Goal: Task Accomplishment & Management: Manage account settings

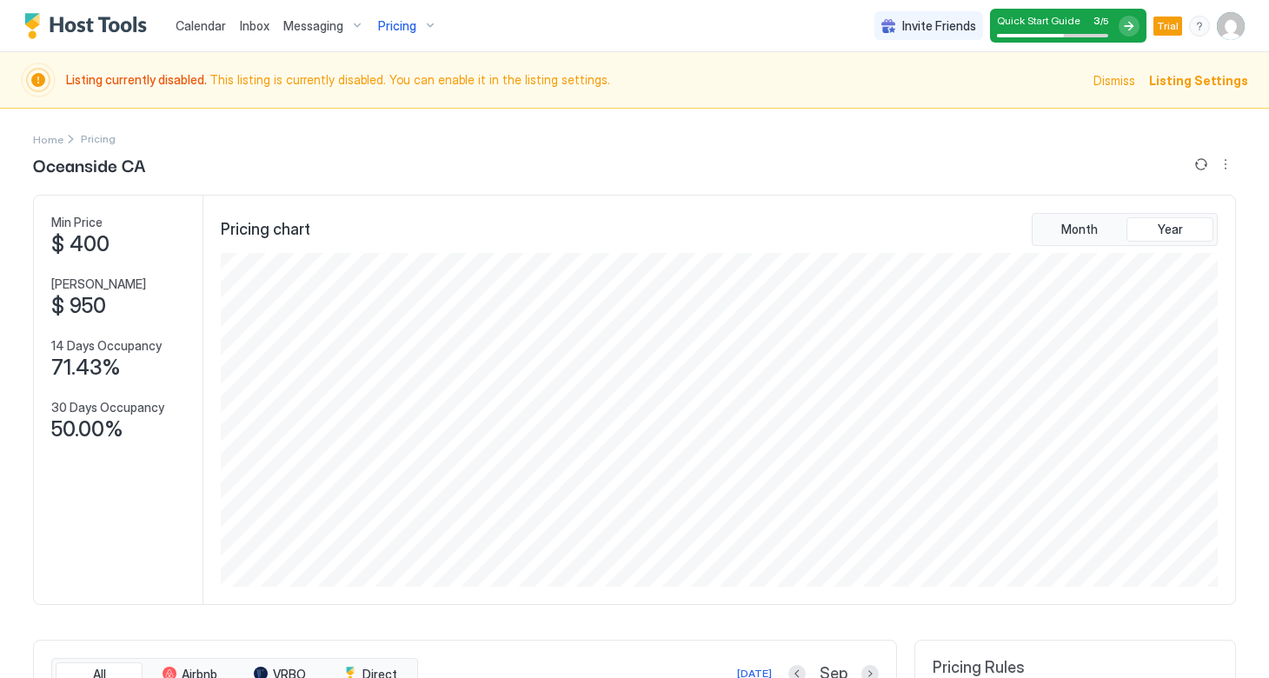
scroll to position [334, 1001]
click at [1188, 83] on span "Listing Settings" at bounding box center [1198, 80] width 99 height 18
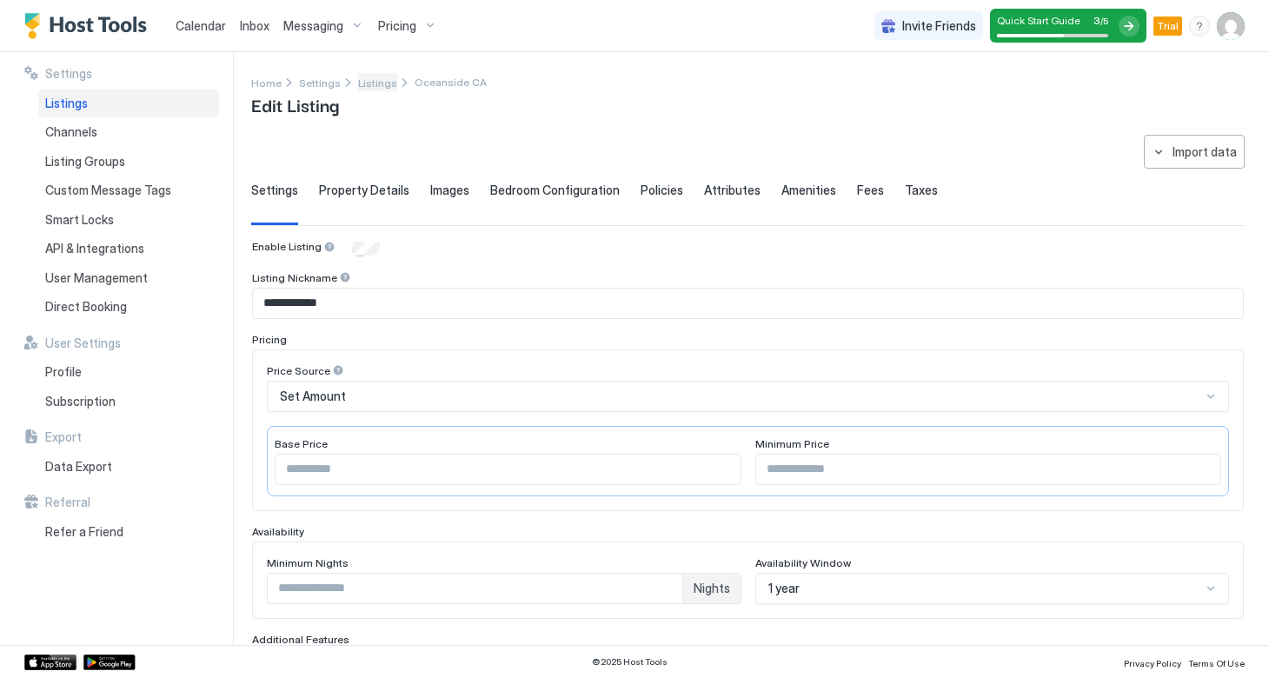
click at [359, 88] on span "Listings" at bounding box center [377, 83] width 39 height 13
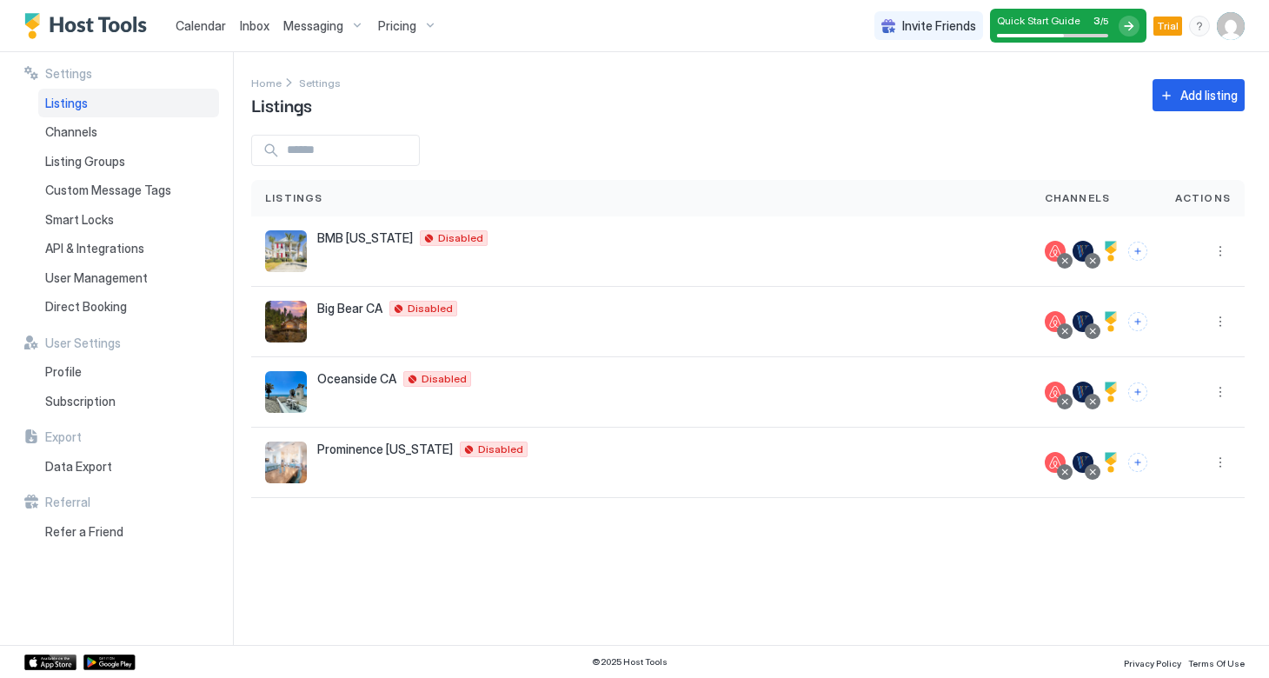
click at [305, 30] on span "Messaging" at bounding box center [313, 26] width 60 height 16
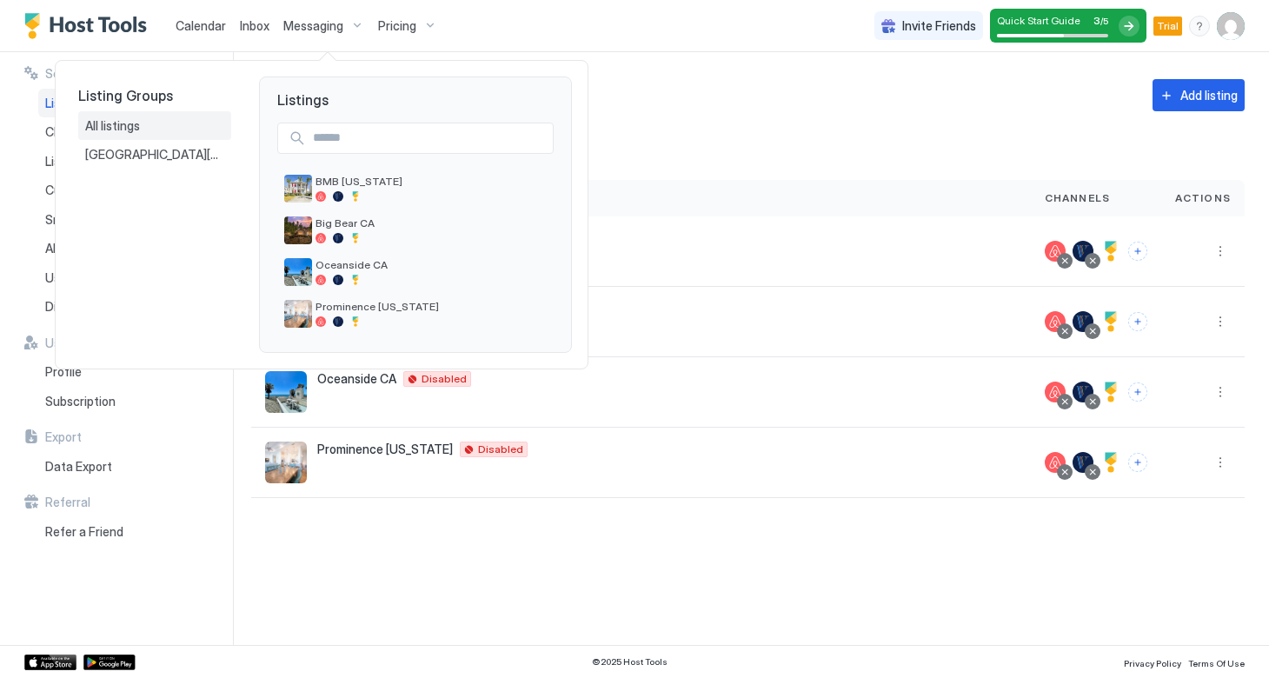
click at [133, 125] on span "All listings" at bounding box center [113, 126] width 57 height 16
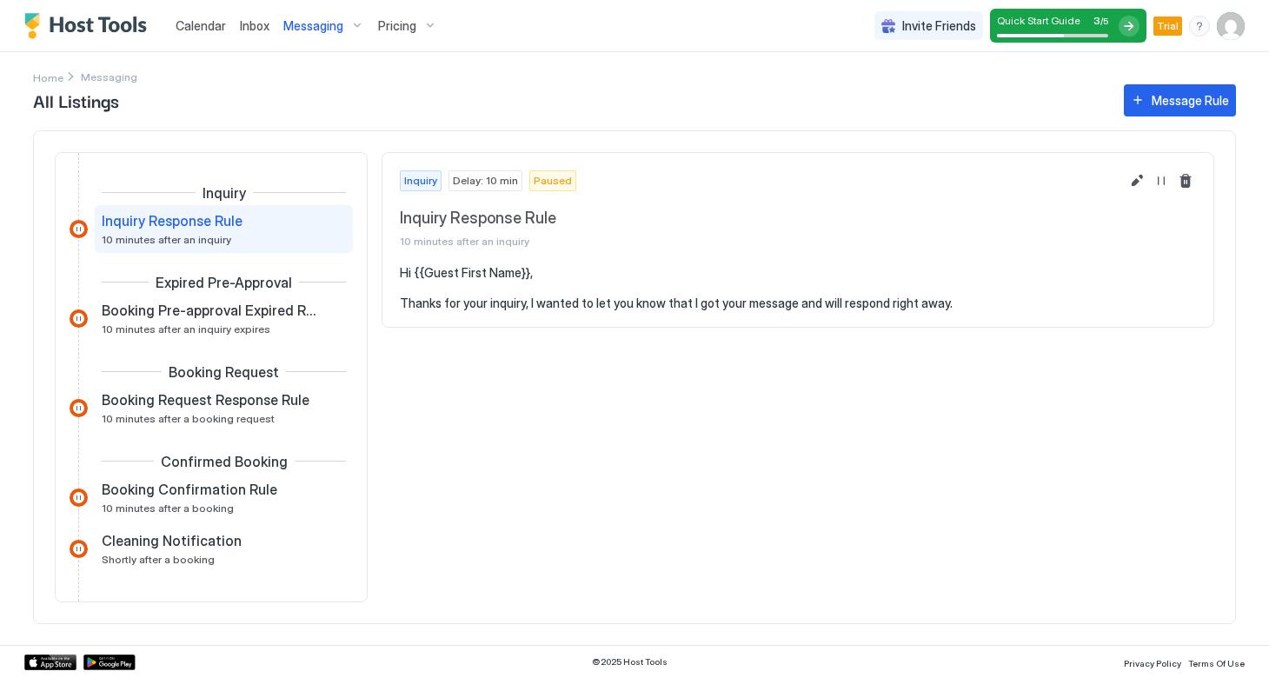
click at [252, 23] on span "Inbox" at bounding box center [255, 25] width 30 height 15
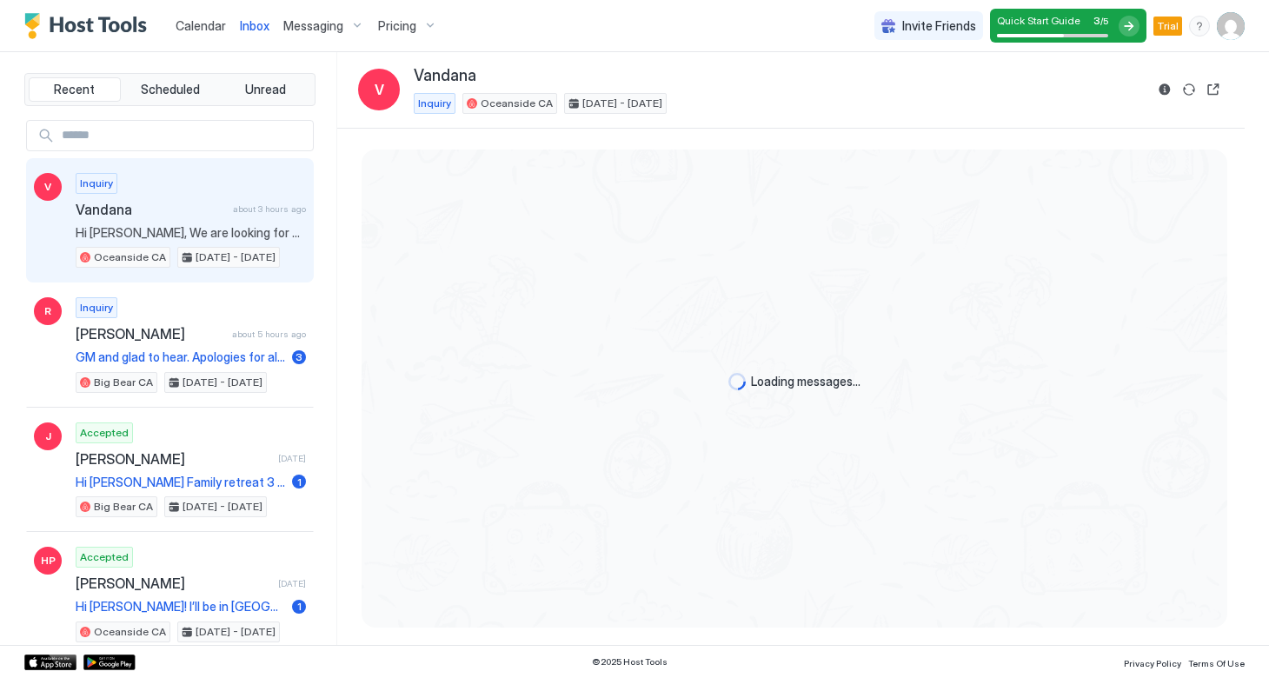
scroll to position [340, 0]
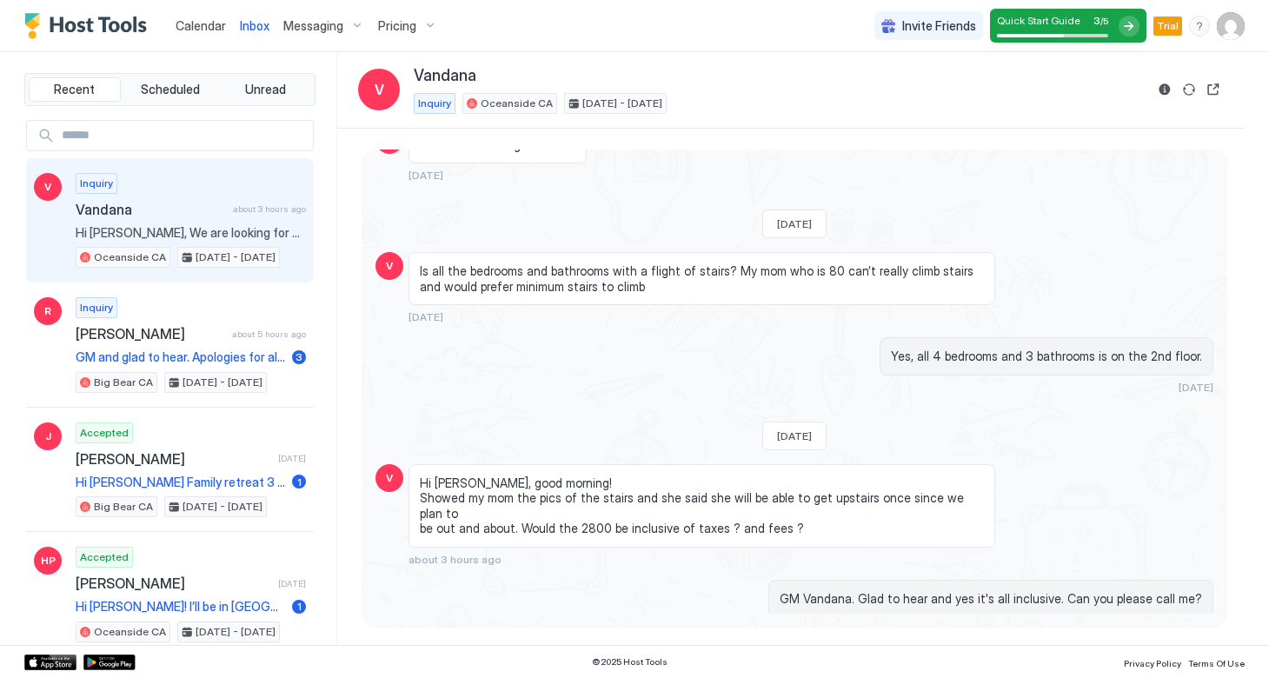
click at [306, 32] on span "Messaging" at bounding box center [313, 26] width 60 height 16
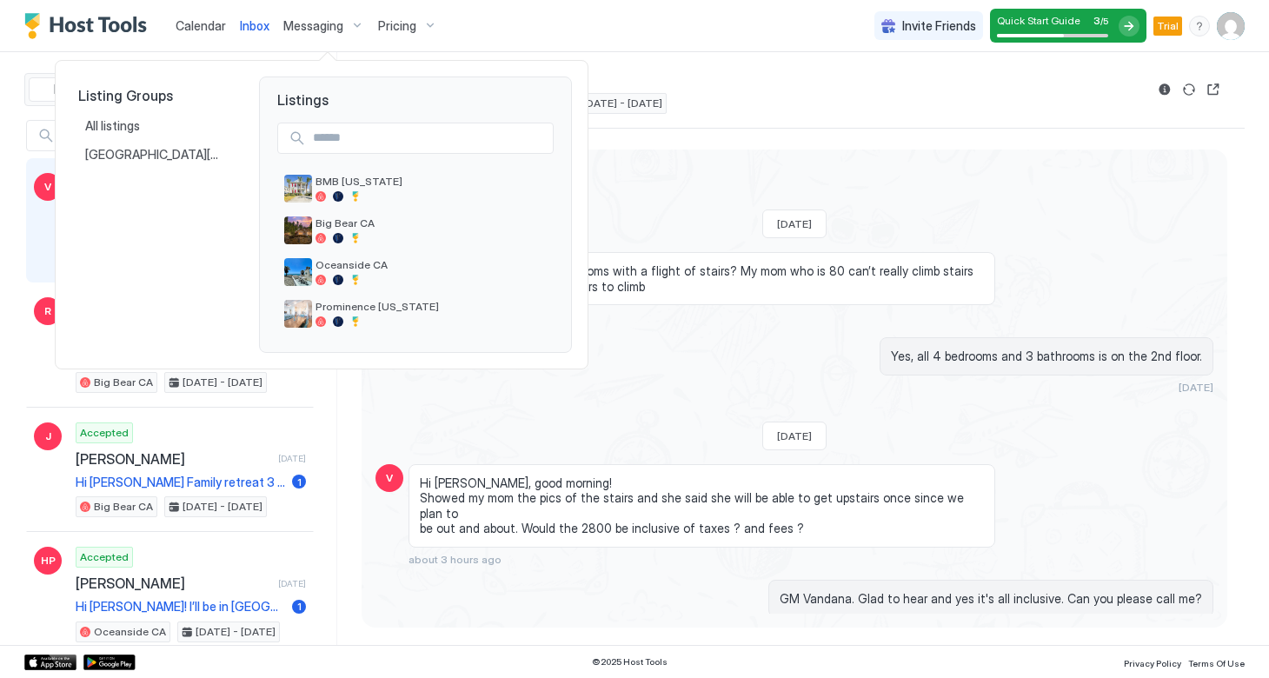
click at [329, 23] on div at bounding box center [634, 339] width 1269 height 678
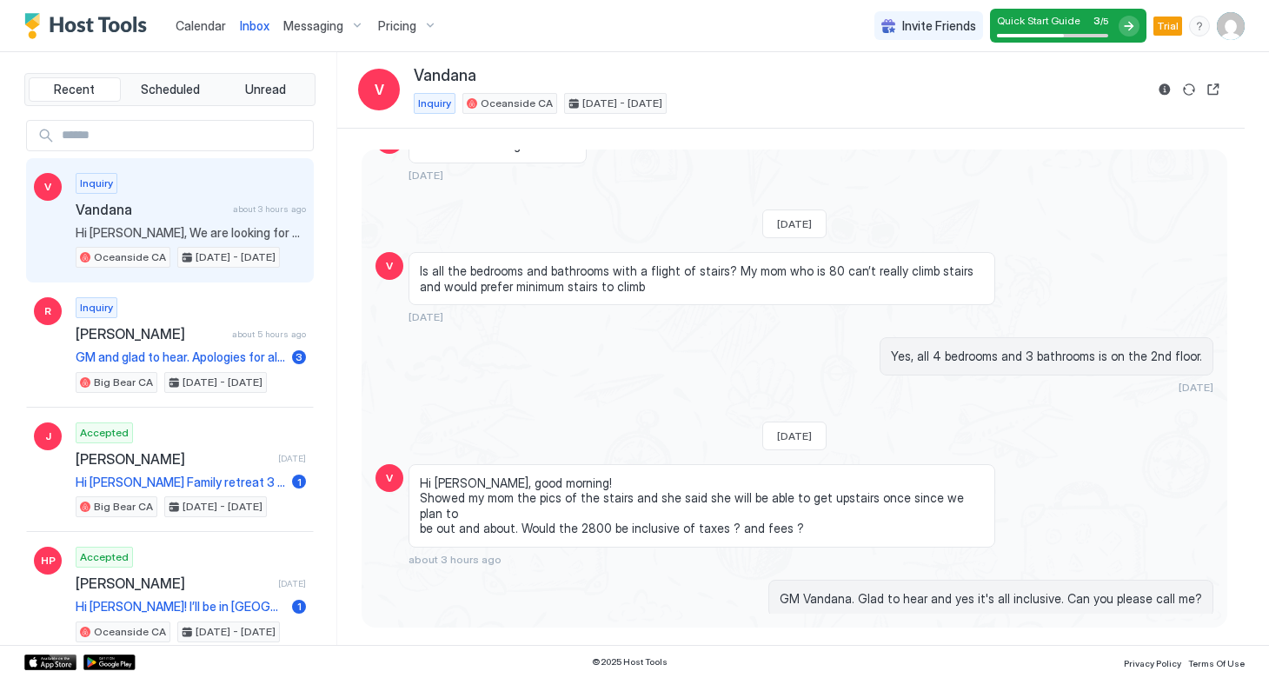
click at [345, 28] on div "Messaging" at bounding box center [323, 26] width 95 height 30
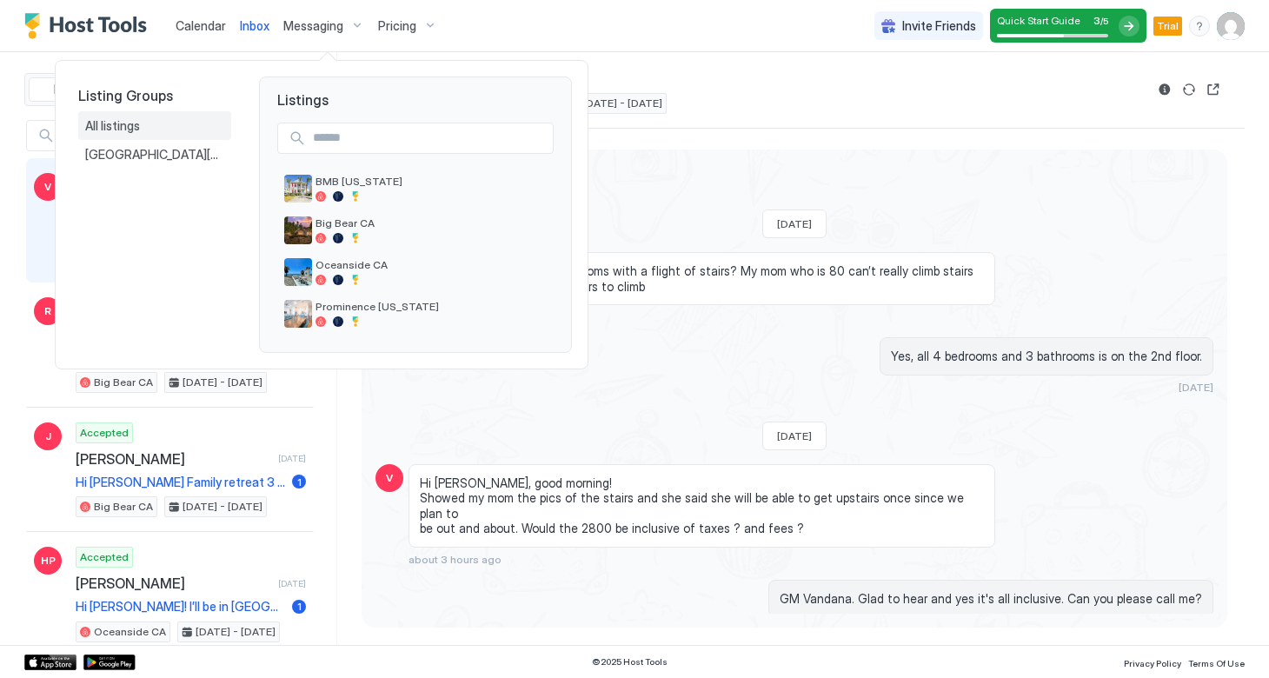
click at [156, 126] on div "All listings" at bounding box center [154, 126] width 139 height 16
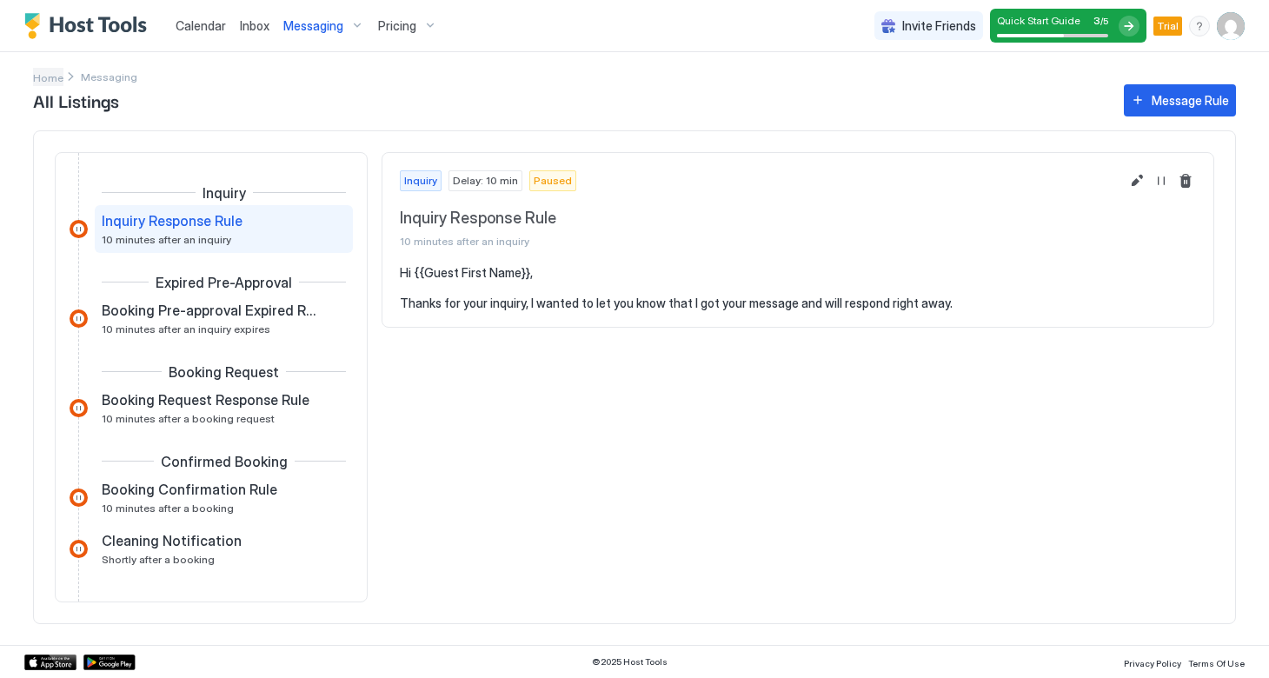
click at [53, 78] on span "Home" at bounding box center [48, 77] width 30 height 13
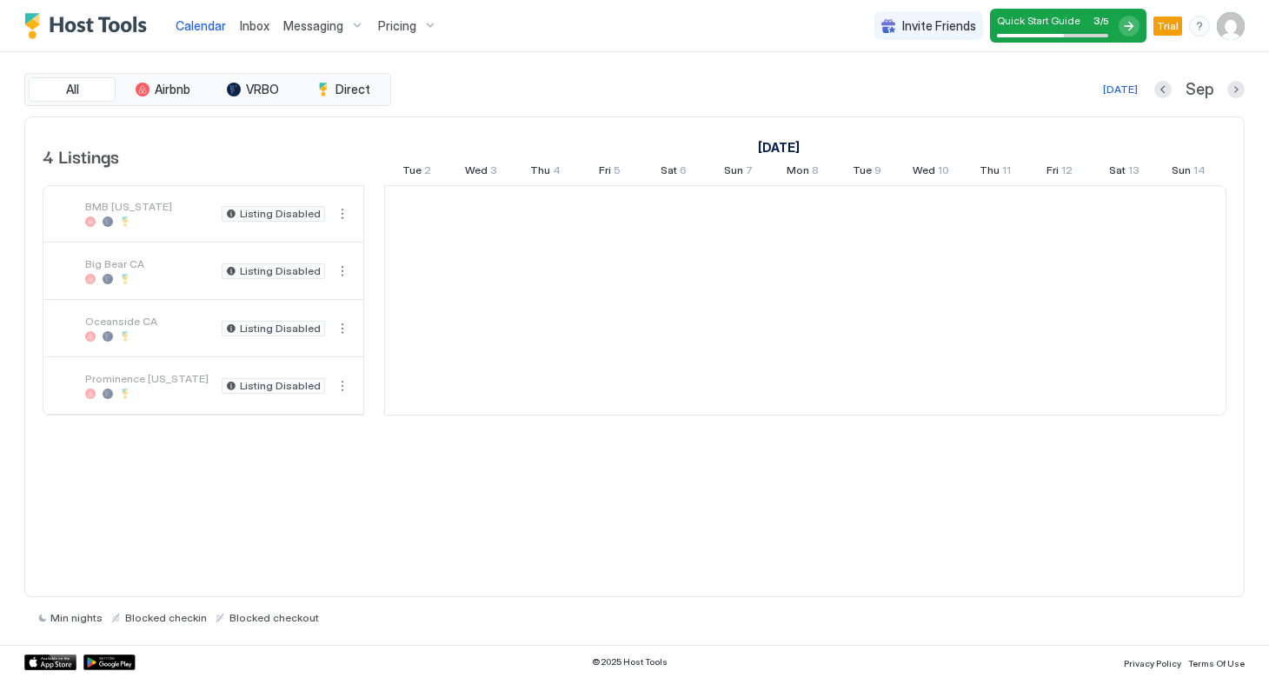
scroll to position [0, 966]
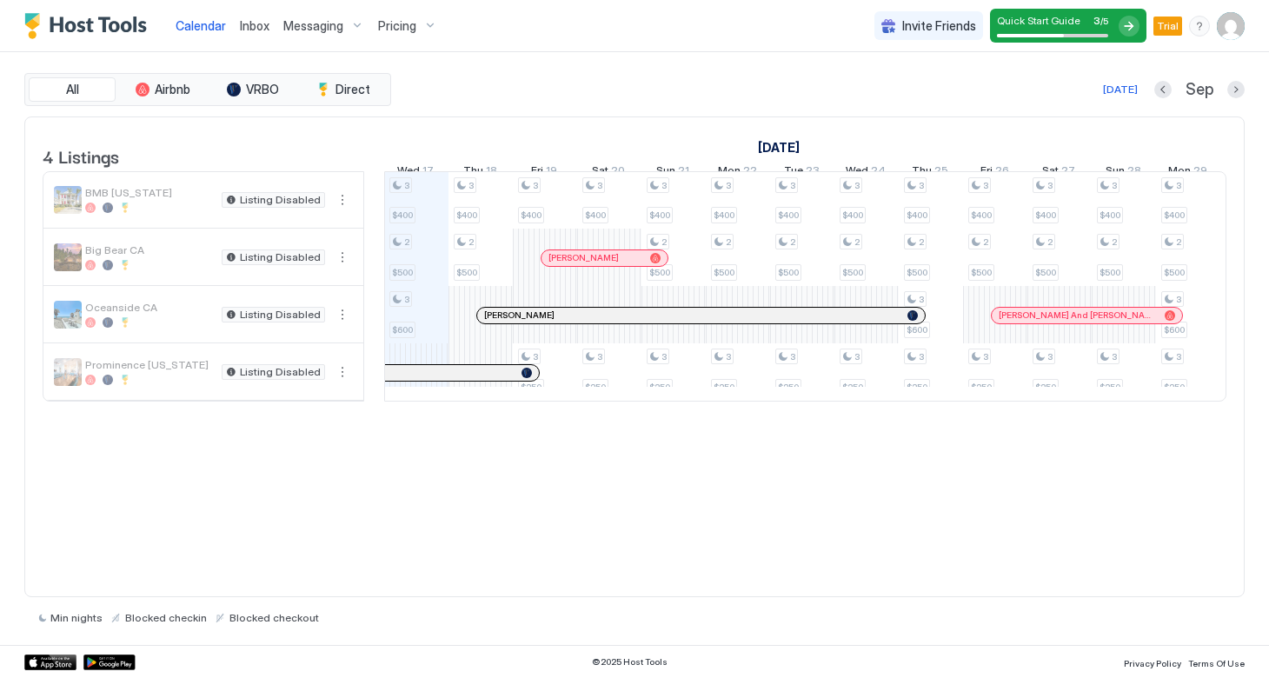
click at [341, 27] on span "Messaging" at bounding box center [313, 26] width 60 height 16
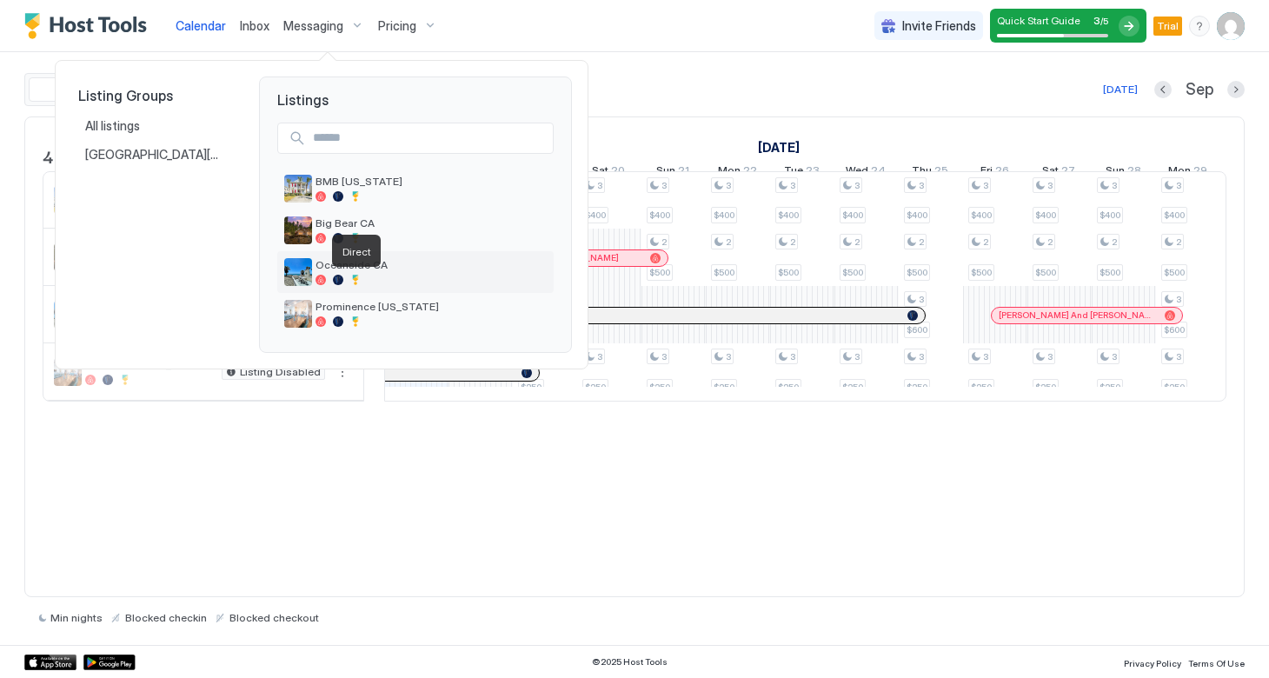
click at [357, 276] on div at bounding box center [355, 280] width 10 height 10
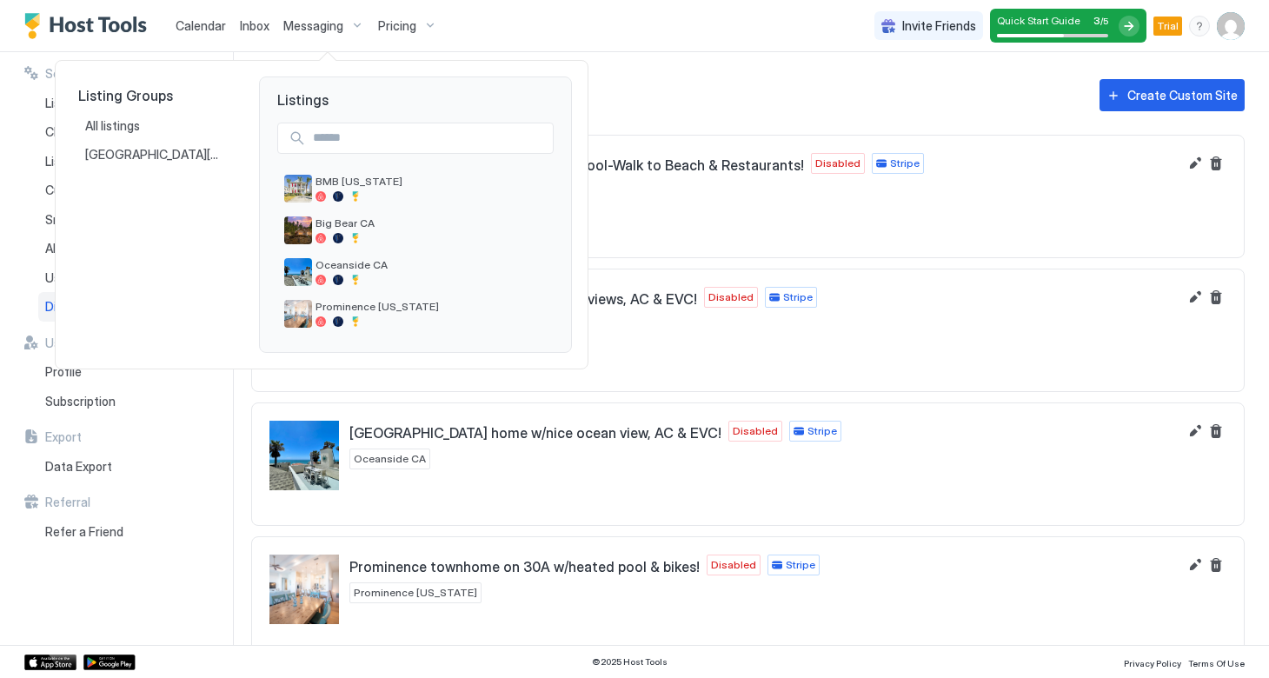
click at [785, 66] on div at bounding box center [634, 339] width 1269 height 678
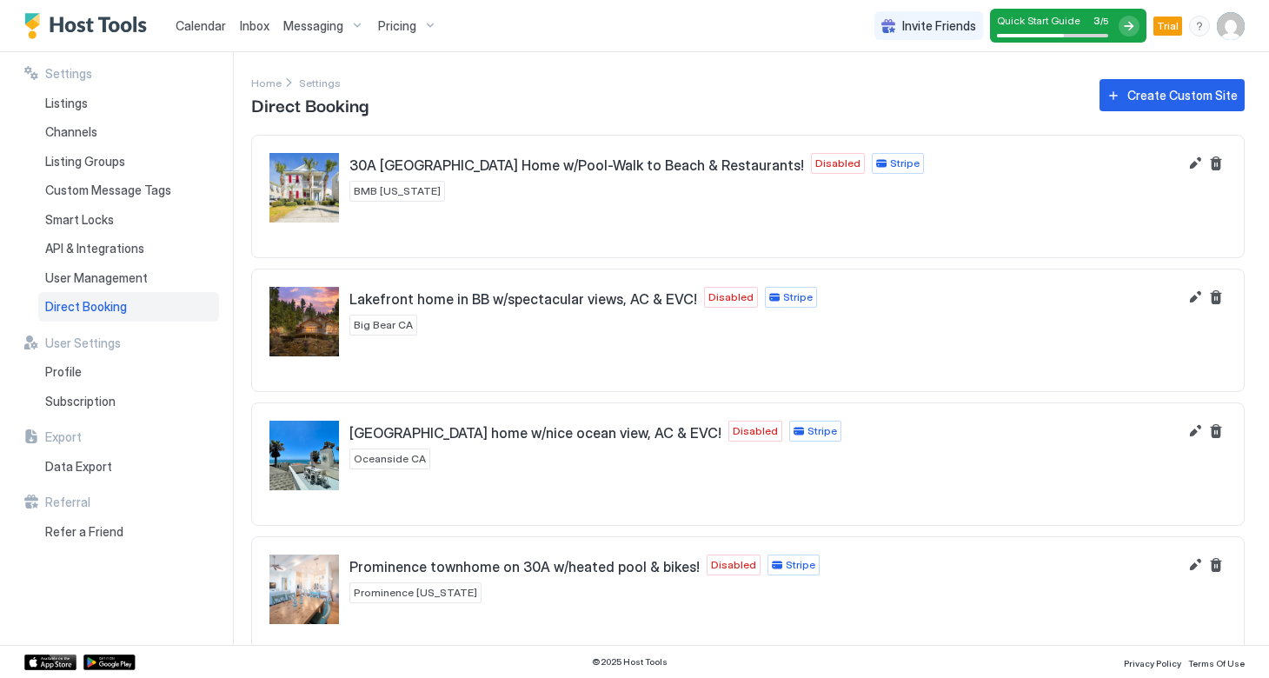
click at [361, 30] on div "Messaging" at bounding box center [323, 26] width 95 height 30
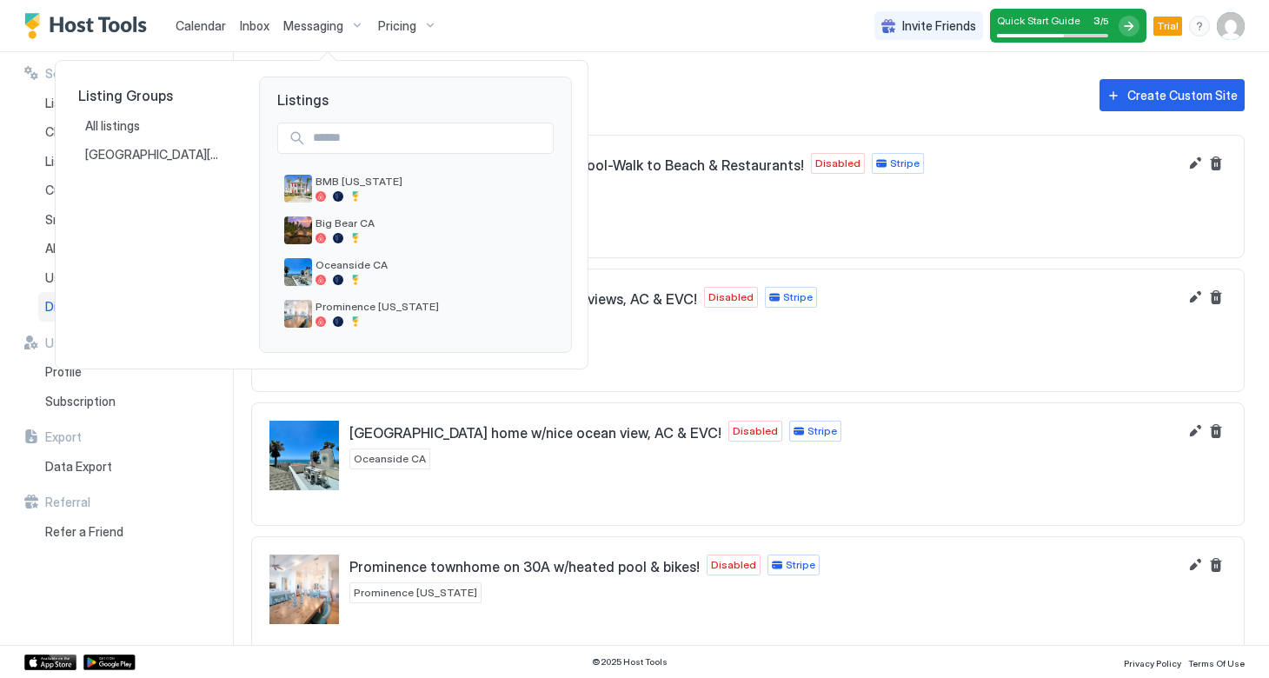
click at [673, 79] on div at bounding box center [634, 339] width 1269 height 678
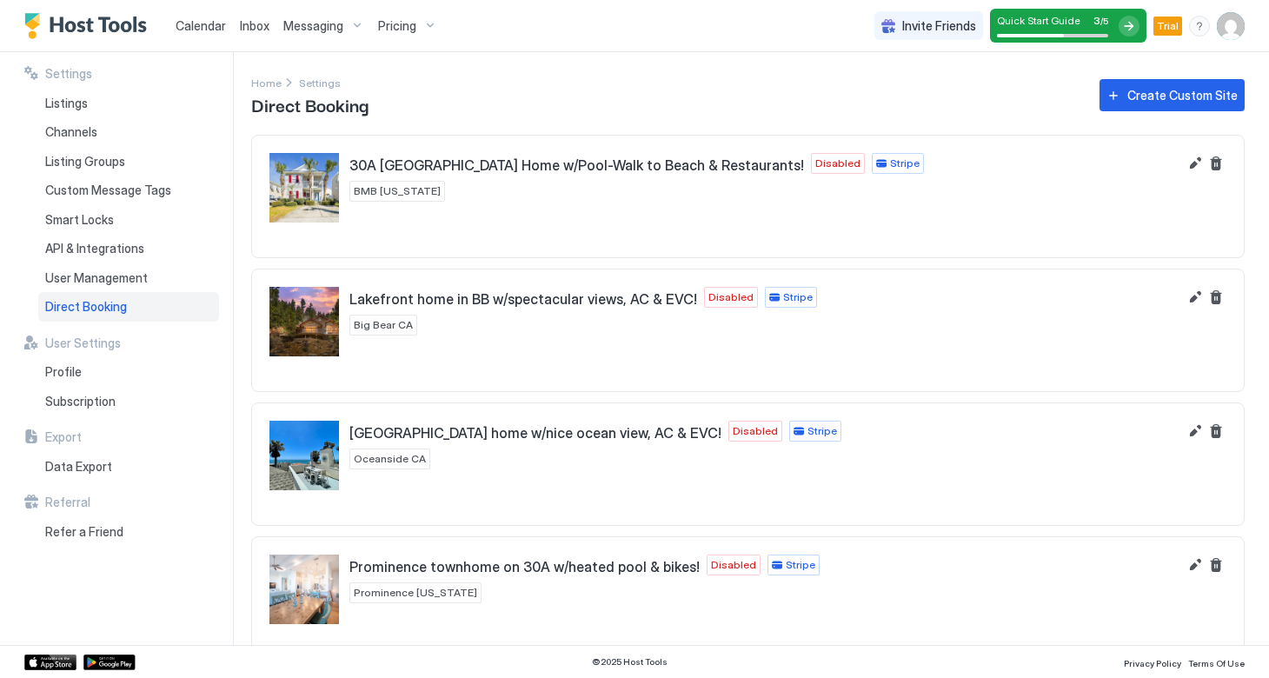
click at [204, 23] on span "Calendar" at bounding box center [201, 25] width 50 height 15
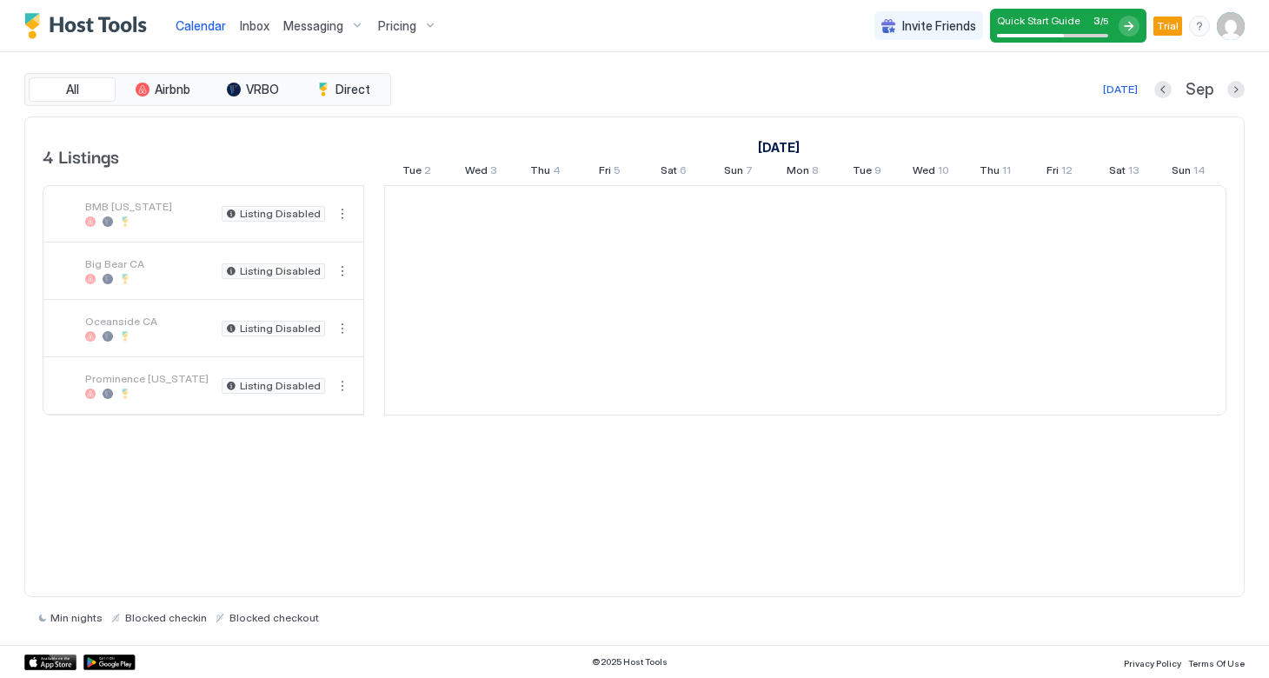
scroll to position [0, 966]
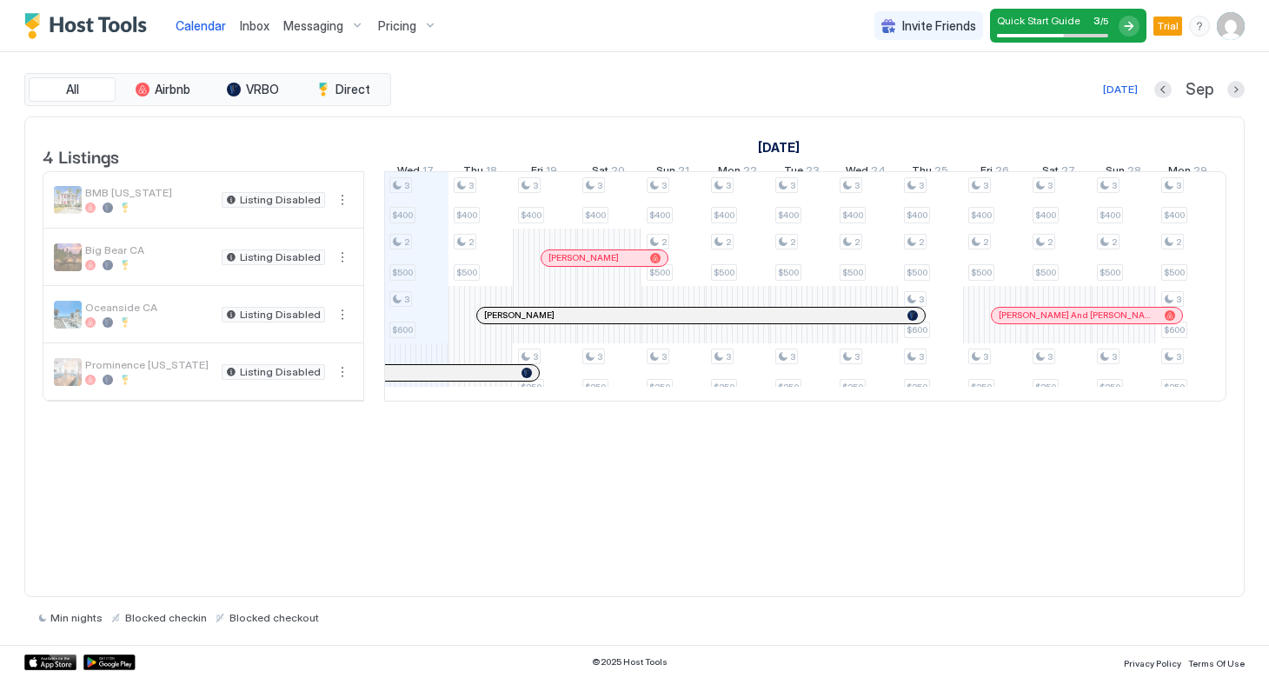
click at [131, 385] on div "Prominence Florida" at bounding box center [150, 371] width 130 height 27
click at [83, 90] on button "All" at bounding box center [72, 89] width 87 height 24
click at [343, 383] on button "More options" at bounding box center [342, 372] width 21 height 21
click at [304, 436] on span "Pricing" at bounding box center [291, 437] width 35 height 13
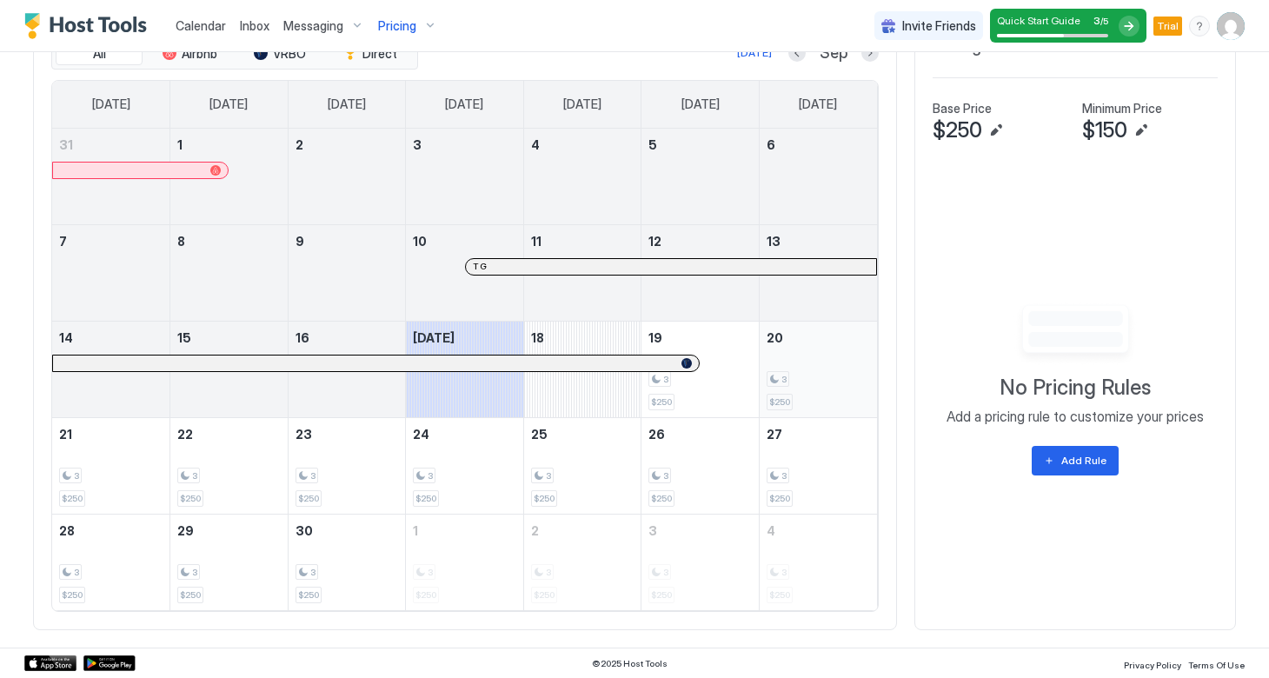
scroll to position [620, 0]
click at [715, 375] on div "3" at bounding box center [700, 380] width 103 height 17
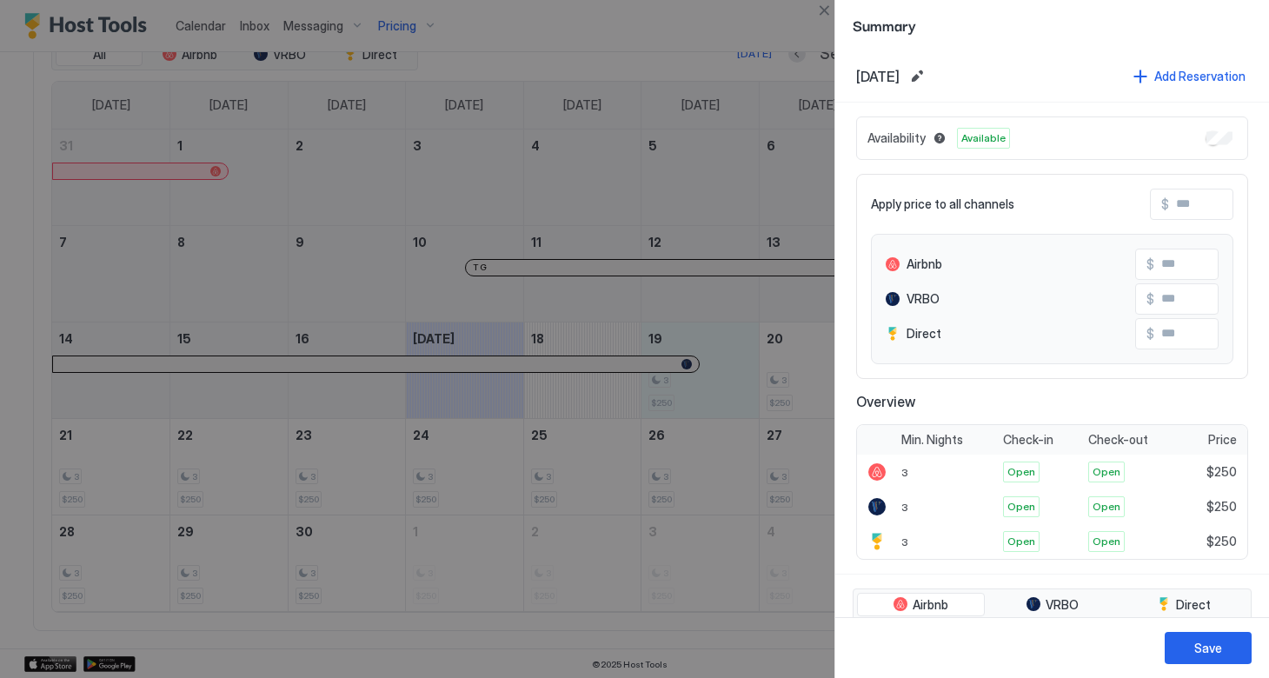
click at [799, 384] on div at bounding box center [634, 339] width 1269 height 678
click at [735, 381] on div at bounding box center [634, 339] width 1269 height 678
click at [803, 383] on div at bounding box center [634, 339] width 1269 height 678
click at [822, 10] on button "Close" at bounding box center [824, 10] width 21 height 21
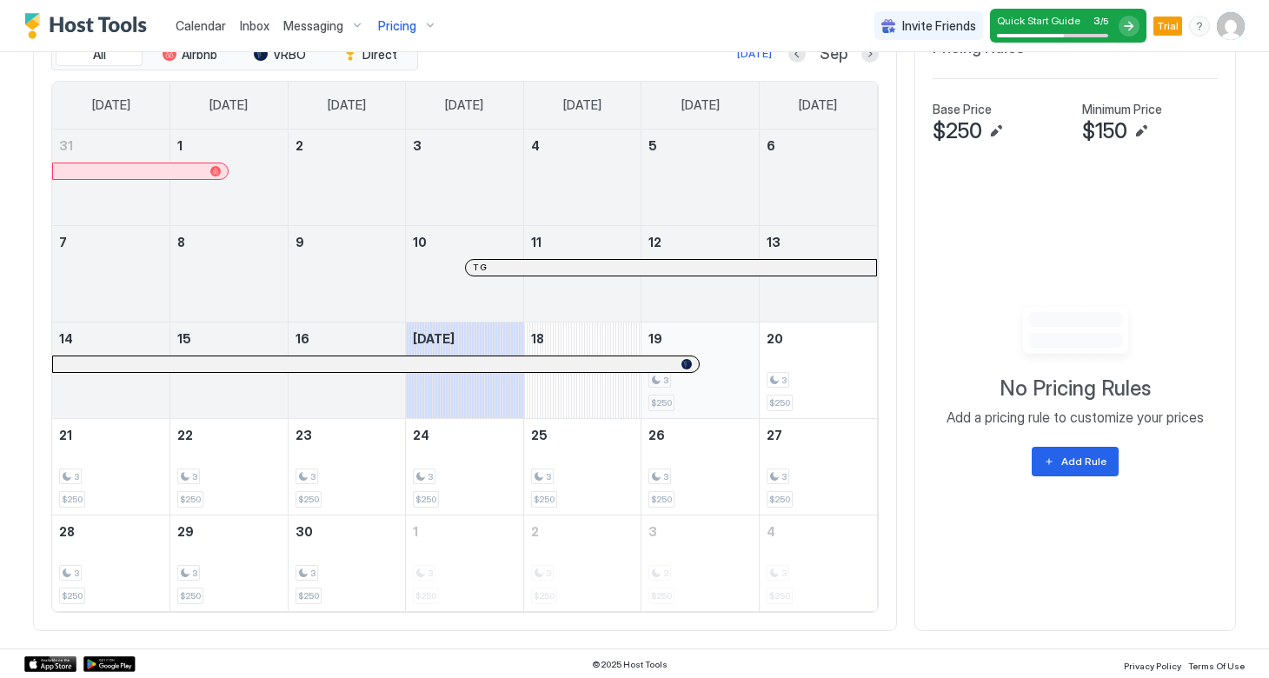
click at [724, 376] on div "3" at bounding box center [700, 380] width 103 height 17
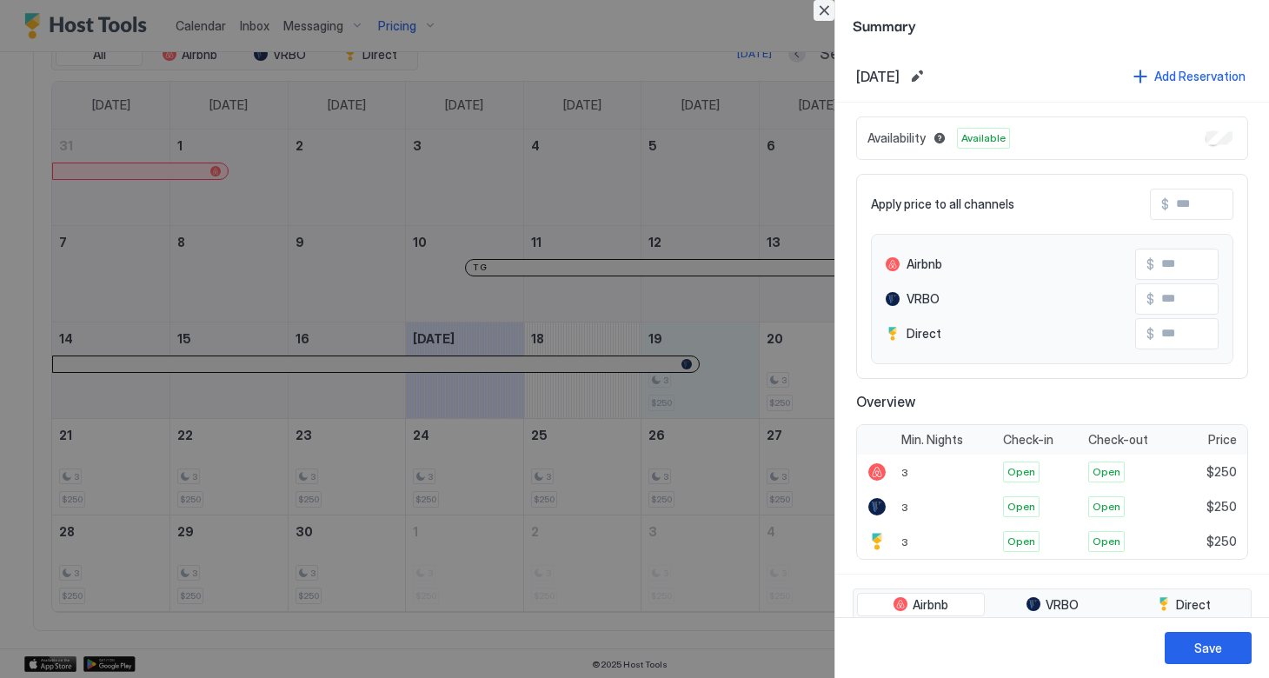
click at [828, 9] on button "Close" at bounding box center [824, 10] width 21 height 21
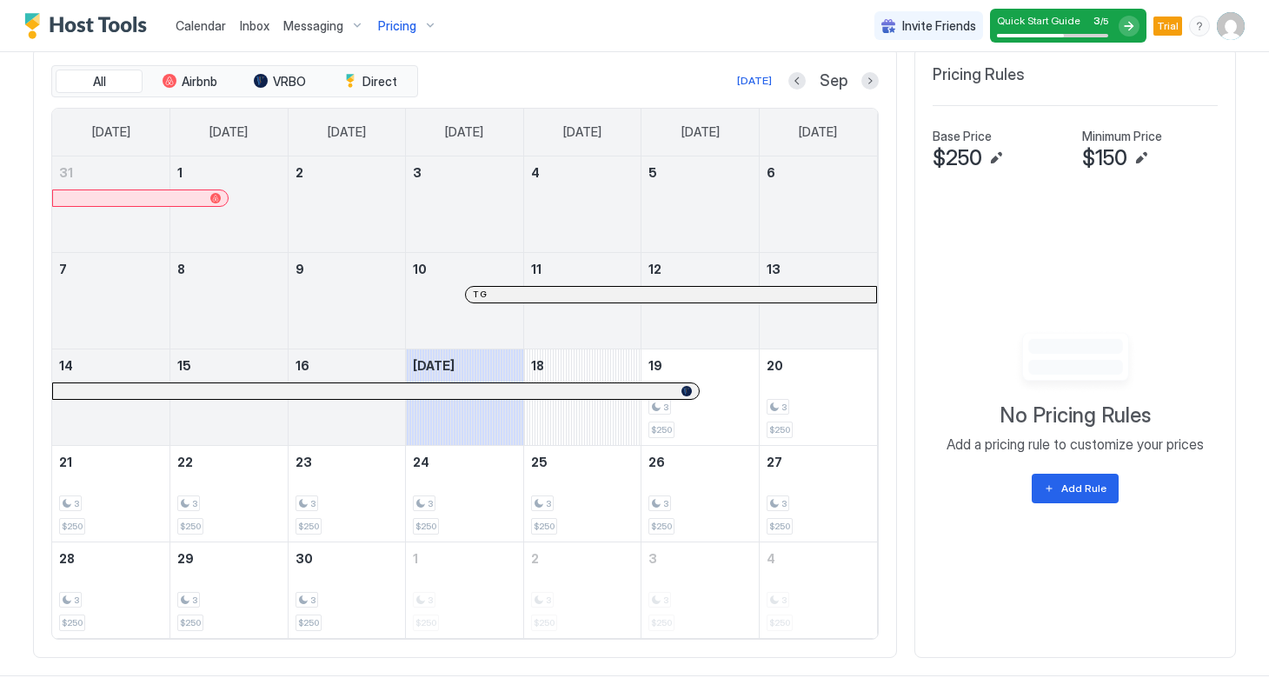
scroll to position [590, 0]
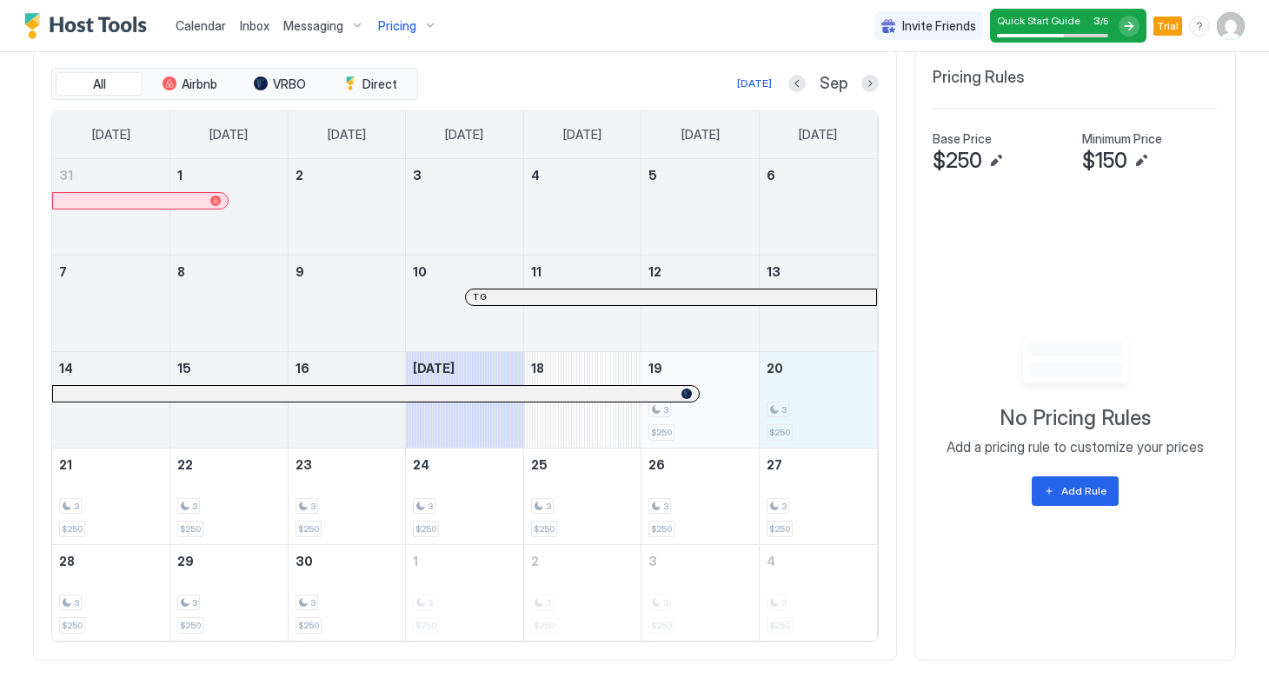
drag, startPoint x: 831, startPoint y: 407, endPoint x: 720, endPoint y: 409, distance: 111.3
click at [720, 409] on tr "14 15 16 Today 18 19 3 $250 20 3 $250" at bounding box center [464, 399] width 825 height 96
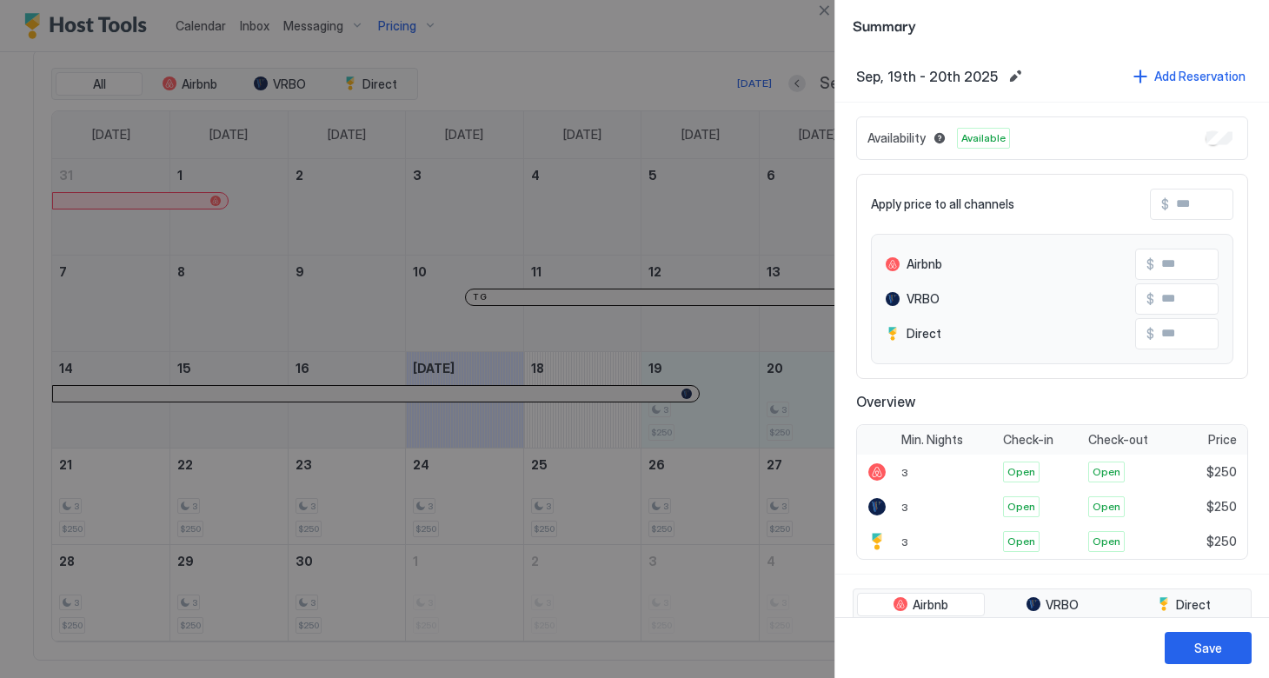
click at [1187, 210] on input "Input Field" at bounding box center [1238, 205] width 139 height 30
type input "*"
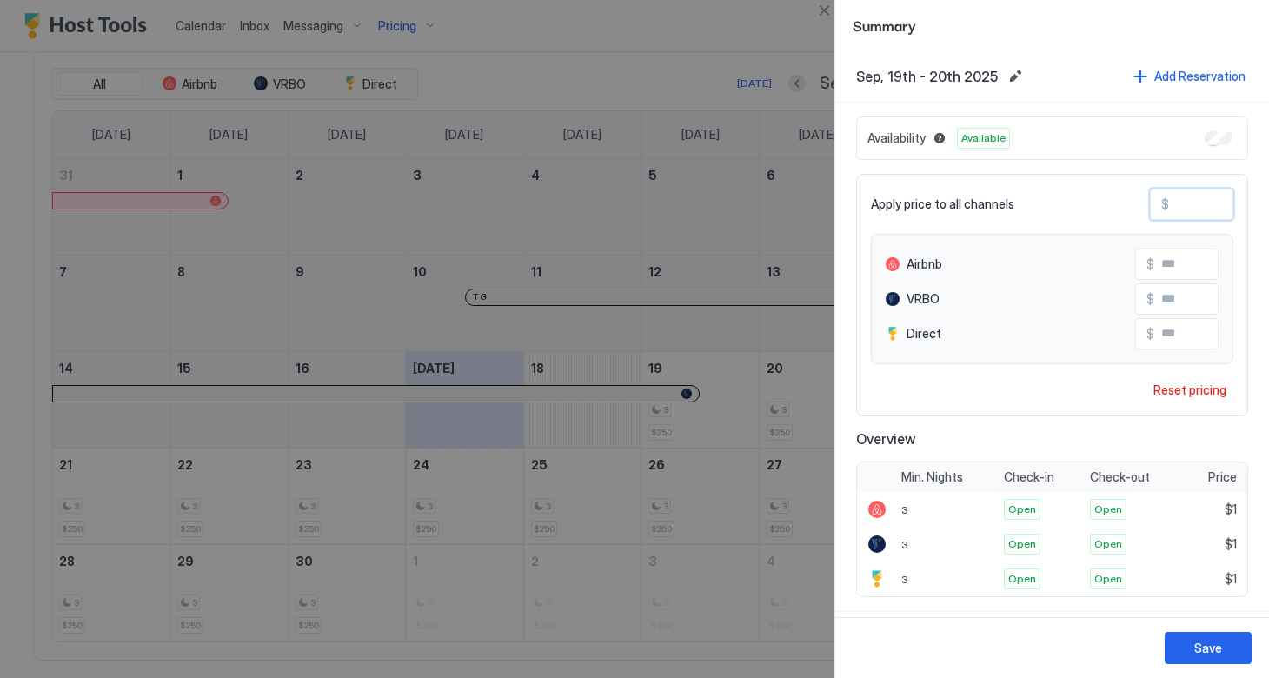
type input "**"
type input "***"
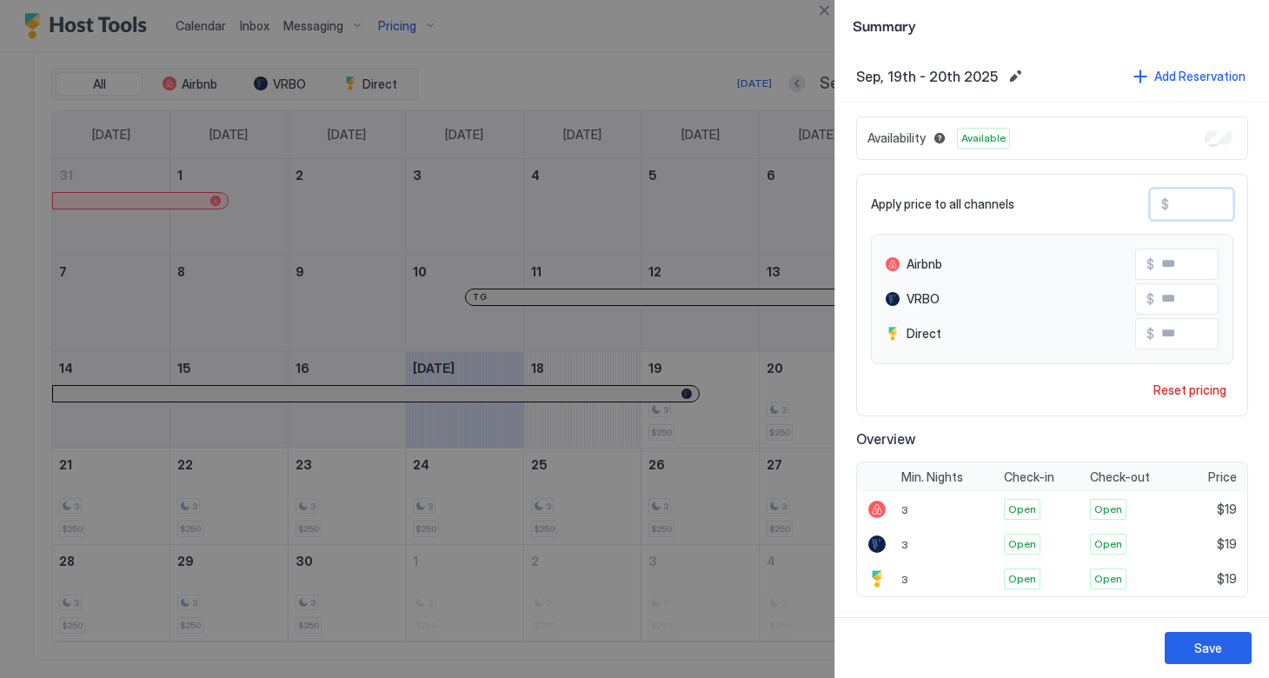
type input "***"
drag, startPoint x: 1188, startPoint y: 268, endPoint x: 1133, endPoint y: 268, distance: 55.6
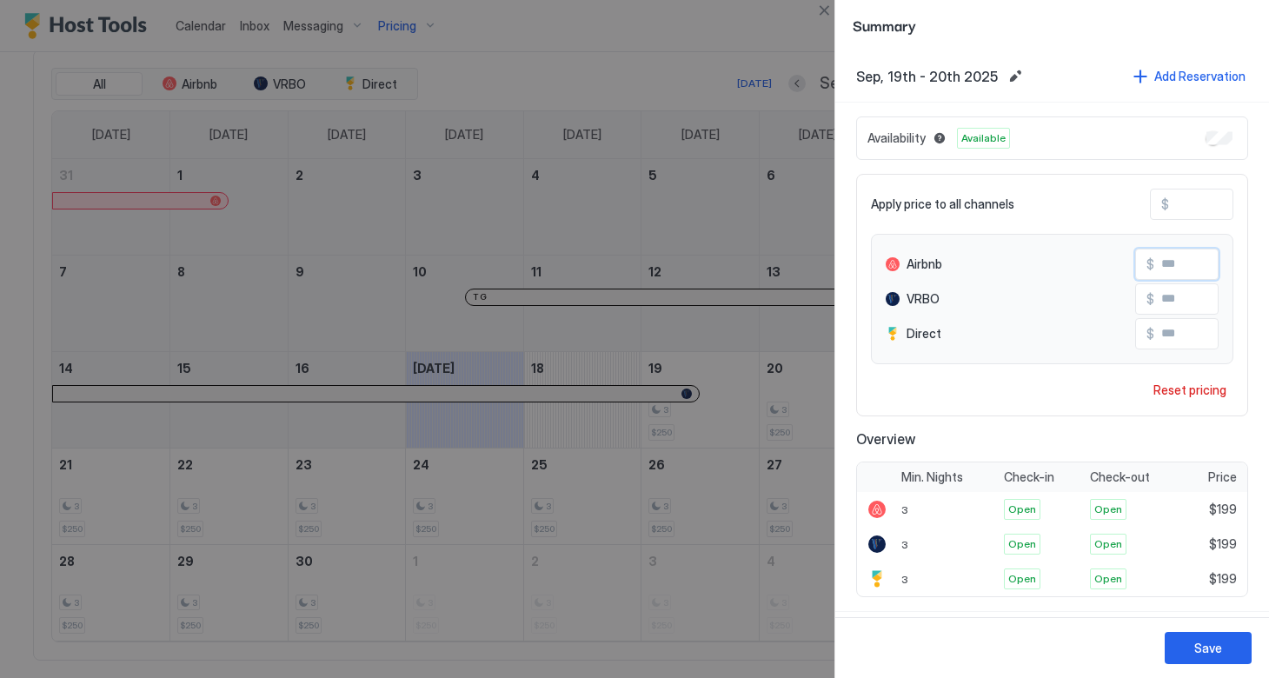
click at [1132, 268] on div "Airbnb $ ***" at bounding box center [1052, 264] width 333 height 31
type input "***"
click at [1187, 309] on input "***" at bounding box center [1223, 299] width 139 height 30
click at [1012, 77] on button "Edit date range" at bounding box center [1015, 76] width 21 height 21
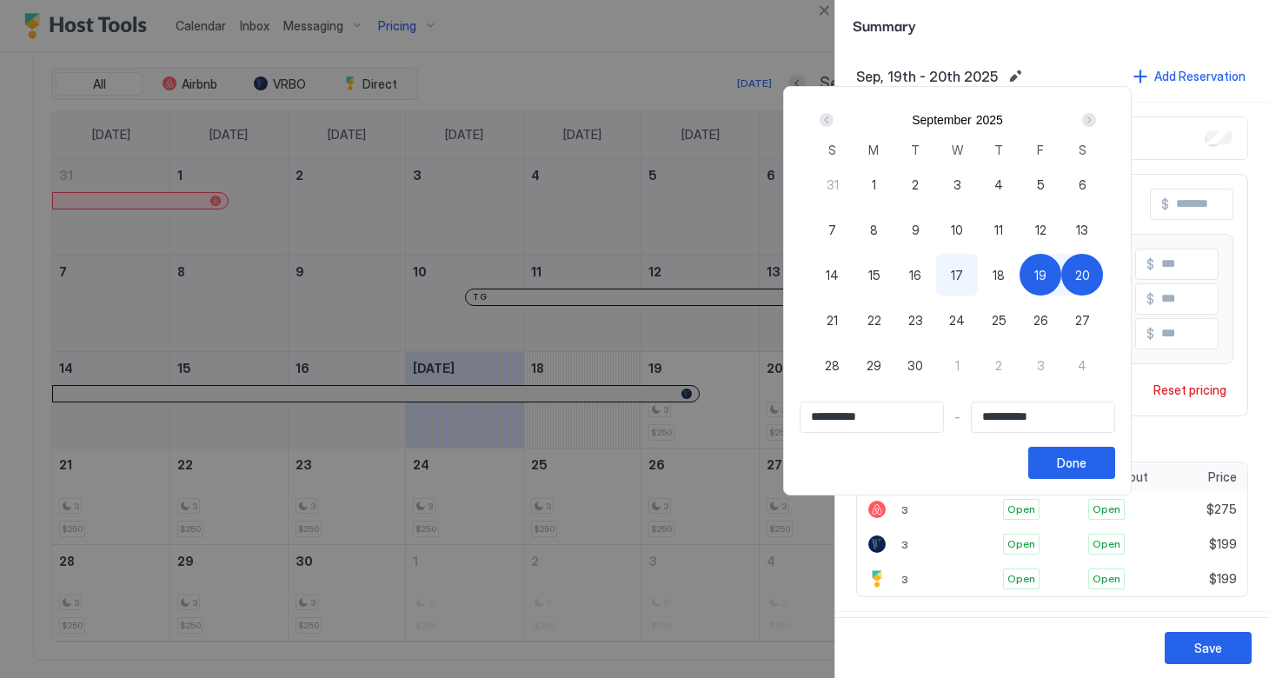
drag, startPoint x: 1128, startPoint y: 320, endPoint x: 885, endPoint y: 324, distance: 242.6
click at [884, 324] on div "31 1 2 3 4 5 6 7 8 9 10 11 12 13 14 15 16 17 18 19 20 21 22 23 24 25 26 27 28 2…" at bounding box center [958, 287] width 292 height 250
click at [1047, 276] on span "19" at bounding box center [1041, 275] width 12 height 18
click at [1060, 424] on input "**********" at bounding box center [1043, 418] width 143 height 30
click at [1002, 362] on span "2" at bounding box center [998, 365] width 7 height 18
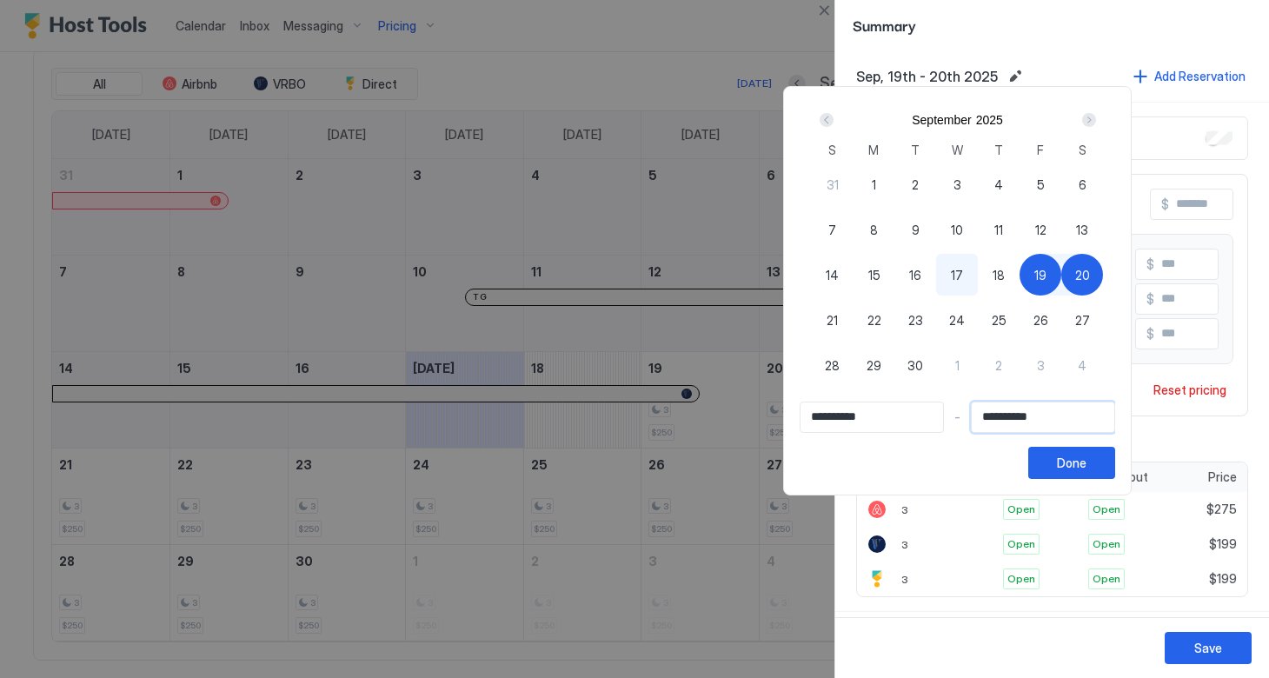
type input "**********"
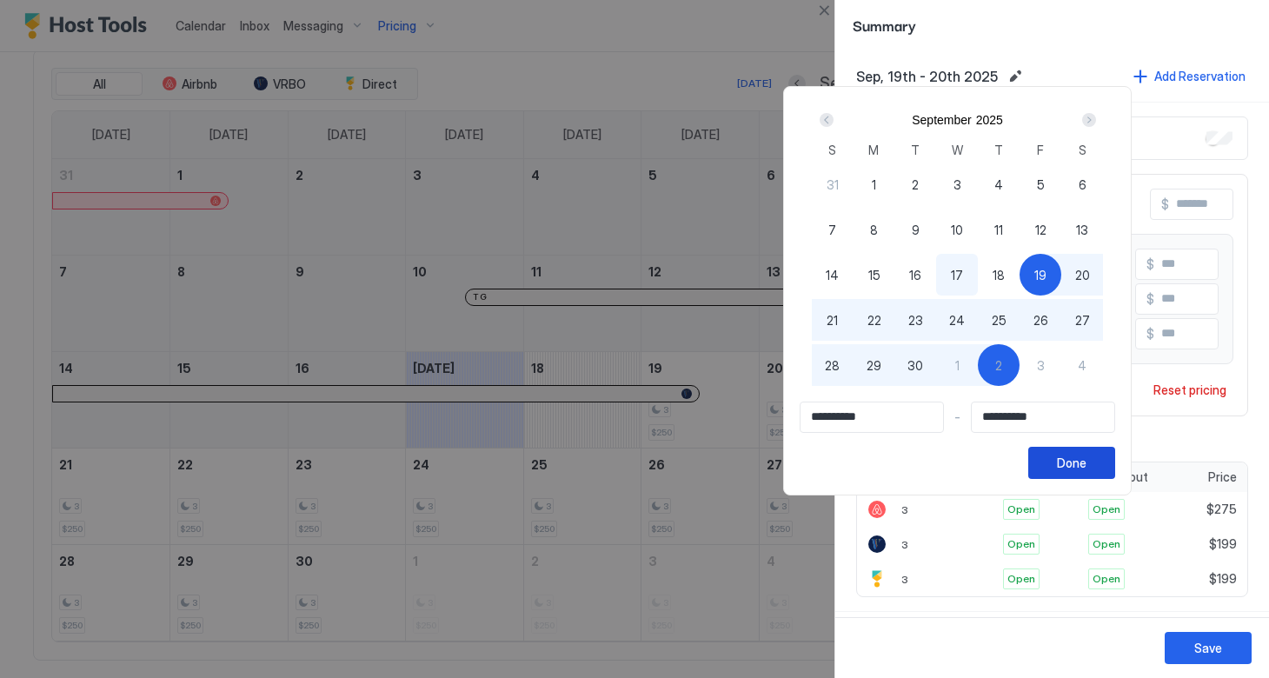
click at [1115, 465] on button "Done" at bounding box center [1071, 463] width 87 height 32
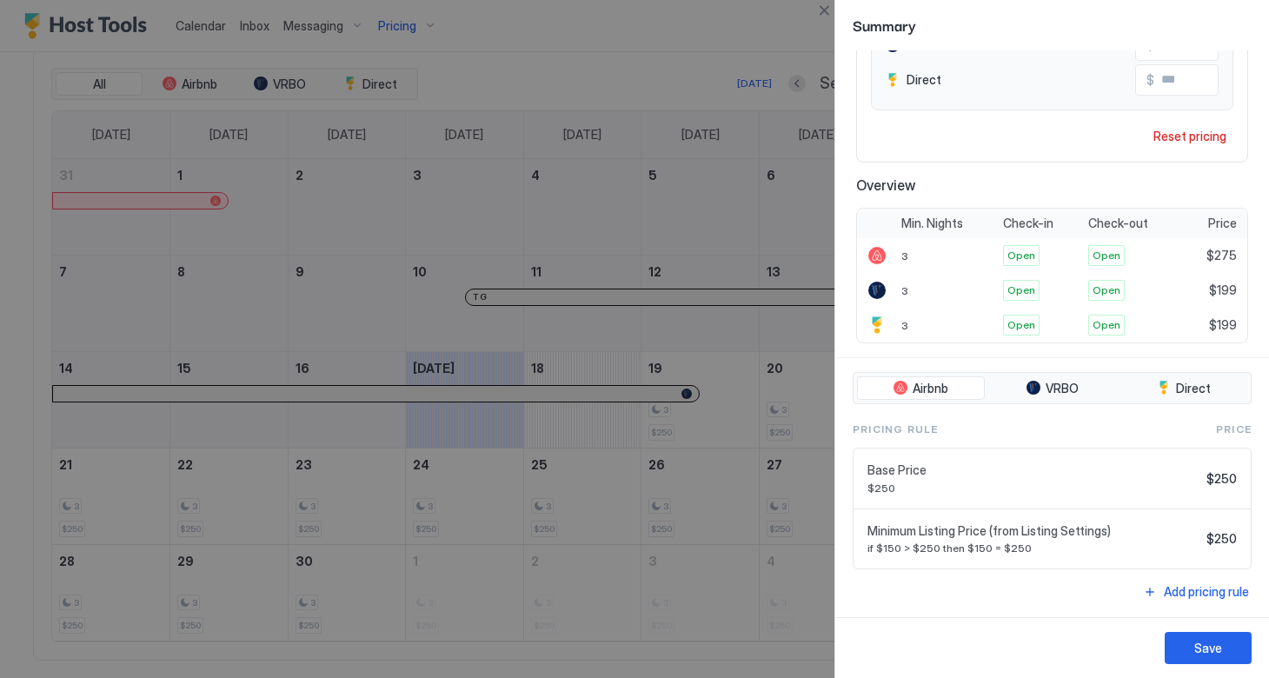
scroll to position [252, 0]
click at [1191, 641] on button "Save" at bounding box center [1208, 648] width 87 height 32
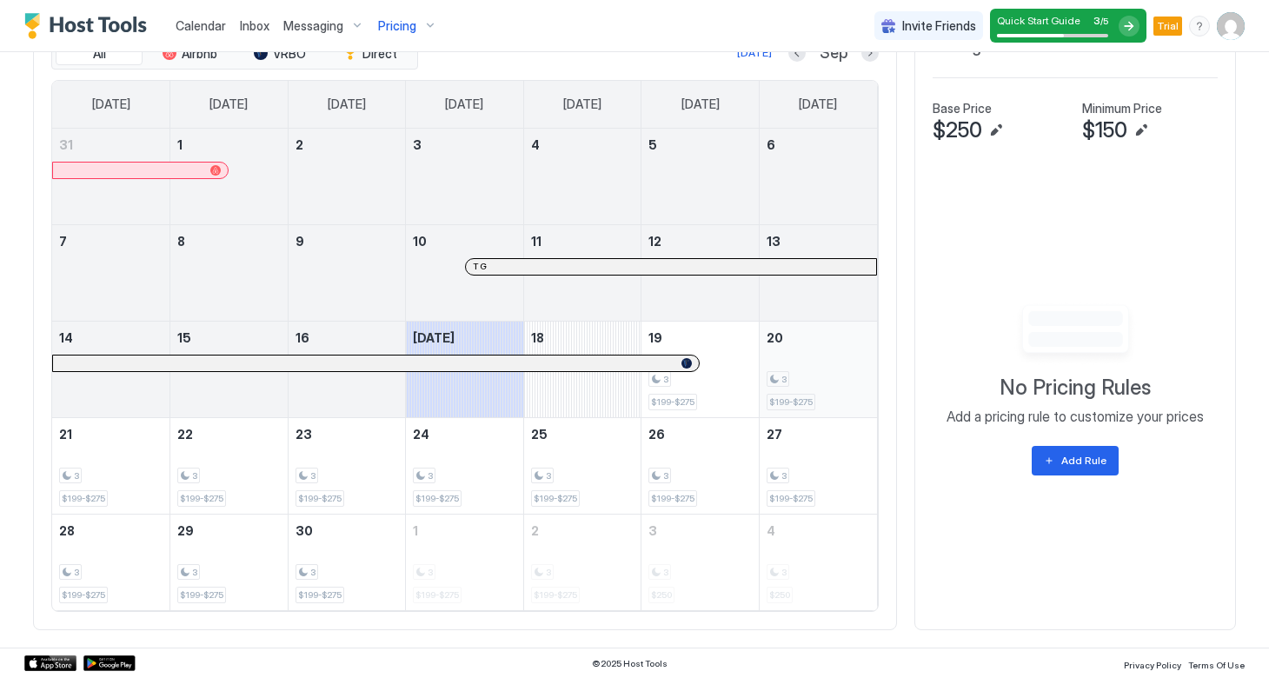
scroll to position [620, 0]
click at [1059, 461] on button "Add Rule" at bounding box center [1075, 462] width 87 height 30
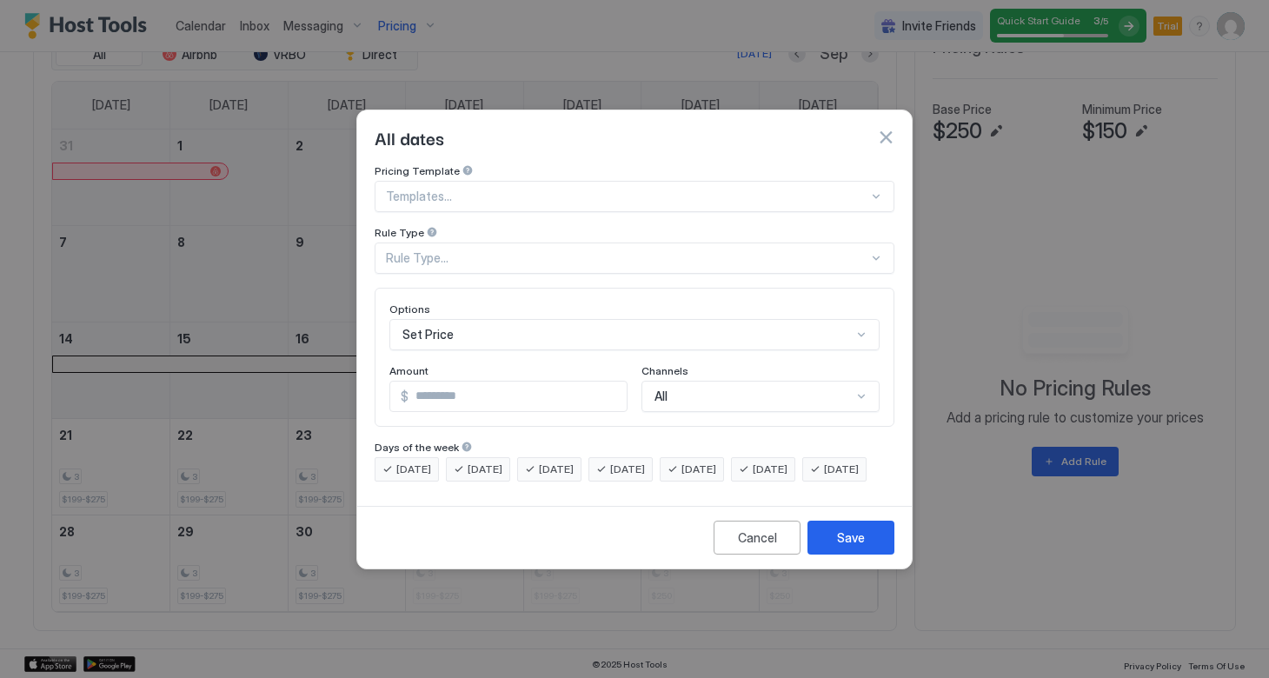
click at [746, 381] on div "All" at bounding box center [761, 396] width 238 height 31
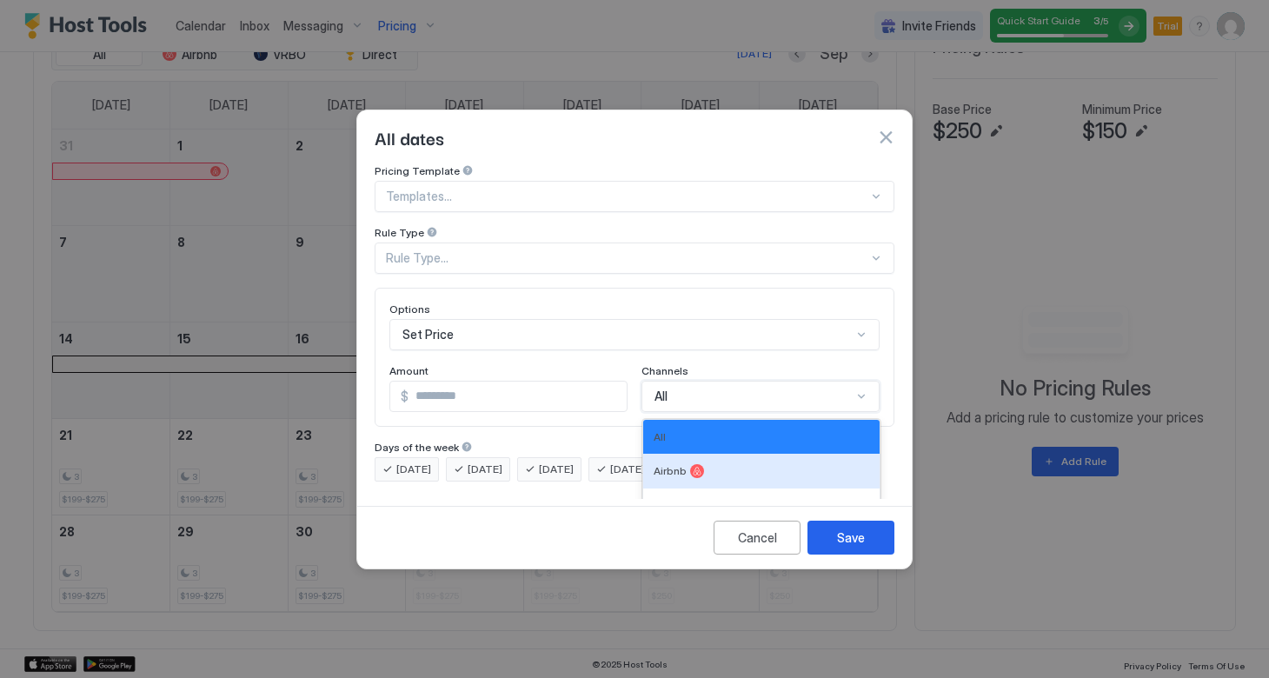
scroll to position [63, 0]
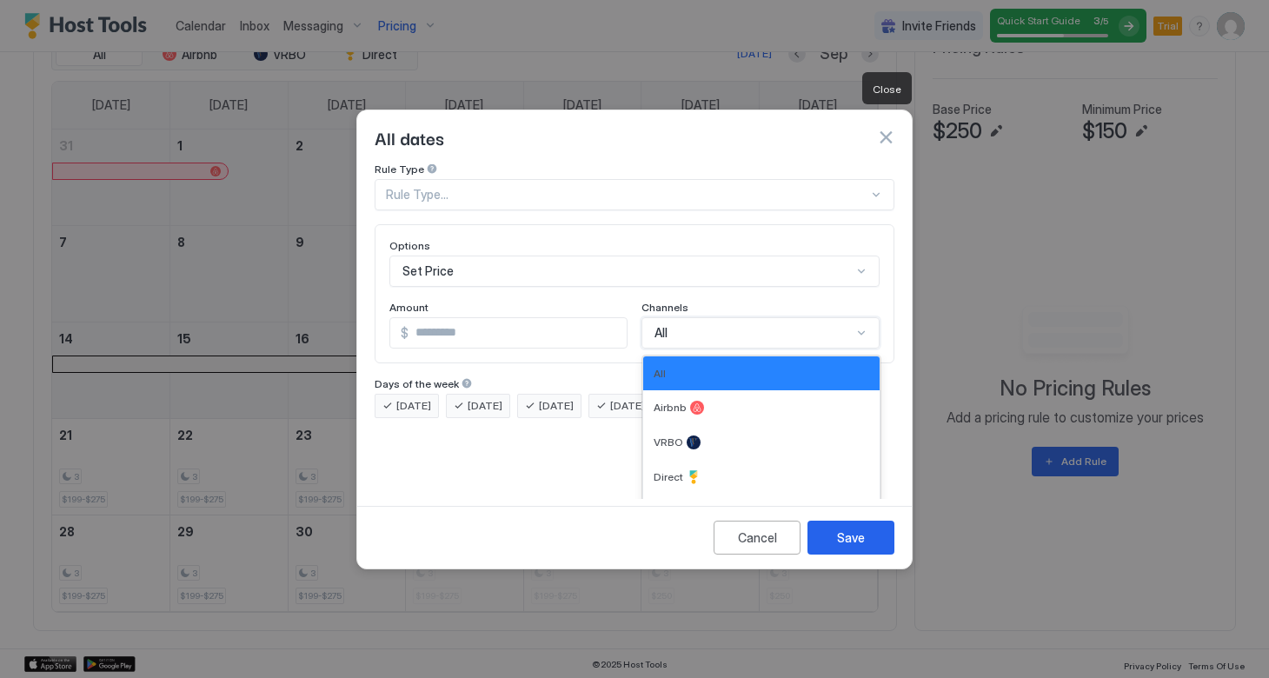
click at [884, 129] on button "button" at bounding box center [885, 137] width 17 height 17
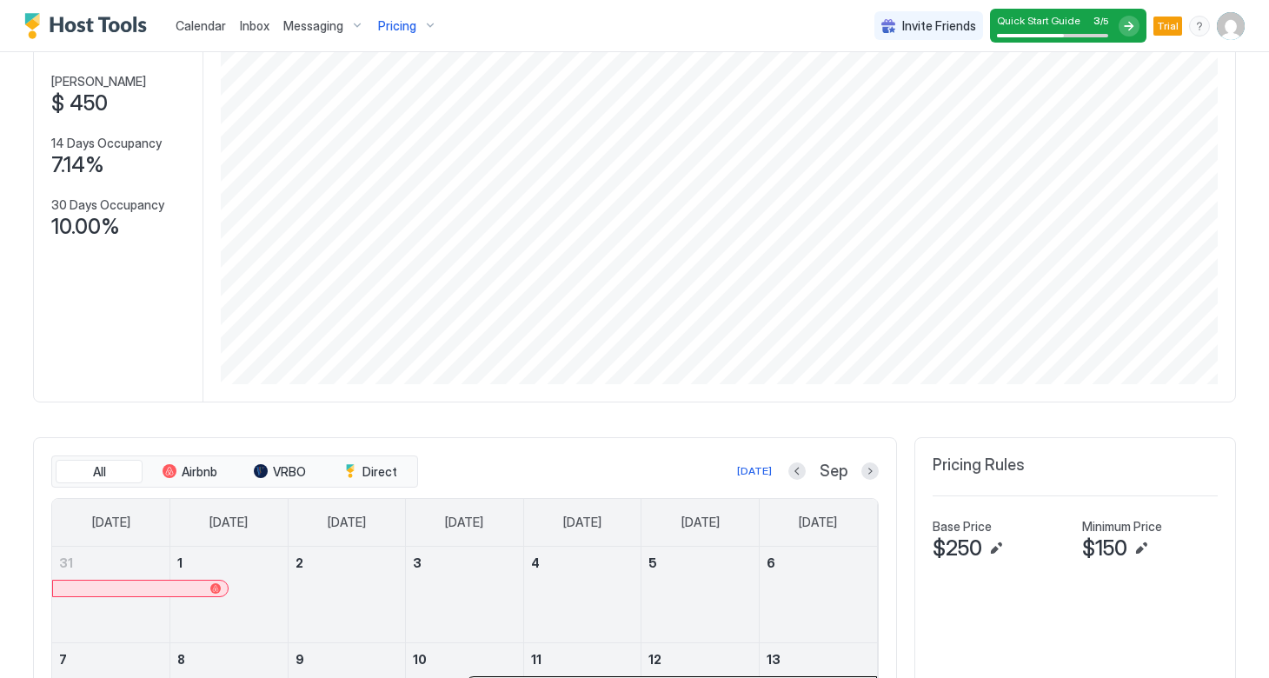
scroll to position [176, 0]
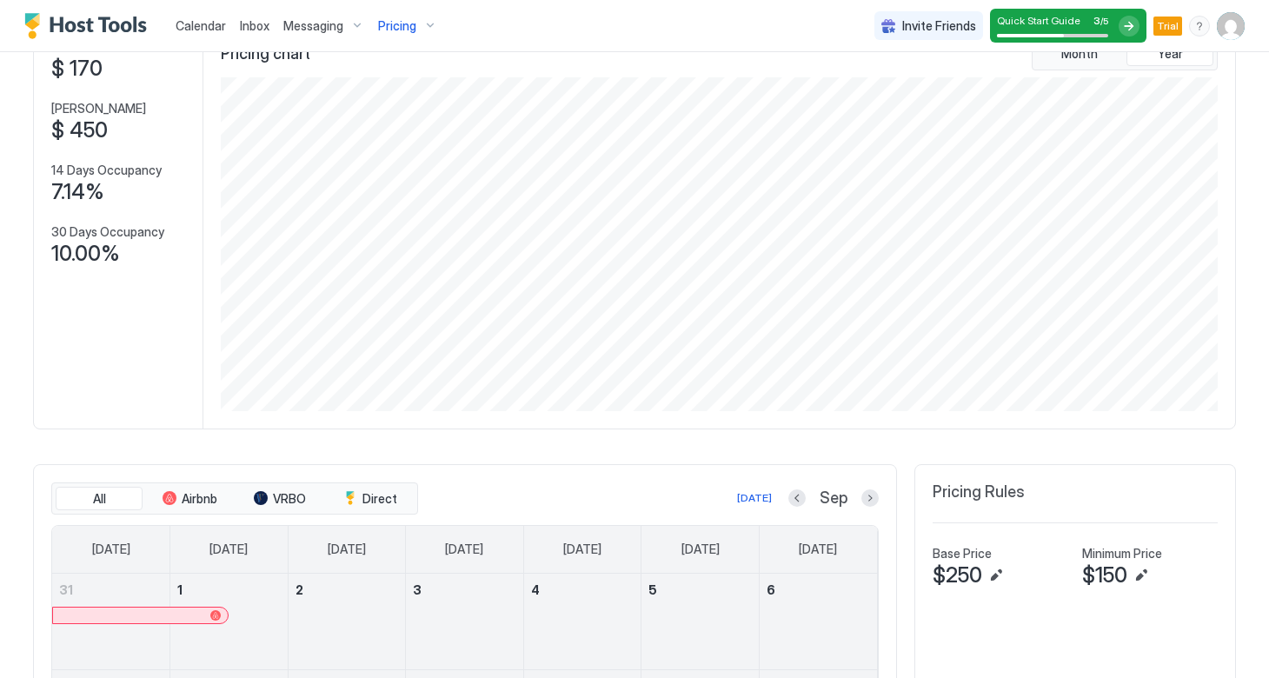
click at [356, 29] on div "Messaging" at bounding box center [323, 26] width 95 height 30
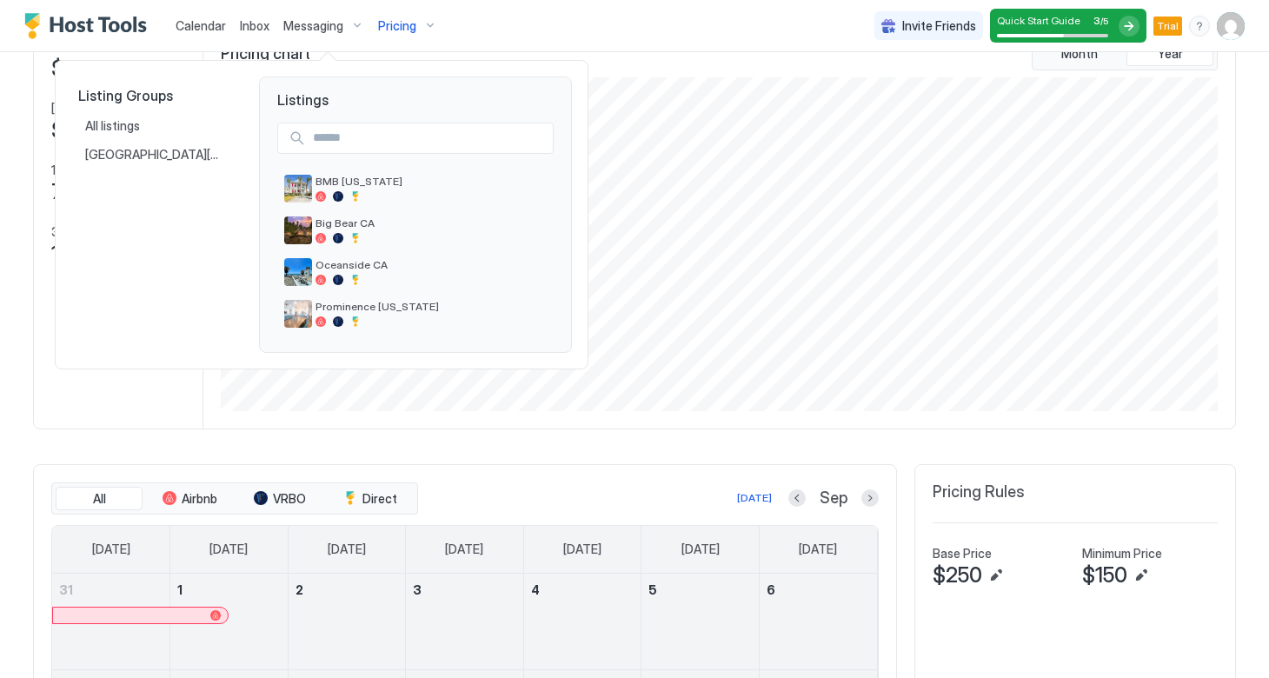
click at [494, 22] on div at bounding box center [634, 339] width 1269 height 678
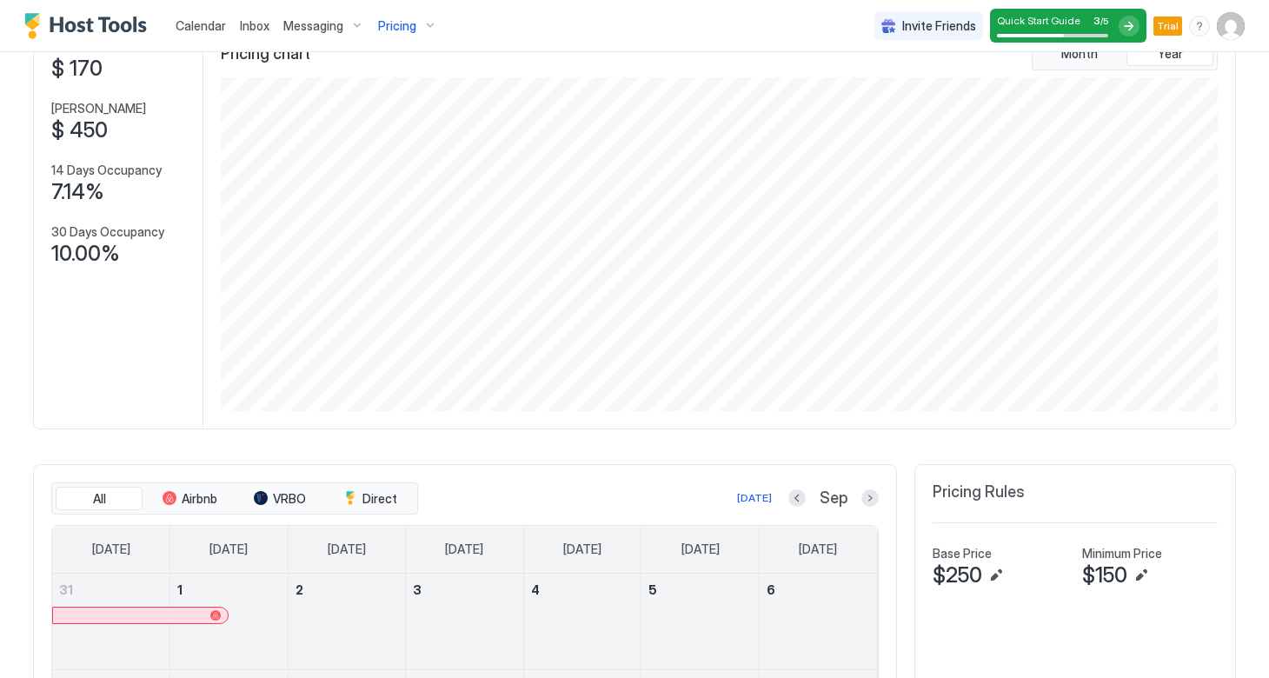
click at [289, 32] on span "Messaging" at bounding box center [313, 26] width 60 height 16
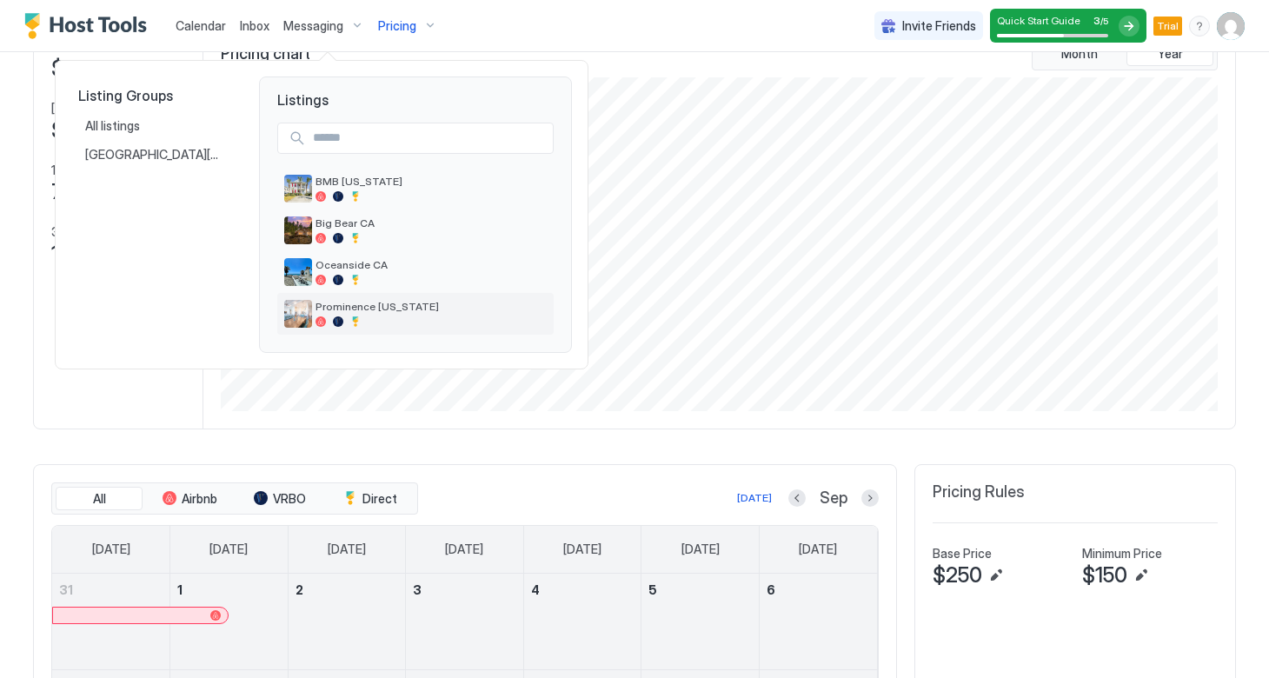
click at [346, 306] on span "Prominence Florida" at bounding box center [431, 306] width 231 height 13
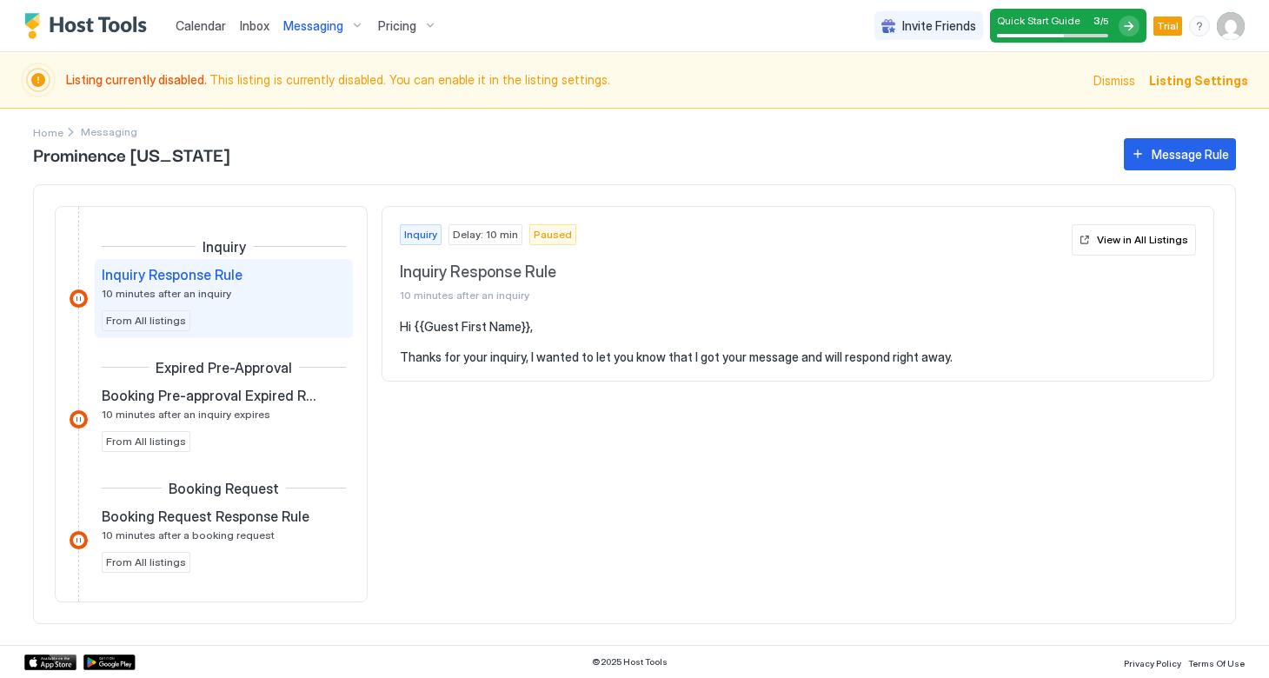
click at [1187, 86] on span "Listing Settings" at bounding box center [1198, 80] width 99 height 18
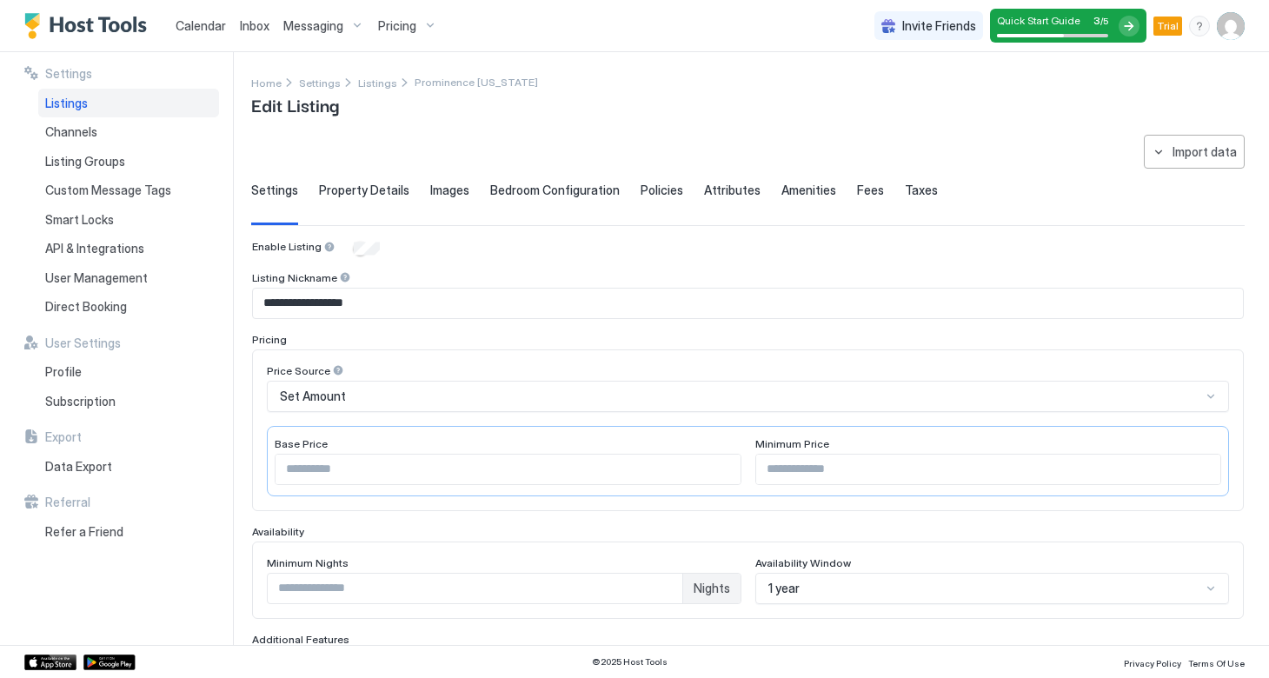
click at [77, 103] on span "Listings" at bounding box center [66, 104] width 43 height 16
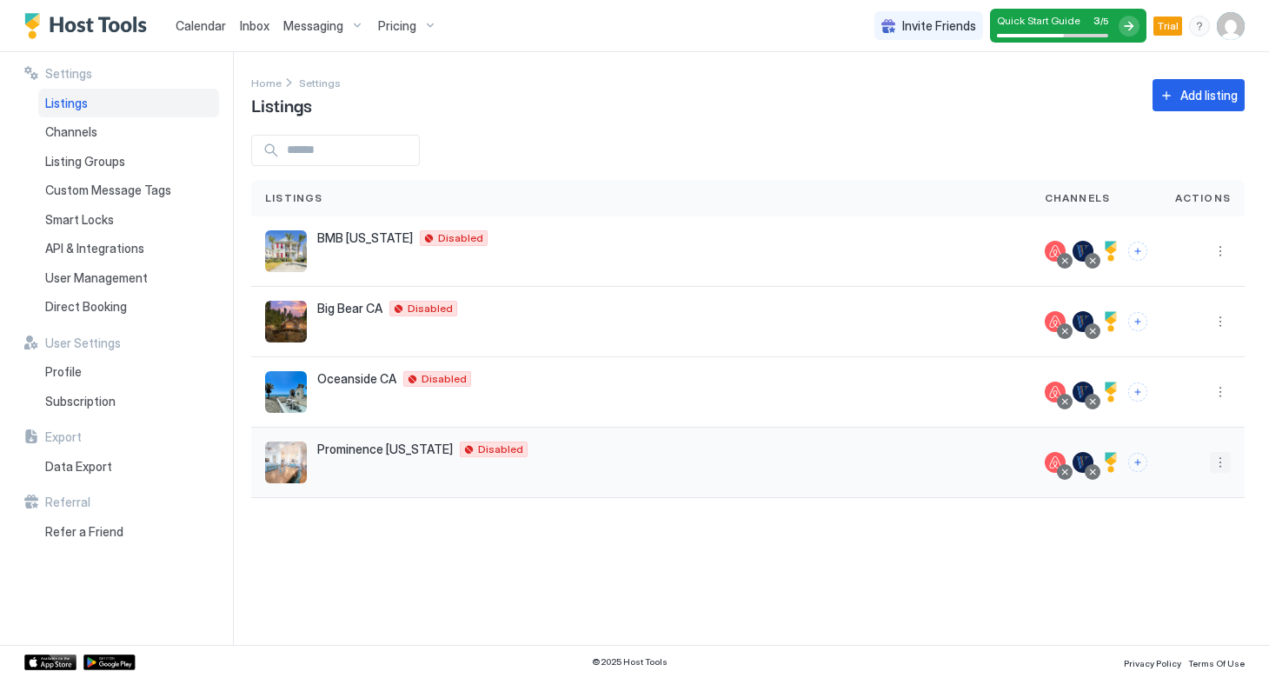
click at [1220, 466] on button "More options" at bounding box center [1220, 462] width 21 height 21
click at [1184, 486] on span "Messaging" at bounding box center [1170, 487] width 57 height 13
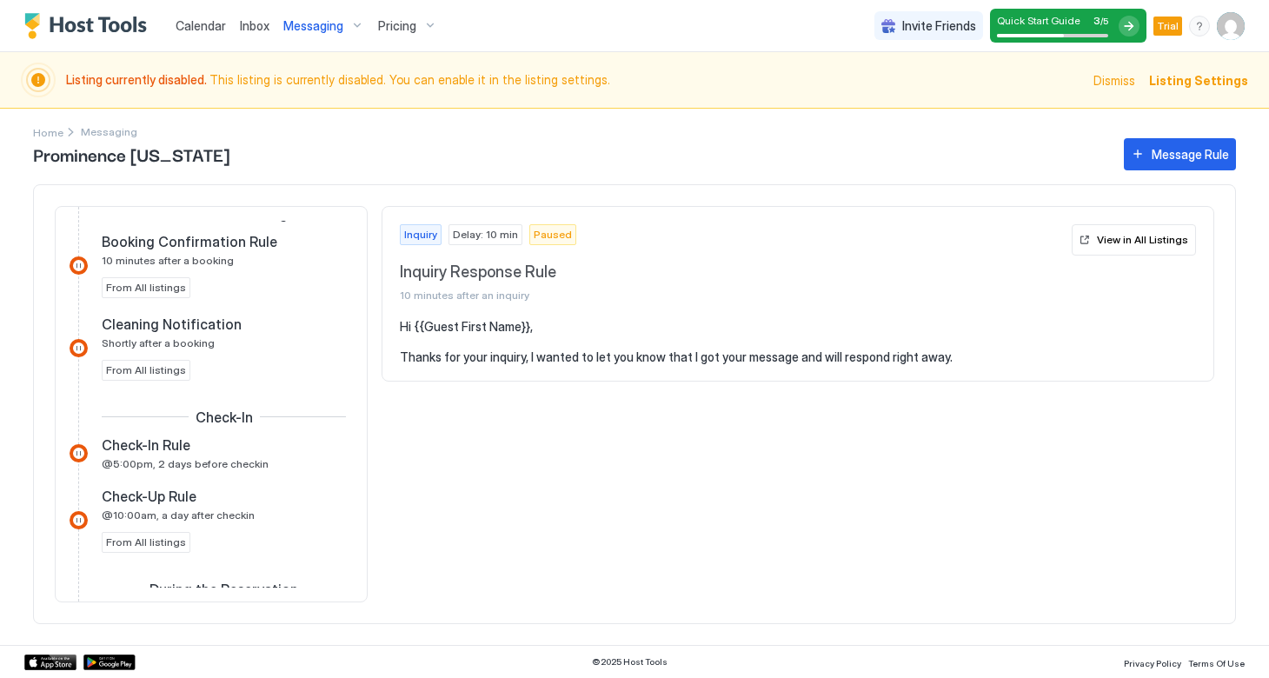
scroll to position [397, 0]
click at [169, 437] on span "Check-In Rule" at bounding box center [146, 443] width 89 height 17
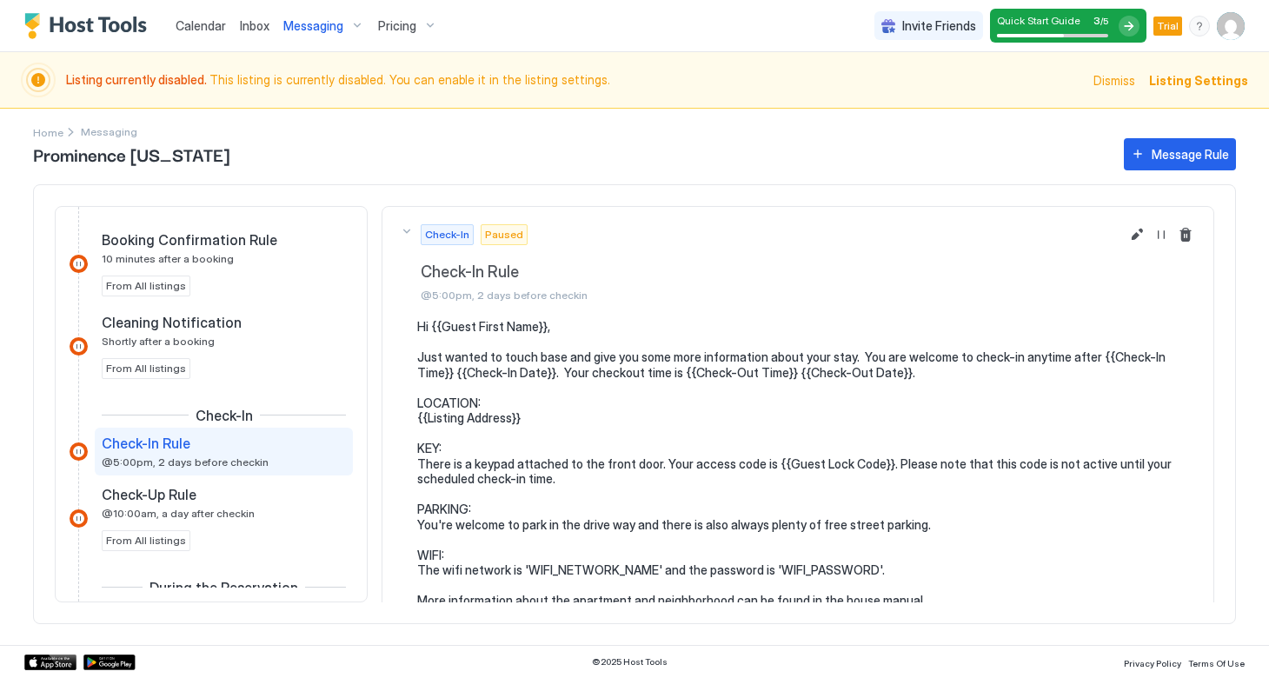
scroll to position [31, 0]
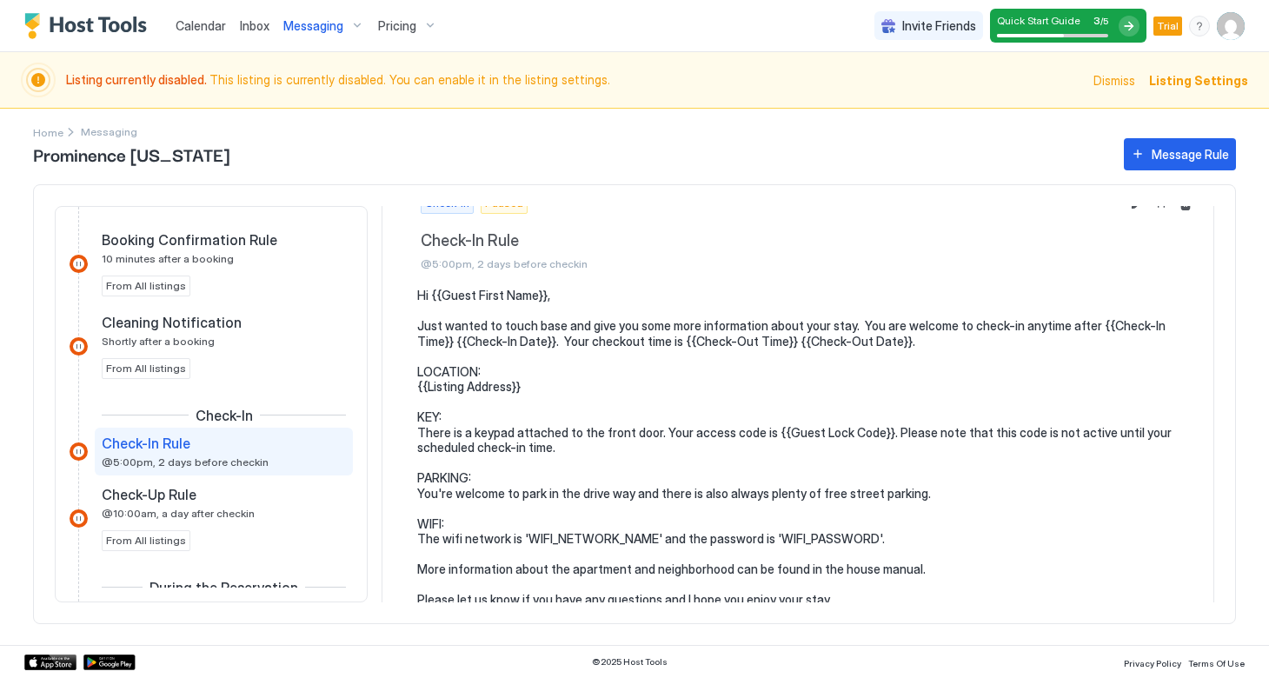
click at [559, 534] on pre "Hi {{Guest First Name}}, Just wanted to touch base and give you some more infor…" at bounding box center [806, 448] width 779 height 320
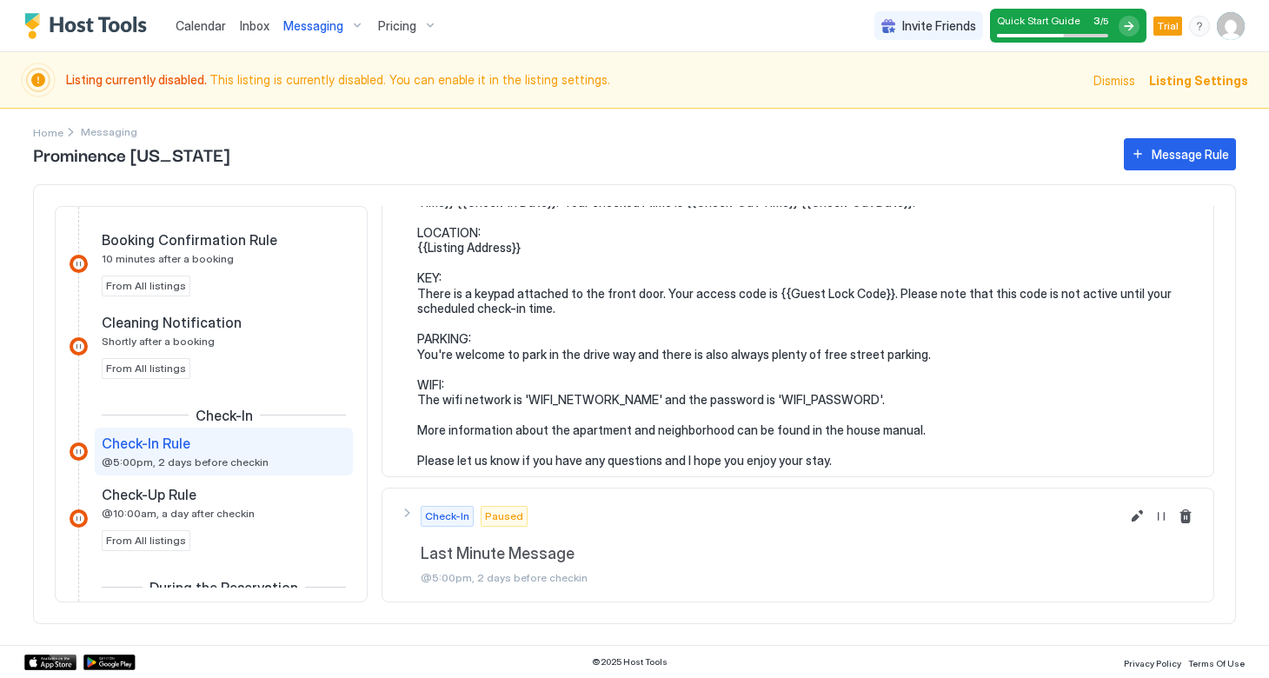
scroll to position [170, 0]
click at [1201, 77] on span "Listing Settings" at bounding box center [1198, 80] width 99 height 18
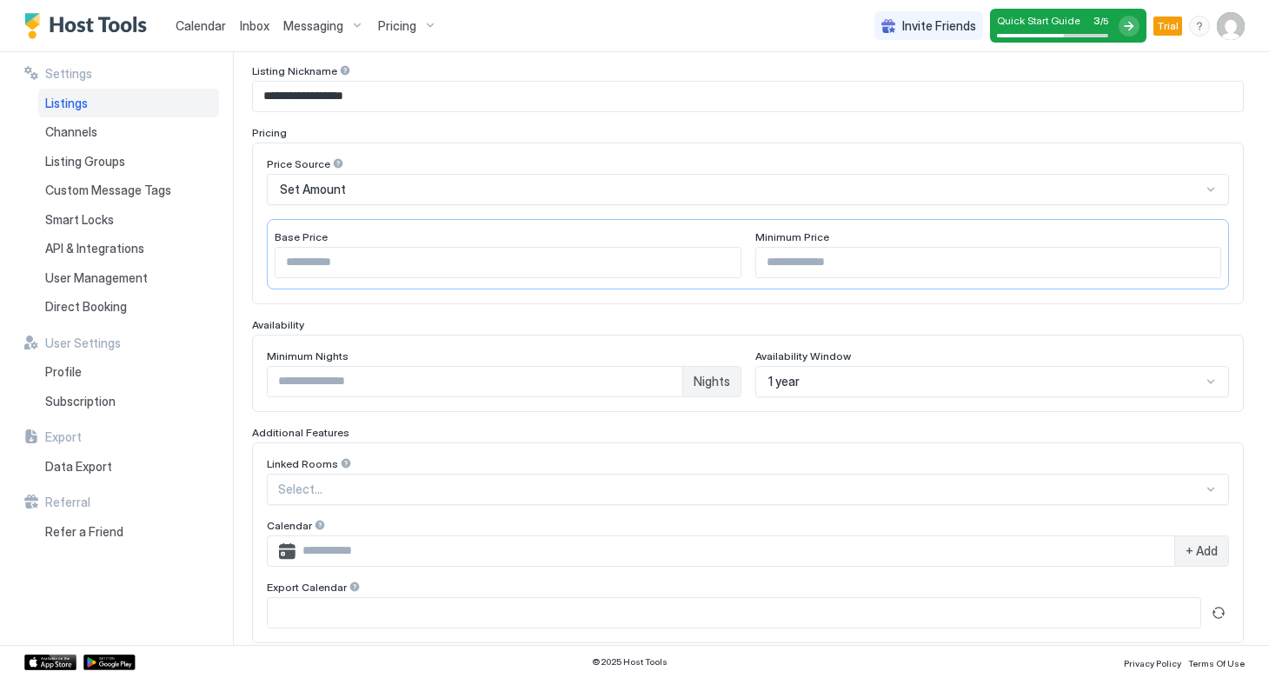
scroll to position [233, 0]
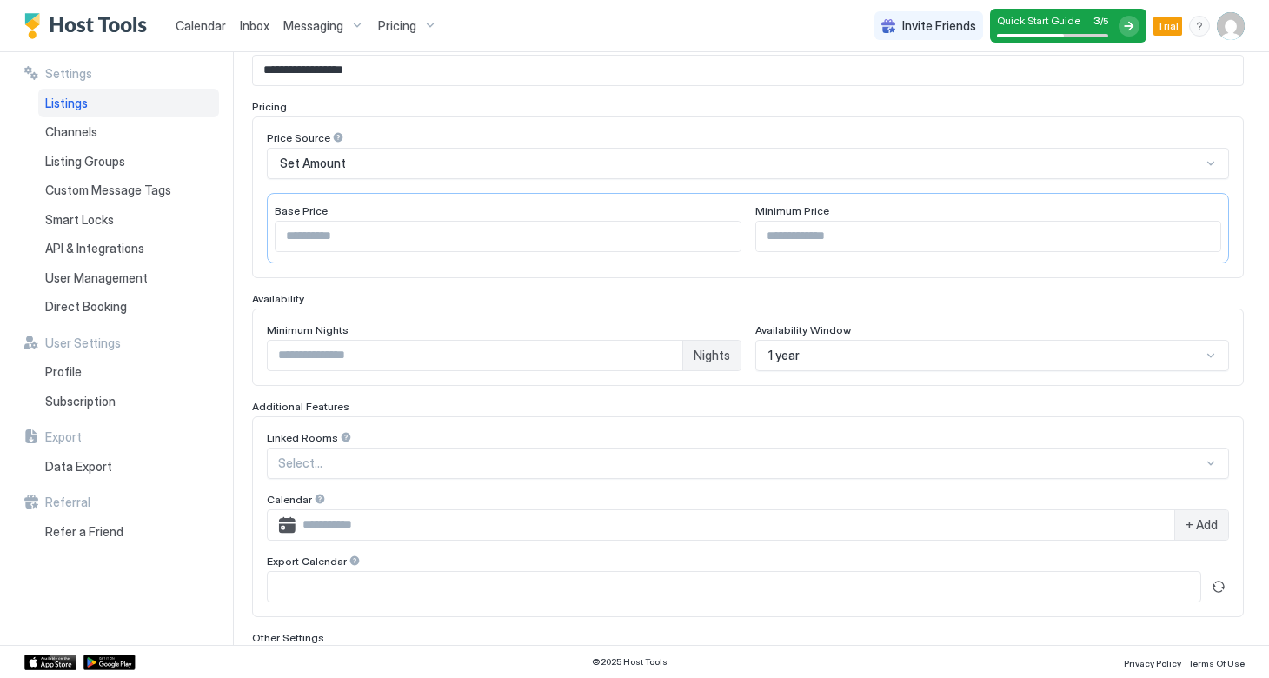
click at [349, 597] on input "Input Field" at bounding box center [734, 587] width 933 height 30
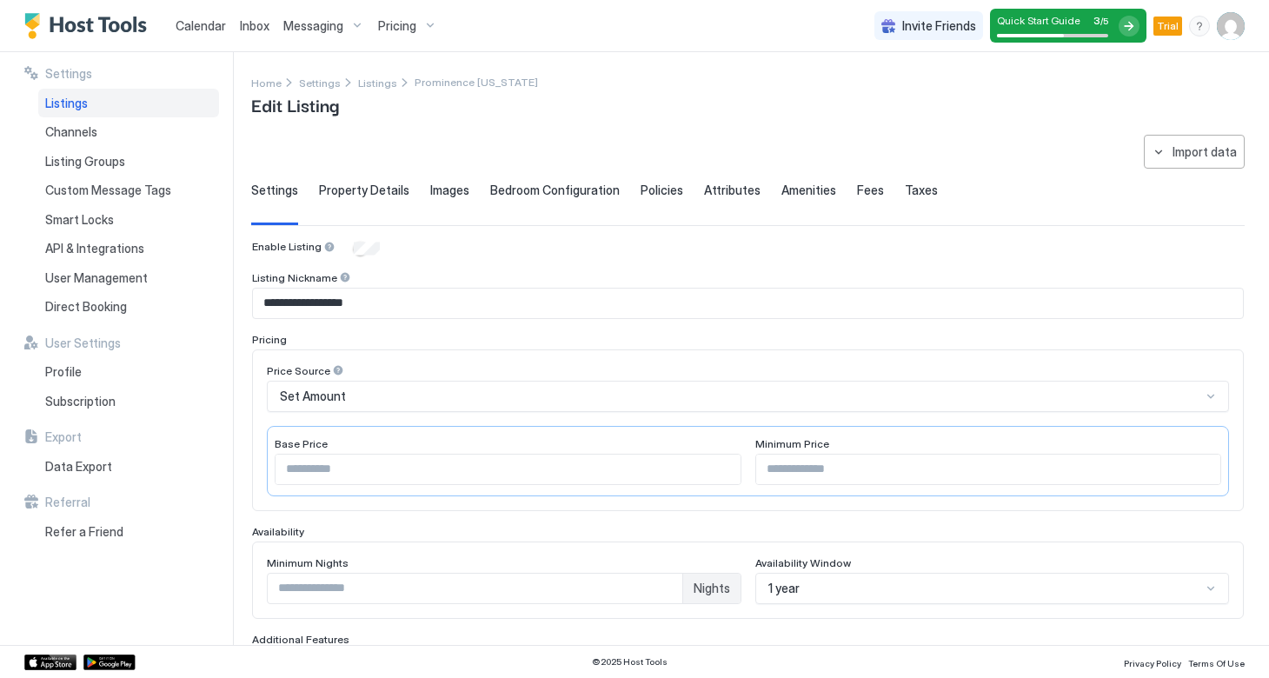
scroll to position [0, 0]
click at [366, 195] on span "Property Details" at bounding box center [364, 191] width 90 height 16
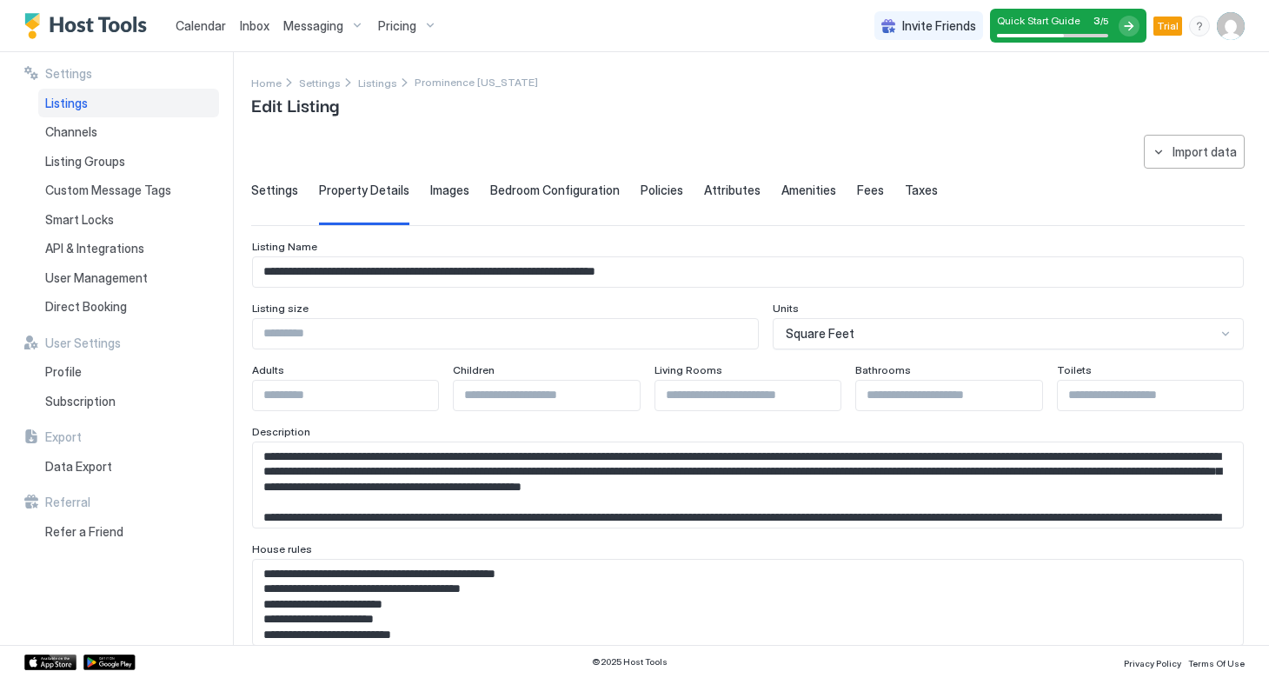
click at [432, 197] on div "Images" at bounding box center [449, 204] width 39 height 43
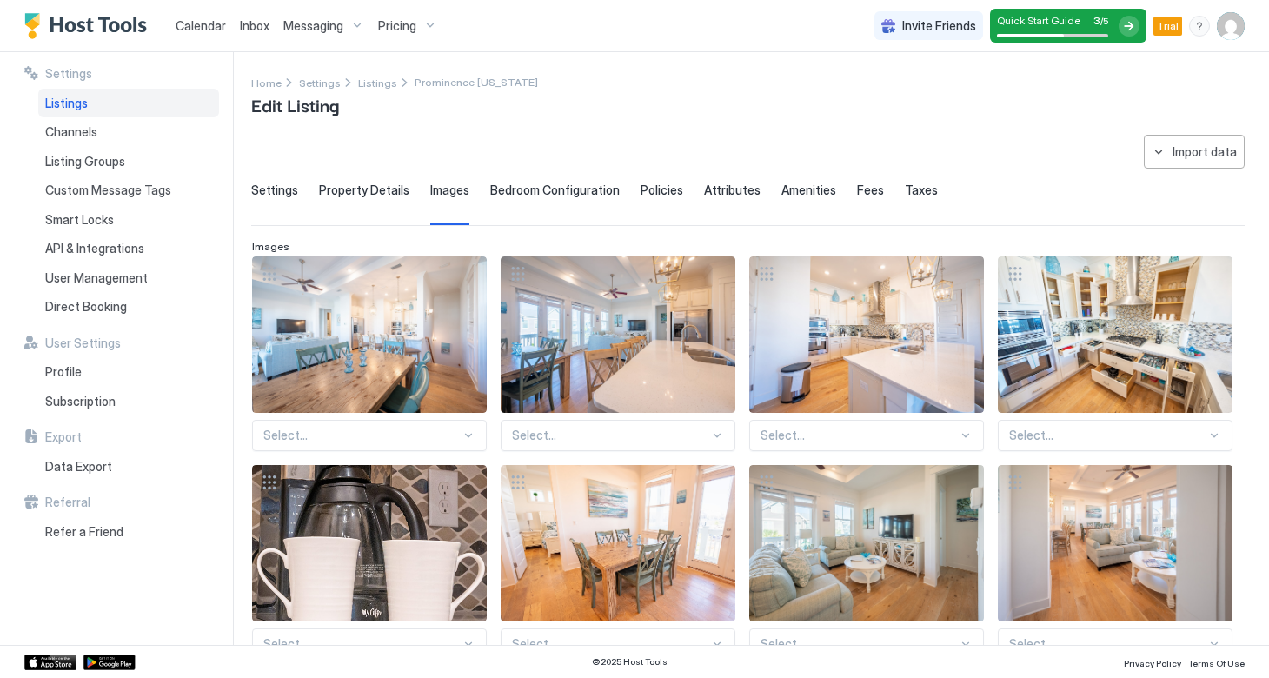
click at [525, 195] on span "Bedroom Configuration" at bounding box center [555, 191] width 130 height 16
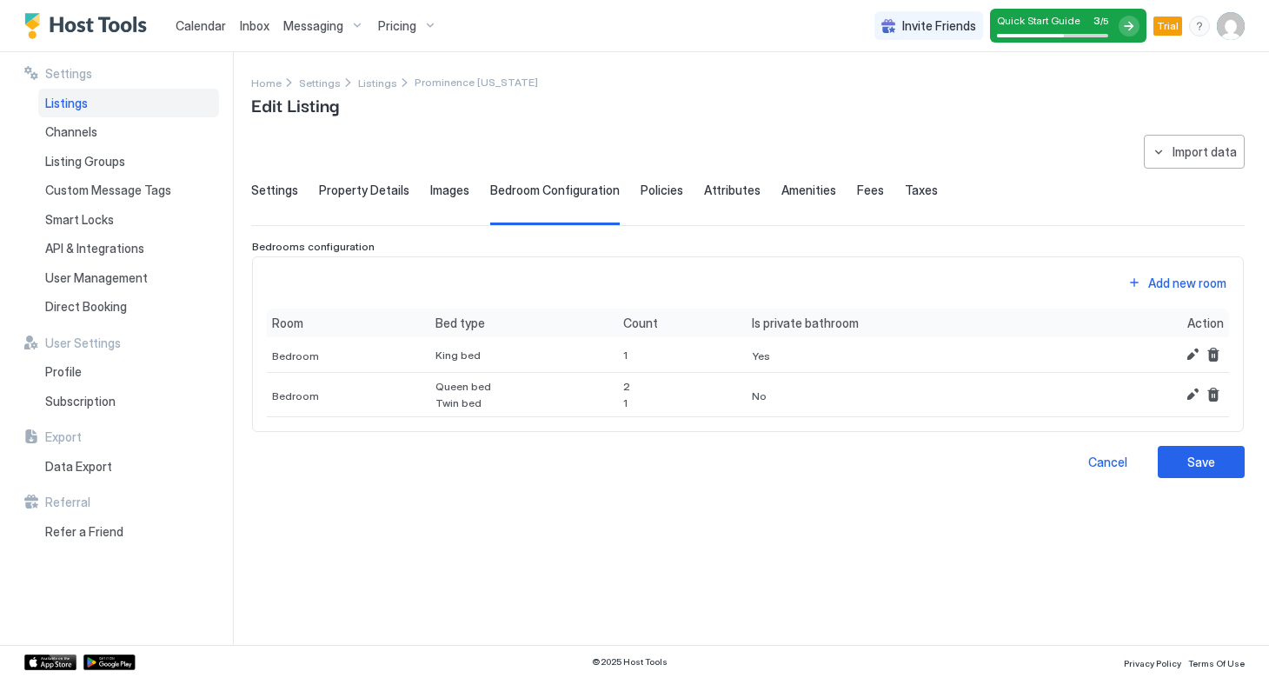
click at [647, 190] on span "Policies" at bounding box center [662, 191] width 43 height 16
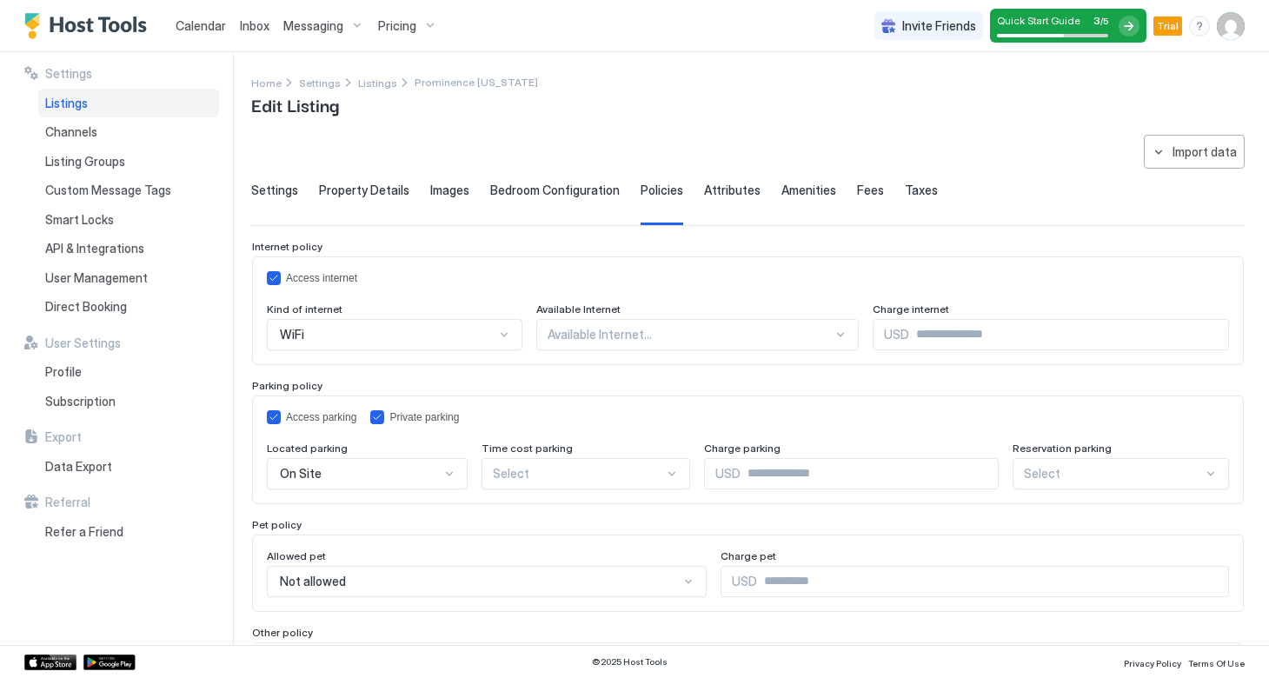
click at [727, 191] on span "Attributes" at bounding box center [732, 191] width 57 height 16
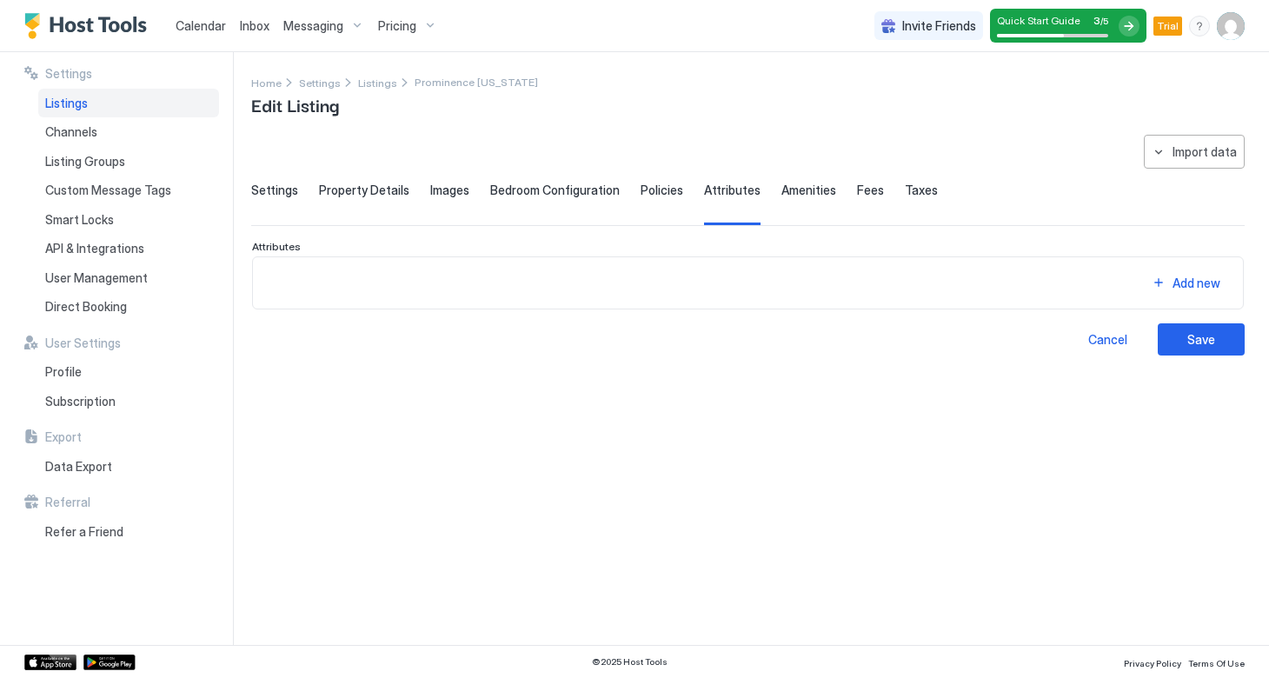
click at [785, 195] on span "Amenities" at bounding box center [809, 191] width 55 height 16
click at [858, 194] on span "Fees" at bounding box center [870, 191] width 27 height 16
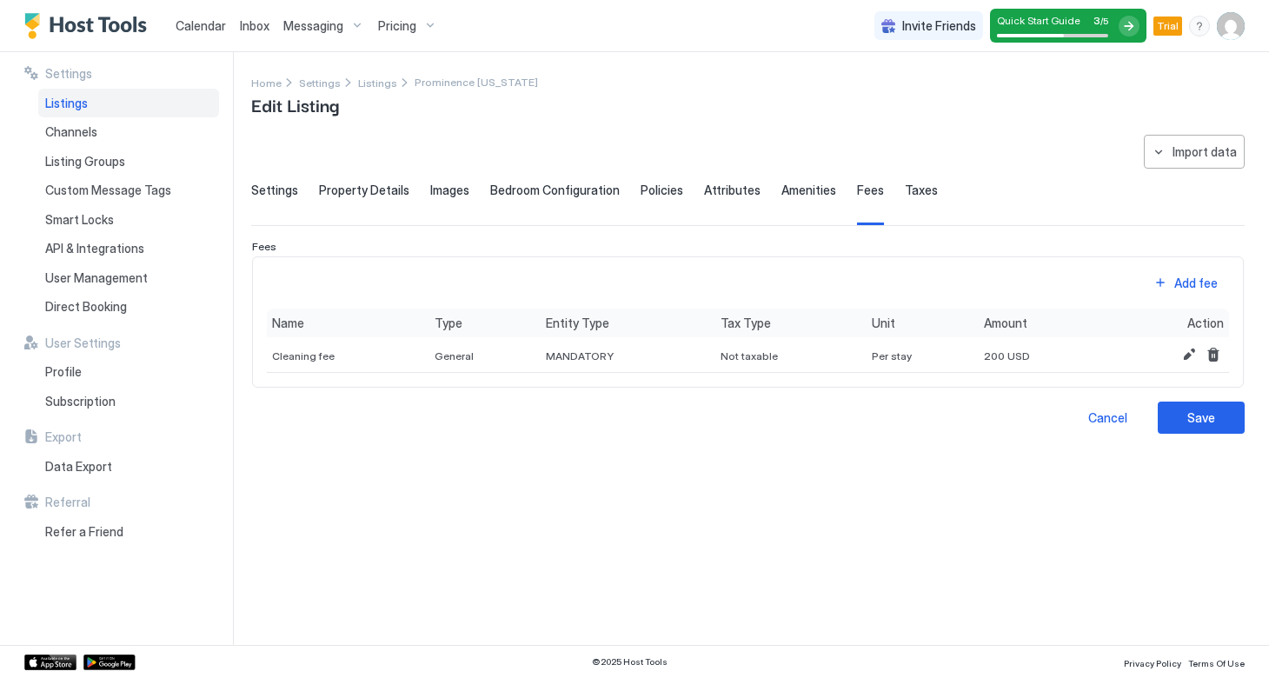
click at [905, 191] on span "Taxes" at bounding box center [921, 191] width 33 height 16
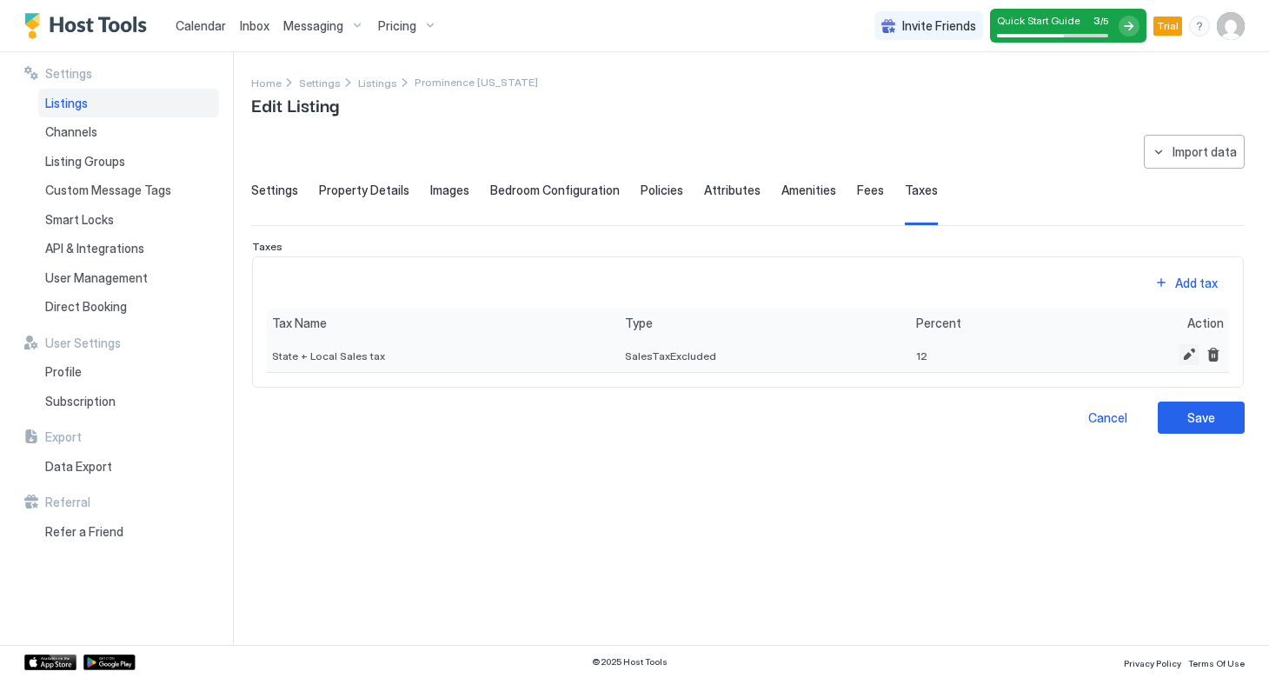
click at [1182, 349] on button "Edit" at bounding box center [1189, 354] width 21 height 21
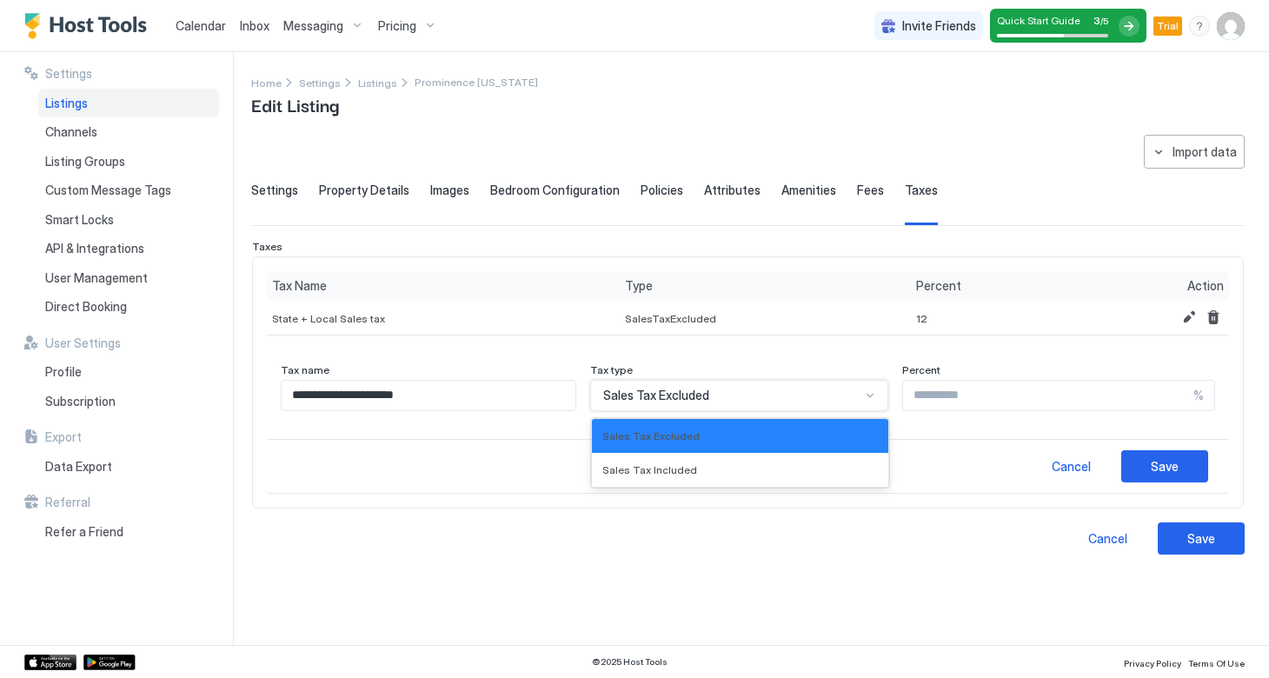
click at [863, 394] on div at bounding box center [870, 396] width 14 height 14
click at [697, 469] on span "Sales Tax Included" at bounding box center [649, 469] width 95 height 13
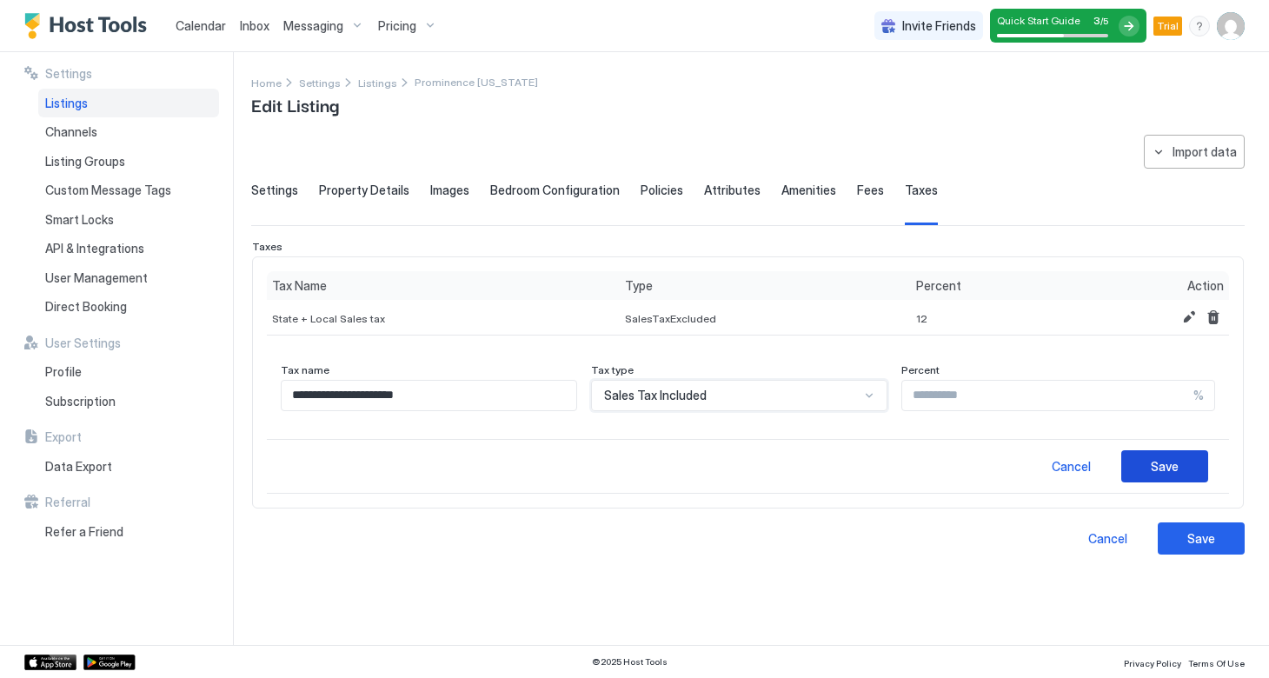
click at [1173, 462] on div "Save" at bounding box center [1165, 466] width 28 height 18
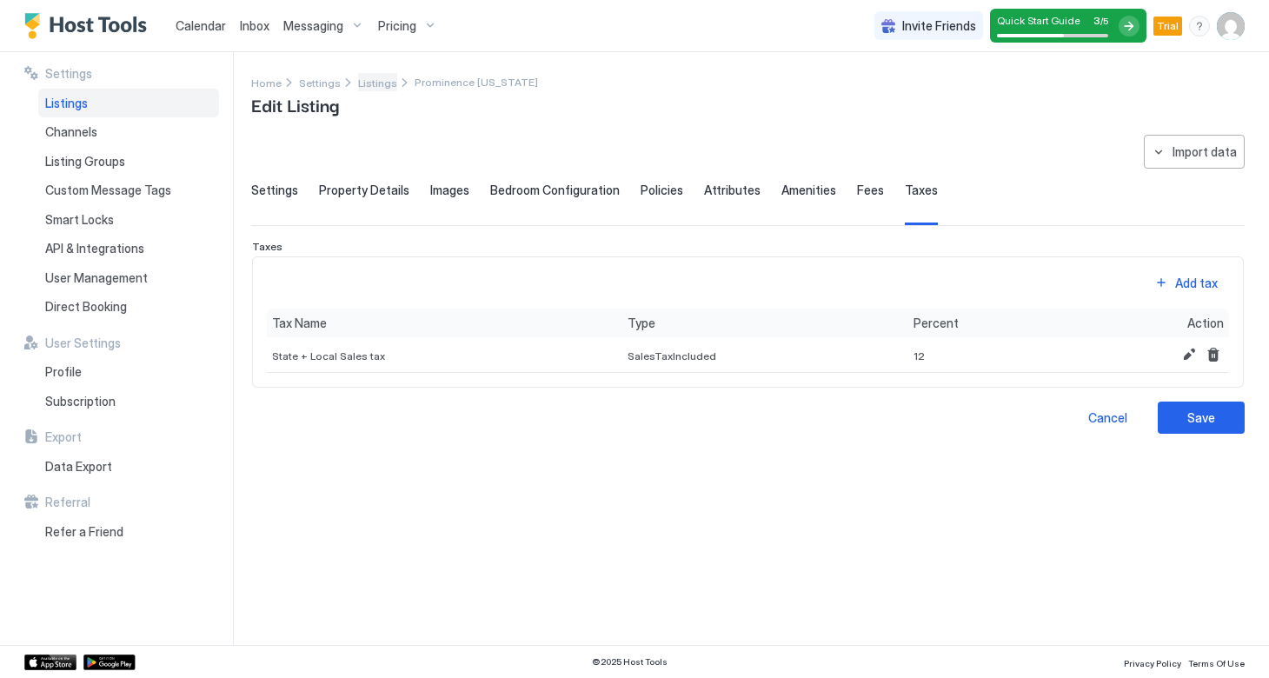
click at [369, 85] on span "Listings" at bounding box center [377, 83] width 39 height 13
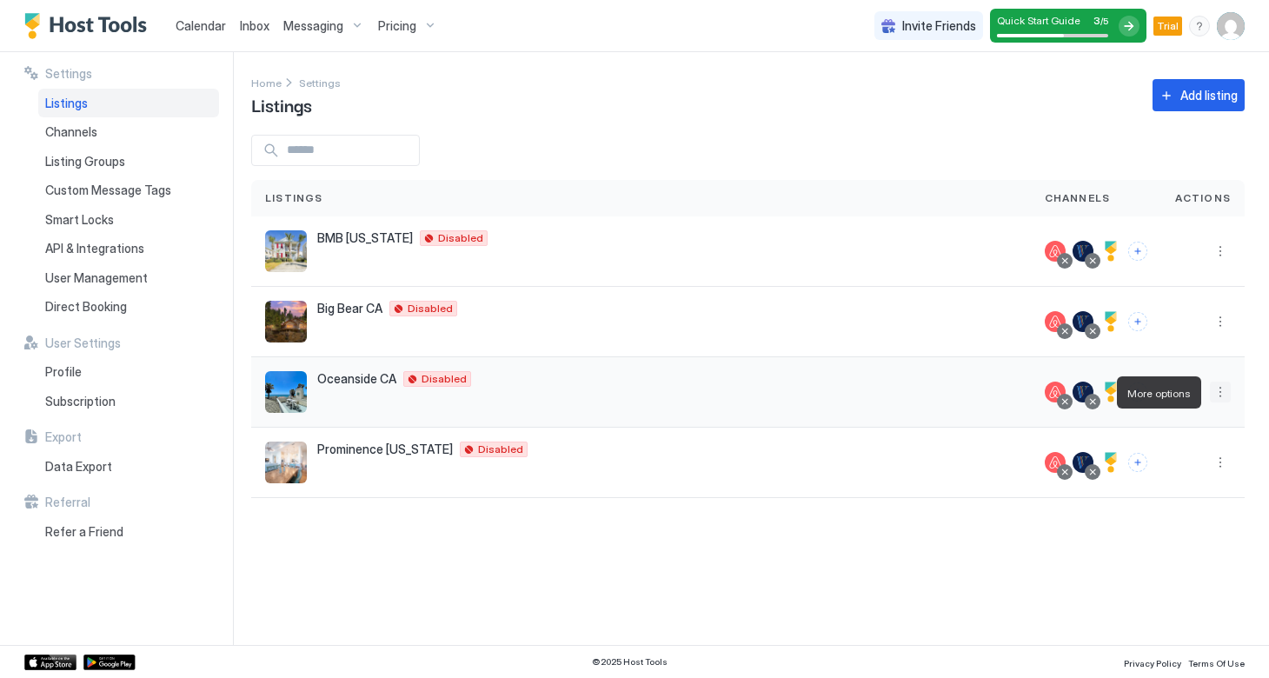
click at [1223, 394] on button "More options" at bounding box center [1220, 392] width 21 height 21
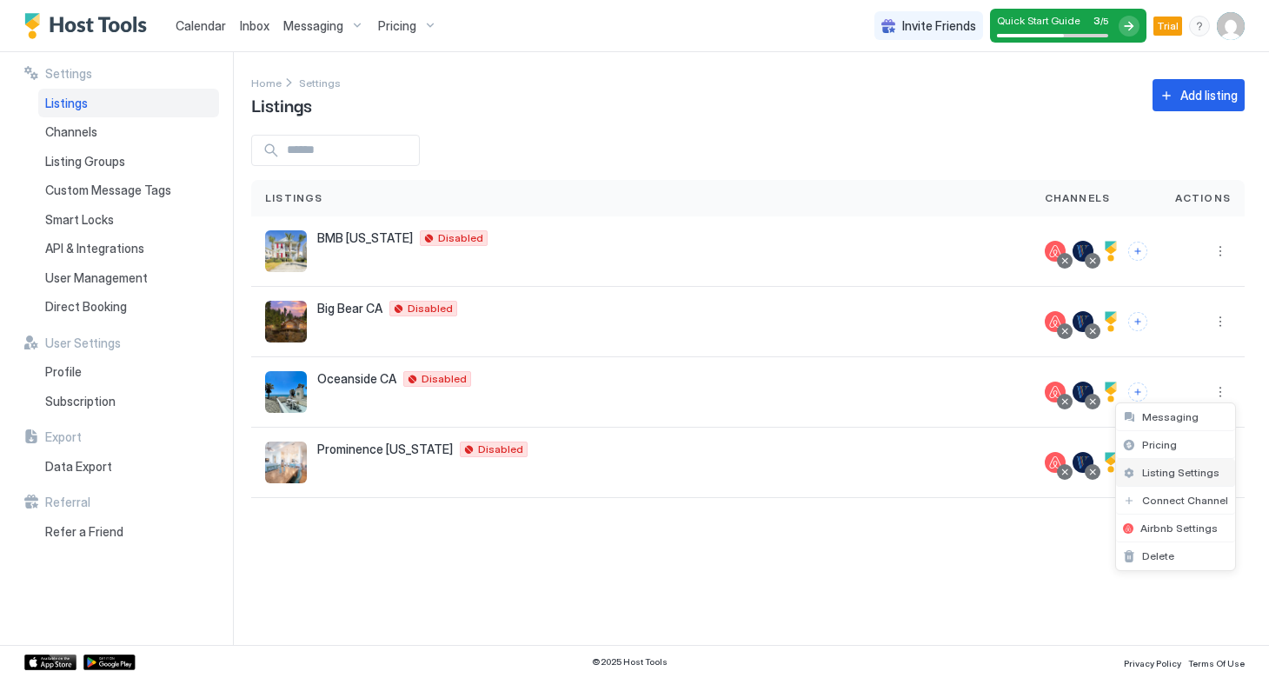
click at [1190, 469] on span "Listing Settings" at bounding box center [1180, 472] width 77 height 13
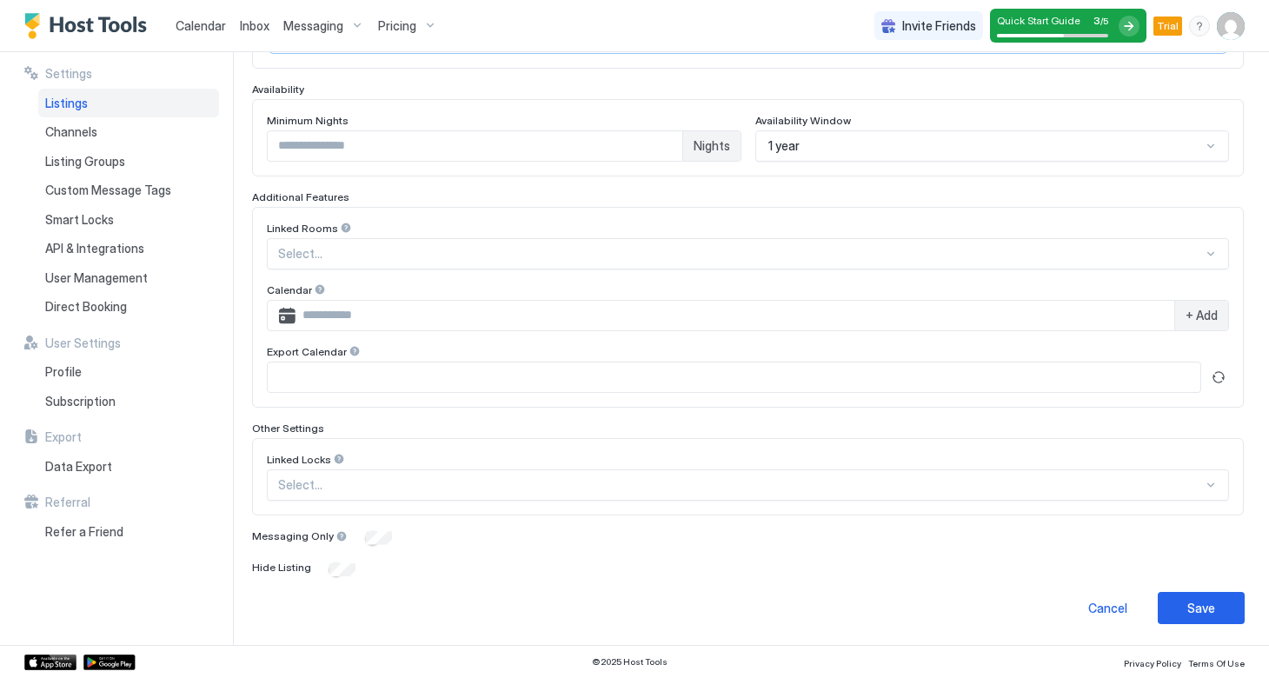
scroll to position [442, 0]
click at [1219, 374] on button "Refresh" at bounding box center [1218, 378] width 21 height 21
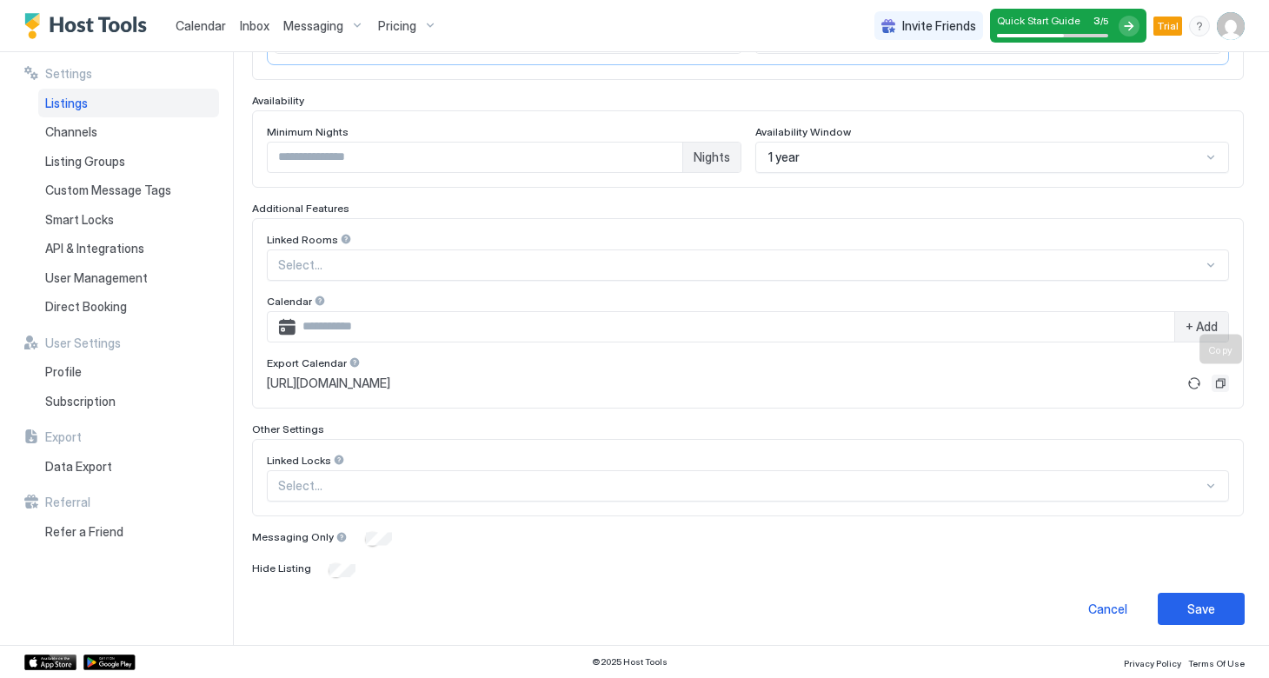
click at [1221, 383] on button "Copy" at bounding box center [1220, 383] width 17 height 17
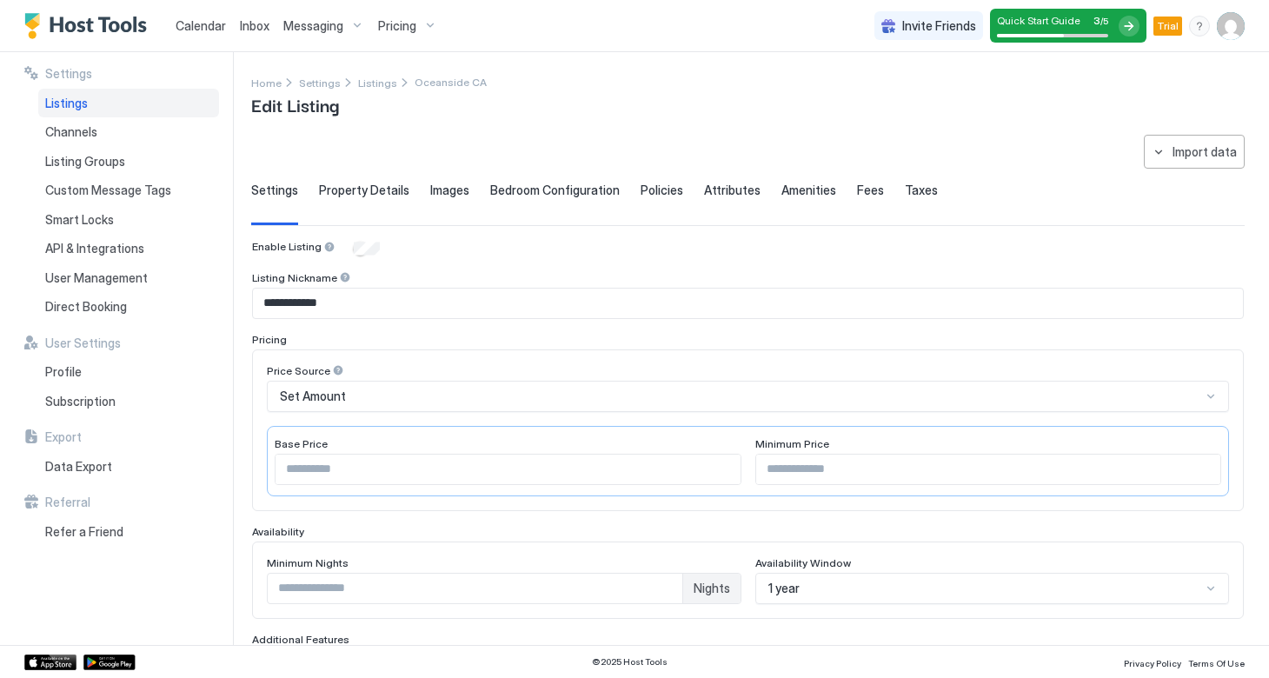
scroll to position [0, 0]
click at [1162, 27] on span "Trial" at bounding box center [1168, 26] width 22 height 16
click at [405, 36] on div "Pricing" at bounding box center [407, 26] width 73 height 30
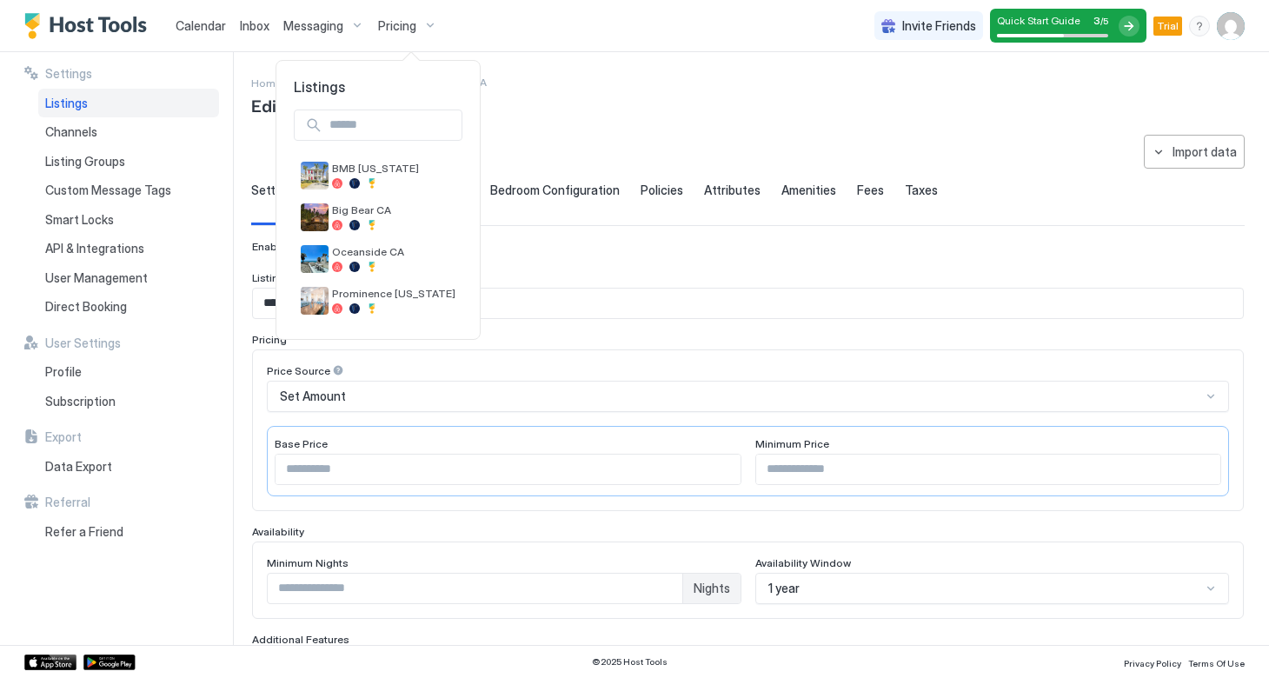
click at [94, 397] on div at bounding box center [634, 339] width 1269 height 678
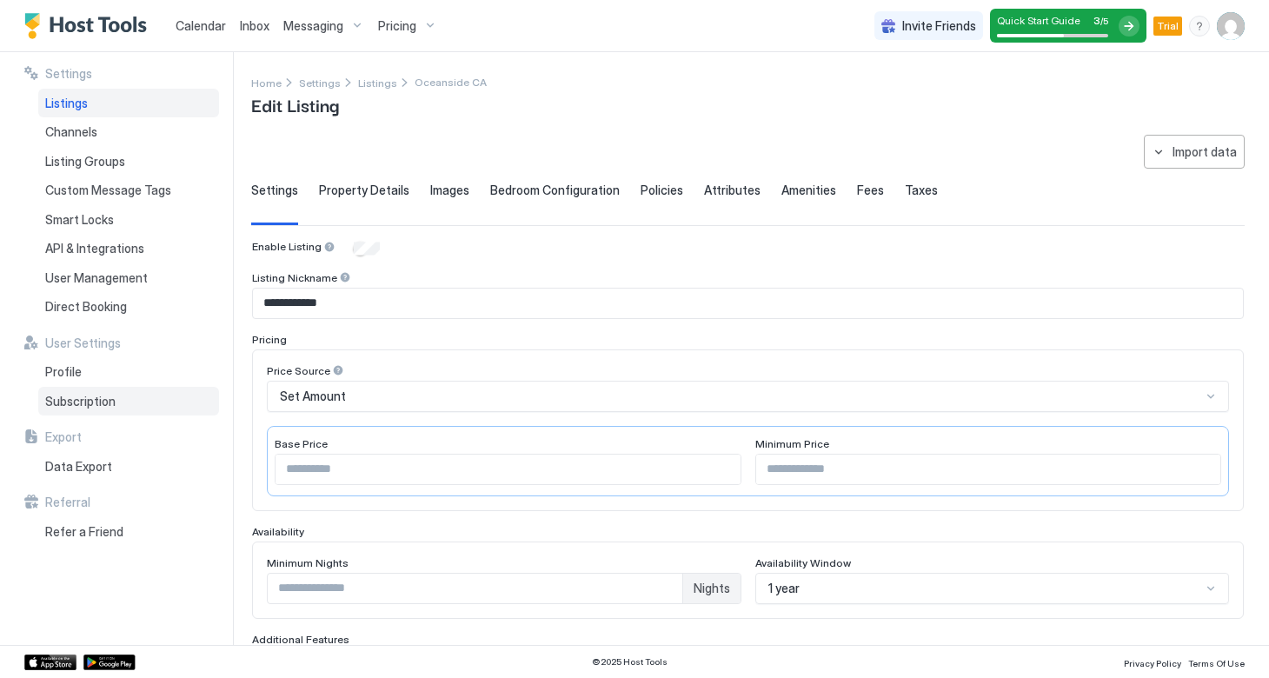
click at [82, 397] on span "Subscription" at bounding box center [80, 402] width 70 height 16
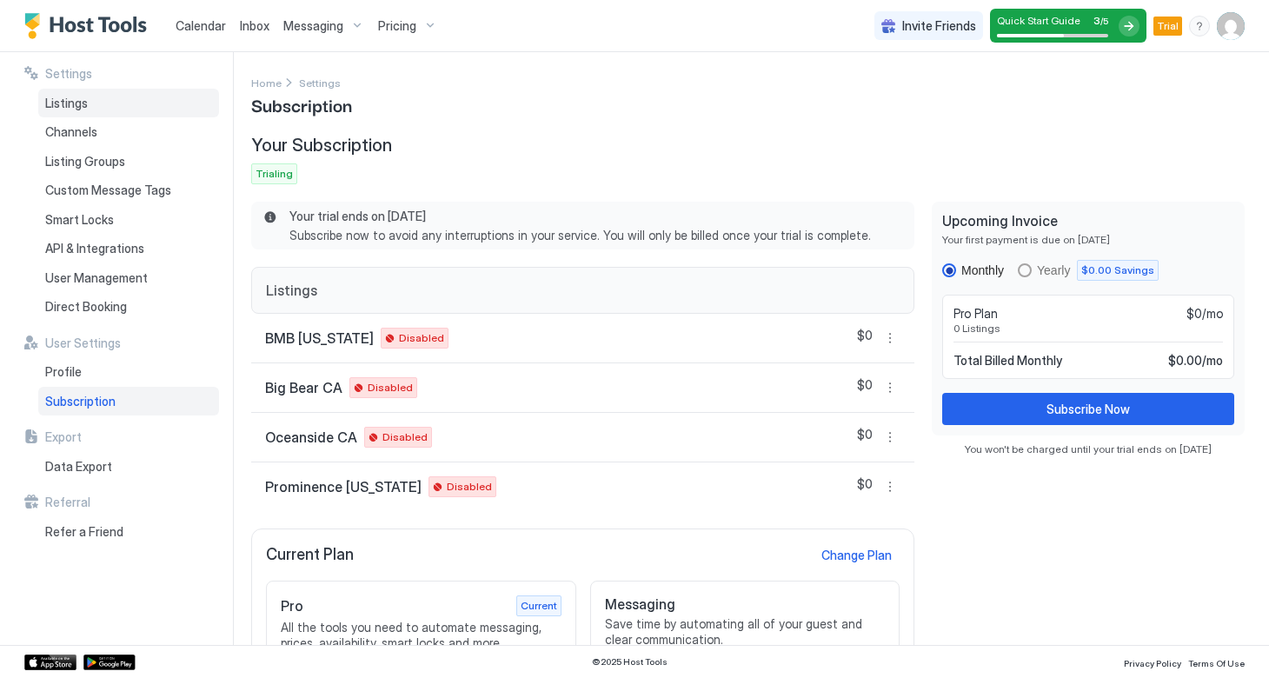
click at [75, 105] on span "Listings" at bounding box center [66, 104] width 43 height 16
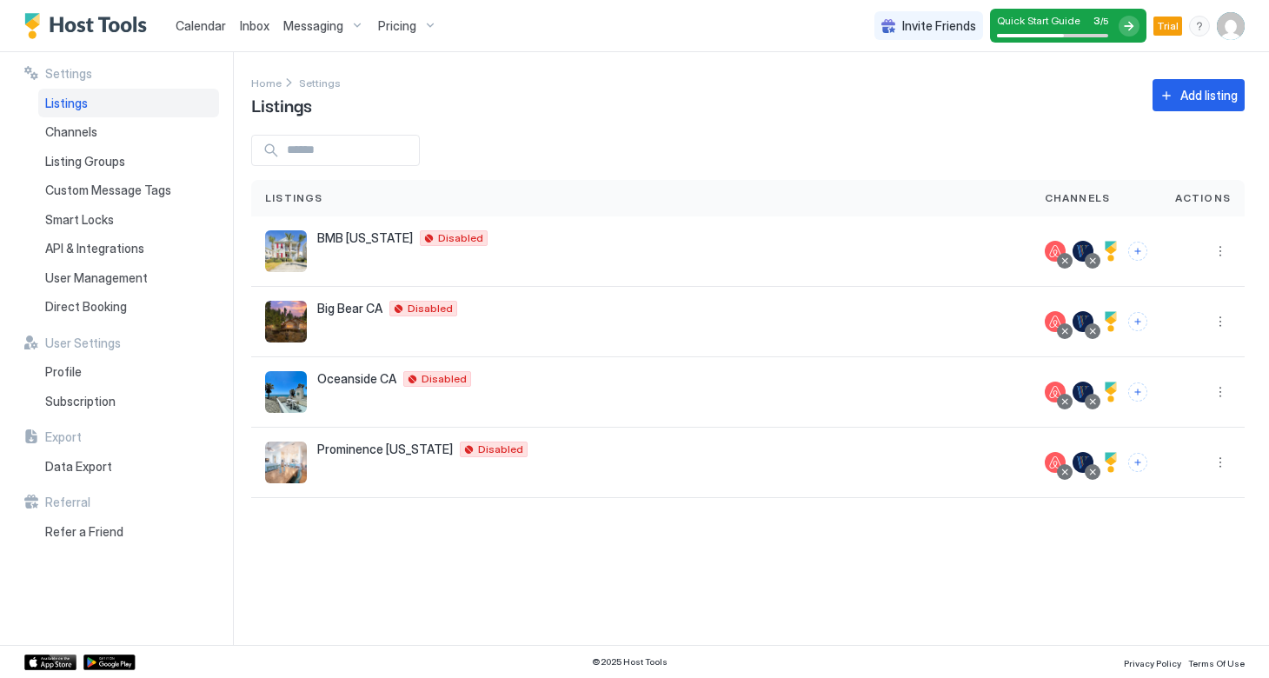
click at [82, 30] on img "Host Tools Logo" at bounding box center [89, 26] width 130 height 26
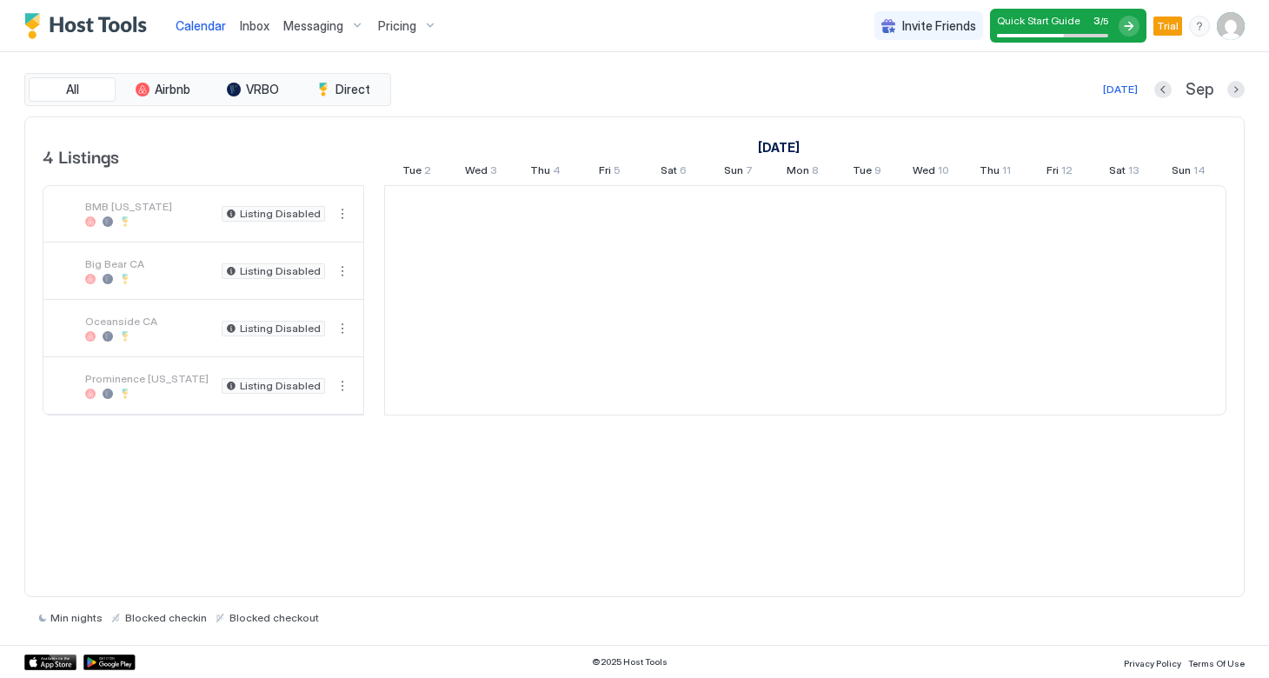
scroll to position [0, 966]
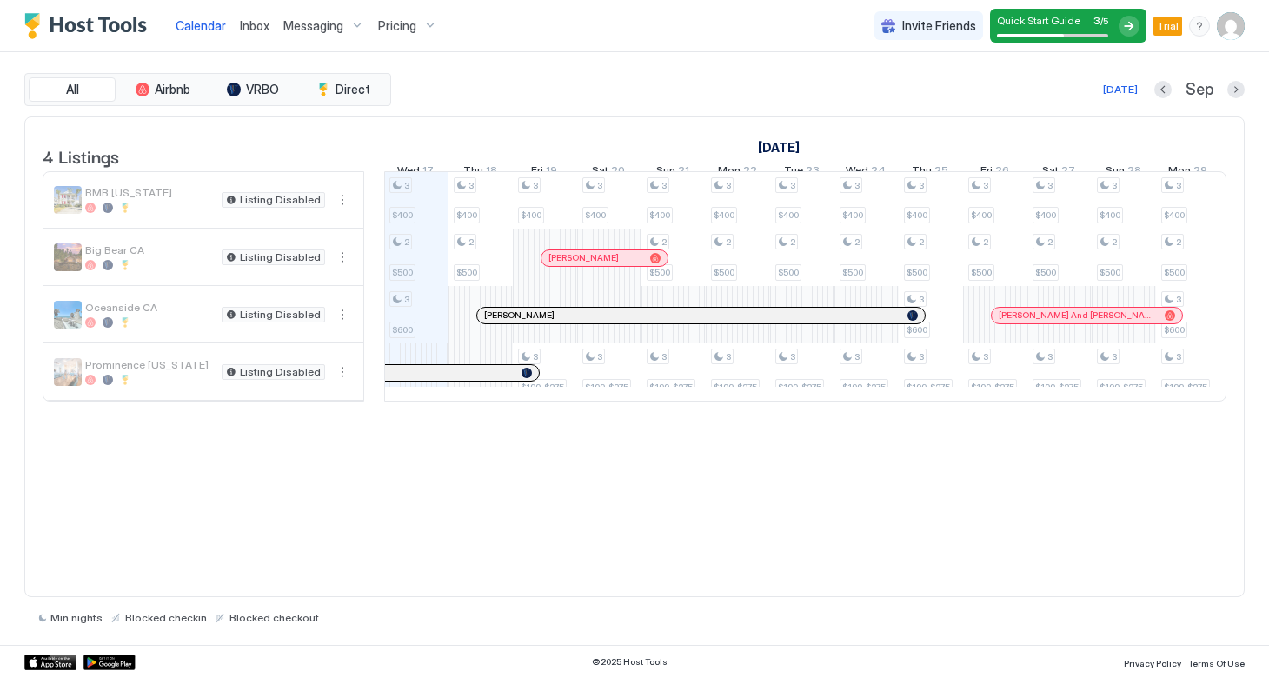
click at [25, 30] on img "Host Tools Logo" at bounding box center [89, 26] width 130 height 26
click at [1235, 23] on img "User profile" at bounding box center [1231, 26] width 28 height 28
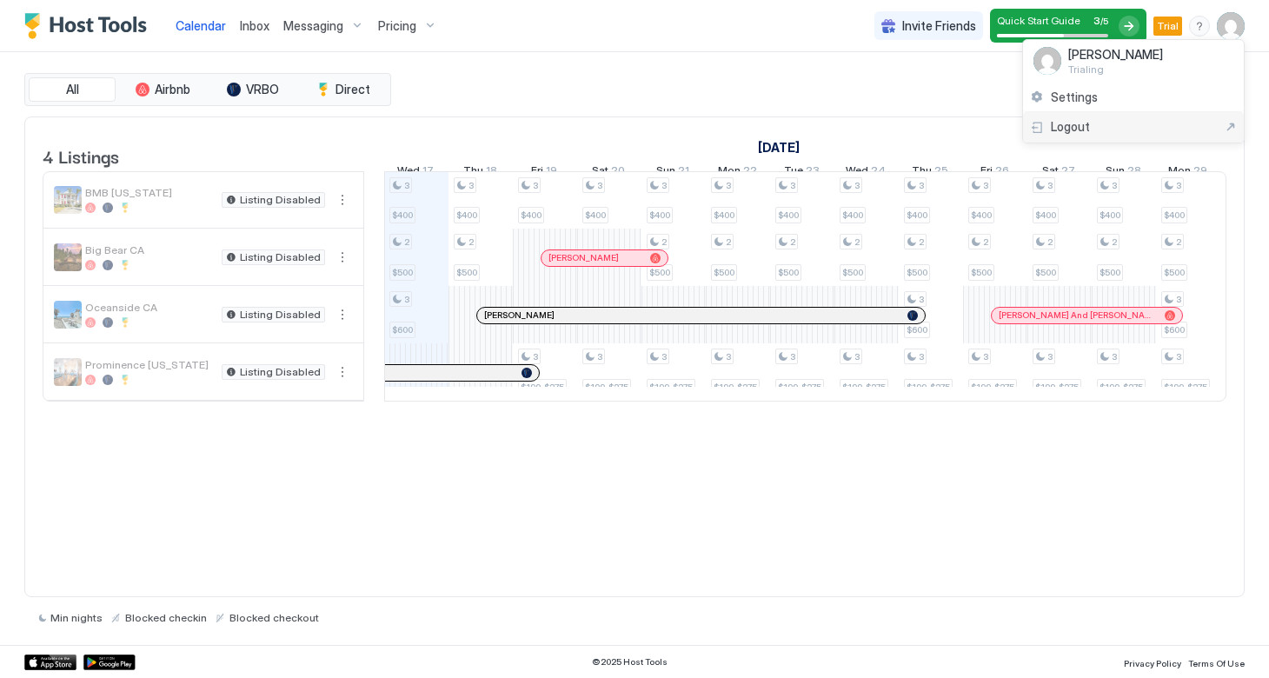
click at [1078, 125] on span "Logout" at bounding box center [1070, 127] width 39 height 16
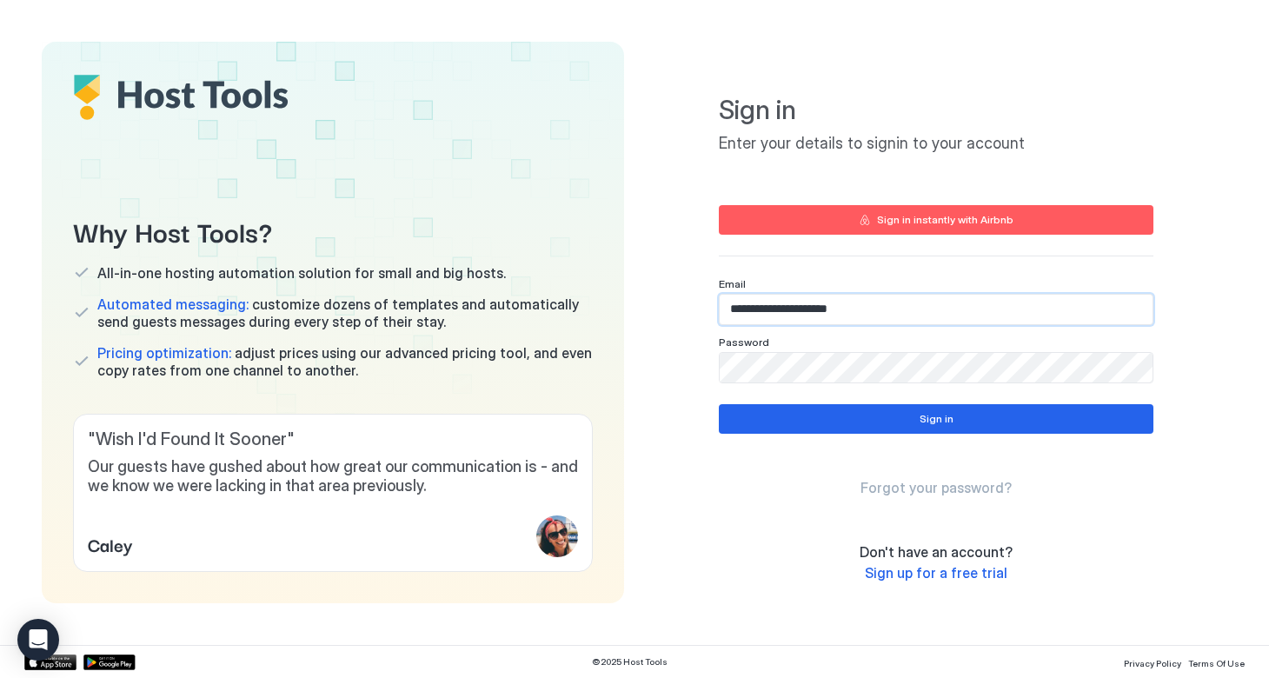
type input "**********"
click at [692, 372] on div "**********" at bounding box center [936, 323] width 582 height 562
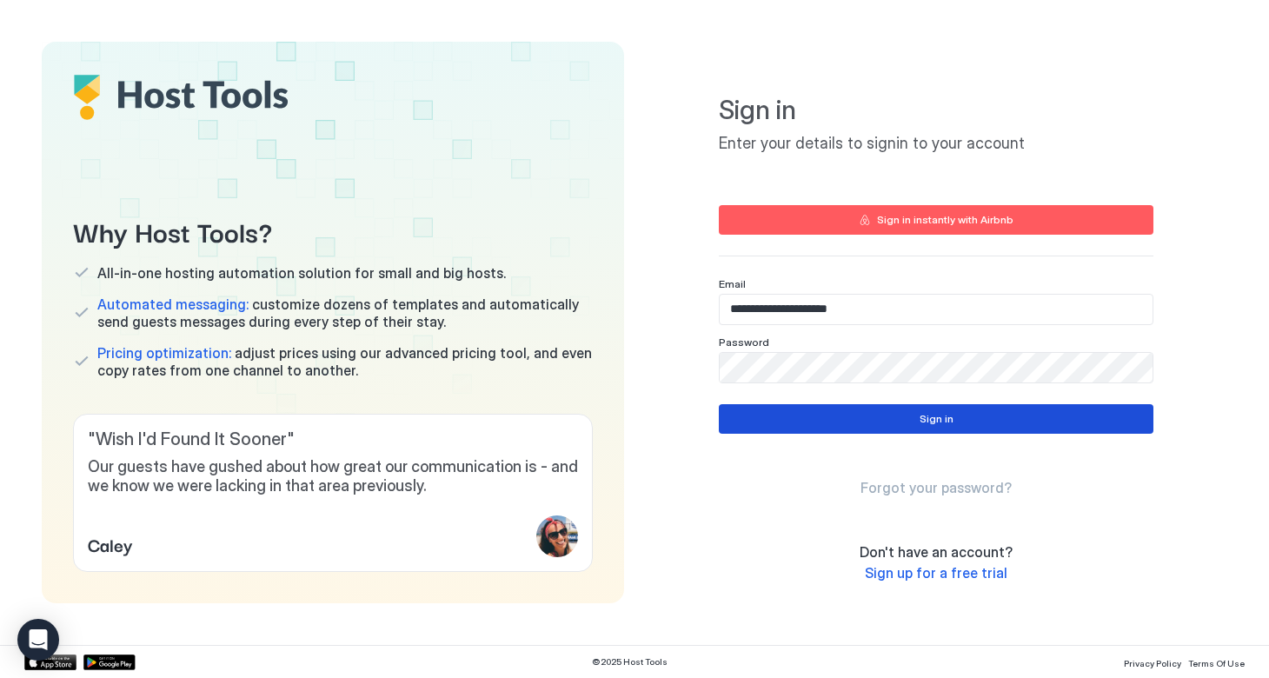
click at [821, 421] on button "Sign in" at bounding box center [936, 419] width 435 height 30
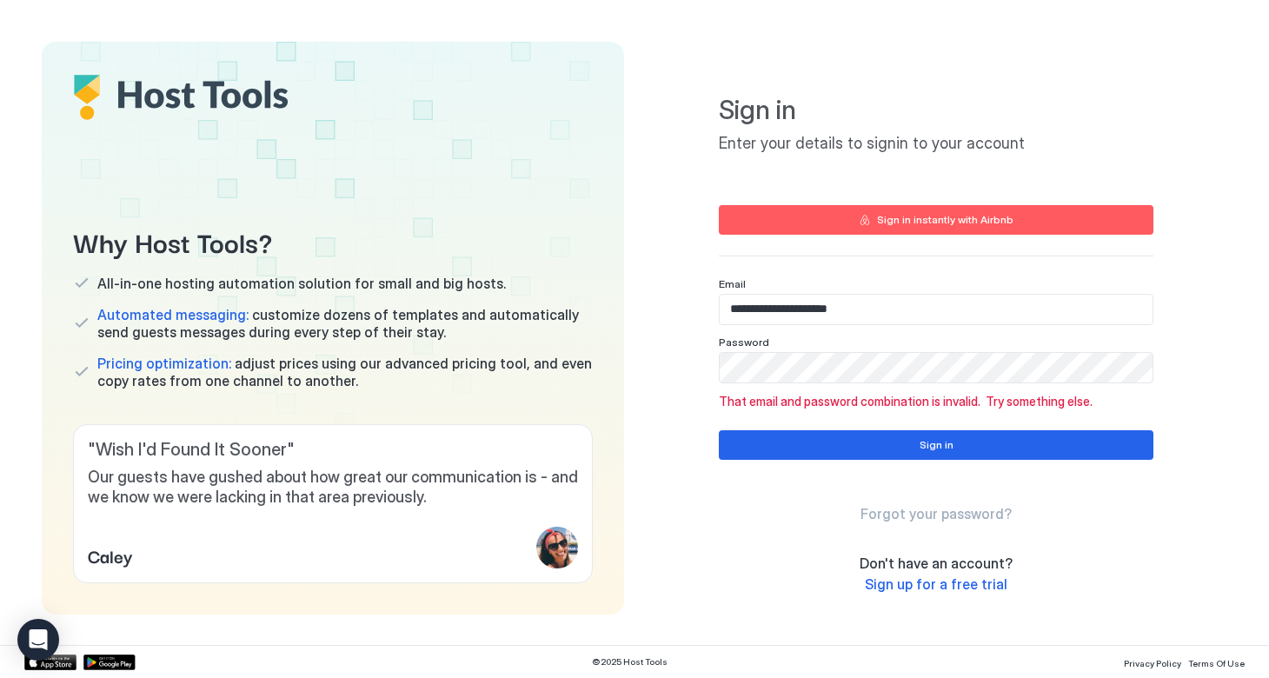
click at [853, 214] on button "Sign in instantly with Airbnb" at bounding box center [936, 220] width 435 height 30
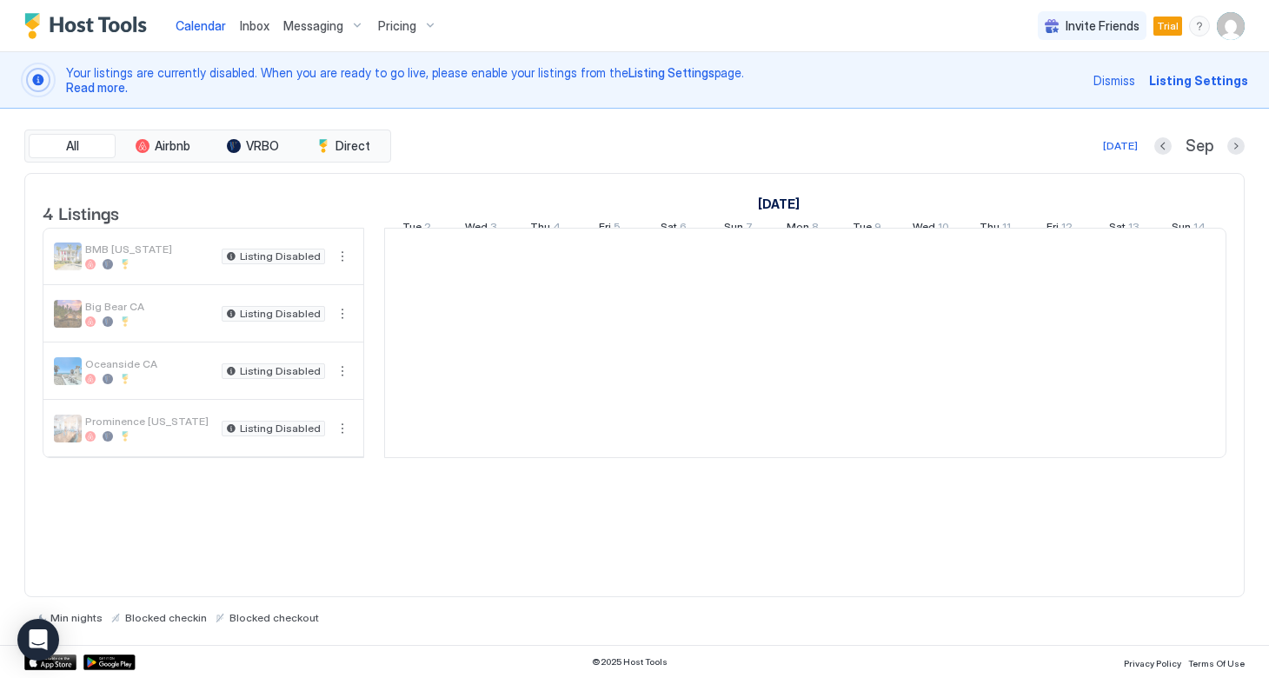
scroll to position [0, 966]
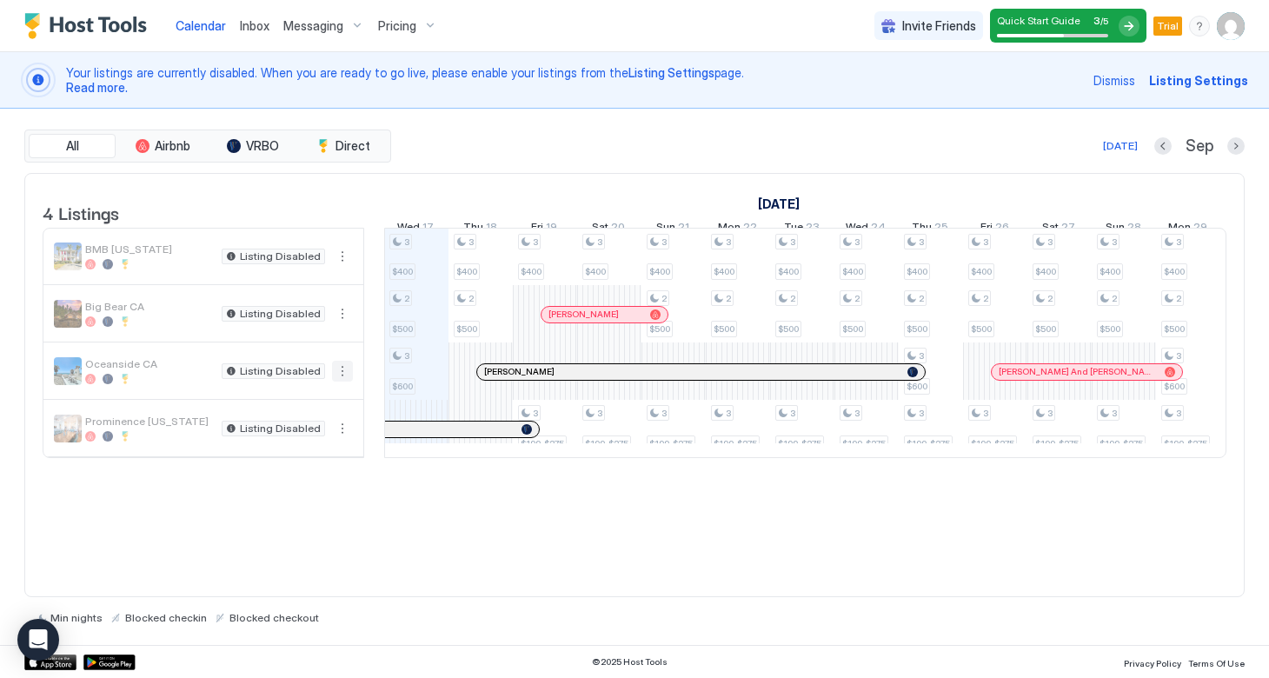
click at [344, 382] on button "More options" at bounding box center [342, 371] width 21 height 21
click at [301, 440] on span "Pricing" at bounding box center [291, 436] width 35 height 13
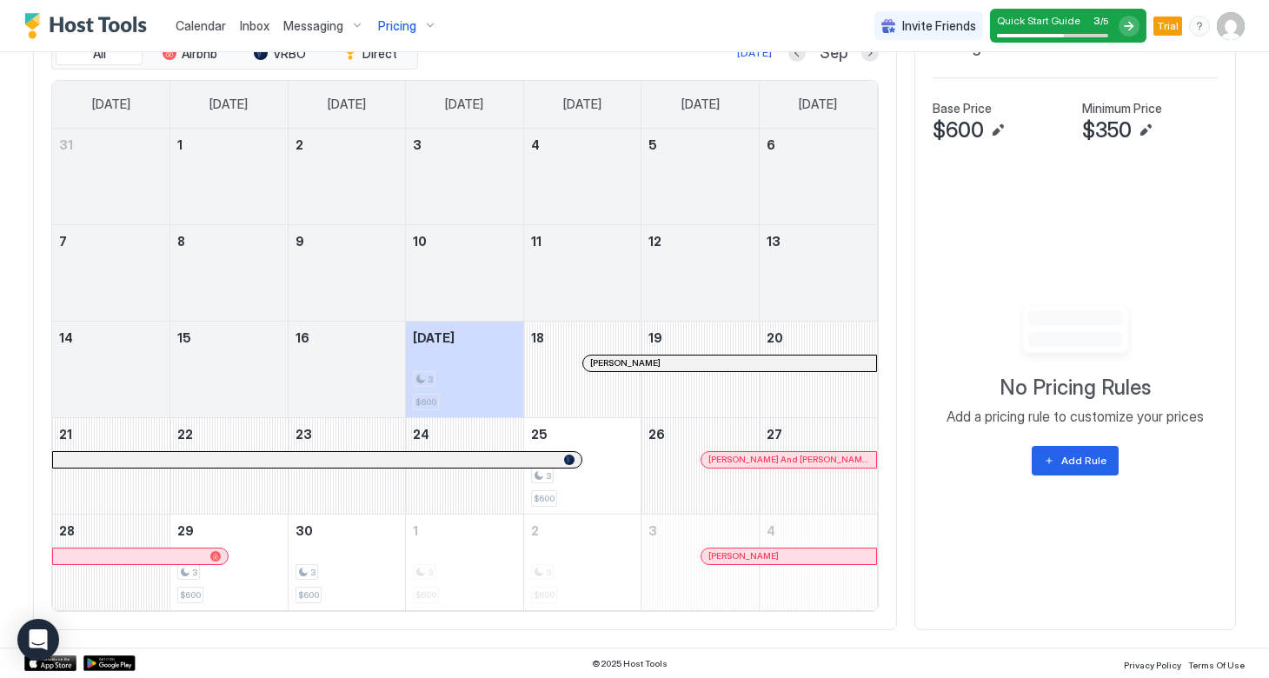
scroll to position [676, 0]
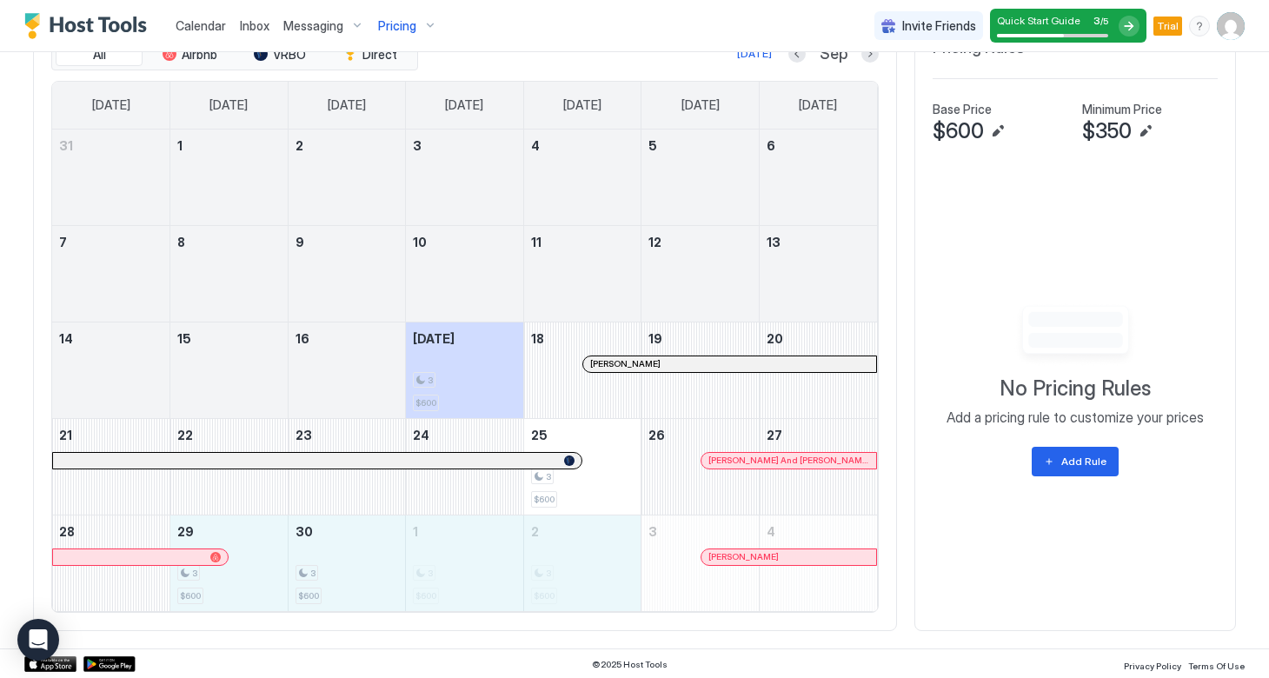
drag, startPoint x: 244, startPoint y: 585, endPoint x: 546, endPoint y: 566, distance: 302.3
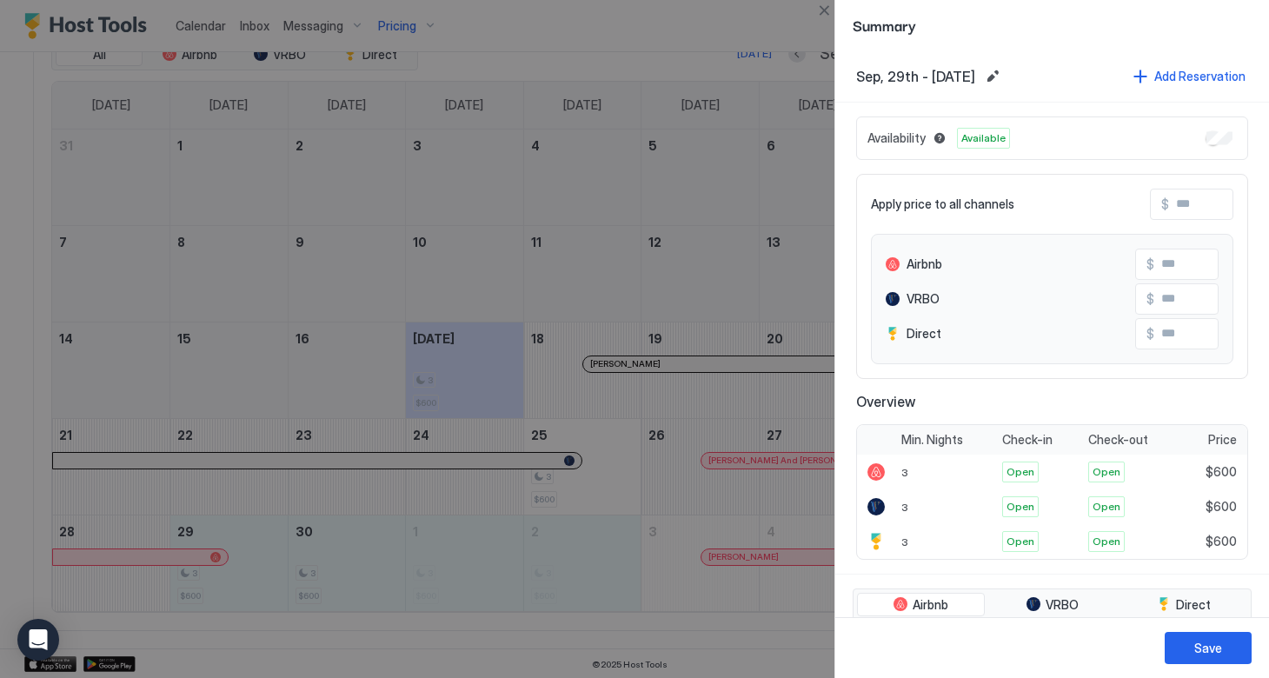
click at [1180, 203] on input "Input Field" at bounding box center [1238, 205] width 139 height 30
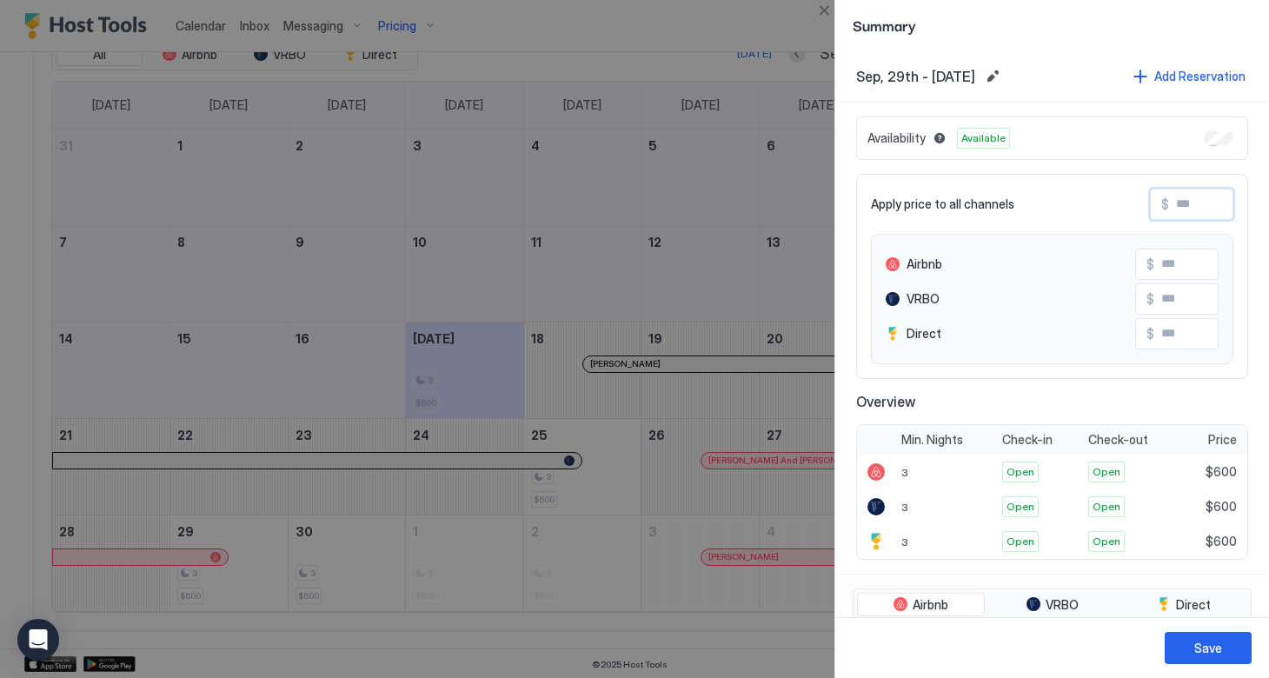
type input "*"
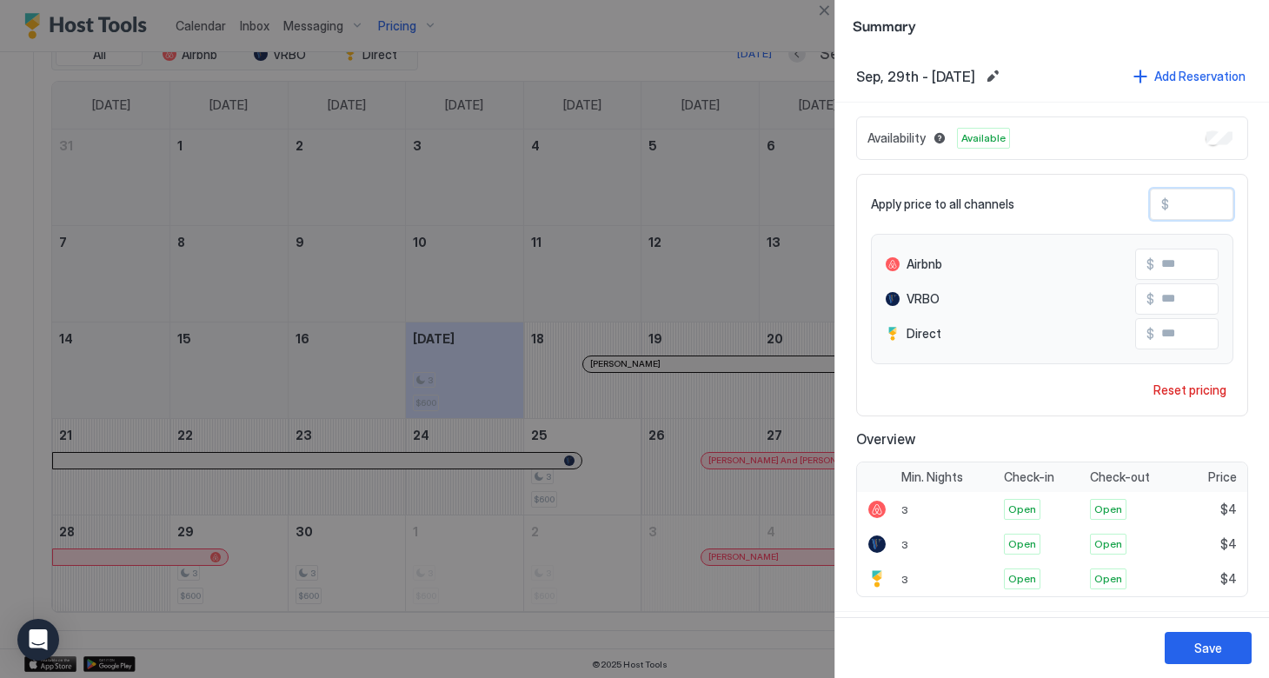
type input "**"
type input "***"
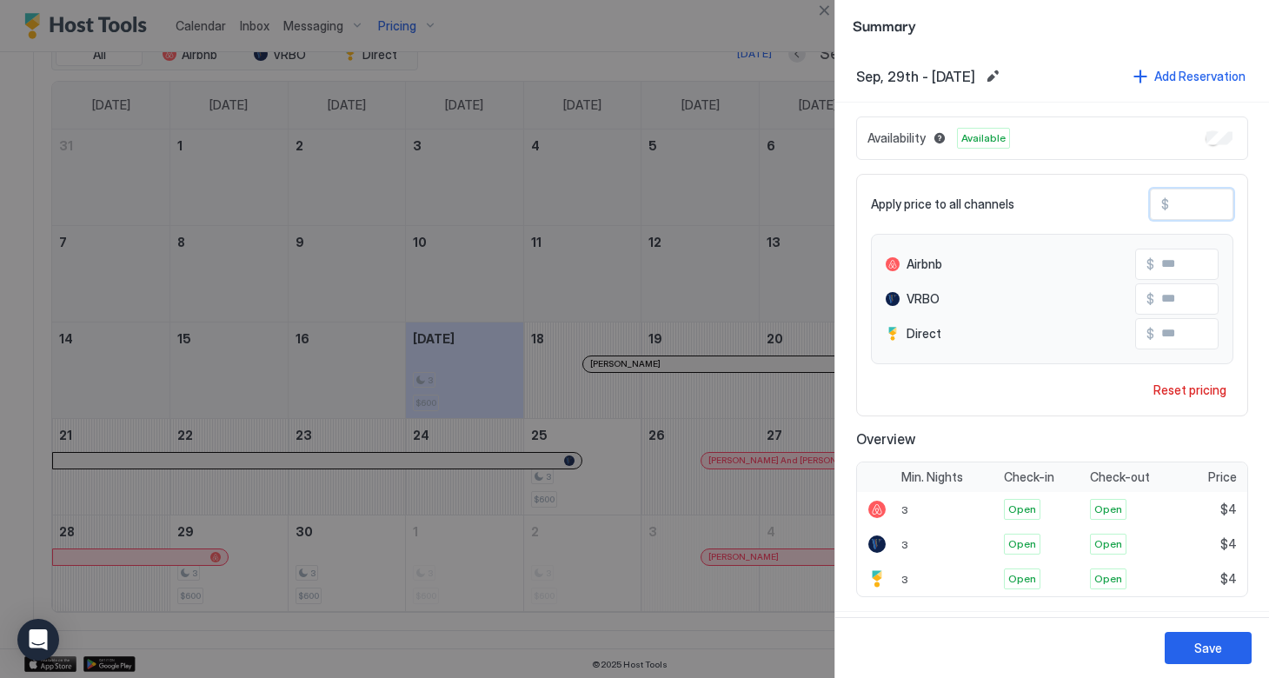
type input "***"
click at [1194, 656] on div "Save" at bounding box center [1208, 648] width 28 height 18
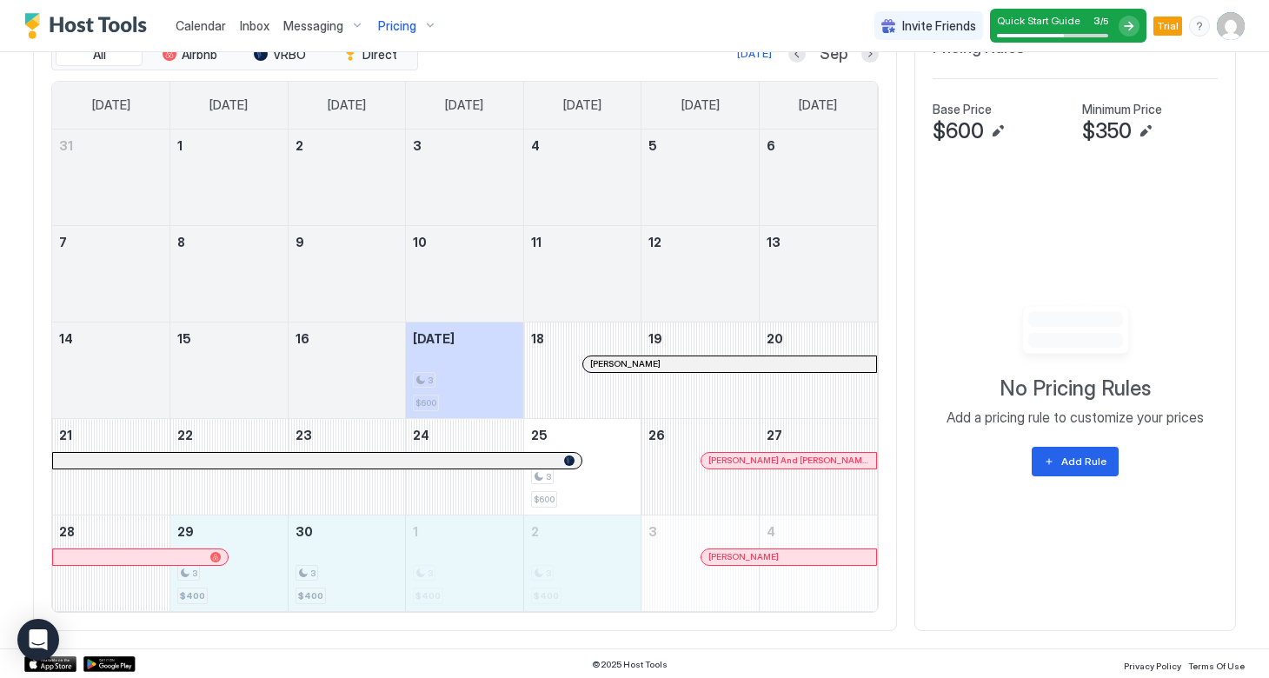
drag, startPoint x: 250, startPoint y: 570, endPoint x: 595, endPoint y: 549, distance: 345.8
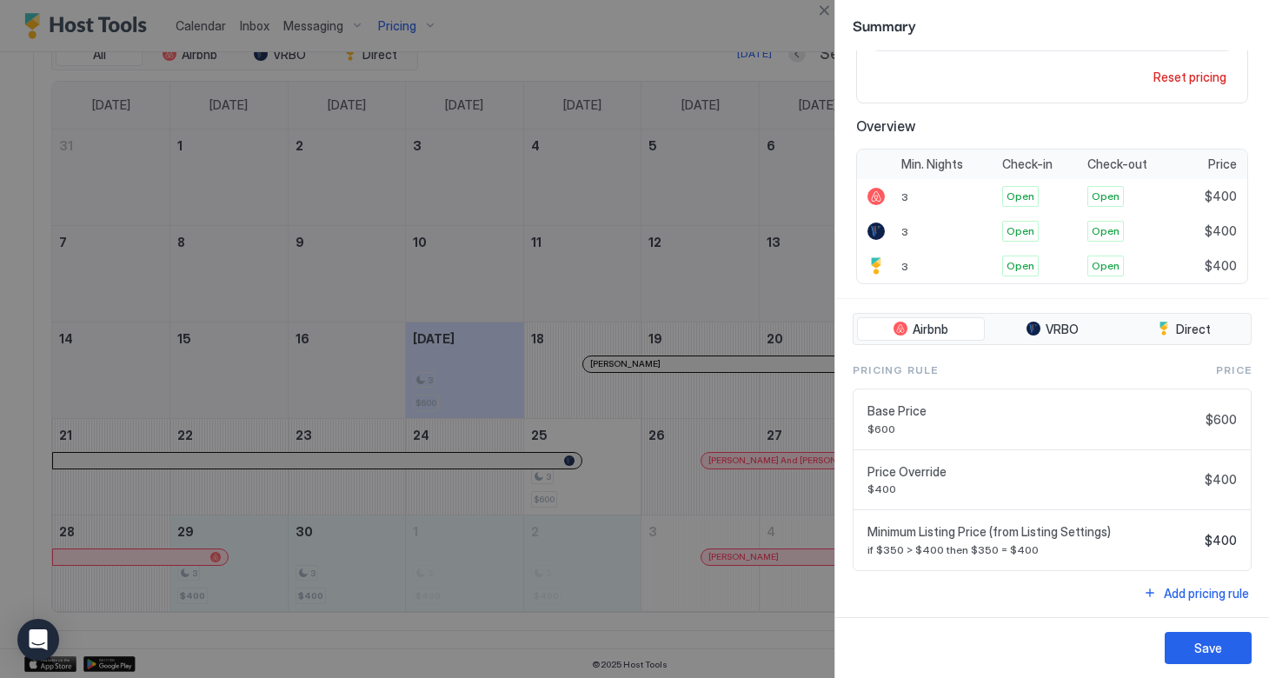
scroll to position [312, 0]
click at [824, 10] on button "Close" at bounding box center [824, 10] width 21 height 21
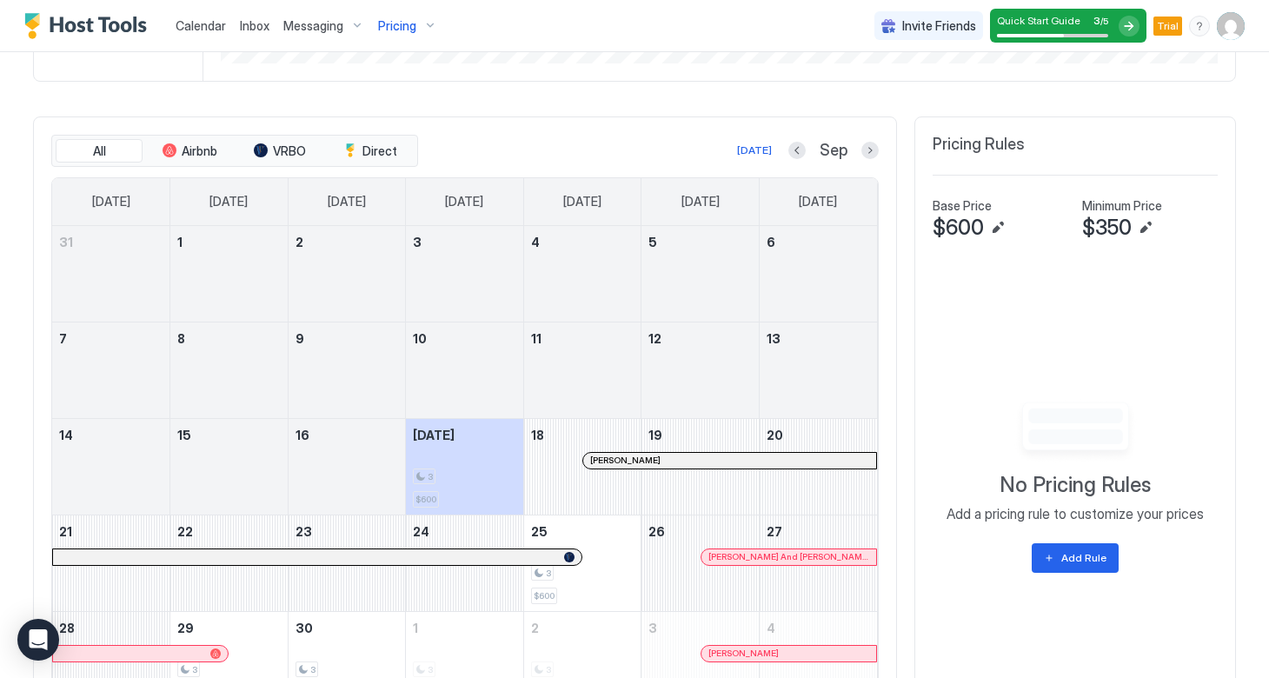
scroll to position [507, 0]
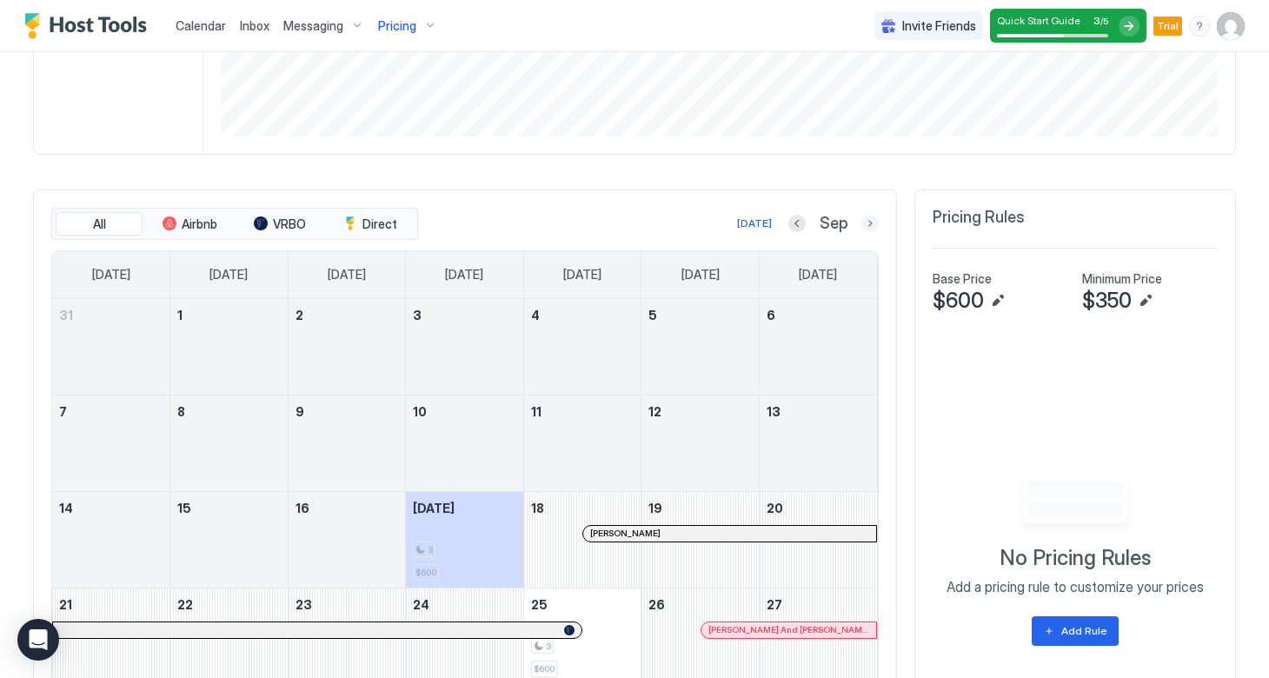
click at [863, 225] on button "Next month" at bounding box center [870, 223] width 17 height 17
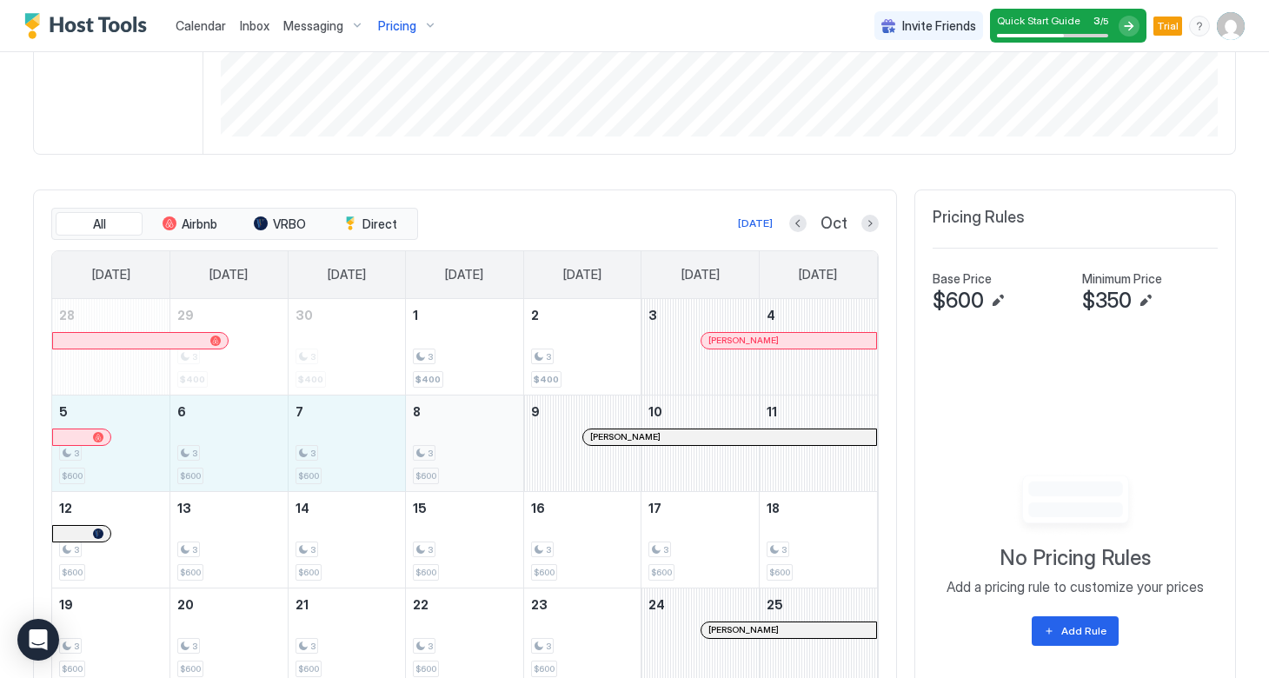
drag, startPoint x: 144, startPoint y: 455, endPoint x: 416, endPoint y: 442, distance: 271.5
click at [416, 442] on tr "5 3 $600 6 3 $600 7 3 $600 8 3 $600 9 aketzali balderrama-hernandez 10 11" at bounding box center [464, 443] width 825 height 96
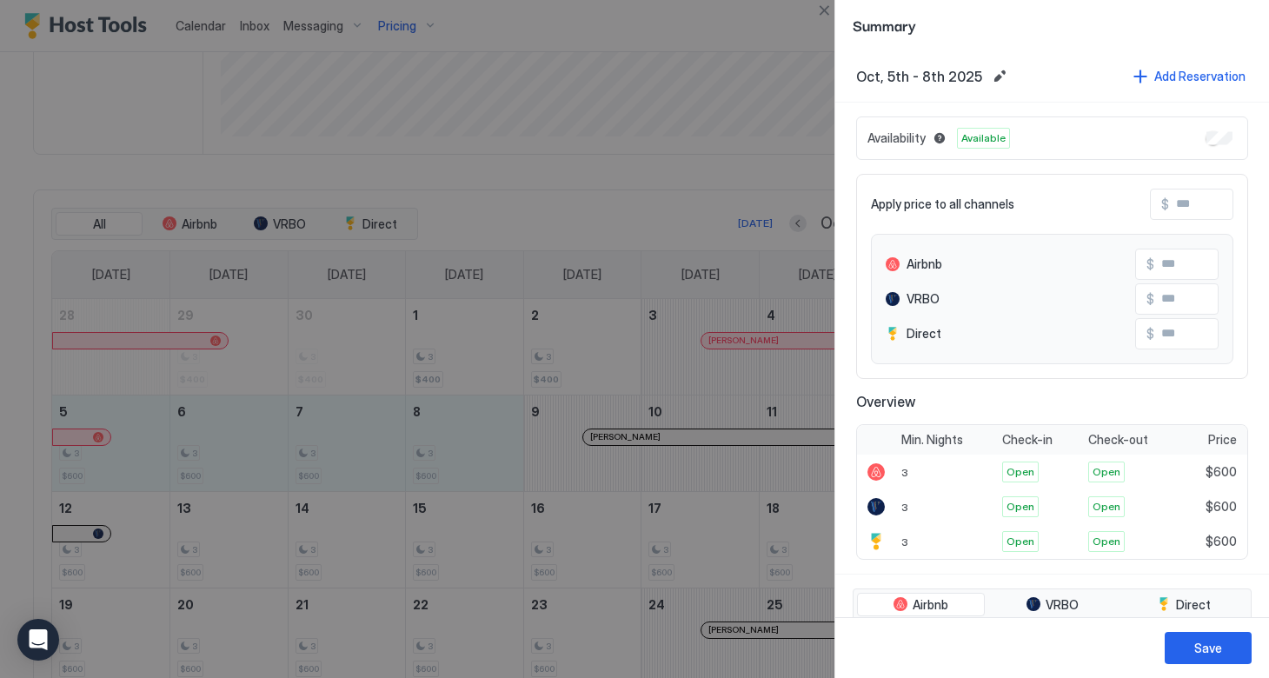
click at [1181, 201] on input "Input Field" at bounding box center [1238, 205] width 139 height 30
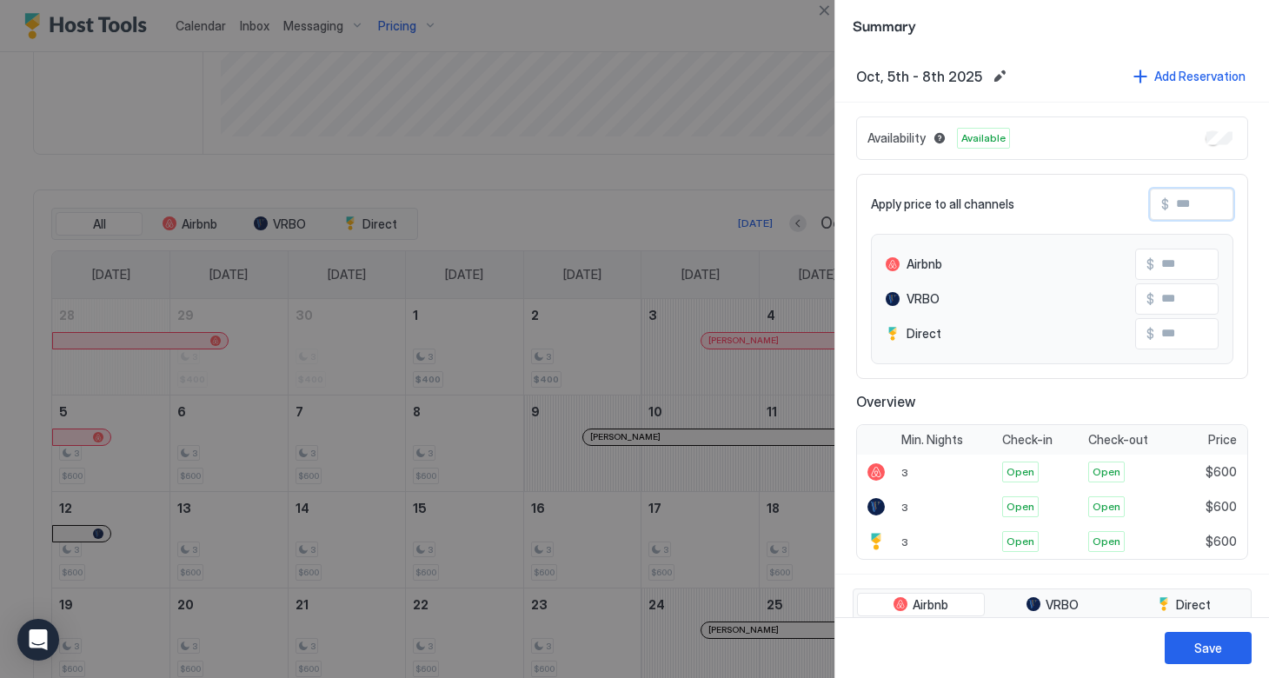
type input "*"
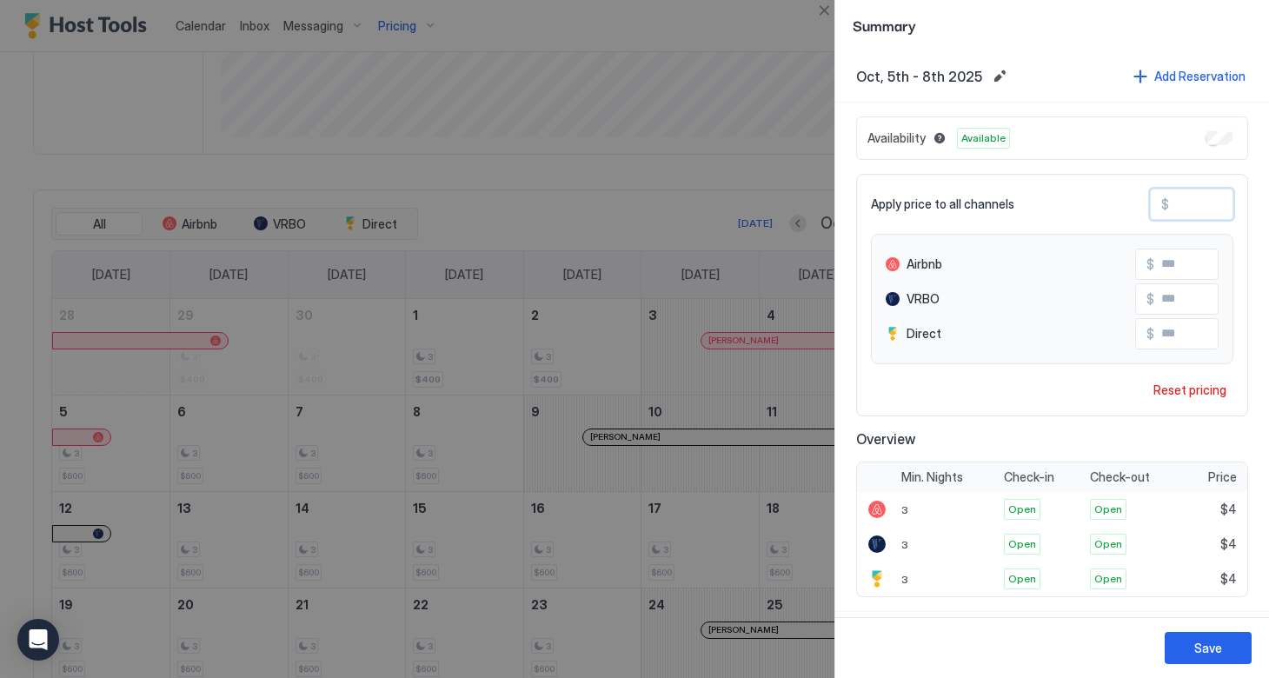
type input "**"
type input "***"
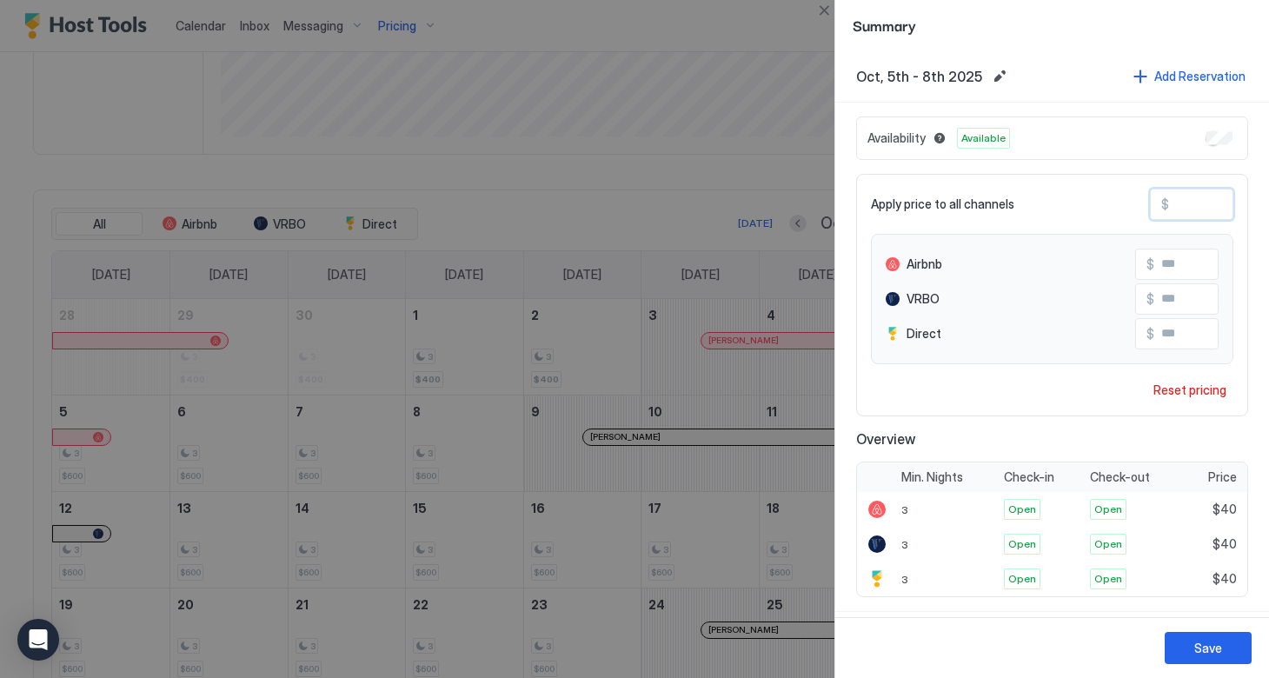
type input "***"
click at [1192, 644] on button "Save" at bounding box center [1208, 648] width 87 height 32
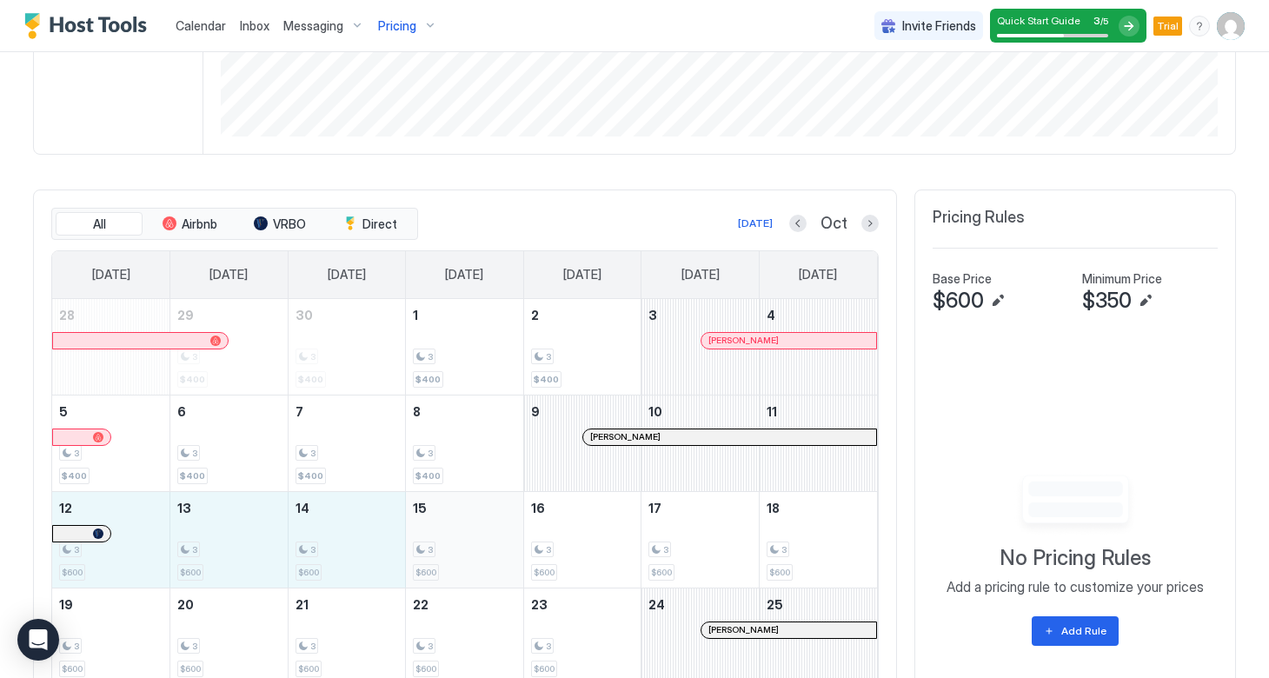
drag, startPoint x: 138, startPoint y: 554, endPoint x: 450, endPoint y: 547, distance: 312.2
click at [450, 547] on tr "12 3 $600 13 3 $600 14 3 $600 15 3 $600 16 3 $600 17 3 $600 18 3 $600" at bounding box center [464, 539] width 825 height 96
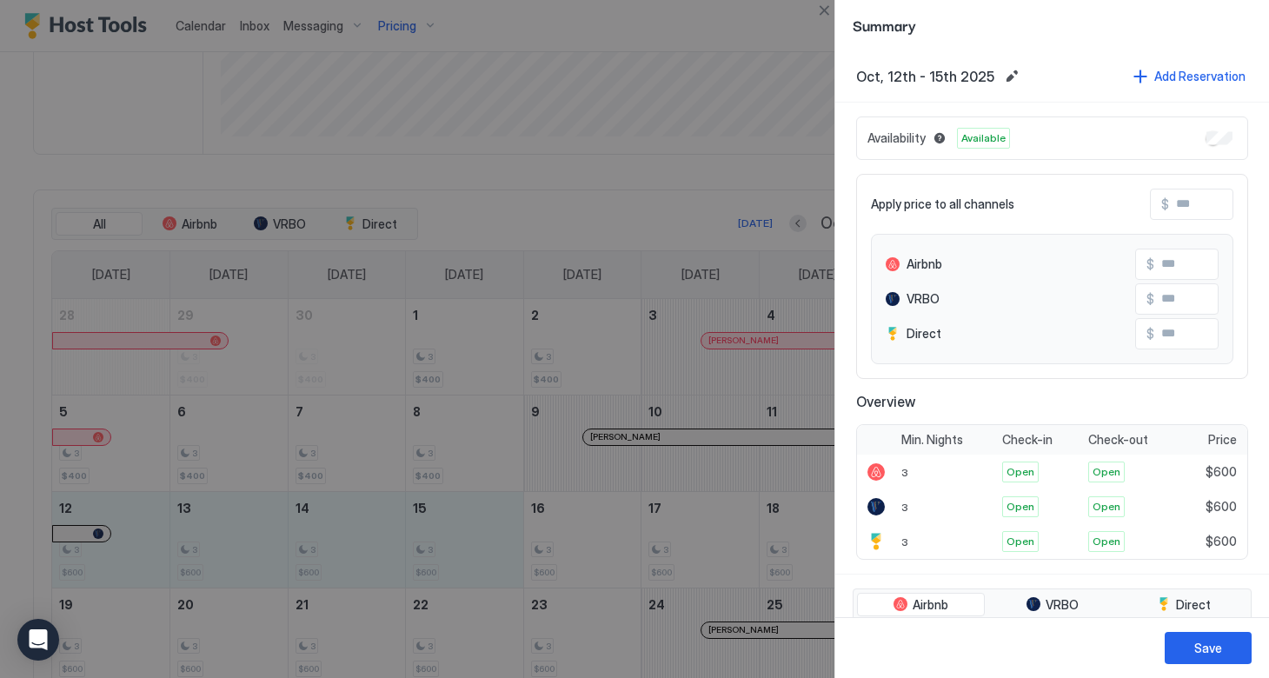
click at [1172, 210] on input "Input Field" at bounding box center [1238, 205] width 139 height 30
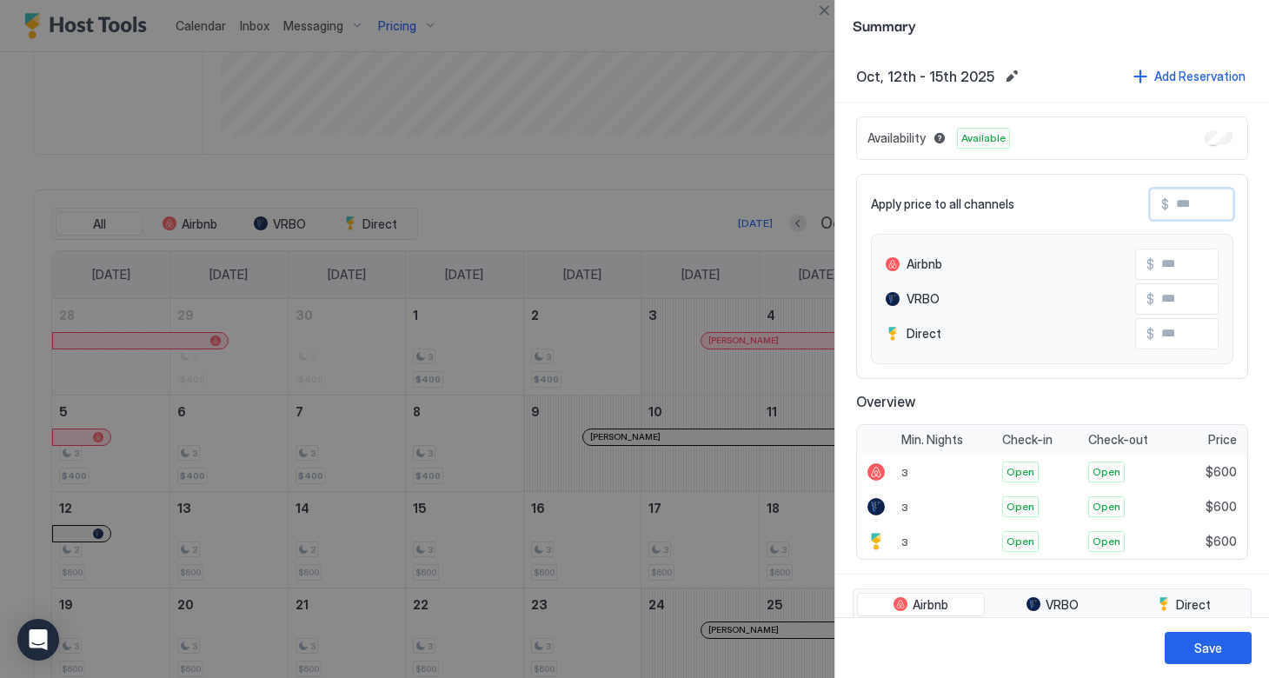
type input "*"
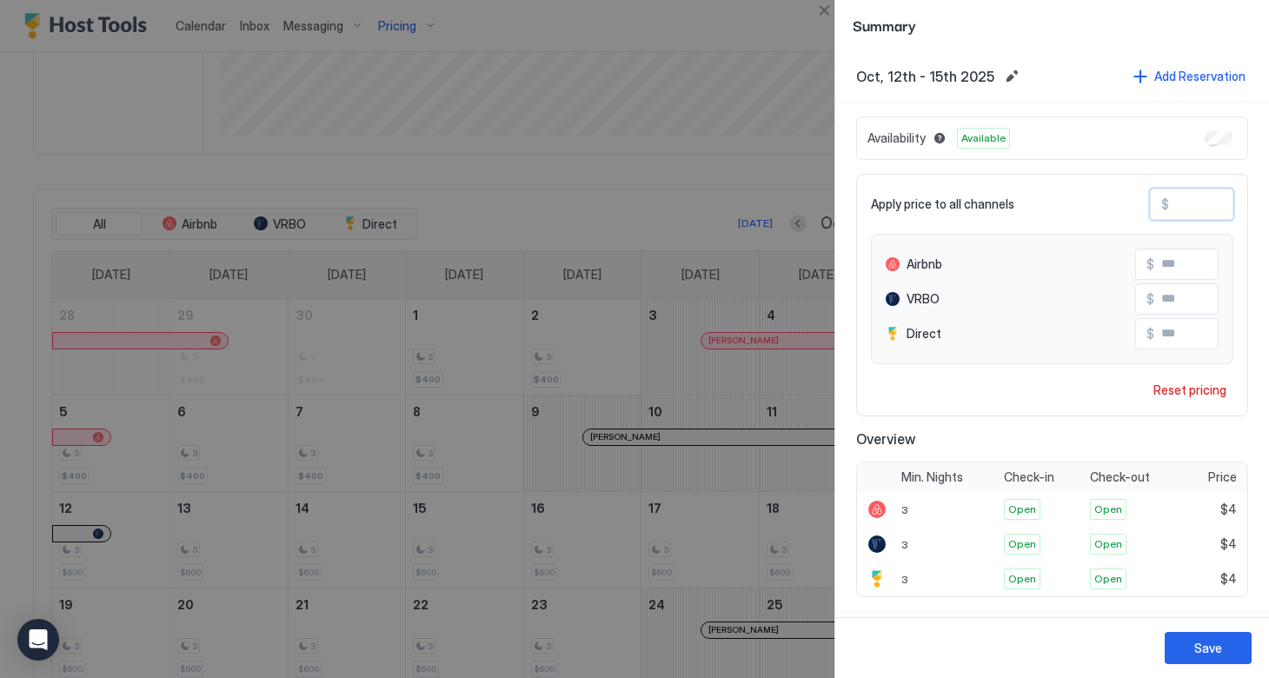
type input "**"
type input "***"
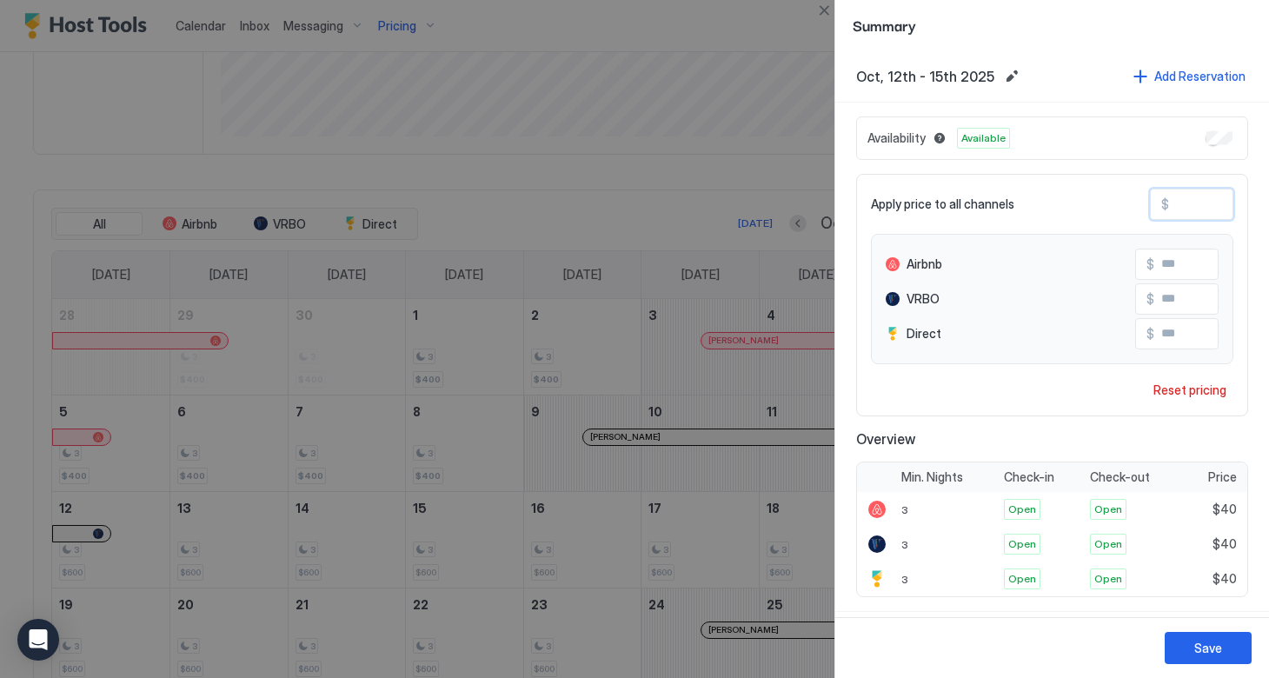
type input "***"
click at [1201, 637] on button "Save" at bounding box center [1208, 648] width 87 height 32
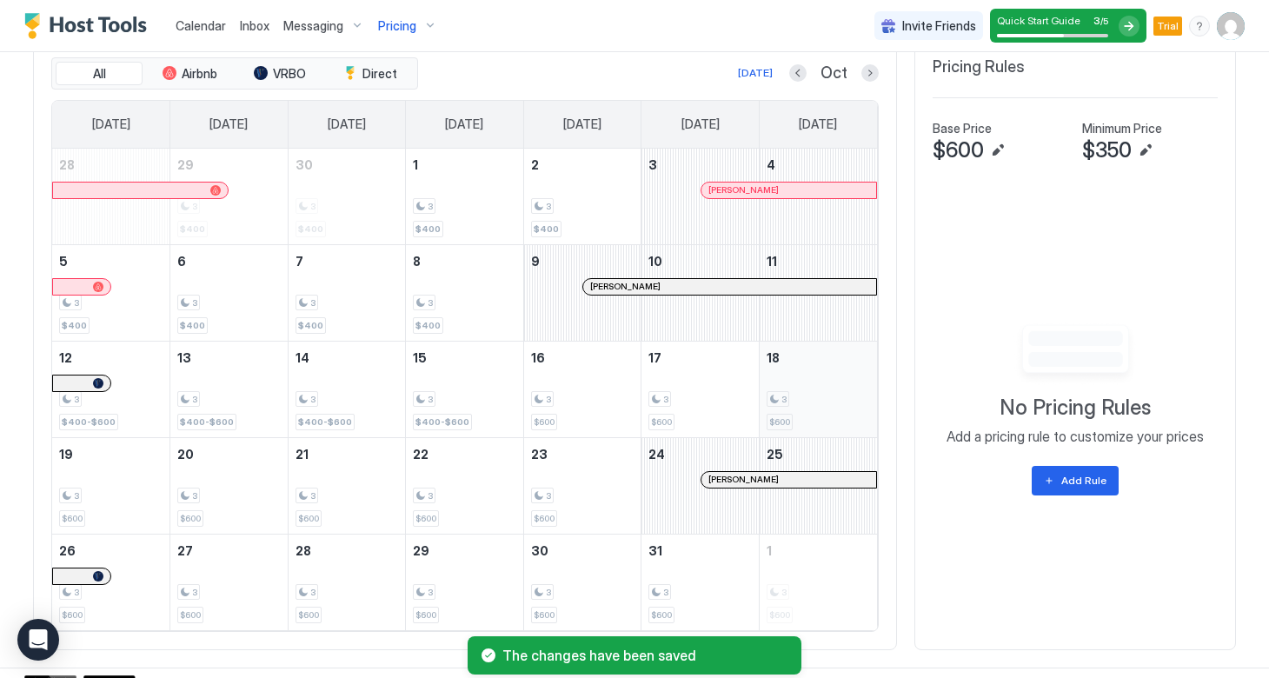
scroll to position [672, 0]
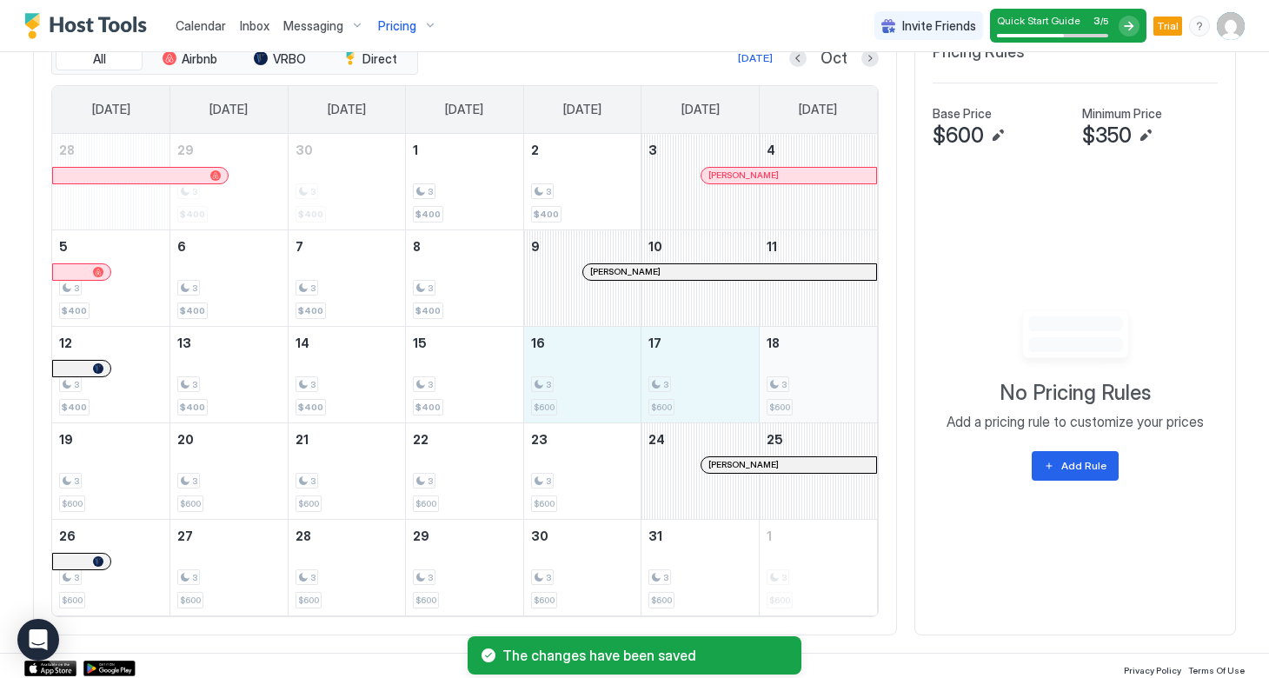
drag, startPoint x: 585, startPoint y: 393, endPoint x: 834, endPoint y: 386, distance: 248.7
click at [834, 386] on tr "12 3 $400 13 3 $400 14 3 $400 15 3 $400 16 3 $600 17 3 $600 18 3 $600" at bounding box center [464, 374] width 825 height 96
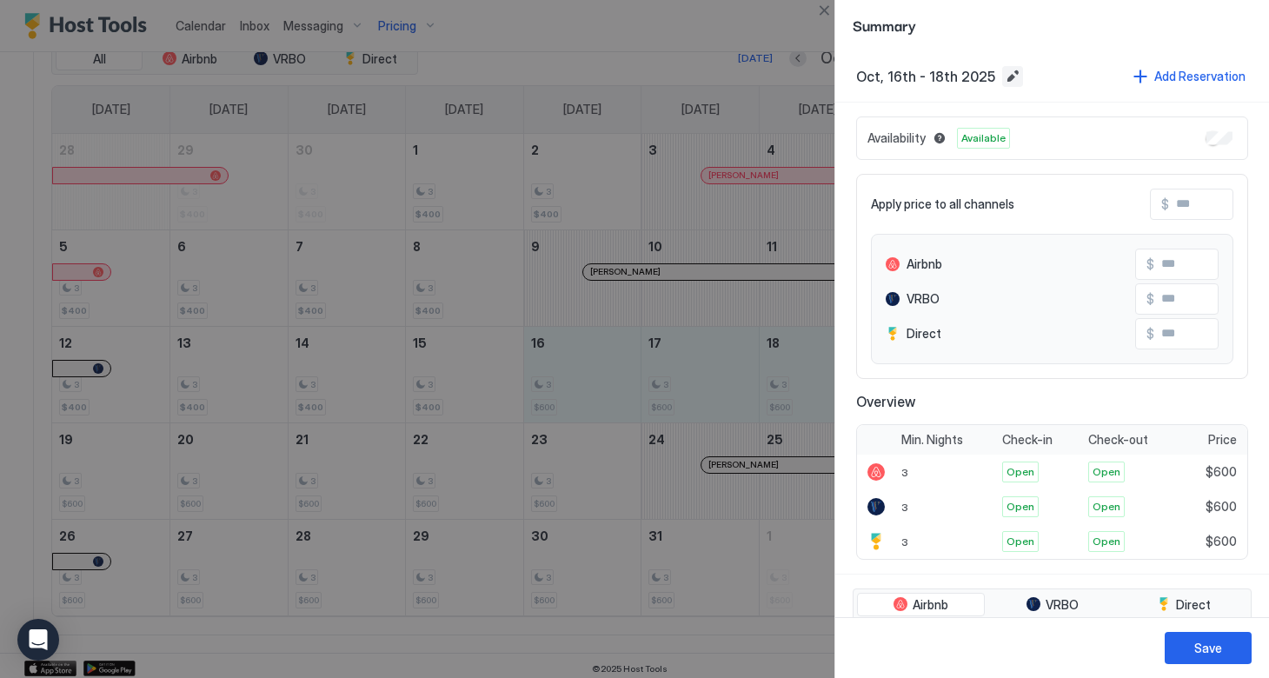
click at [1002, 77] on button "Edit date range" at bounding box center [1012, 76] width 21 height 21
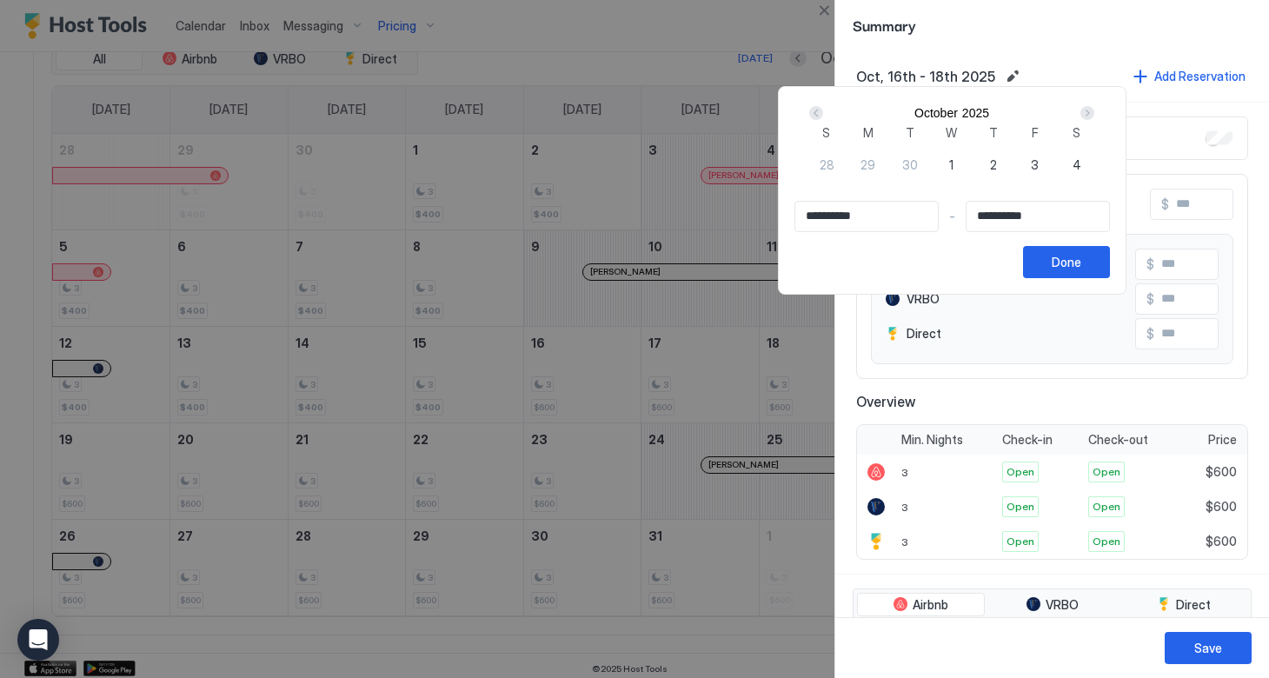
click at [1063, 231] on input "**********" at bounding box center [1038, 217] width 143 height 30
type input "**********"
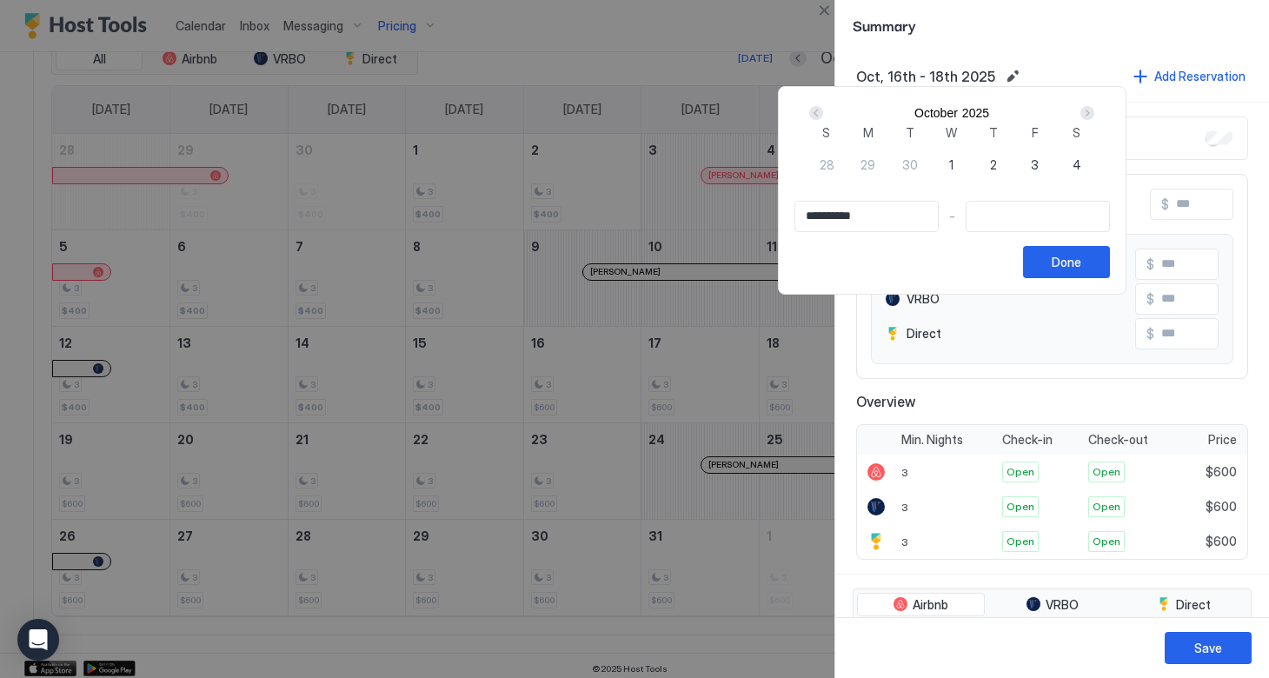
type input "**********"
click at [1081, 271] on div "Done" at bounding box center [1067, 262] width 30 height 18
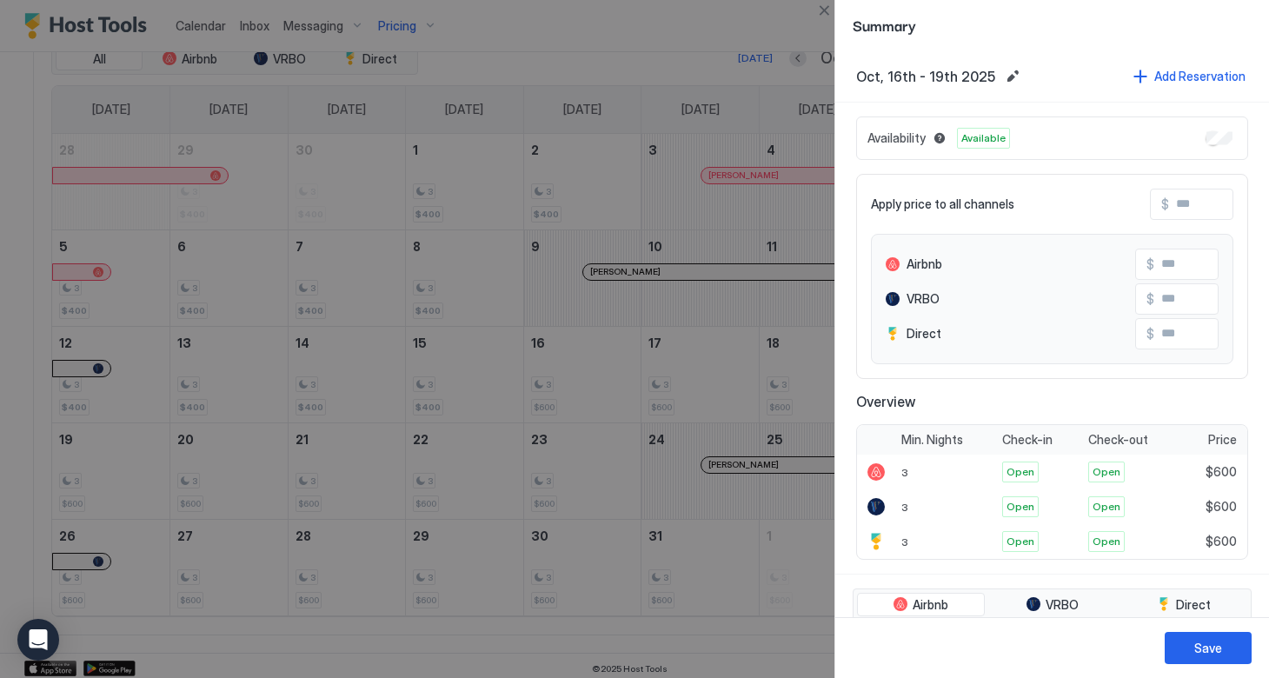
click at [1173, 206] on input "Input Field" at bounding box center [1238, 205] width 139 height 30
type input "*"
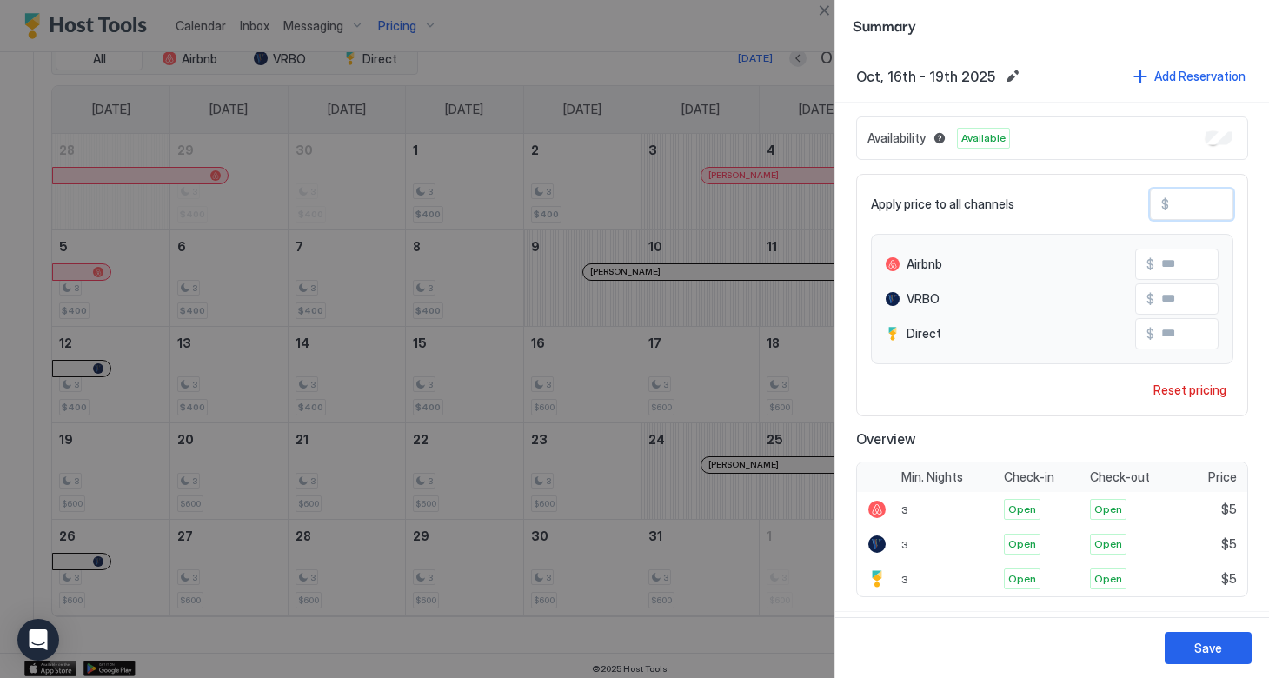
type input "**"
type input "***"
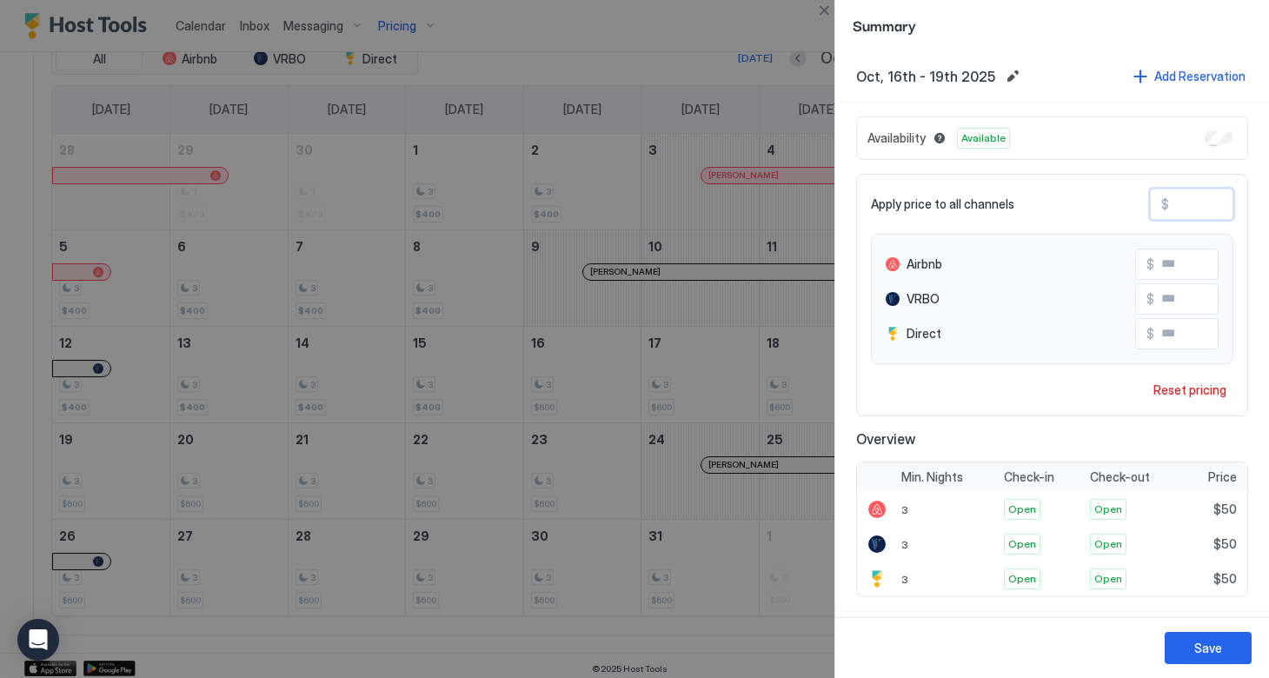
type input "***"
click at [1188, 647] on button "Save" at bounding box center [1208, 648] width 87 height 32
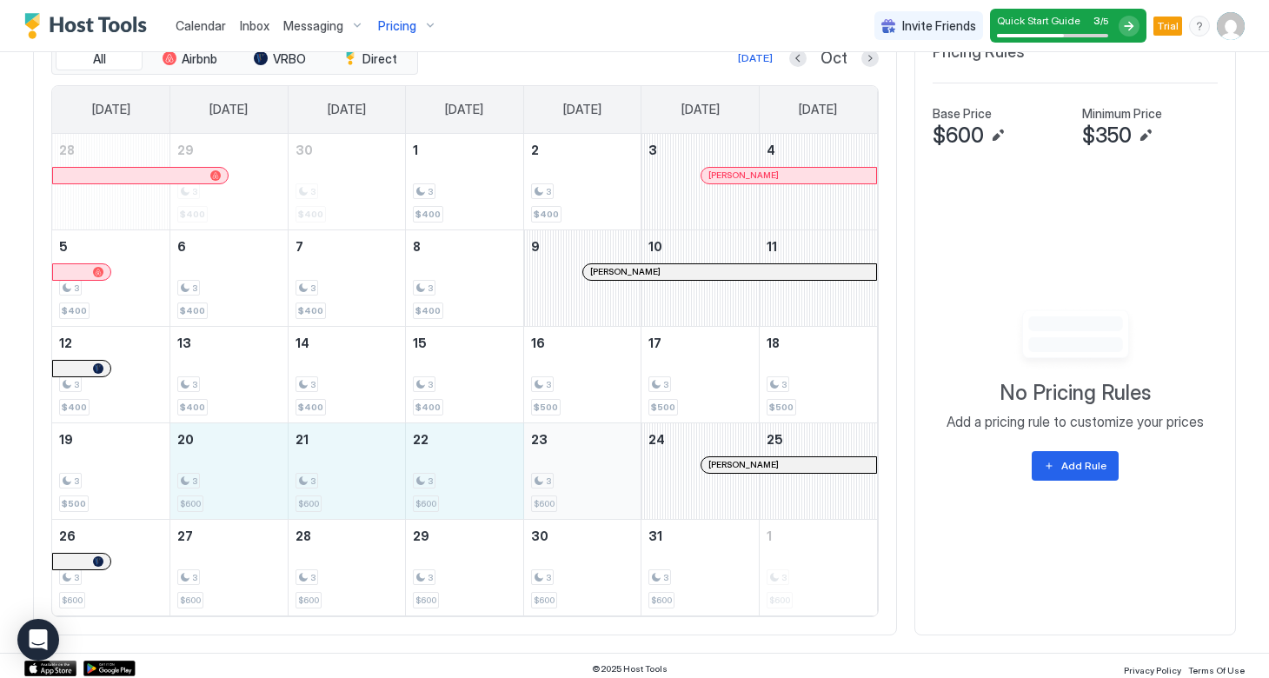
drag, startPoint x: 217, startPoint y: 488, endPoint x: 591, endPoint y: 473, distance: 374.1
click at [591, 473] on tr "19 3 $500 20 3 $600 21 3 $600 22 3 $600 23 3 $600 24 Eric Engel 25" at bounding box center [464, 471] width 825 height 96
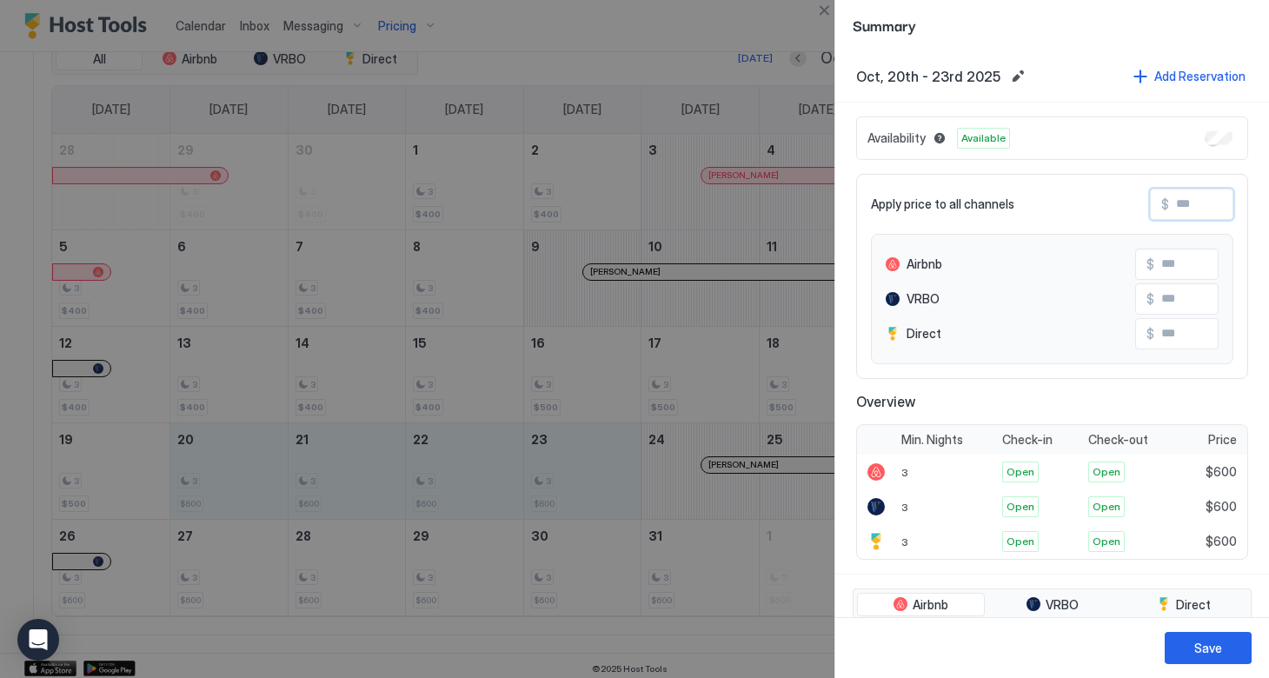
click at [1175, 205] on input "Input Field" at bounding box center [1238, 205] width 139 height 30
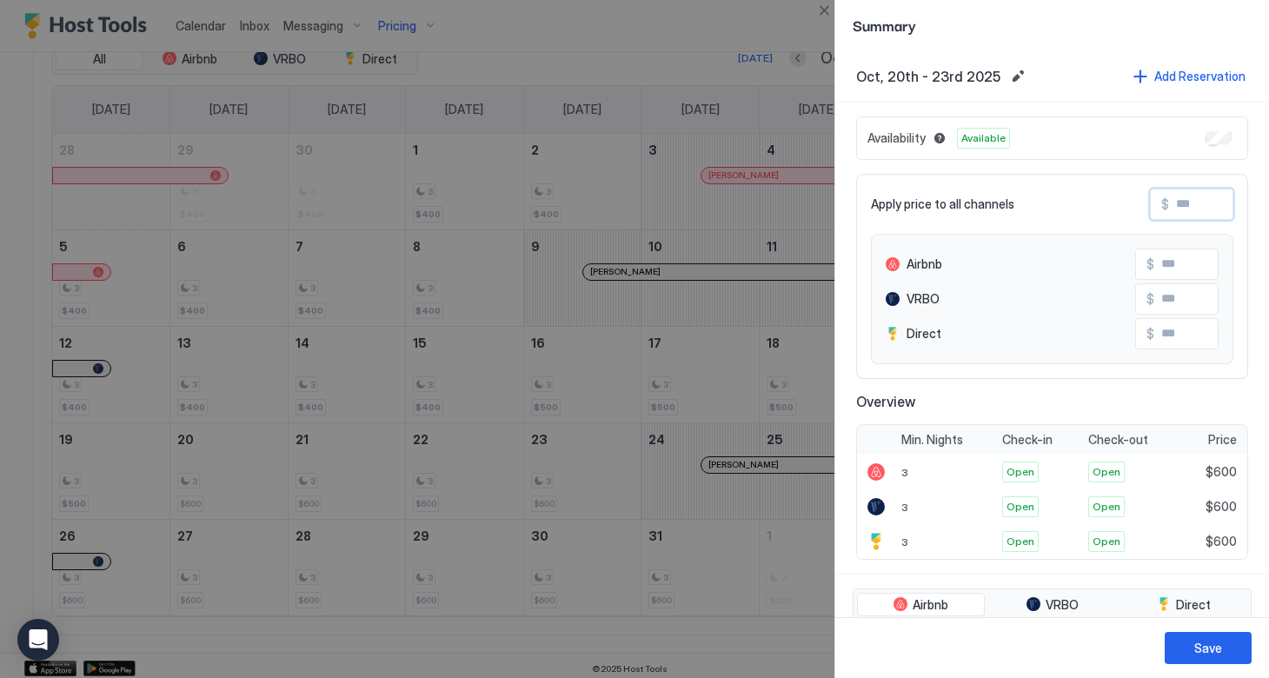
type input "*"
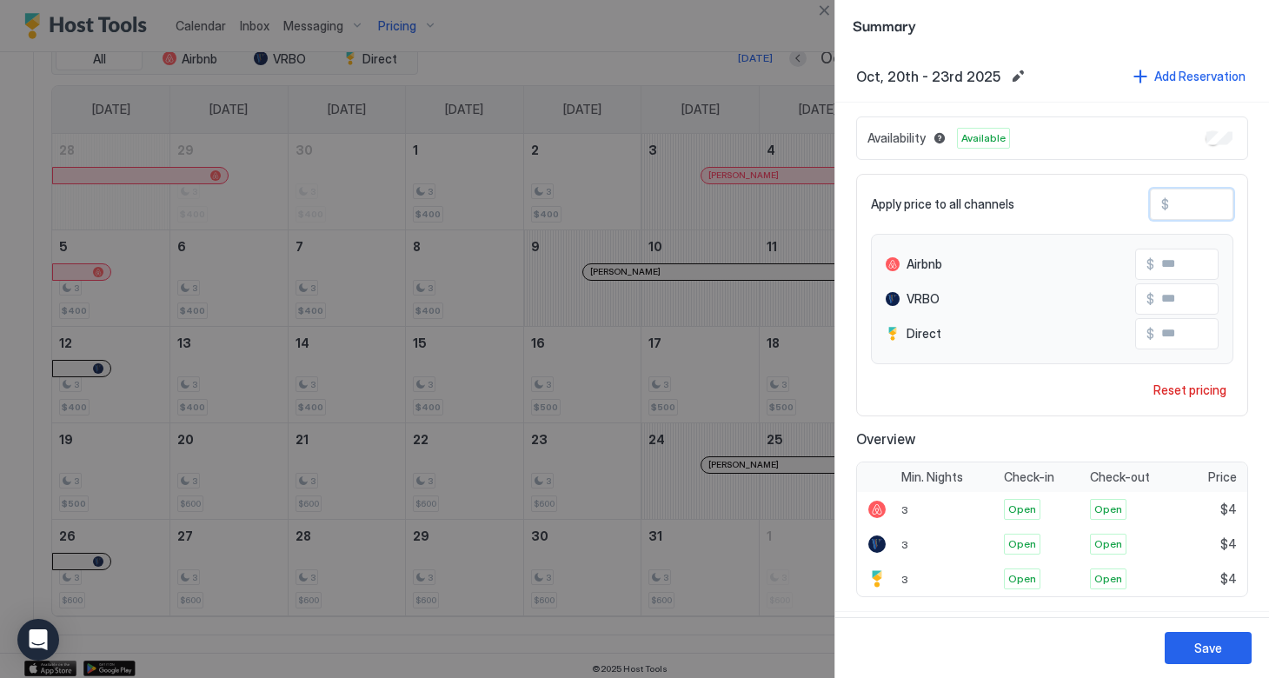
type input "**"
type input "***"
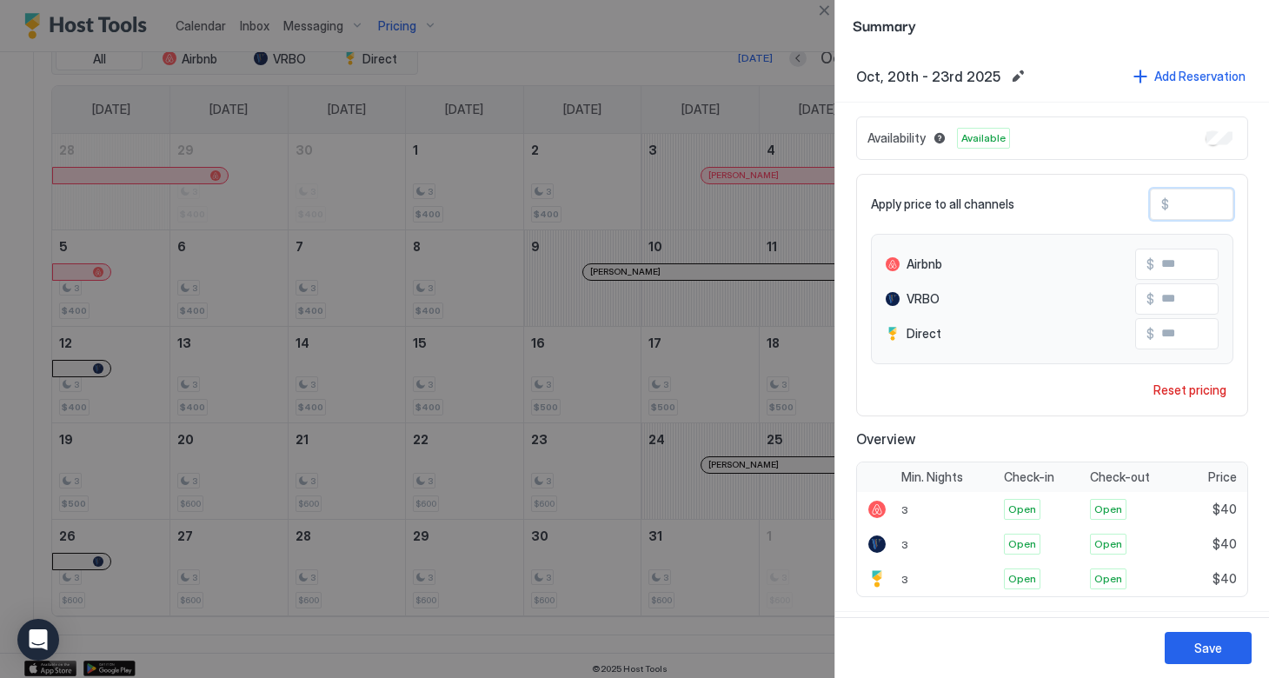
type input "***"
click at [1217, 651] on div "Save" at bounding box center [1208, 648] width 28 height 18
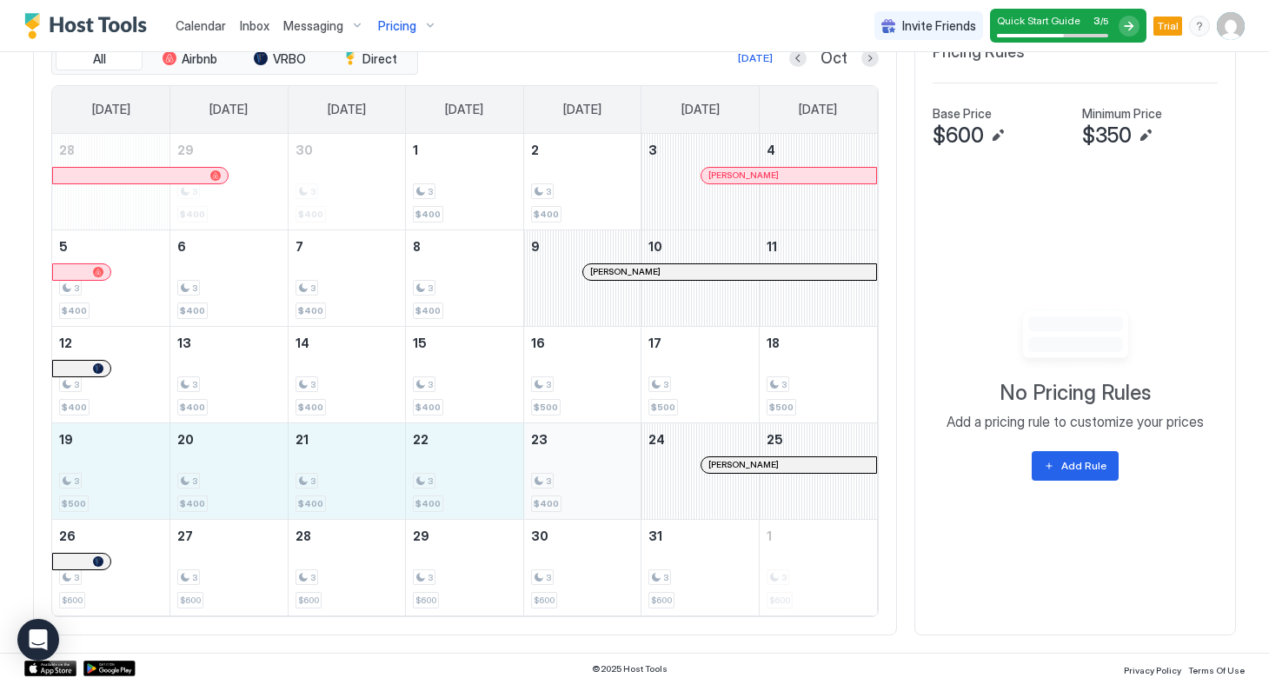
drag, startPoint x: 114, startPoint y: 489, endPoint x: 532, endPoint y: 476, distance: 418.4
click at [532, 476] on tr "19 3 $500 20 3 $400 21 3 $400 22 3 $400 23 3 $400 24 Eric Engel 25" at bounding box center [464, 471] width 825 height 96
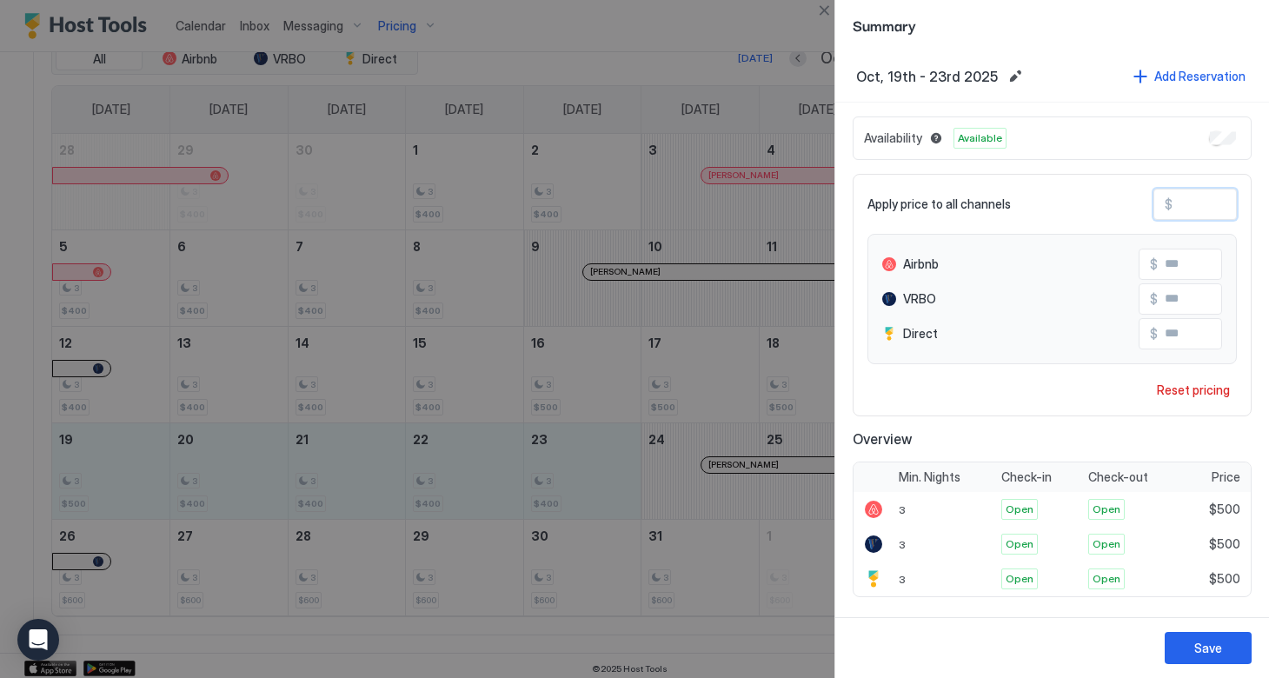
click at [1181, 206] on input "***" at bounding box center [1242, 205] width 139 height 30
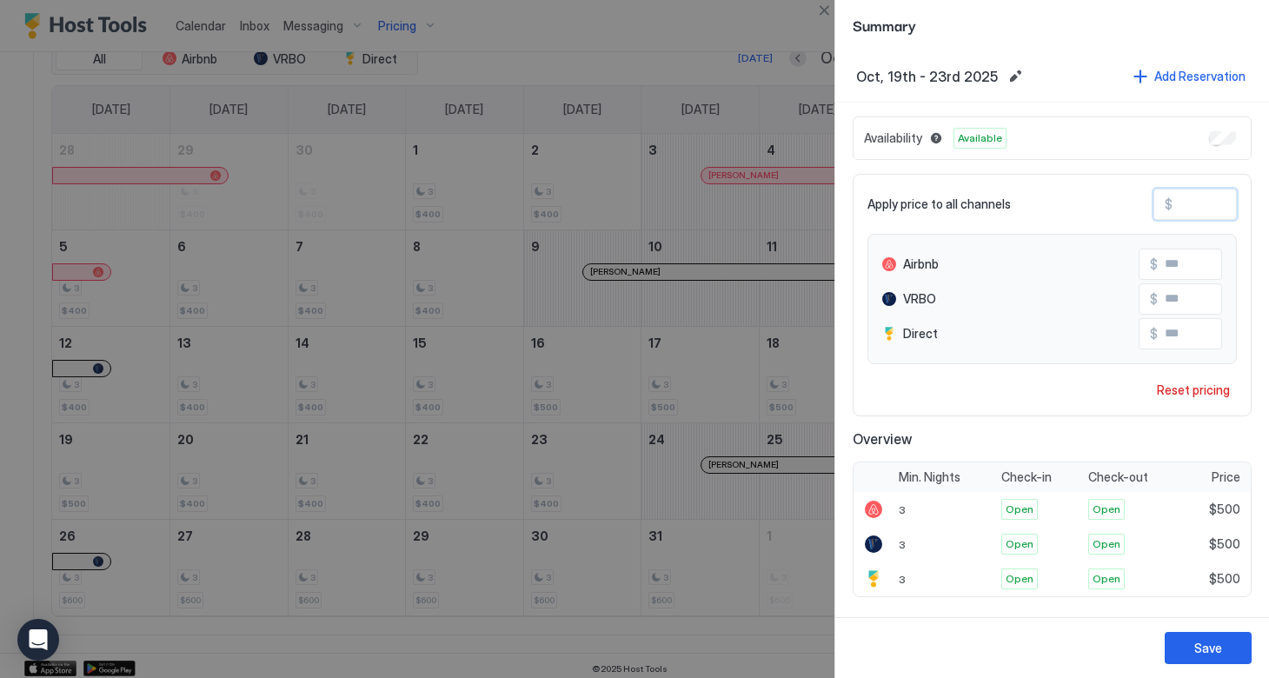
click at [1188, 203] on input "***" at bounding box center [1242, 205] width 139 height 30
type input "**"
type input "***"
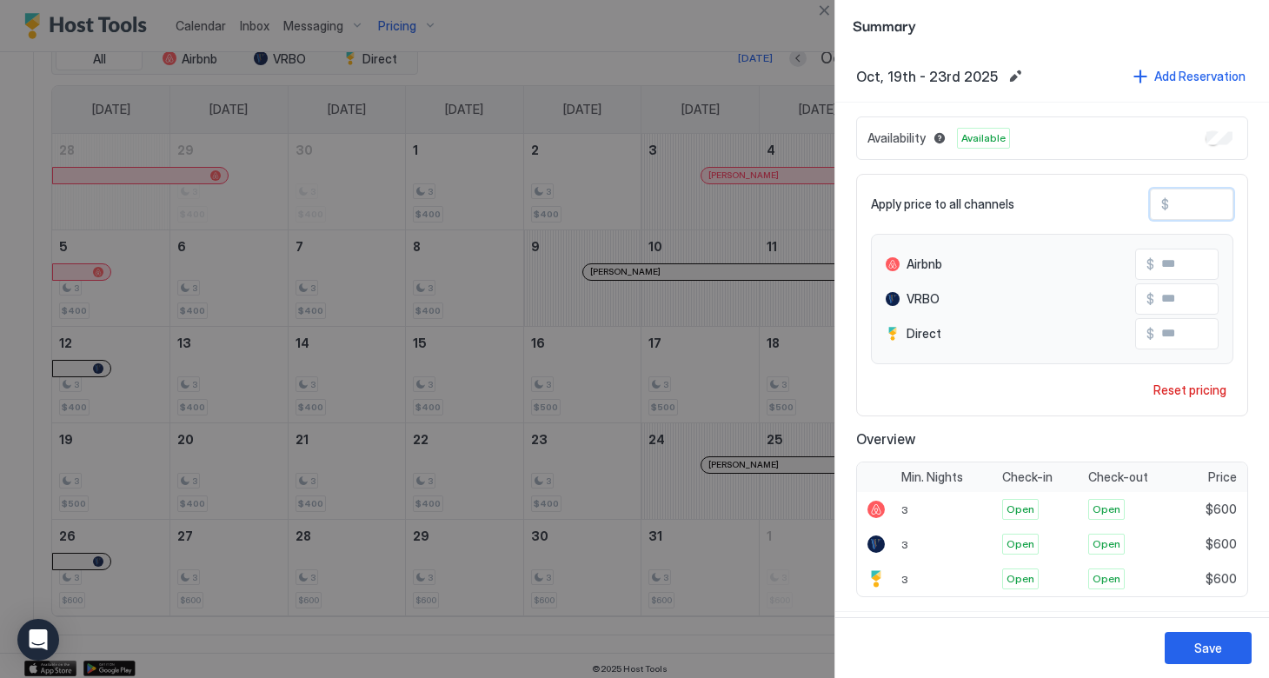
type input "***"
click at [1189, 645] on button "Save" at bounding box center [1208, 648] width 87 height 32
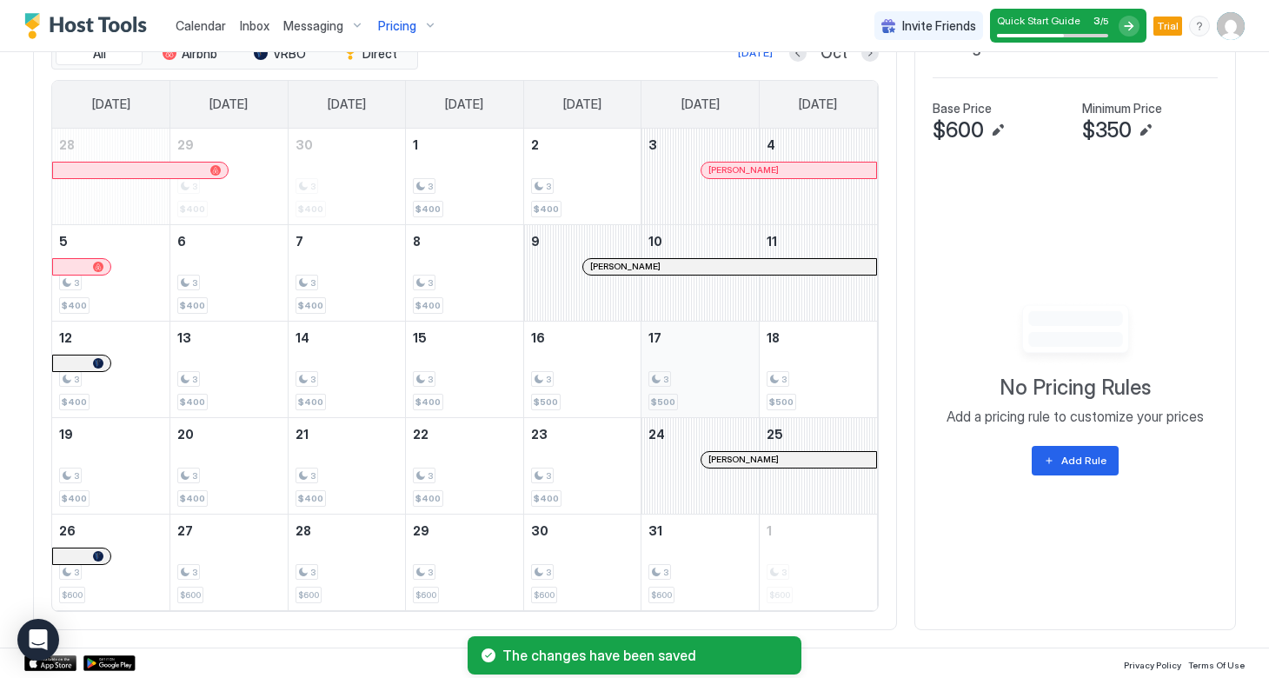
scroll to position [676, 0]
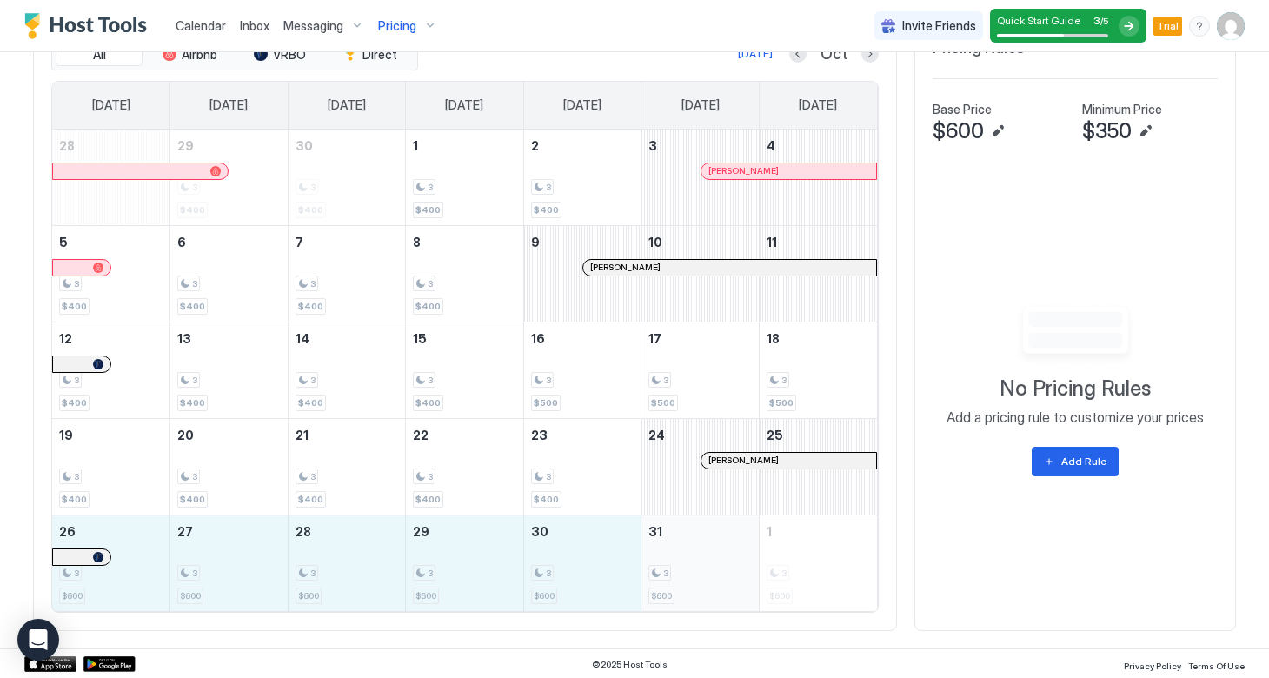
drag, startPoint x: 163, startPoint y: 553, endPoint x: 682, endPoint y: 545, distance: 518.2
click at [682, 546] on tr "26 3 $600 27 3 $600 28 3 $600 29 3 $600 30 3 $600 31 3 $600 1 3 $600" at bounding box center [464, 563] width 825 height 96
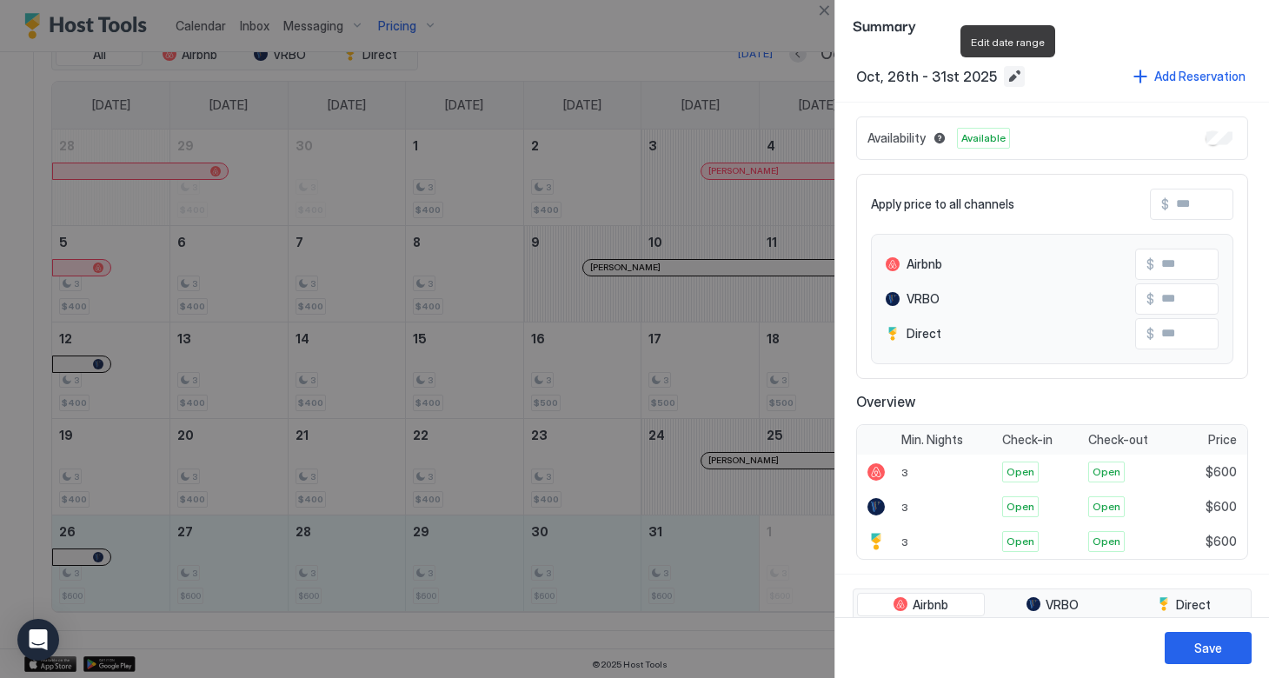
click at [1004, 79] on button "Edit date range" at bounding box center [1014, 76] width 21 height 21
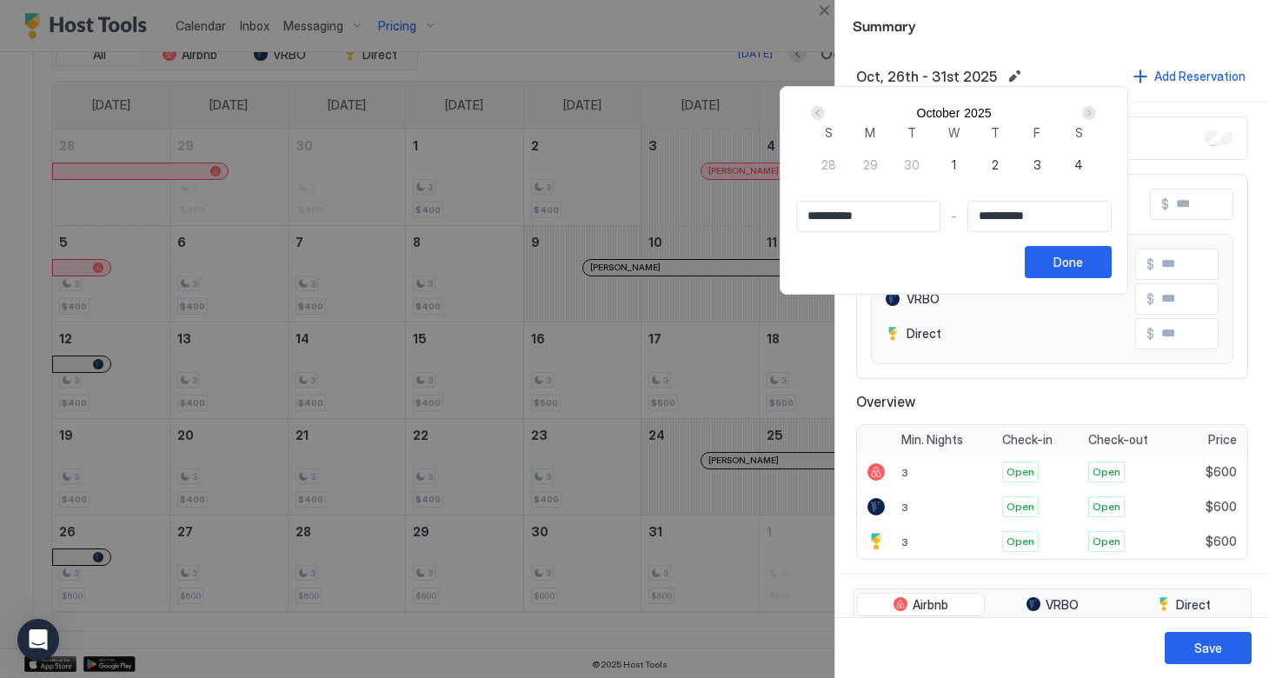
type input "**********"
click at [1083, 271] on div "Done" at bounding box center [1069, 262] width 30 height 18
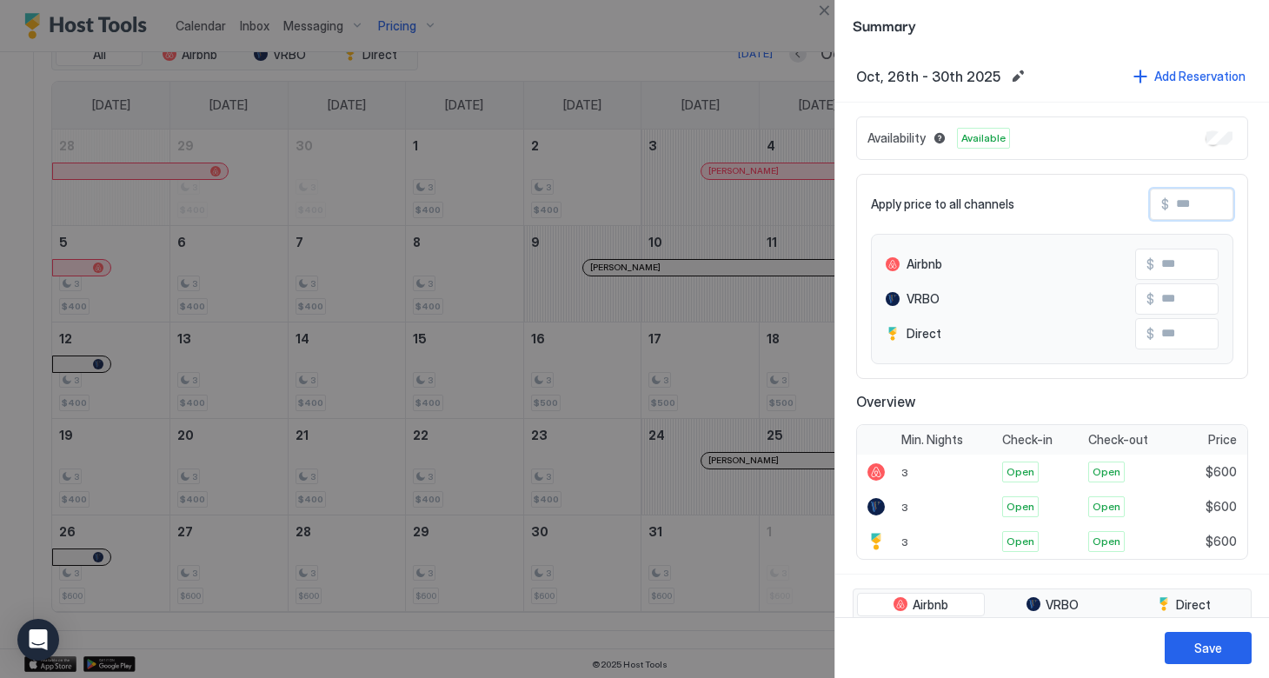
click at [1174, 212] on input "Input Field" at bounding box center [1238, 205] width 139 height 30
type input "*"
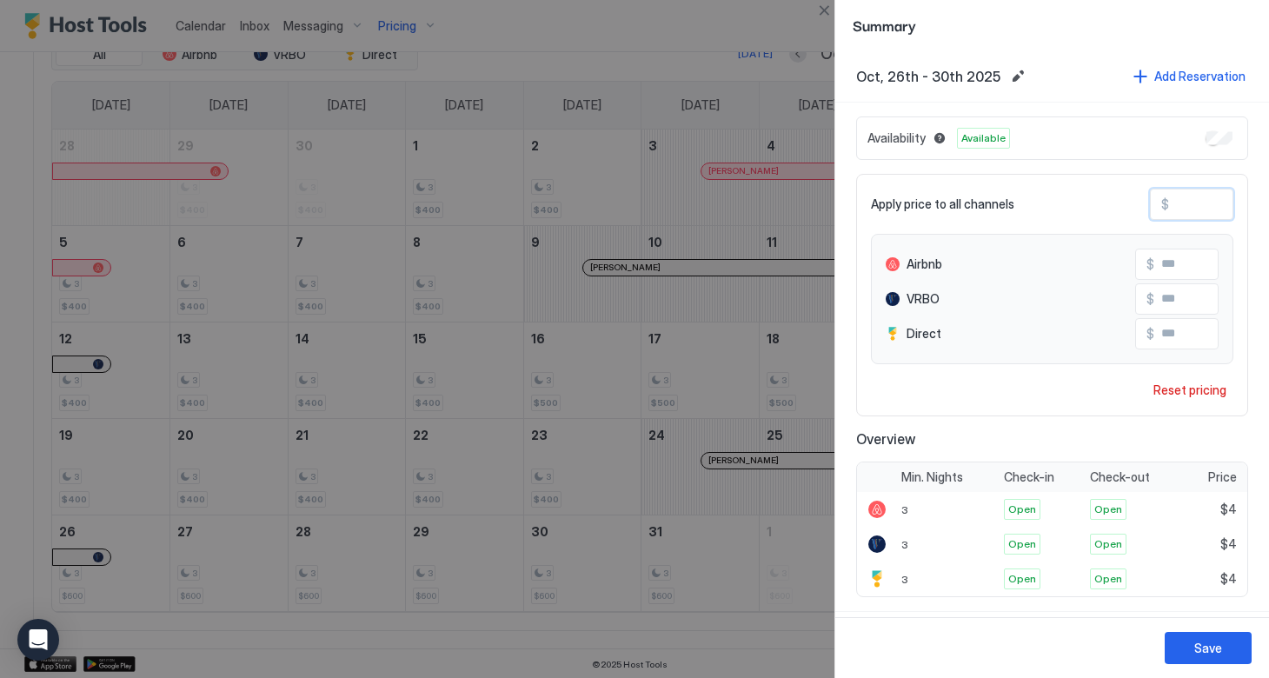
type input "**"
type input "***"
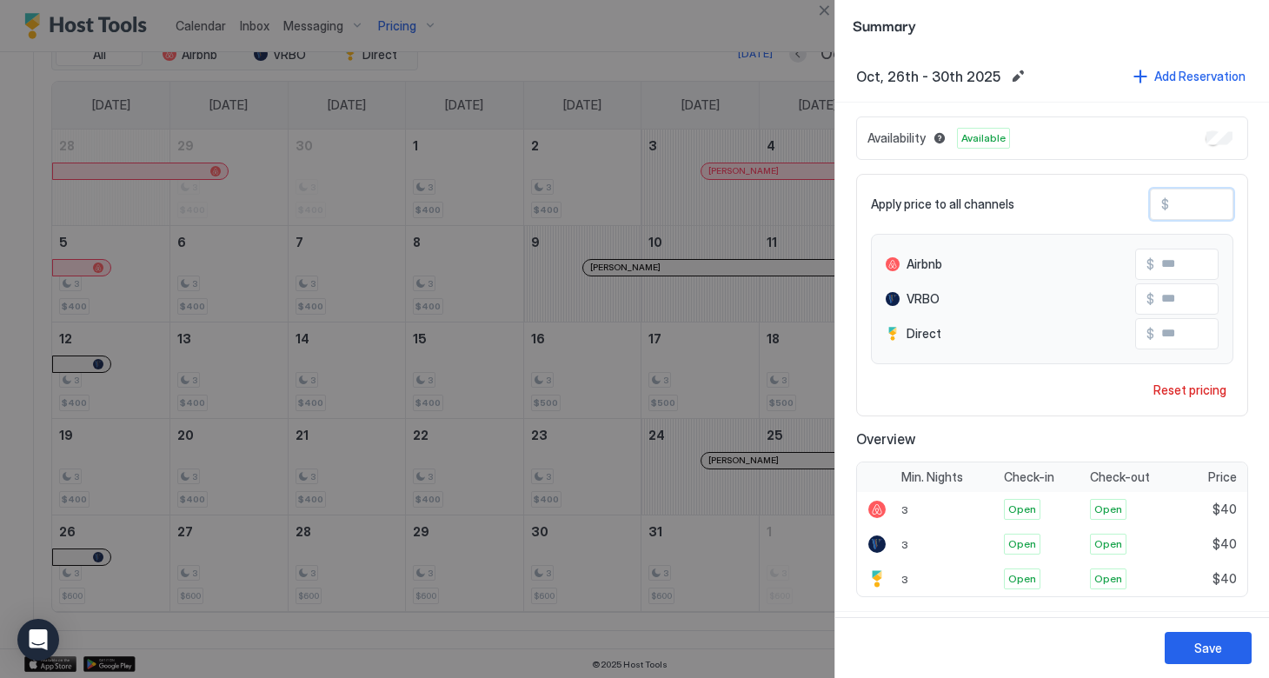
type input "***"
click at [1191, 642] on button "Save" at bounding box center [1208, 648] width 87 height 32
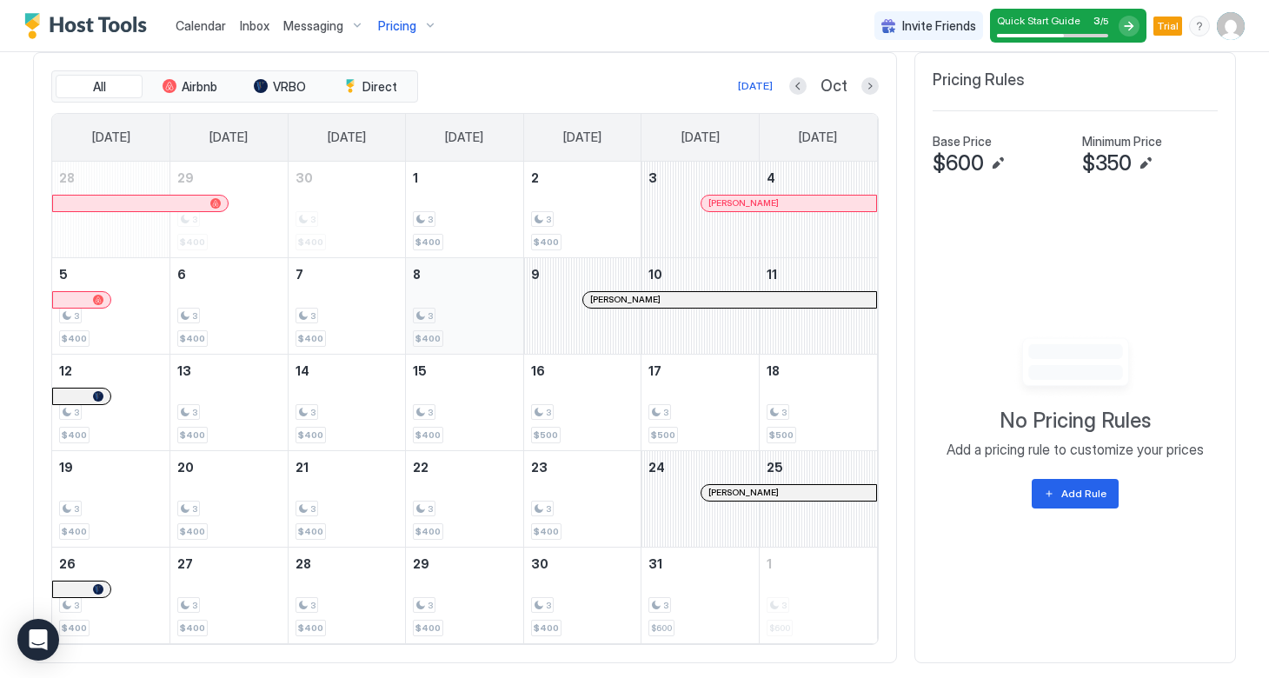
scroll to position [638, 0]
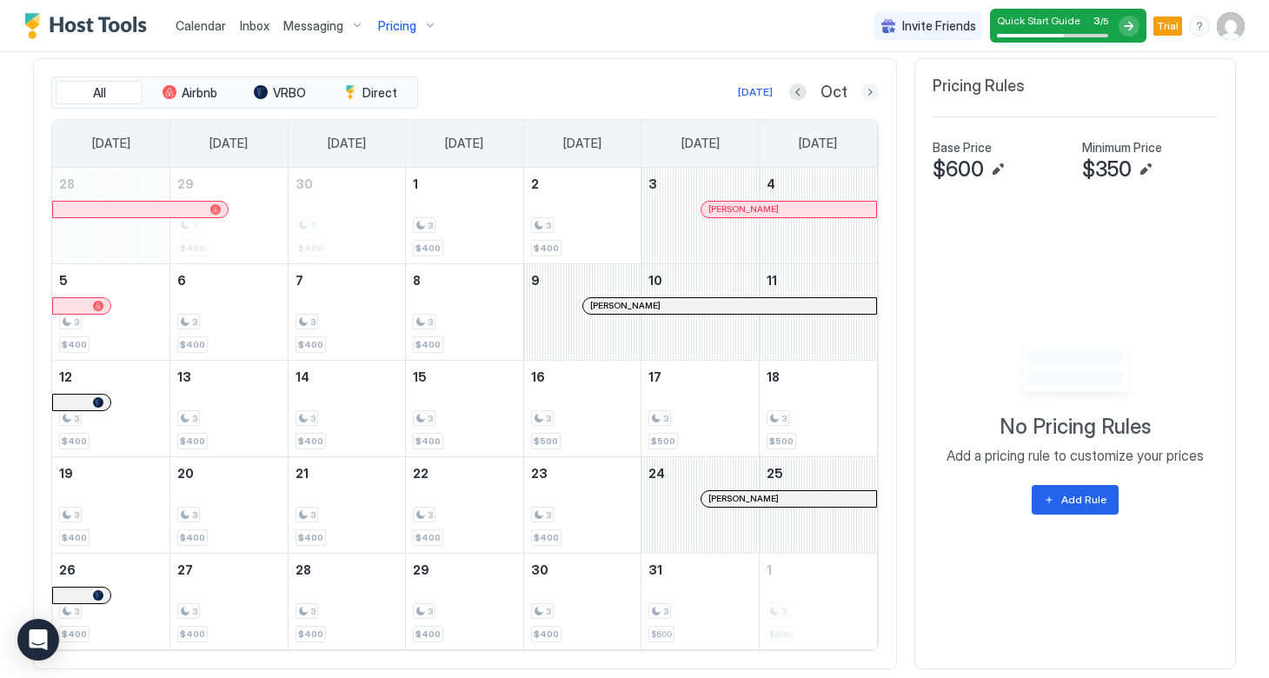
click at [869, 91] on button "Next month" at bounding box center [870, 91] width 17 height 17
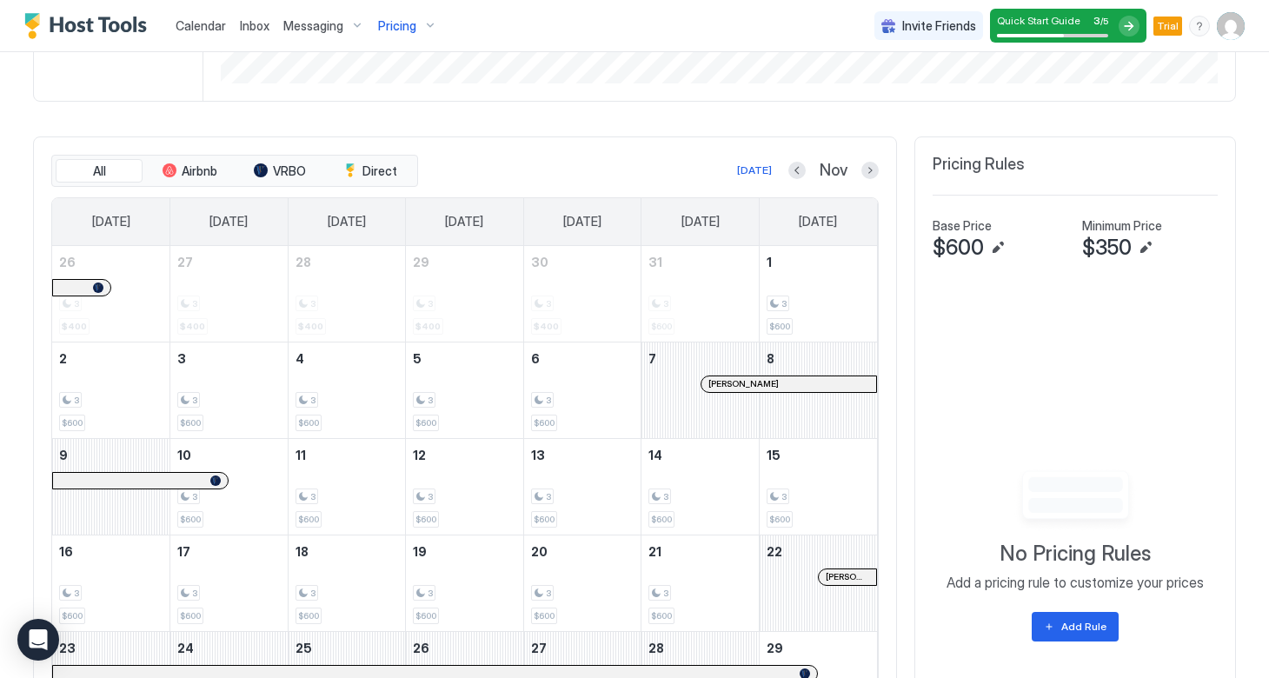
scroll to position [544, 0]
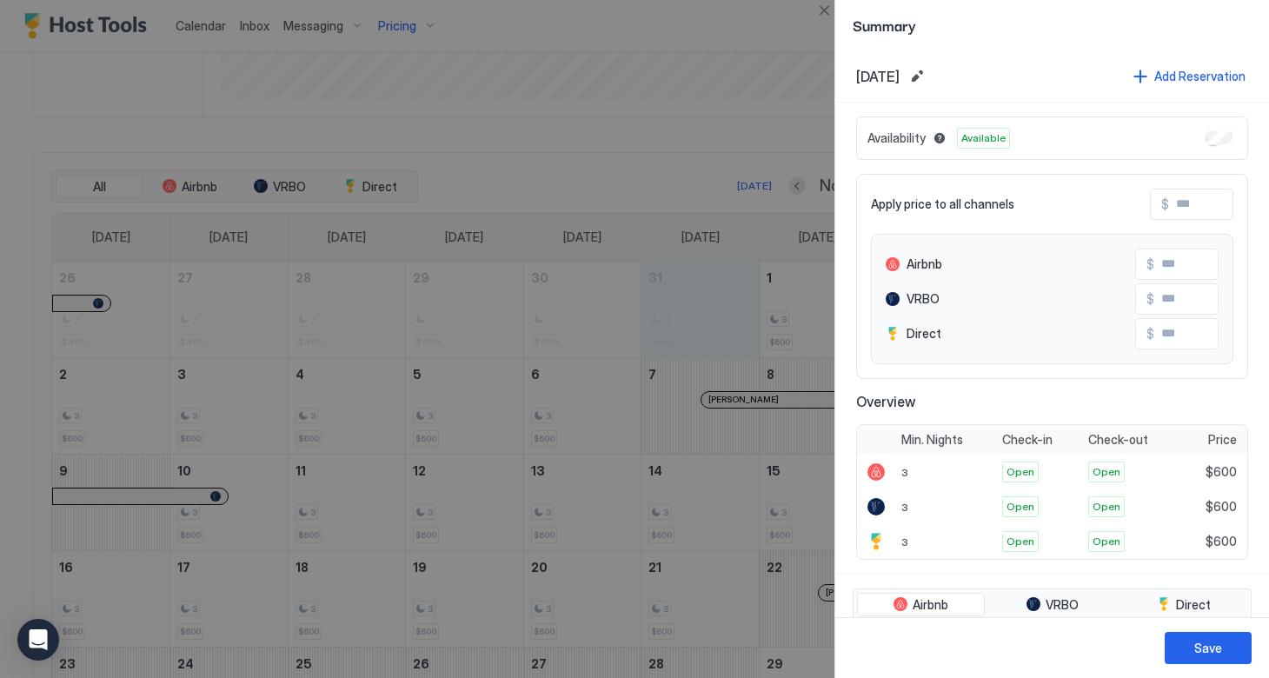
click at [774, 308] on div at bounding box center [634, 339] width 1269 height 678
drag, startPoint x: 700, startPoint y: 311, endPoint x: 792, endPoint y: 311, distance: 92.2
click at [792, 311] on div at bounding box center [634, 339] width 1269 height 678
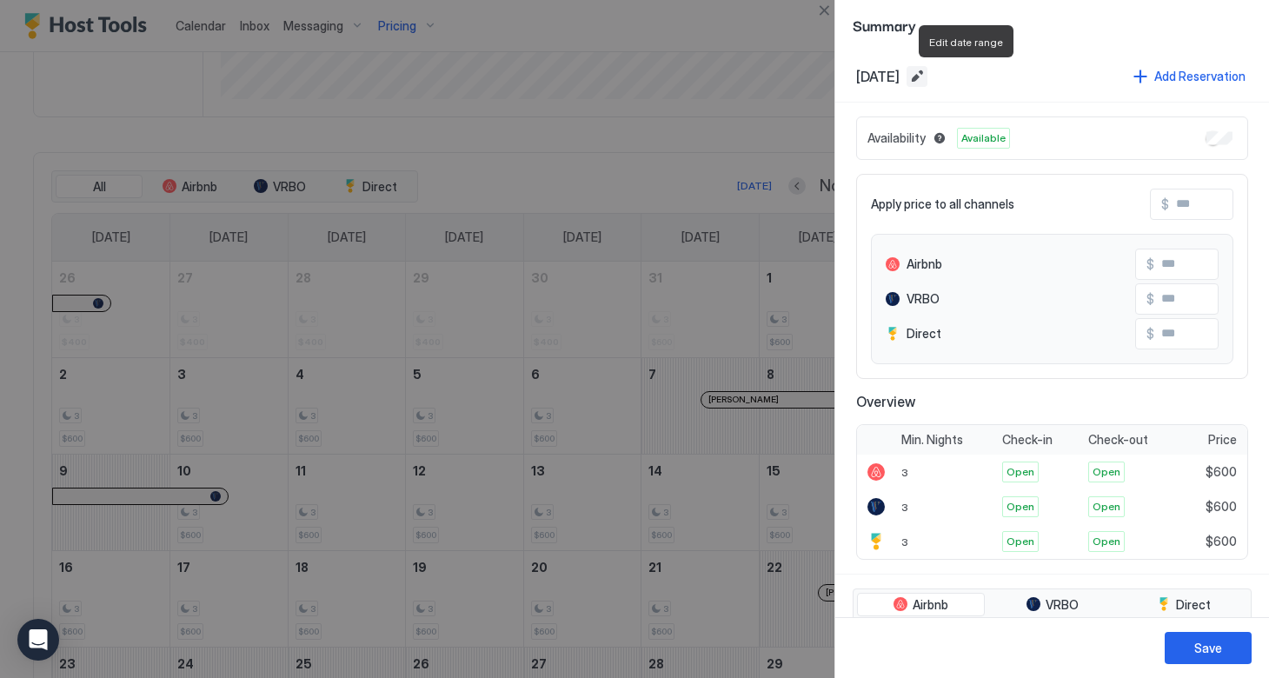
click at [928, 73] on button "Edit date range" at bounding box center [917, 76] width 21 height 21
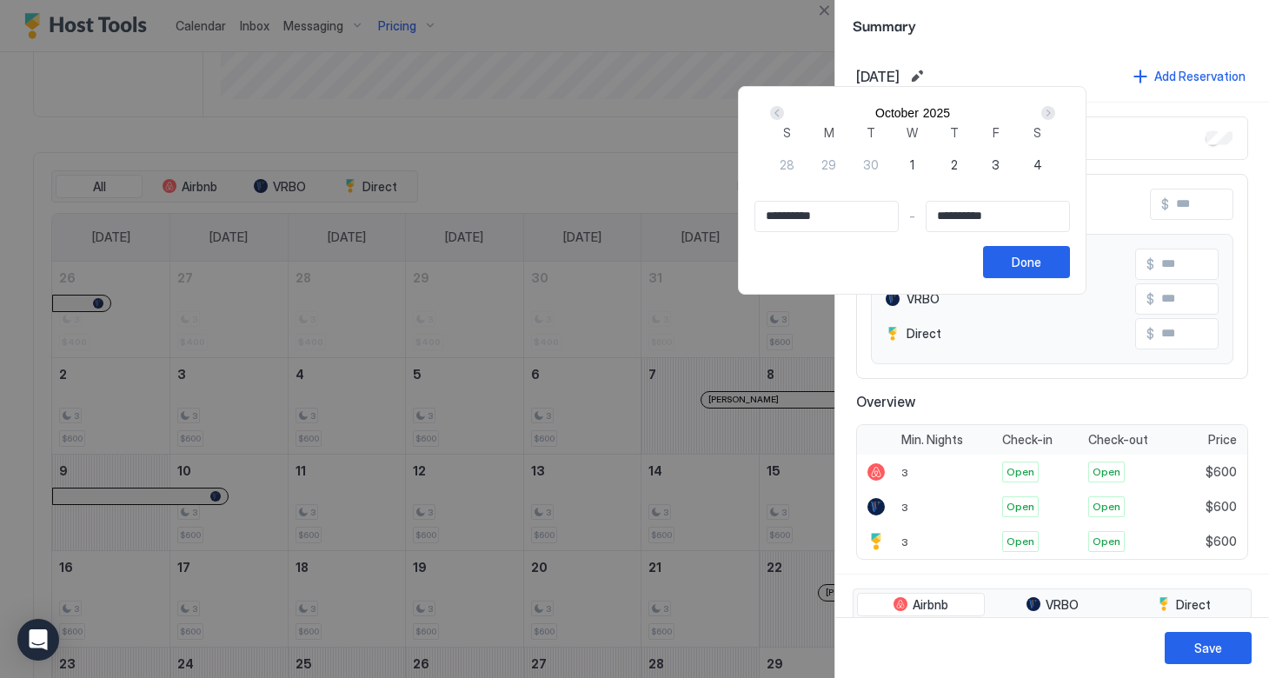
type input "**********"
click at [1055, 116] on div "Next" at bounding box center [1048, 113] width 14 height 14
click at [1059, 185] on div "2" at bounding box center [1080, 164] width 42 height 42
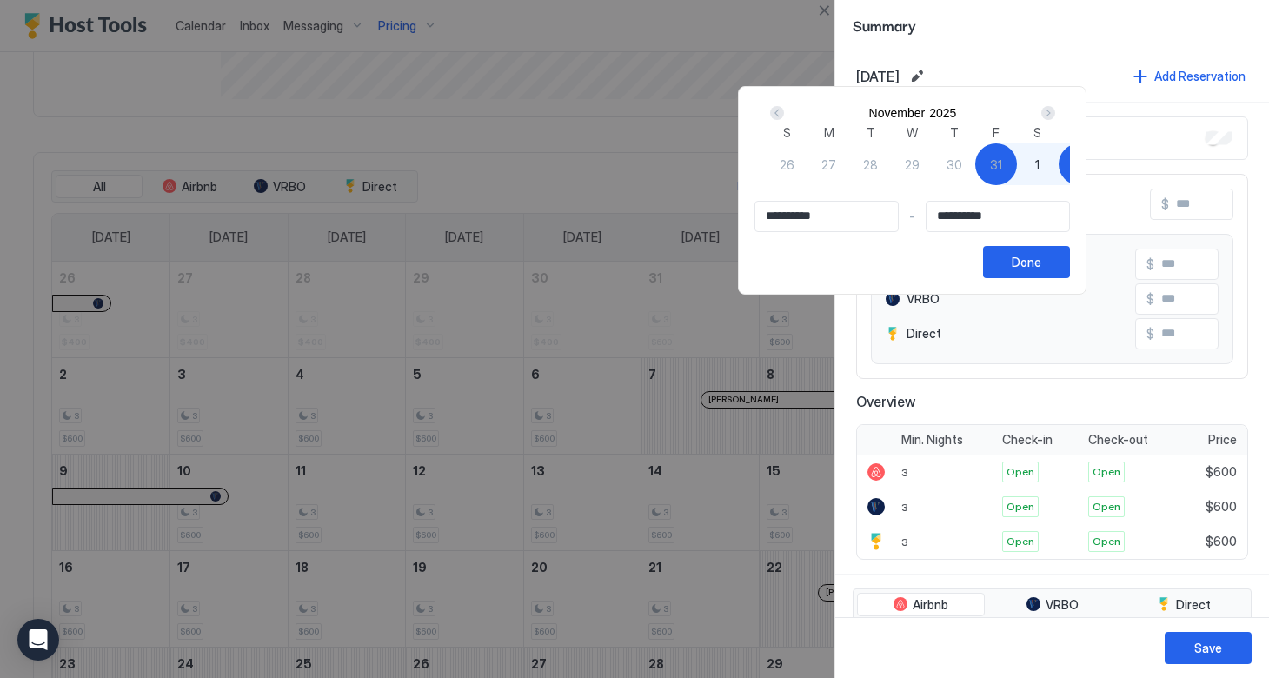
click at [1002, 174] on span "31" at bounding box center [996, 165] width 12 height 18
click at [1059, 185] on div "1" at bounding box center [1038, 164] width 42 height 42
type input "**********"
click at [1041, 271] on div "Done" at bounding box center [1027, 262] width 30 height 18
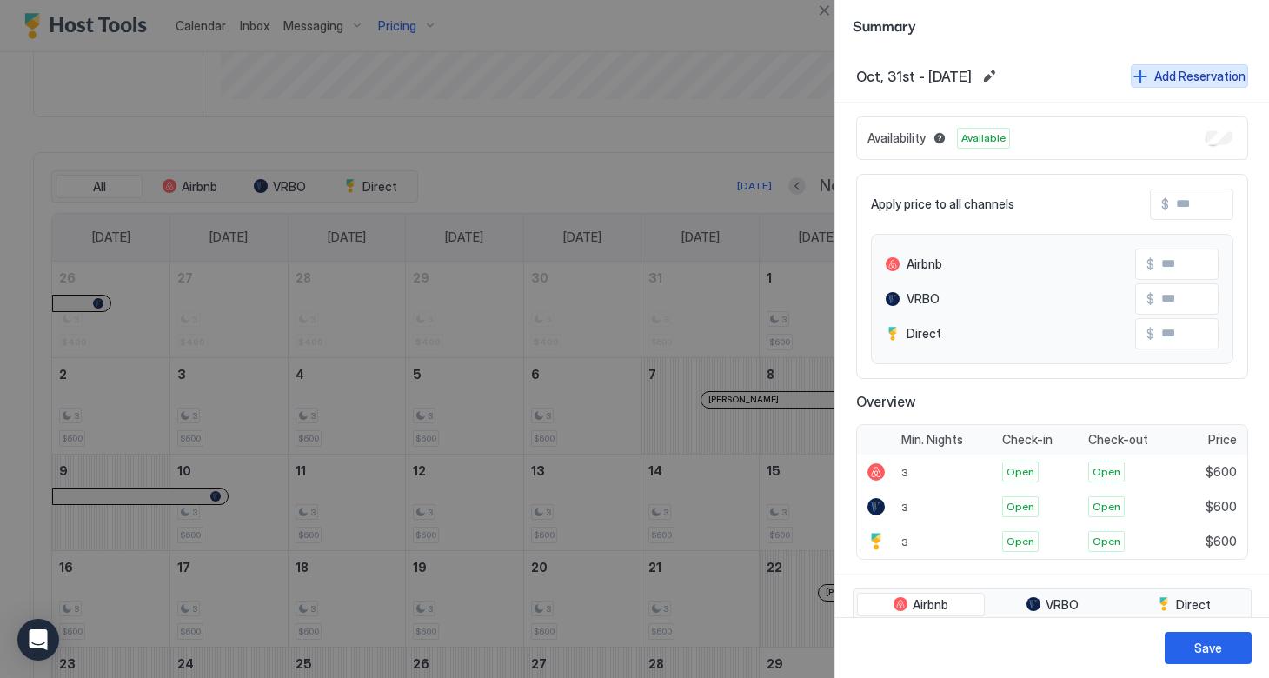
click at [1147, 77] on button "Add Reservation" at bounding box center [1189, 75] width 117 height 23
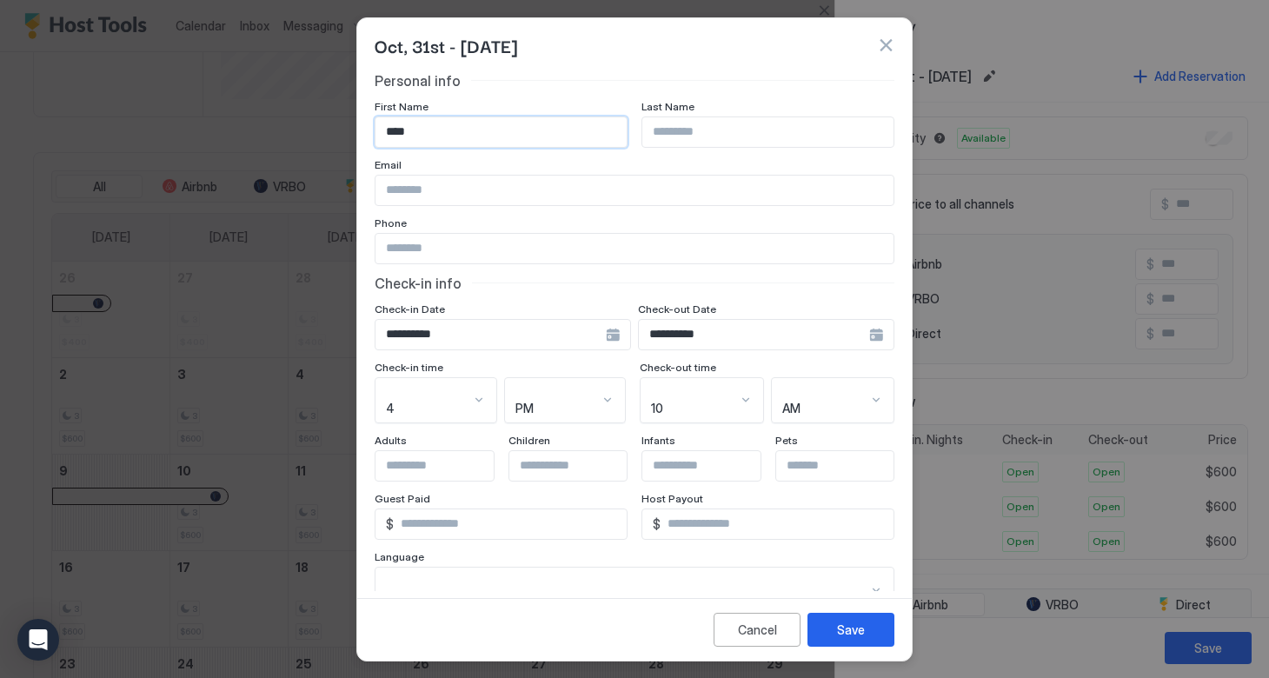
type input "****"
type input "*****"
paste input "**********"
type input "**********"
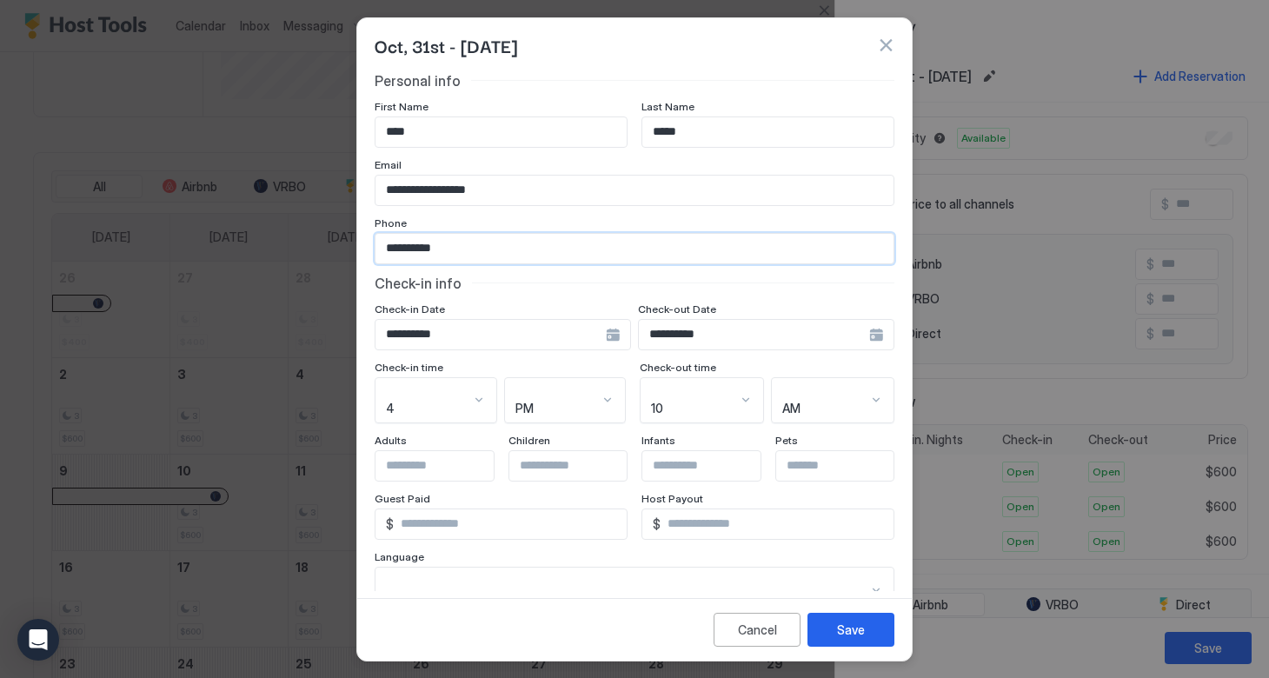
click at [877, 333] on div "**********" at bounding box center [766, 334] width 256 height 31
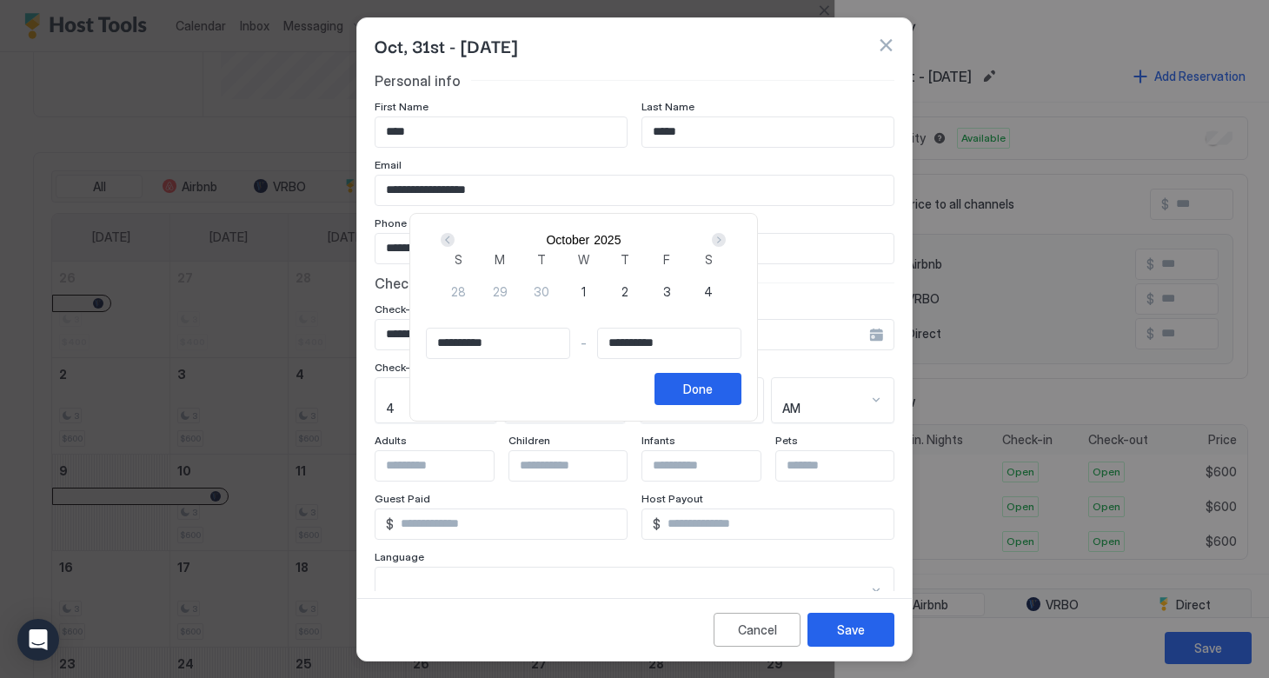
click at [729, 239] on div "Next" at bounding box center [719, 240] width 21 height 21
click at [747, 301] on span "2" at bounding box center [750, 292] width 7 height 18
type input "**********"
click at [713, 398] on div "Done" at bounding box center [698, 389] width 30 height 18
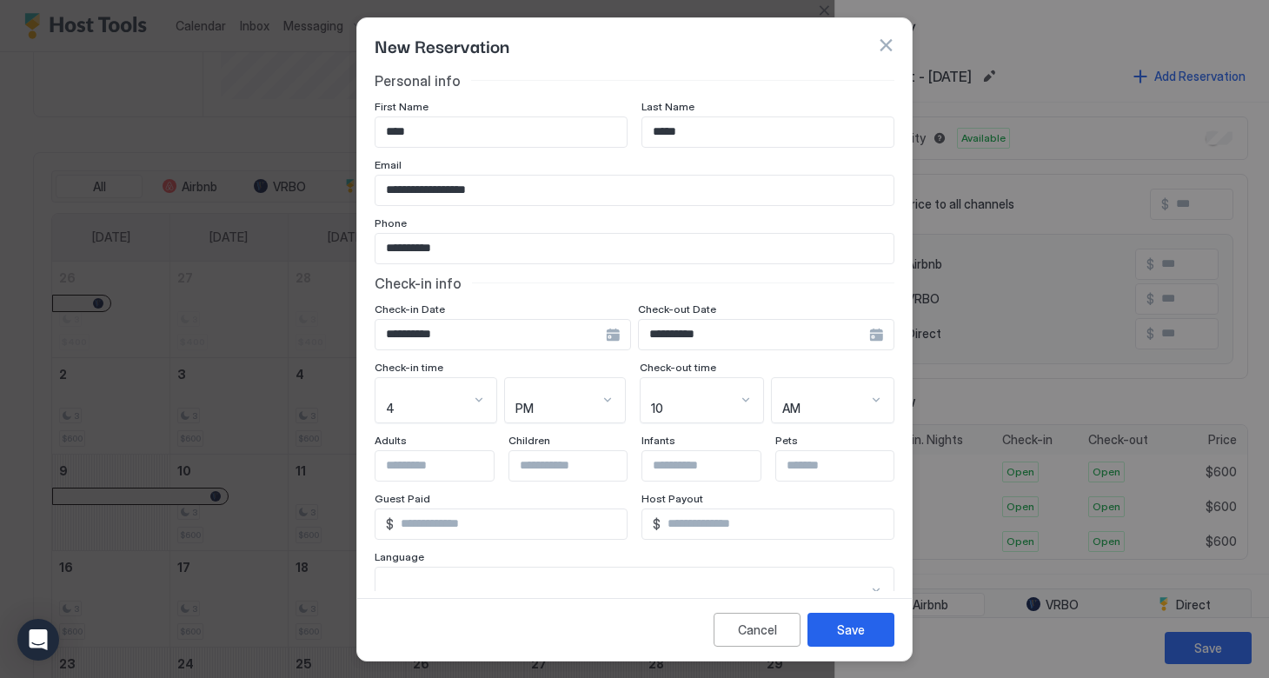
click at [602, 336] on input "**********" at bounding box center [491, 335] width 230 height 30
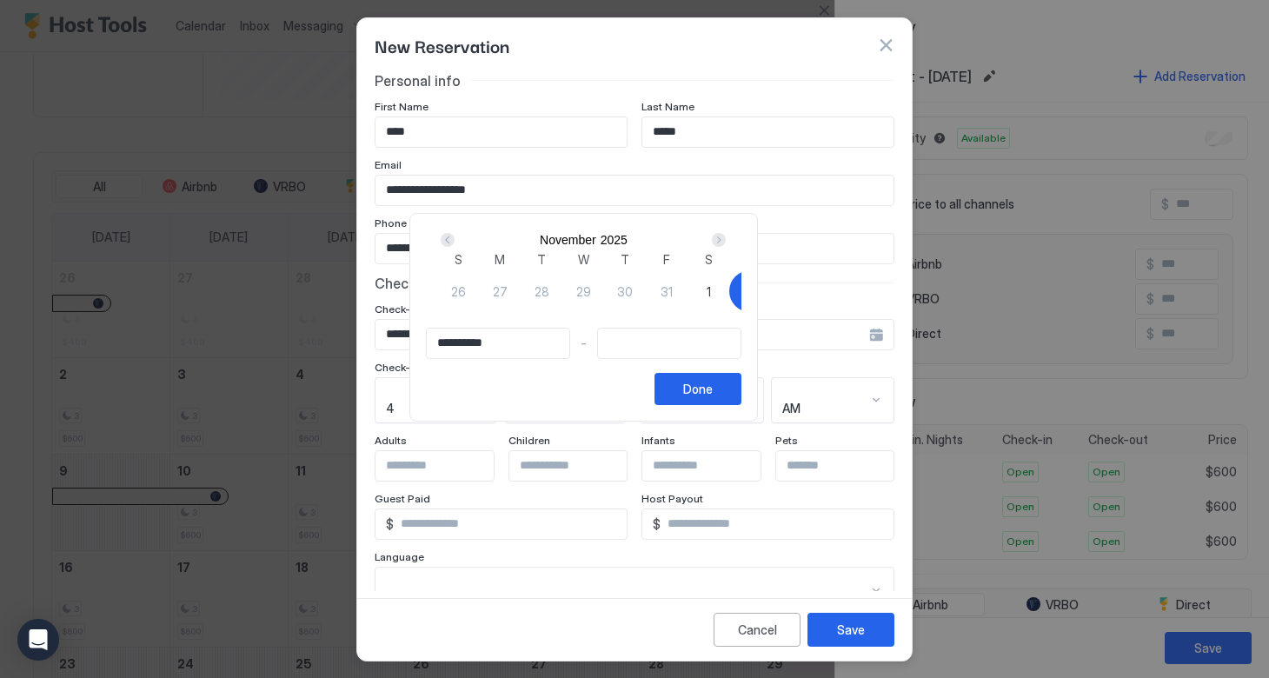
type input "**********"
click at [688, 312] on div "31" at bounding box center [667, 291] width 42 height 42
type input "**********"
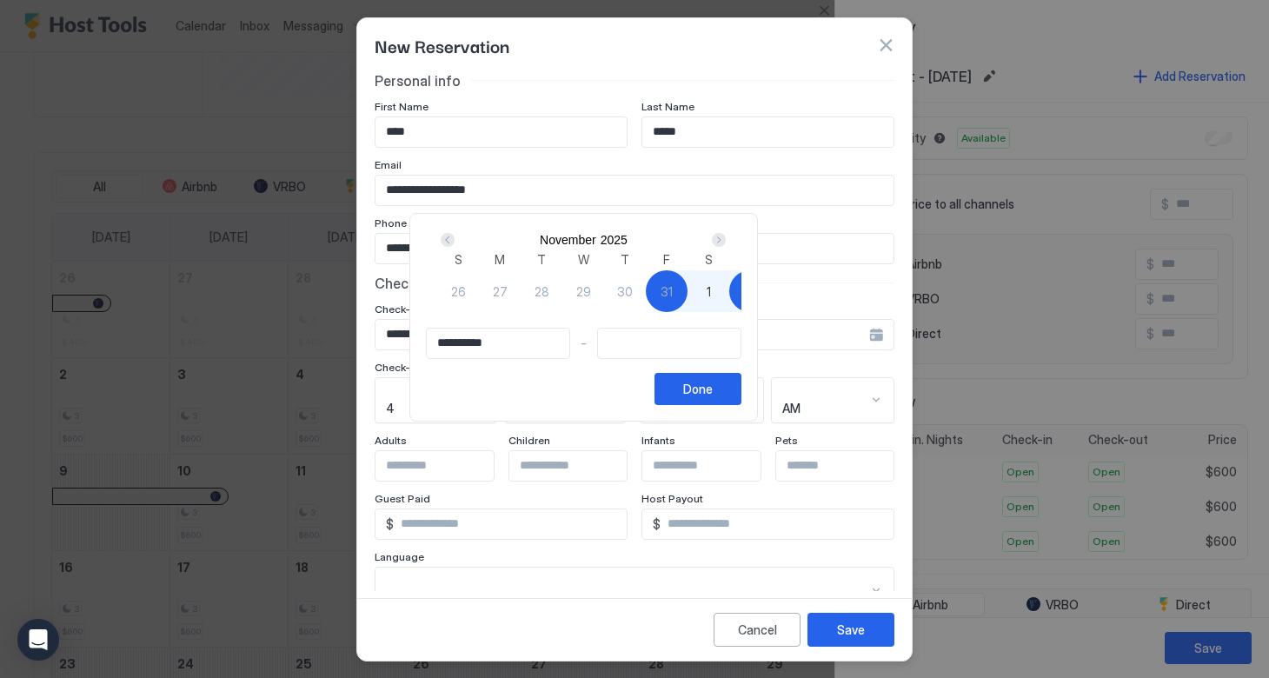
click at [729, 312] on div "2" at bounding box center [750, 291] width 42 height 42
type input "**********"
click at [742, 405] on button "Done" at bounding box center [698, 389] width 87 height 32
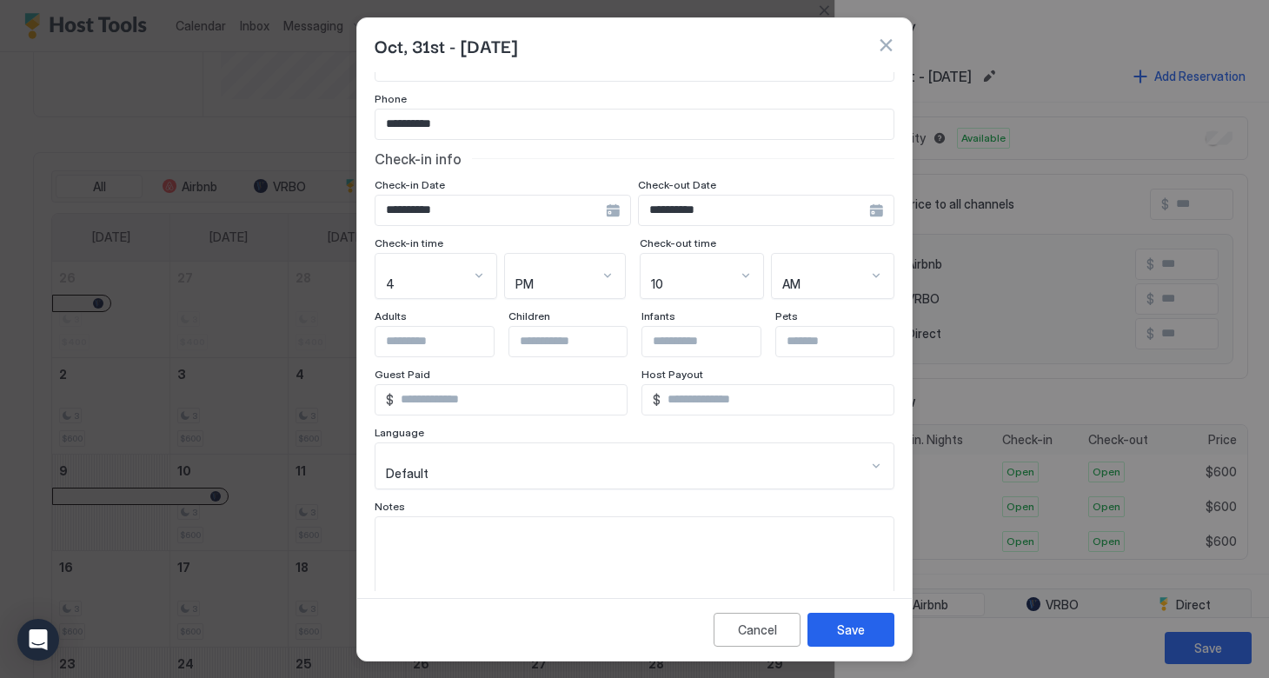
scroll to position [123, 0]
click at [470, 537] on textarea "Input Field" at bounding box center [635, 560] width 518 height 85
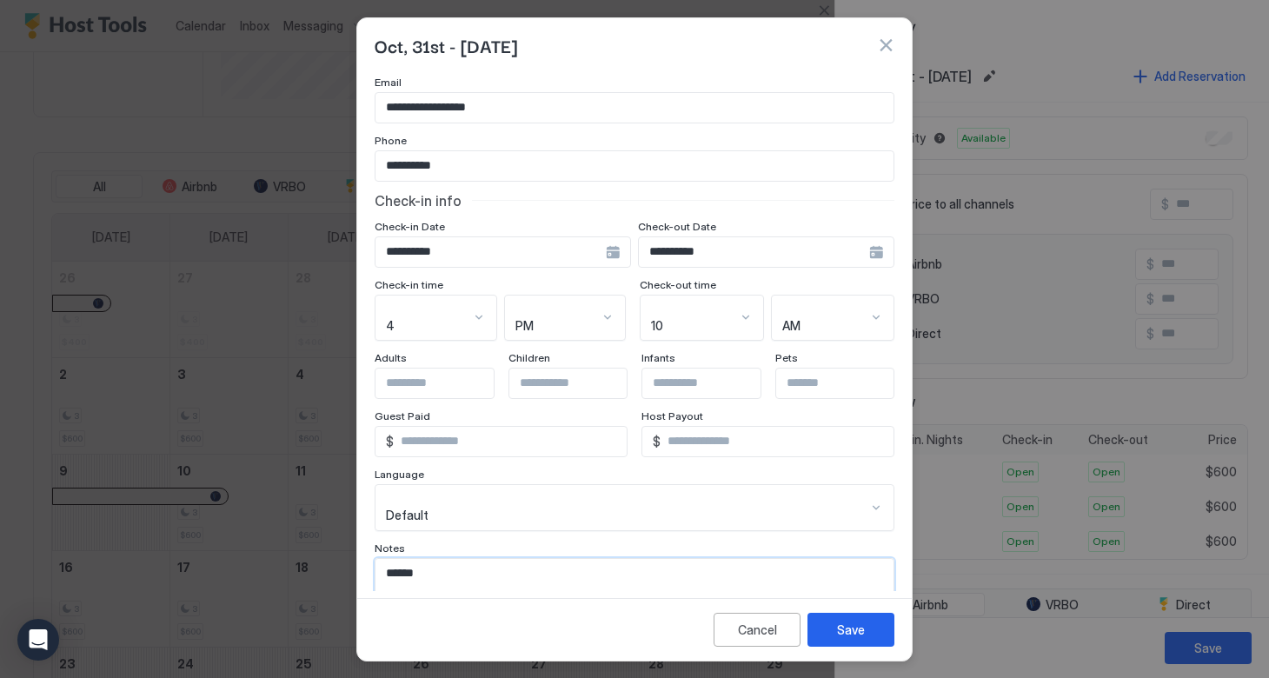
scroll to position [73, 0]
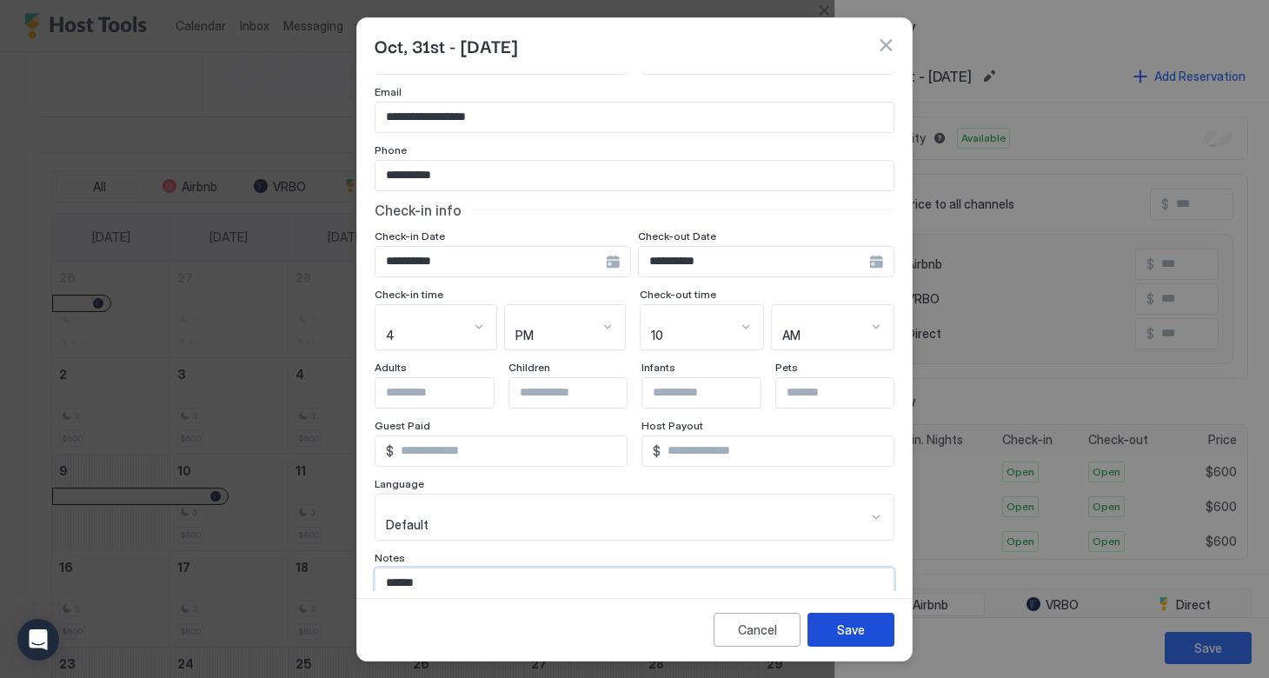
type textarea "******"
click at [847, 623] on div "Save" at bounding box center [851, 630] width 28 height 18
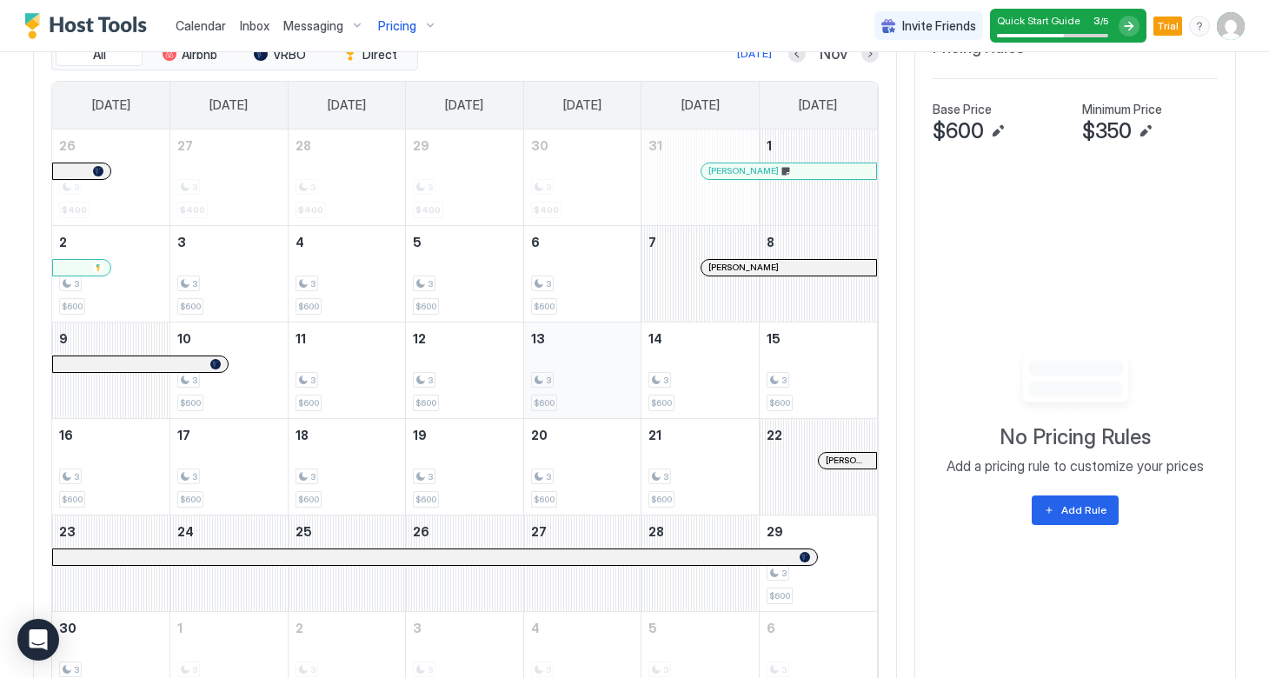
scroll to position [680, 0]
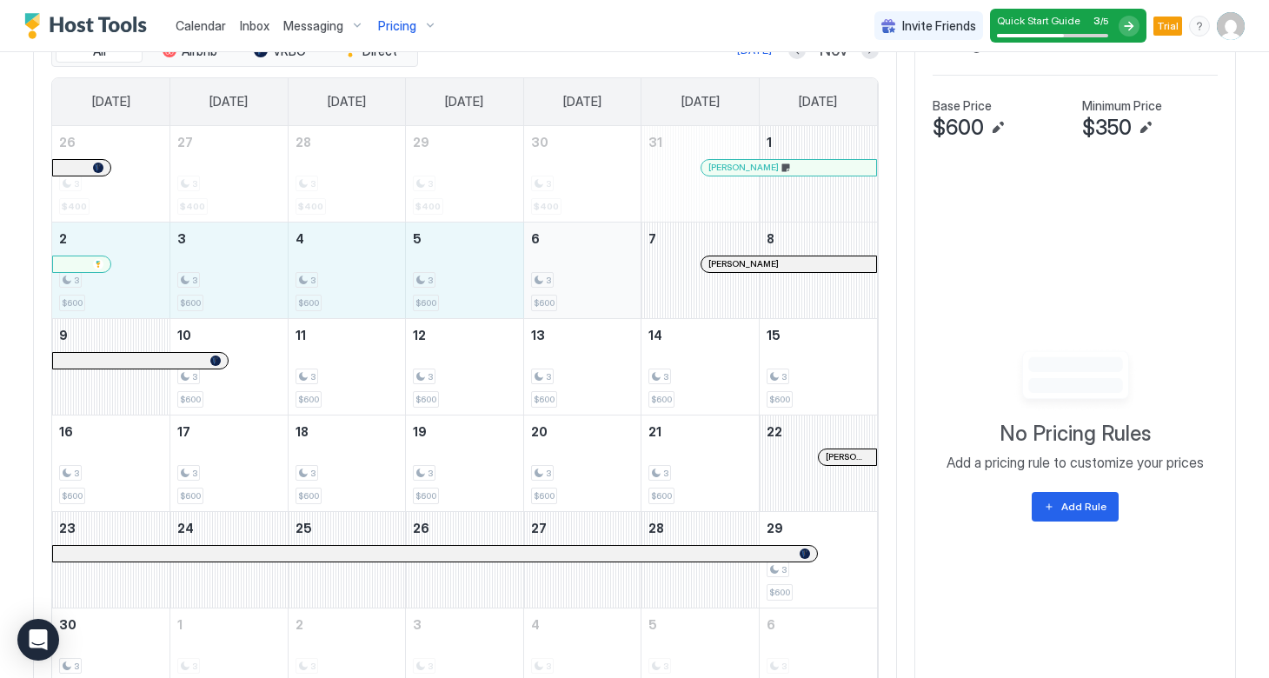
drag, startPoint x: 131, startPoint y: 275, endPoint x: 550, endPoint y: 284, distance: 419.1
click at [550, 285] on tr "2 3 $600 3 3 $600 4 3 $600 5 3 $600 6 3 $600 7 Christina Armenta 8" at bounding box center [464, 270] width 825 height 96
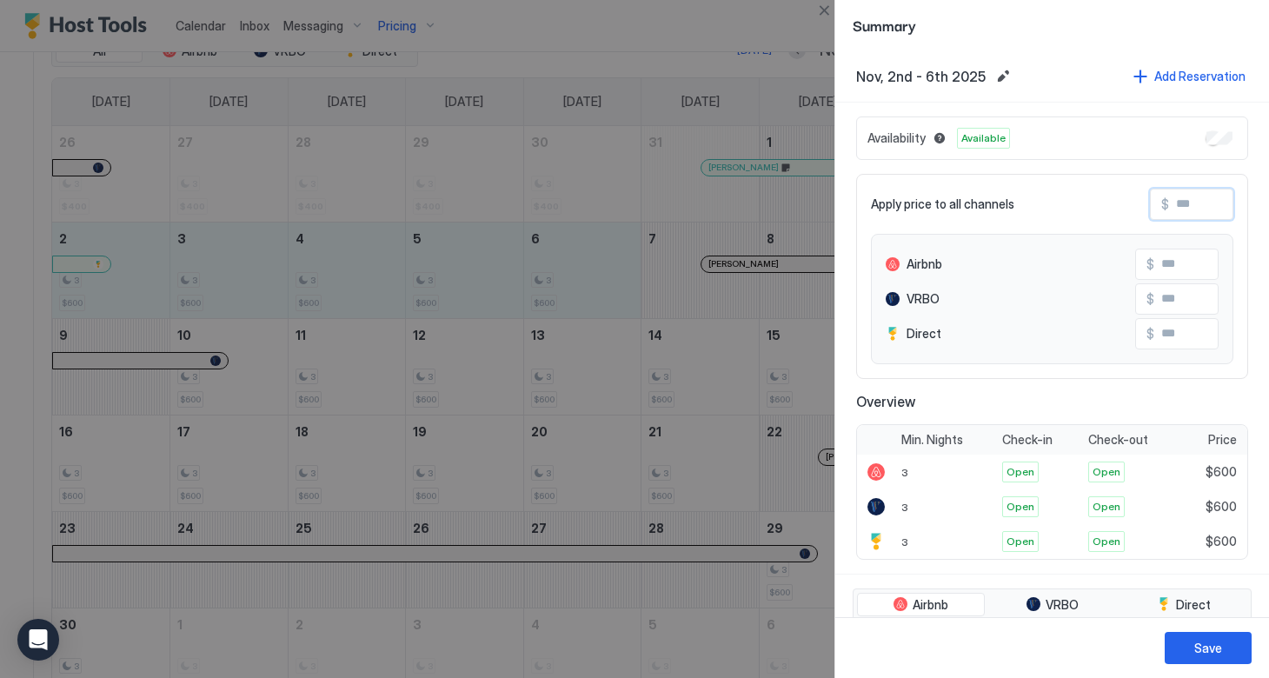
click at [1179, 210] on input "Input Field" at bounding box center [1238, 205] width 139 height 30
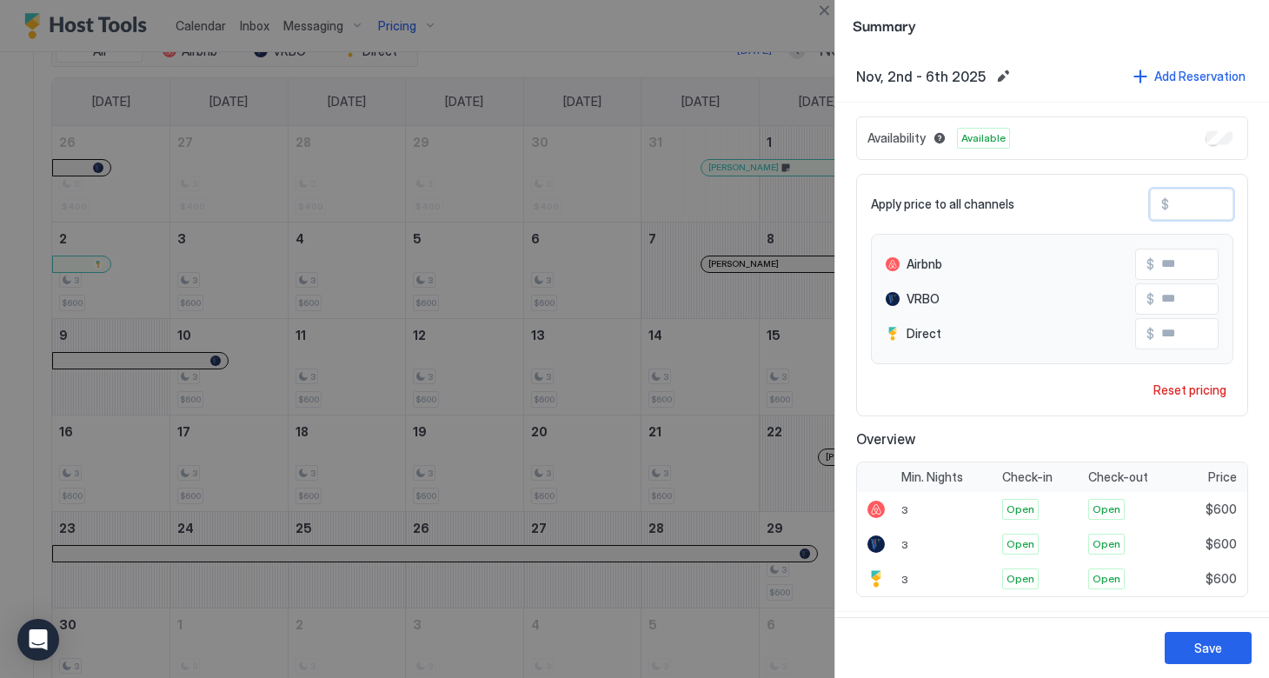
type input "*"
type input "**"
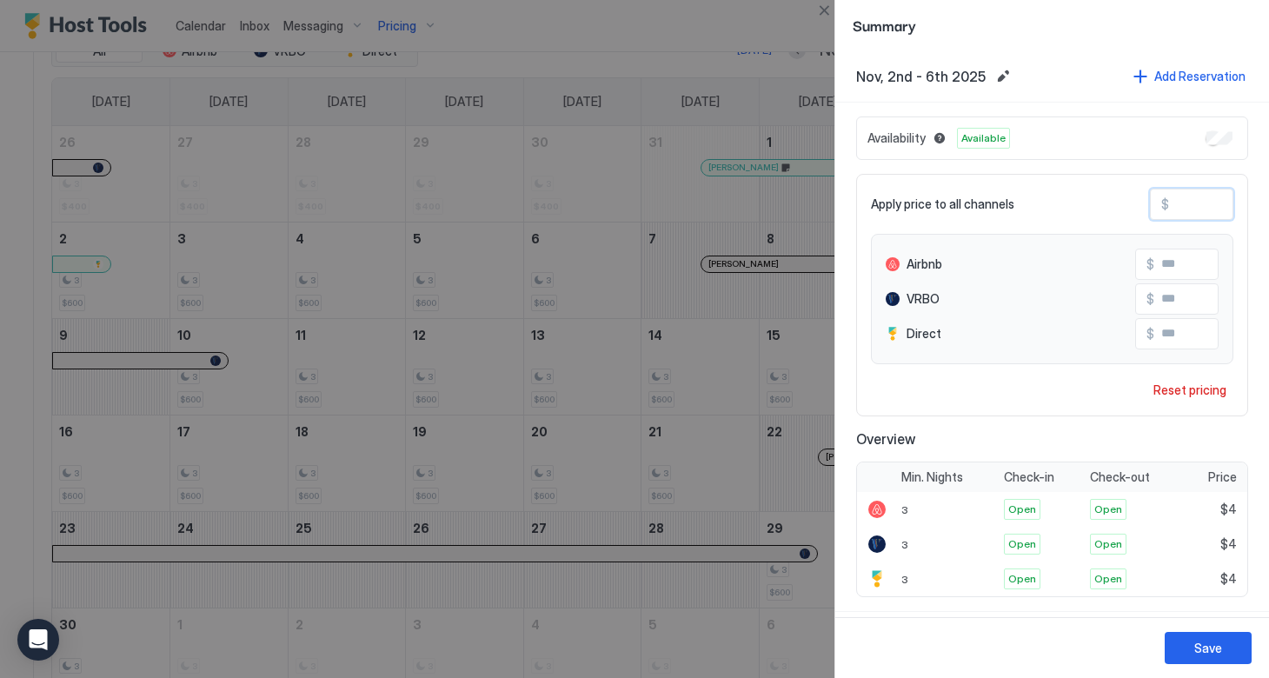
type input "**"
type input "***"
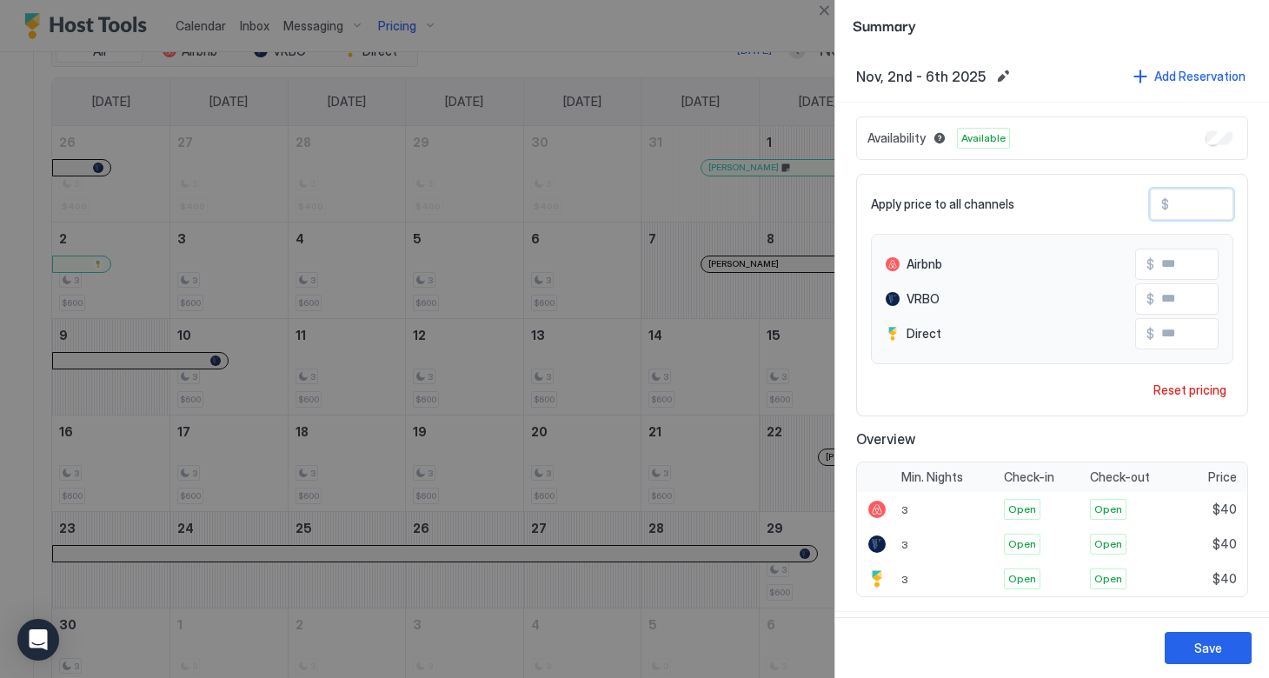
type input "***"
click at [1225, 653] on button "Save" at bounding box center [1208, 648] width 87 height 32
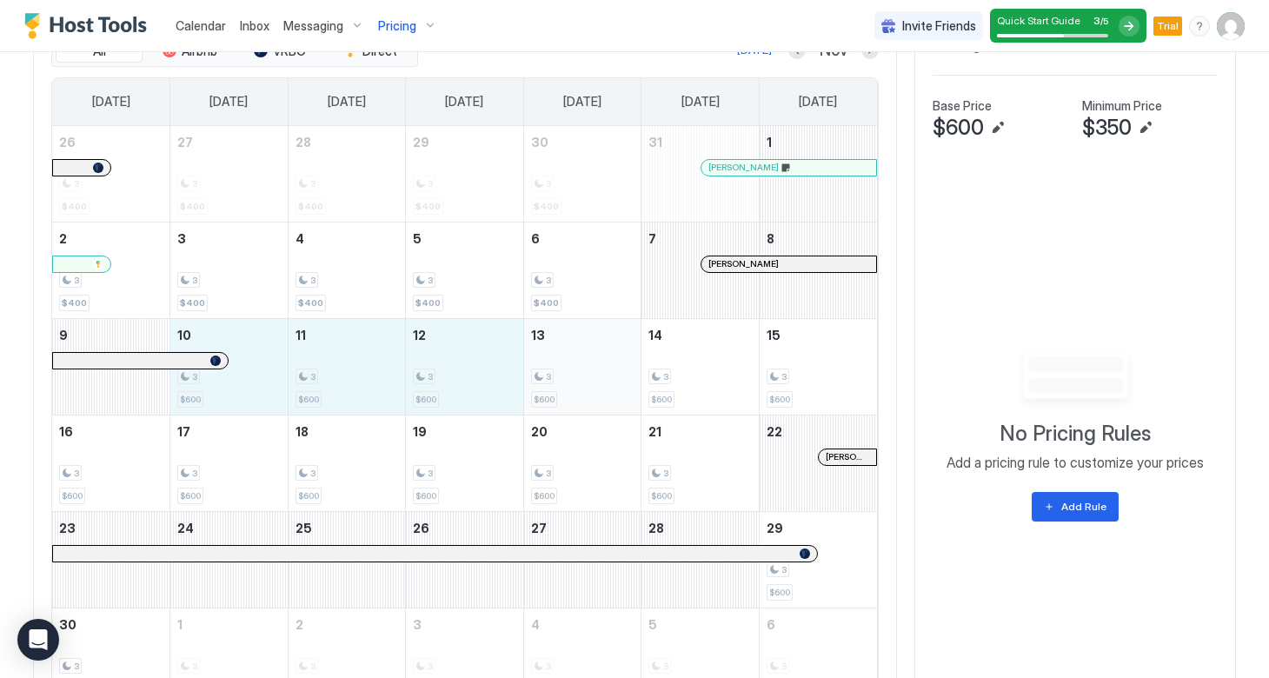
drag, startPoint x: 251, startPoint y: 383, endPoint x: 595, endPoint y: 389, distance: 343.4
click at [595, 389] on tr "9 10 3 $600 11 3 $600 12 3 $600 13 3 $600 14 3 $600 15 3 $600" at bounding box center [464, 366] width 825 height 96
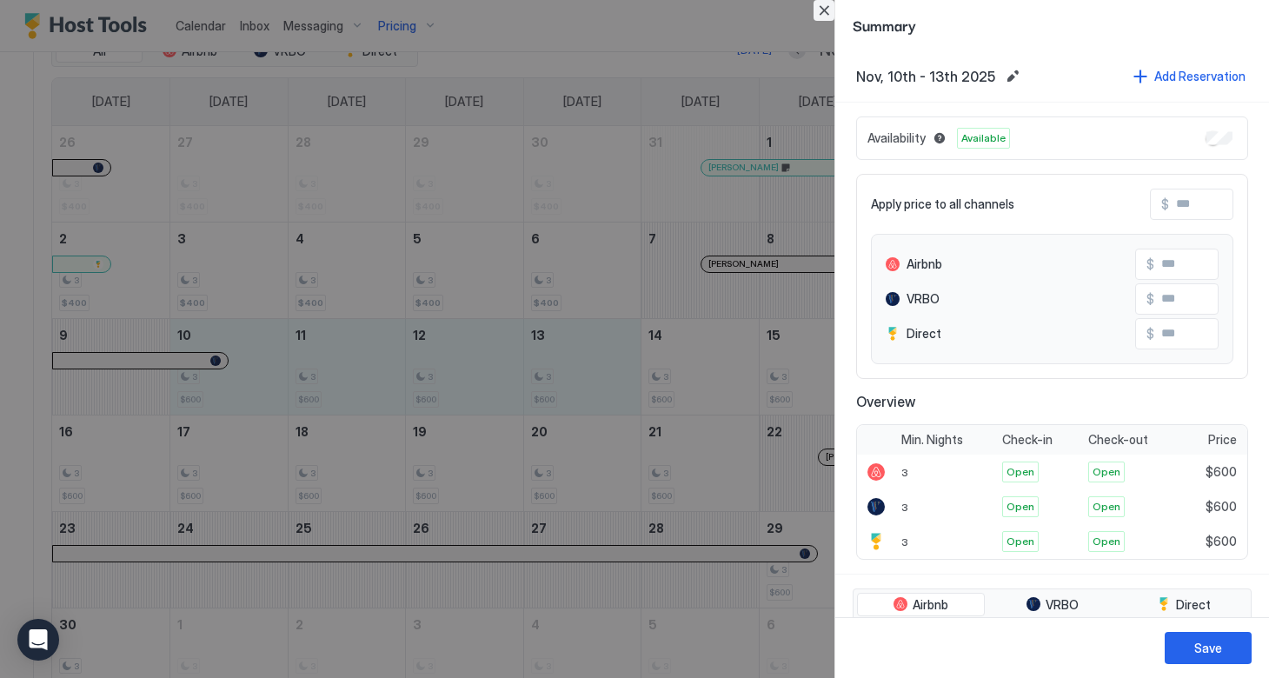
click at [824, 13] on button "Close" at bounding box center [824, 10] width 21 height 21
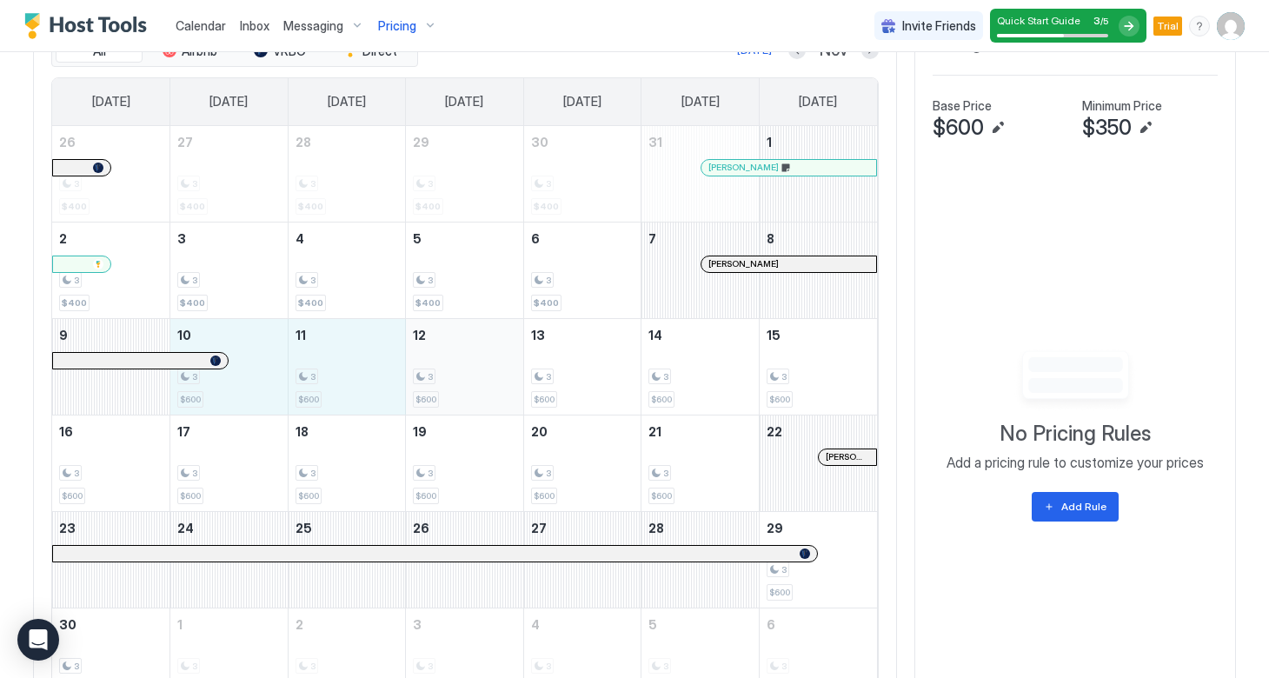
drag, startPoint x: 260, startPoint y: 381, endPoint x: 442, endPoint y: 383, distance: 181.7
click at [442, 383] on tr "9 10 3 $600 11 3 $600 12 3 $600 13 3 $600 14 3 $600 15 3 $600" at bounding box center [464, 366] width 825 height 96
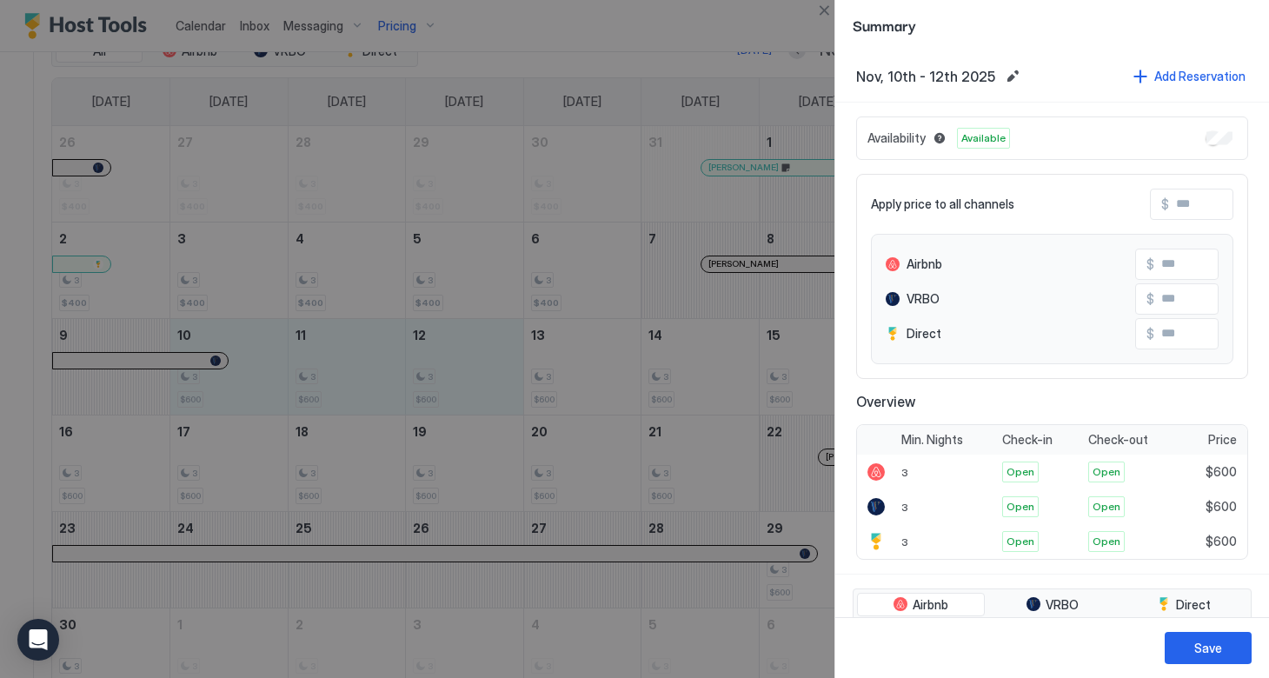
click at [1170, 205] on input "Input Field" at bounding box center [1238, 205] width 139 height 30
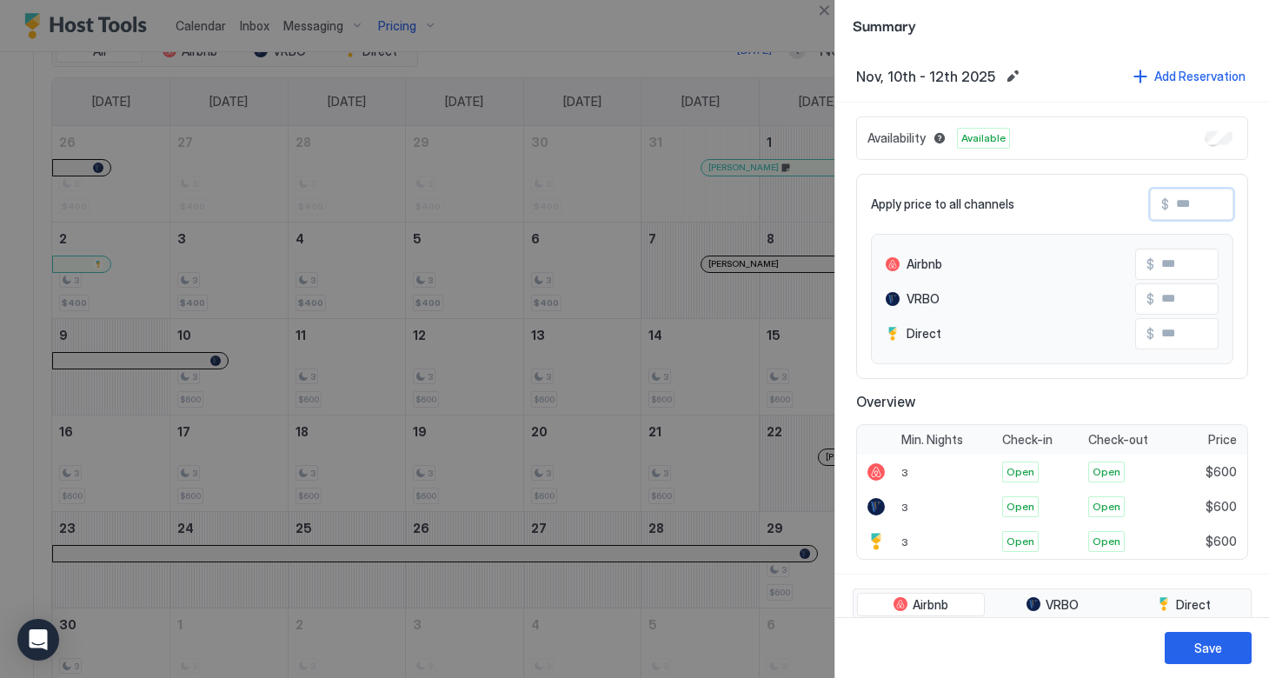
type input "*"
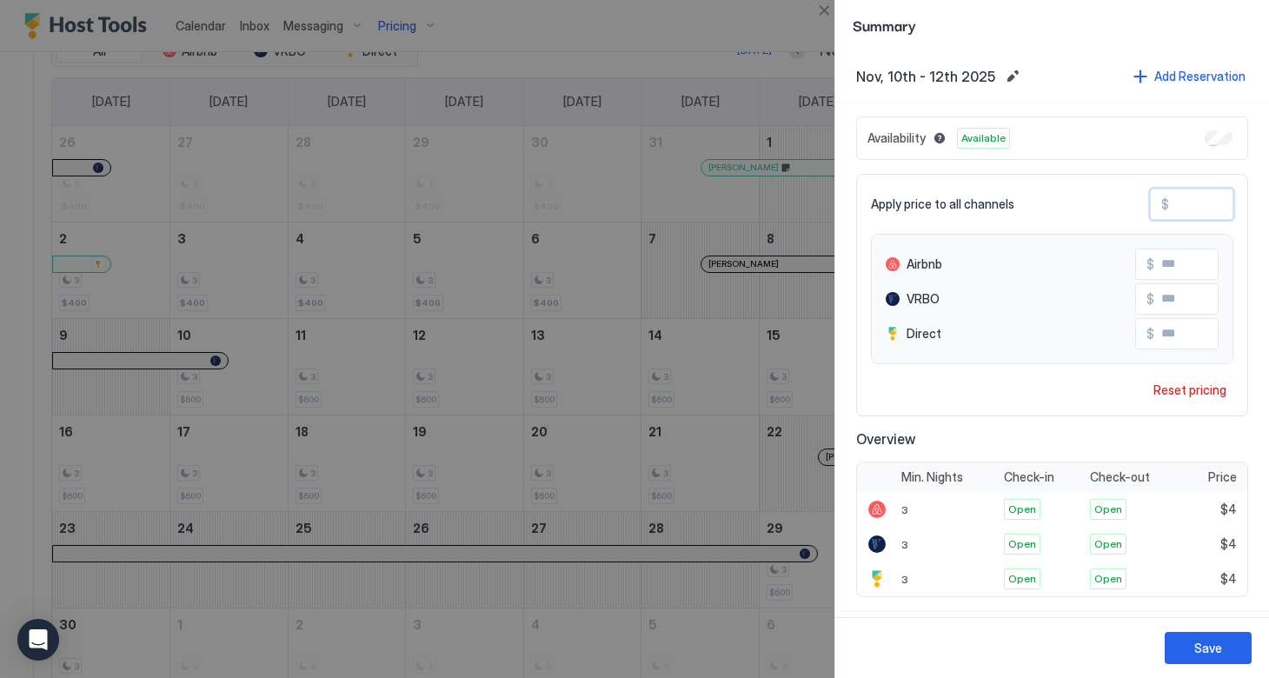
type input "**"
type input "***"
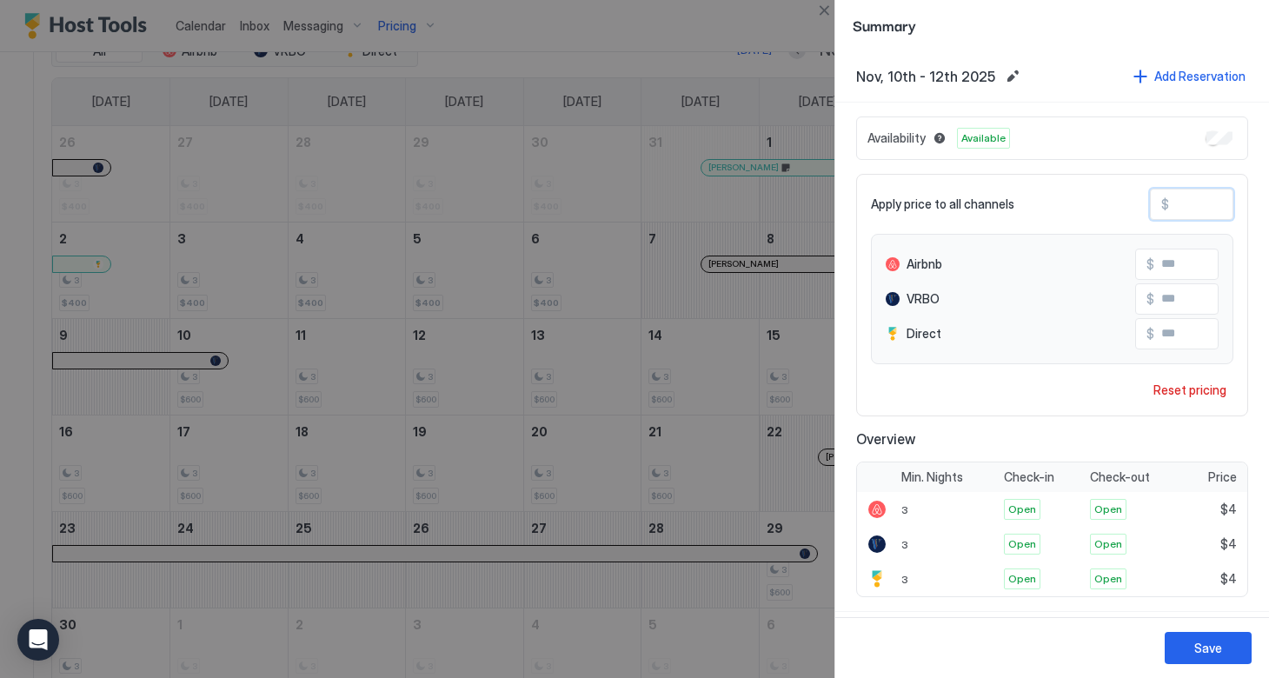
type input "***"
click at [1200, 647] on div "Save" at bounding box center [1208, 648] width 28 height 18
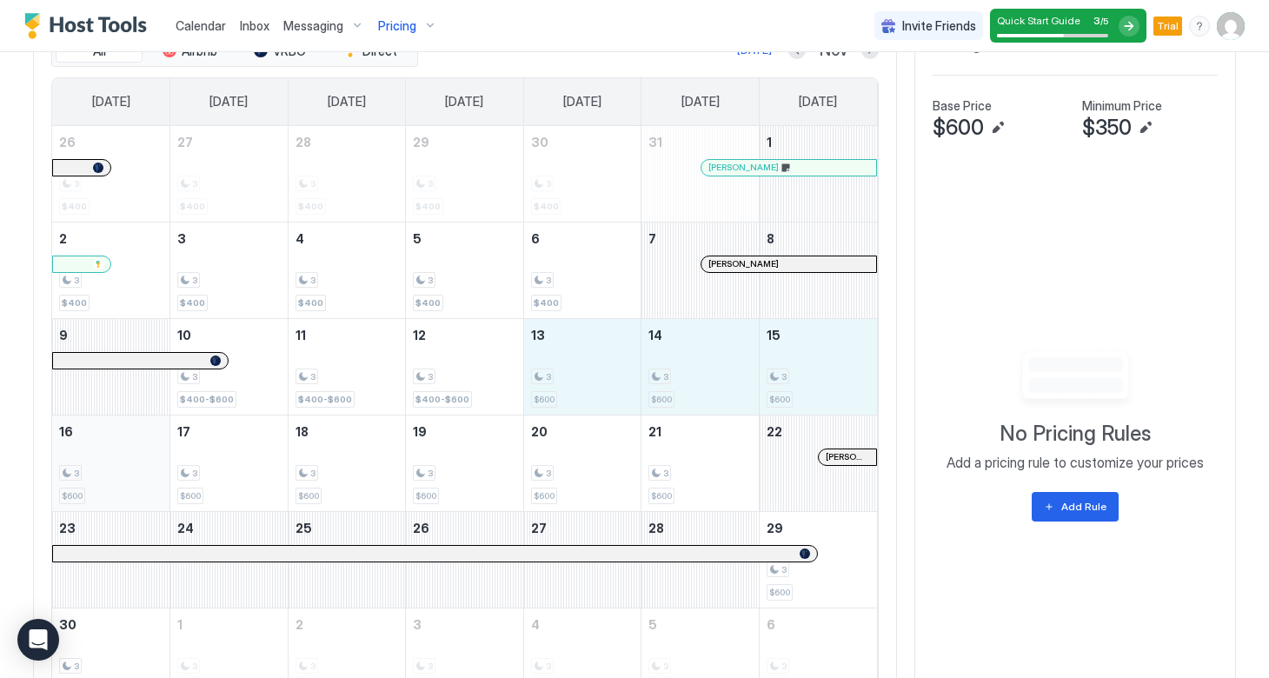
drag, startPoint x: 579, startPoint y: 388, endPoint x: 137, endPoint y: 469, distance: 449.0
click at [137, 469] on tbody "26 3 $400 27 3 $400 28 3 $400 29 3 $400 30 3 $400 31 Greg Maher 1 2 3 $400 3 3 …" at bounding box center [464, 415] width 825 height 578
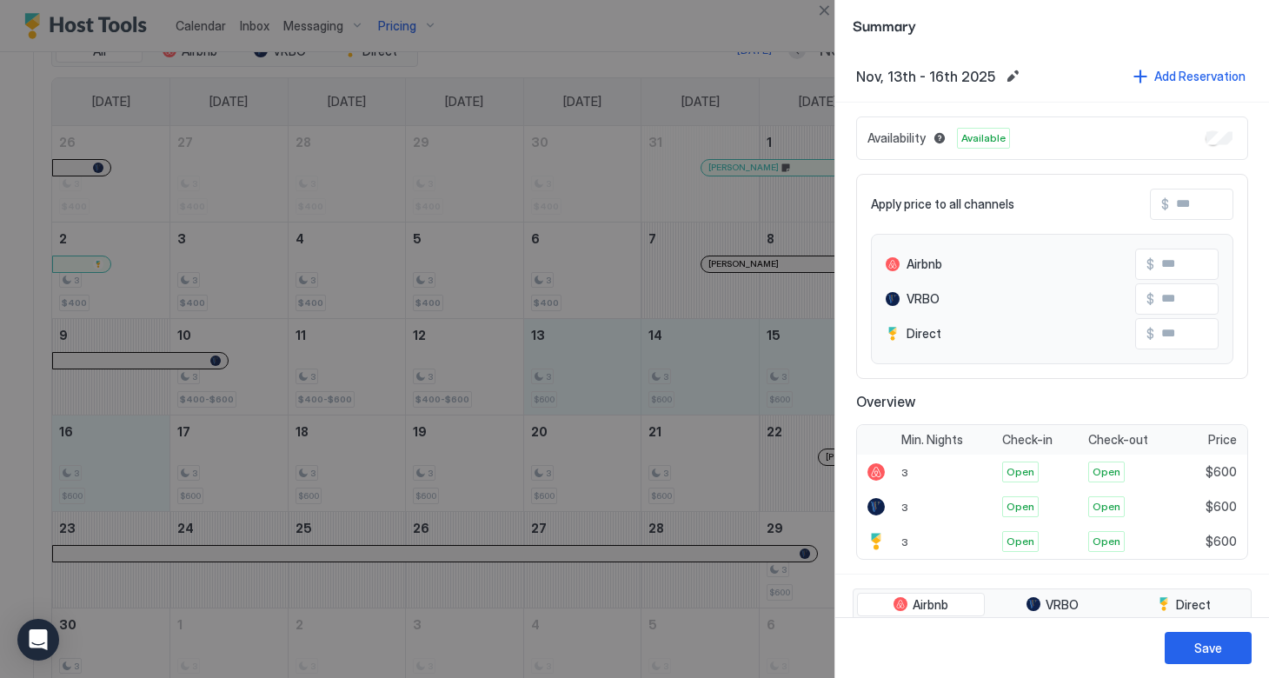
click at [1178, 205] on input "Input Field" at bounding box center [1238, 205] width 139 height 30
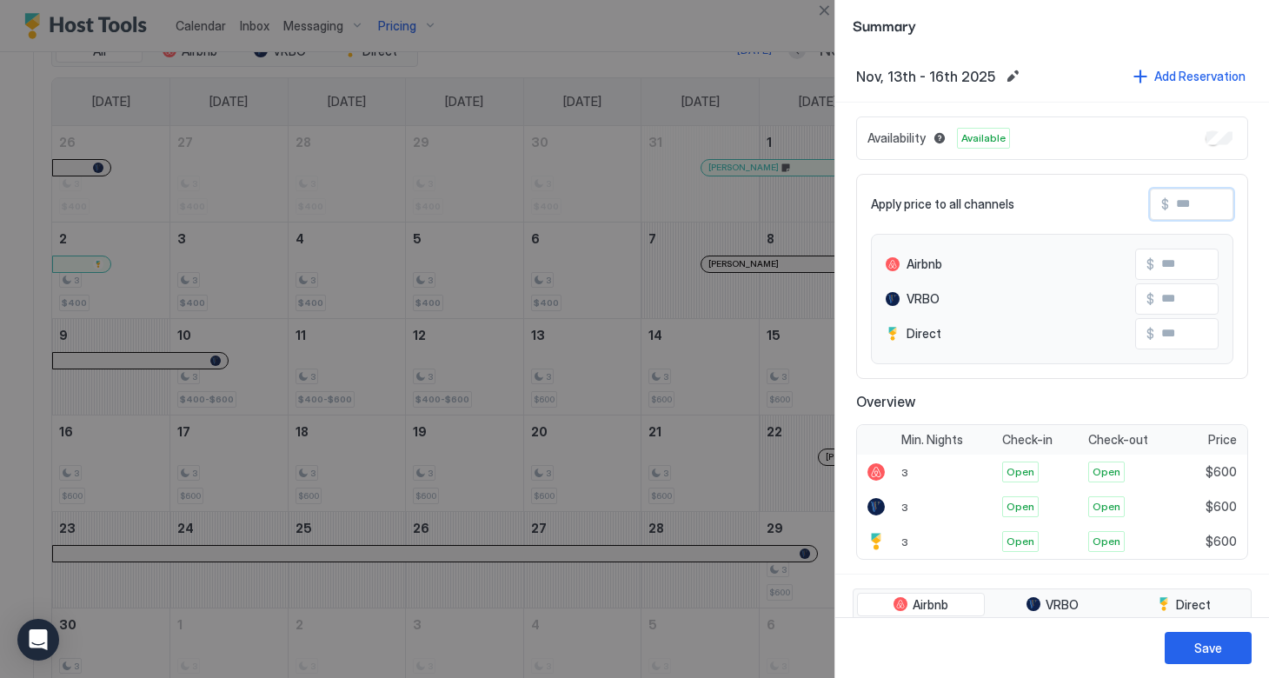
type input "*"
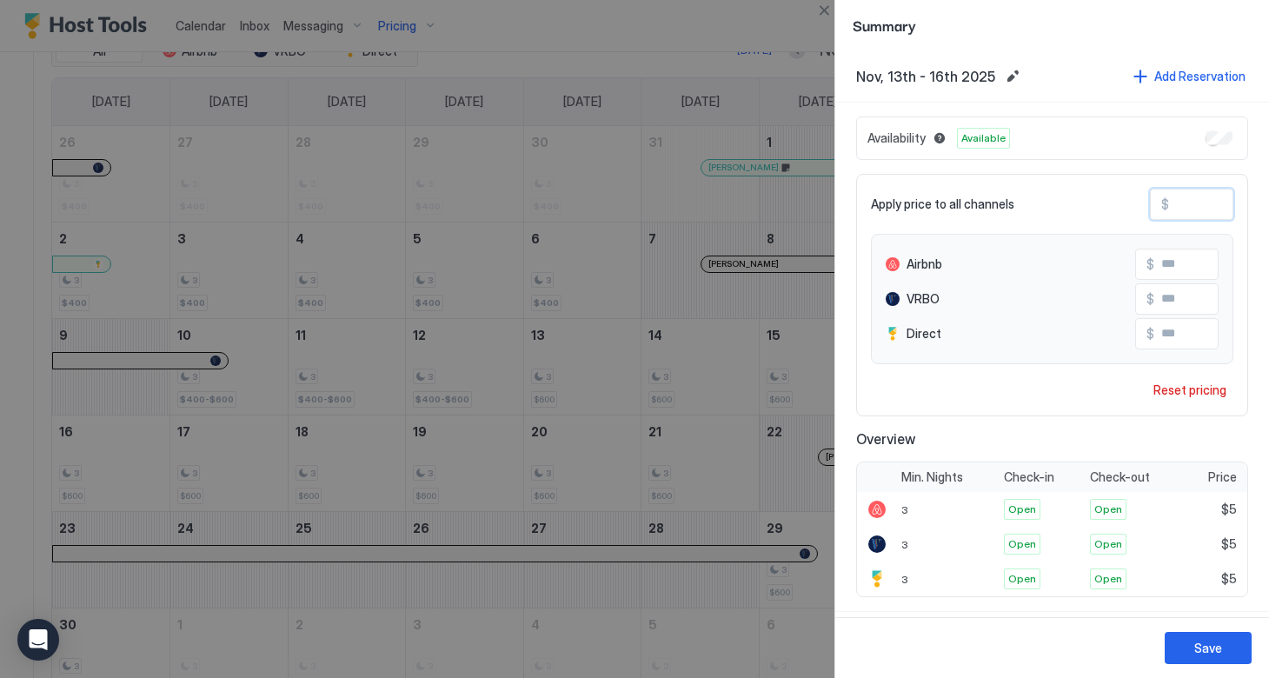
type input "**"
type input "***"
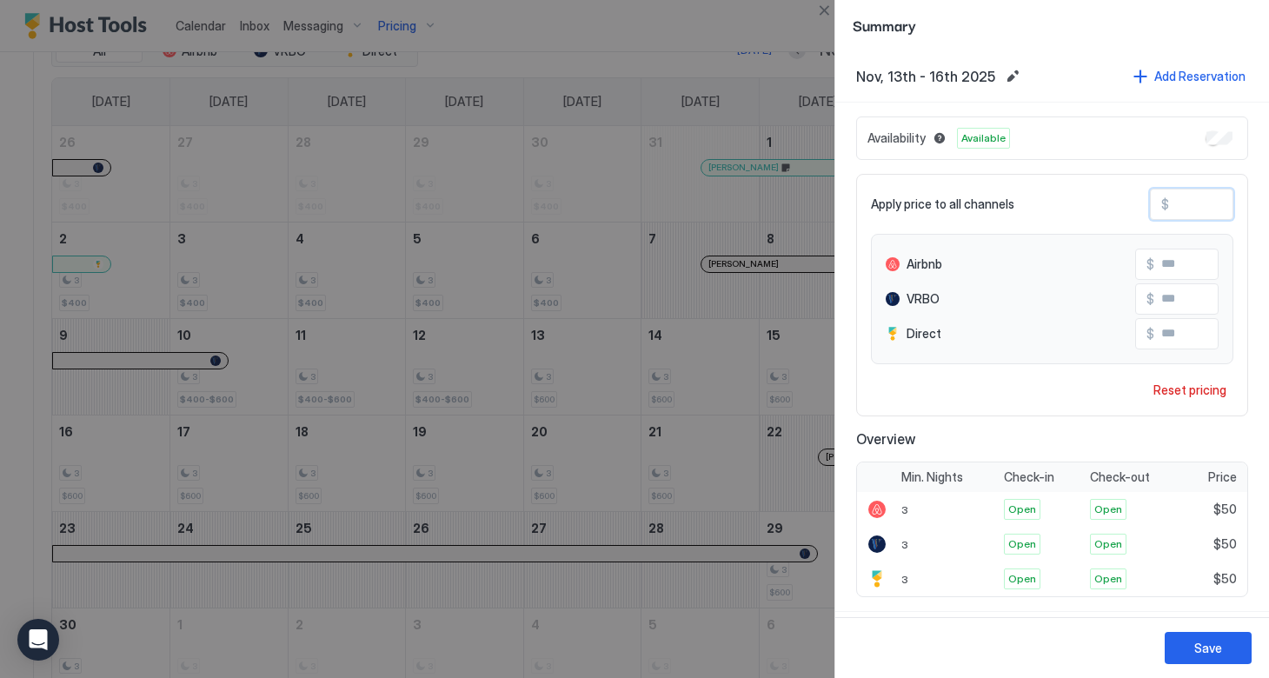
type input "***"
click at [1226, 645] on button "Save" at bounding box center [1208, 648] width 87 height 32
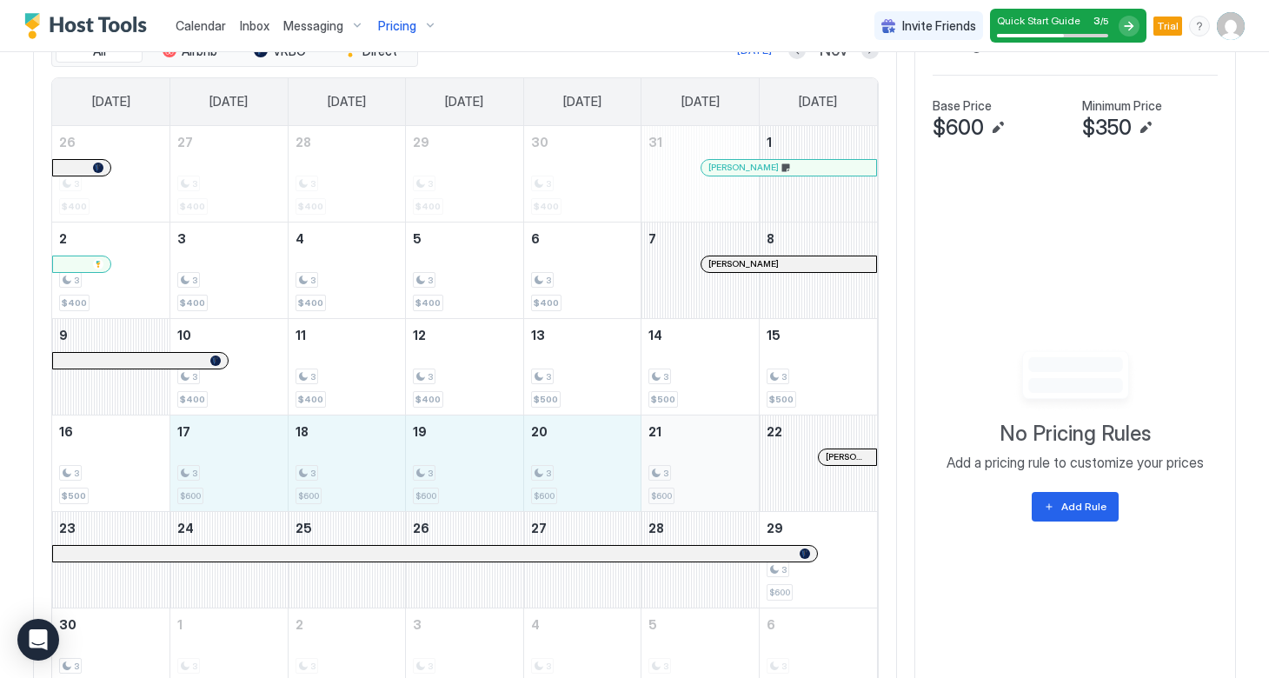
drag, startPoint x: 248, startPoint y: 475, endPoint x: 675, endPoint y: 452, distance: 428.3
click at [675, 452] on tr "16 3 $500 17 3 $600 18 3 $600 19 3 $600 20 3 $600 21 3 $600 22 Sandy Jackson" at bounding box center [464, 463] width 825 height 96
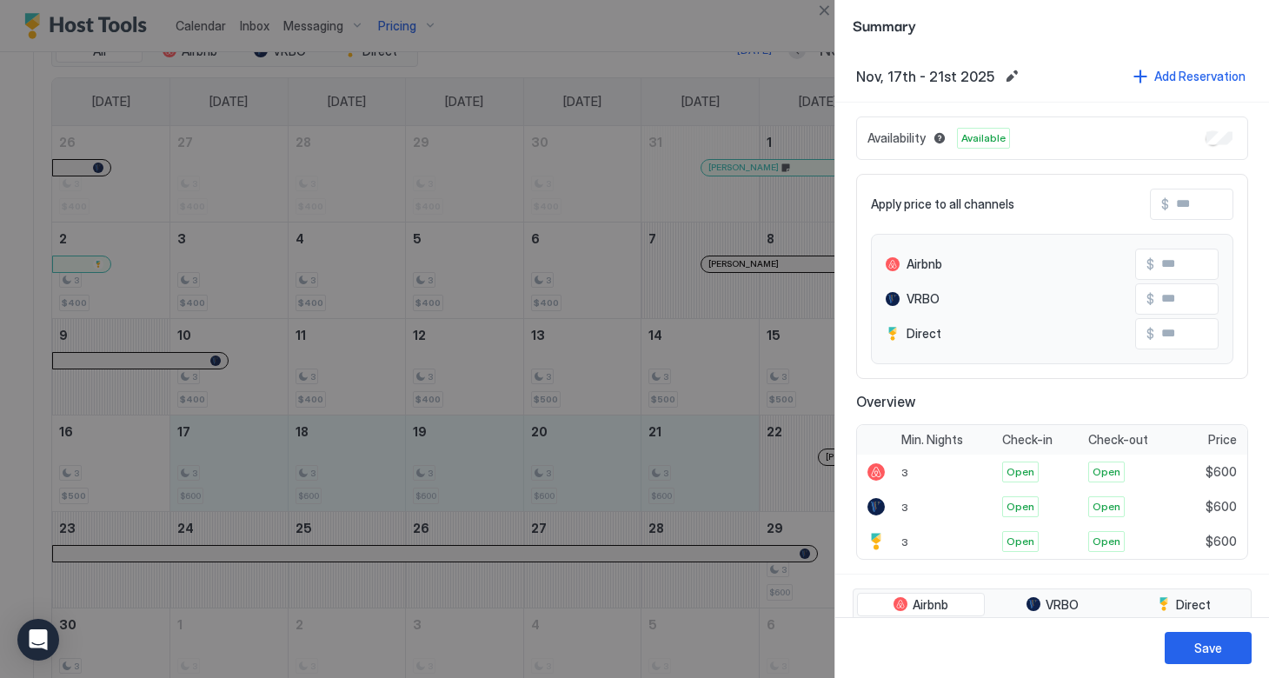
click at [1168, 209] on span "$" at bounding box center [1165, 204] width 8 height 16
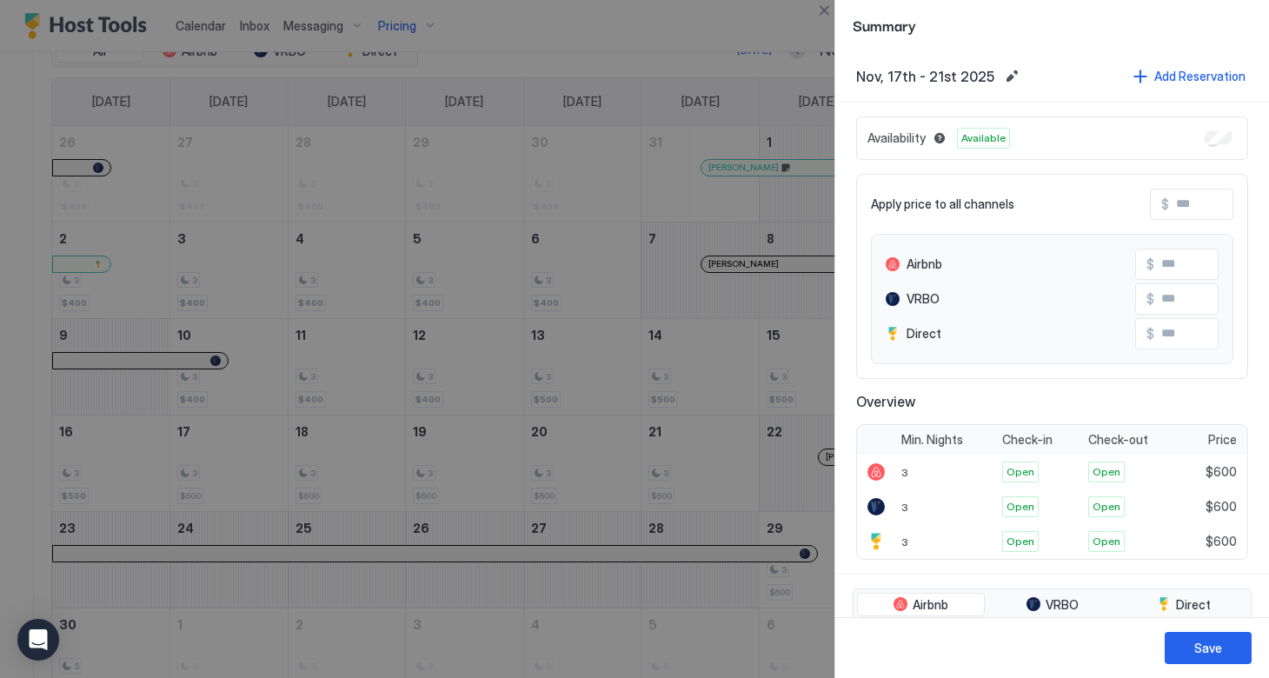
click at [1183, 203] on input "Input Field" at bounding box center [1238, 205] width 139 height 30
type input "*"
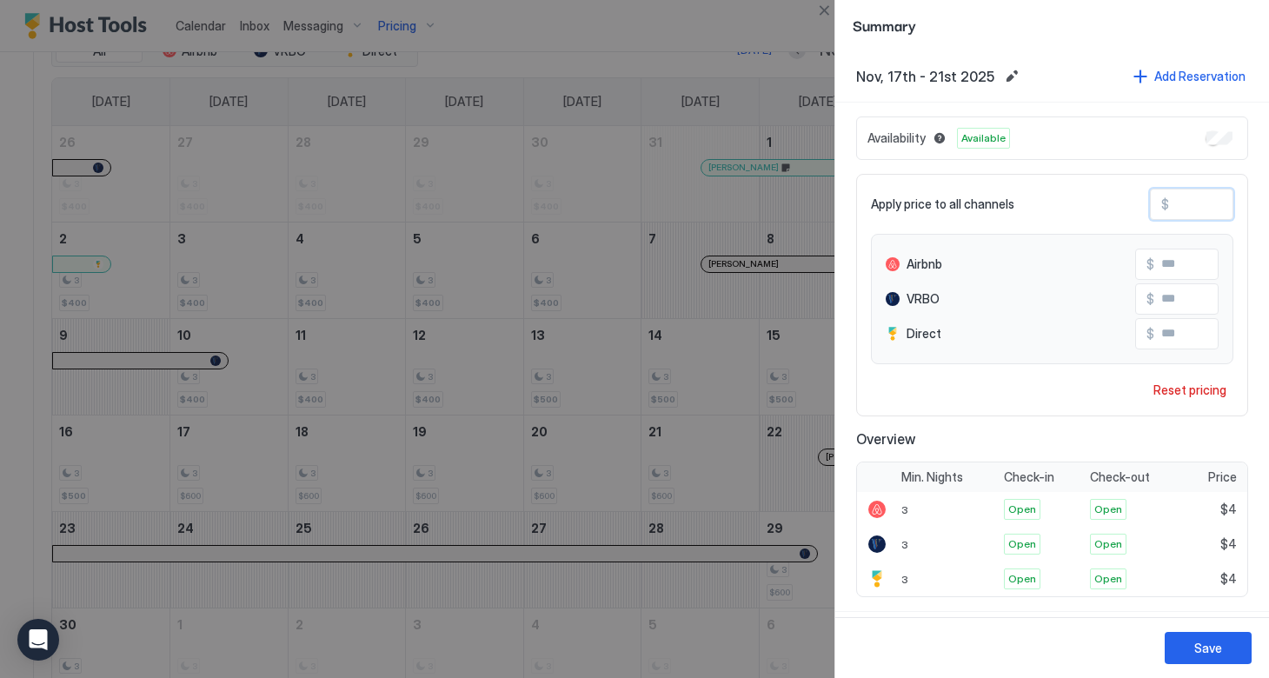
type input "**"
type input "***"
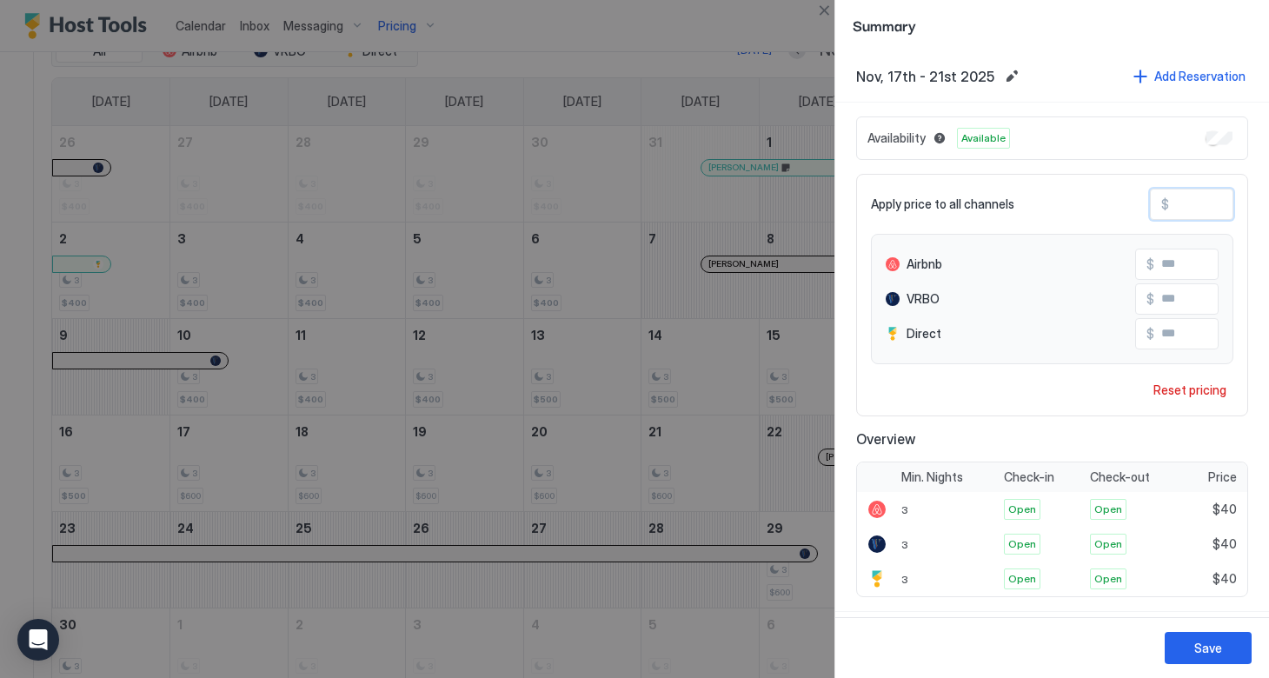
type input "***"
click at [1194, 649] on button "Save" at bounding box center [1208, 648] width 87 height 32
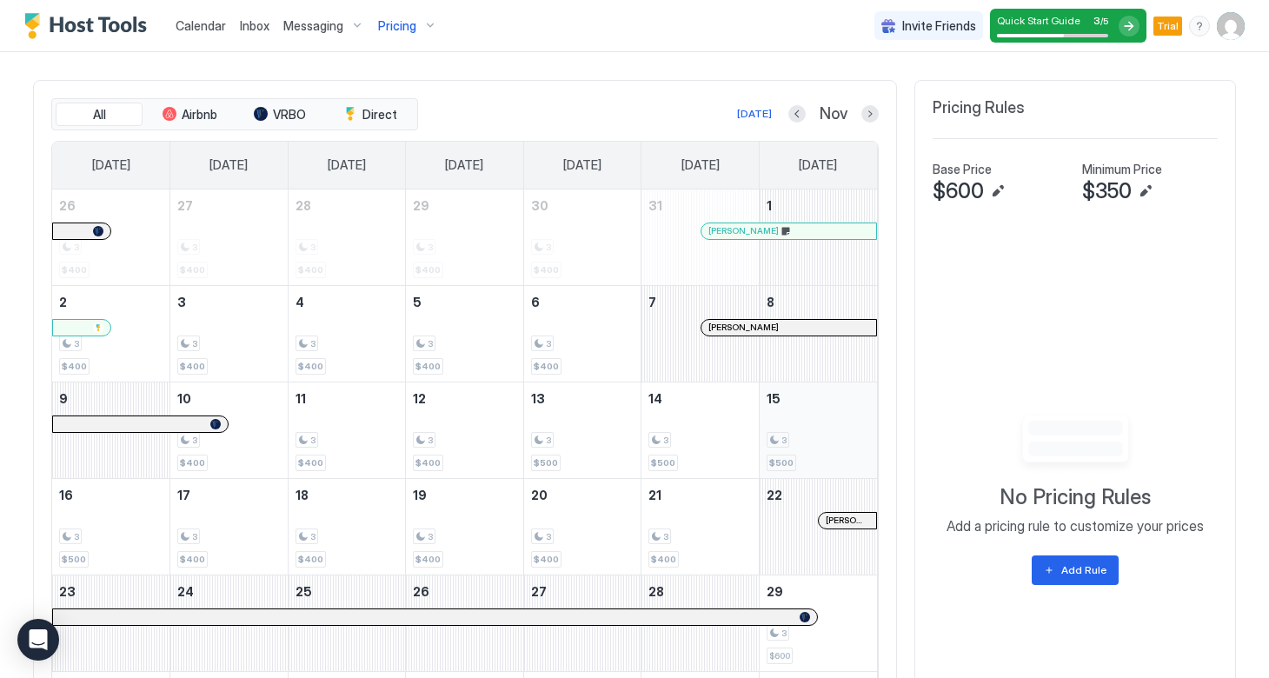
scroll to position [564, 0]
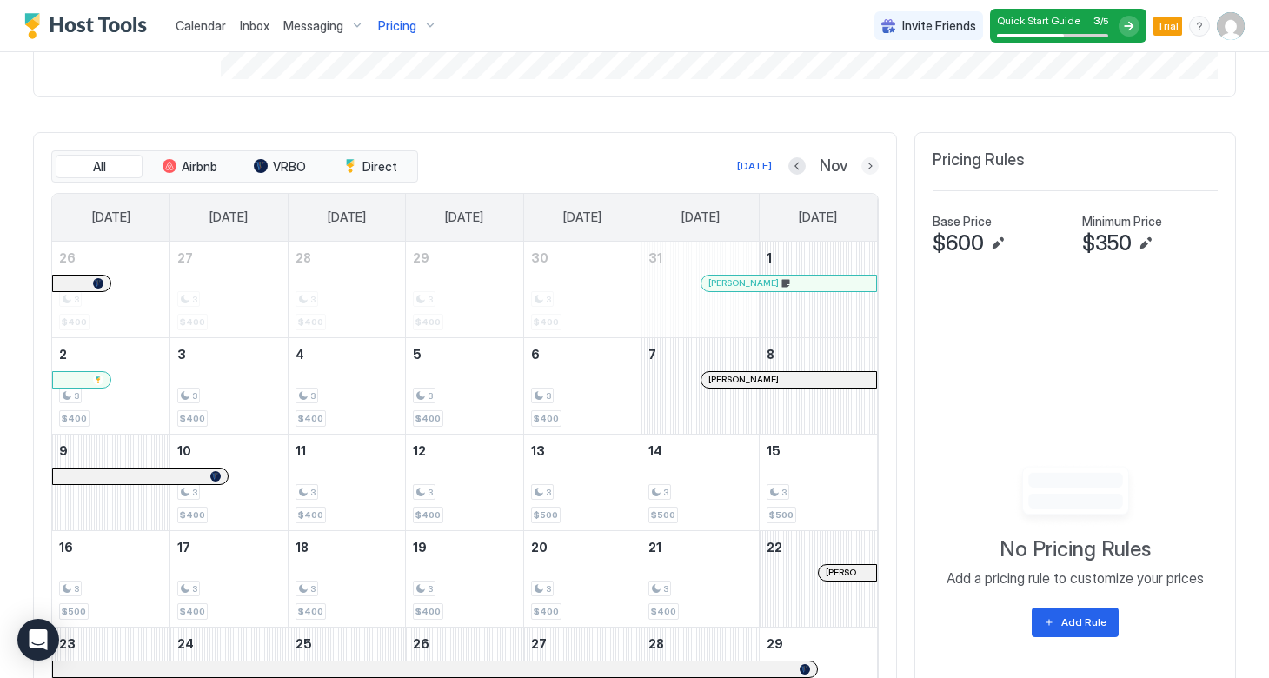
click at [862, 164] on button "Next month" at bounding box center [870, 165] width 17 height 17
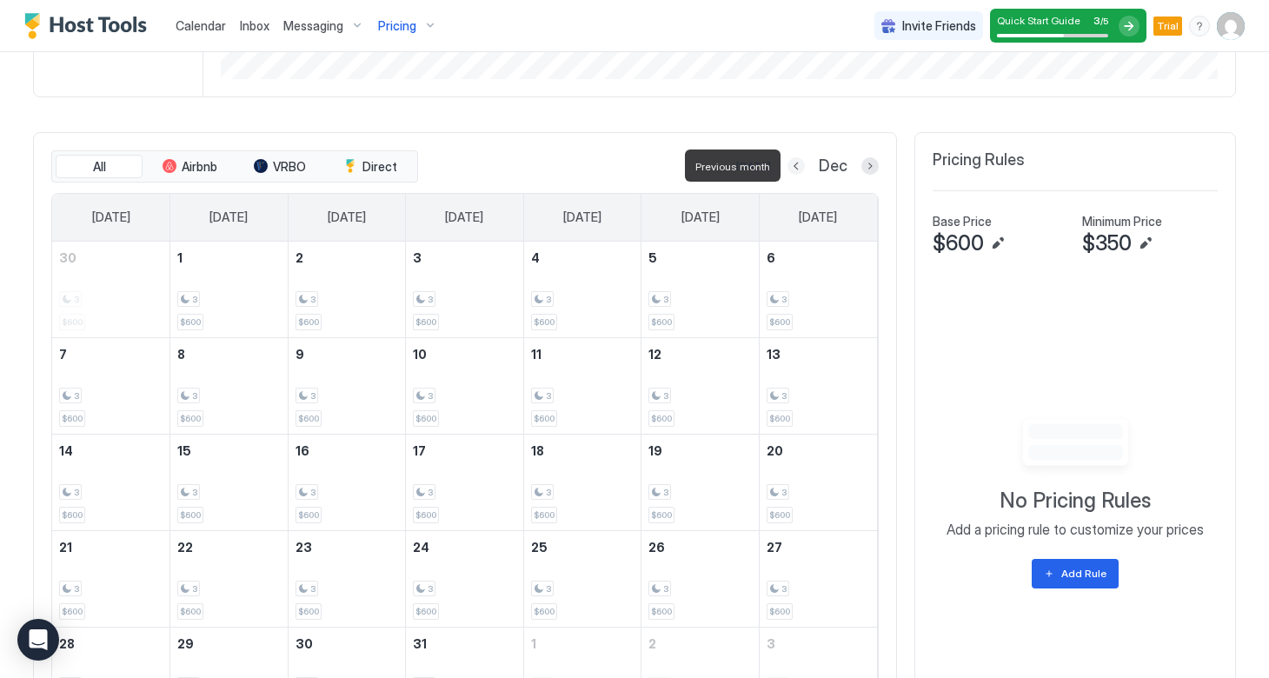
click at [797, 167] on button "Previous month" at bounding box center [796, 165] width 17 height 17
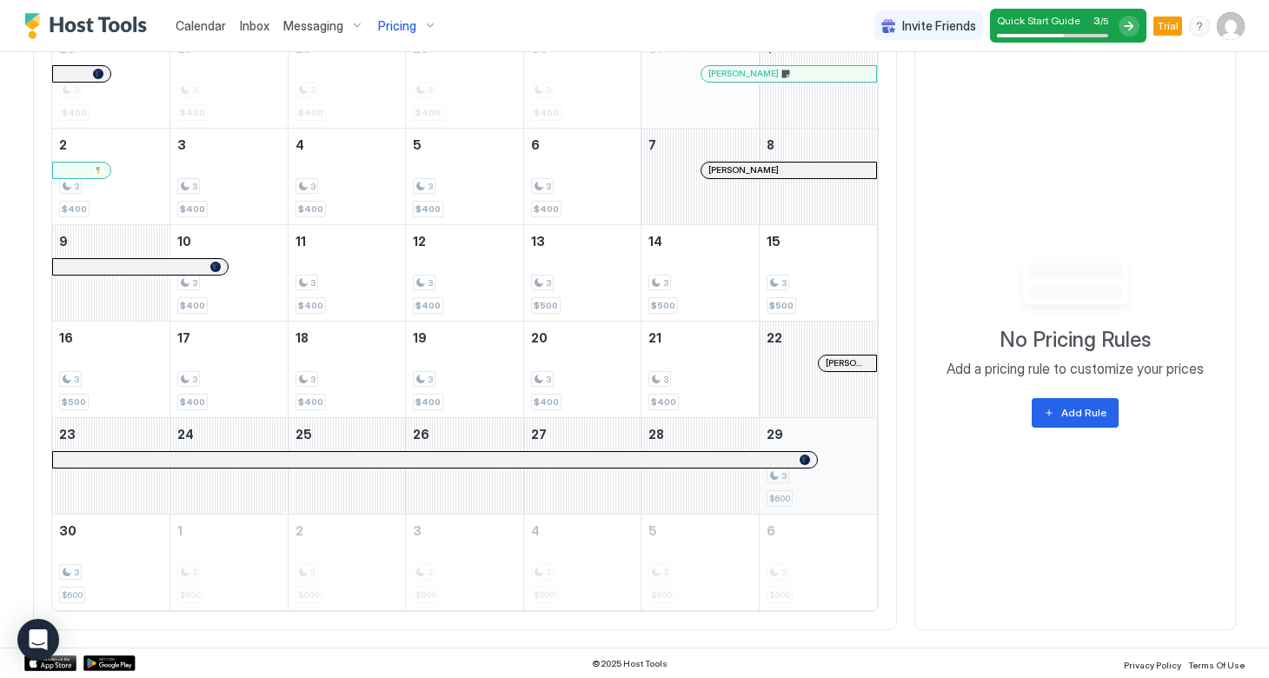
scroll to position [773, 0]
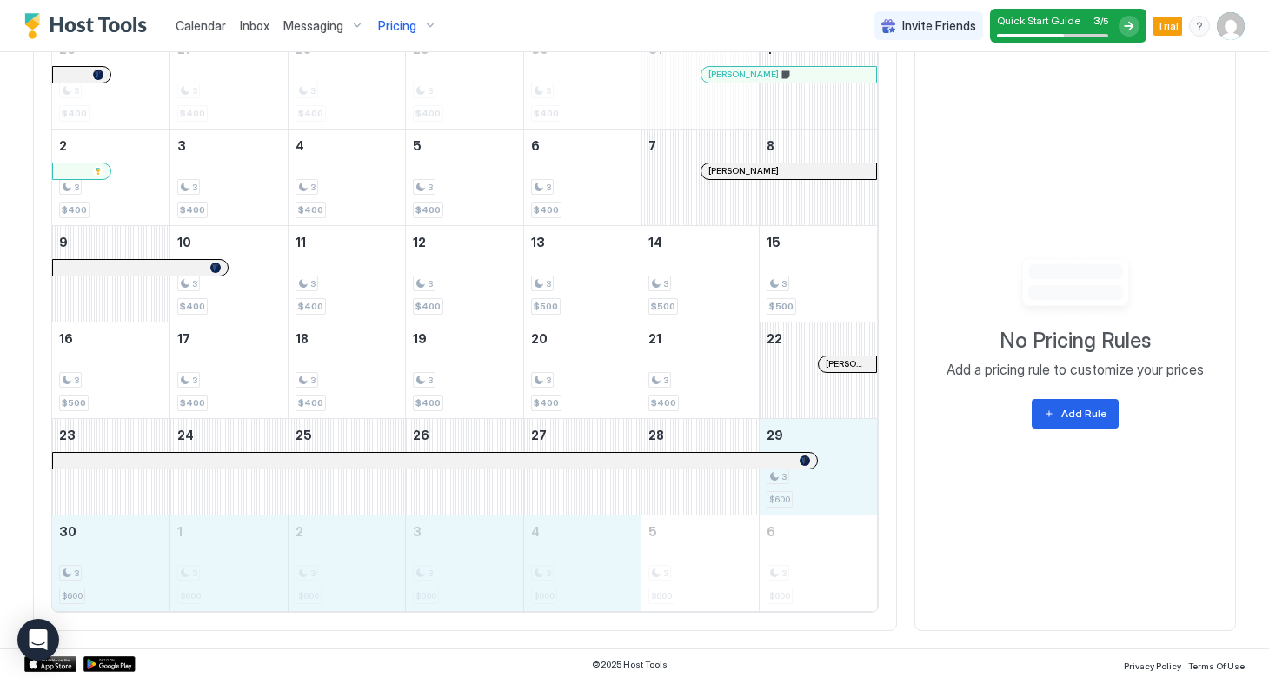
drag, startPoint x: 821, startPoint y: 494, endPoint x: 566, endPoint y: 580, distance: 268.9
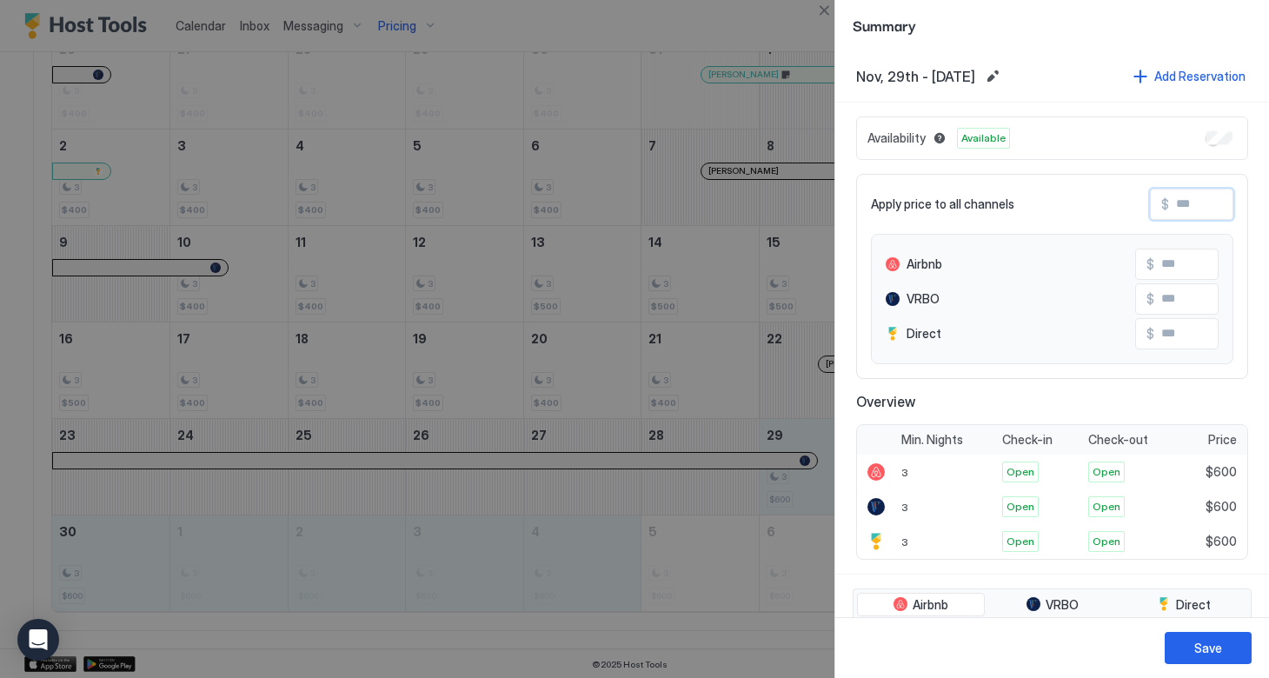
click at [1172, 208] on input "Input Field" at bounding box center [1238, 205] width 139 height 30
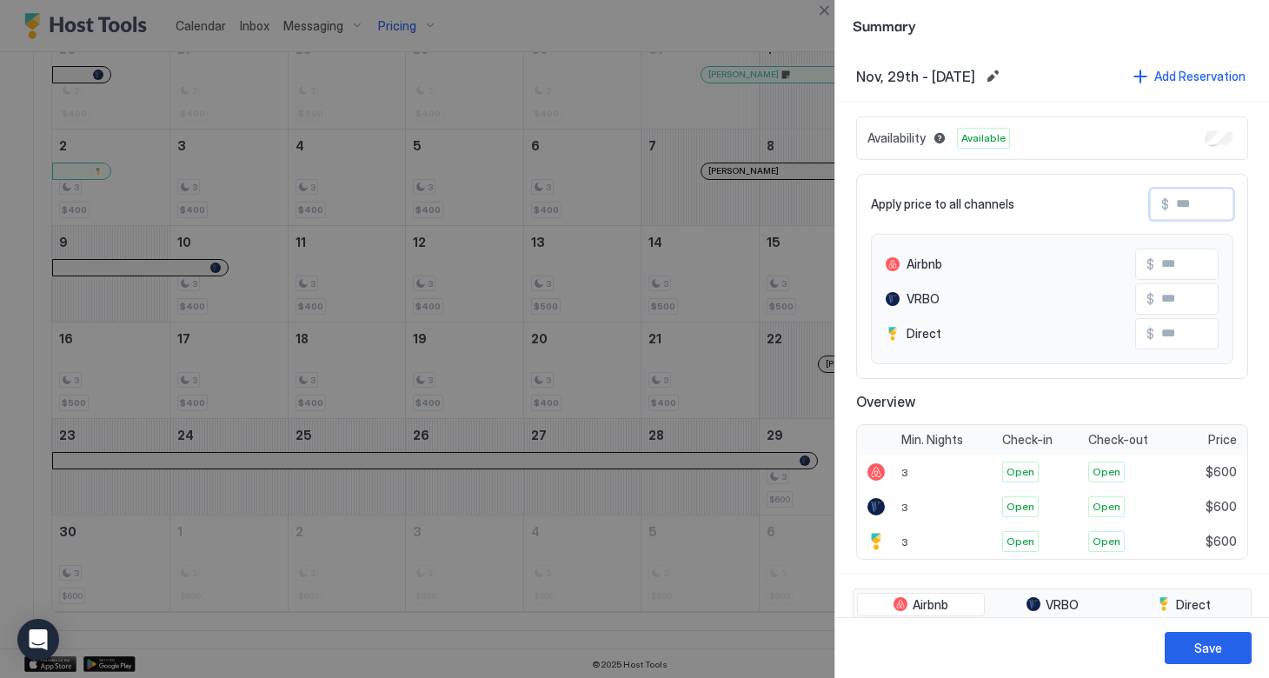
type input "*"
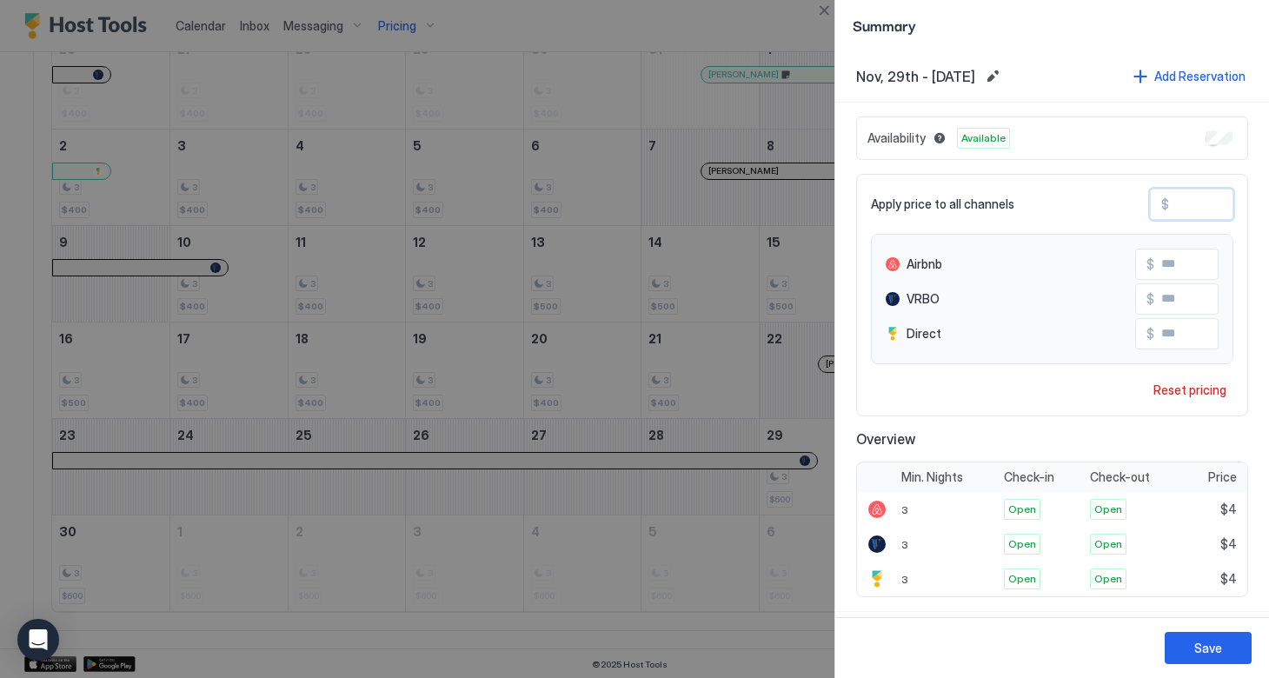
type input "**"
type input "***"
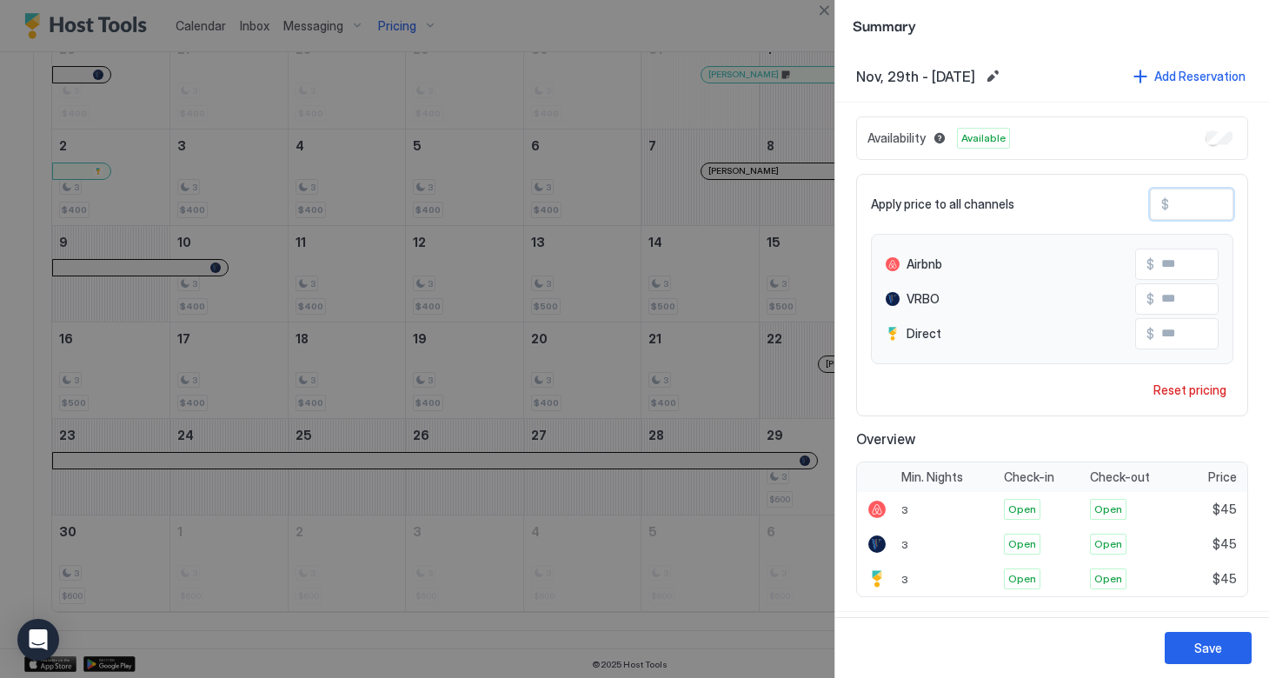
type input "***"
click at [1191, 653] on button "Save" at bounding box center [1208, 648] width 87 height 32
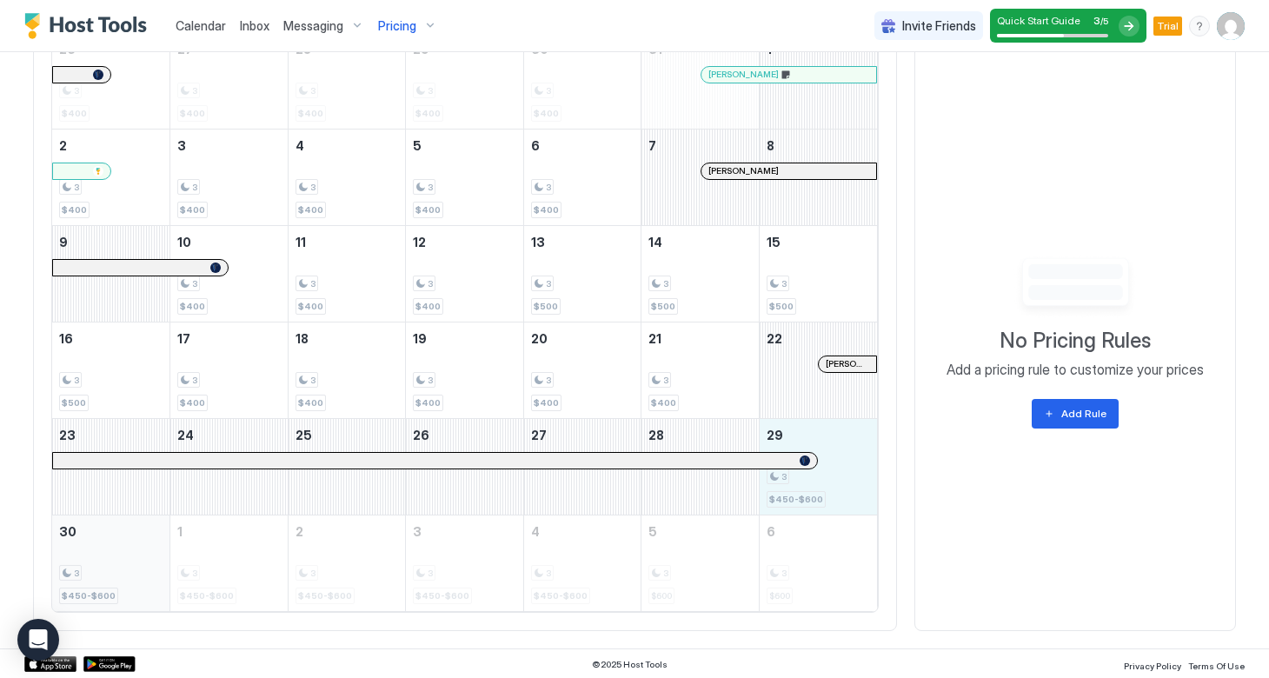
drag, startPoint x: 828, startPoint y: 459, endPoint x: 113, endPoint y: 555, distance: 721.0
click at [116, 553] on tbody "26 3 $400 27 3 $400 28 3 $400 29 3 $400 30 3 $400 31 Greg Maher 1 2 3 $400 3 3 …" at bounding box center [464, 322] width 825 height 578
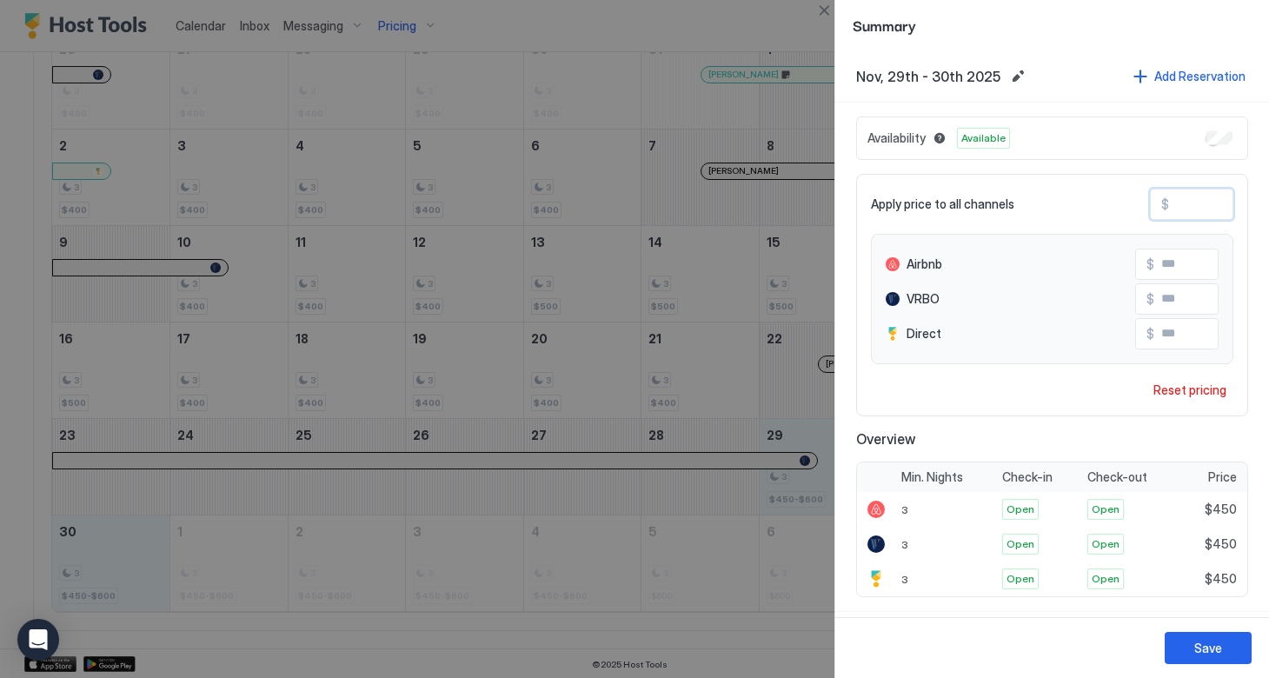
drag, startPoint x: 1201, startPoint y: 201, endPoint x: 1159, endPoint y: 196, distance: 42.0
click at [1159, 197] on div "$ ***" at bounding box center [1191, 204] width 83 height 31
type input "*"
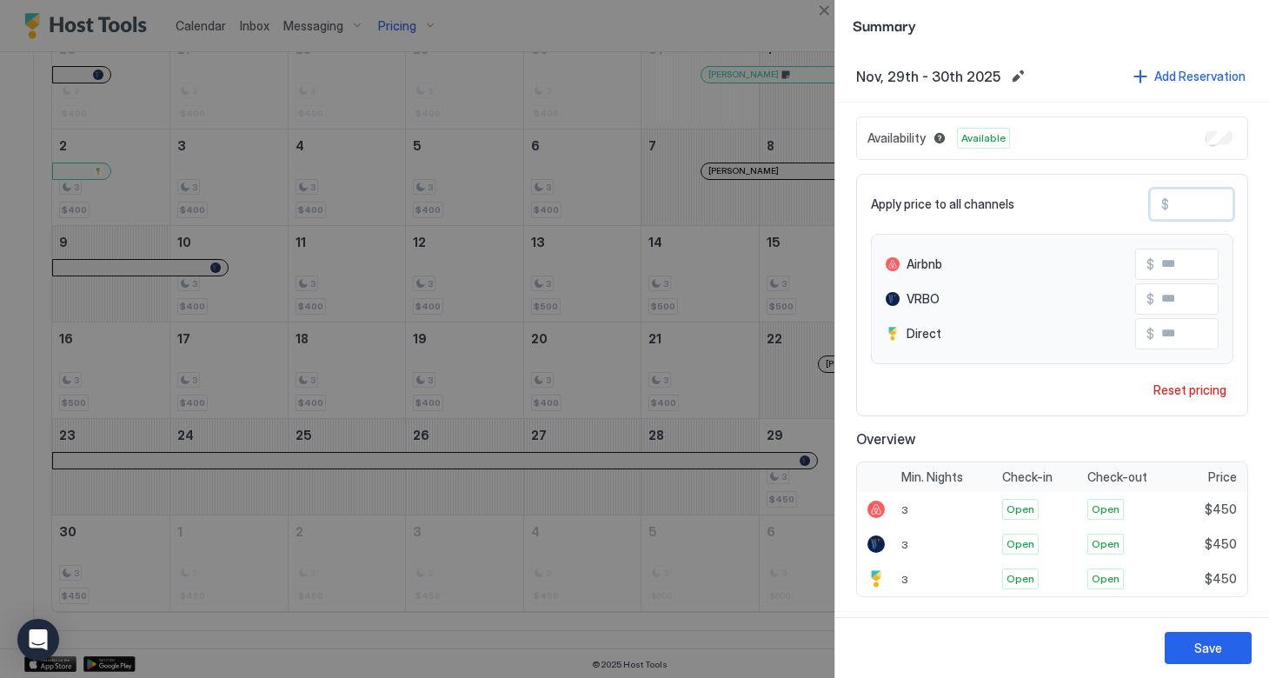
type input "*"
type input "**"
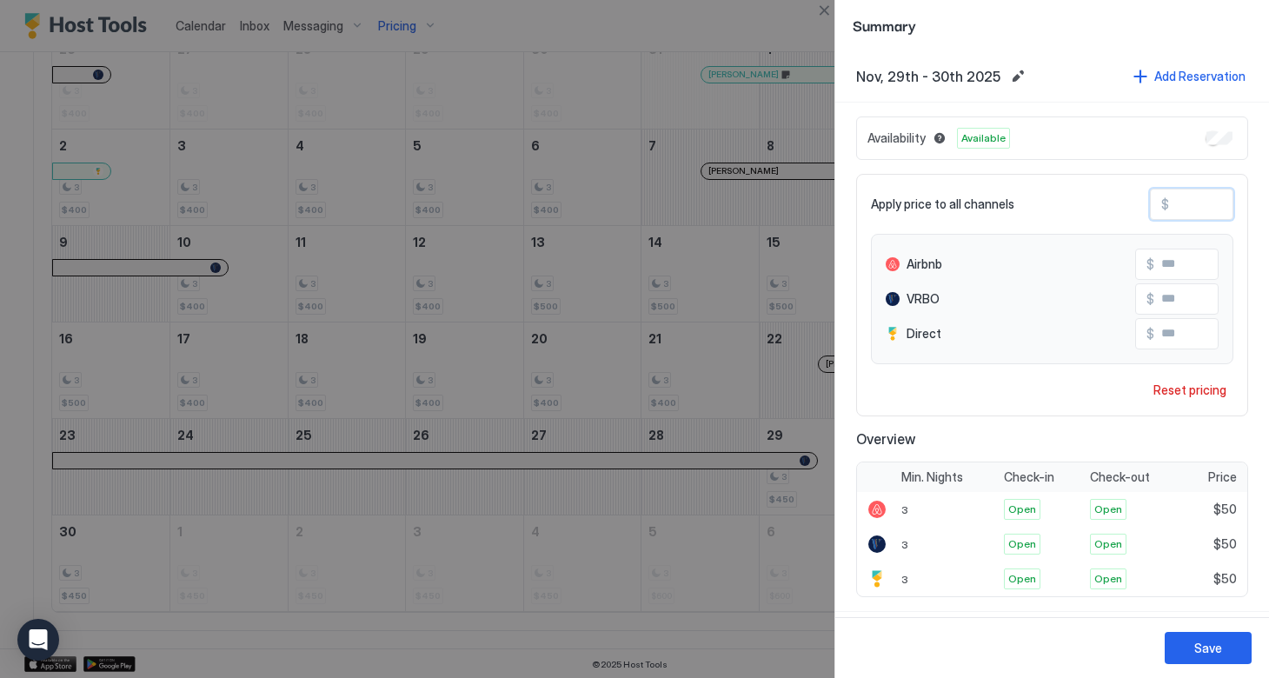
type input "***"
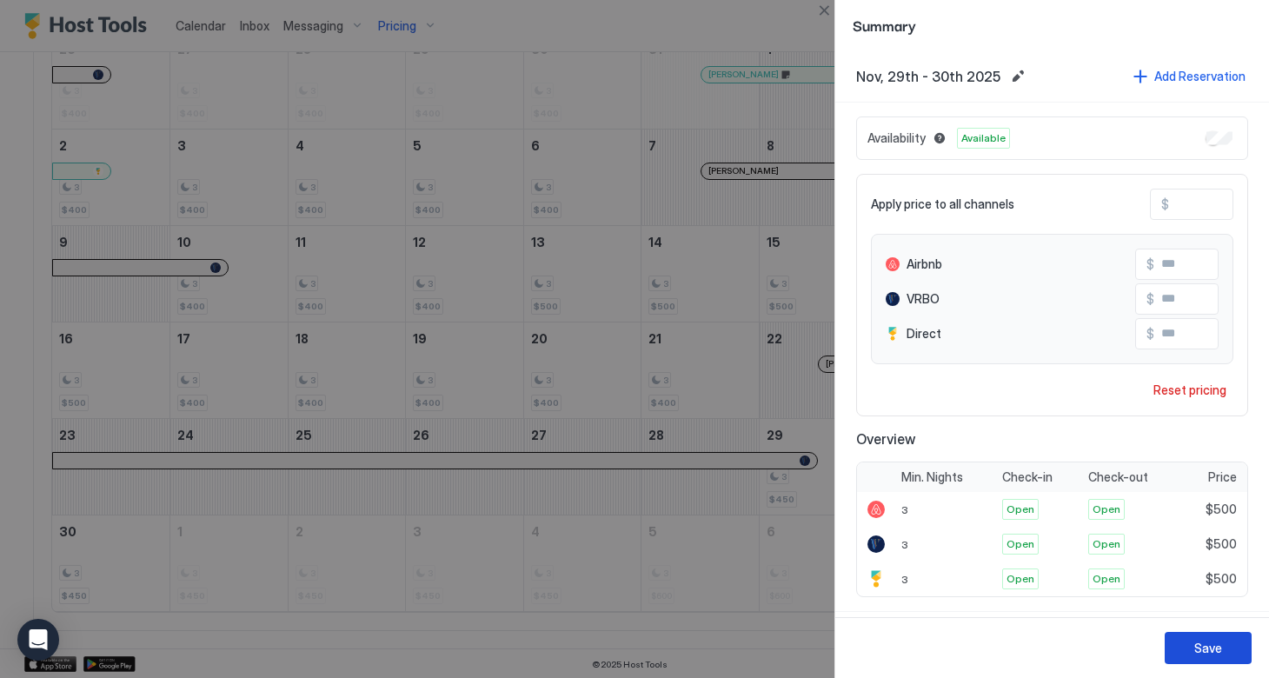
click at [1189, 640] on button "Save" at bounding box center [1208, 648] width 87 height 32
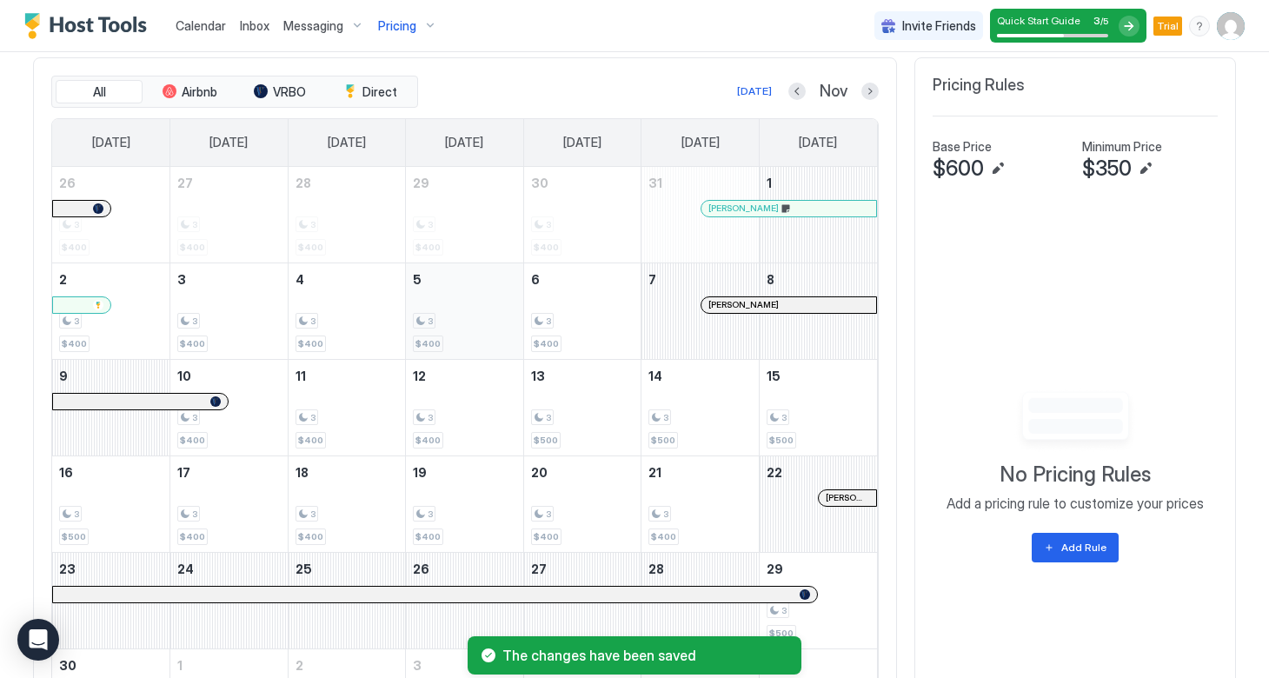
scroll to position [559, 0]
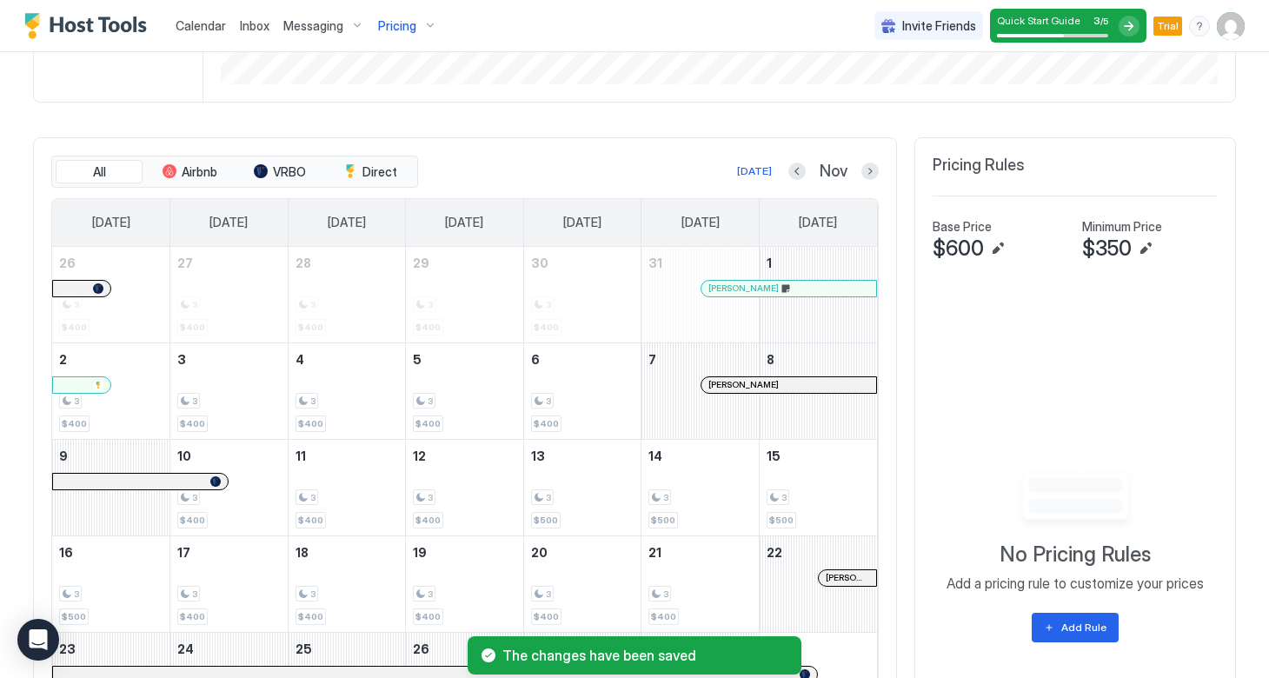
click at [862, 171] on button "Next month" at bounding box center [870, 171] width 17 height 17
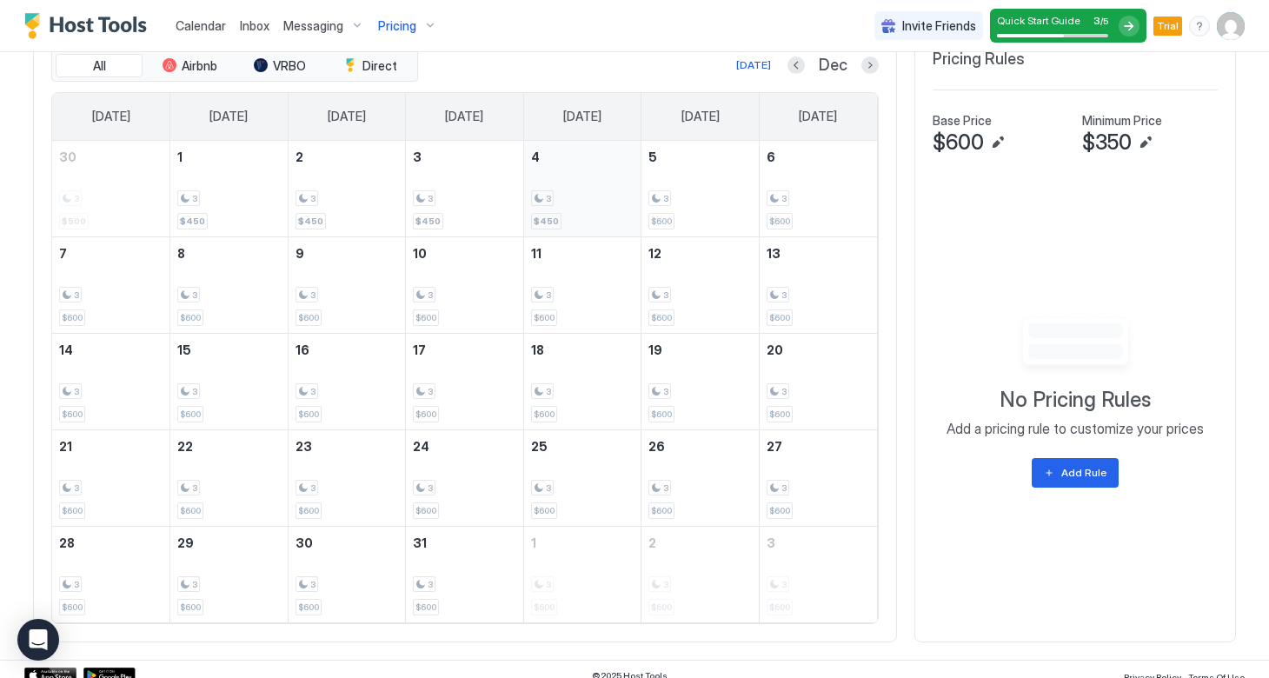
scroll to position [667, 0]
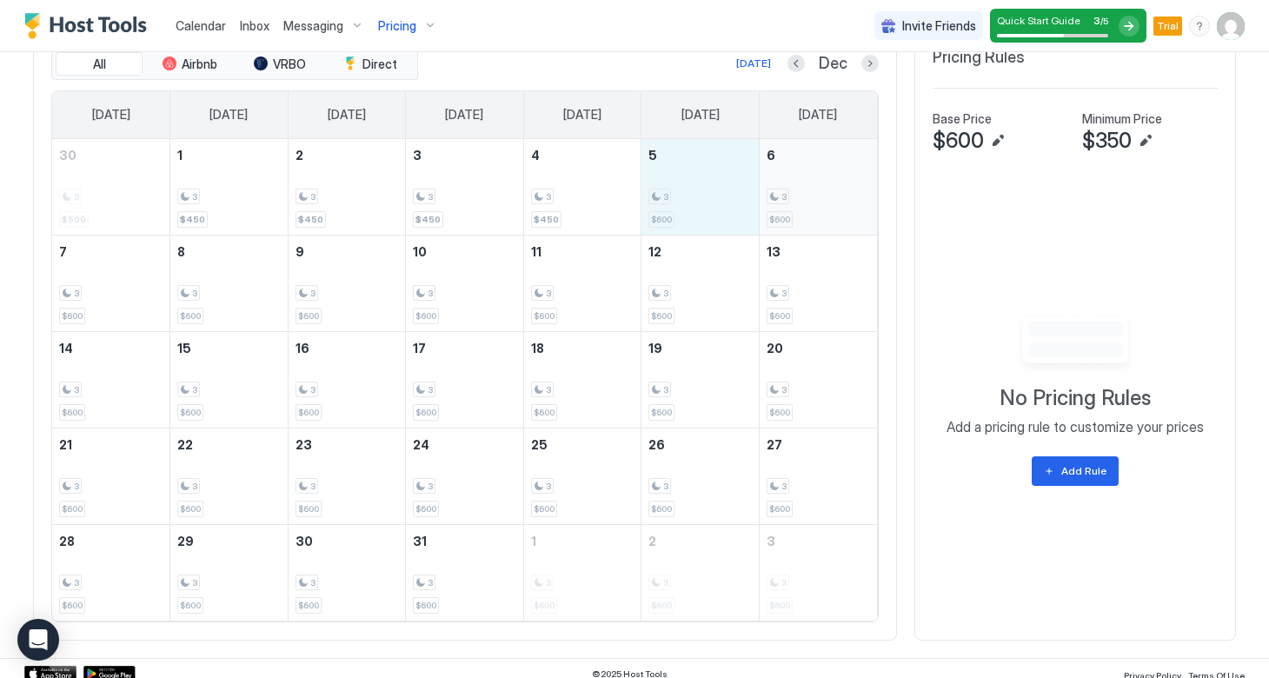
drag, startPoint x: 695, startPoint y: 206, endPoint x: 813, endPoint y: 200, distance: 118.4
click at [813, 200] on tr "30 3 $500 1 3 $450 2 3 $450 3 3 $450 4 3 $450 5 3 $600 6 3 $600" at bounding box center [464, 187] width 825 height 96
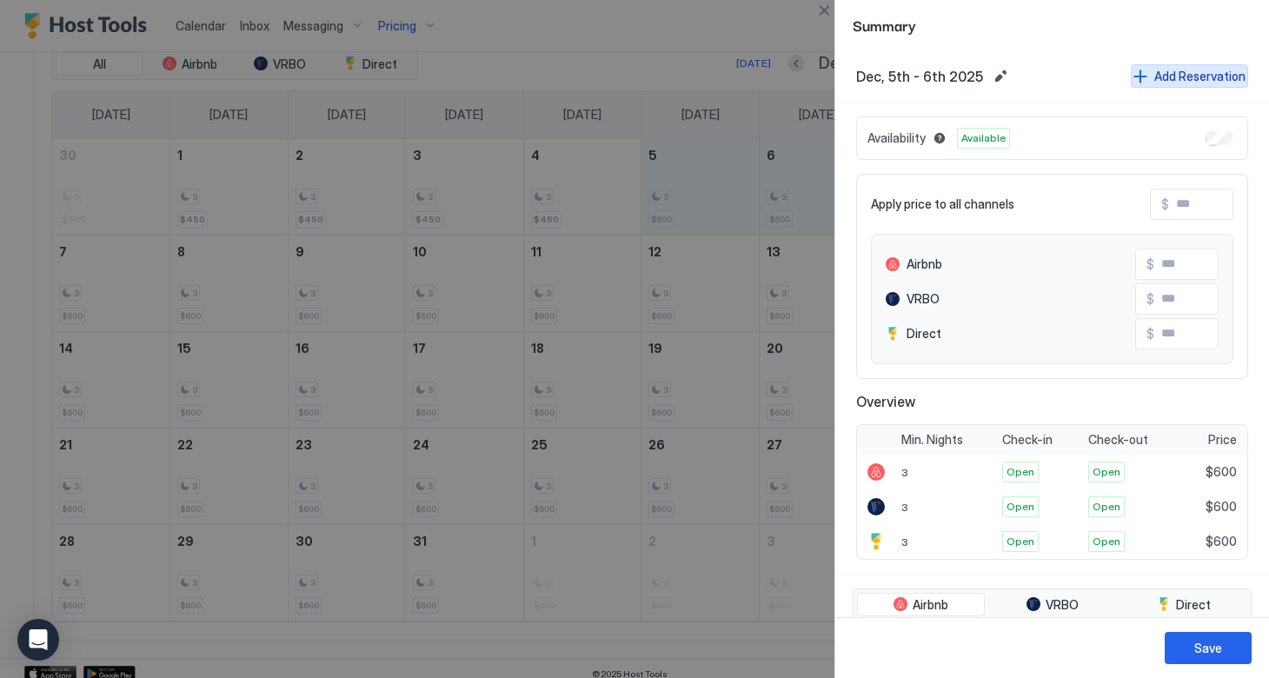
click at [1179, 76] on div "Add Reservation" at bounding box center [1199, 76] width 91 height 18
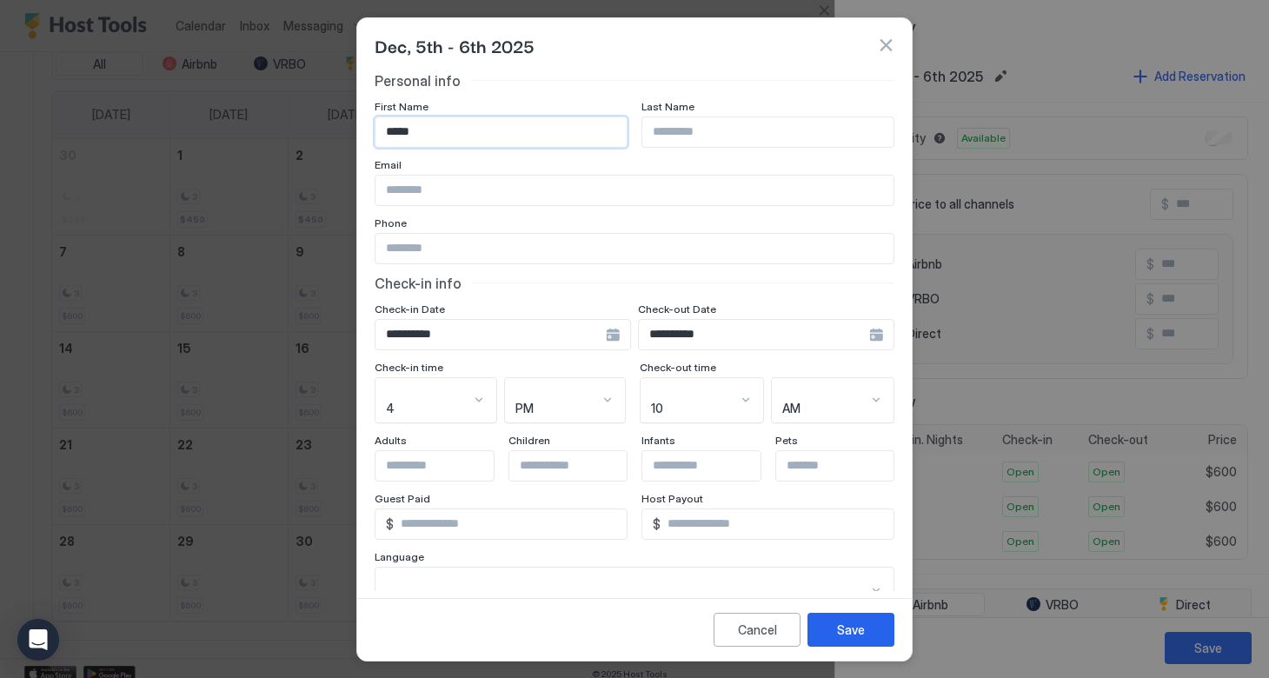
type input "*****"
type input "******"
paste input "**********"
type input "**********"
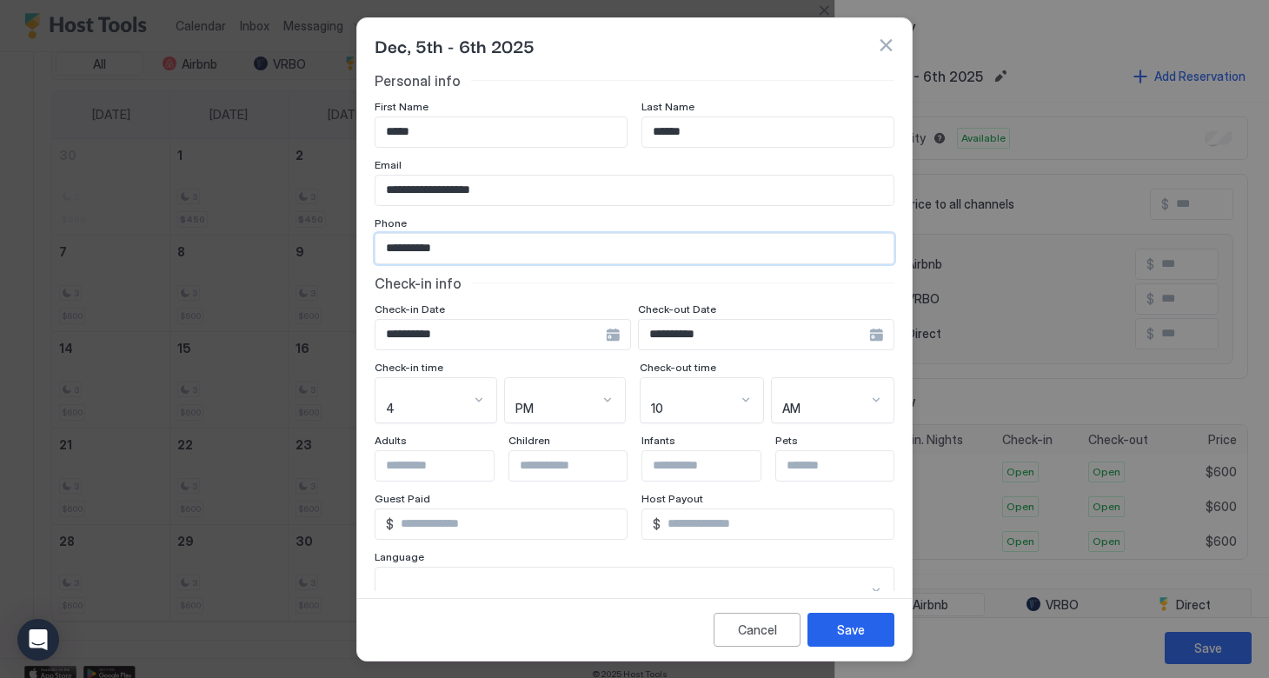
click at [878, 336] on div "**********" at bounding box center [766, 334] width 256 height 31
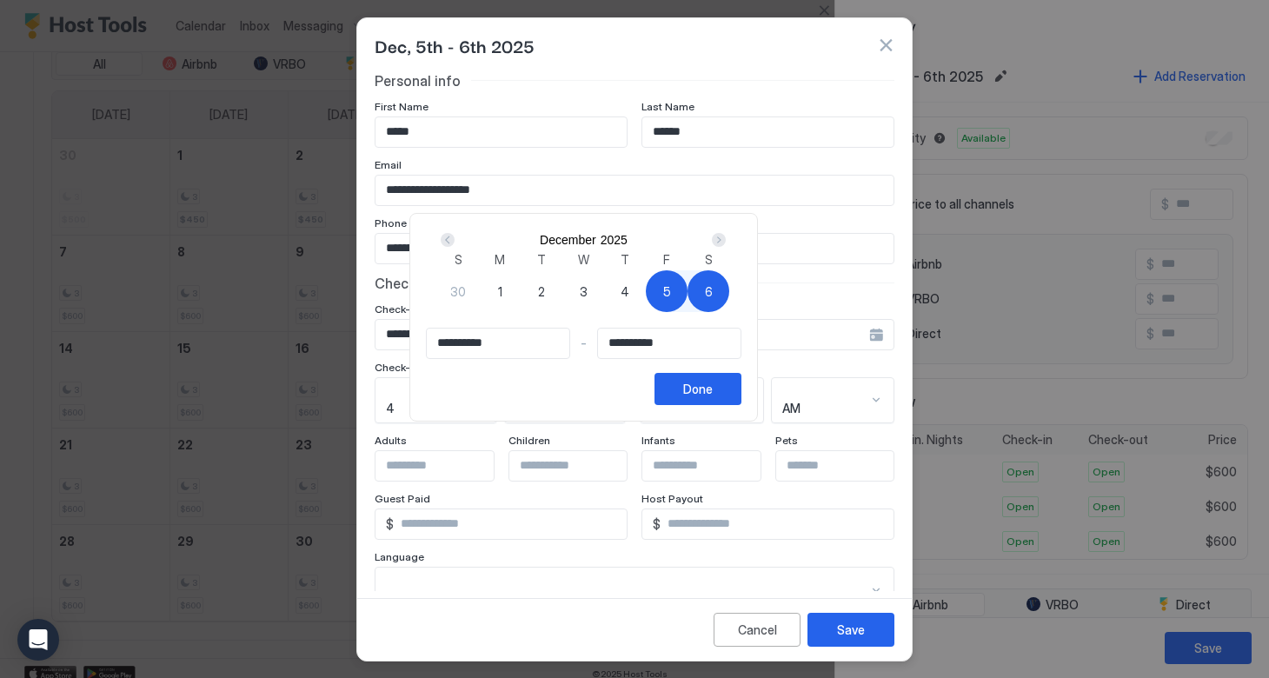
click at [671, 301] on span "5" at bounding box center [667, 292] width 8 height 18
click at [747, 301] on span "7" at bounding box center [751, 292] width 8 height 18
type input "**********"
click at [713, 398] on div "Done" at bounding box center [698, 389] width 30 height 18
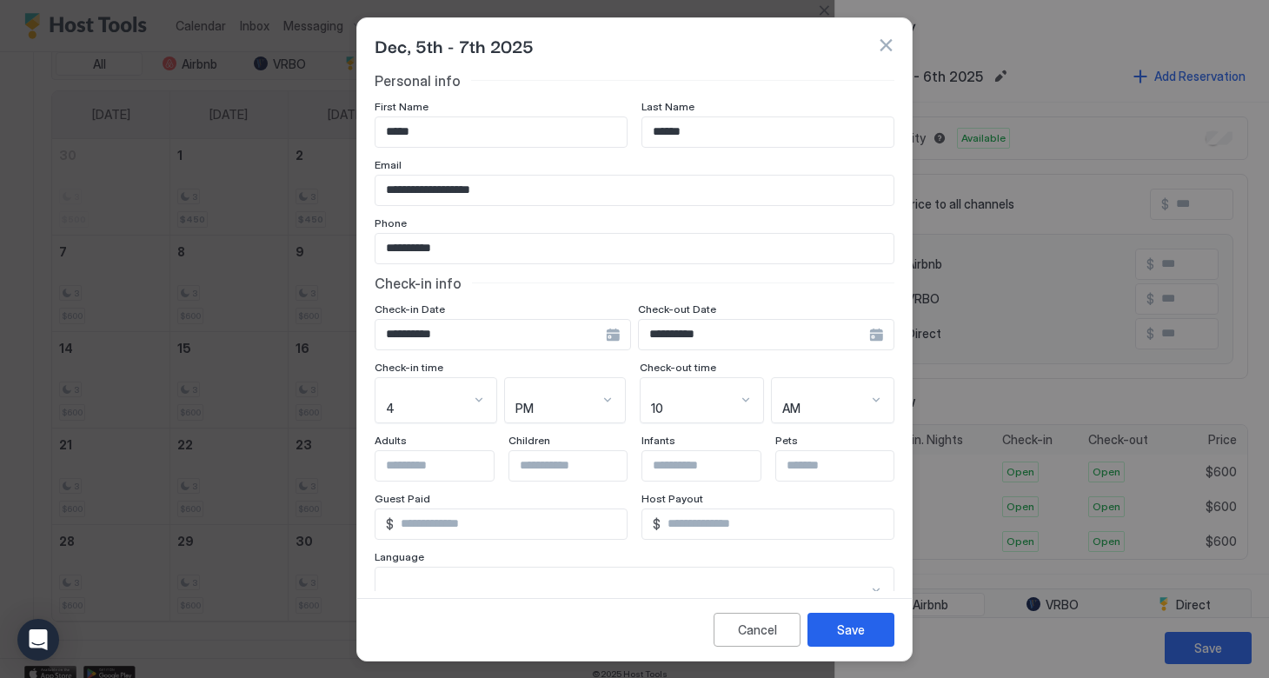
click at [420, 451] on input "Input Field" at bounding box center [447, 466] width 143 height 30
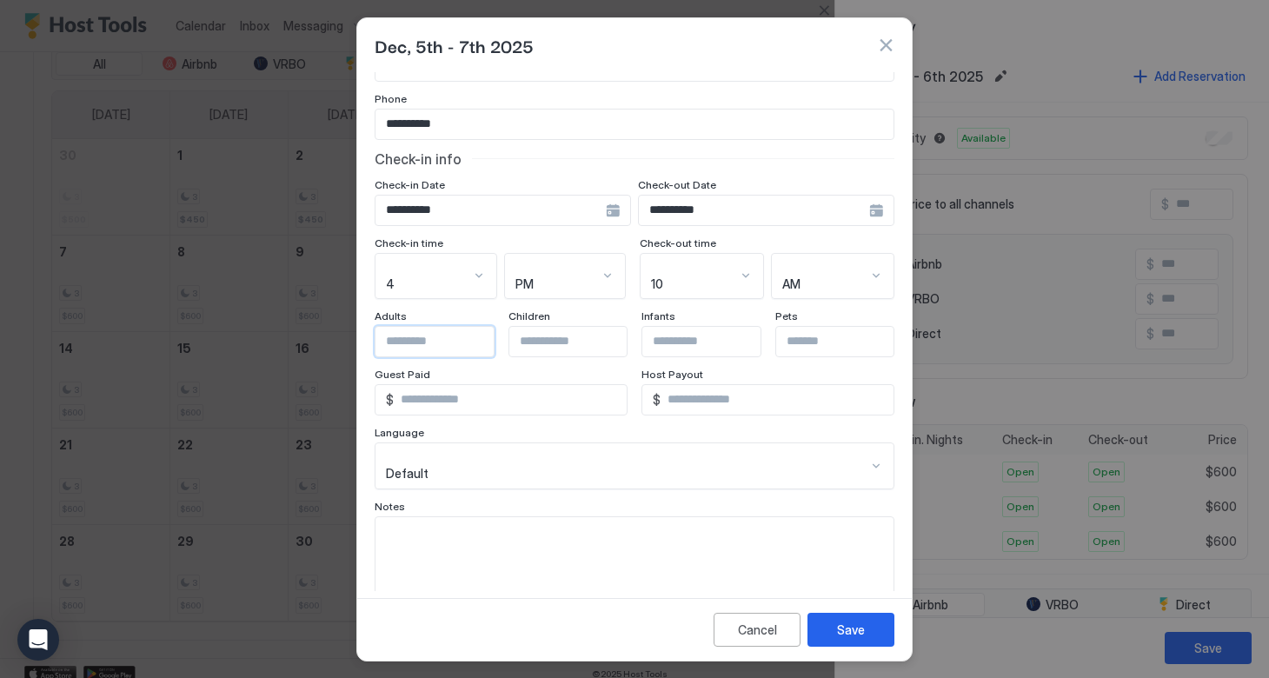
scroll to position [123, 0]
type input "**"
click at [432, 386] on input "*" at bounding box center [510, 401] width 233 height 30
drag, startPoint x: 444, startPoint y: 380, endPoint x: 383, endPoint y: 379, distance: 60.9
click at [383, 385] on div "$ *" at bounding box center [501, 400] width 253 height 31
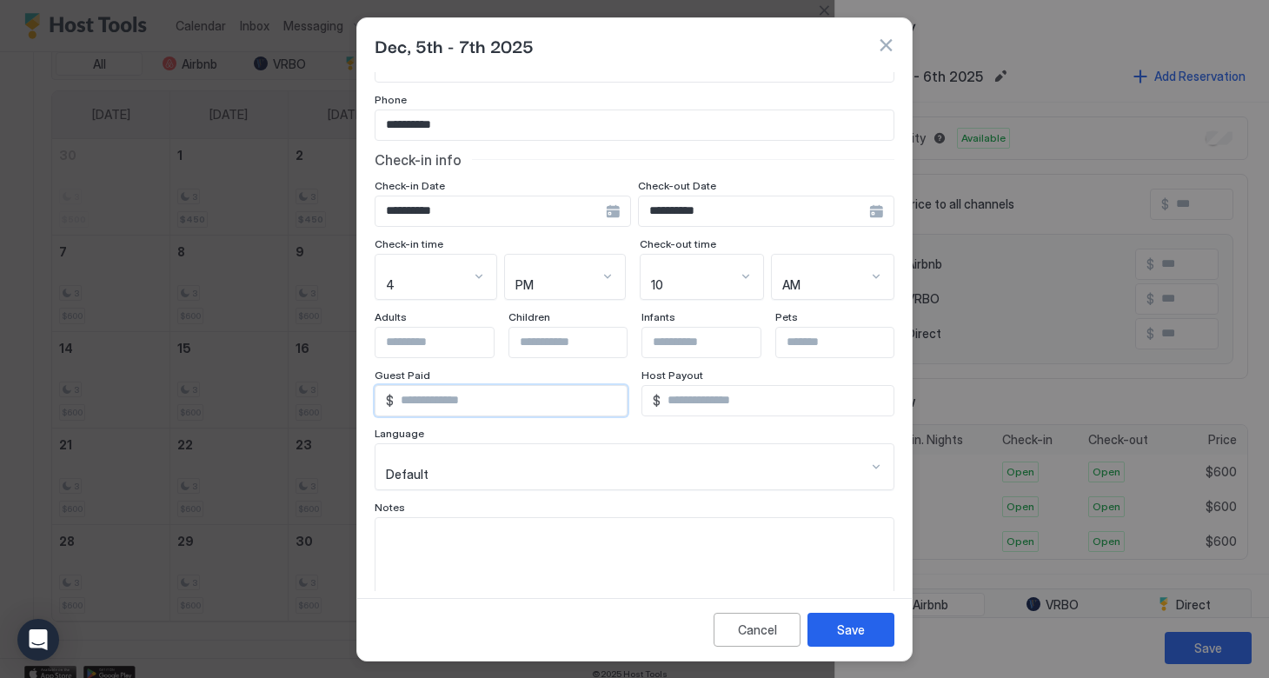
type input "****"
click at [721, 386] on input "*" at bounding box center [777, 401] width 233 height 30
drag, startPoint x: 688, startPoint y: 383, endPoint x: 660, endPoint y: 383, distance: 27.8
click at [659, 385] on div "$ *" at bounding box center [768, 400] width 253 height 31
type input "****"
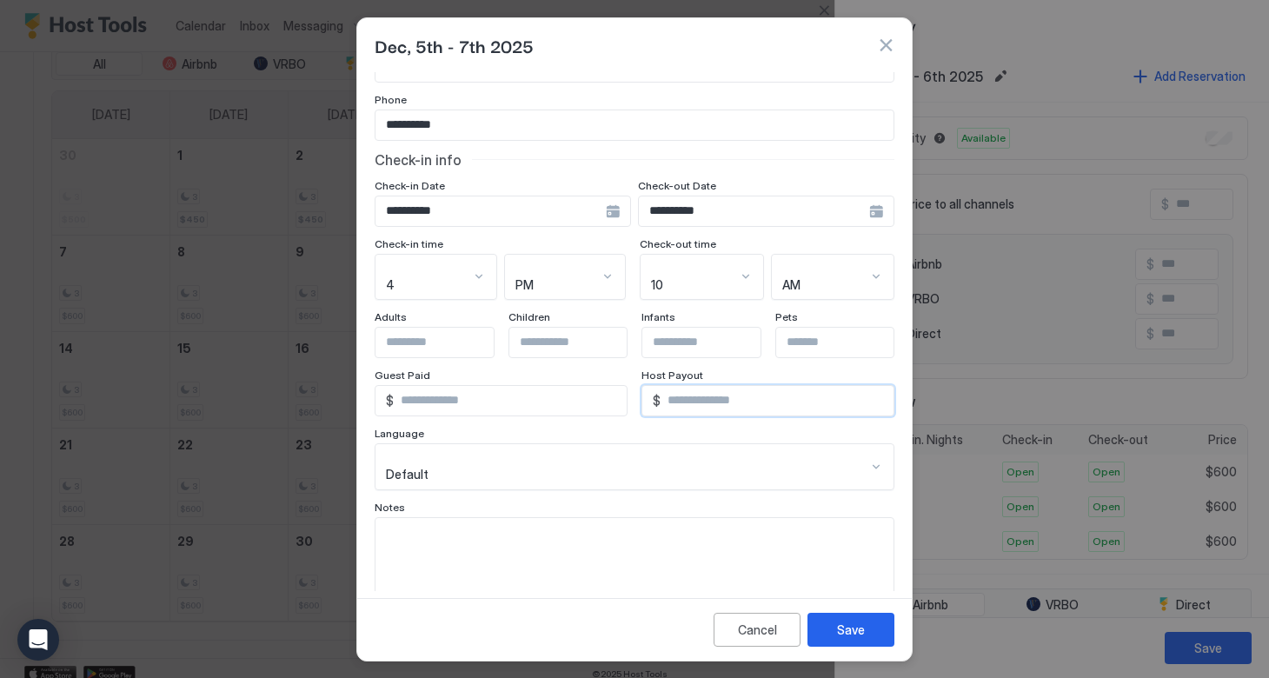
click at [460, 518] on textarea "Input Field" at bounding box center [635, 560] width 518 height 85
type textarea "**********"
click at [837, 634] on div "Save" at bounding box center [851, 630] width 28 height 18
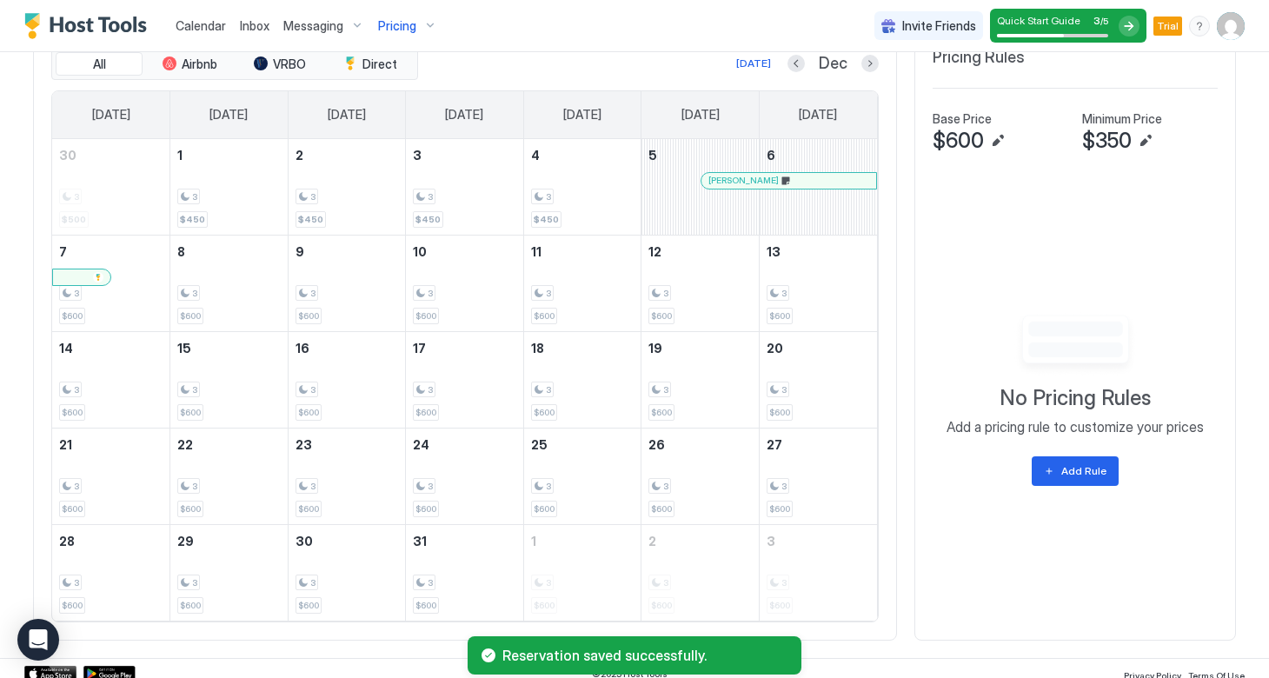
click at [714, 177] on div at bounding box center [714, 181] width 14 height 14
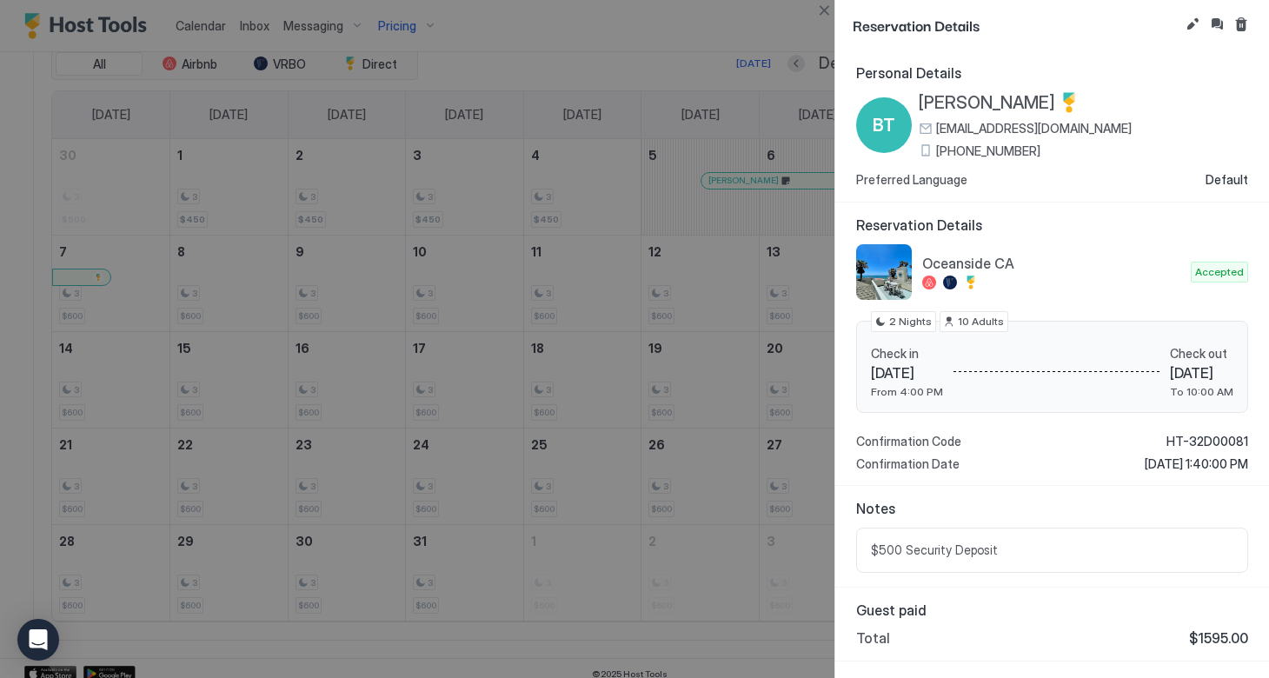
scroll to position [0, 0]
click at [1195, 24] on button "Edit reservation" at bounding box center [1192, 24] width 21 height 21
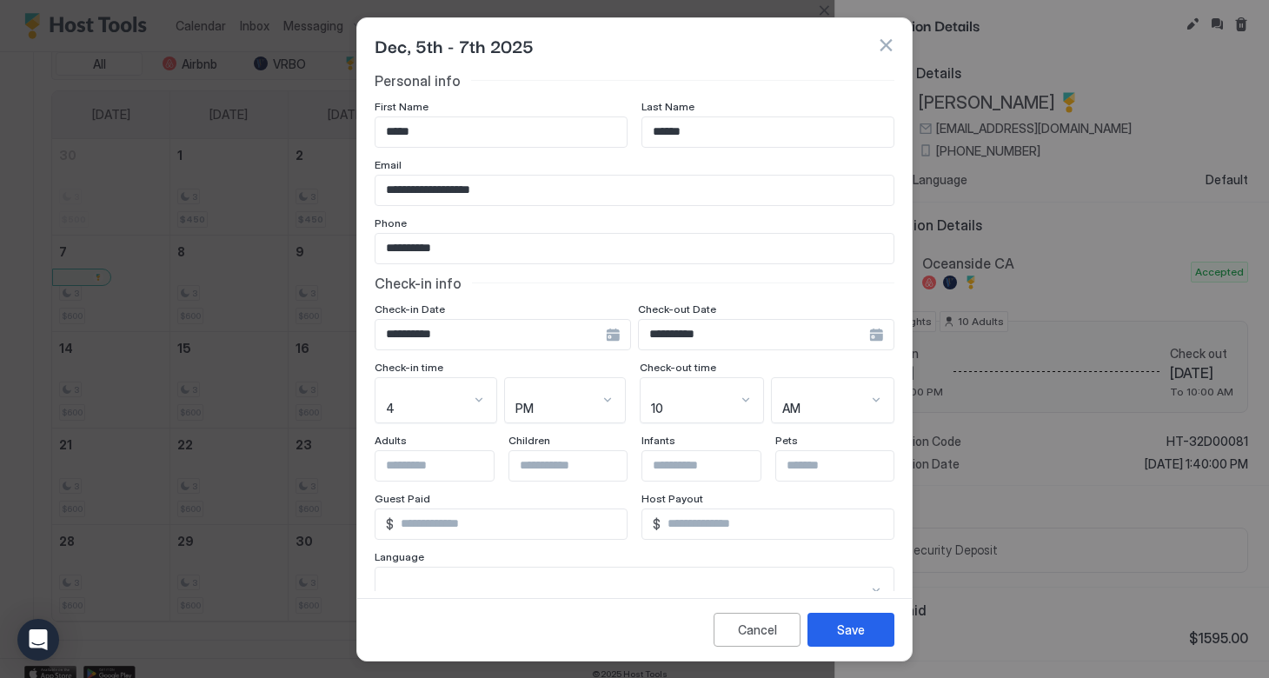
click at [442, 393] on div "4" at bounding box center [436, 400] width 123 height 47
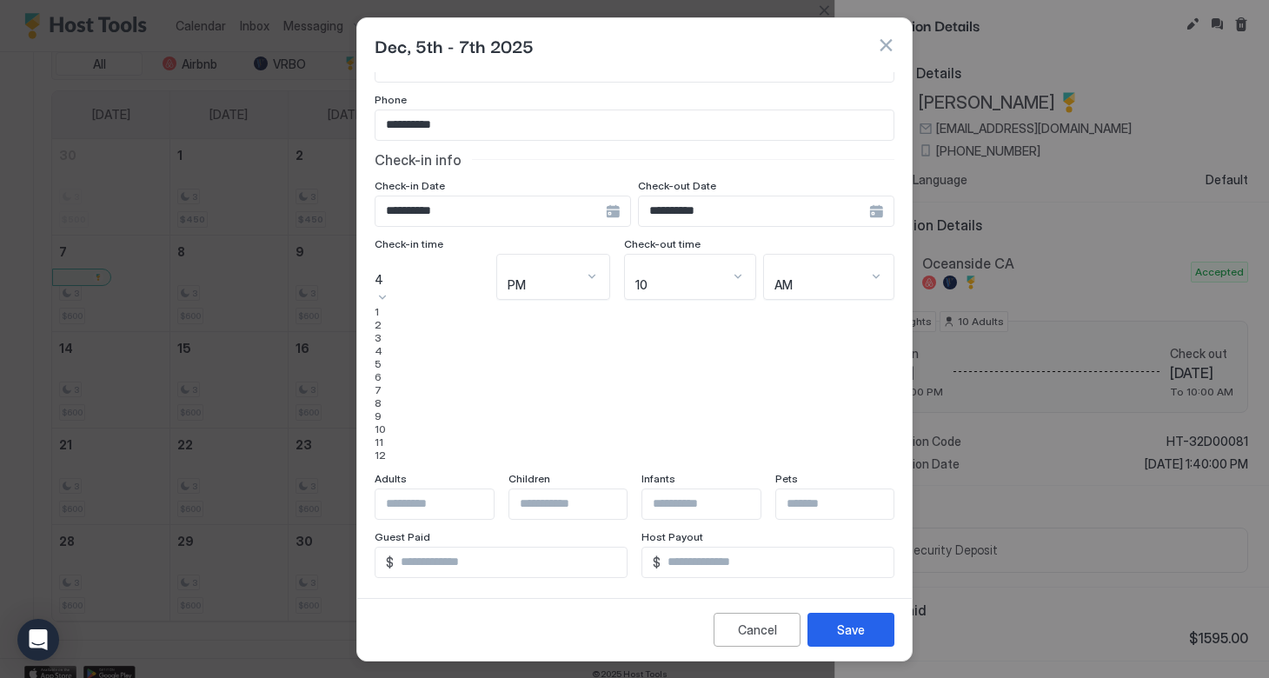
click at [416, 344] on div "3" at bounding box center [432, 337] width 115 height 13
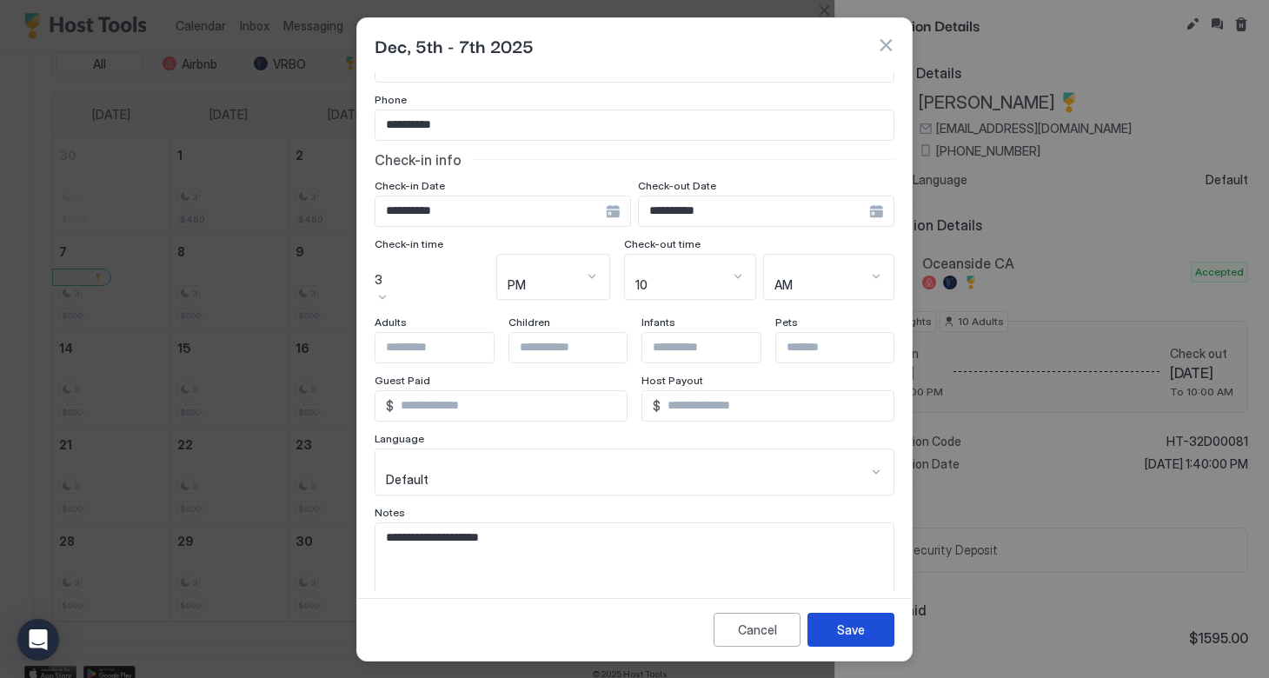
click at [857, 634] on div "Save" at bounding box center [851, 630] width 28 height 18
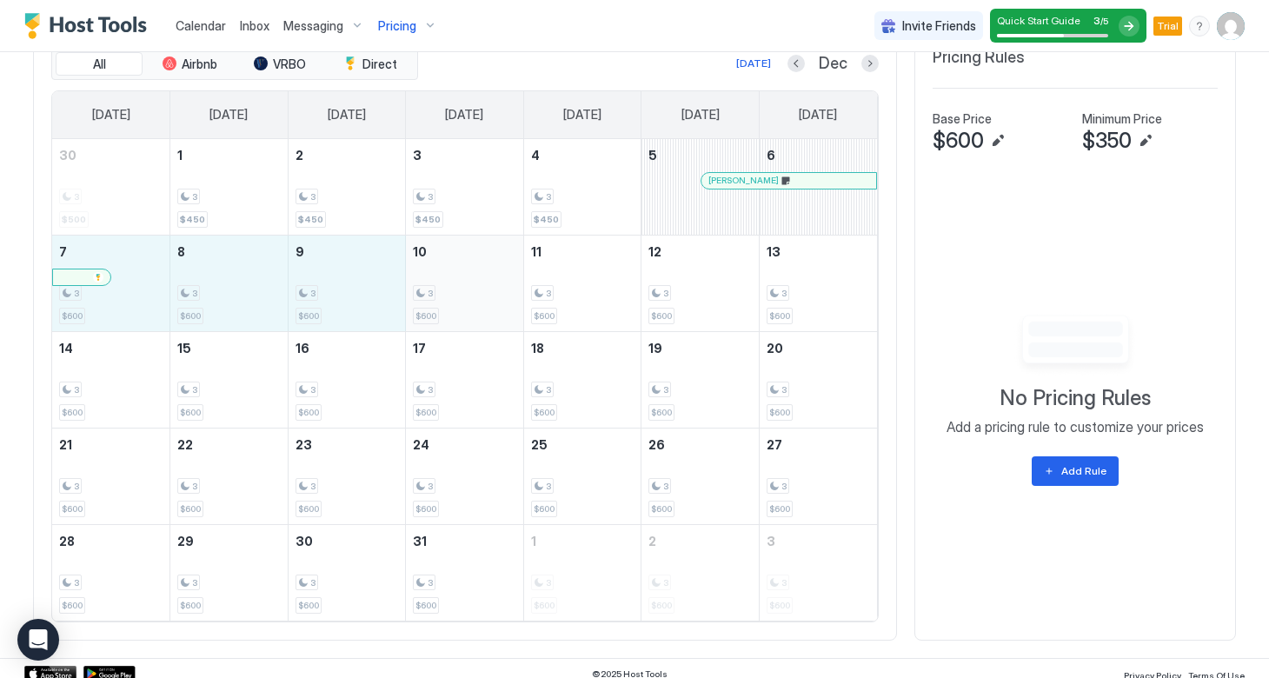
drag, startPoint x: 132, startPoint y: 296, endPoint x: 465, endPoint y: 293, distance: 333.0
click at [465, 293] on tr "7 3 $600 8 3 $600 9 3 $600 10 3 $600 11 3 $600 12 3 $600 13 3 $600" at bounding box center [464, 283] width 825 height 96
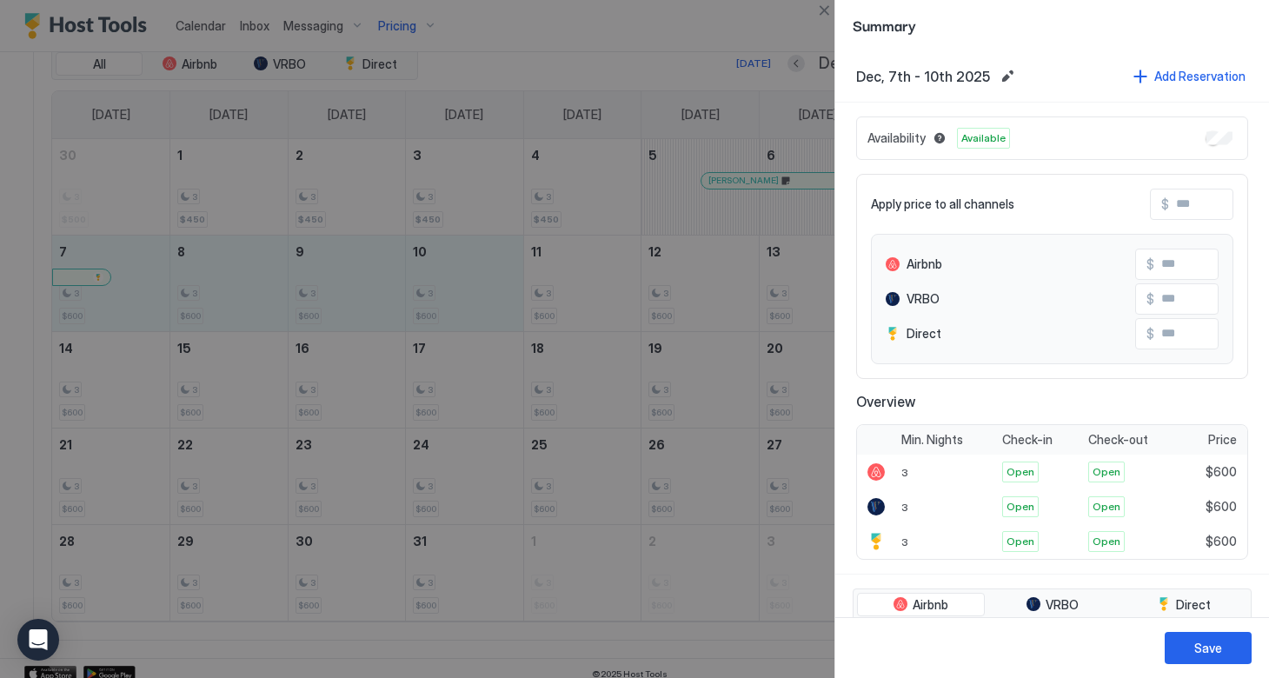
click at [1178, 211] on input "Input Field" at bounding box center [1238, 205] width 139 height 30
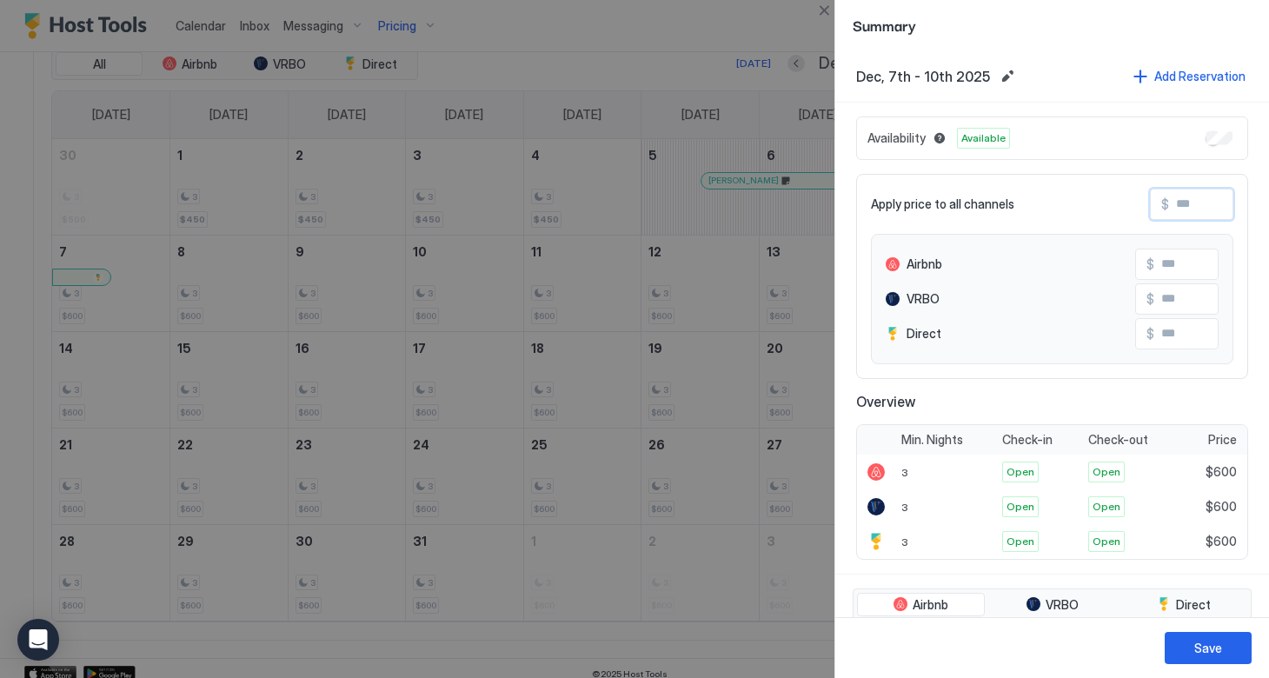
type input "*"
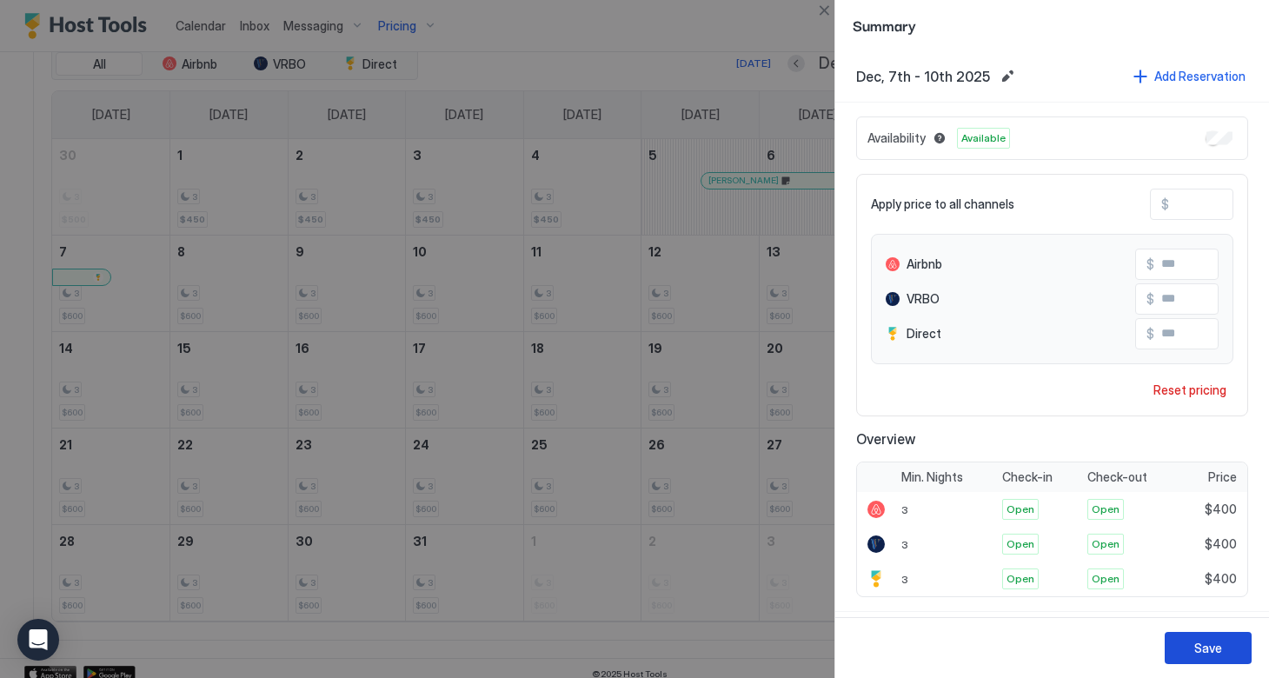
click at [1201, 657] on button "Save" at bounding box center [1208, 648] width 87 height 32
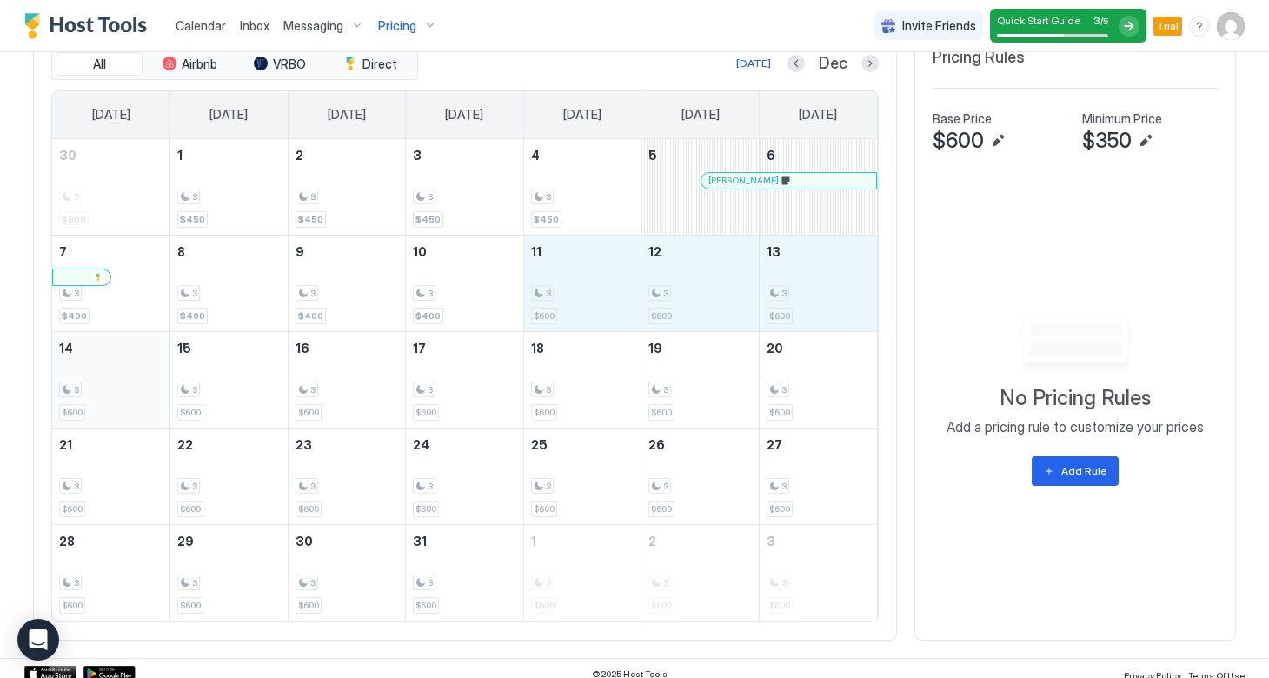
drag, startPoint x: 589, startPoint y: 292, endPoint x: 146, endPoint y: 401, distance: 455.6
click at [146, 401] on tbody "30 3 $500 1 3 $450 2 3 $450 3 3 $450 4 3 $450 5 Bruce Turner 6 7 3 $400 8 3 $40…" at bounding box center [464, 380] width 825 height 482
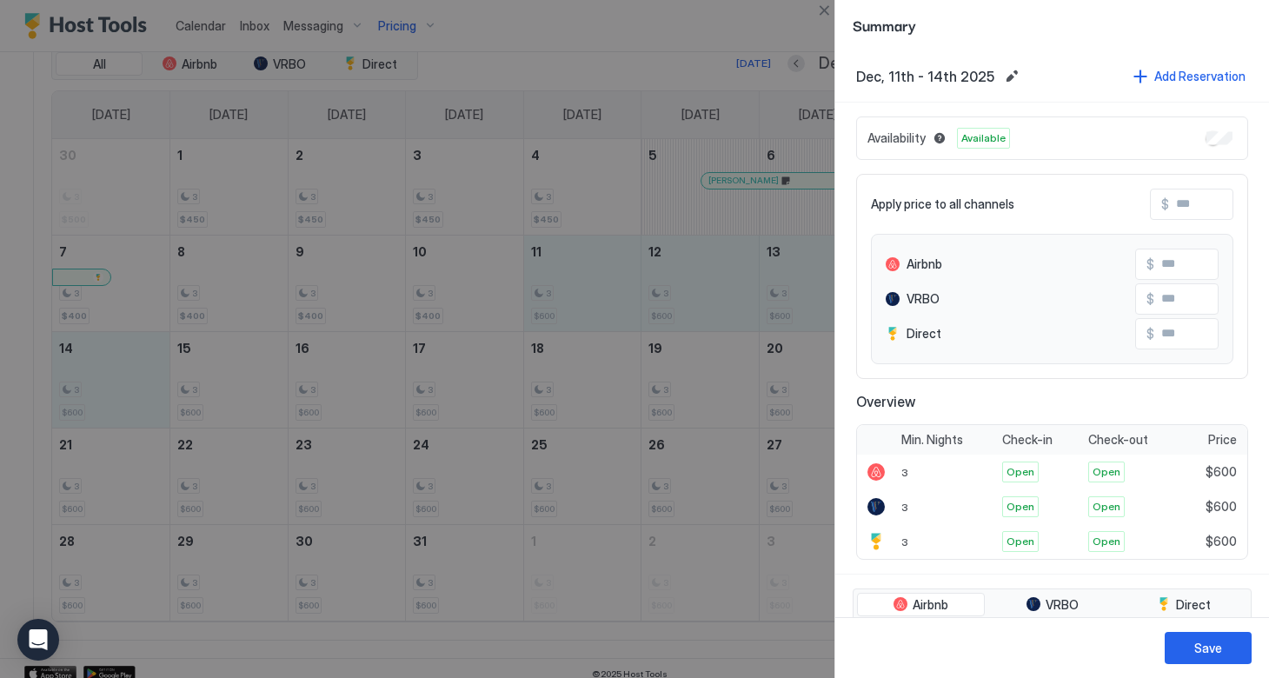
click at [1172, 209] on input "Input Field" at bounding box center [1238, 205] width 139 height 30
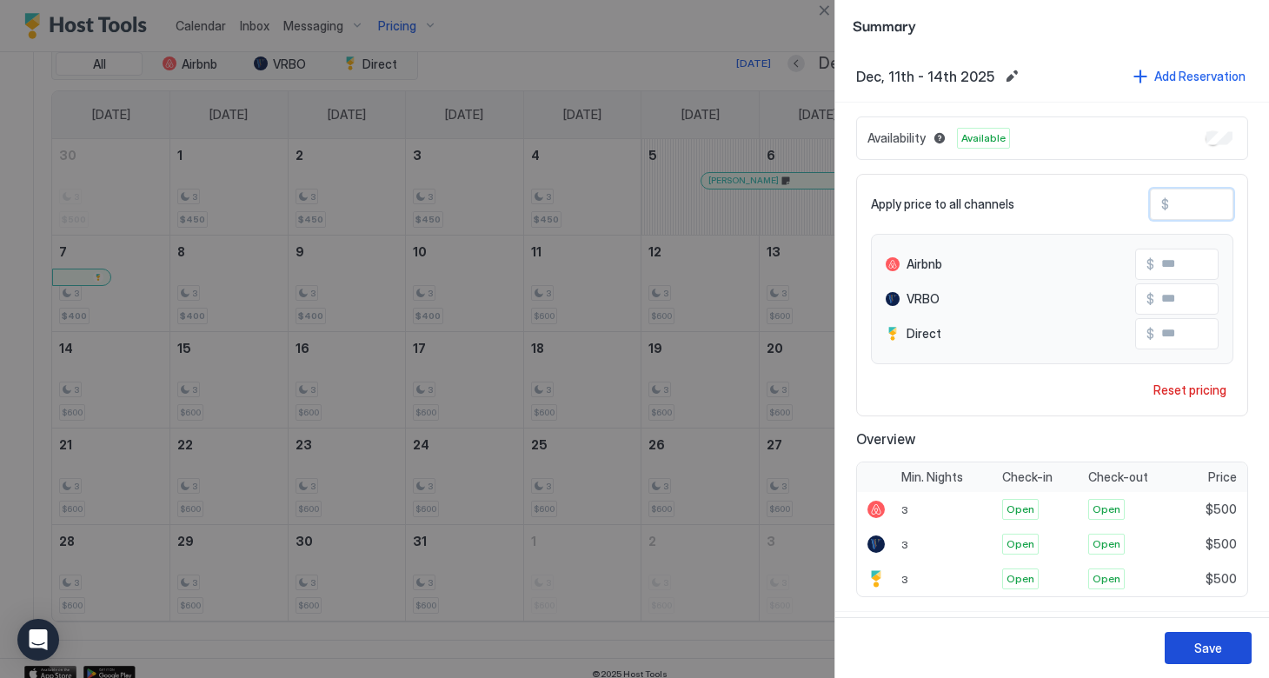
click at [1219, 648] on div "Save" at bounding box center [1208, 648] width 28 height 18
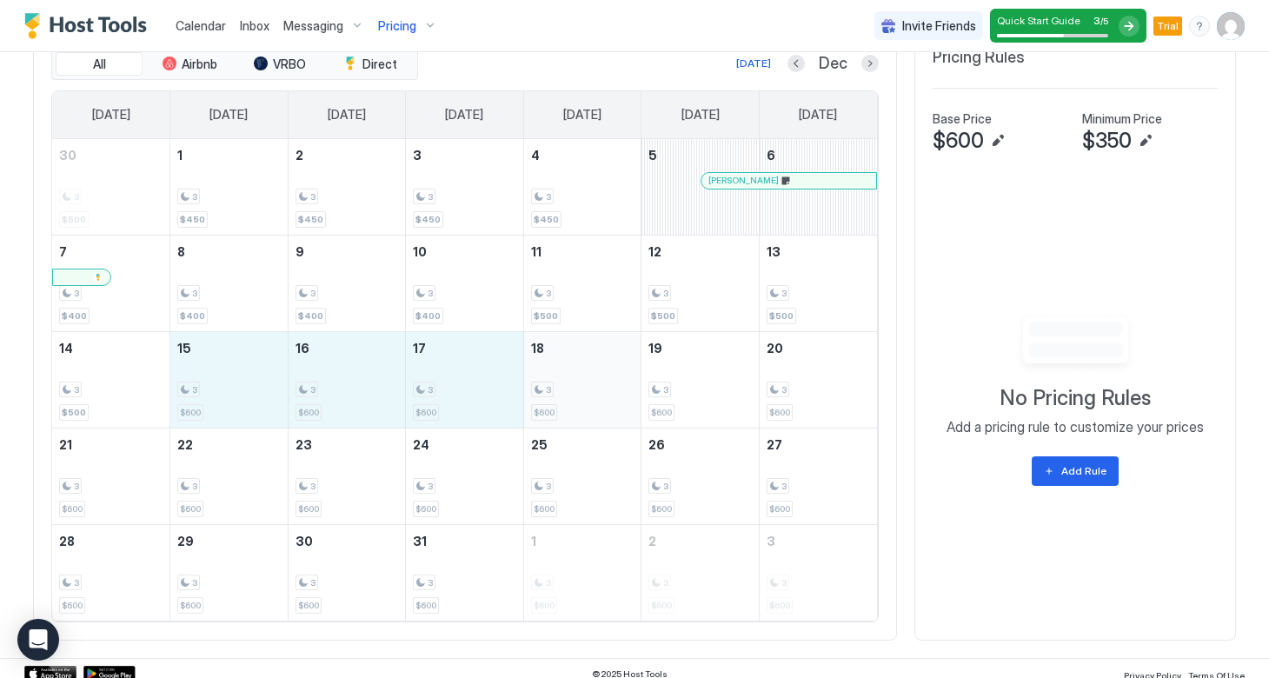
drag, startPoint x: 228, startPoint y: 405, endPoint x: 541, endPoint y: 406, distance: 313.0
click at [541, 406] on tr "14 3 $500 15 3 $600 16 3 $600 17 3 $600 18 3 $600 19 3 $600 20 3 $600" at bounding box center [464, 379] width 825 height 96
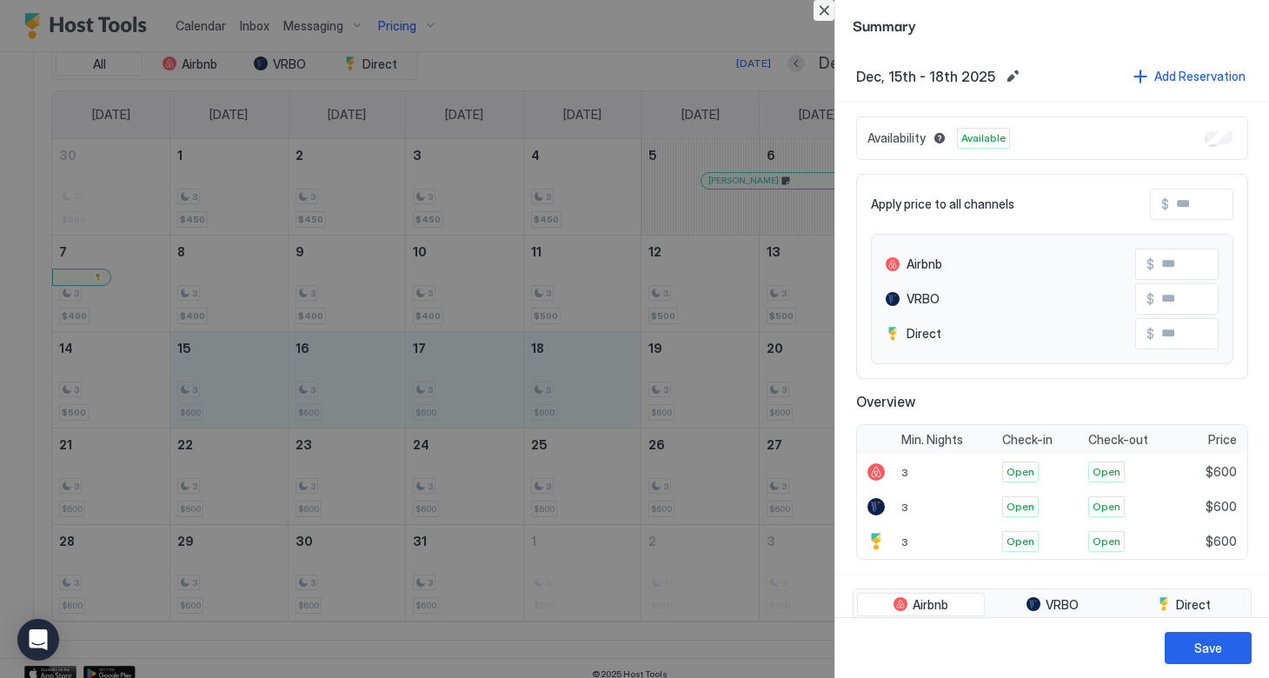
click at [826, 11] on button "Close" at bounding box center [824, 10] width 21 height 21
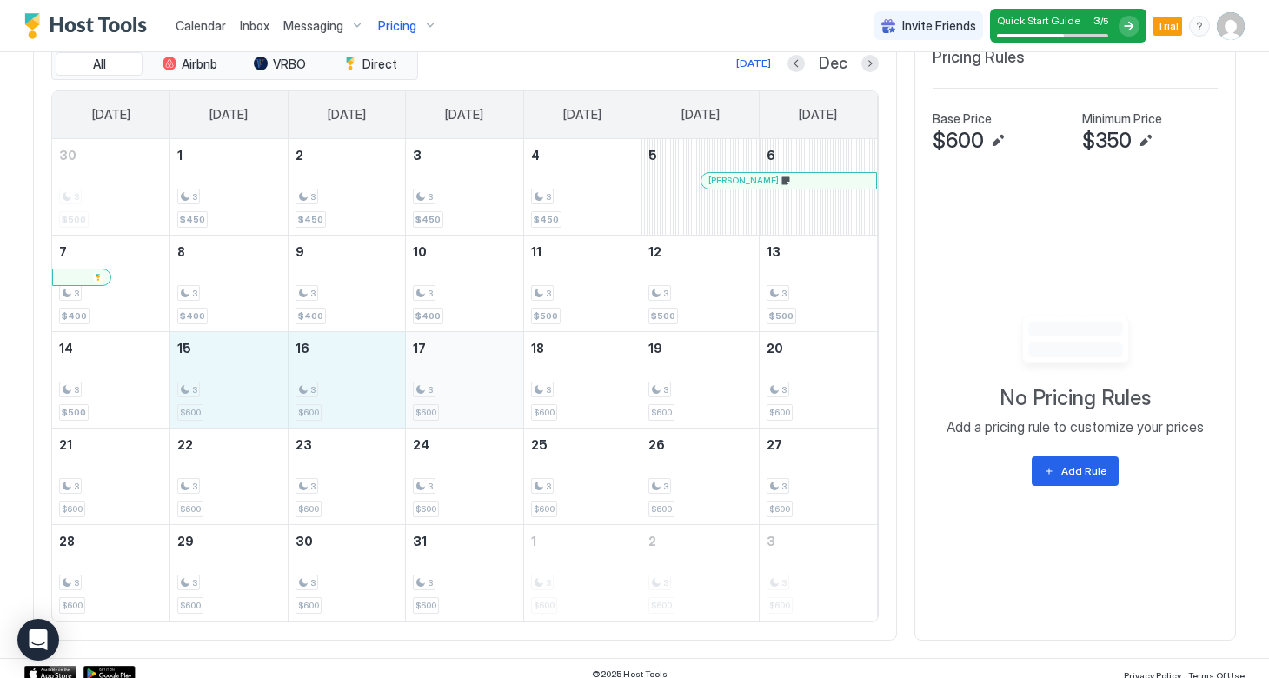
drag, startPoint x: 223, startPoint y: 388, endPoint x: 438, endPoint y: 386, distance: 214.7
click at [438, 386] on tr "14 3 $500 15 3 $600 16 3 $600 17 3 $600 18 3 $600 19 3 $600 20 3 $600" at bounding box center [464, 379] width 825 height 96
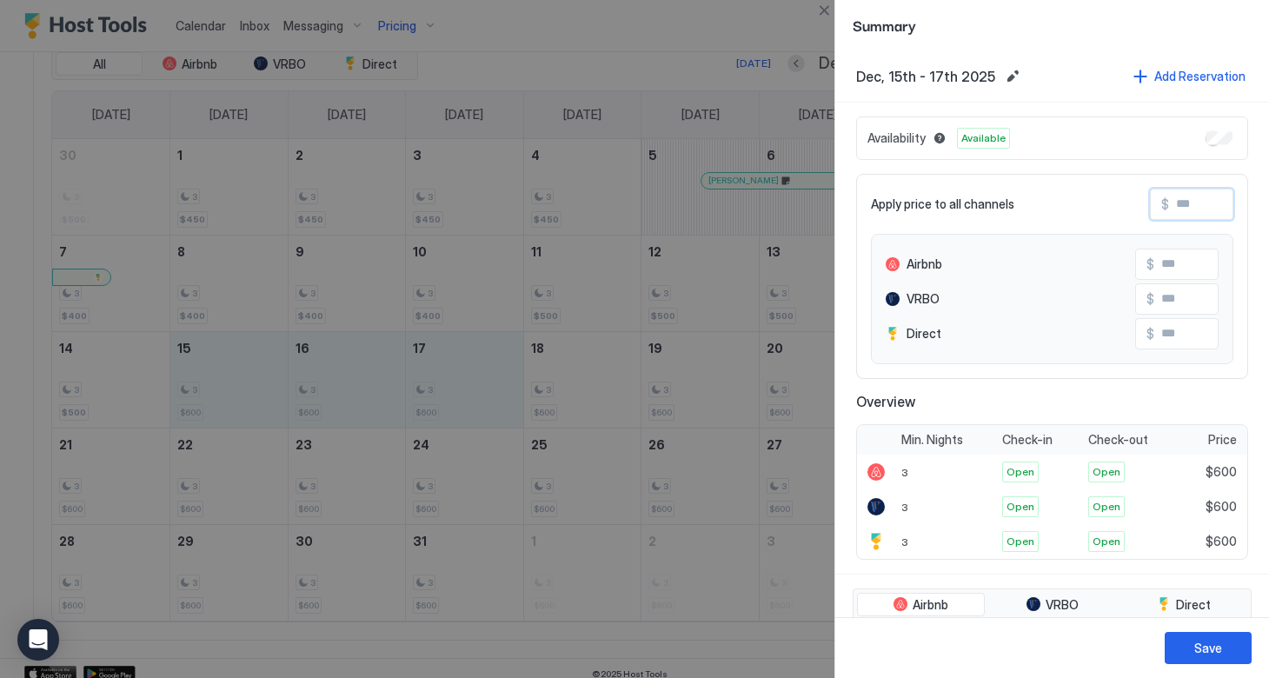
click at [1169, 203] on input "Input Field" at bounding box center [1238, 205] width 139 height 30
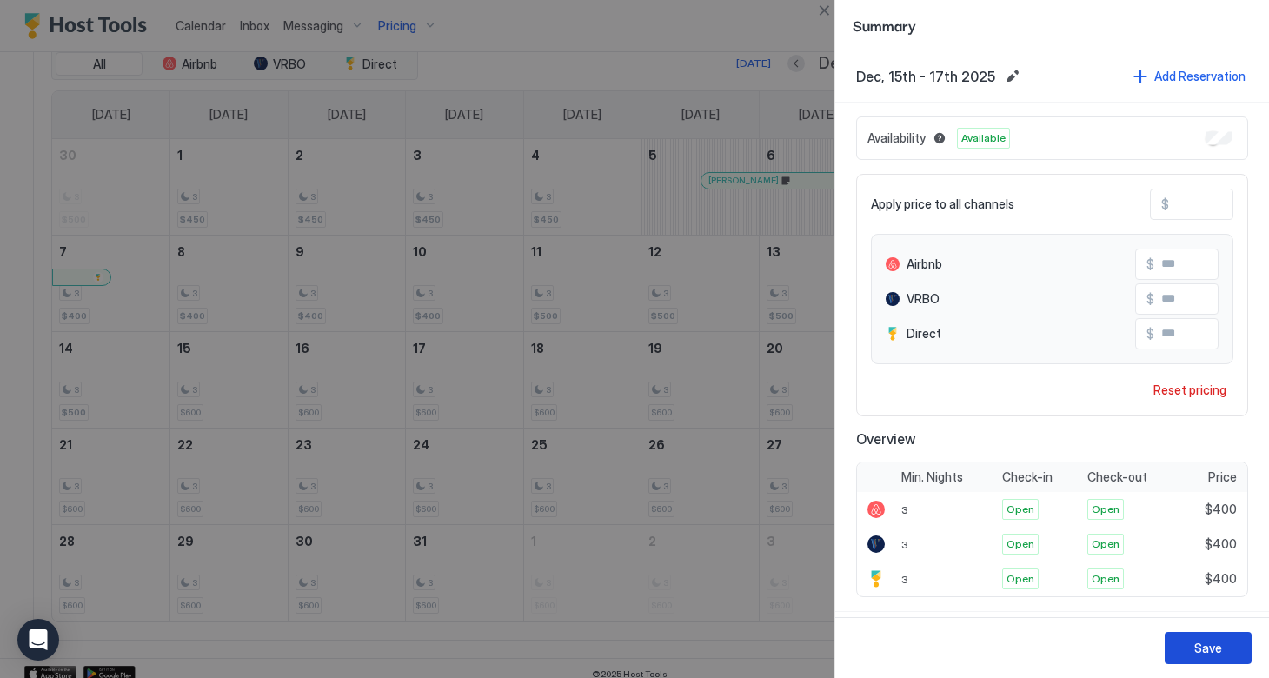
click at [1211, 642] on div "Save" at bounding box center [1208, 648] width 28 height 18
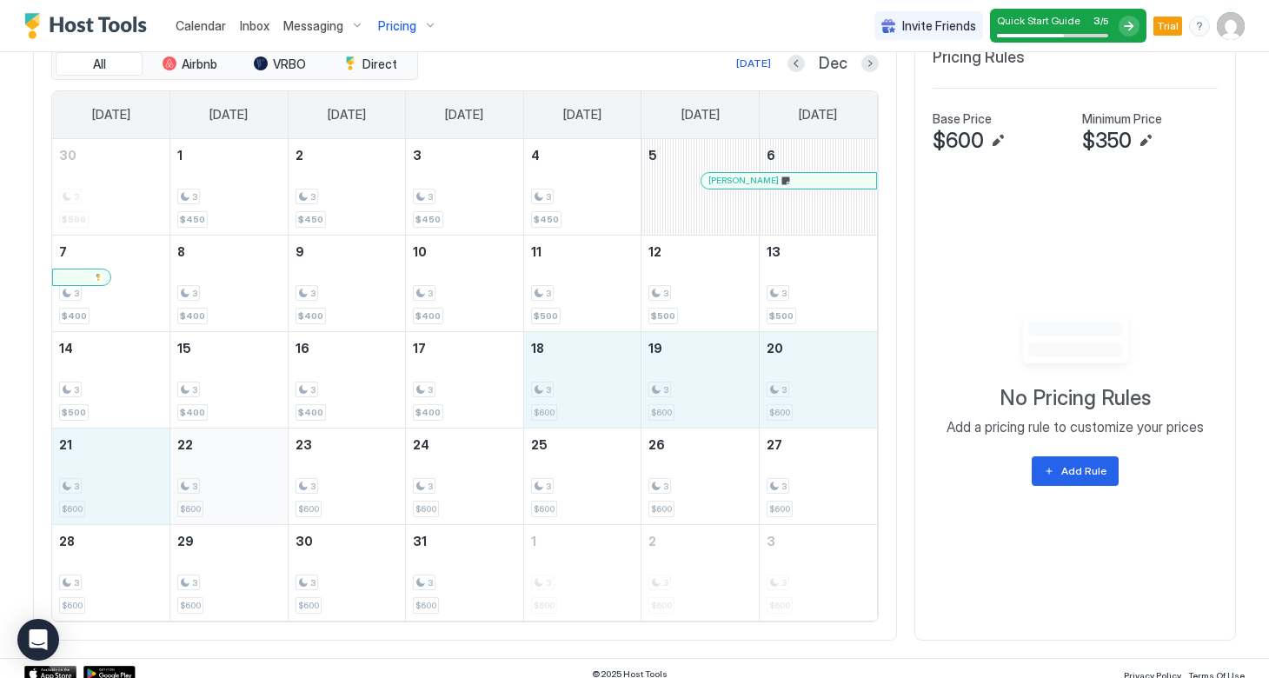
drag, startPoint x: 582, startPoint y: 376, endPoint x: 214, endPoint y: 461, distance: 377.3
click at [214, 461] on tbody "30 3 $500 1 3 $450 2 3 $450 3 3 $450 4 3 $450 5 Bruce Turner 6 7 3 $400 8 3 $40…" at bounding box center [464, 380] width 825 height 482
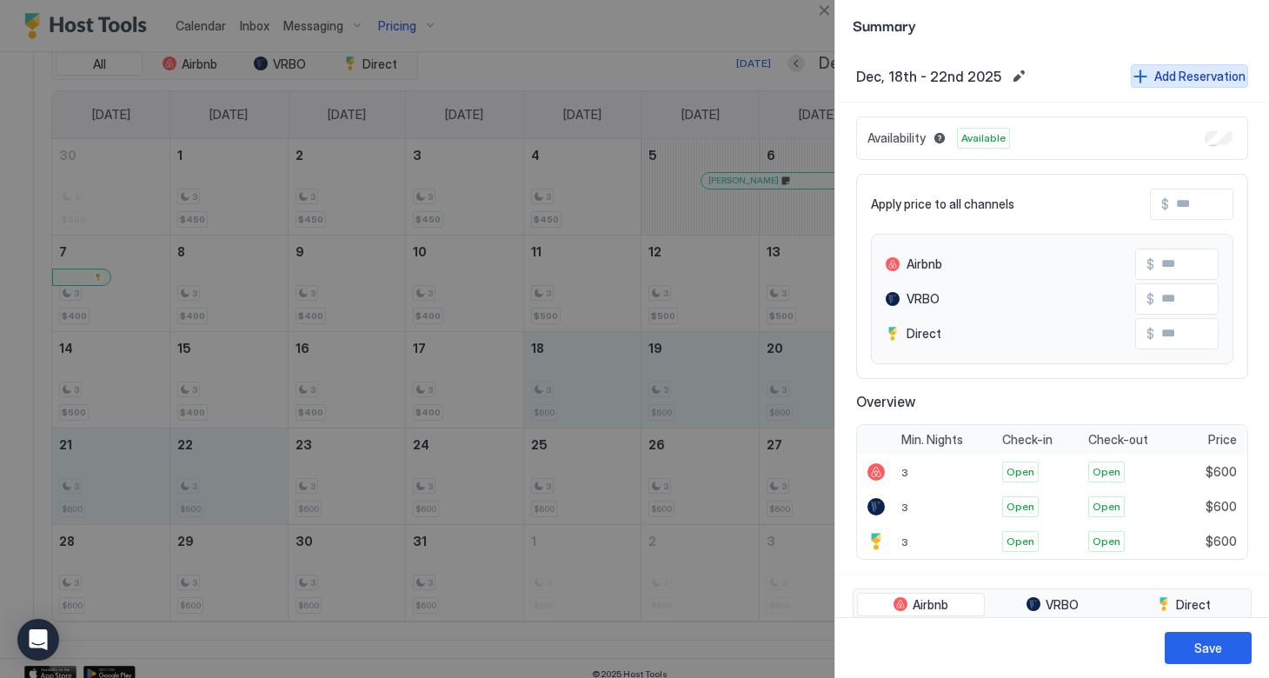
click at [1149, 76] on button "Add Reservation" at bounding box center [1189, 75] width 117 height 23
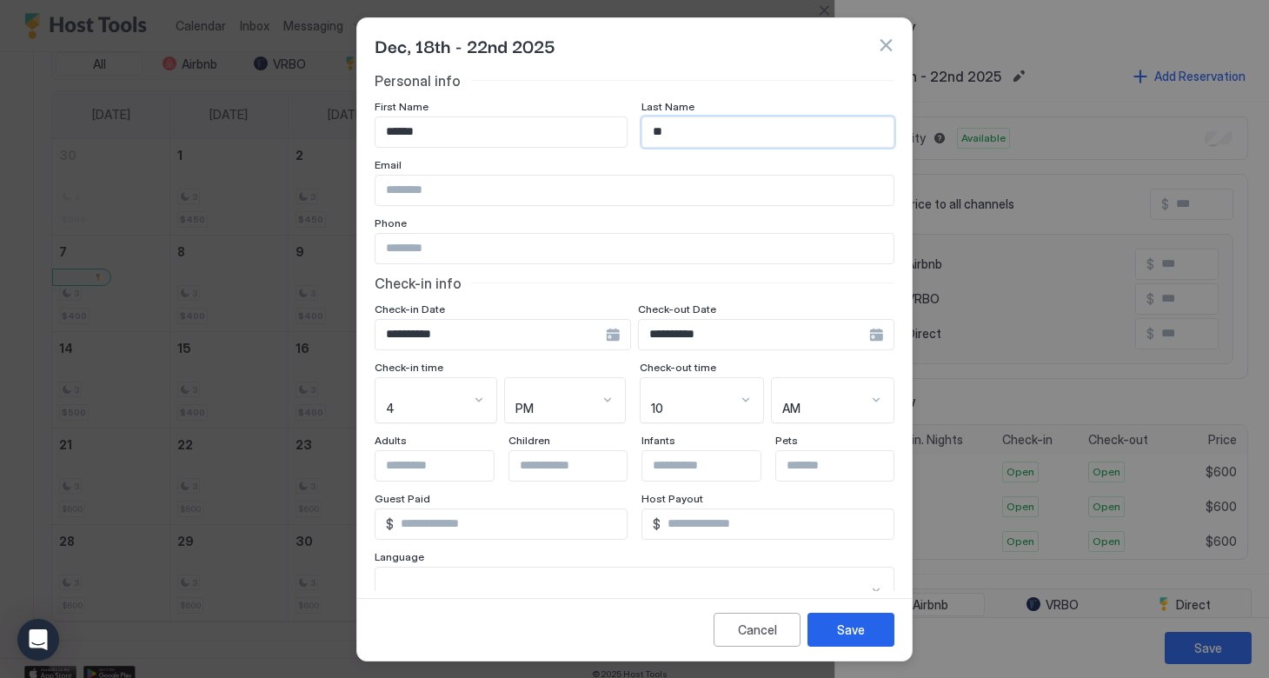
click at [475, 395] on div "4" at bounding box center [436, 400] width 123 height 47
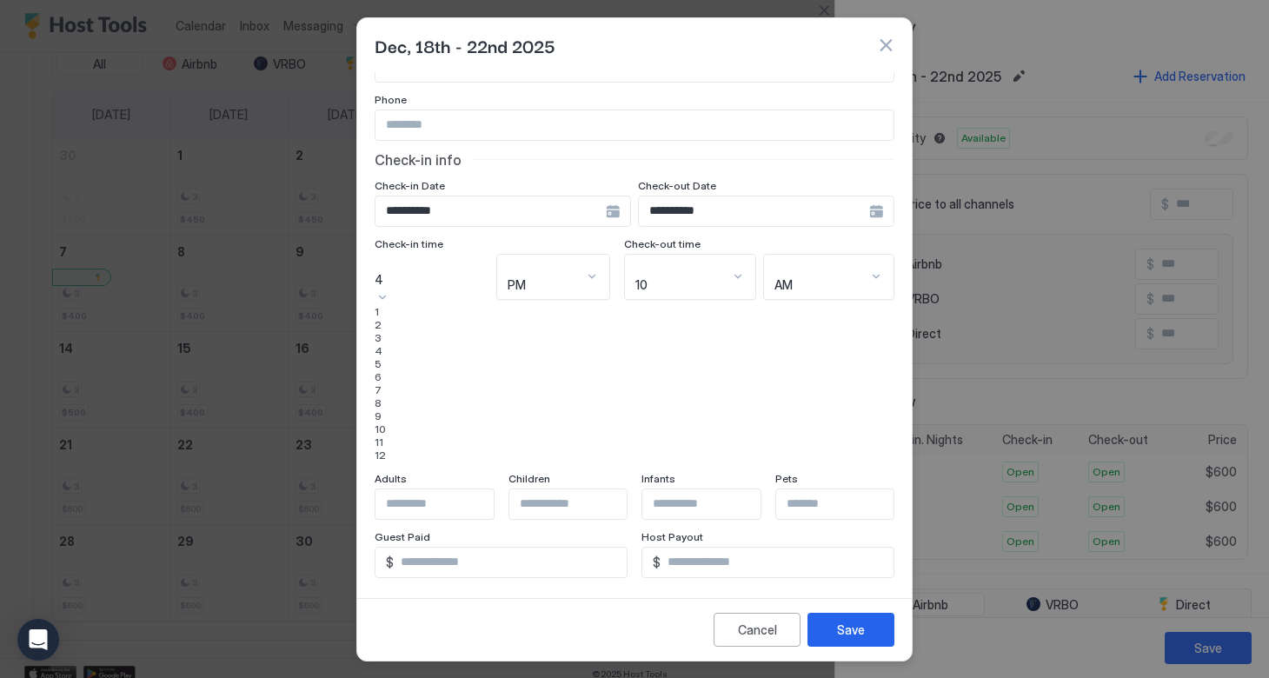
click at [414, 344] on div "3" at bounding box center [432, 337] width 115 height 13
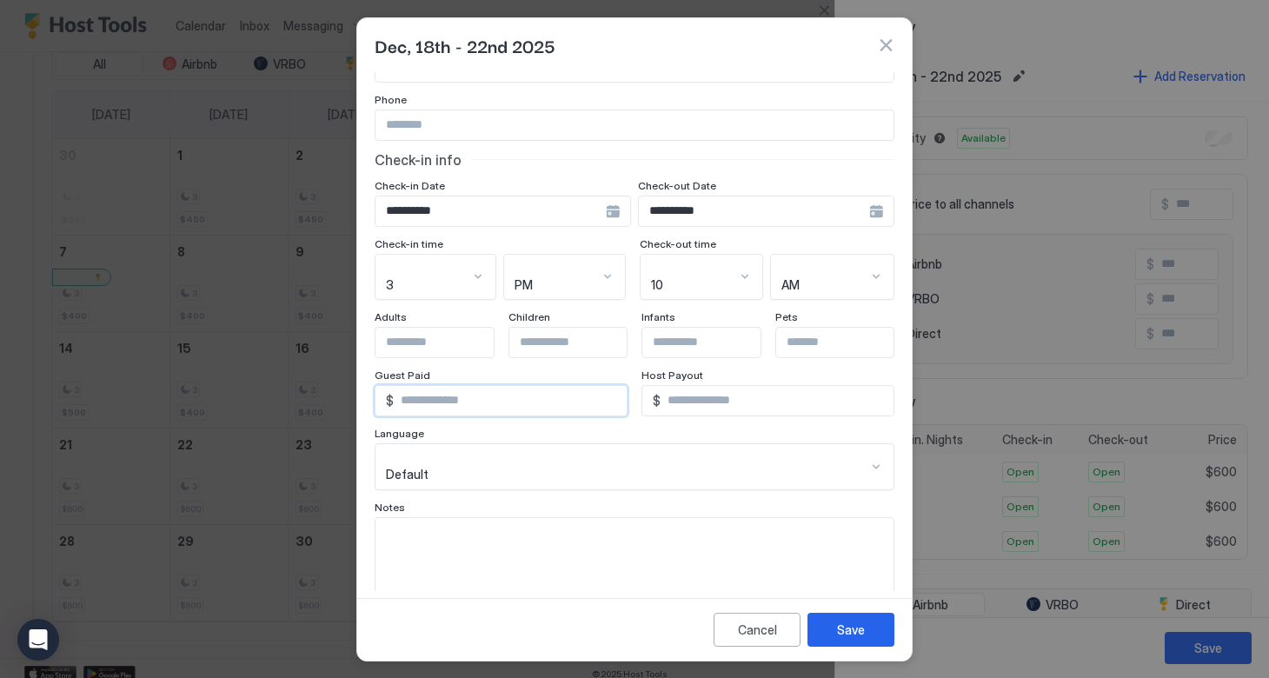
drag, startPoint x: 423, startPoint y: 392, endPoint x: 363, endPoint y: 376, distance: 61.4
click at [363, 376] on div "**********" at bounding box center [634, 331] width 555 height 519
click at [445, 535] on textarea "Input Field" at bounding box center [635, 560] width 518 height 85
click at [389, 518] on textarea "********" at bounding box center [635, 560] width 518 height 85
click at [391, 518] on textarea "********" at bounding box center [635, 560] width 518 height 85
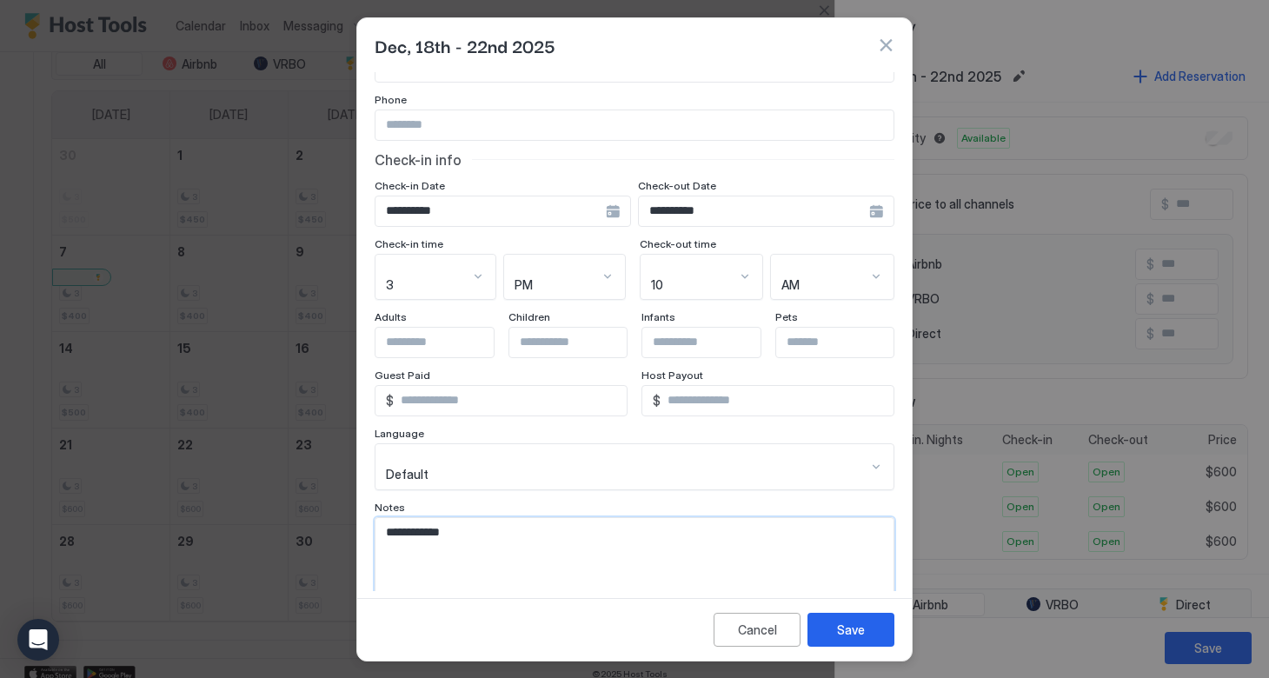
click at [463, 518] on textarea "**********" at bounding box center [635, 560] width 518 height 85
click at [668, 389] on input "*" at bounding box center [777, 401] width 233 height 30
click at [845, 632] on div "Save" at bounding box center [851, 630] width 28 height 18
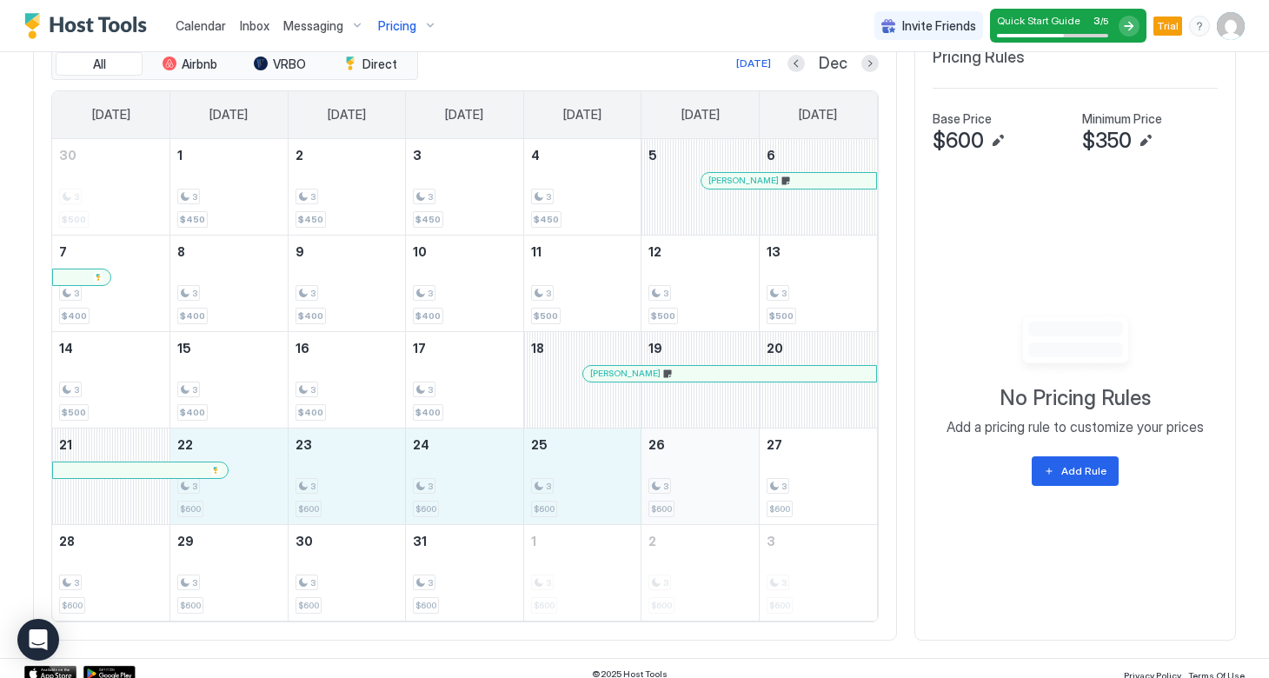
drag, startPoint x: 245, startPoint y: 477, endPoint x: 663, endPoint y: 473, distance: 418.2
click at [663, 473] on tr "21 22 3 $600 23 3 $600 24 3 $600 25 3 $600 26 3 $600 27 3 $600" at bounding box center [464, 476] width 825 height 96
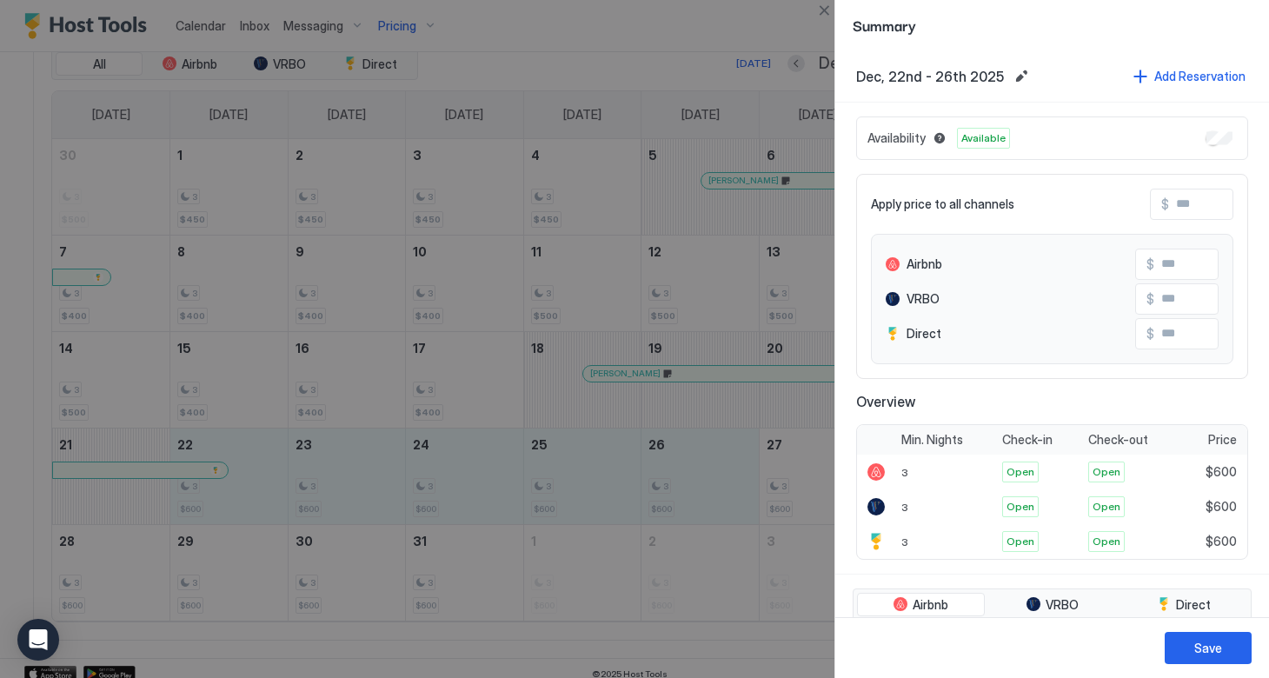
scroll to position [0, 0]
click at [1143, 77] on button "Add Reservation" at bounding box center [1189, 75] width 117 height 23
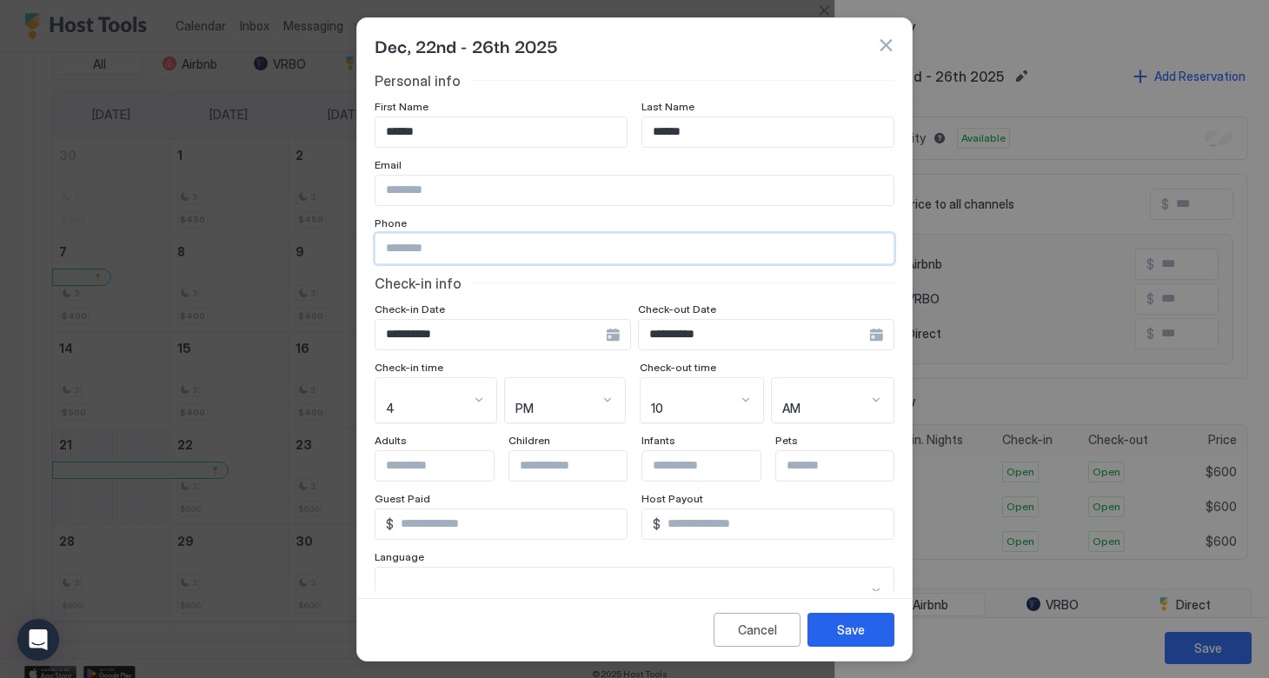
click at [419, 456] on input "Input Field" at bounding box center [447, 466] width 143 height 30
click at [482, 394] on div "4" at bounding box center [436, 400] width 123 height 47
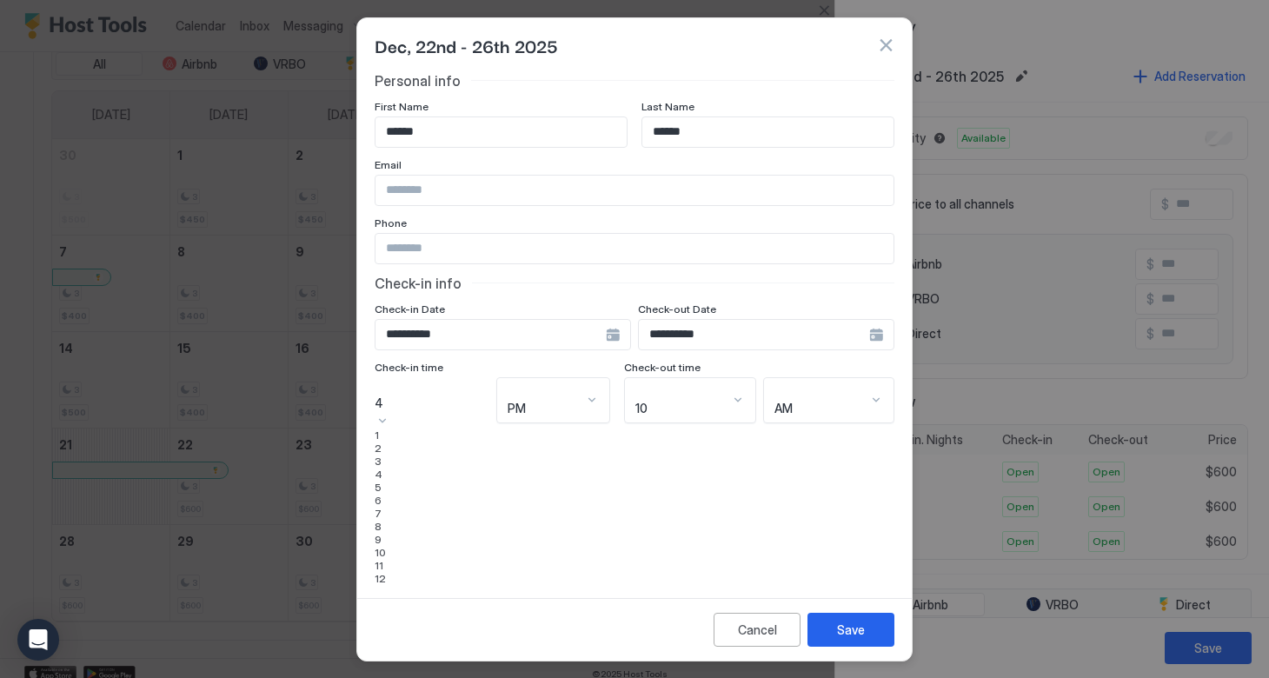
scroll to position [123, 0]
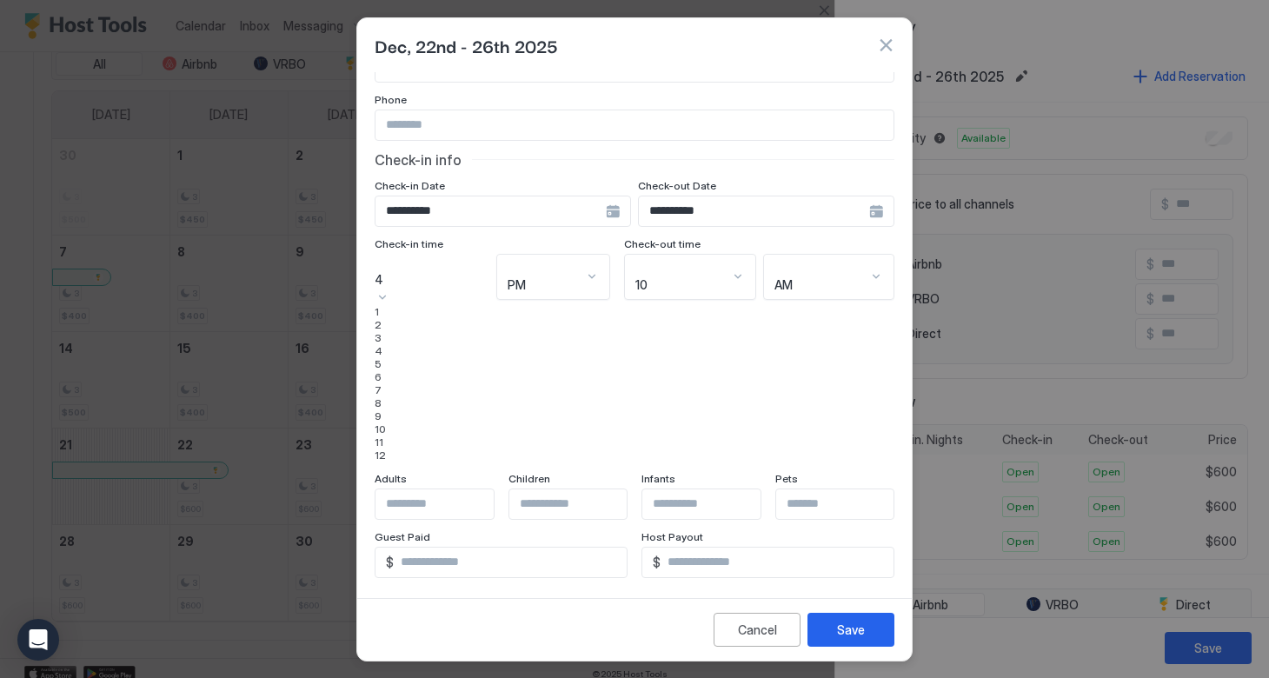
click at [427, 344] on div "3" at bounding box center [432, 337] width 115 height 13
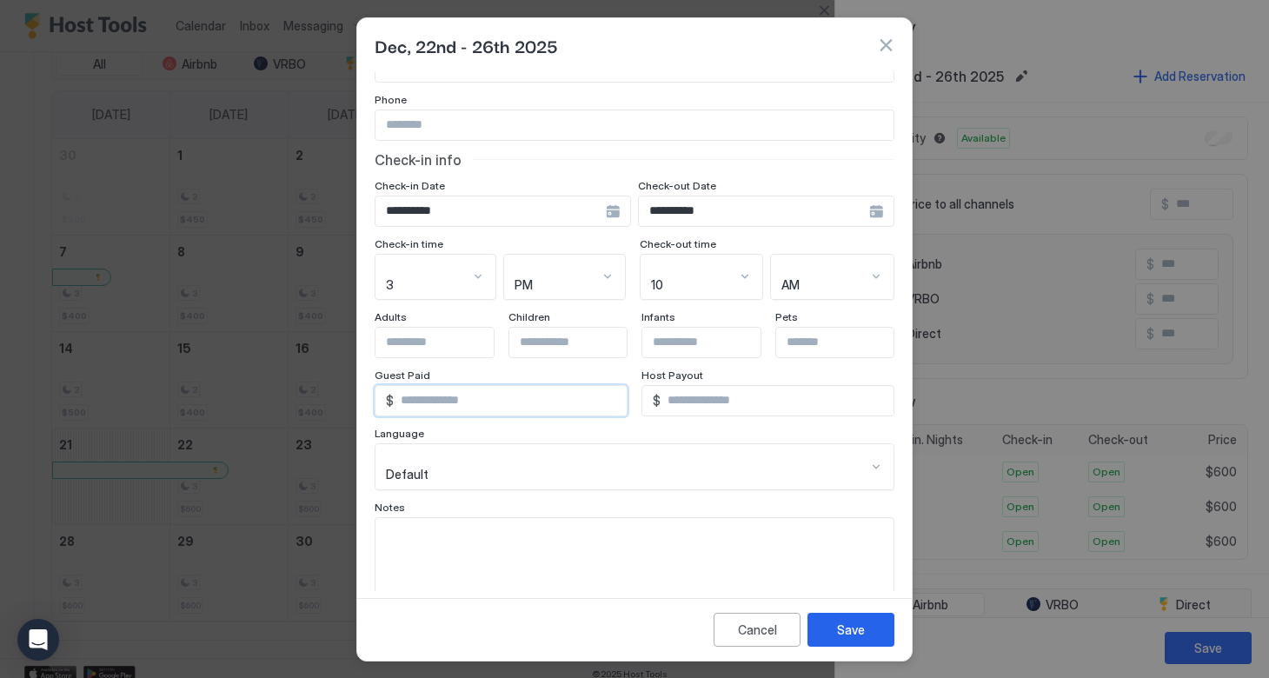
drag, startPoint x: 484, startPoint y: 398, endPoint x: 377, endPoint y: 380, distance: 108.5
click at [376, 385] on div "$ *" at bounding box center [501, 400] width 253 height 31
click at [684, 386] on input "*" at bounding box center [777, 401] width 233 height 30
click at [554, 525] on textarea "Input Field" at bounding box center [635, 560] width 518 height 85
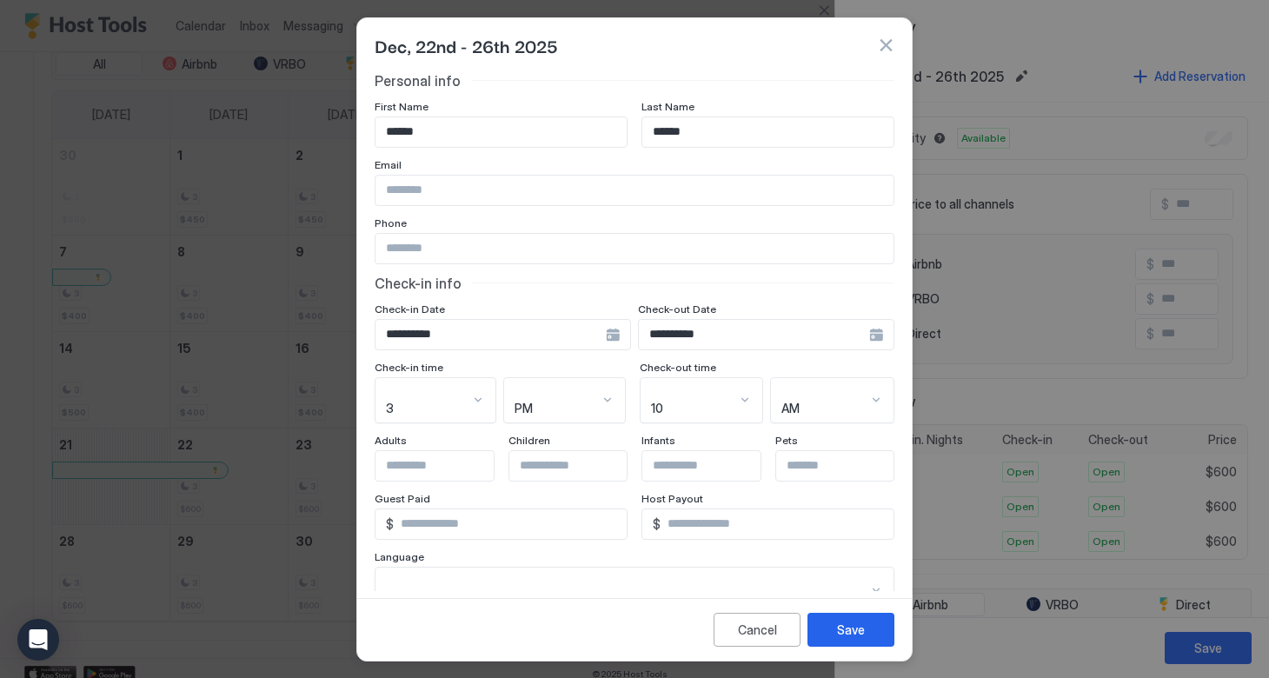
scroll to position [0, 0]
click at [401, 249] on input "Input Field" at bounding box center [635, 249] width 518 height 30
click at [830, 634] on button "Save" at bounding box center [851, 630] width 87 height 34
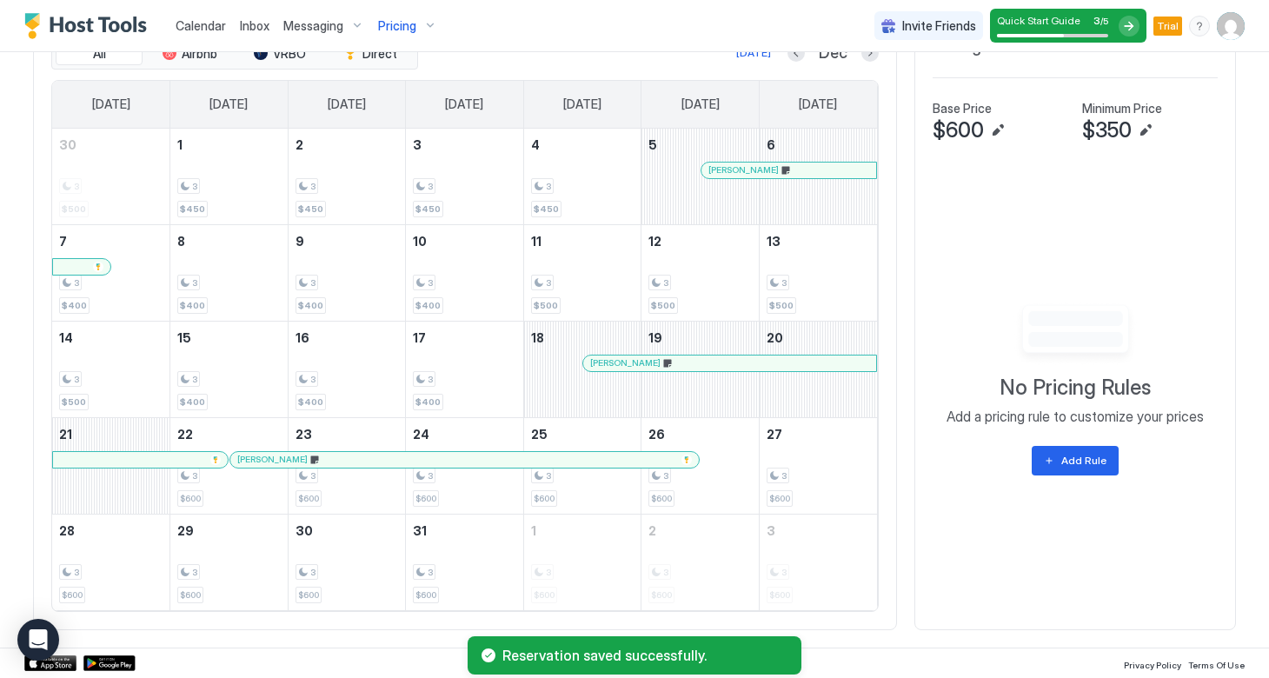
scroll to position [676, 0]
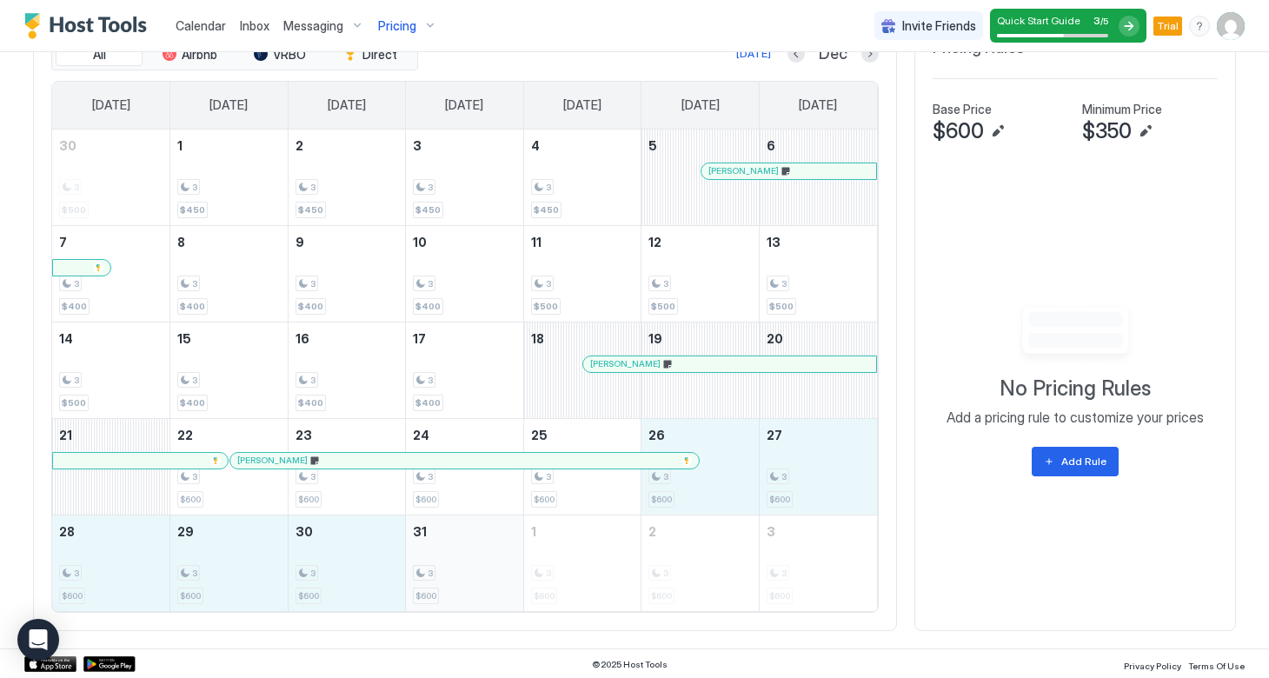
drag, startPoint x: 702, startPoint y: 484, endPoint x: 430, endPoint y: 557, distance: 281.7
click at [430, 557] on tbody "30 3 $500 1 3 $450 2 3 $450 3 3 $450 4 3 $450 5 Bruce Turner 6 7 3 $400 8 3 $40…" at bounding box center [464, 371] width 825 height 482
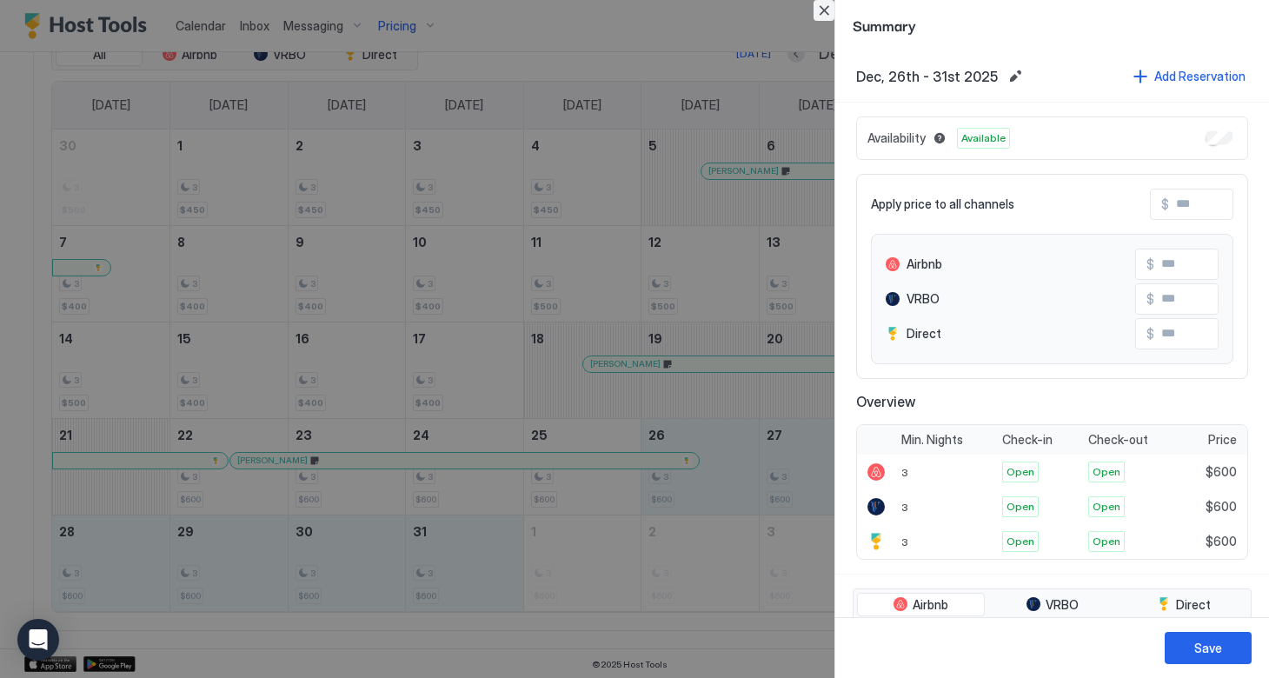
click at [830, 9] on button "Close" at bounding box center [824, 10] width 21 height 21
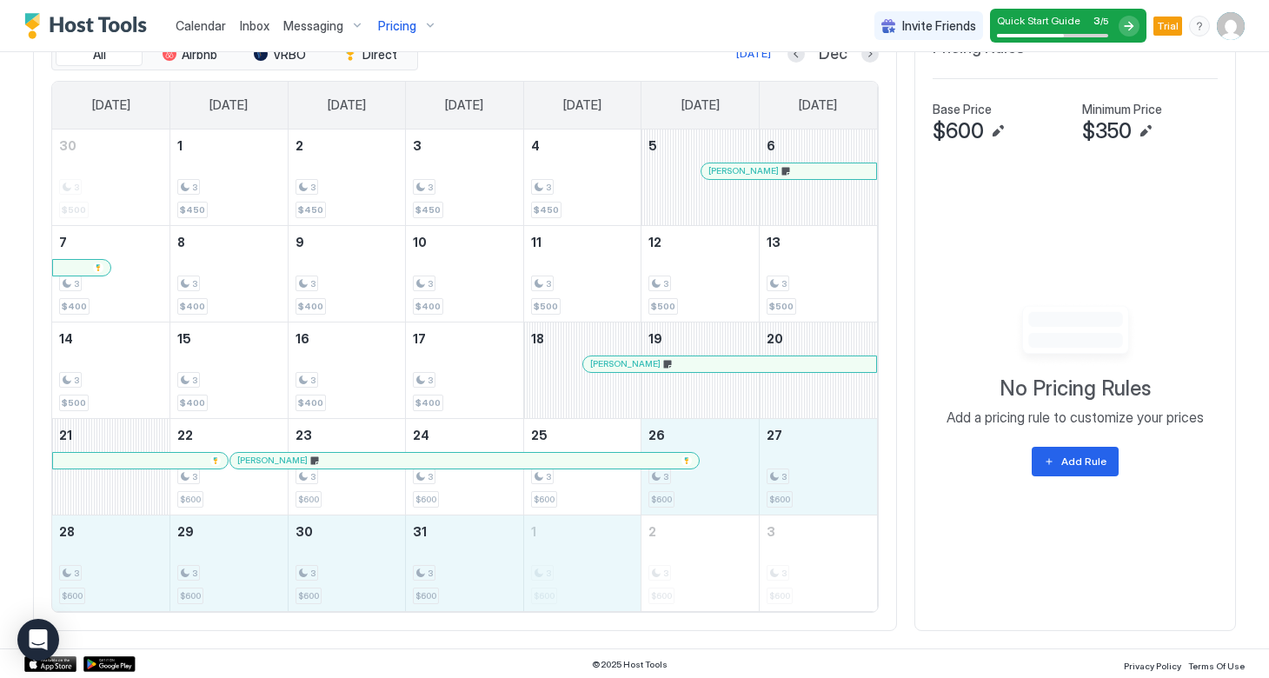
drag, startPoint x: 696, startPoint y: 488, endPoint x: 594, endPoint y: 562, distance: 126.9
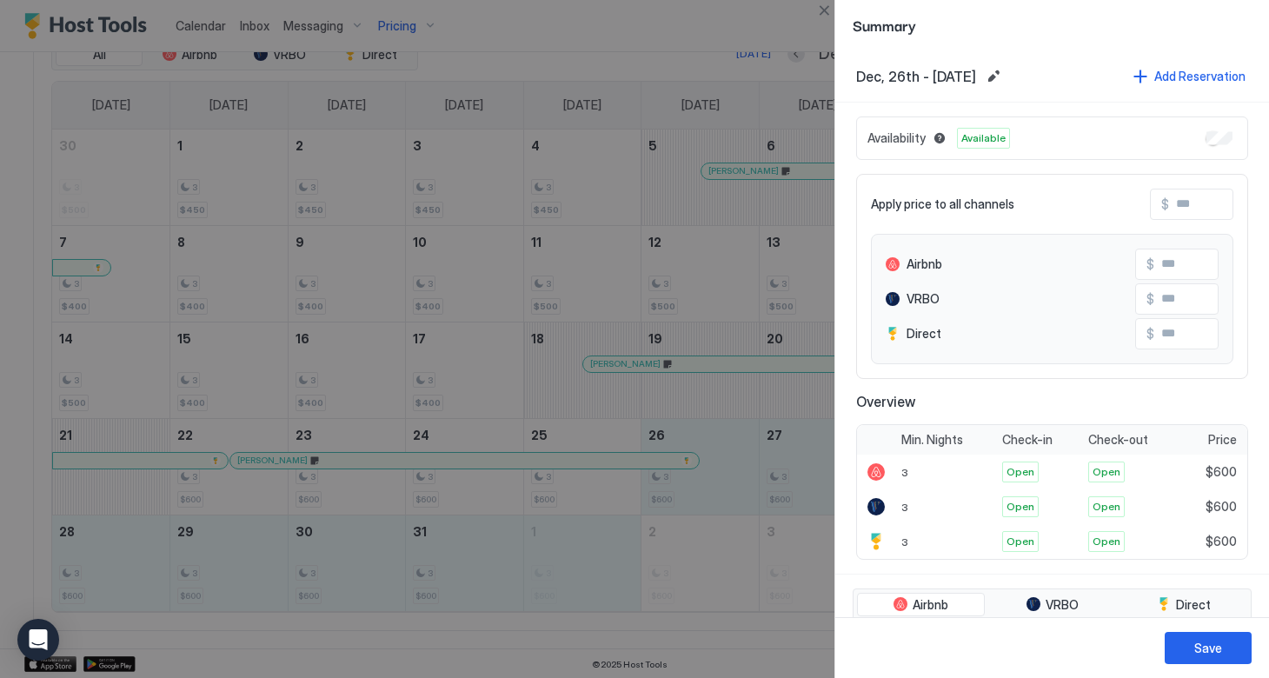
click at [1178, 209] on input "Input Field" at bounding box center [1238, 205] width 139 height 30
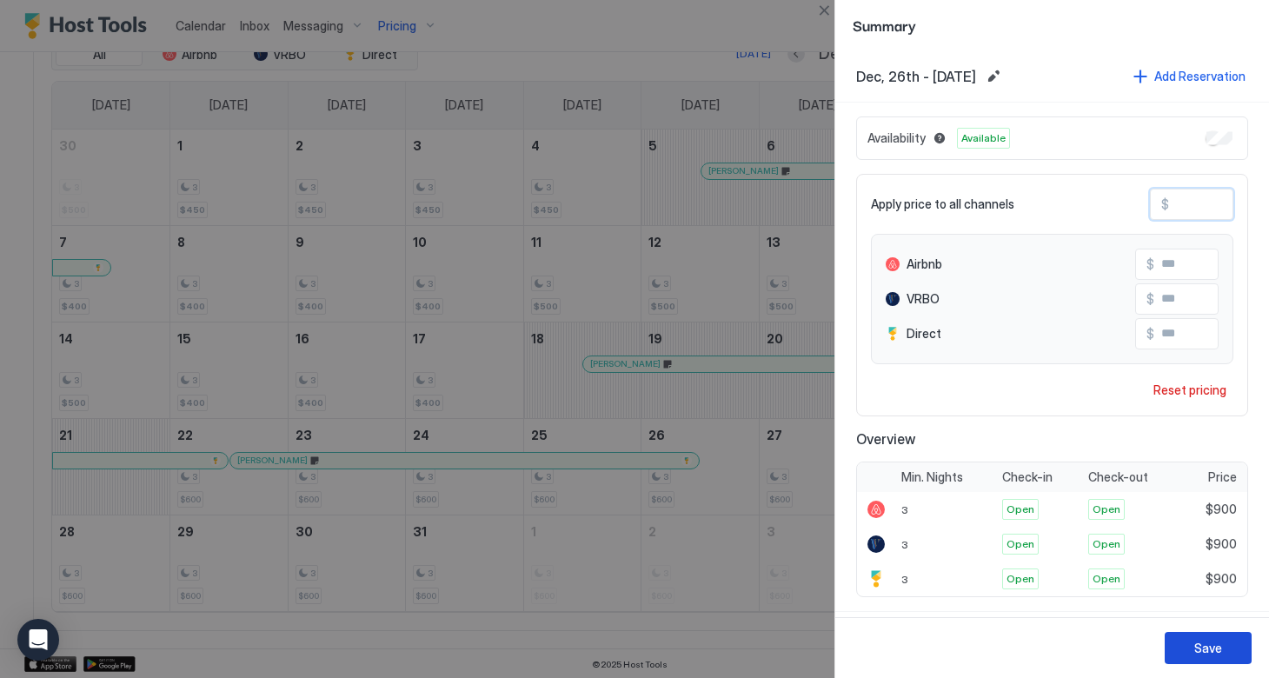
click at [1190, 640] on button "Save" at bounding box center [1208, 648] width 87 height 32
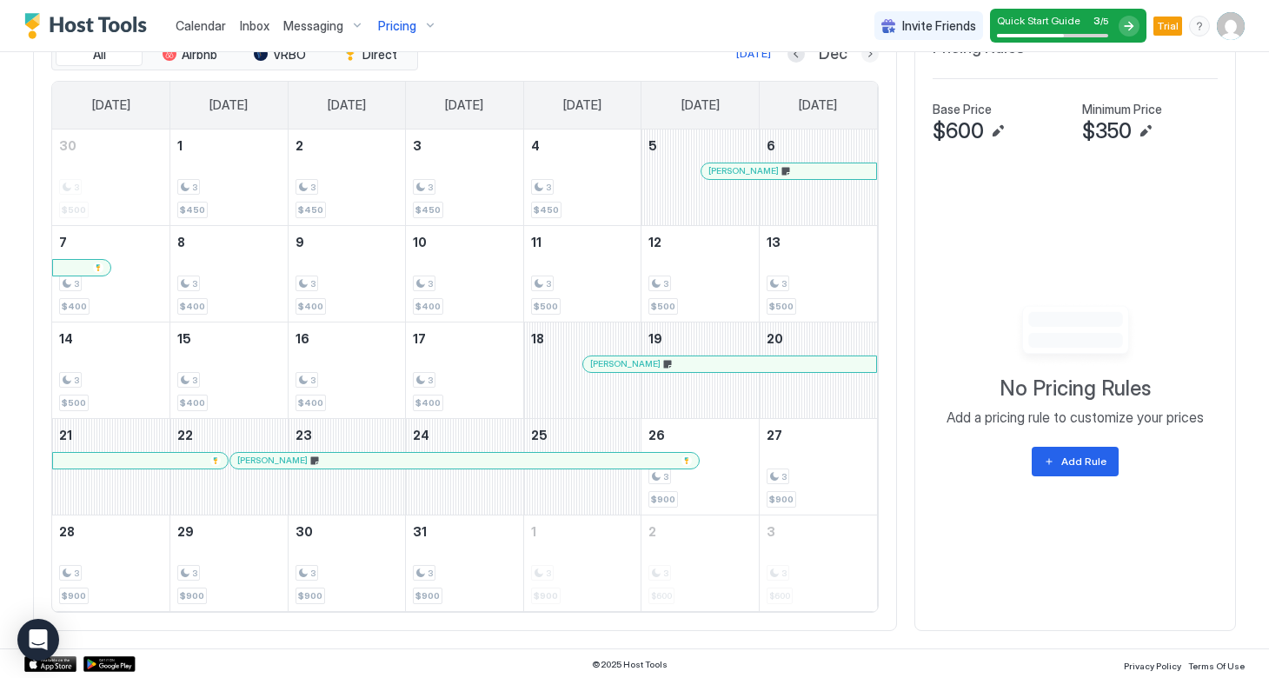
click at [868, 56] on button "Next month" at bounding box center [870, 53] width 17 height 17
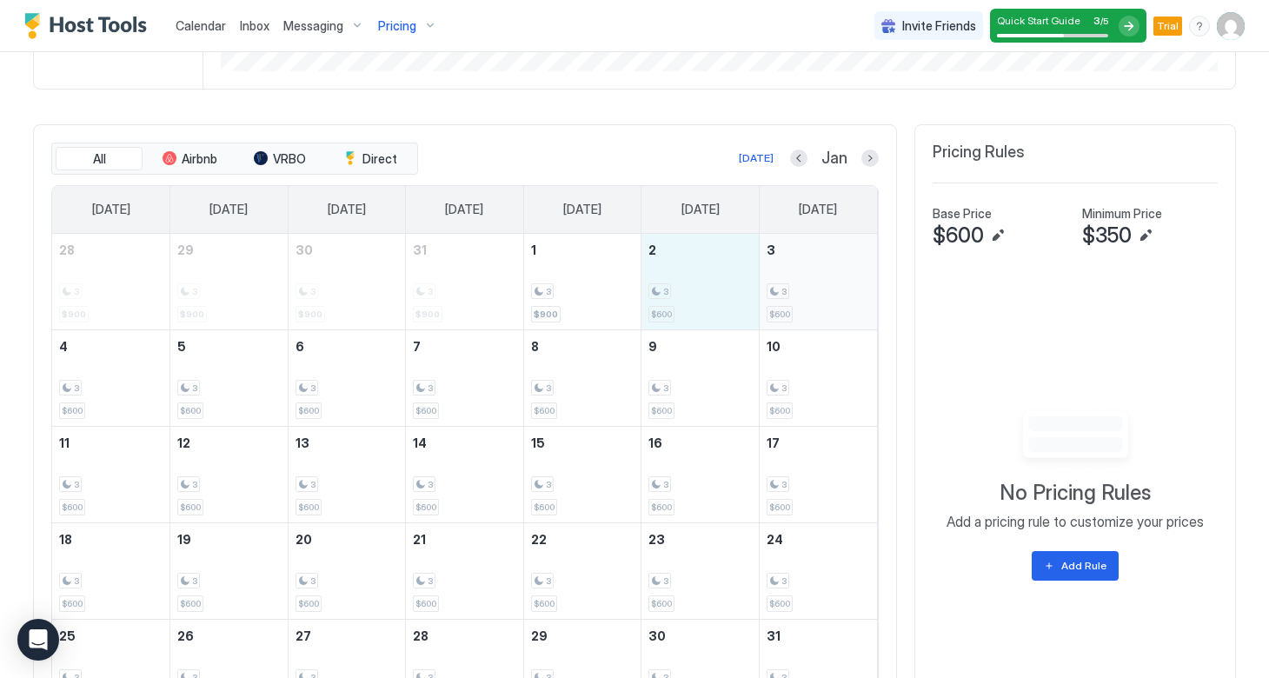
drag, startPoint x: 678, startPoint y: 292, endPoint x: 803, endPoint y: 283, distance: 125.6
click at [803, 283] on tr "28 3 $900 29 3 $900 30 3 $900 31 3 $900 1 3 $900 2 3 $600 3 3 $600" at bounding box center [464, 282] width 825 height 96
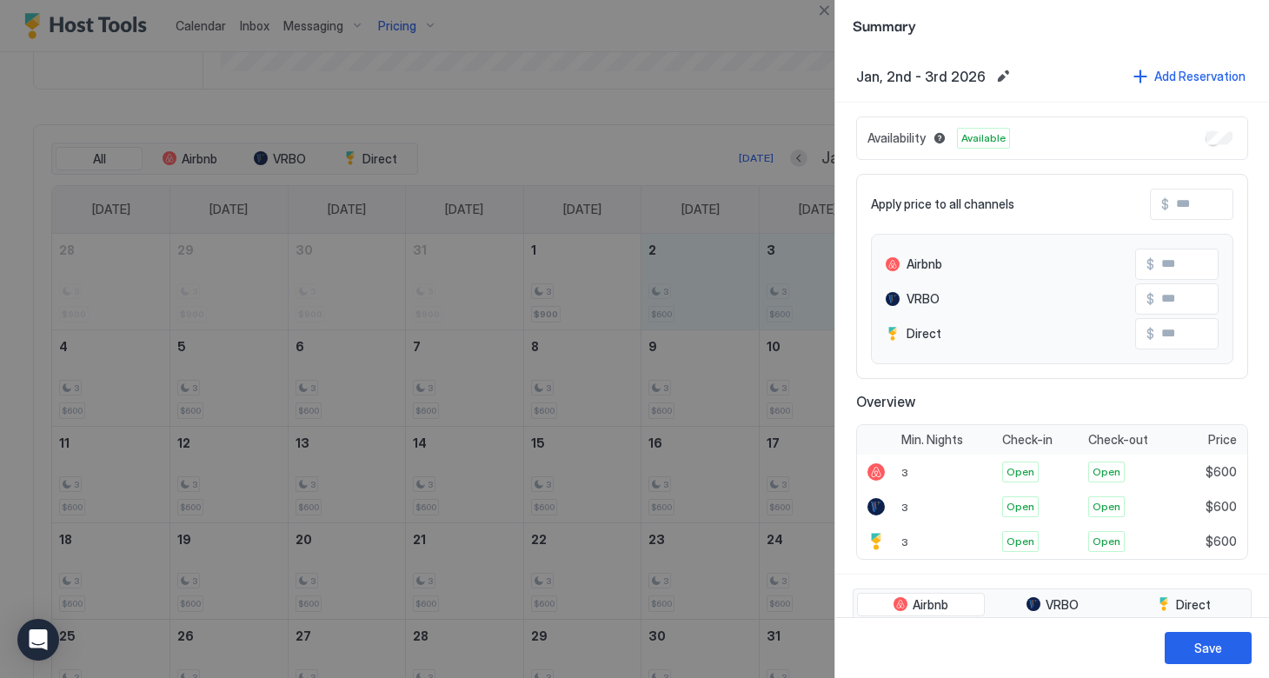
click at [1180, 210] on input "Input Field" at bounding box center [1238, 205] width 139 height 30
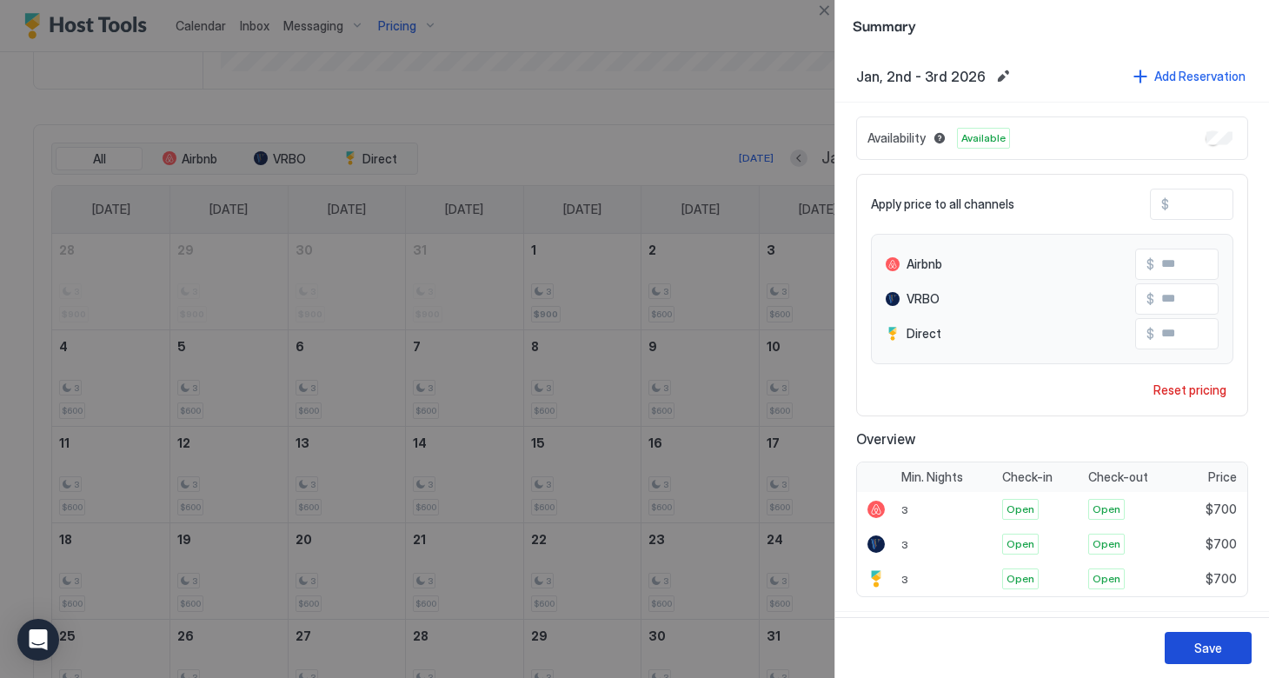
click at [1208, 652] on div "Save" at bounding box center [1208, 648] width 28 height 18
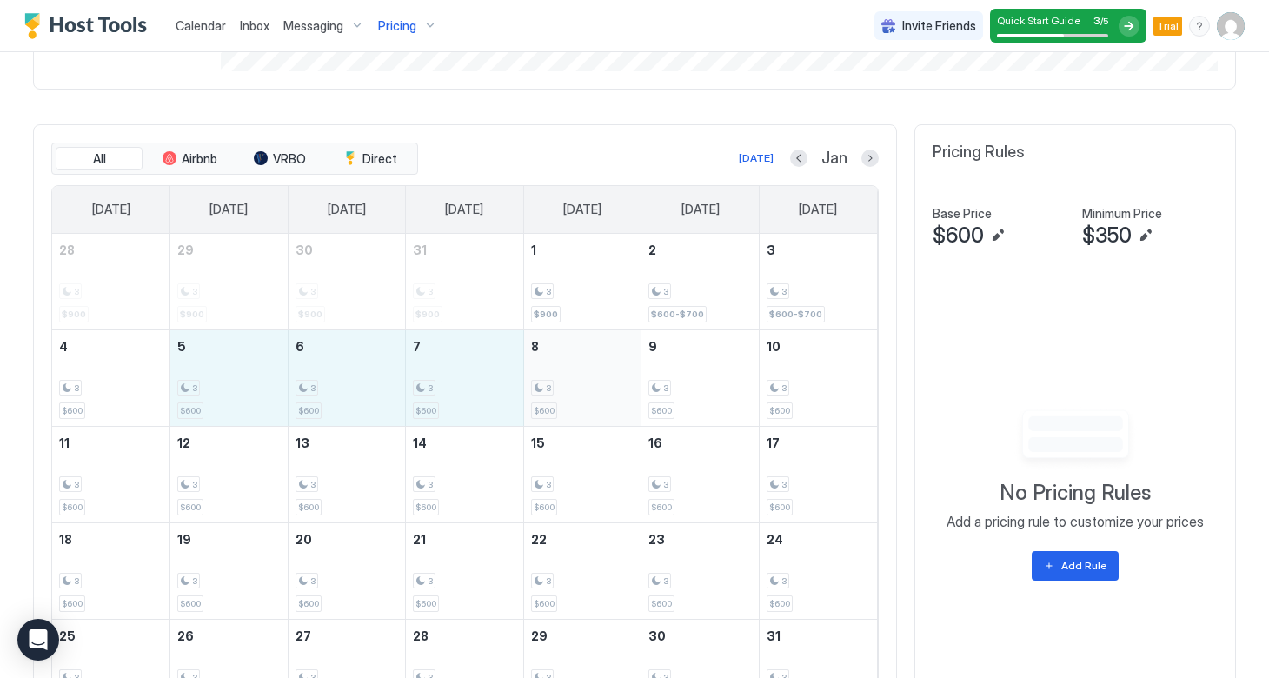
drag, startPoint x: 215, startPoint y: 397, endPoint x: 533, endPoint y: 388, distance: 318.3
click at [533, 388] on tr "4 3 $600 5 3 $600 6 3 $600 7 3 $600 8 3 $600 9 3 $600 10 3 $600" at bounding box center [464, 377] width 825 height 96
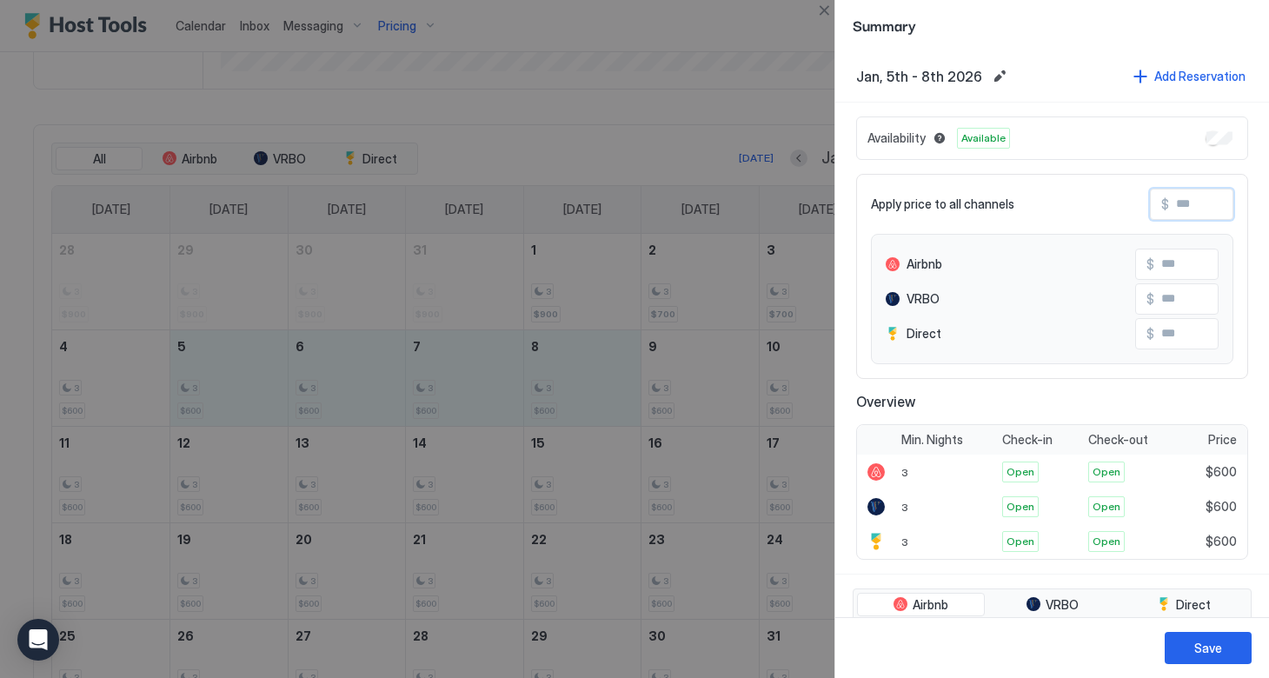
click at [1181, 207] on input "Input Field" at bounding box center [1238, 205] width 139 height 30
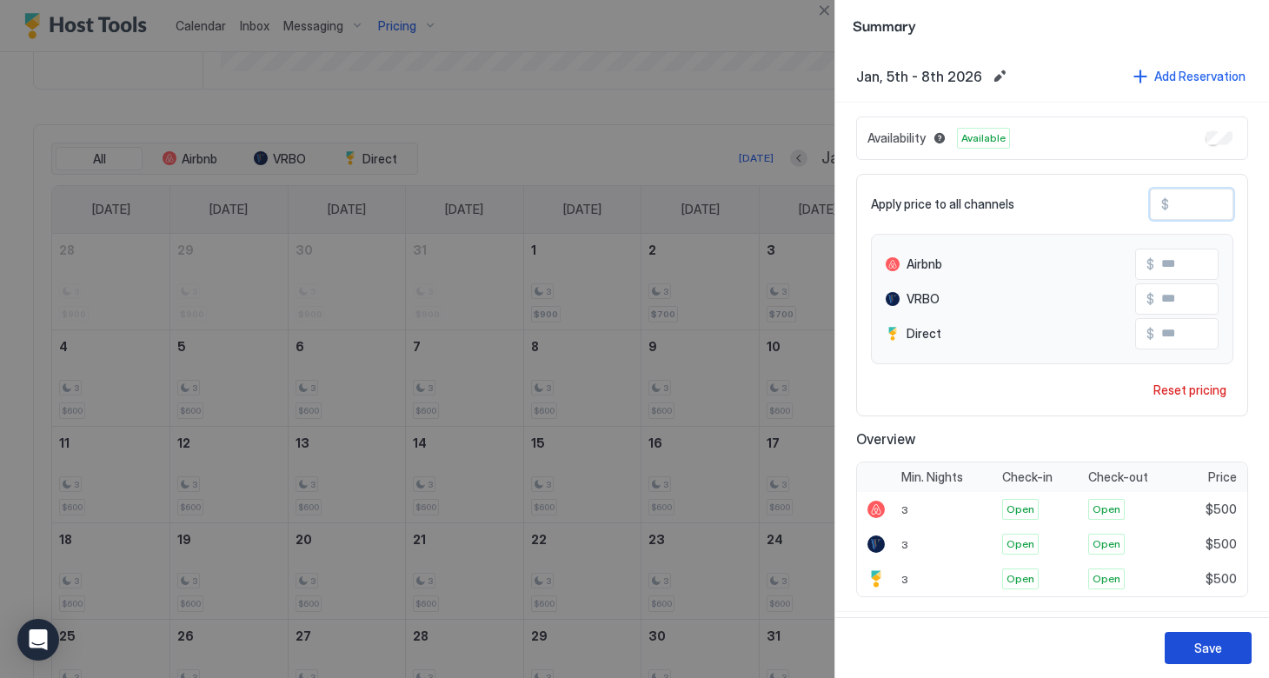
click at [1194, 641] on div "Save" at bounding box center [1208, 648] width 28 height 18
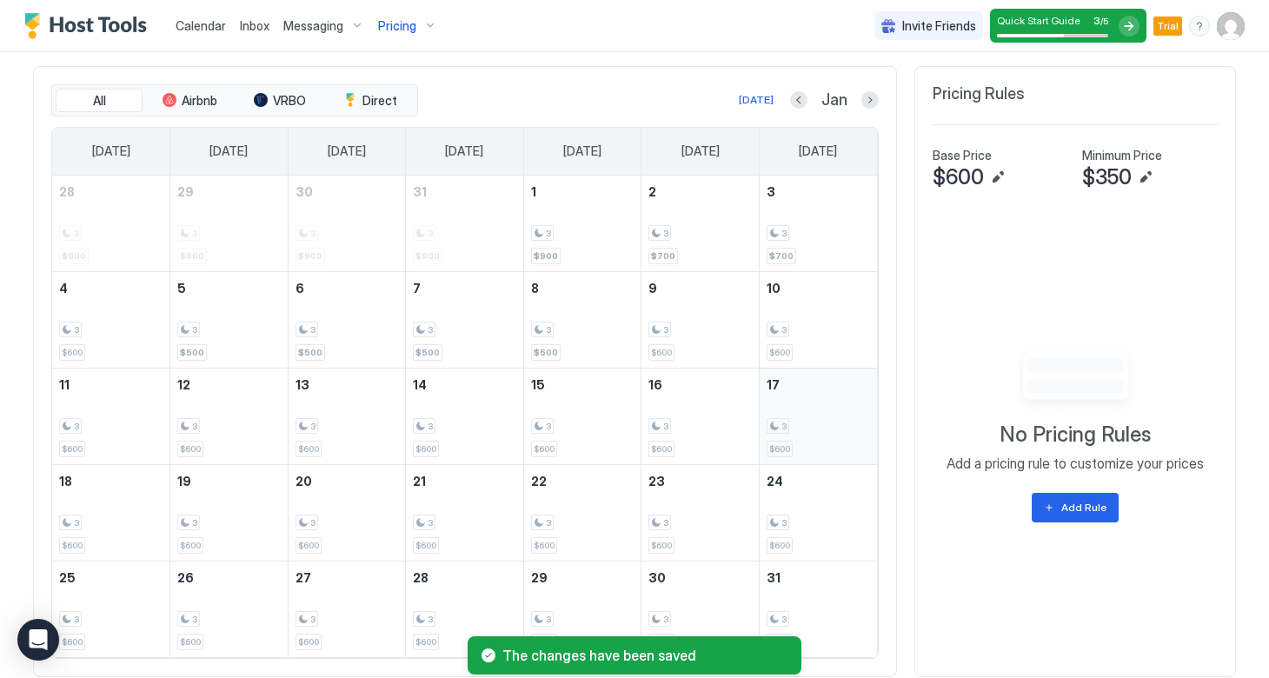
scroll to position [640, 0]
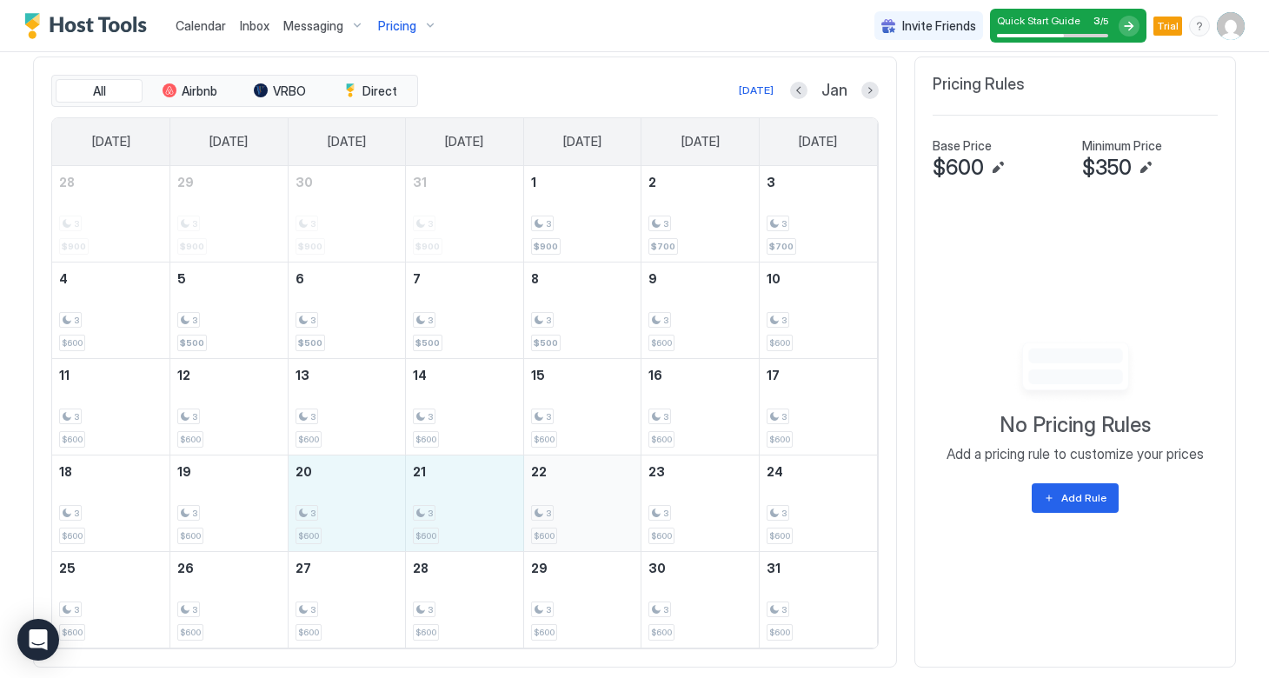
drag, startPoint x: 363, startPoint y: 499, endPoint x: 561, endPoint y: 496, distance: 198.2
click at [561, 496] on tr "18 3 $600 19 3 $600 20 3 $600 21 3 $600 22 3 $600 23 3 $600 24 3 $600" at bounding box center [464, 503] width 825 height 96
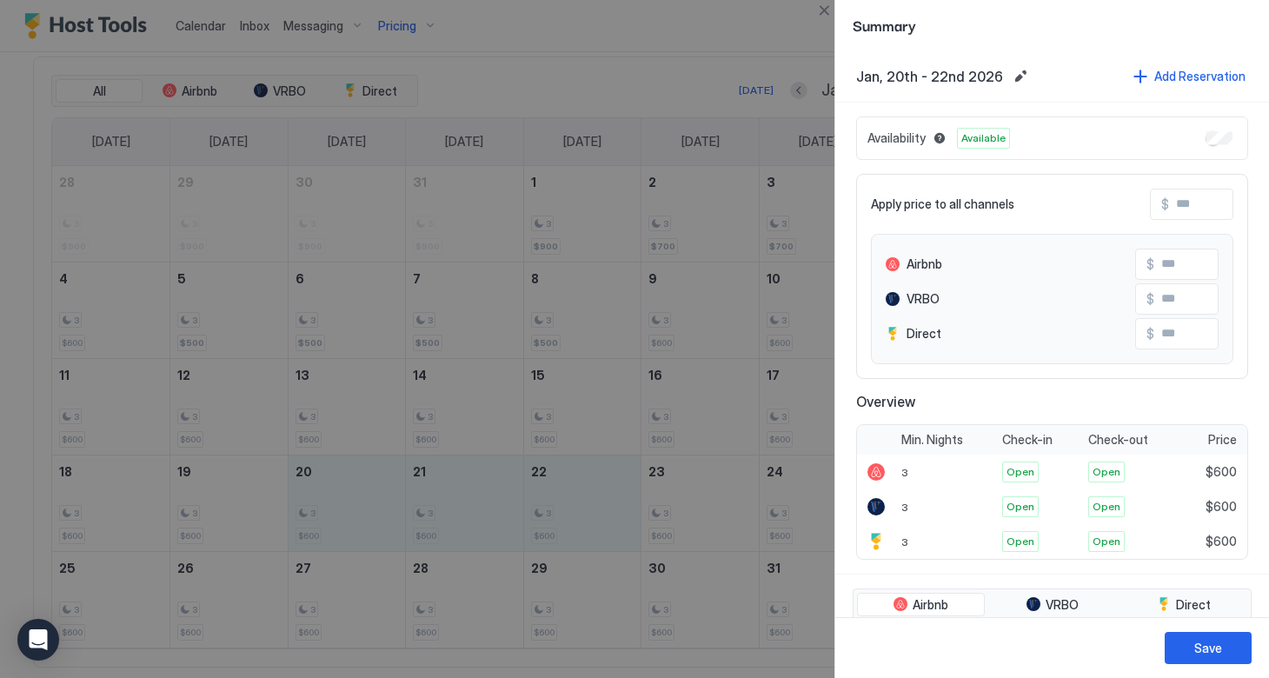
drag, startPoint x: 575, startPoint y: 576, endPoint x: 369, endPoint y: 575, distance: 206.0
click at [369, 575] on div at bounding box center [634, 339] width 1269 height 678
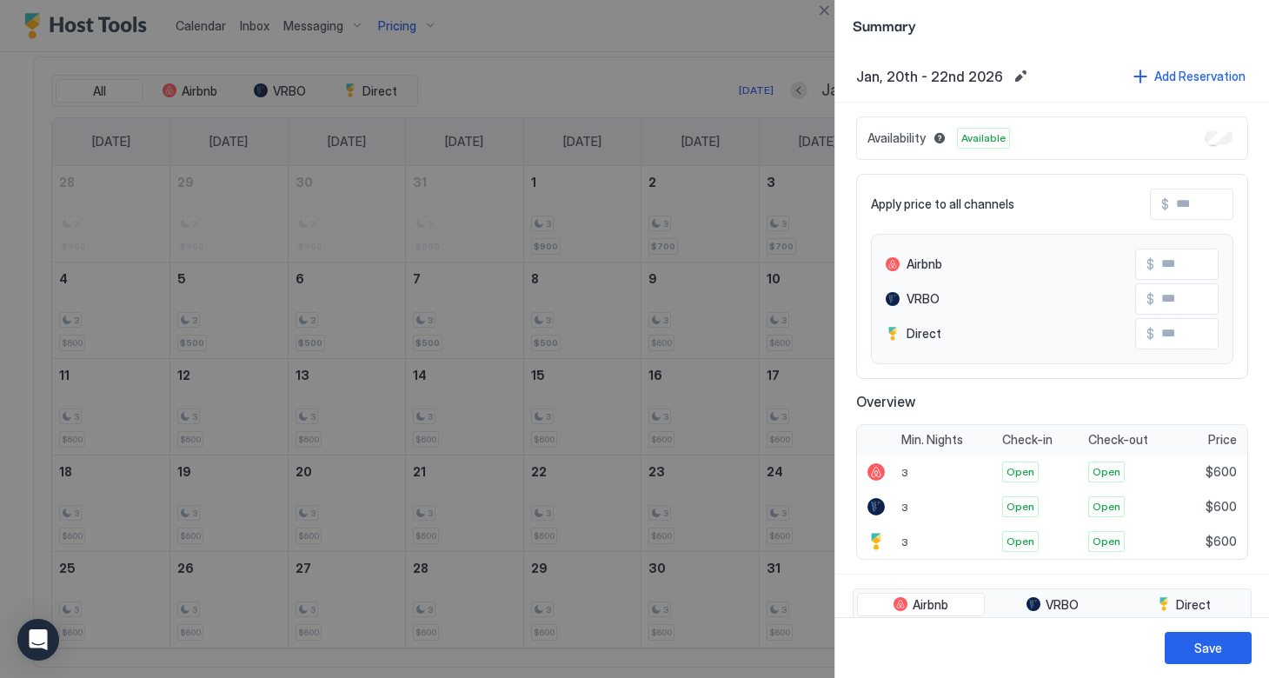
drag, startPoint x: 350, startPoint y: 512, endPoint x: 630, endPoint y: 500, distance: 280.2
click at [630, 500] on div at bounding box center [634, 339] width 1269 height 678
click at [1174, 215] on input "Input Field" at bounding box center [1238, 205] width 139 height 30
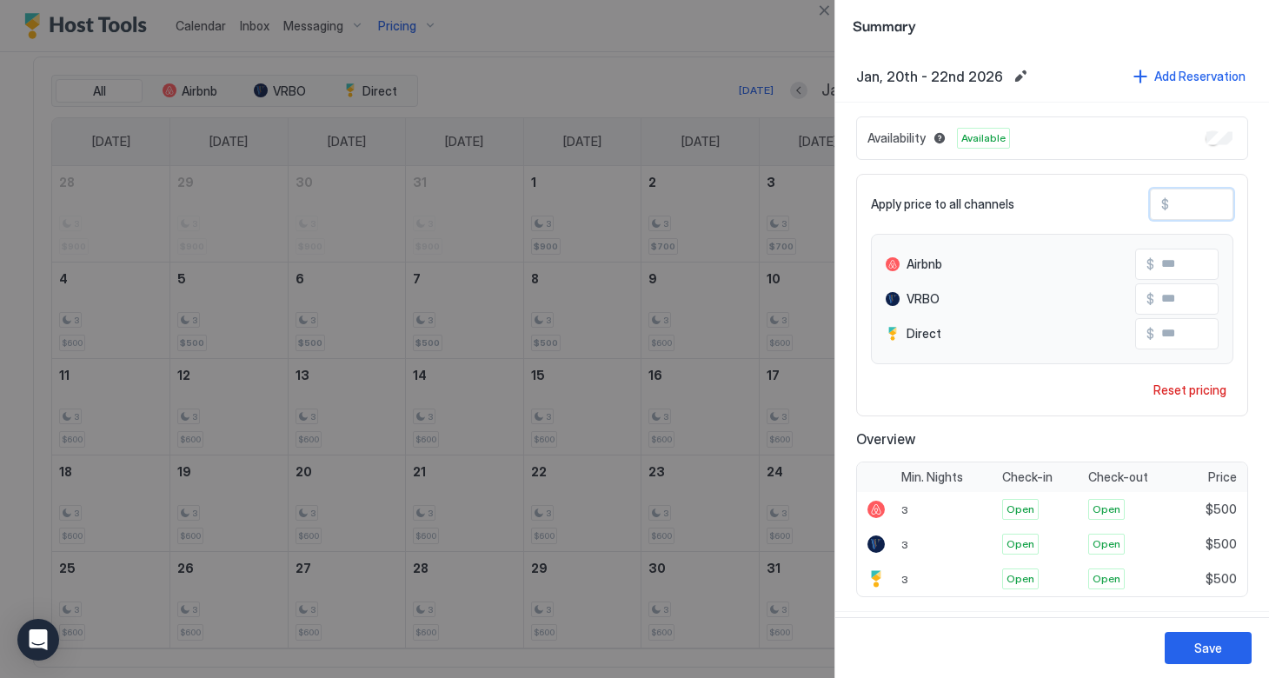
drag, startPoint x: 1176, startPoint y: 203, endPoint x: 1215, endPoint y: 204, distance: 39.1
click at [1215, 204] on input "***" at bounding box center [1238, 205] width 139 height 30
click at [1177, 652] on button "Save" at bounding box center [1208, 648] width 87 height 32
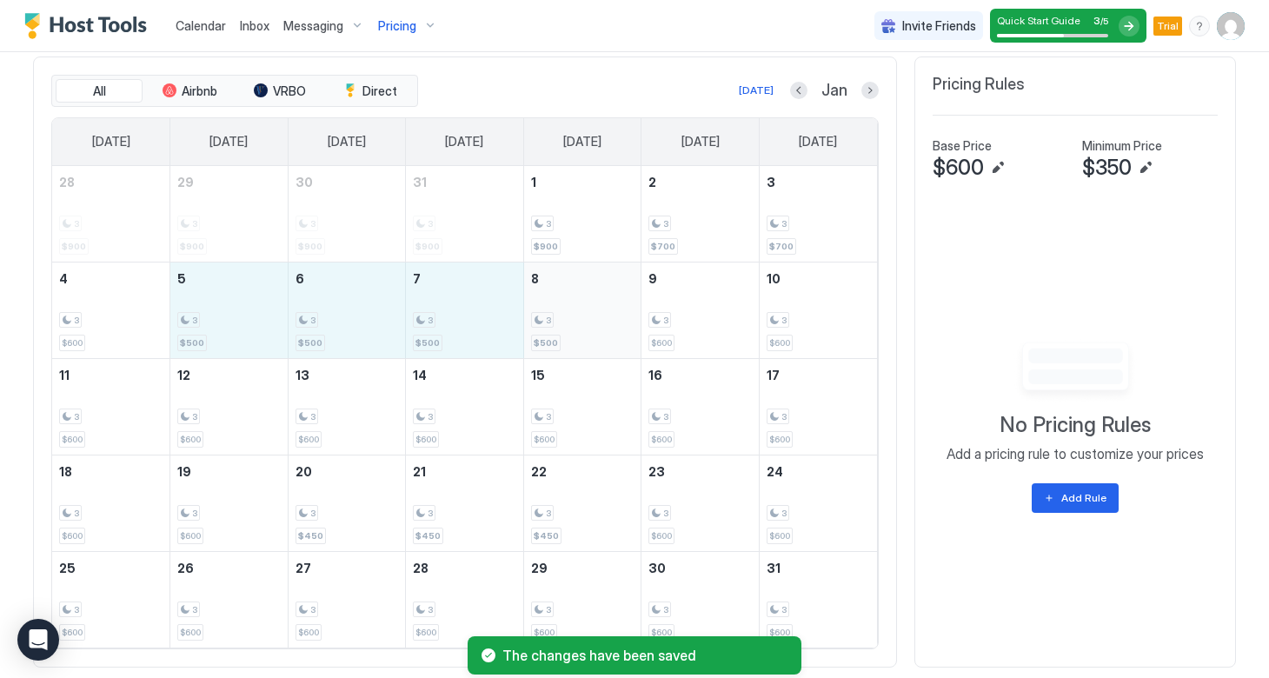
drag, startPoint x: 239, startPoint y: 322, endPoint x: 560, endPoint y: 296, distance: 321.8
click at [561, 296] on tr "4 3 $600 5 3 $500 6 3 $500 7 3 $500 8 3 $500 9 3 $600 10 3 $600" at bounding box center [464, 310] width 825 height 96
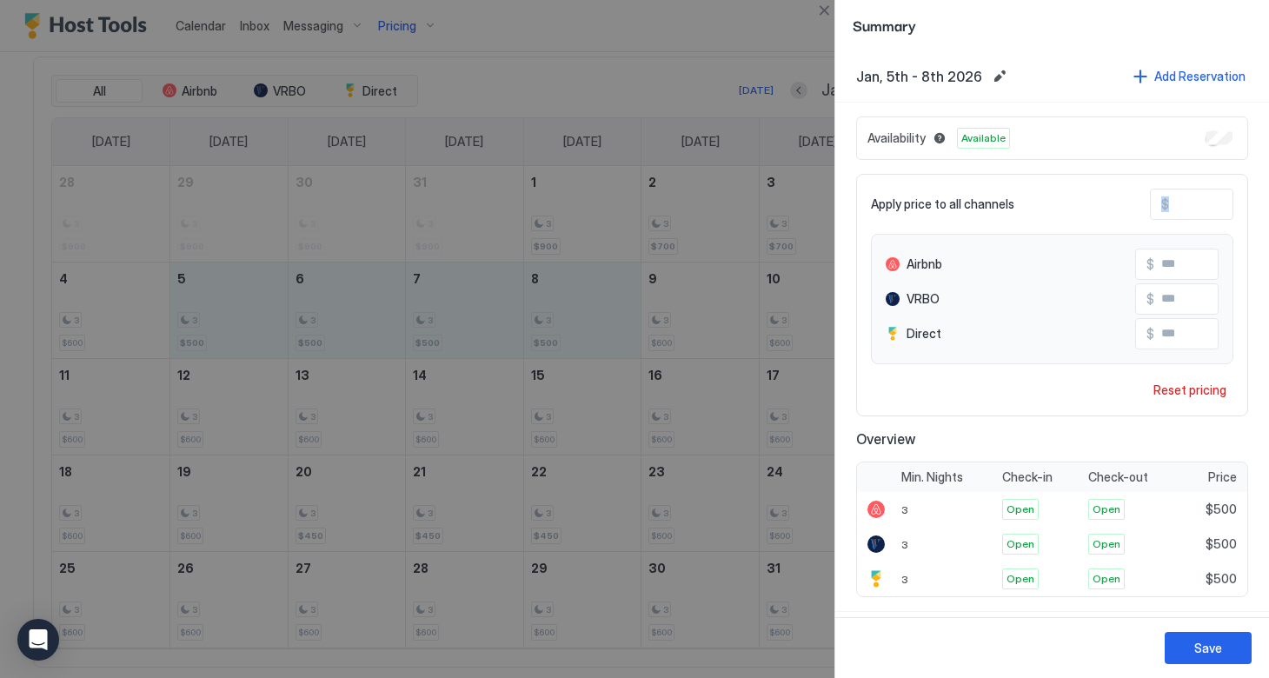
drag, startPoint x: 1168, startPoint y: 203, endPoint x: 1218, endPoint y: 201, distance: 50.5
click at [1218, 201] on div "$ ***" at bounding box center [1191, 204] width 83 height 31
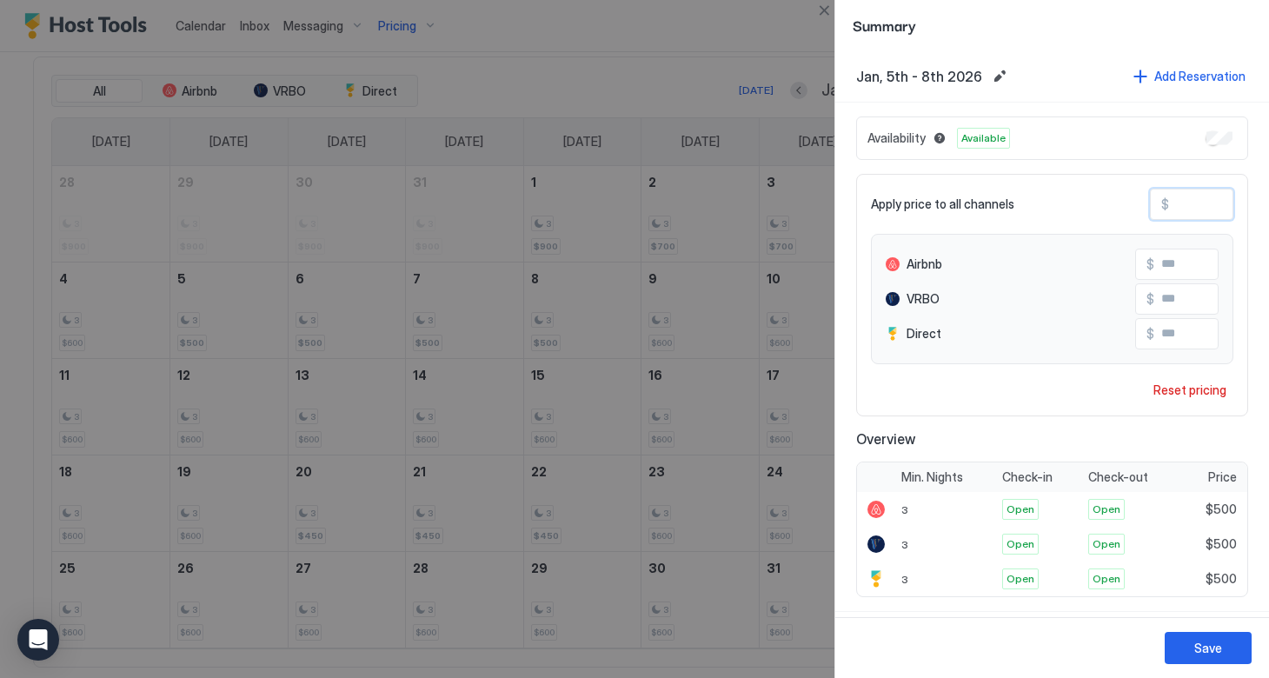
click at [1177, 203] on input "***" at bounding box center [1238, 205] width 139 height 30
click at [1197, 649] on div "Save" at bounding box center [1208, 648] width 28 height 18
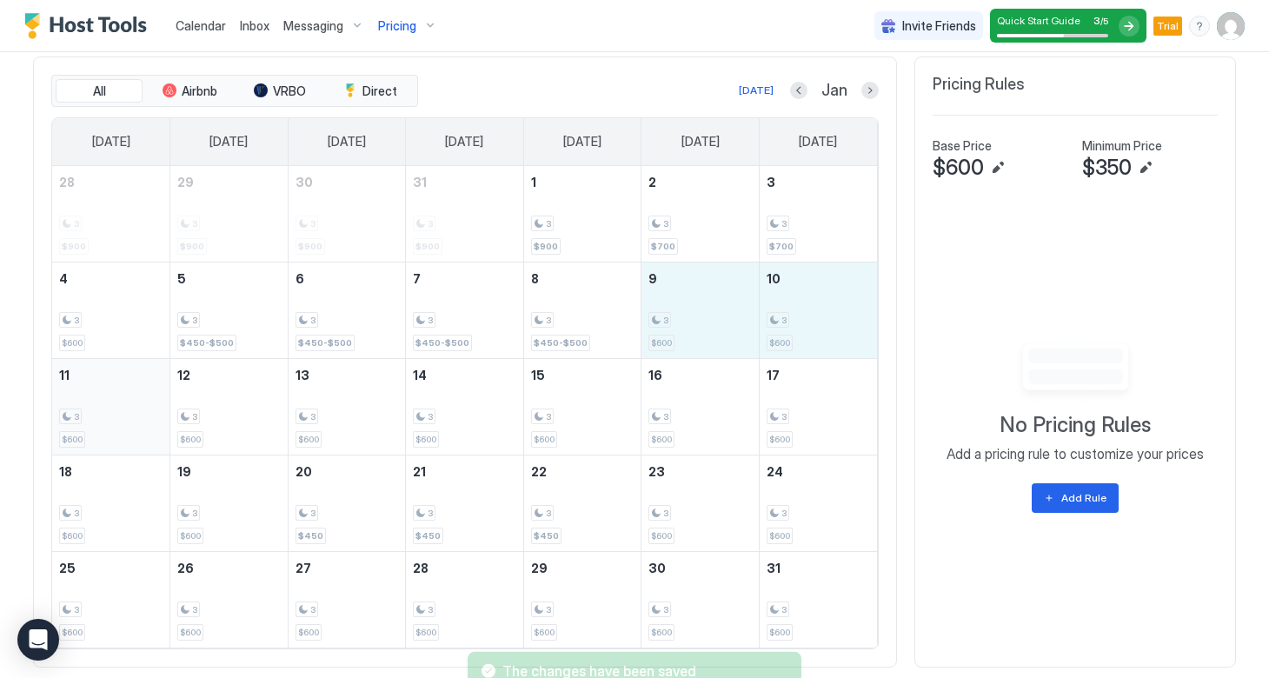
drag, startPoint x: 675, startPoint y: 314, endPoint x: 83, endPoint y: 399, distance: 598.1
click at [83, 399] on tbody "28 3 $900 29 3 $900 30 3 $900 31 3 $900 1 3 $900 2 3 $700 3 3 $700 4 3 $600 5 3…" at bounding box center [464, 407] width 825 height 482
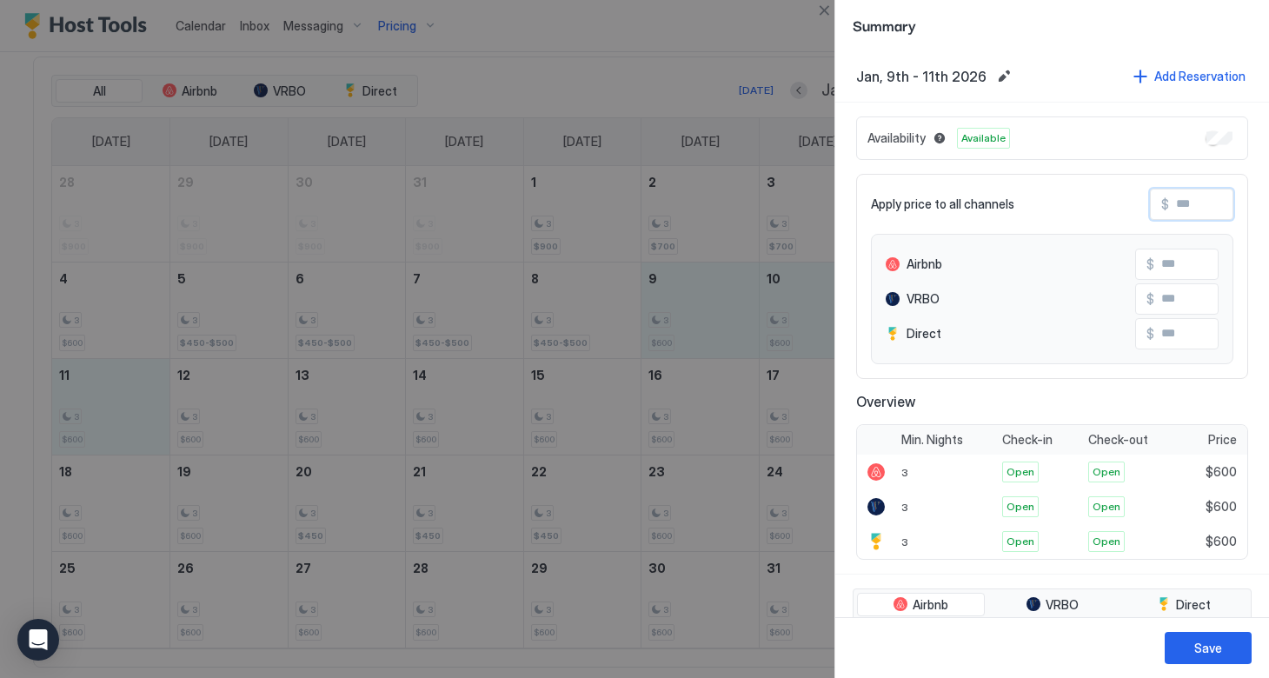
click at [1172, 210] on input "Input Field" at bounding box center [1238, 205] width 139 height 30
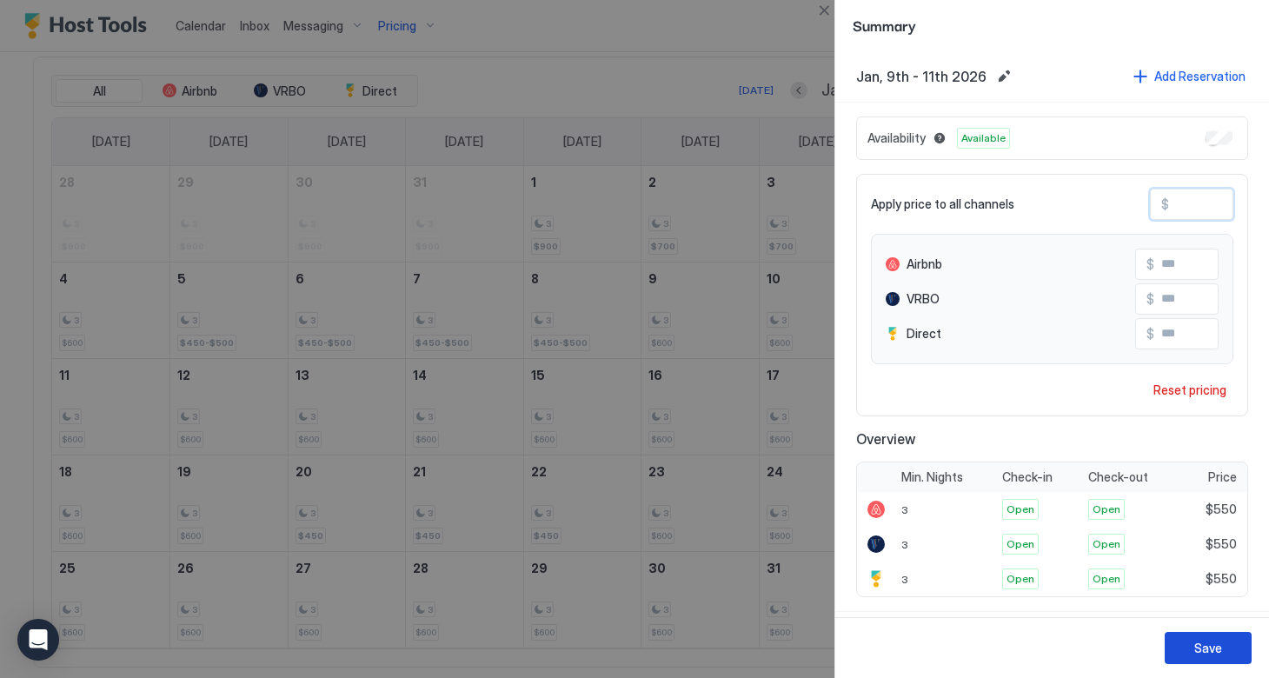
click at [1187, 647] on button "Save" at bounding box center [1208, 648] width 87 height 32
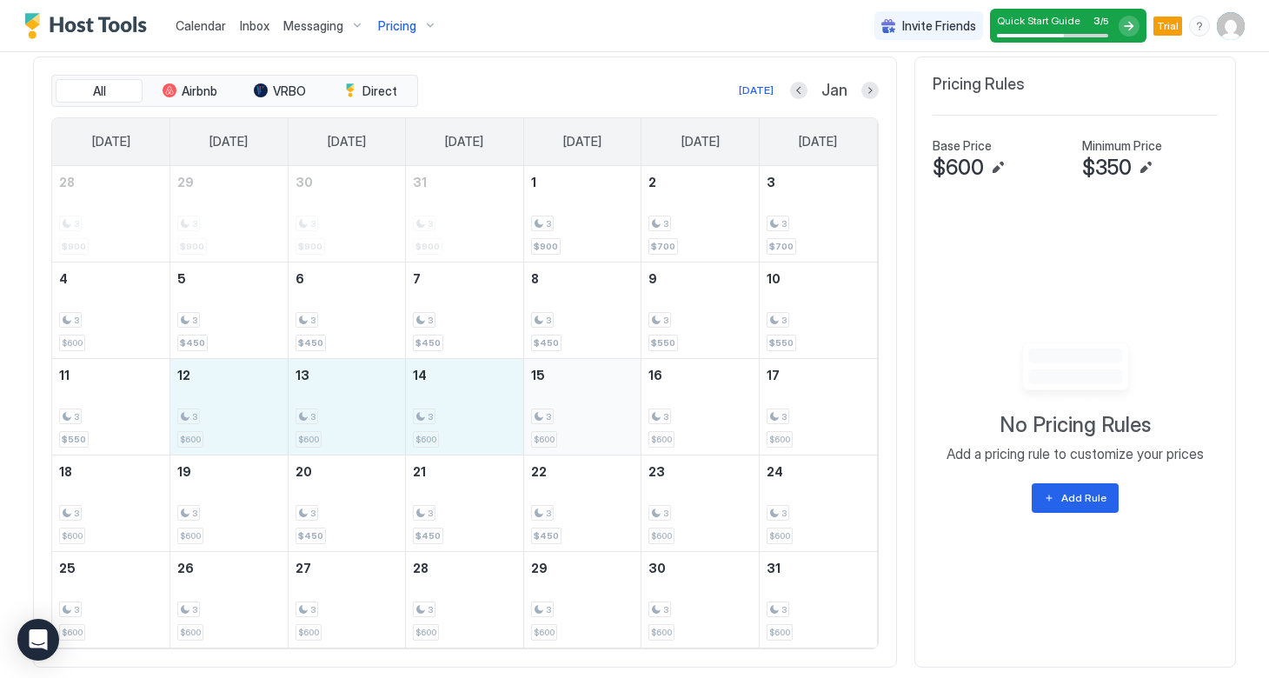
drag, startPoint x: 191, startPoint y: 402, endPoint x: 542, endPoint y: 401, distance: 351.2
click at [542, 402] on tr "11 3 $550 12 3 $600 13 3 $600 14 3 $600 15 3 $600 16 3 $600 17 3 $600" at bounding box center [464, 406] width 825 height 96
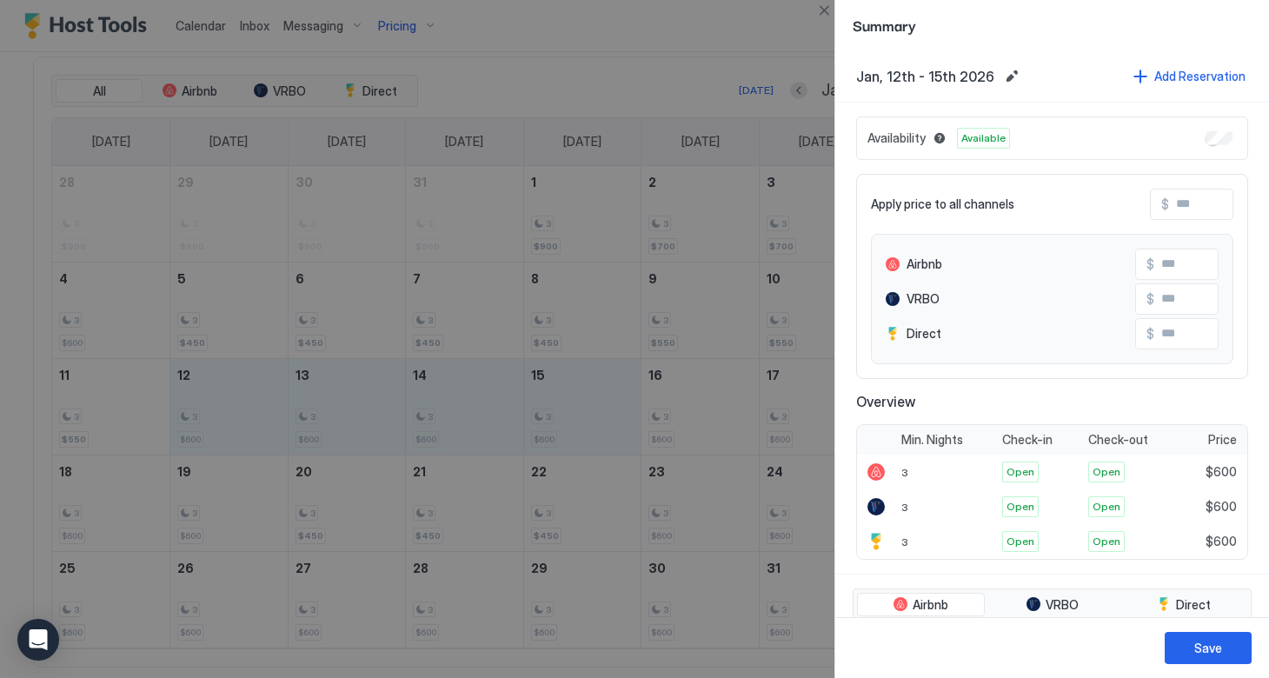
click at [1174, 204] on input "Input Field" at bounding box center [1238, 205] width 139 height 30
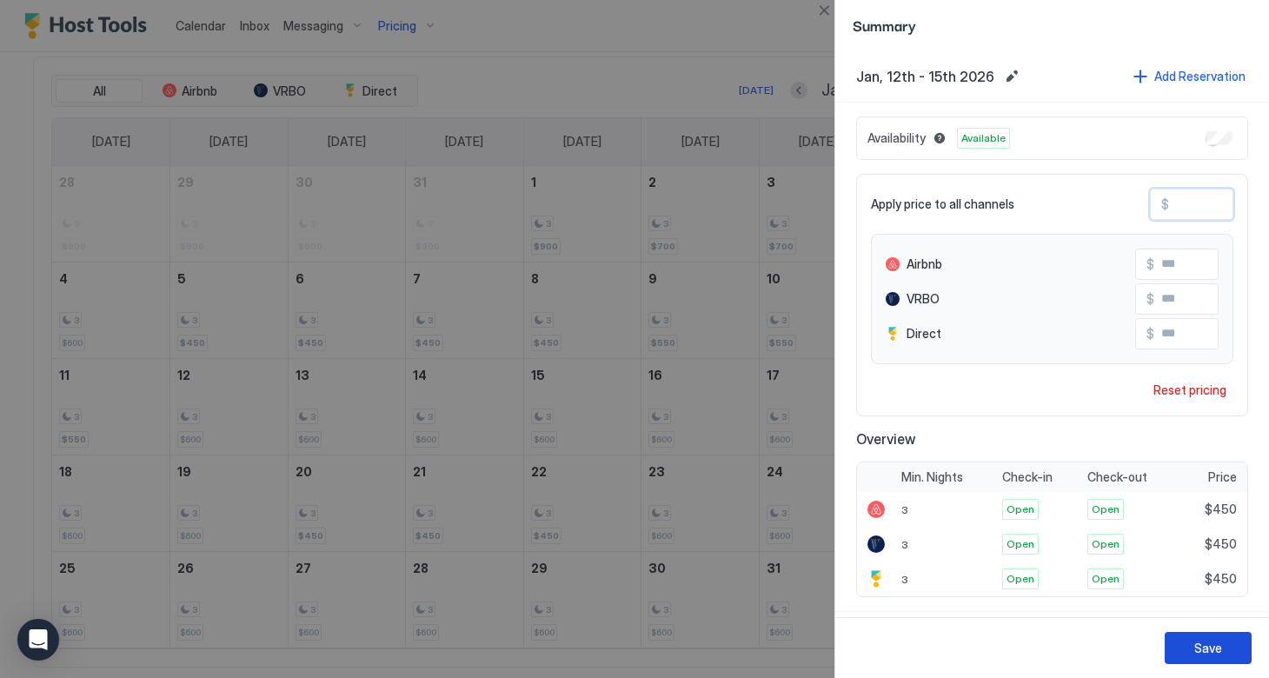
click at [1190, 650] on button "Save" at bounding box center [1208, 648] width 87 height 32
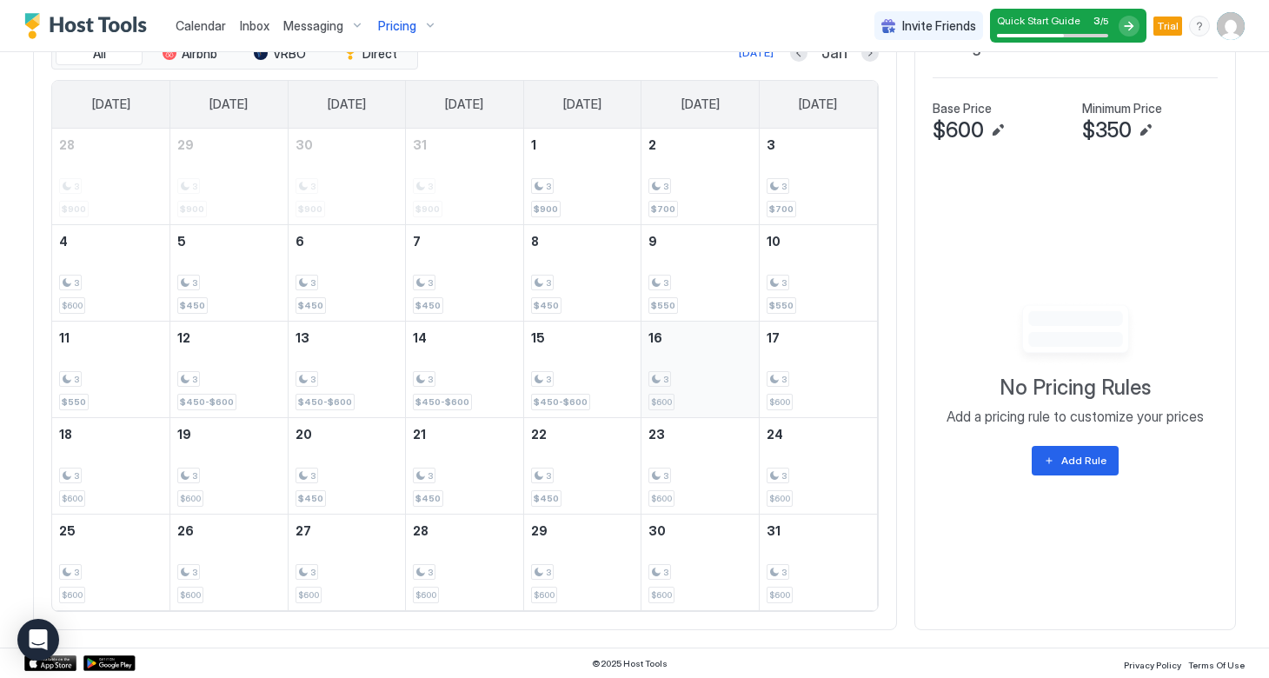
scroll to position [676, 0]
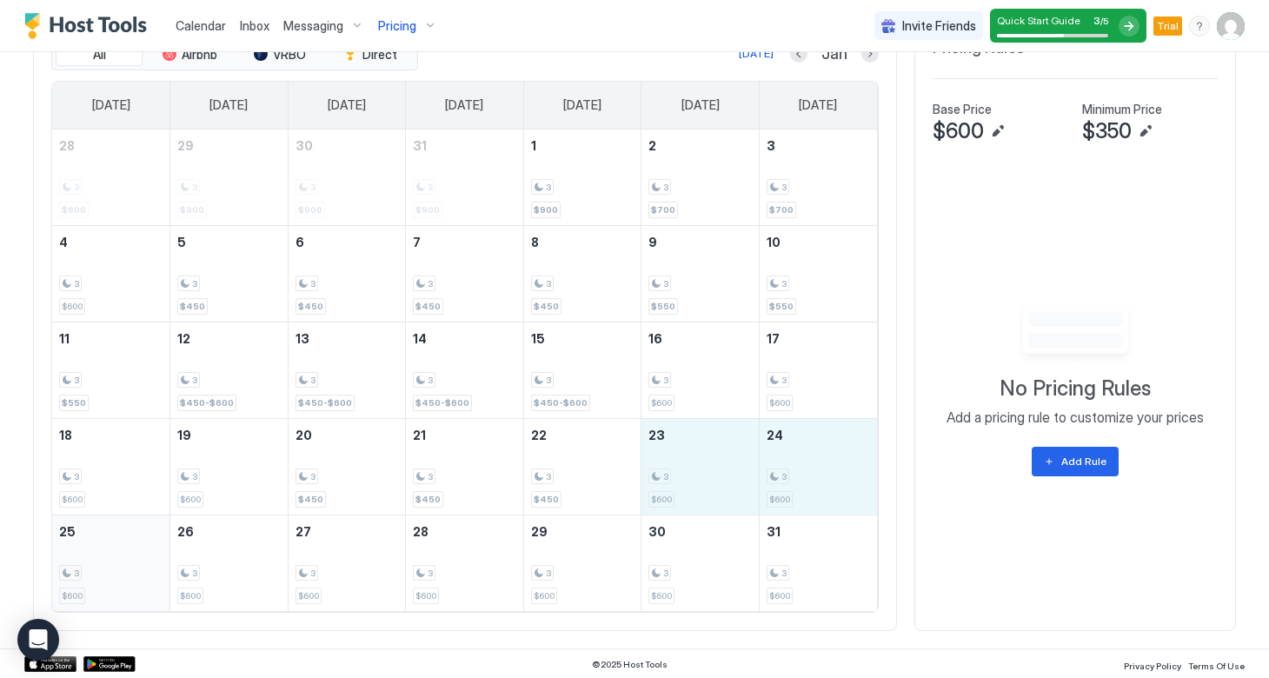
drag, startPoint x: 686, startPoint y: 466, endPoint x: 118, endPoint y: 549, distance: 573.8
click at [118, 549] on tbody "28 3 $900 29 3 $900 30 3 $900 31 3 $900 1 3 $900 2 3 $700 3 3 $700 4 3 $600 5 3…" at bounding box center [464, 371] width 825 height 482
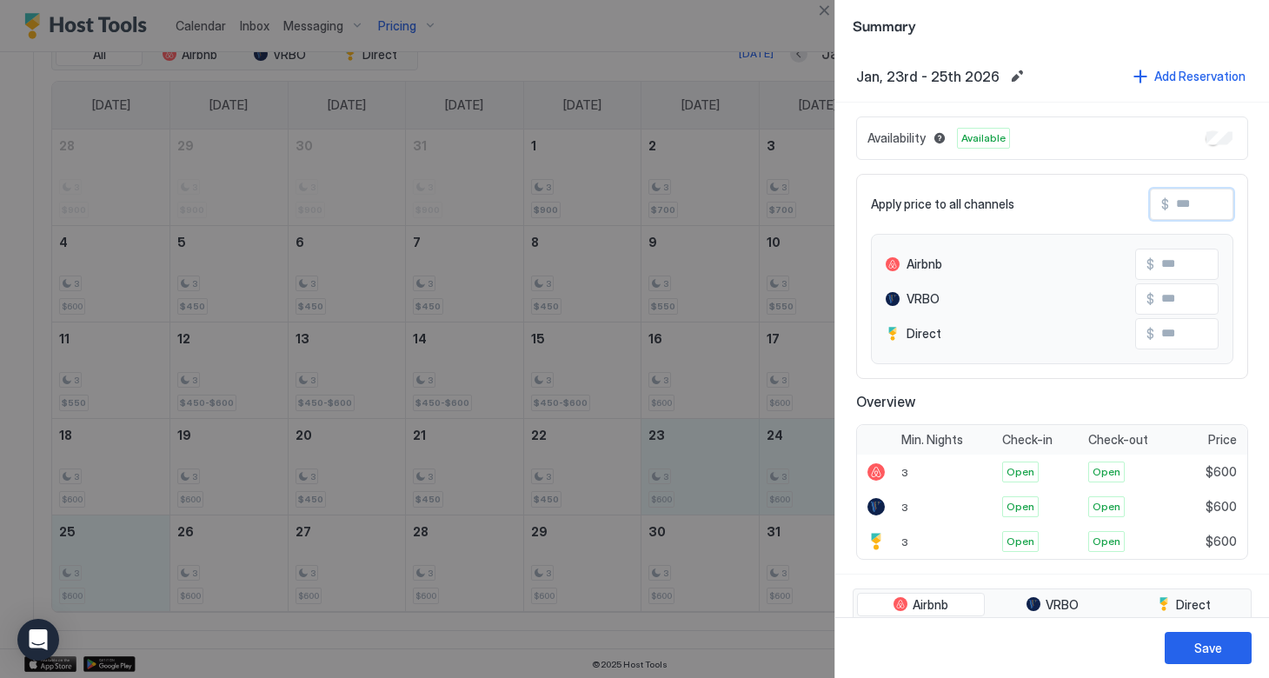
click at [1185, 197] on input "Input Field" at bounding box center [1238, 205] width 139 height 30
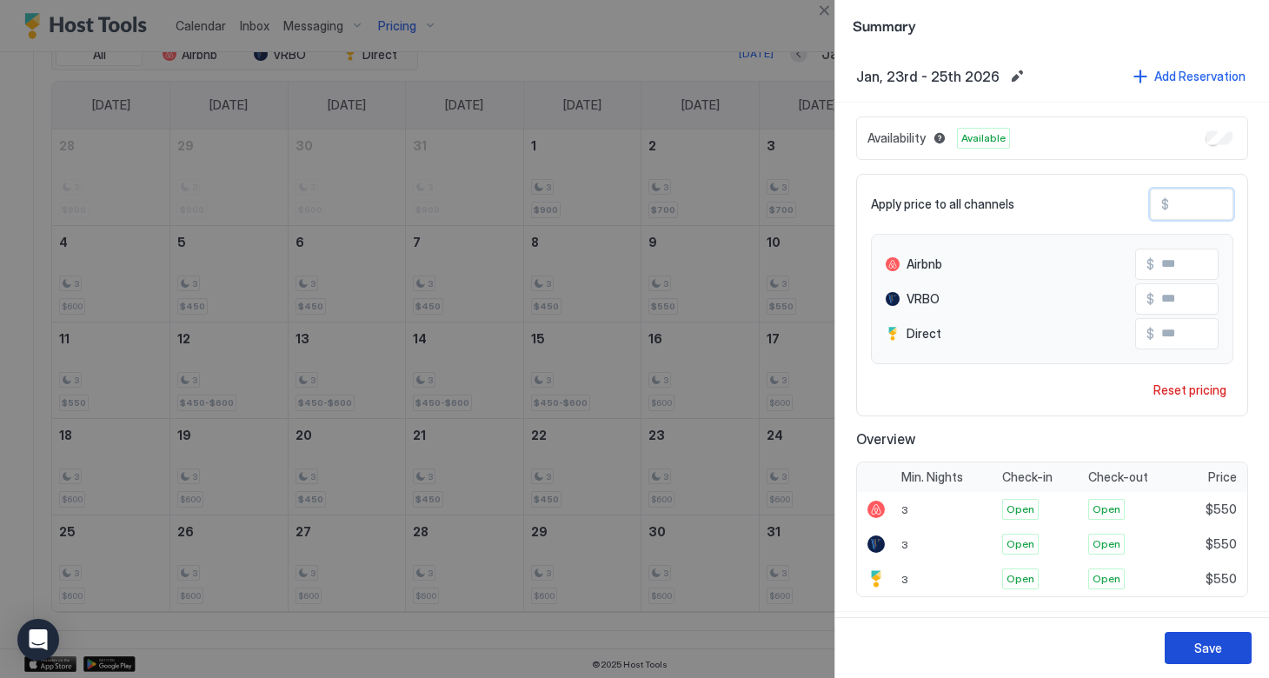
click at [1196, 658] on button "Save" at bounding box center [1208, 648] width 87 height 32
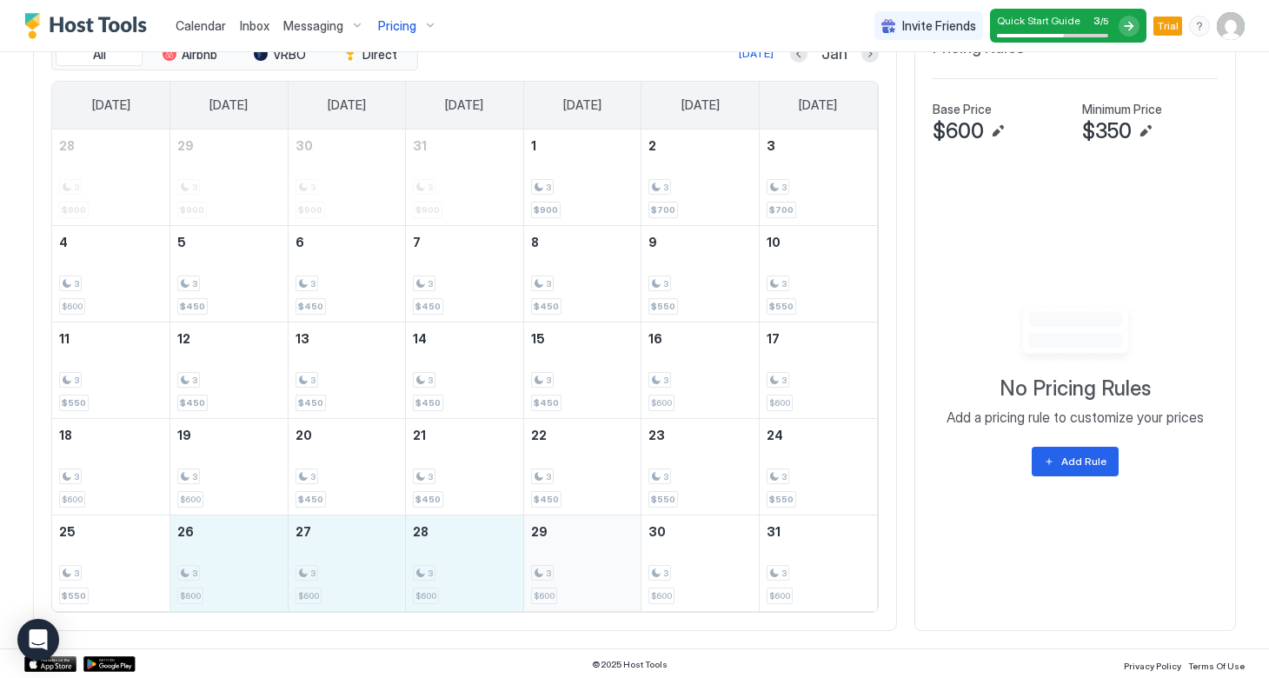
drag, startPoint x: 248, startPoint y: 556, endPoint x: 538, endPoint y: 556, distance: 290.4
click at [539, 556] on tr "25 3 $550 26 3 $600 27 3 $600 28 3 $600 29 3 $600 30 3 $600 31 3 $600" at bounding box center [464, 563] width 825 height 96
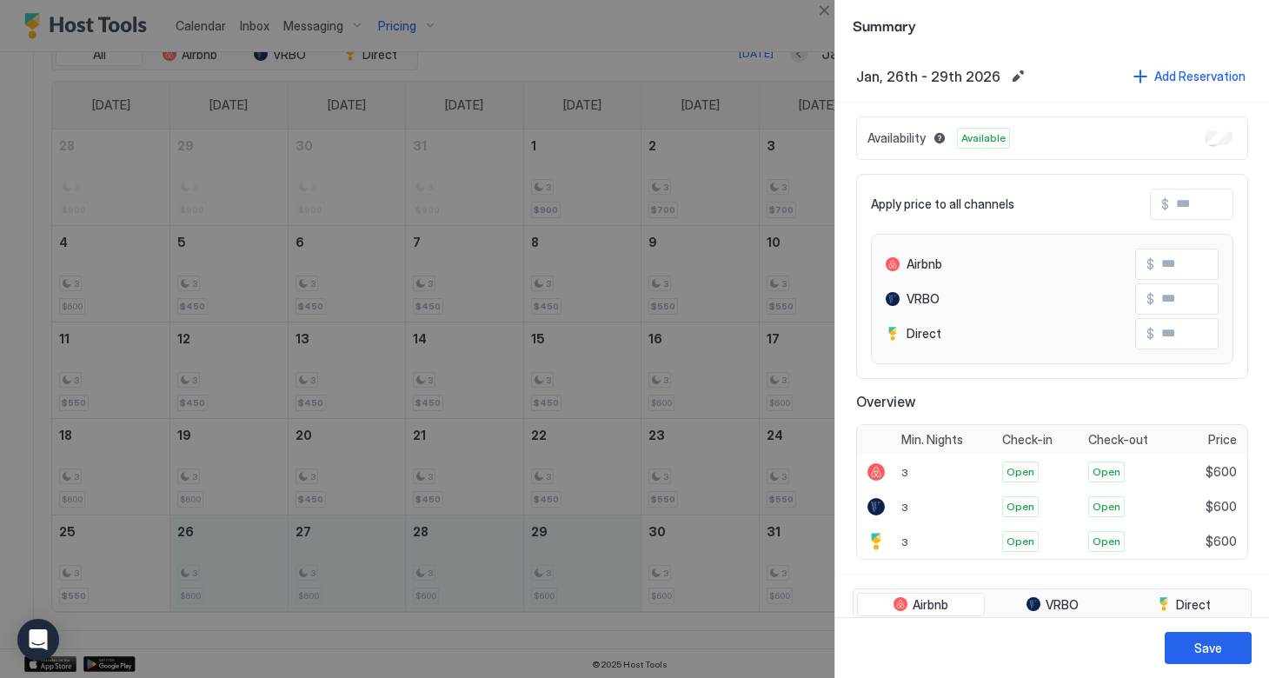
click at [1174, 204] on input "Input Field" at bounding box center [1238, 205] width 139 height 30
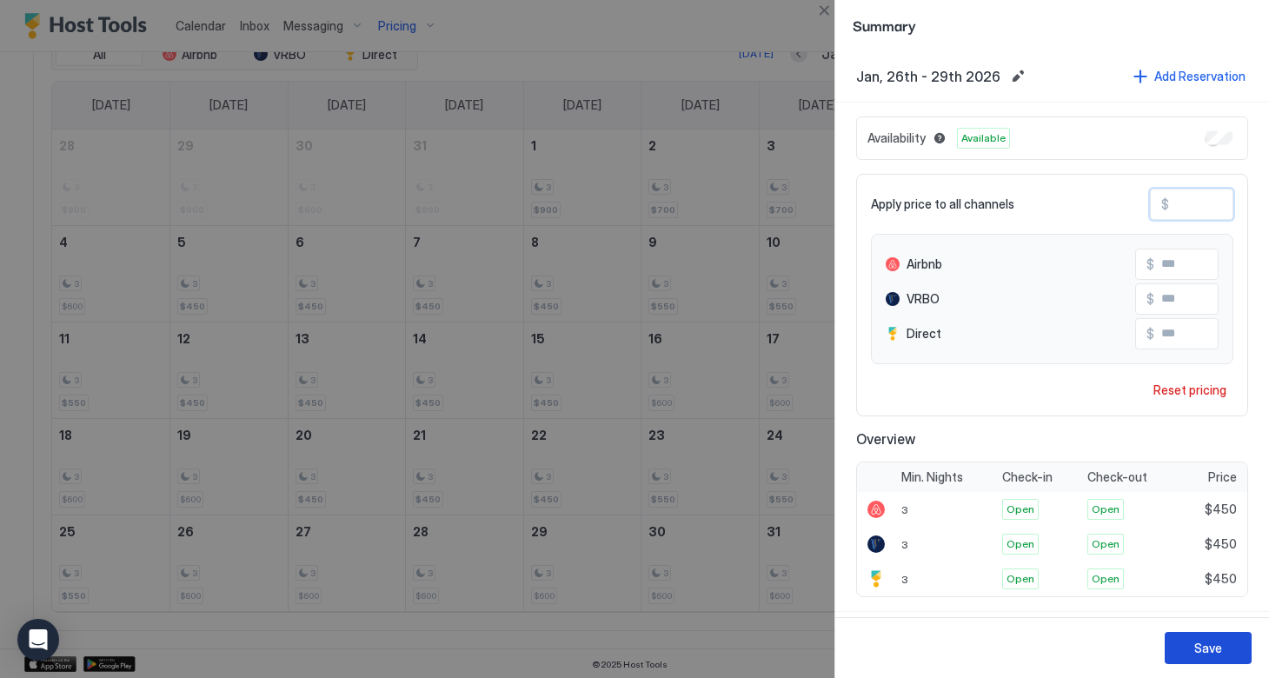
click at [1205, 652] on div "Save" at bounding box center [1208, 648] width 28 height 18
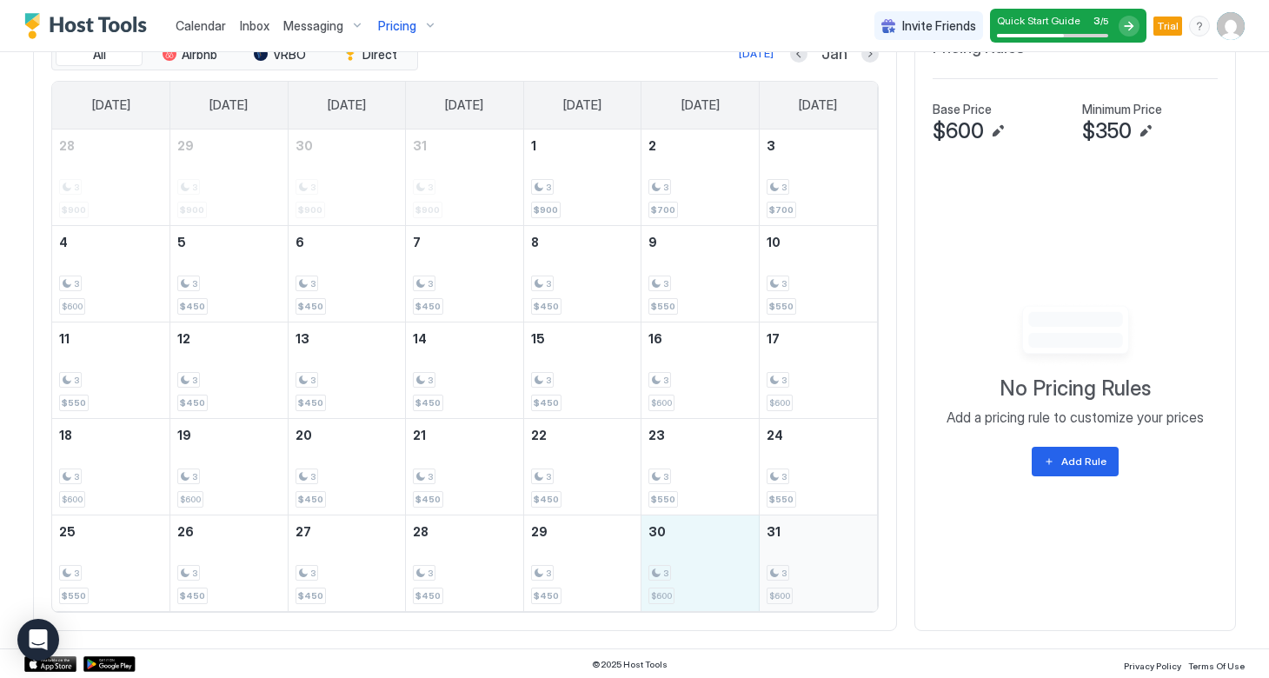
drag, startPoint x: 651, startPoint y: 542, endPoint x: 790, endPoint y: 555, distance: 139.7
click at [790, 555] on tr "25 3 $550 26 3 $450 27 3 $450 28 3 $450 29 3 $450 30 3 $600 31 3 $600" at bounding box center [464, 563] width 825 height 96
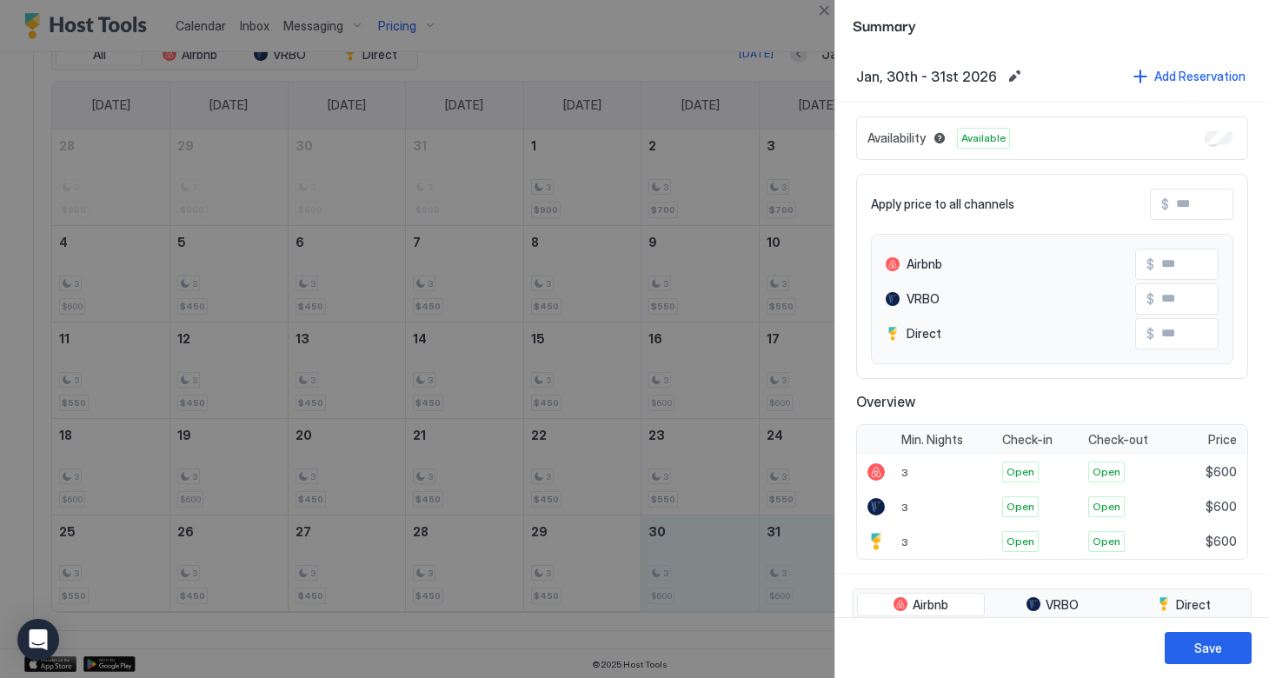
click at [1169, 205] on input "Input Field" at bounding box center [1238, 205] width 139 height 30
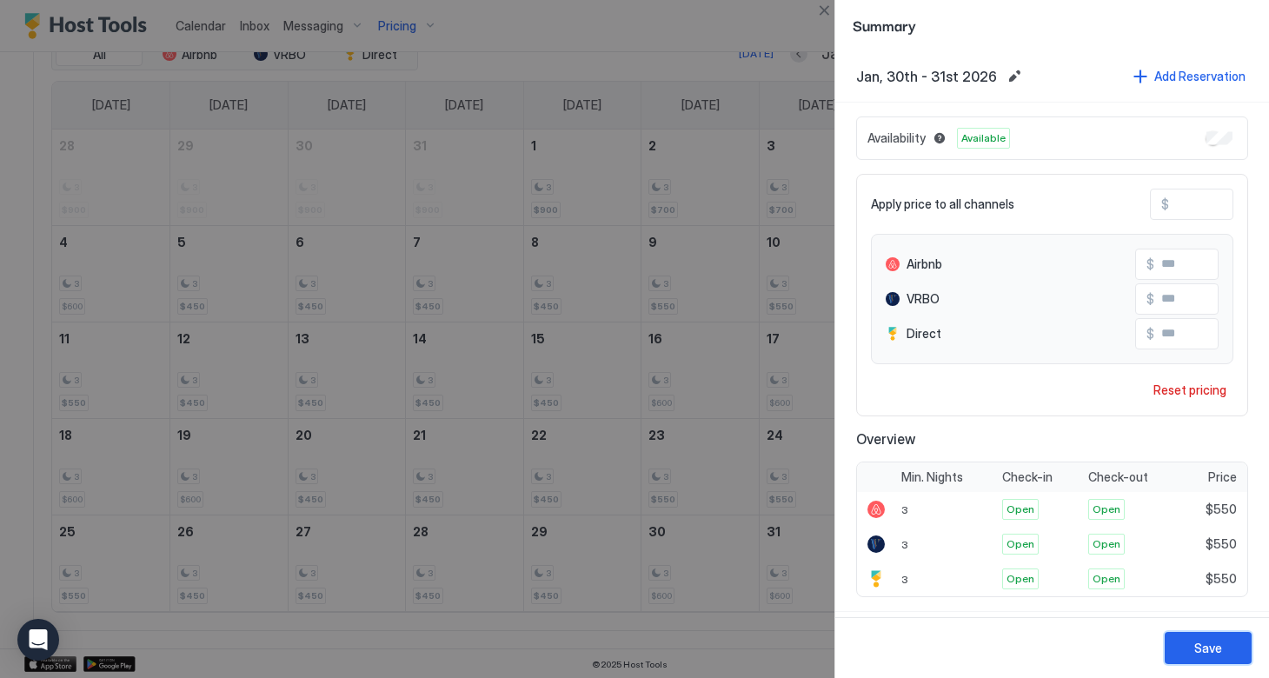
click at [1185, 658] on button "Save" at bounding box center [1208, 648] width 87 height 32
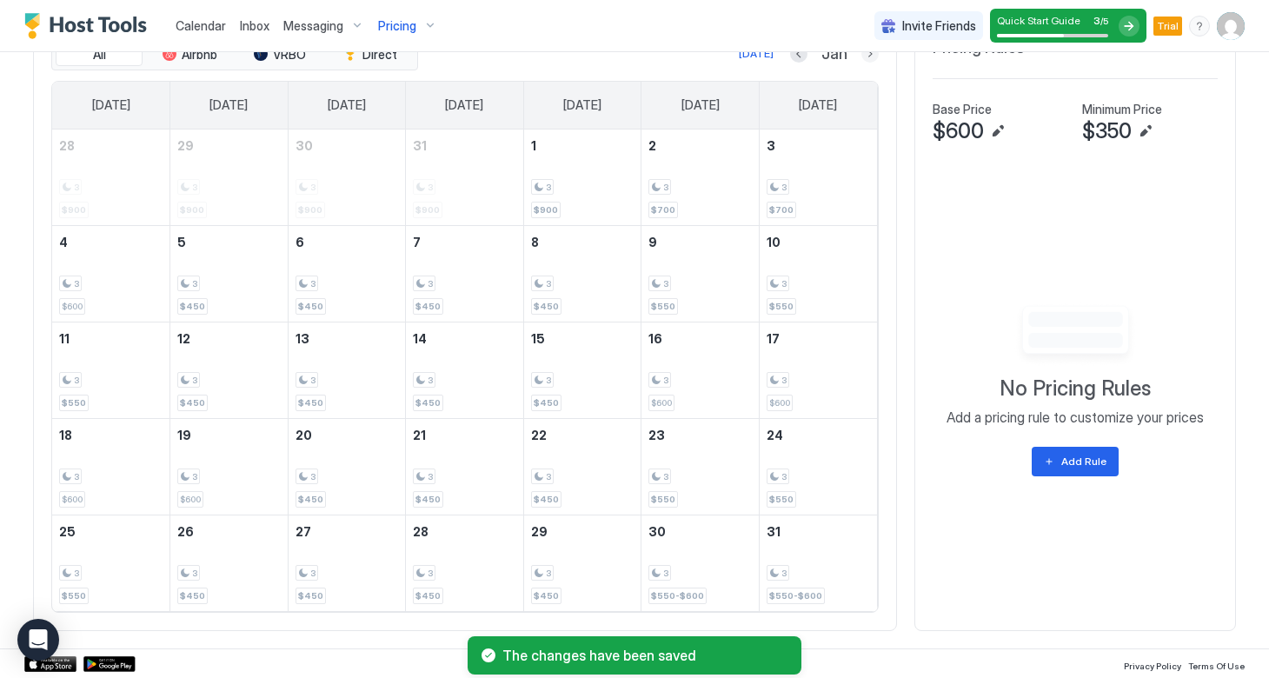
click at [868, 57] on button "Next month" at bounding box center [870, 53] width 17 height 17
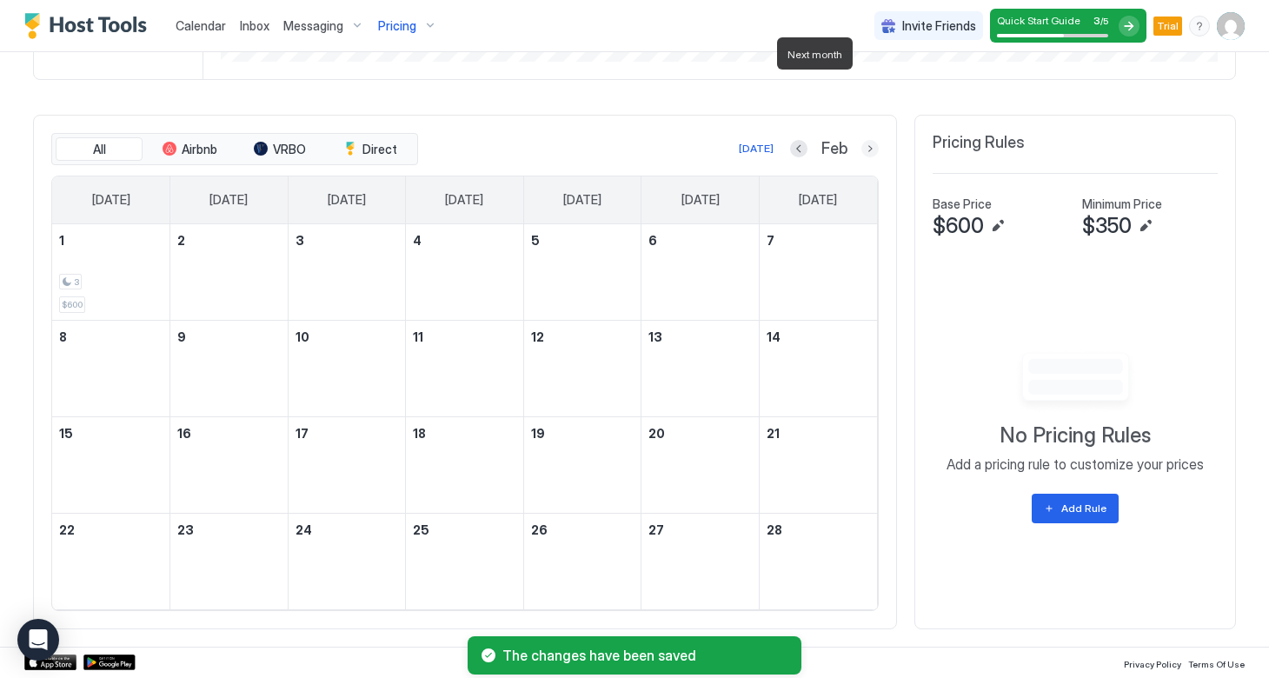
scroll to position [476, 0]
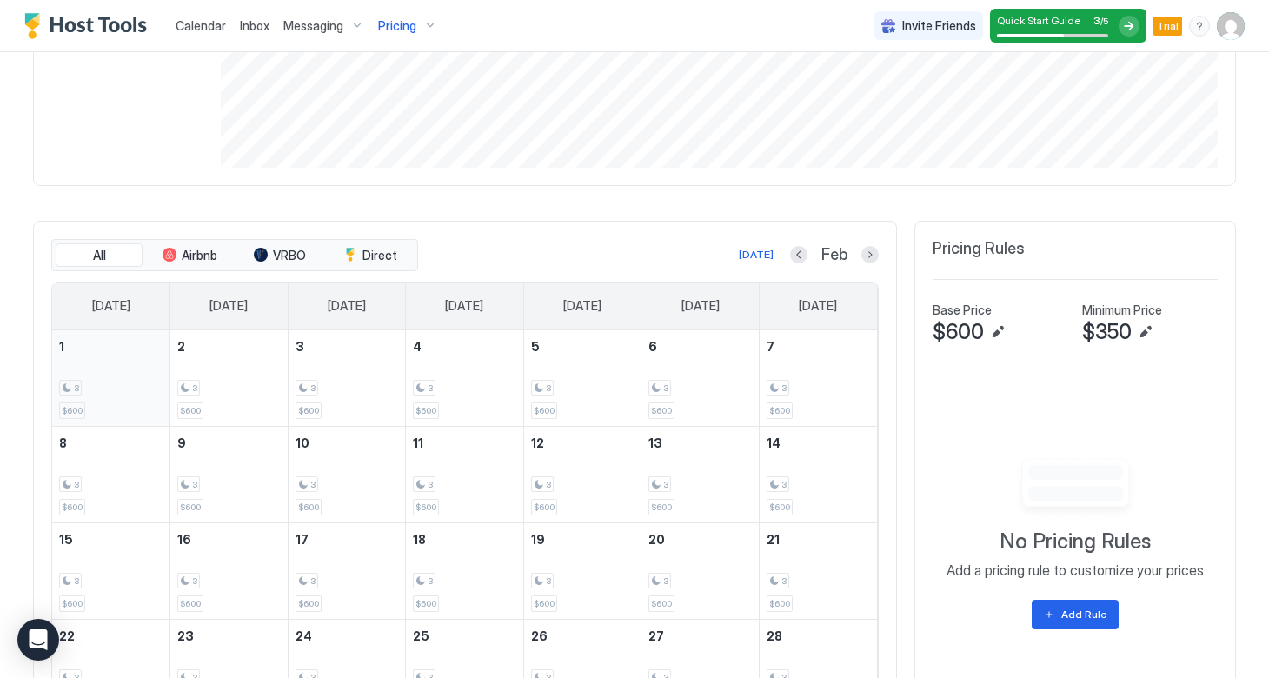
click at [109, 397] on div "3 $600" at bounding box center [110, 378] width 103 height 82
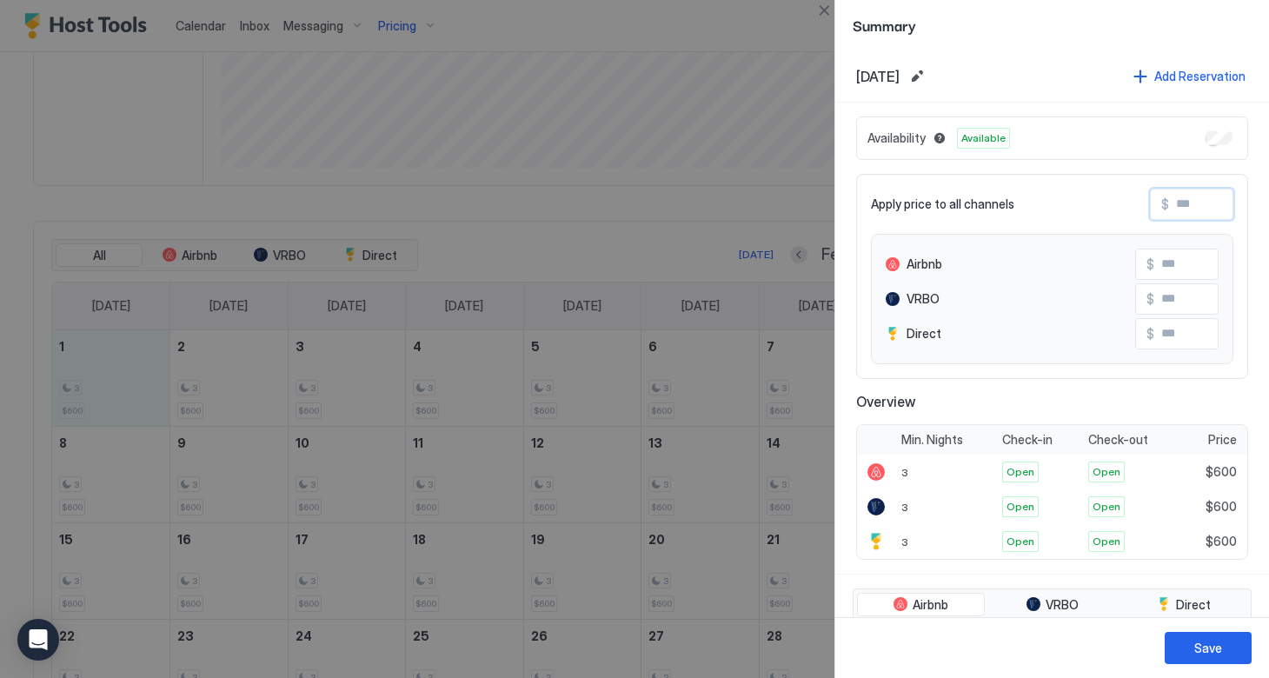
click at [1181, 204] on input "Input Field" at bounding box center [1238, 205] width 139 height 30
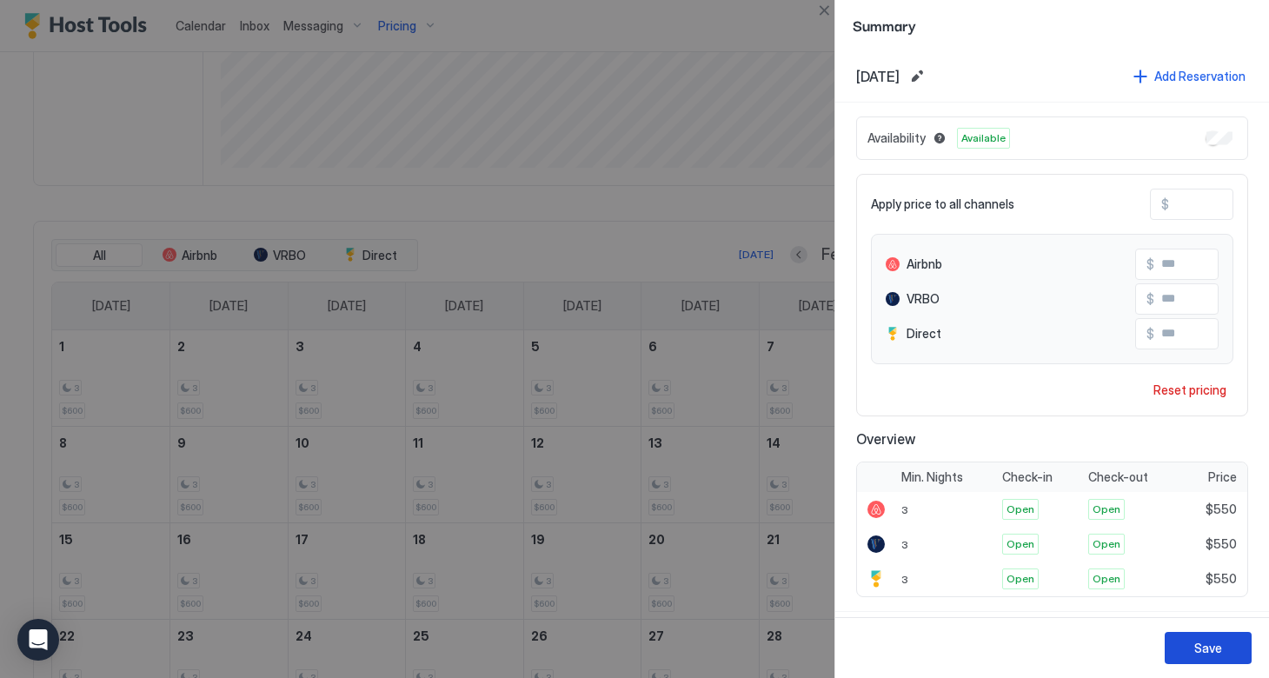
click at [1203, 645] on div "Save" at bounding box center [1208, 648] width 28 height 18
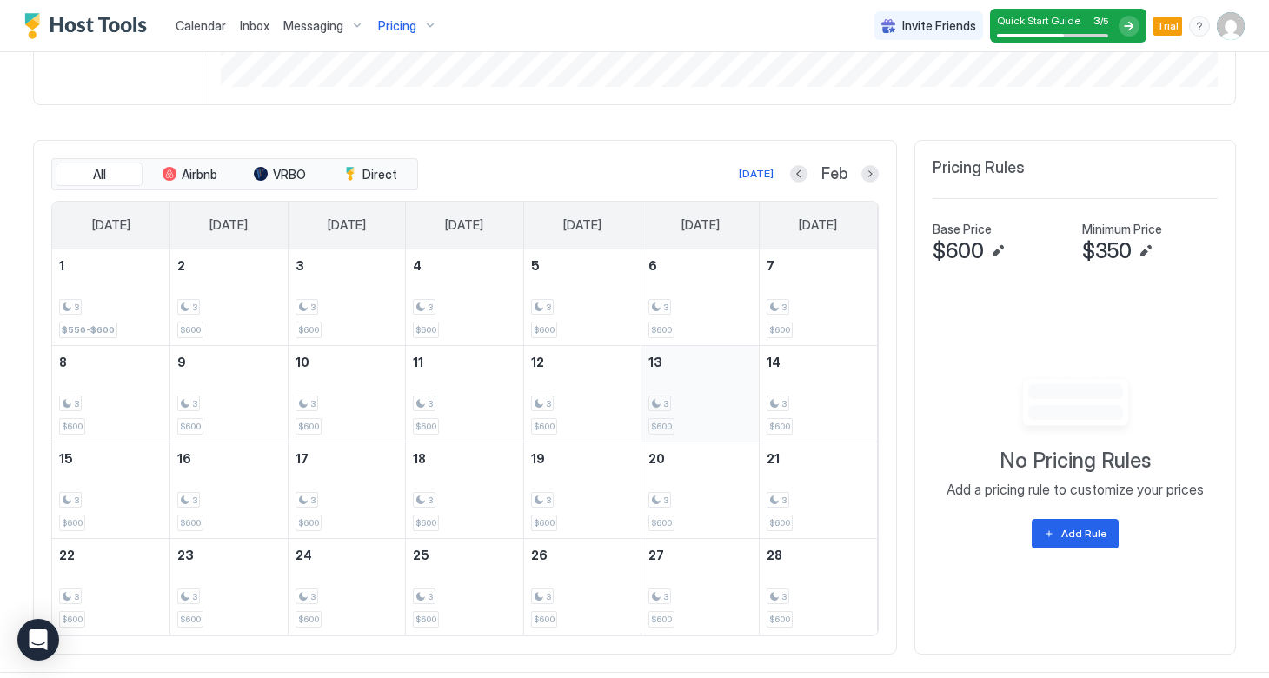
scroll to position [562, 0]
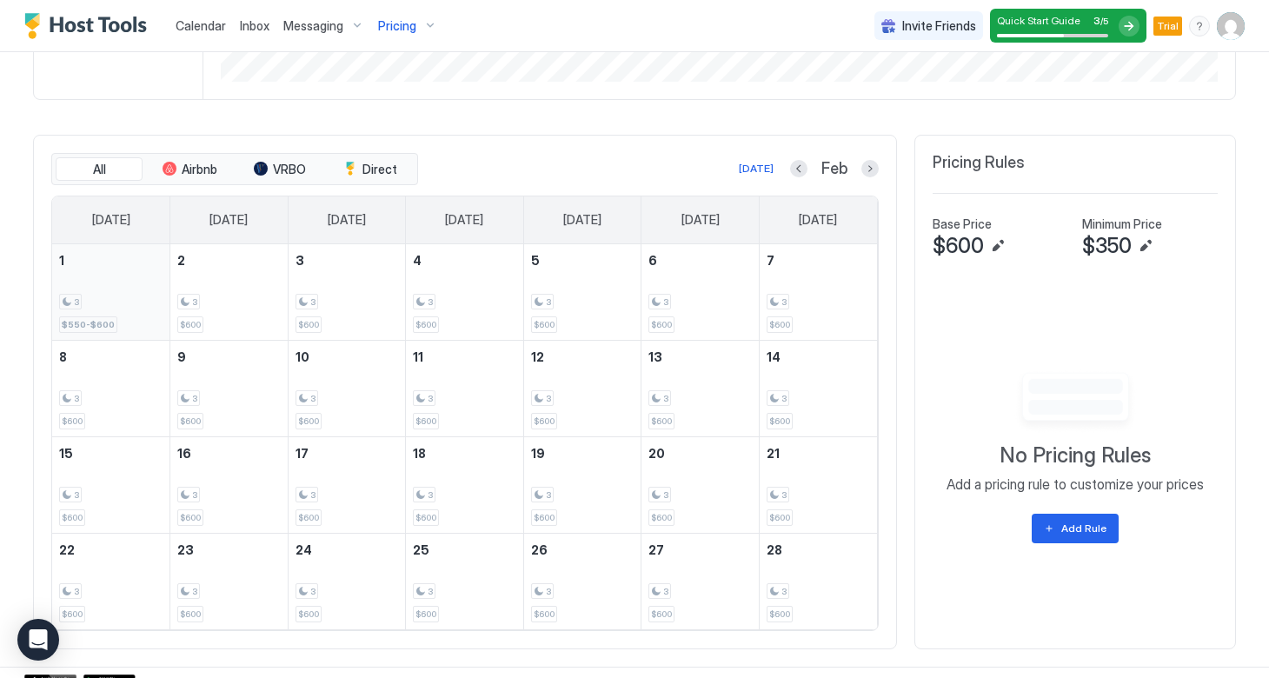
click at [125, 308] on div "3" at bounding box center [110, 302] width 103 height 17
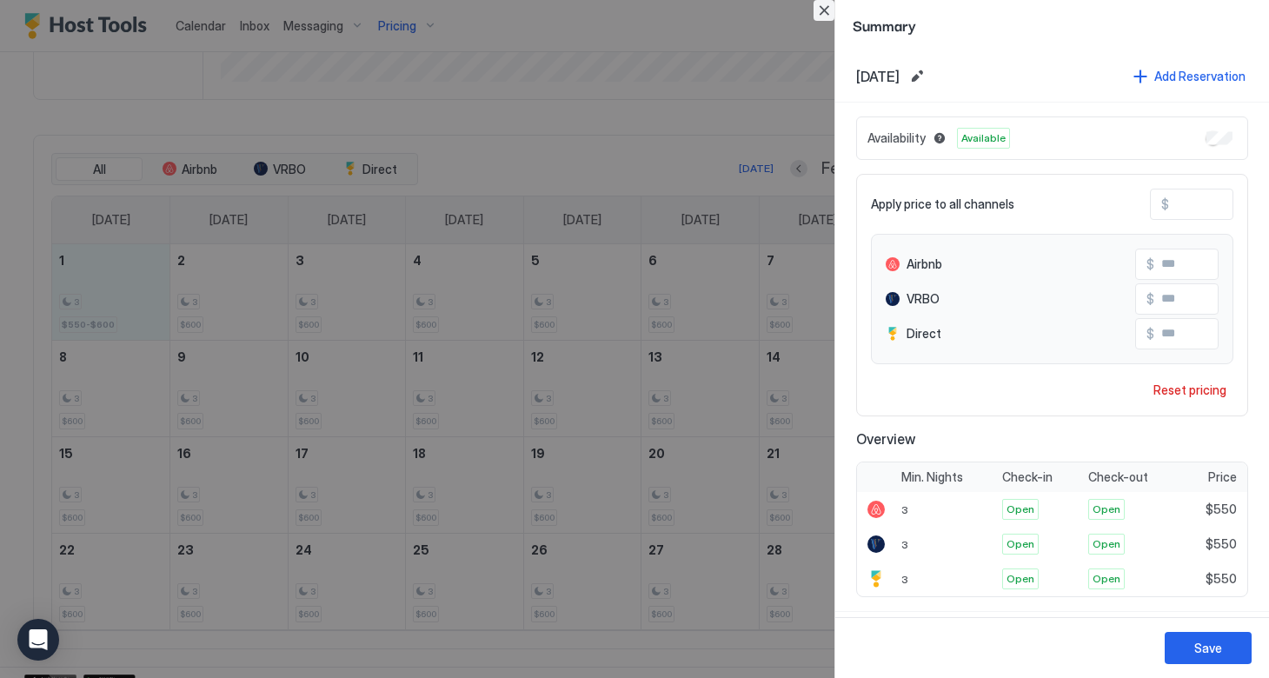
click at [832, 10] on button "Close" at bounding box center [824, 10] width 21 height 21
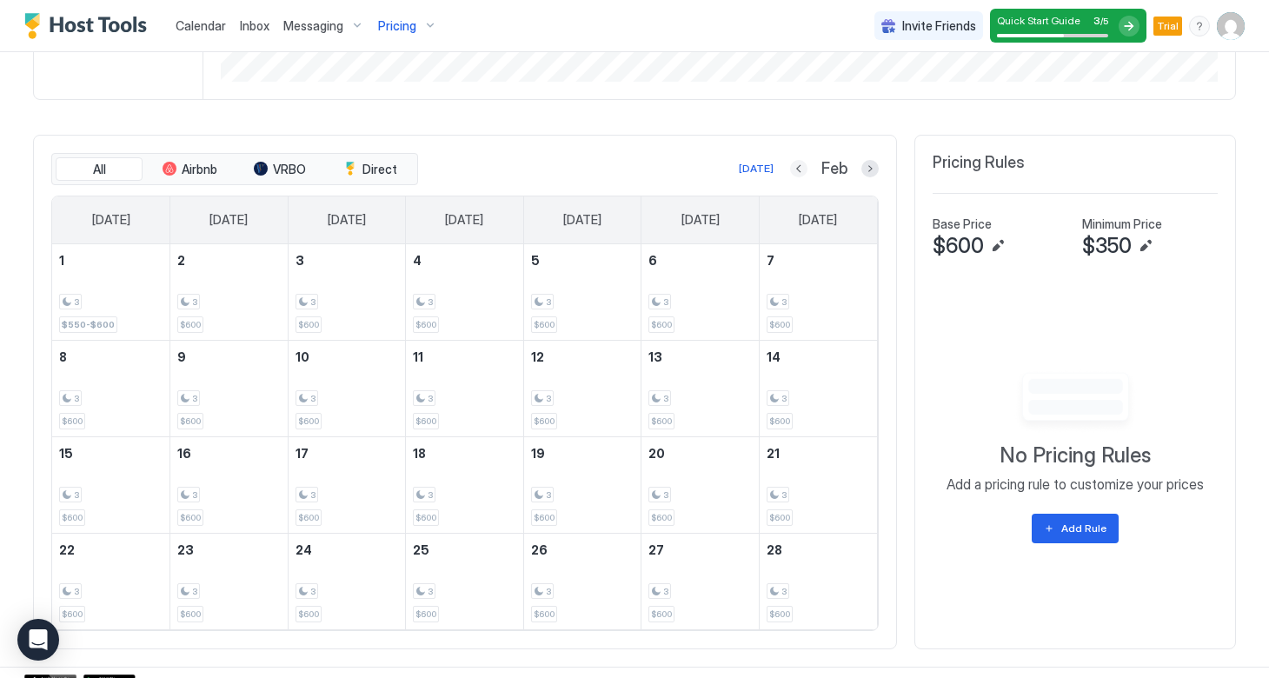
click at [802, 170] on button "Previous month" at bounding box center [798, 168] width 17 height 17
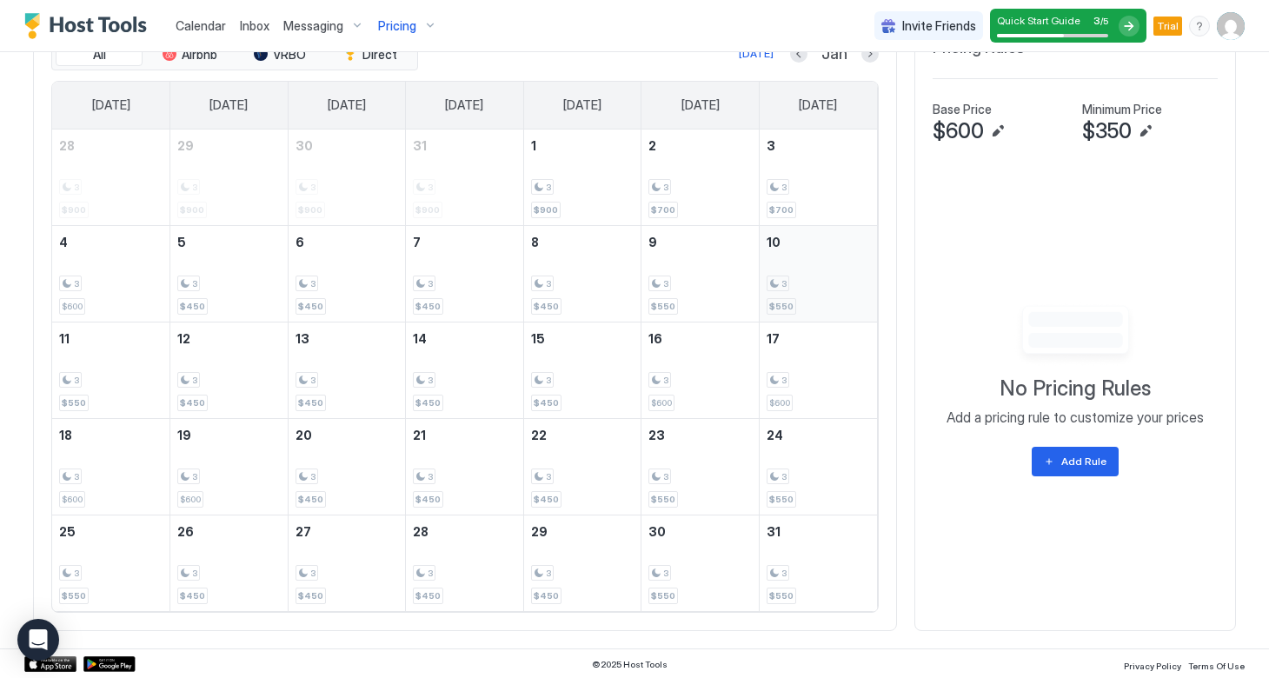
scroll to position [644, 0]
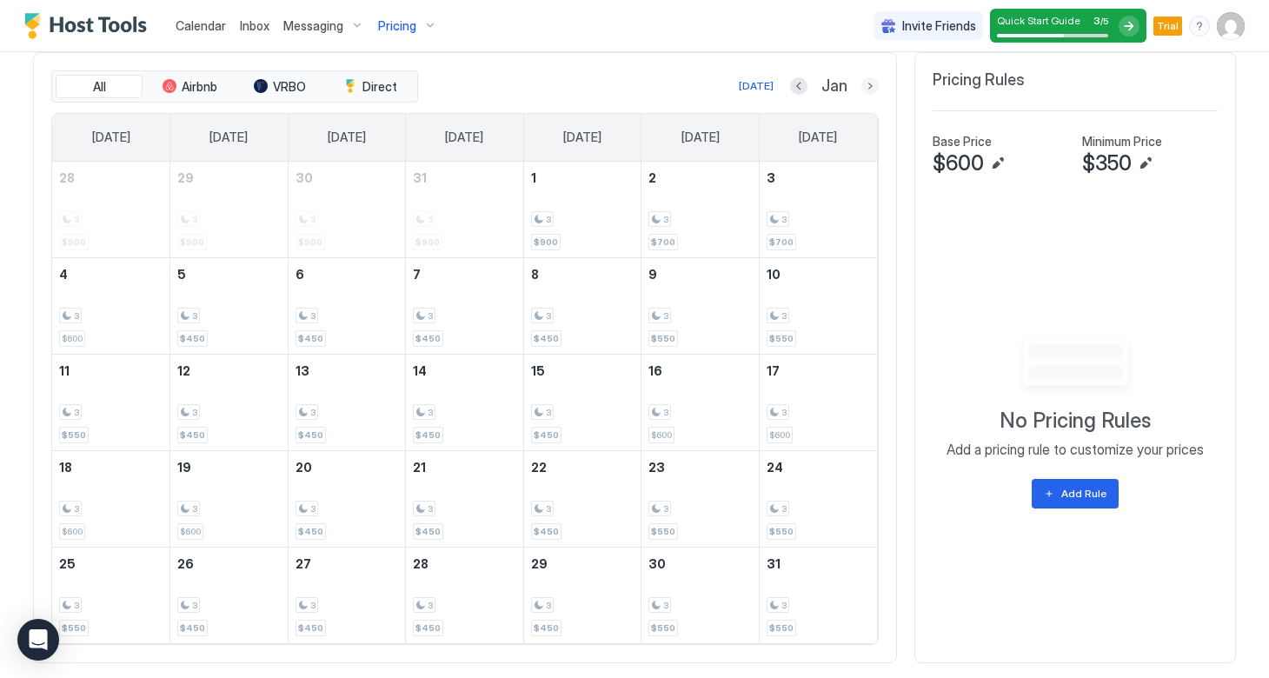
click at [867, 88] on button "Next month" at bounding box center [870, 85] width 17 height 17
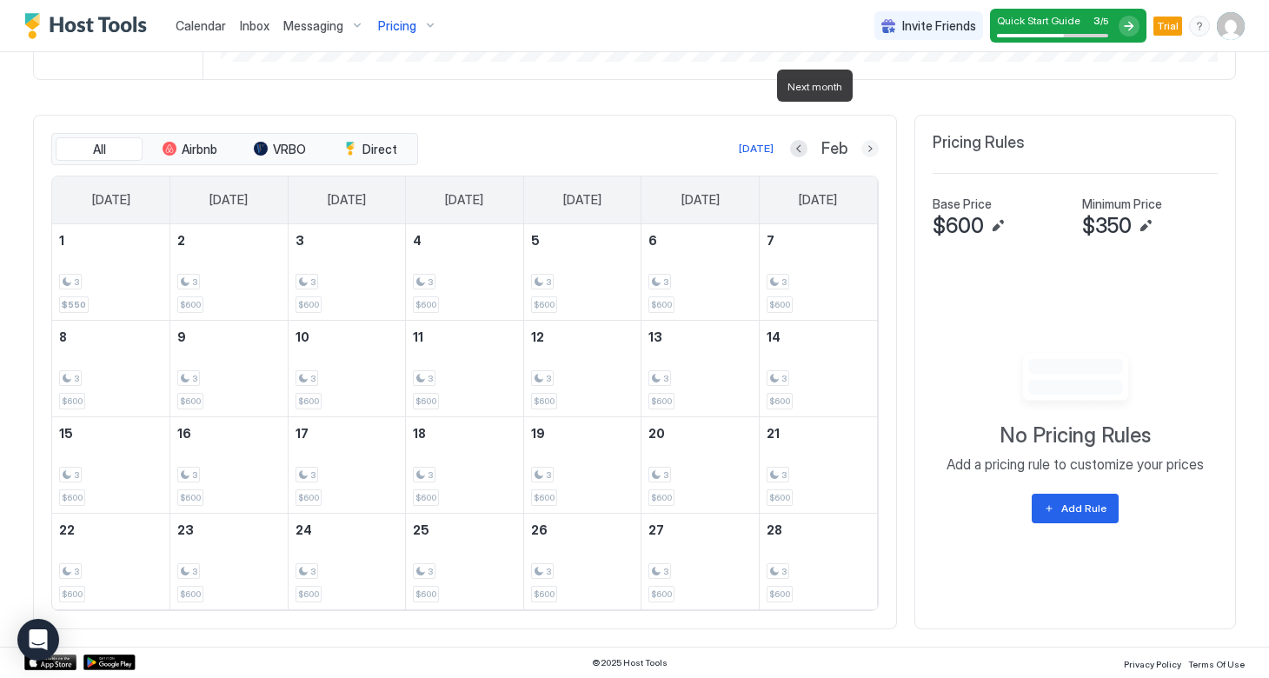
scroll to position [476, 0]
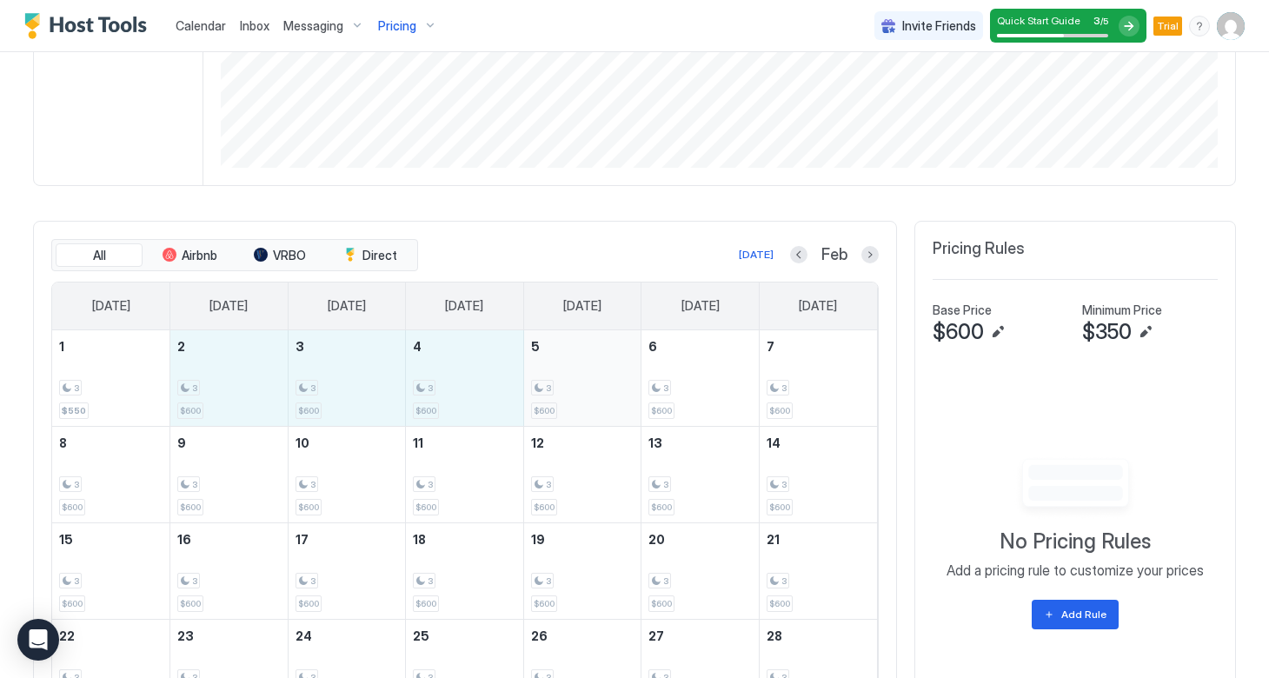
drag, startPoint x: 238, startPoint y: 396, endPoint x: 562, endPoint y: 392, distance: 324.3
click at [562, 392] on tr "1 3 $550 2 3 $600 3 3 $600 4 3 $600 5 3 $600 6 3 $600 7 3 $600" at bounding box center [464, 378] width 825 height 96
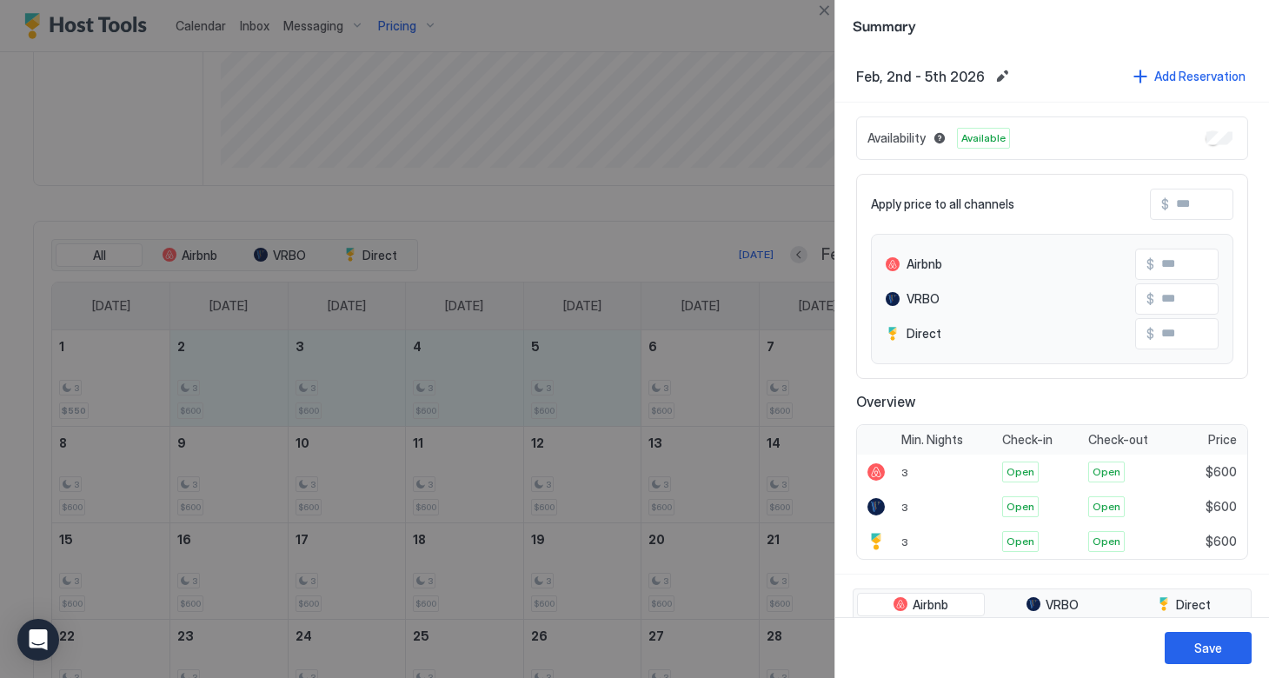
click at [1178, 203] on input "Input Field" at bounding box center [1238, 205] width 139 height 30
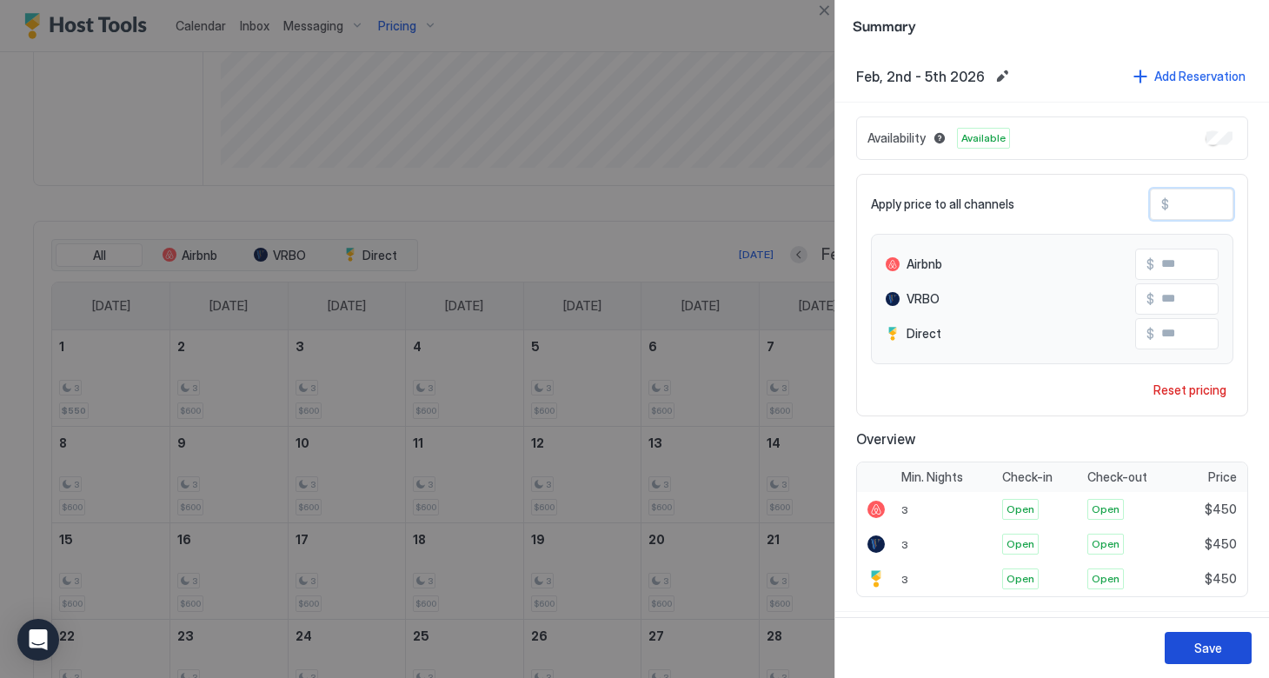
click at [1194, 644] on button "Save" at bounding box center [1208, 648] width 87 height 32
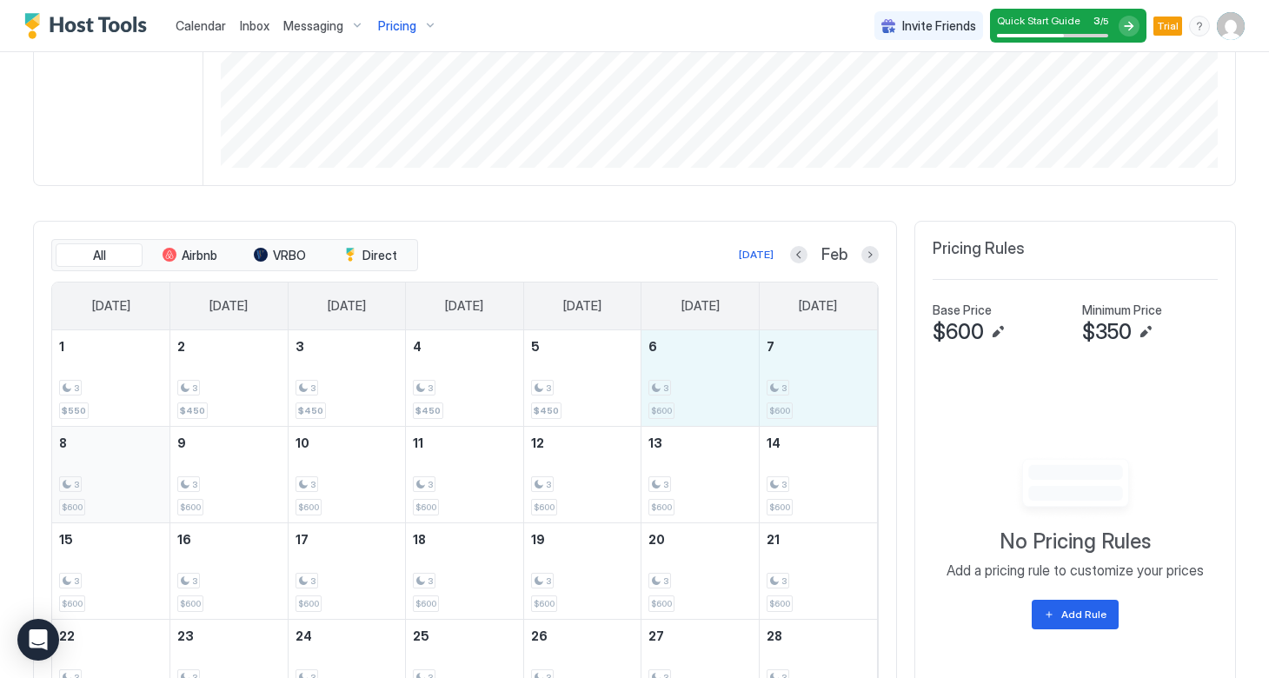
drag, startPoint x: 683, startPoint y: 391, endPoint x: 81, endPoint y: 485, distance: 609.7
click at [81, 485] on tbody "1 3 $550 2 3 $450 3 3 $450 4 3 $450 5 3 $450 6 3 $600 7 3 $600 8 3 $600 9 3 $60…" at bounding box center [464, 522] width 825 height 385
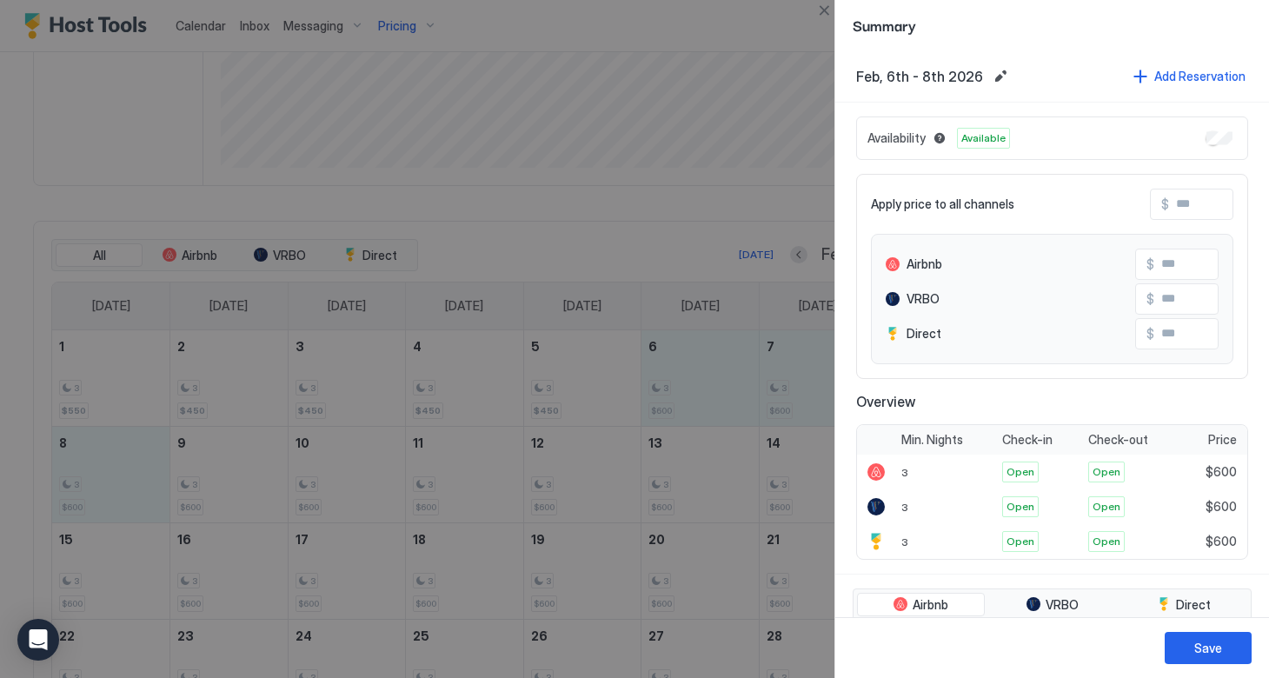
click at [1194, 199] on input "Input Field" at bounding box center [1238, 205] width 139 height 30
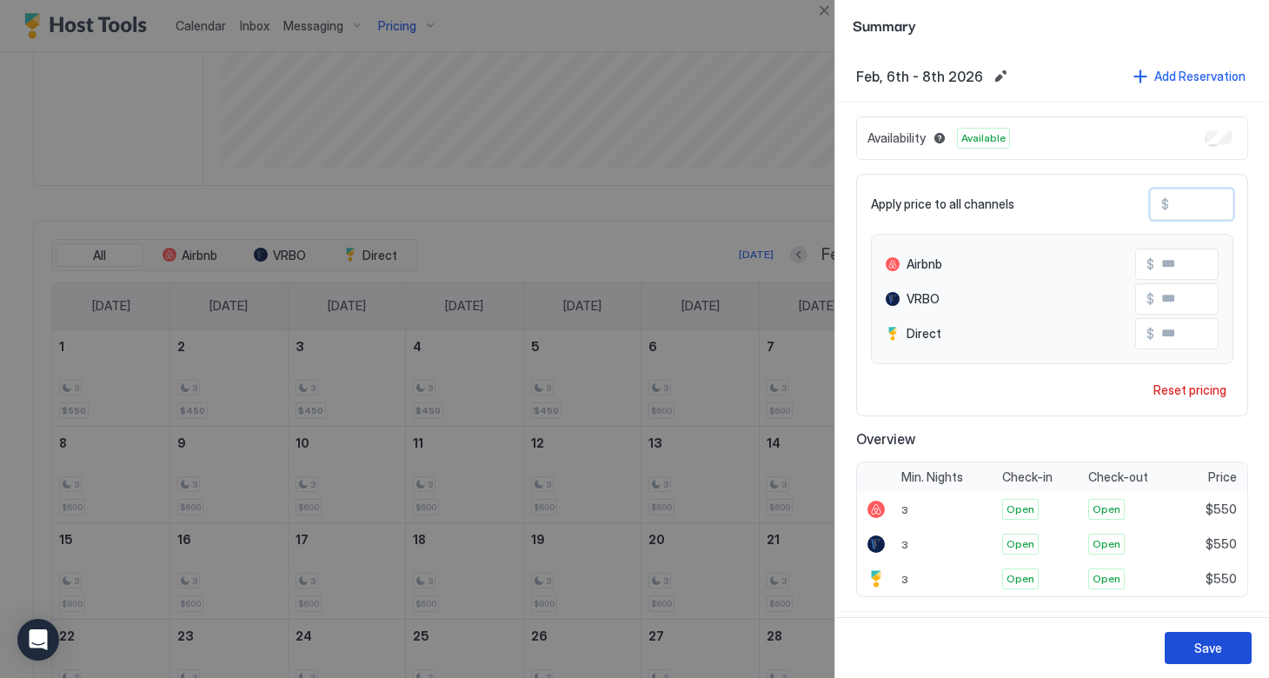
click at [1206, 650] on div "Save" at bounding box center [1208, 648] width 28 height 18
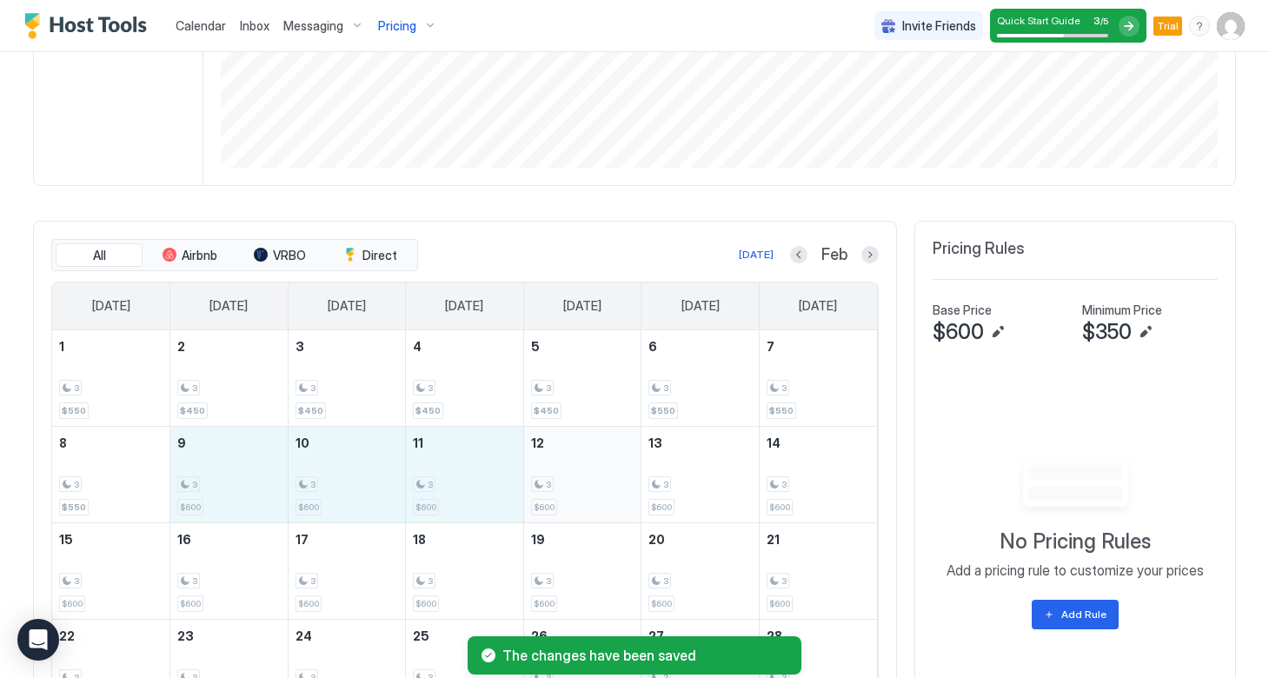
drag, startPoint x: 234, startPoint y: 485, endPoint x: 573, endPoint y: 493, distance: 339.1
click at [573, 493] on tr "8 3 $550 9 3 $600 10 3 $600 11 3 $600 12 3 $600 13 3 $600 14 3 $600" at bounding box center [464, 474] width 825 height 96
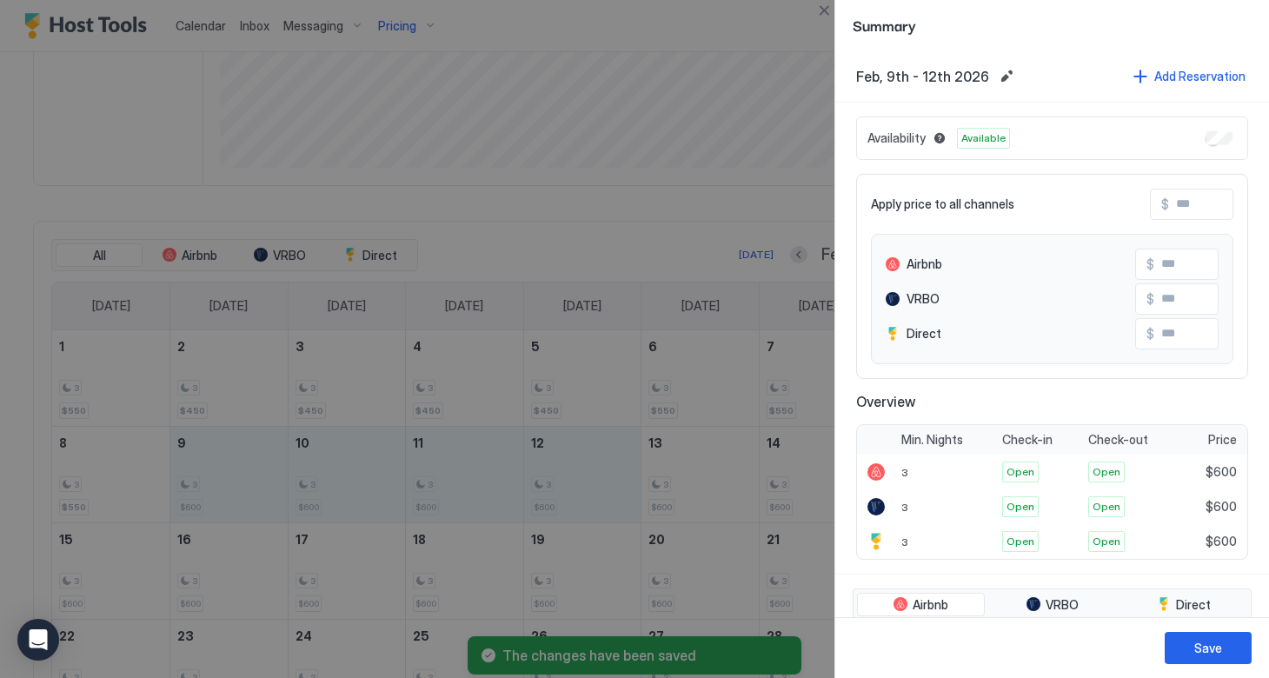
click at [1172, 212] on input "Input Field" at bounding box center [1238, 205] width 139 height 30
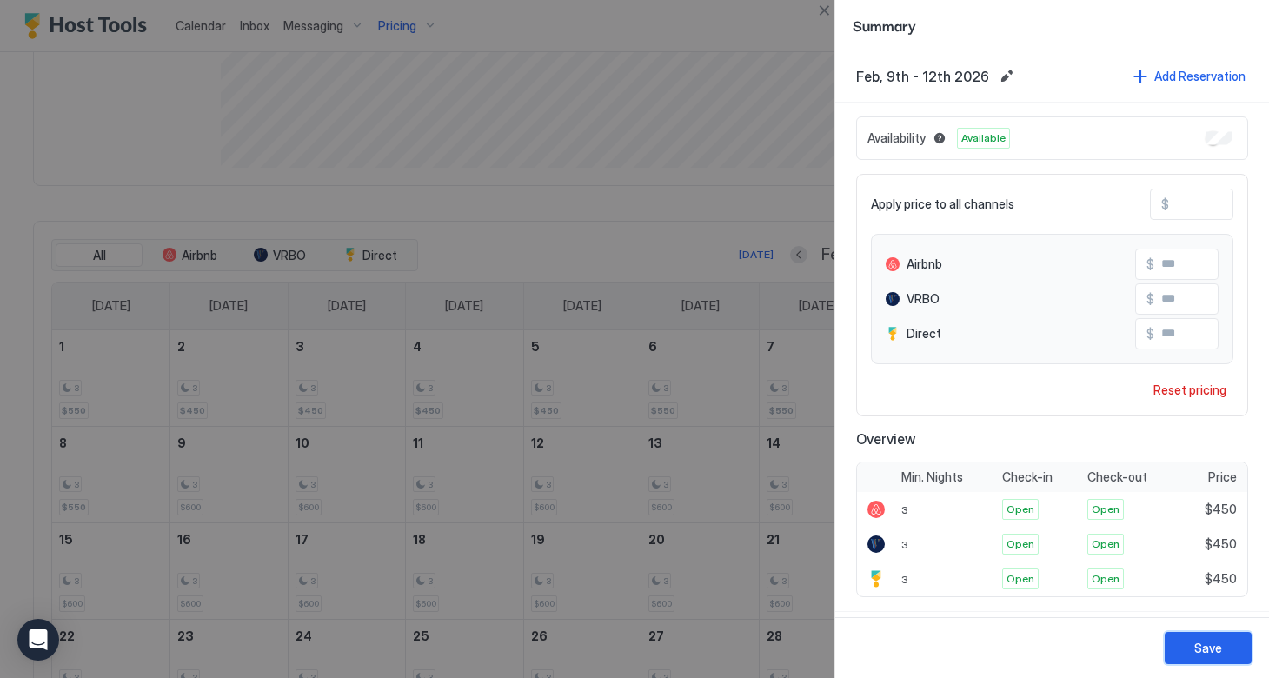
click at [1196, 649] on div "Save" at bounding box center [1208, 648] width 28 height 18
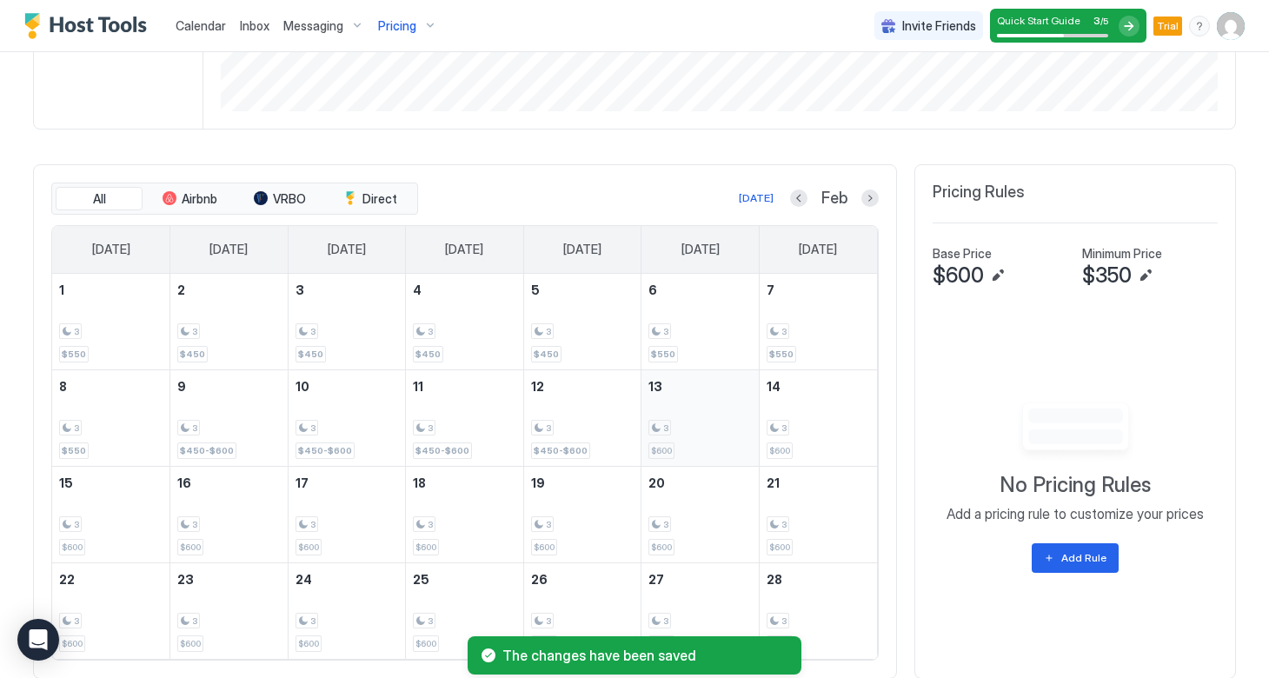
scroll to position [551, 0]
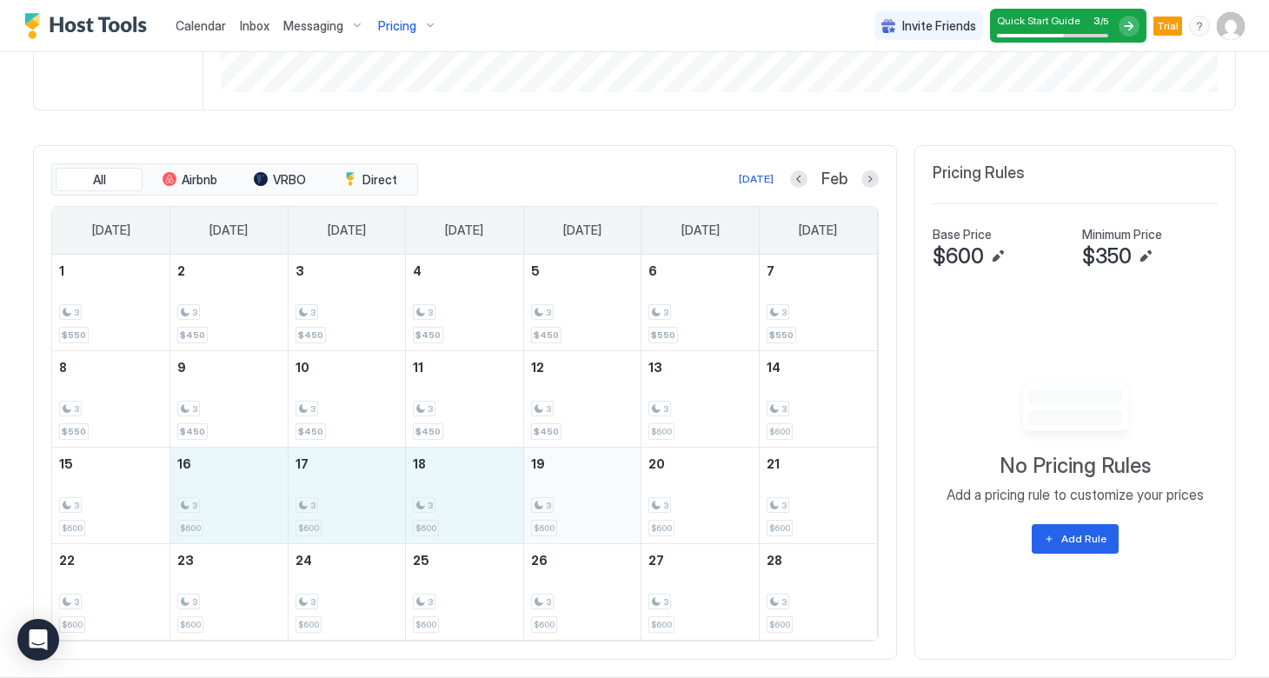
drag, startPoint x: 201, startPoint y: 508, endPoint x: 528, endPoint y: 498, distance: 327.0
click at [528, 498] on tr "15 3 $600 16 3 $600 17 3 $600 18 3 $600 19 3 $600 20 3 $600 21 3 $600" at bounding box center [464, 495] width 825 height 96
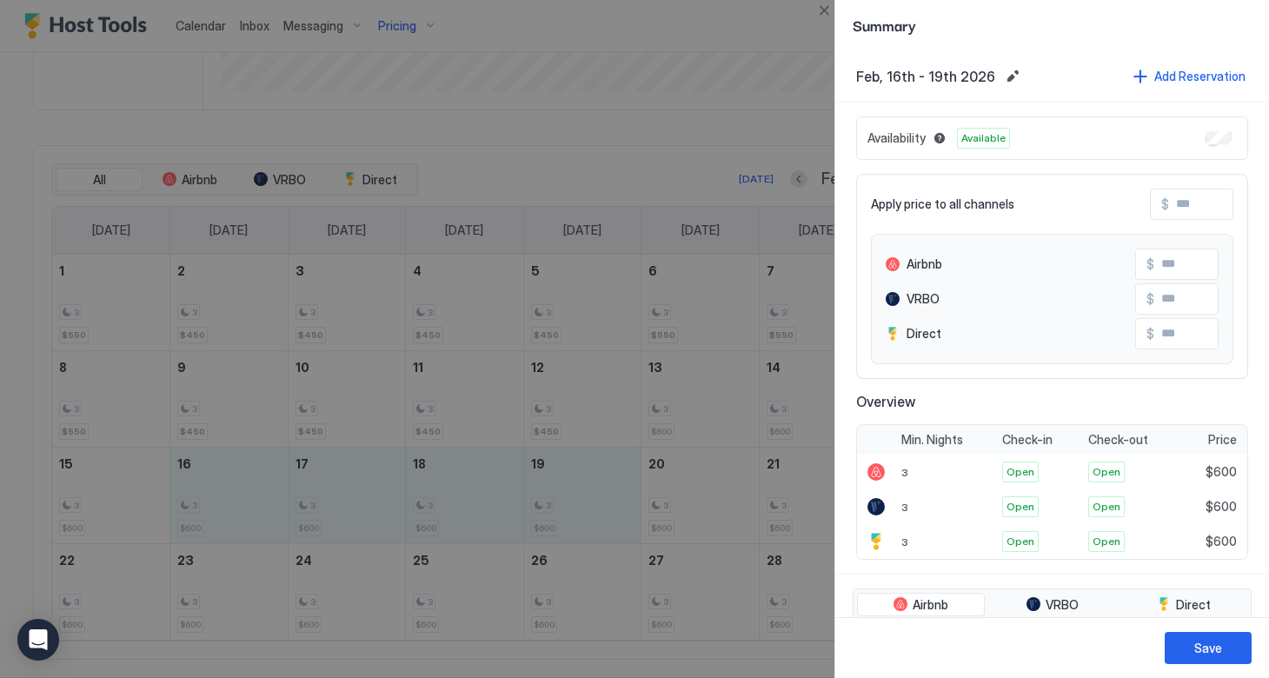
click at [1175, 207] on input "Input Field" at bounding box center [1238, 205] width 139 height 30
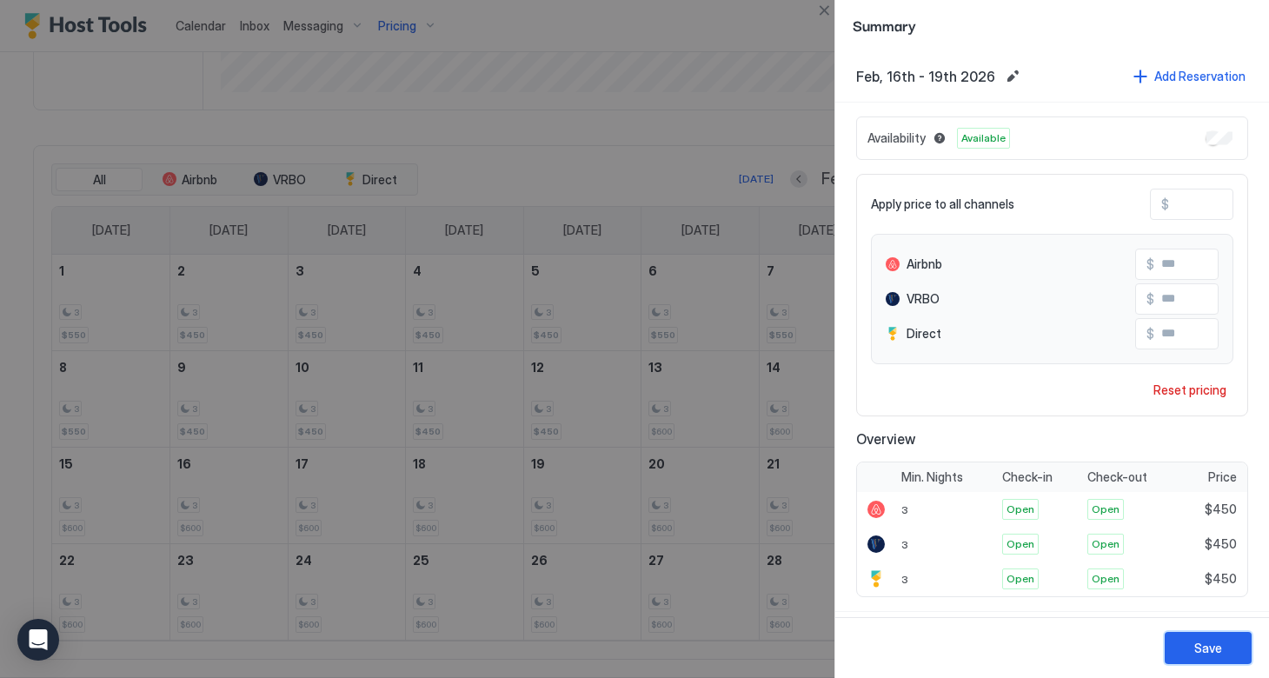
click at [1188, 634] on button "Save" at bounding box center [1208, 648] width 87 height 32
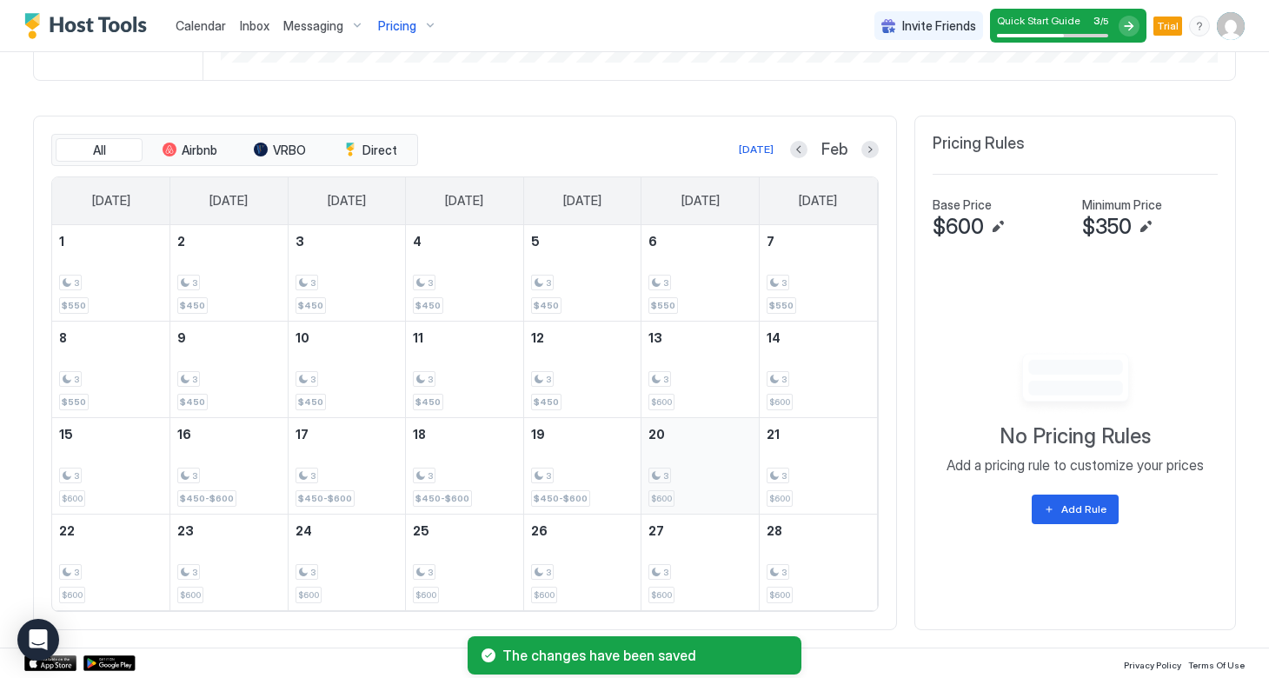
scroll to position [580, 0]
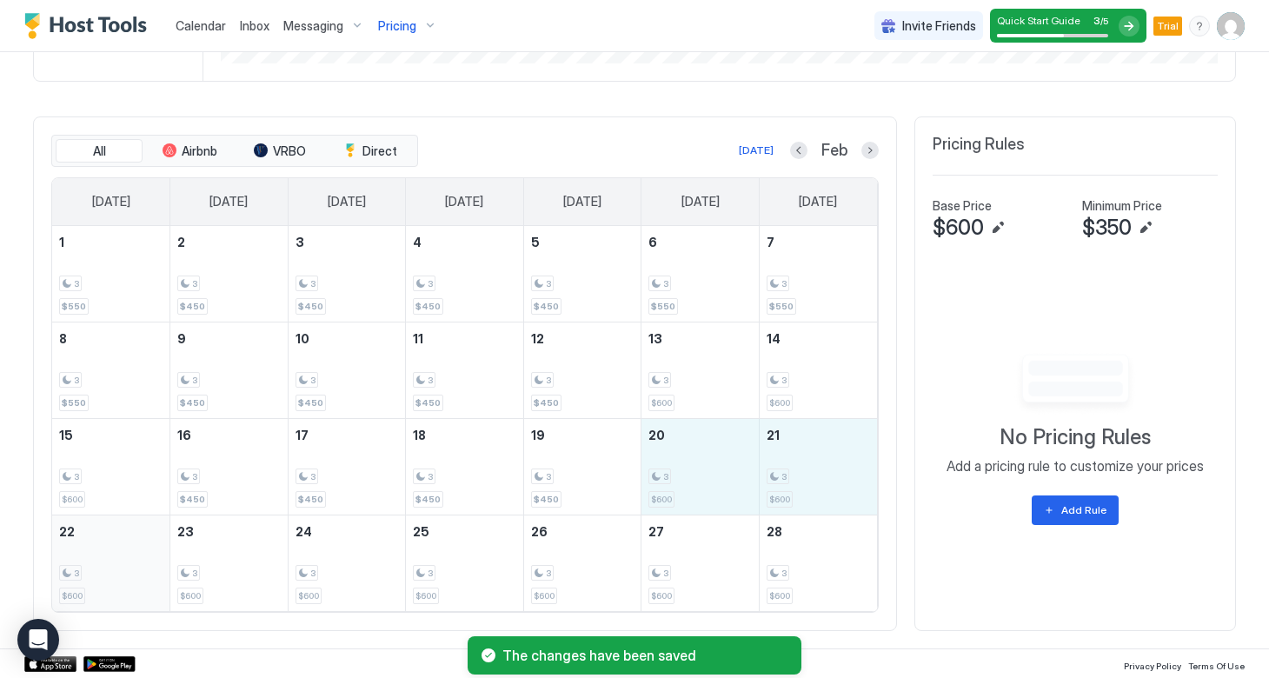
drag, startPoint x: 708, startPoint y: 475, endPoint x: 145, endPoint y: 545, distance: 566.9
click at [145, 545] on tbody "1 3 $550 2 3 $450 3 3 $450 4 3 $450 5 3 $450 6 3 $550 7 3 $550 8 3 $550 9 3 $45…" at bounding box center [464, 418] width 825 height 385
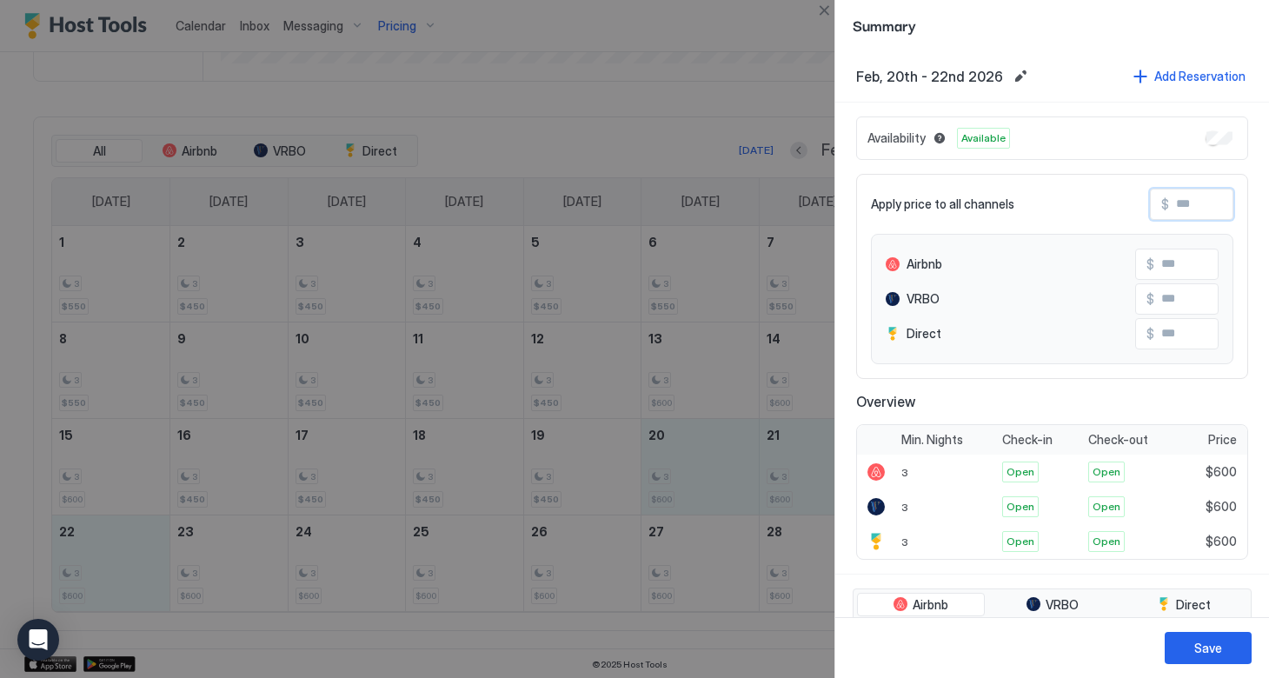
click at [1175, 204] on input "Input Field" at bounding box center [1238, 205] width 139 height 30
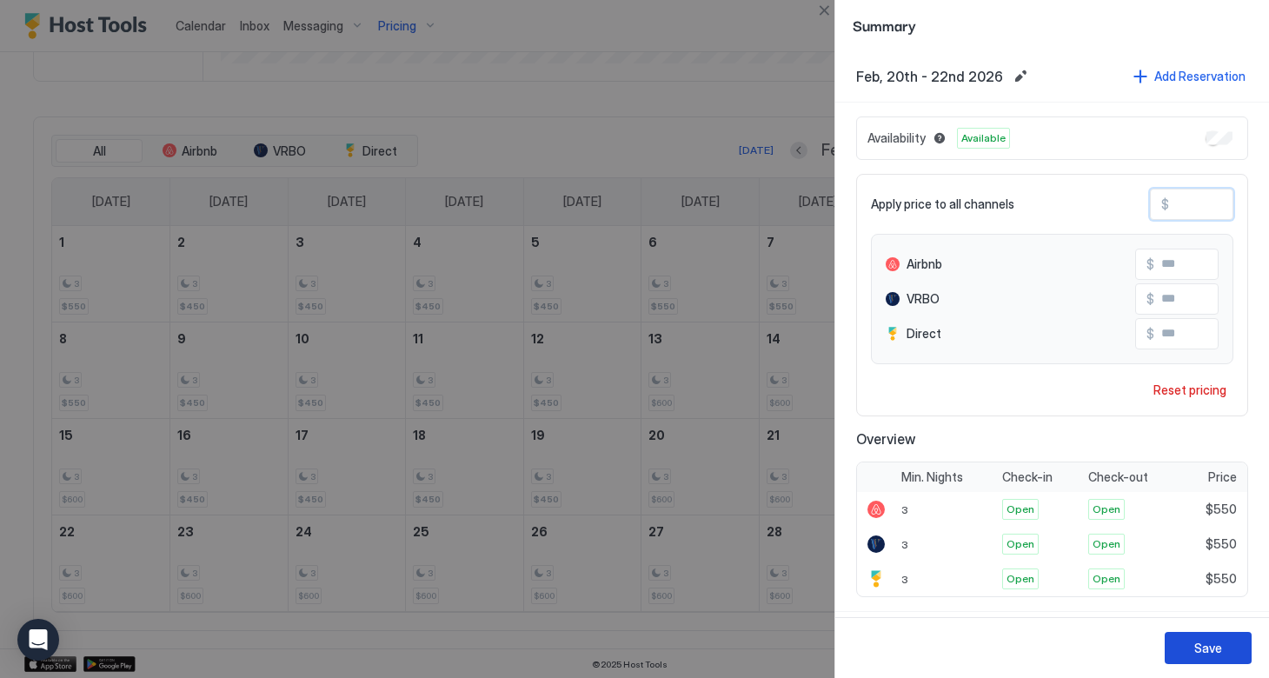
click at [1196, 651] on div "Save" at bounding box center [1208, 648] width 28 height 18
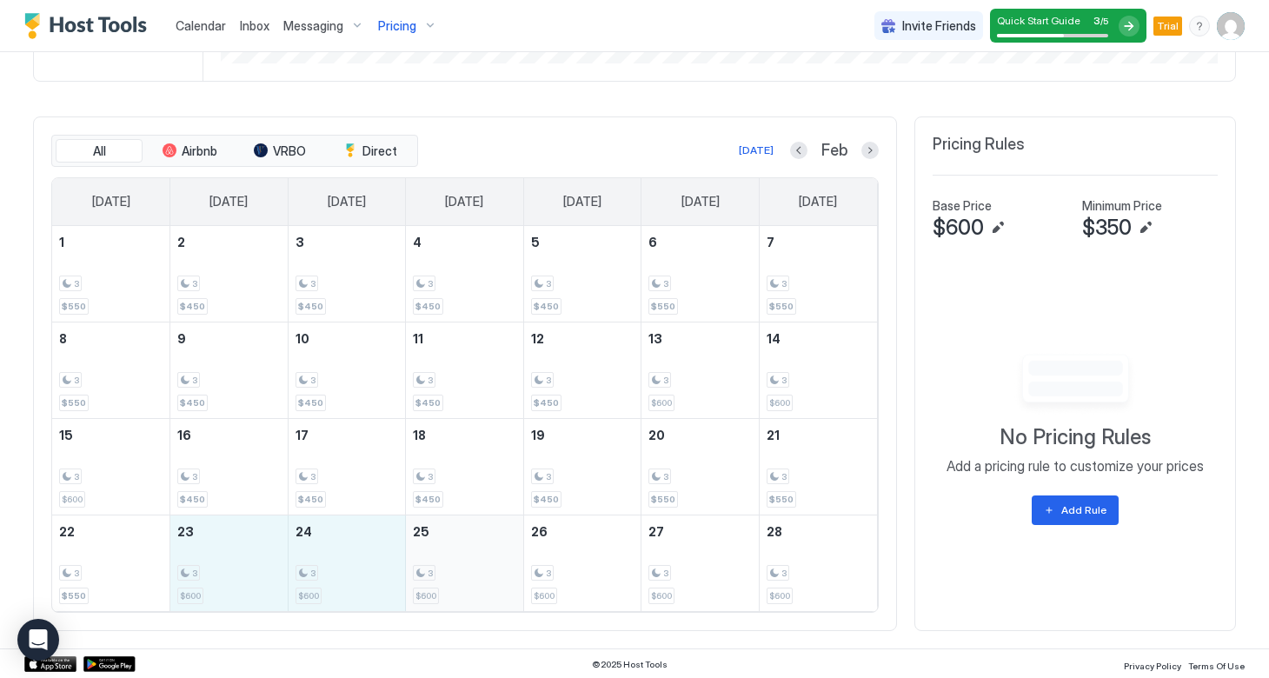
drag, startPoint x: 219, startPoint y: 562, endPoint x: 514, endPoint y: 582, distance: 295.3
click at [514, 582] on tr "22 3 $550 23 3 $600 24 3 $600 25 3 $600 26 3 $600 27 3 $600 28 3 $600" at bounding box center [464, 563] width 825 height 96
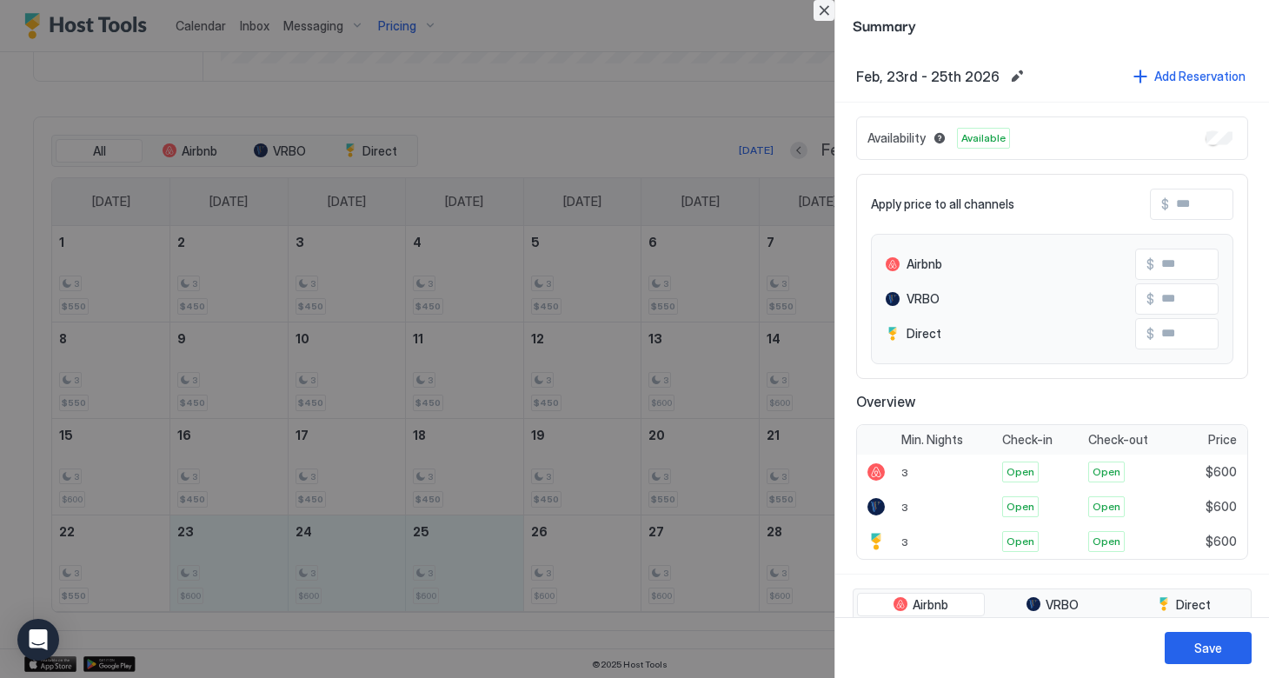
click at [825, 20] on button "Close" at bounding box center [824, 10] width 21 height 21
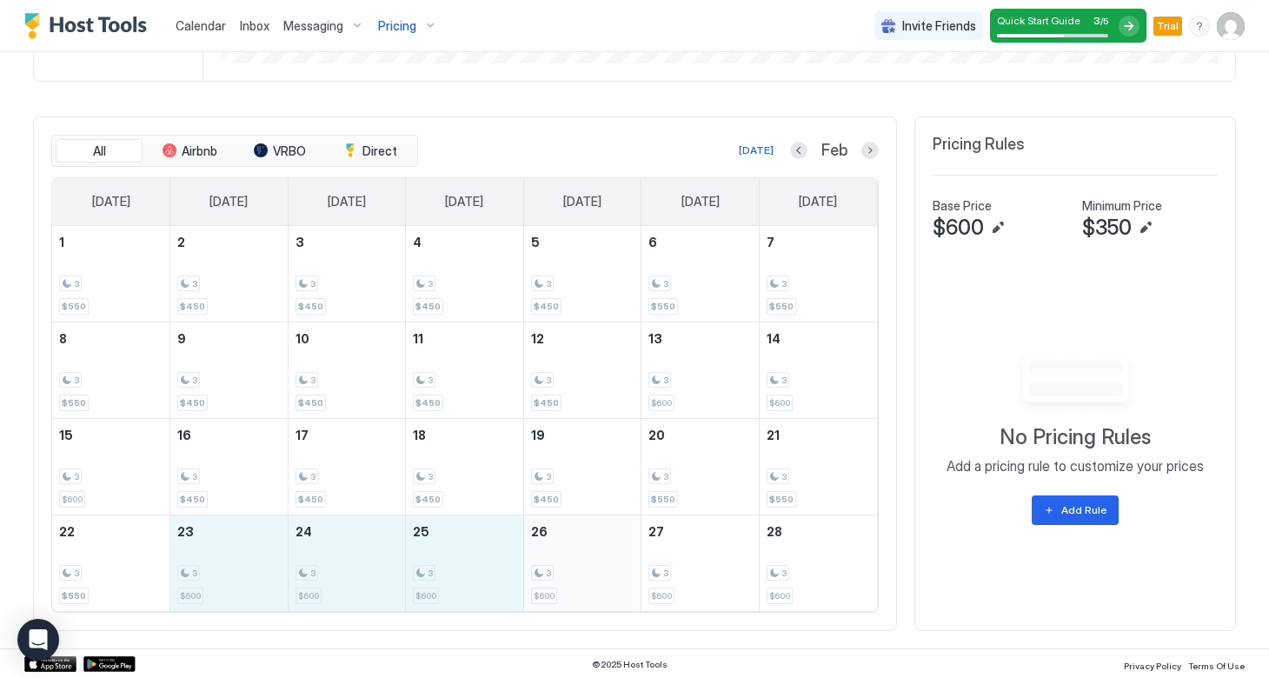
drag, startPoint x: 232, startPoint y: 553, endPoint x: 562, endPoint y: 559, distance: 329.5
click at [562, 559] on tr "22 3 $550 23 3 $600 24 3 $600 25 3 $600 26 3 $600 27 3 $600 28 3 $600" at bounding box center [464, 563] width 825 height 96
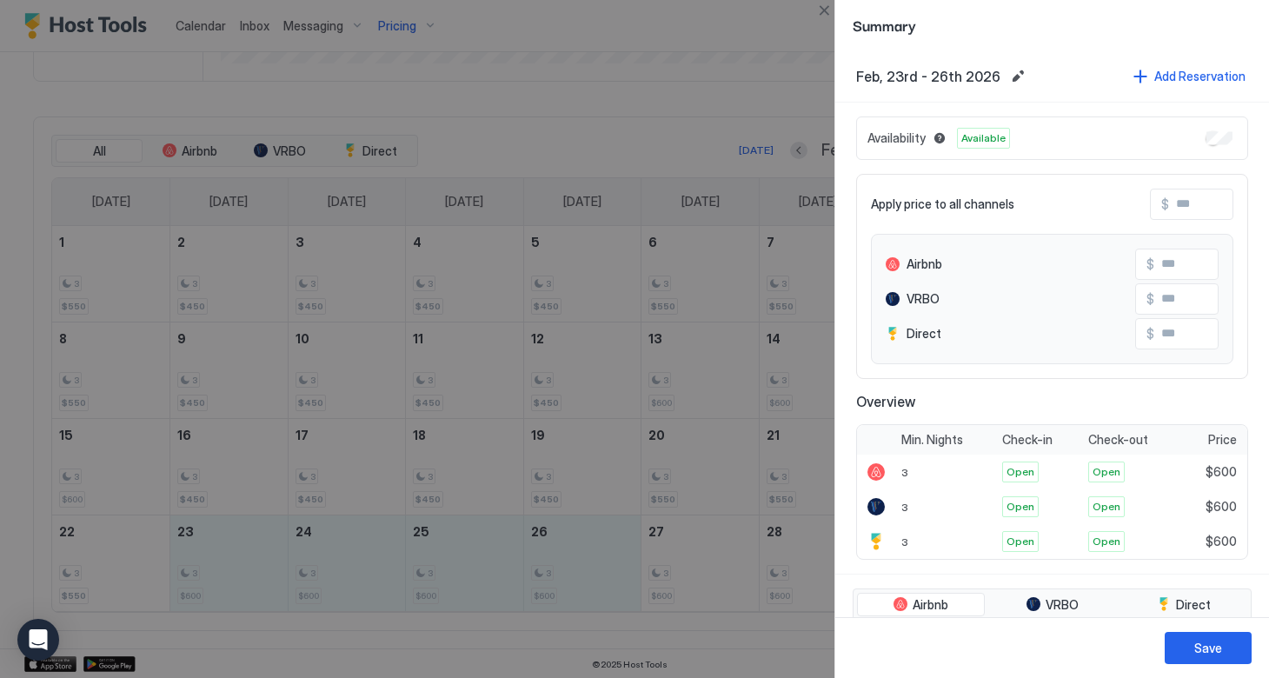
click at [1172, 211] on input "Input Field" at bounding box center [1238, 205] width 139 height 30
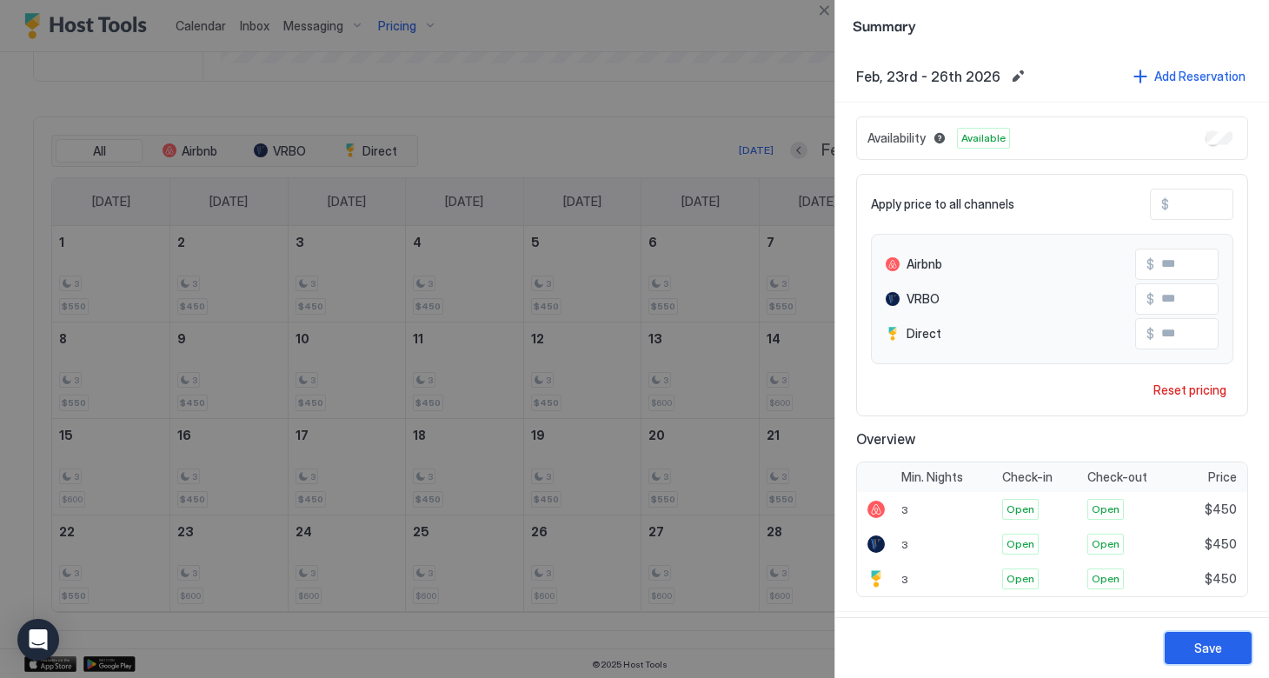
click at [1202, 652] on div "Save" at bounding box center [1208, 648] width 28 height 18
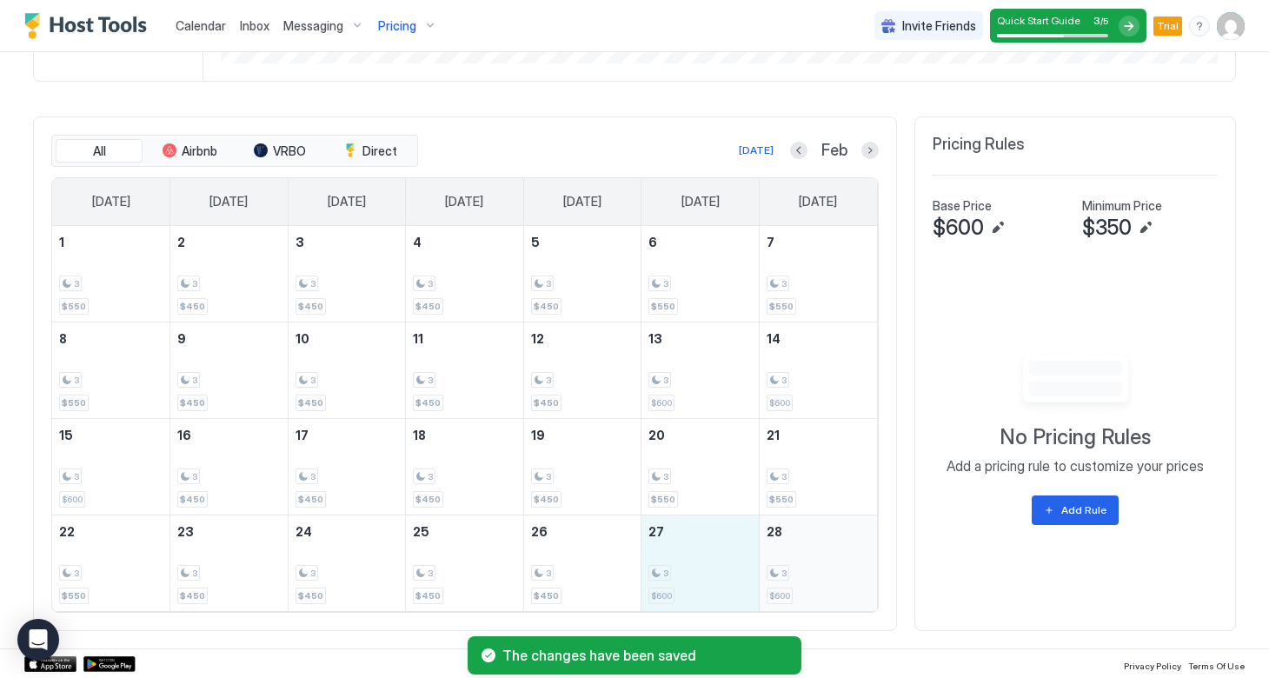
drag, startPoint x: 675, startPoint y: 565, endPoint x: 810, endPoint y: 570, distance: 134.8
click at [810, 570] on tr "22 3 $550 23 3 $450 24 3 $450 25 3 $450 26 3 $450 27 3 $600 28 3 $600" at bounding box center [464, 563] width 825 height 96
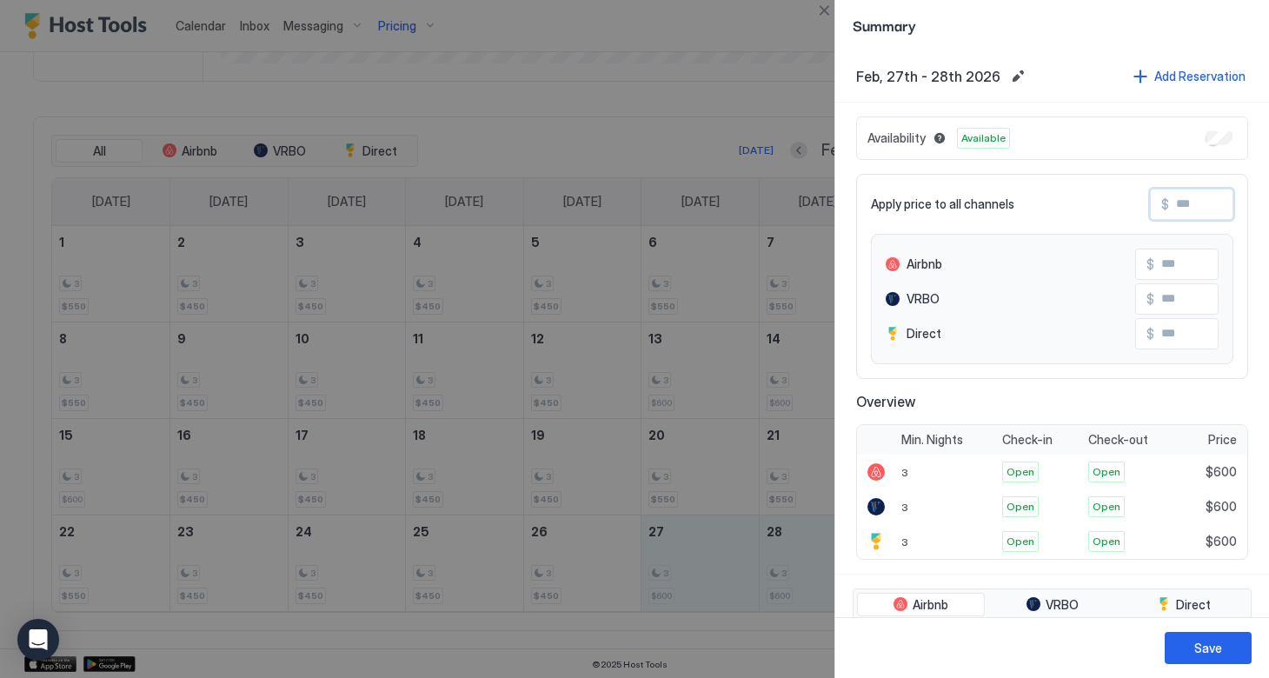
click at [1174, 203] on input "Input Field" at bounding box center [1238, 205] width 139 height 30
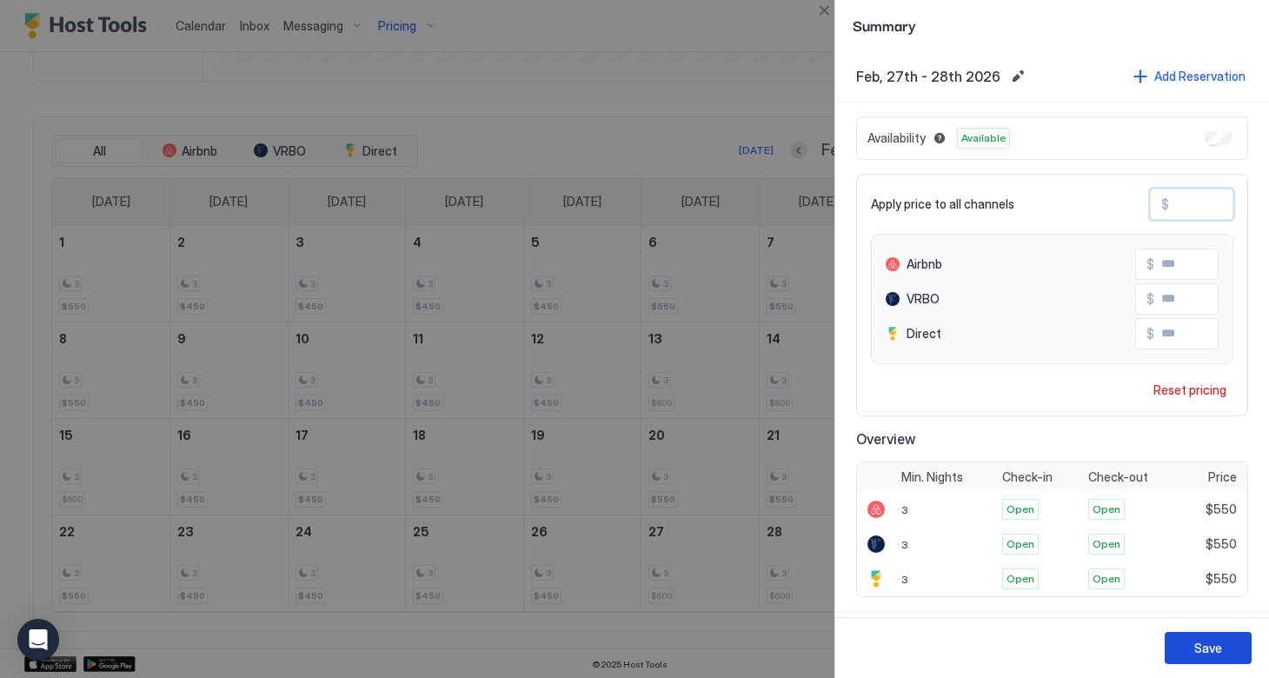
click at [1201, 649] on div "Save" at bounding box center [1208, 648] width 28 height 18
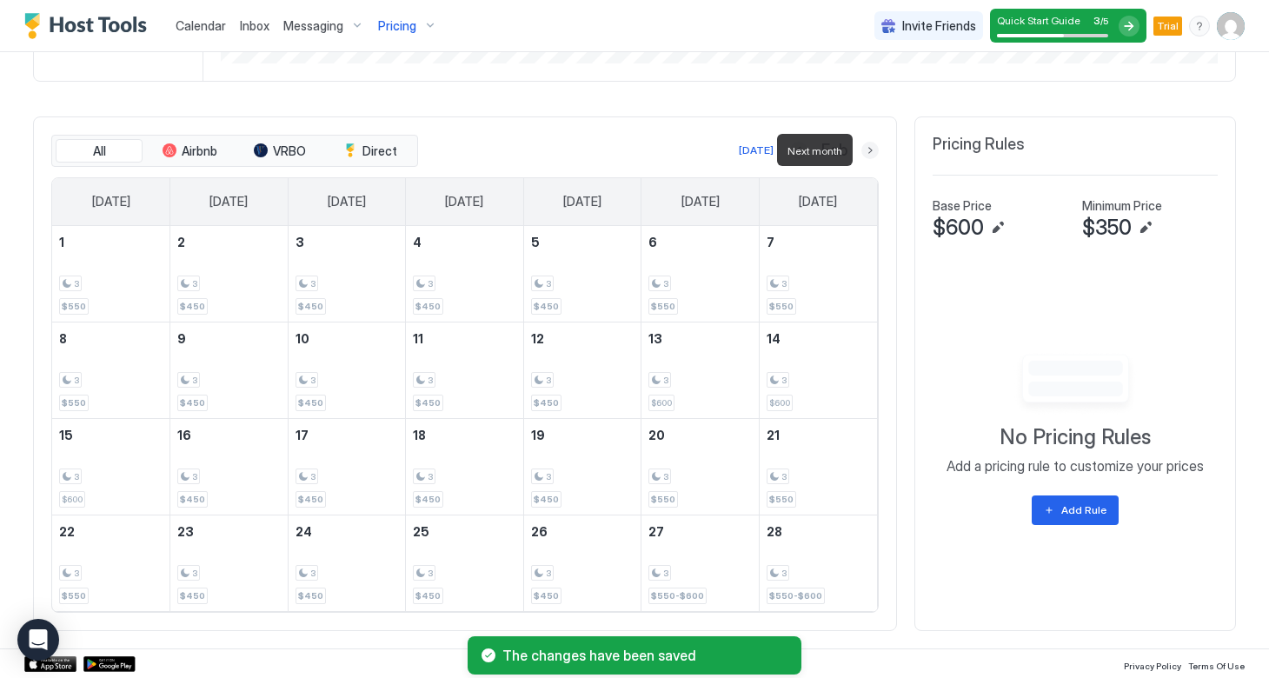
click at [866, 148] on button "Next month" at bounding box center [870, 150] width 17 height 17
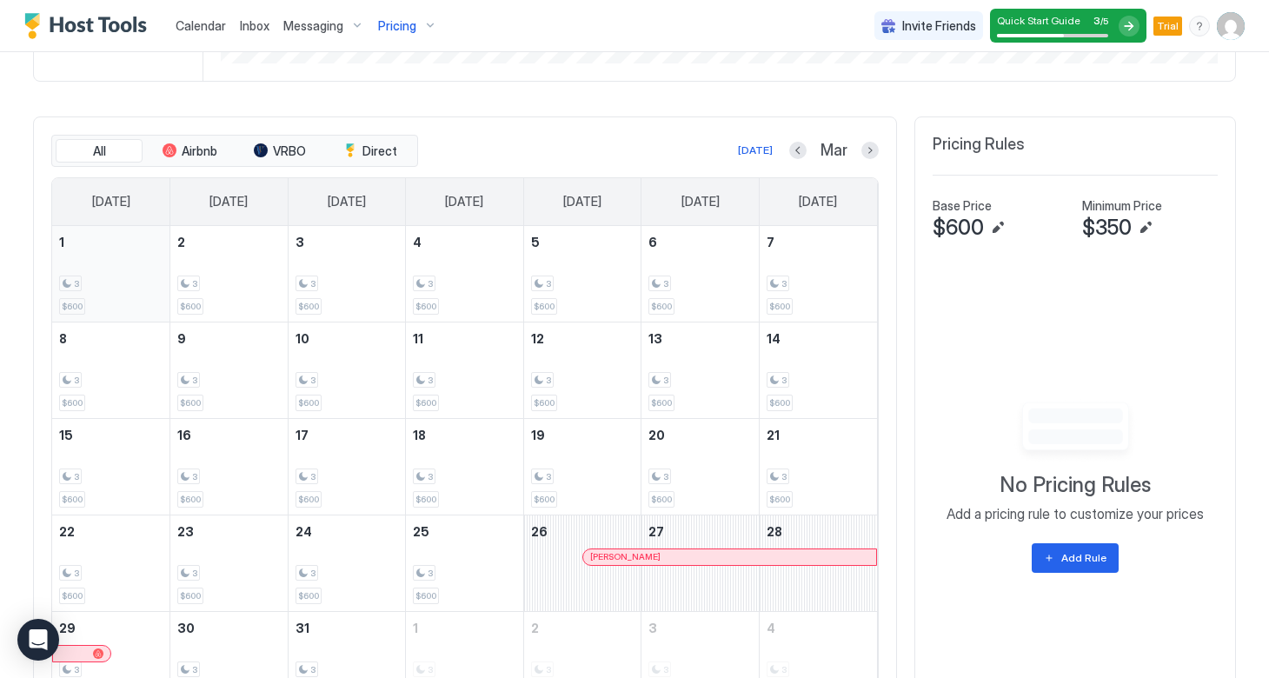
click at [106, 288] on div "3" at bounding box center [110, 284] width 103 height 17
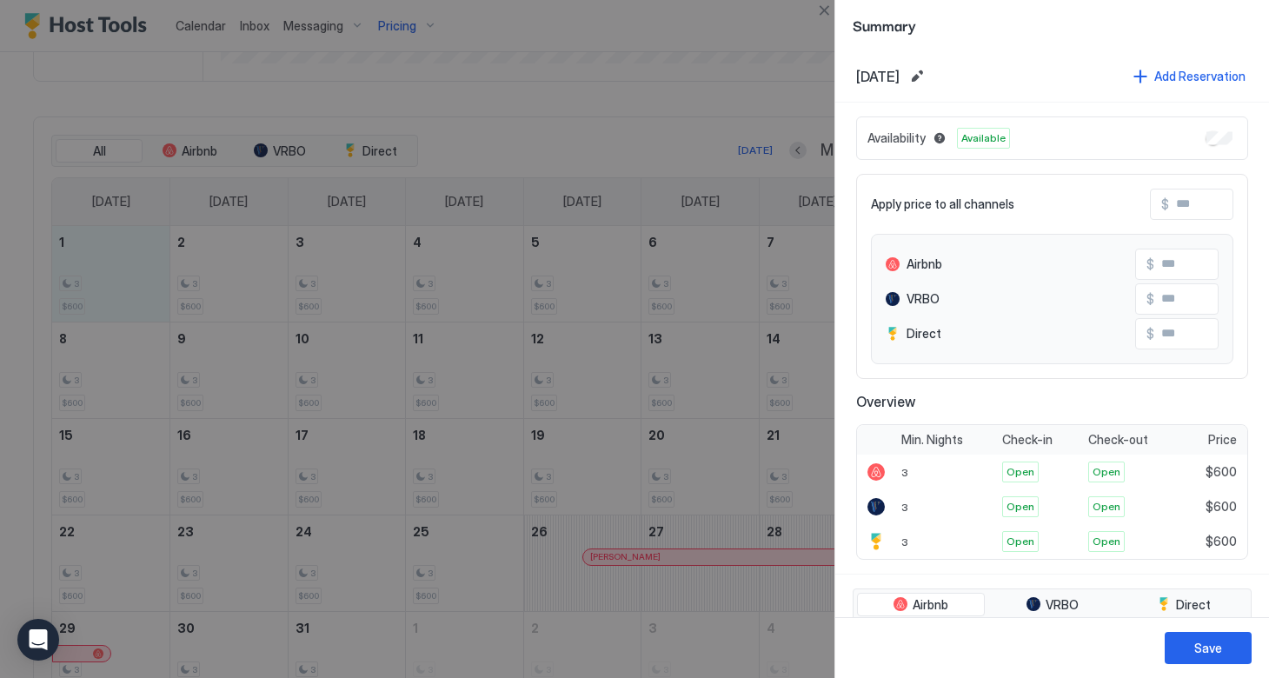
click at [1176, 205] on input "Input Field" at bounding box center [1238, 205] width 139 height 30
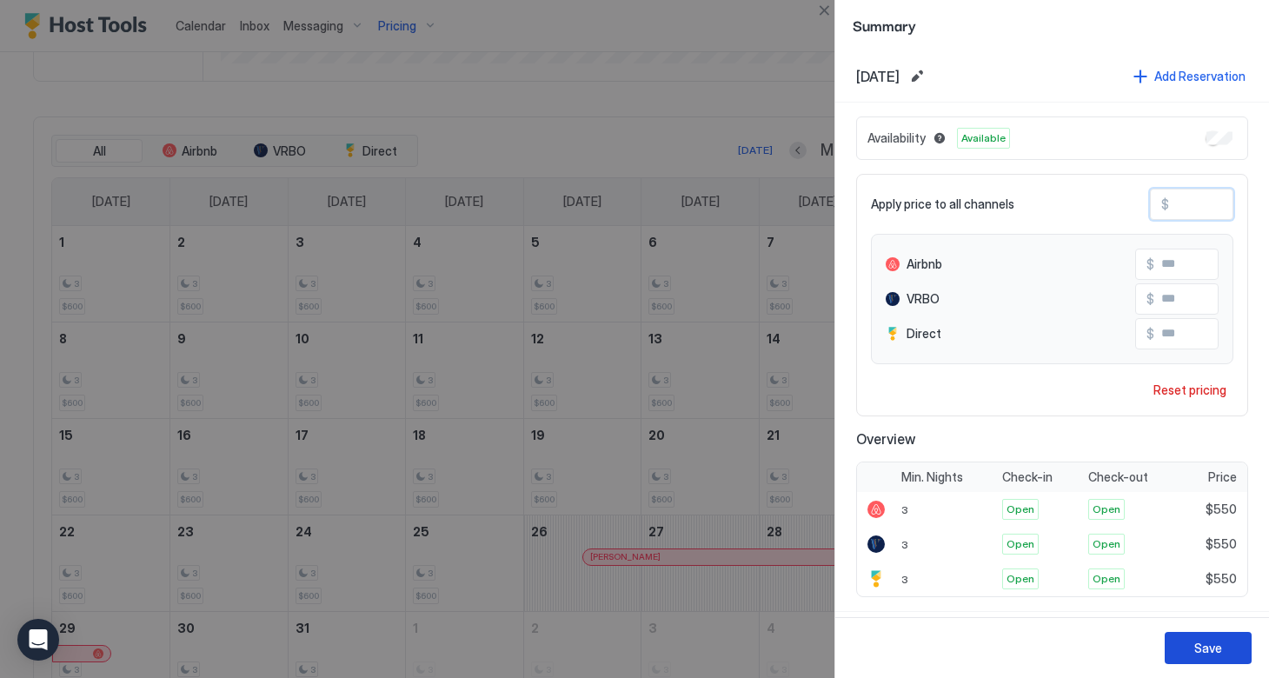
click at [1209, 642] on div "Save" at bounding box center [1208, 648] width 28 height 18
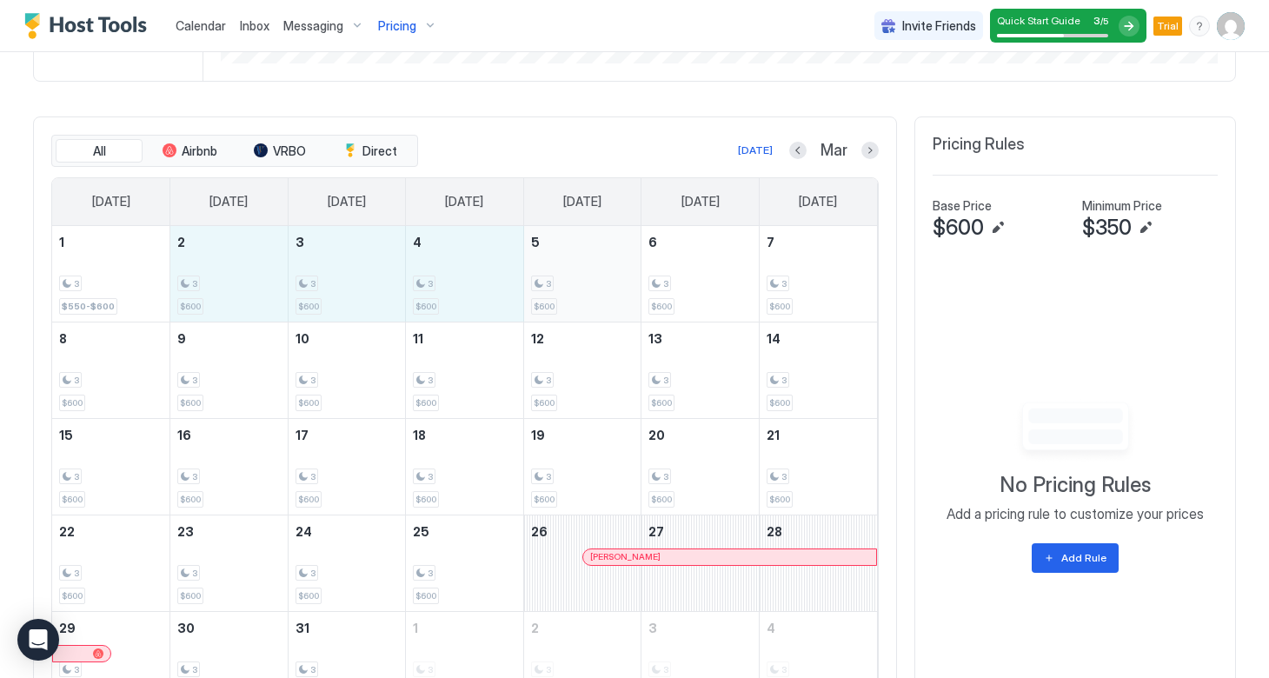
drag, startPoint x: 206, startPoint y: 287, endPoint x: 528, endPoint y: 284, distance: 321.7
click at [528, 285] on tr "1 3 $550-$600 2 3 $600 3 3 $600 4 3 $600 5 3 $600 6 3 $600 7 3 $600" at bounding box center [464, 274] width 825 height 96
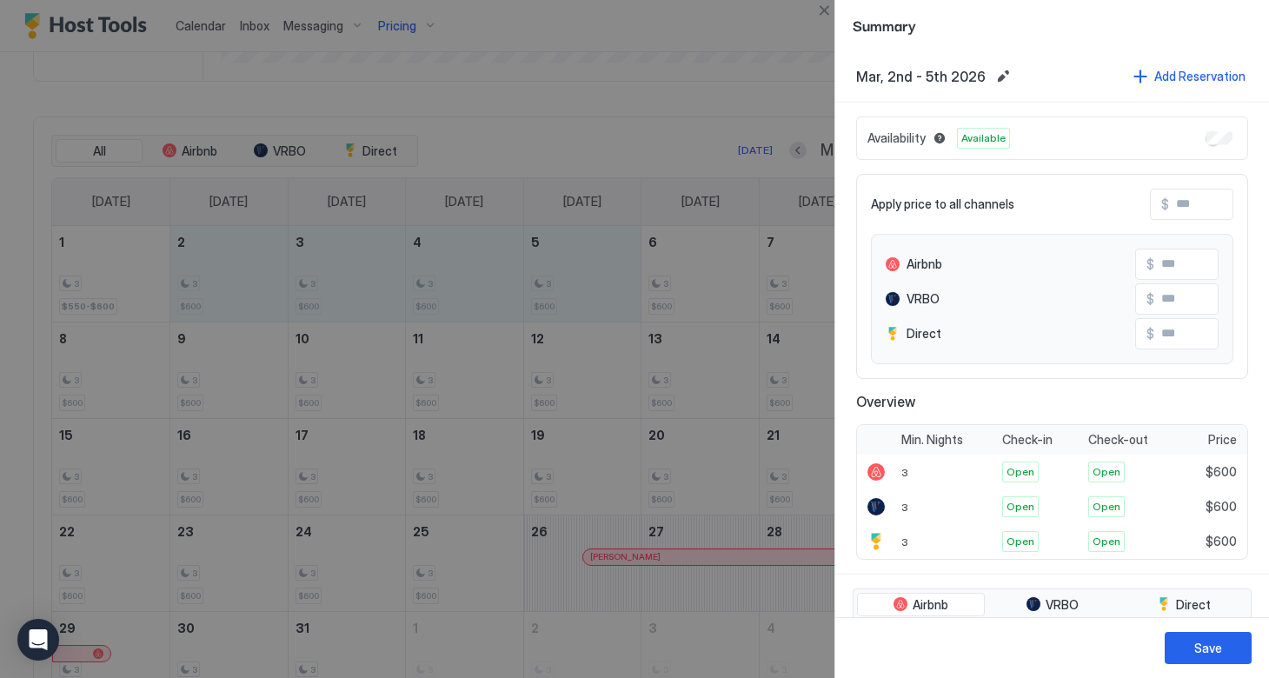
click at [1179, 206] on input "Input Field" at bounding box center [1238, 205] width 139 height 30
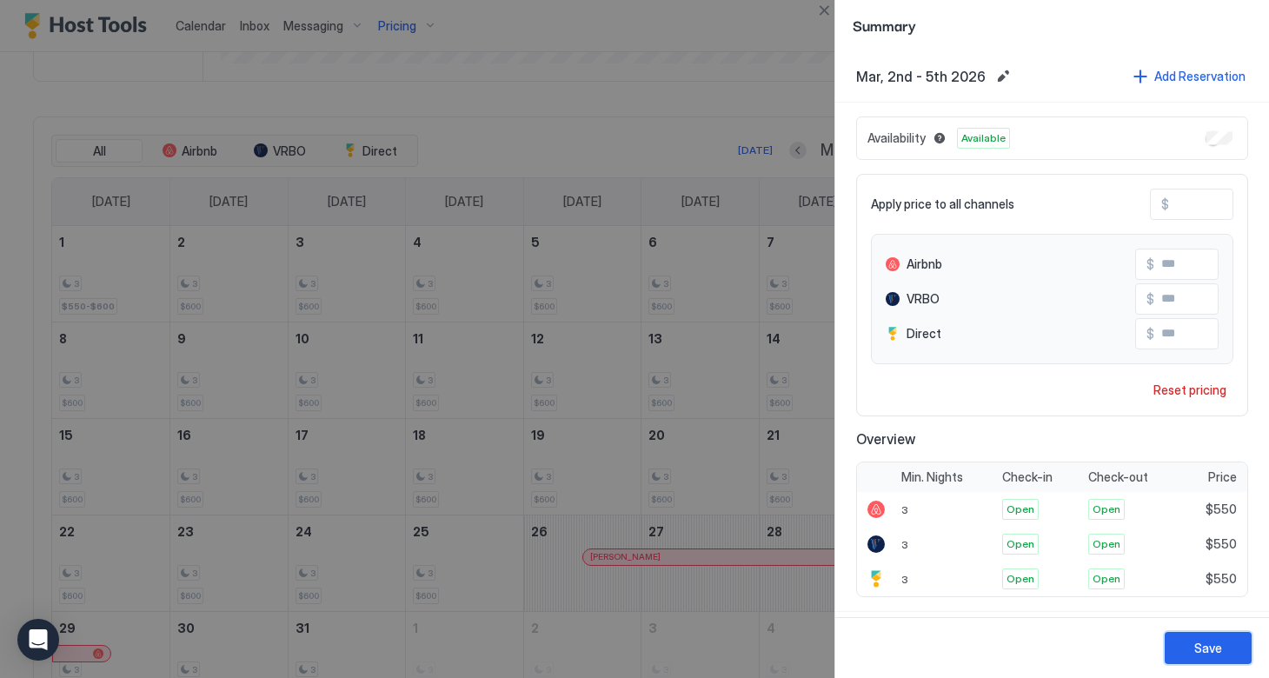
click at [1189, 651] on button "Save" at bounding box center [1208, 648] width 87 height 32
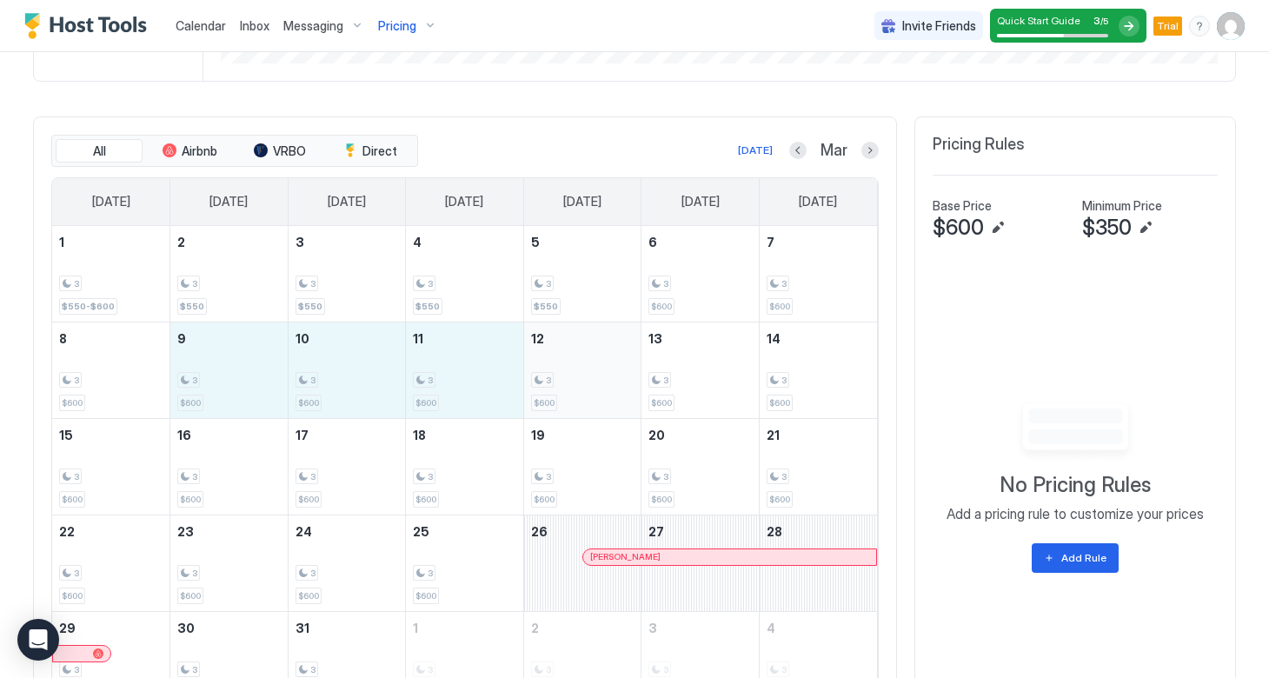
drag, startPoint x: 239, startPoint y: 383, endPoint x: 562, endPoint y: 386, distance: 323.4
click at [562, 386] on tr "8 3 $600 9 3 $600 10 3 $600 11 3 $600 12 3 $600 13 3 $600 14 3 $600" at bounding box center [464, 370] width 825 height 96
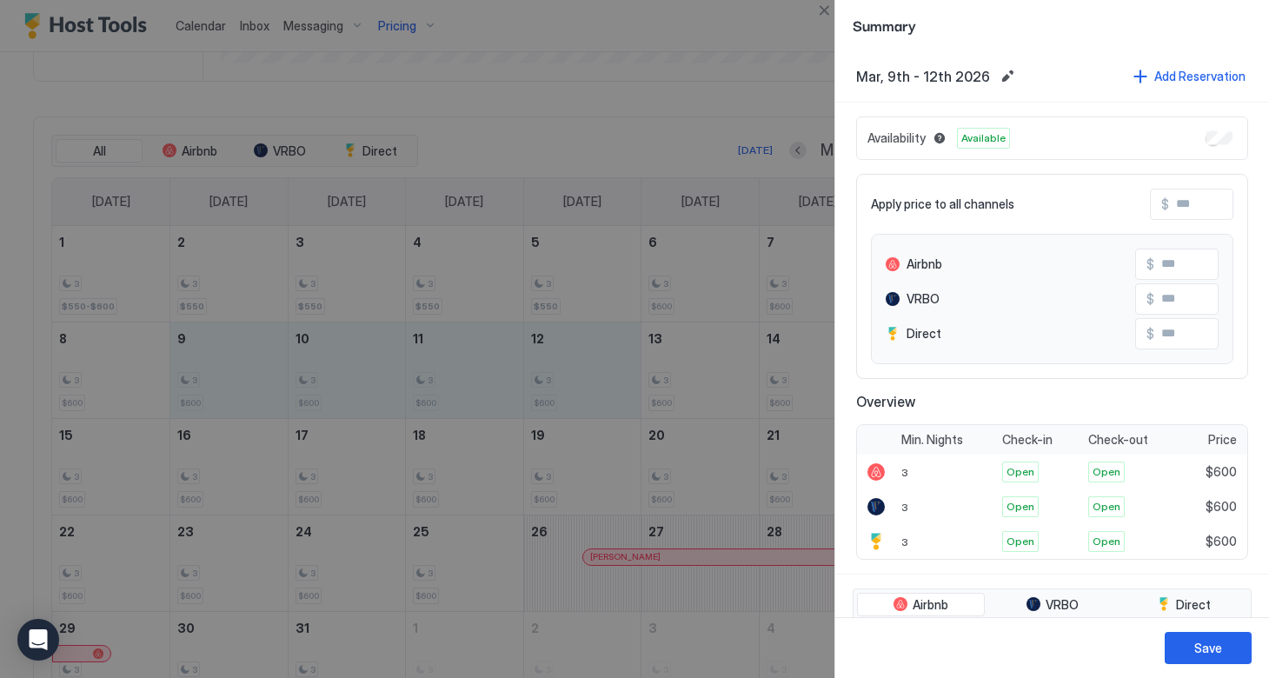
click at [1172, 201] on input "Input Field" at bounding box center [1238, 205] width 139 height 30
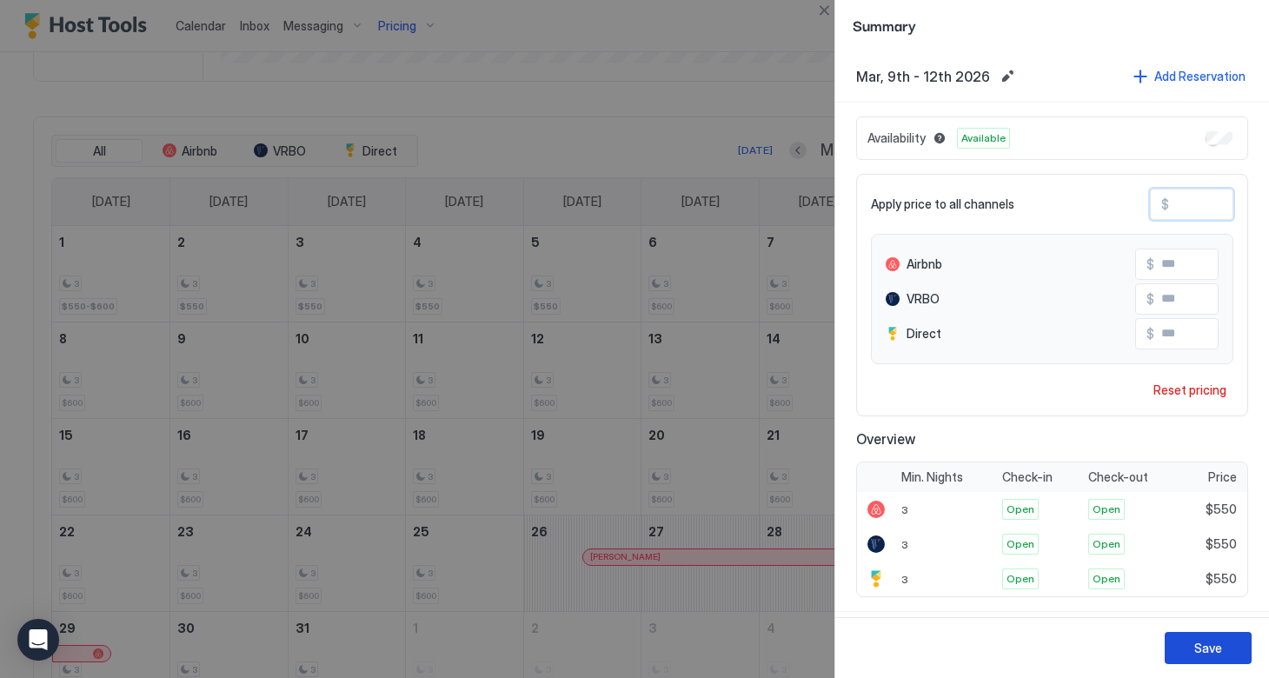
click at [1195, 652] on div "Save" at bounding box center [1208, 648] width 28 height 18
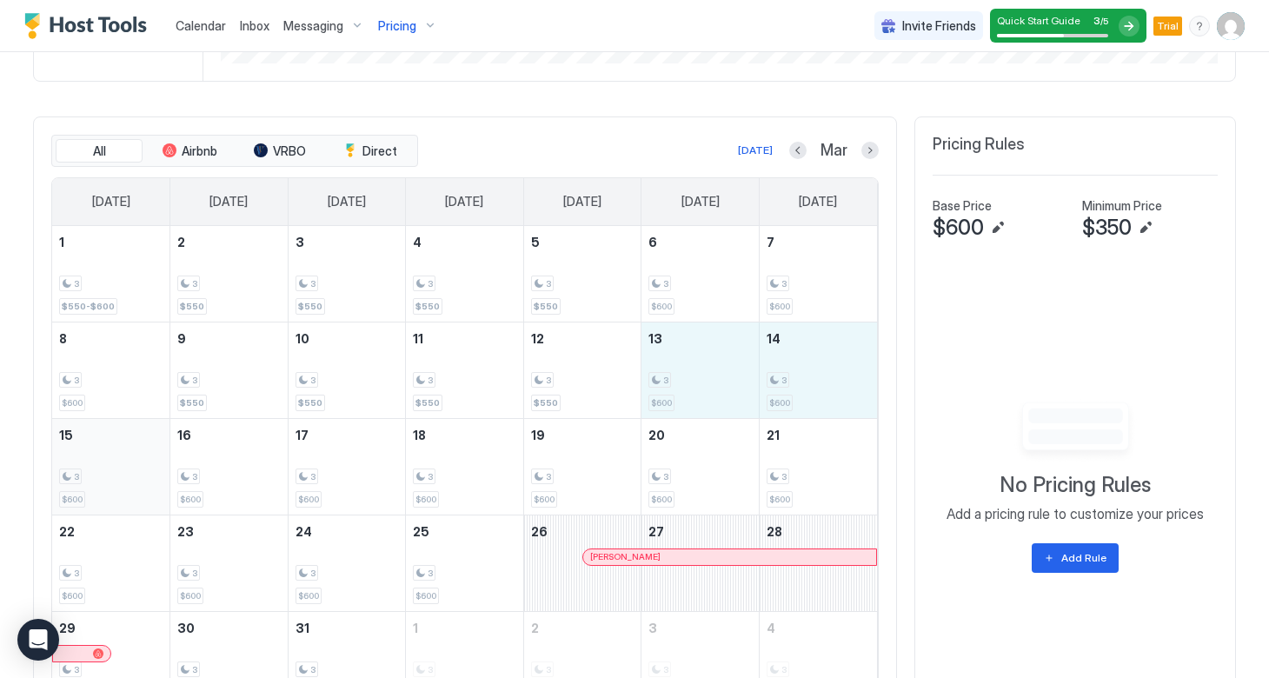
drag, startPoint x: 691, startPoint y: 388, endPoint x: 127, endPoint y: 506, distance: 576.5
click at [127, 506] on tbody "1 3 $550-$600 2 3 $550 3 3 $550 4 3 $550 5 3 $550 6 3 $600 7 3 $600 8 3 $600 9 …" at bounding box center [464, 467] width 825 height 482
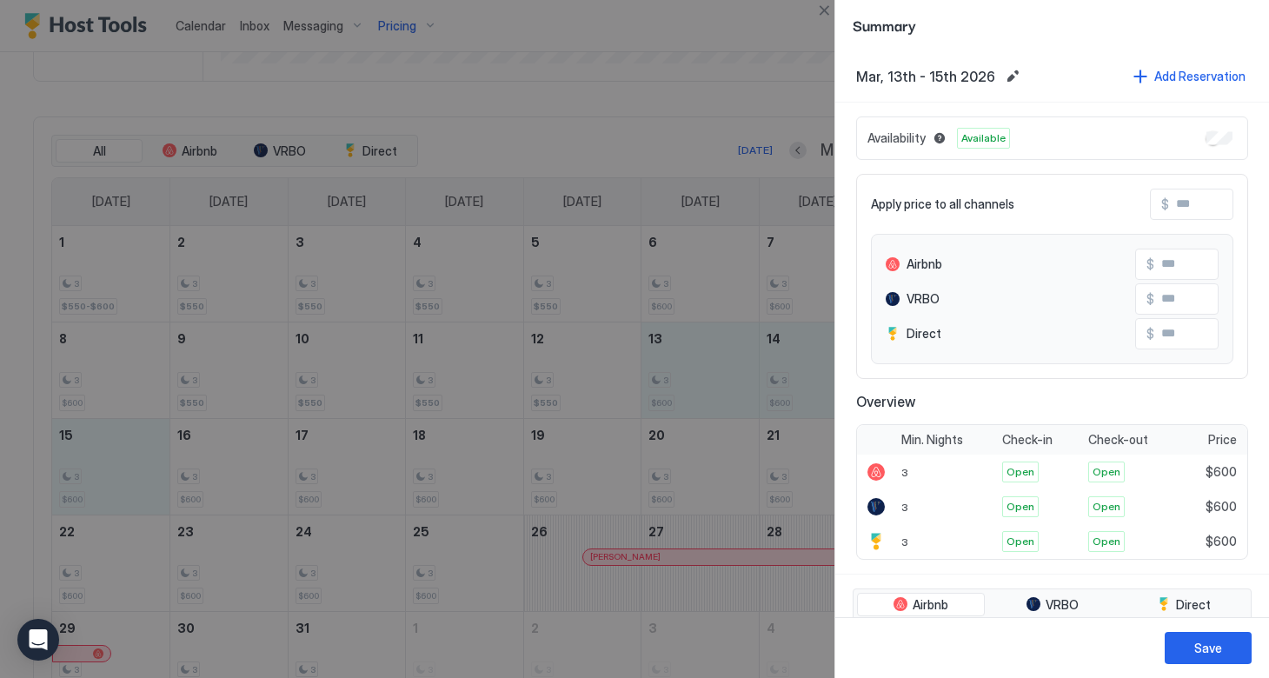
click at [1171, 203] on input "Input Field" at bounding box center [1238, 205] width 139 height 30
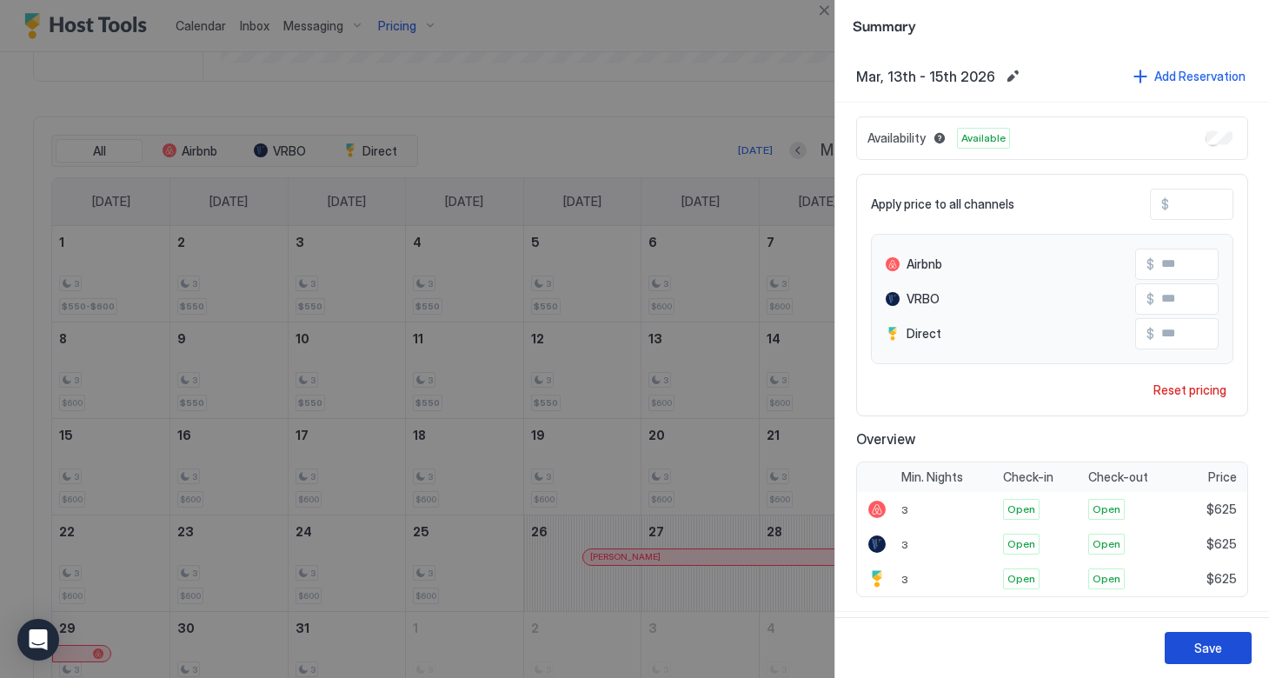
click at [1224, 651] on button "Save" at bounding box center [1208, 648] width 87 height 32
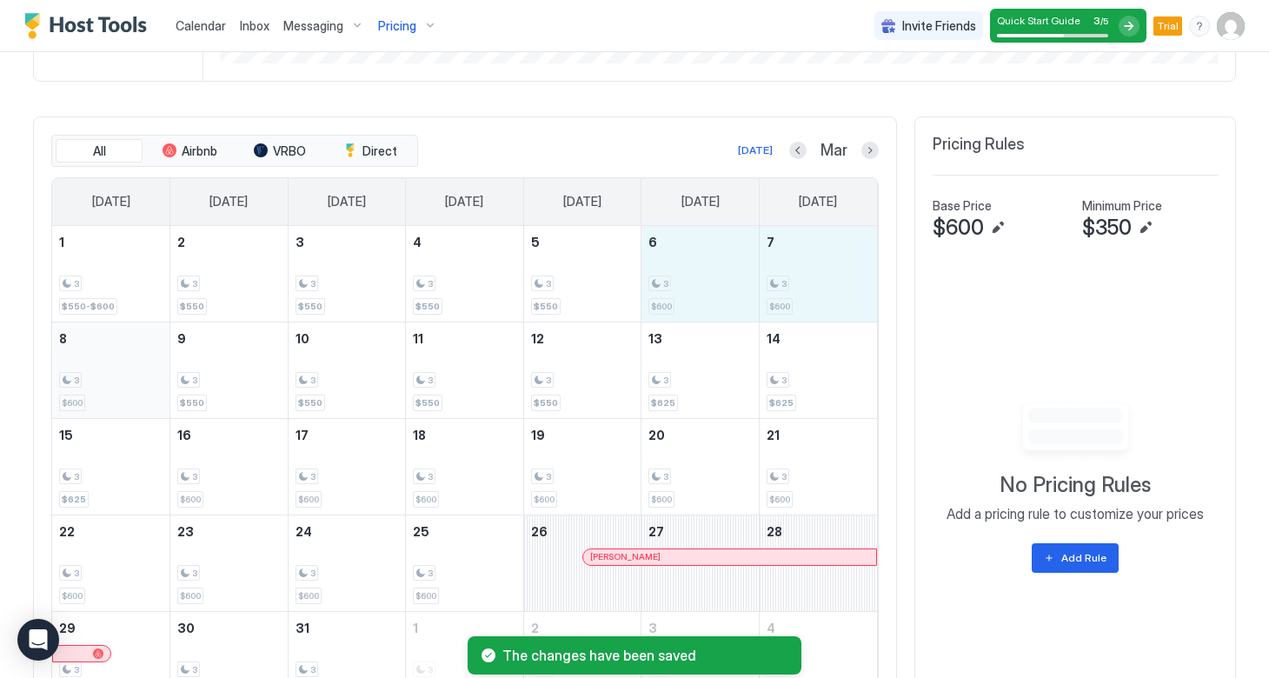
drag, startPoint x: 670, startPoint y: 283, endPoint x: 96, endPoint y: 360, distance: 579.8
click at [96, 360] on tbody "1 3 $550-$600 2 3 $550 3 3 $550 4 3 $550 5 3 $550 6 3 $600 7 3 $600 8 3 $600 9 …" at bounding box center [464, 467] width 825 height 482
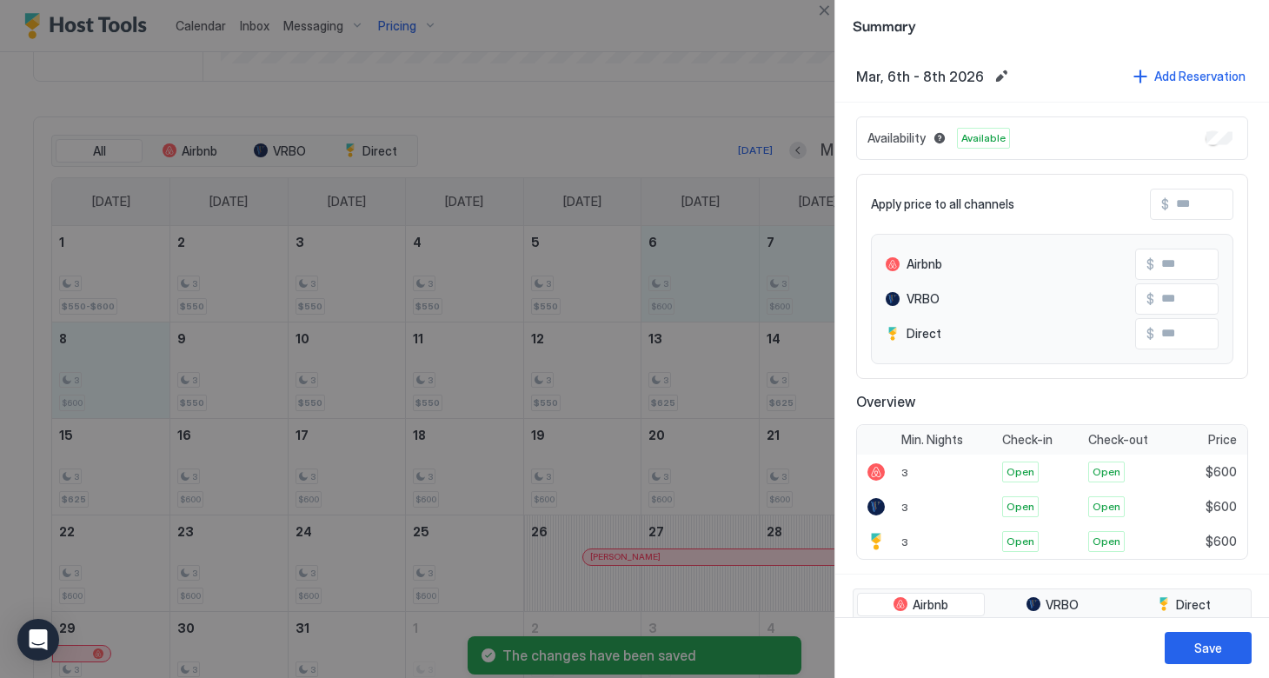
click at [1169, 206] on input "Input Field" at bounding box center [1238, 205] width 139 height 30
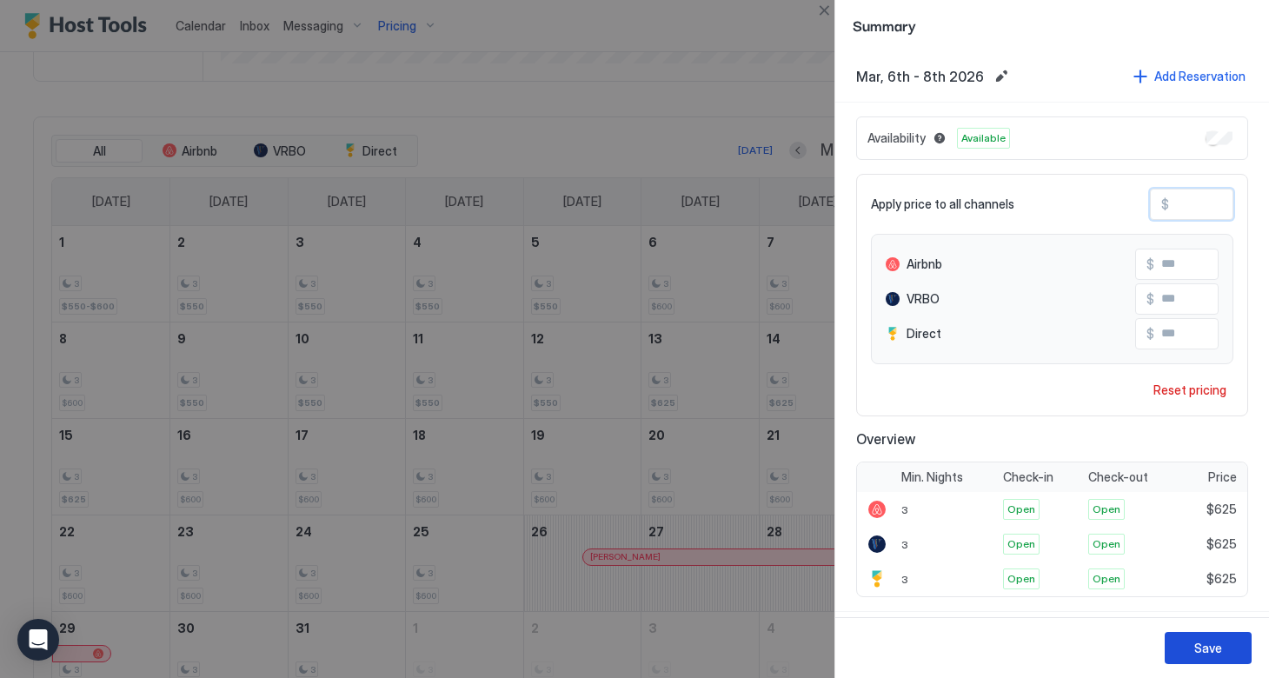
click at [1213, 649] on div "Save" at bounding box center [1208, 648] width 28 height 18
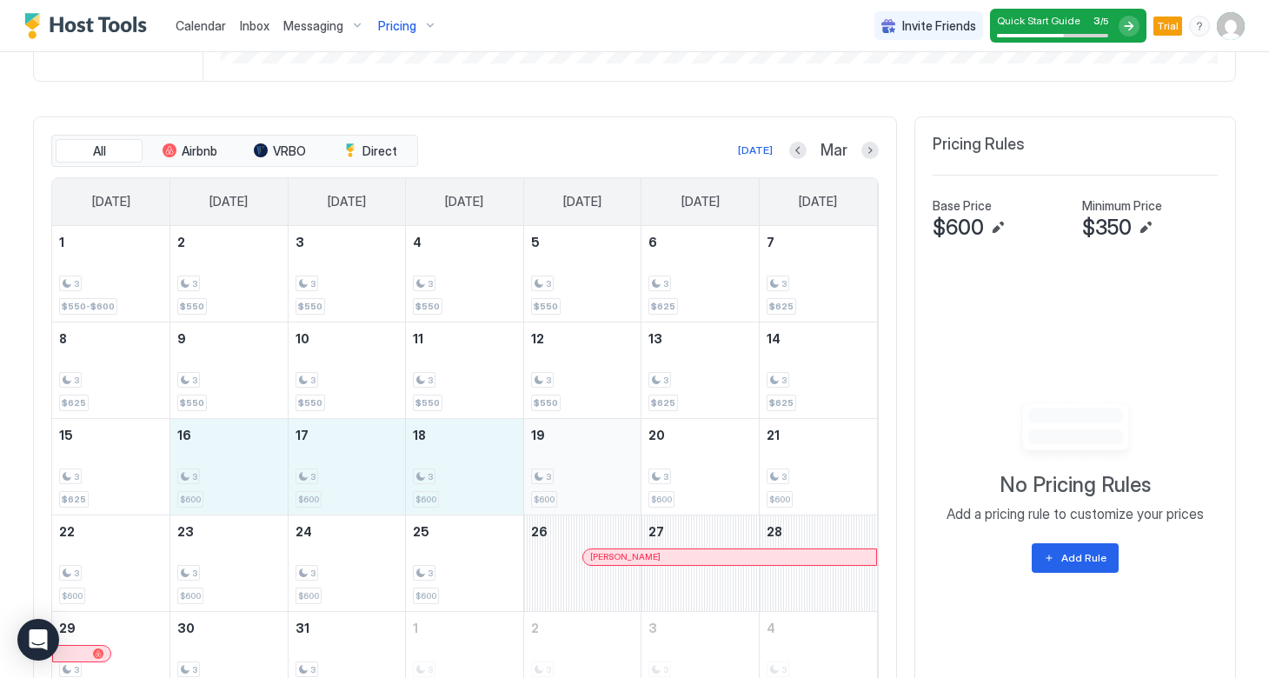
drag, startPoint x: 262, startPoint y: 501, endPoint x: 564, endPoint y: 493, distance: 302.6
click at [564, 493] on tr "15 3 $625 16 3 $600 17 3 $600 18 3 $600 19 3 $600 20 3 $600 21 3 $600" at bounding box center [464, 466] width 825 height 96
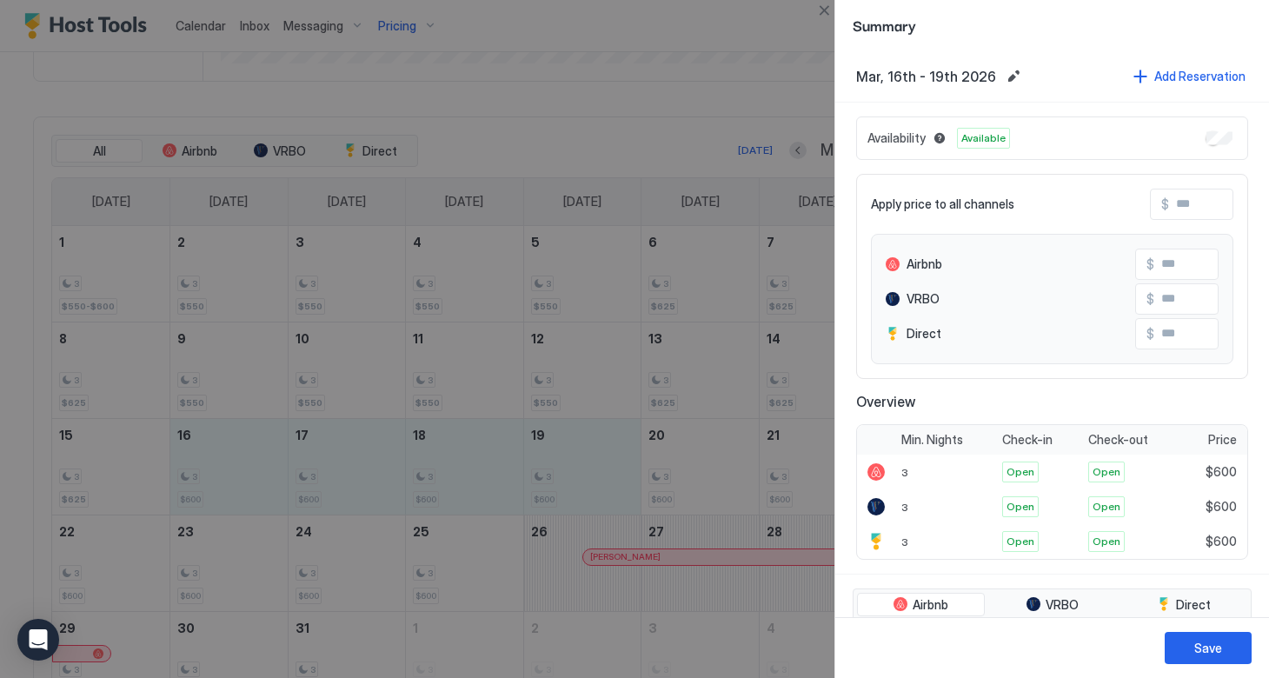
click at [1167, 202] on span "$" at bounding box center [1165, 204] width 8 height 16
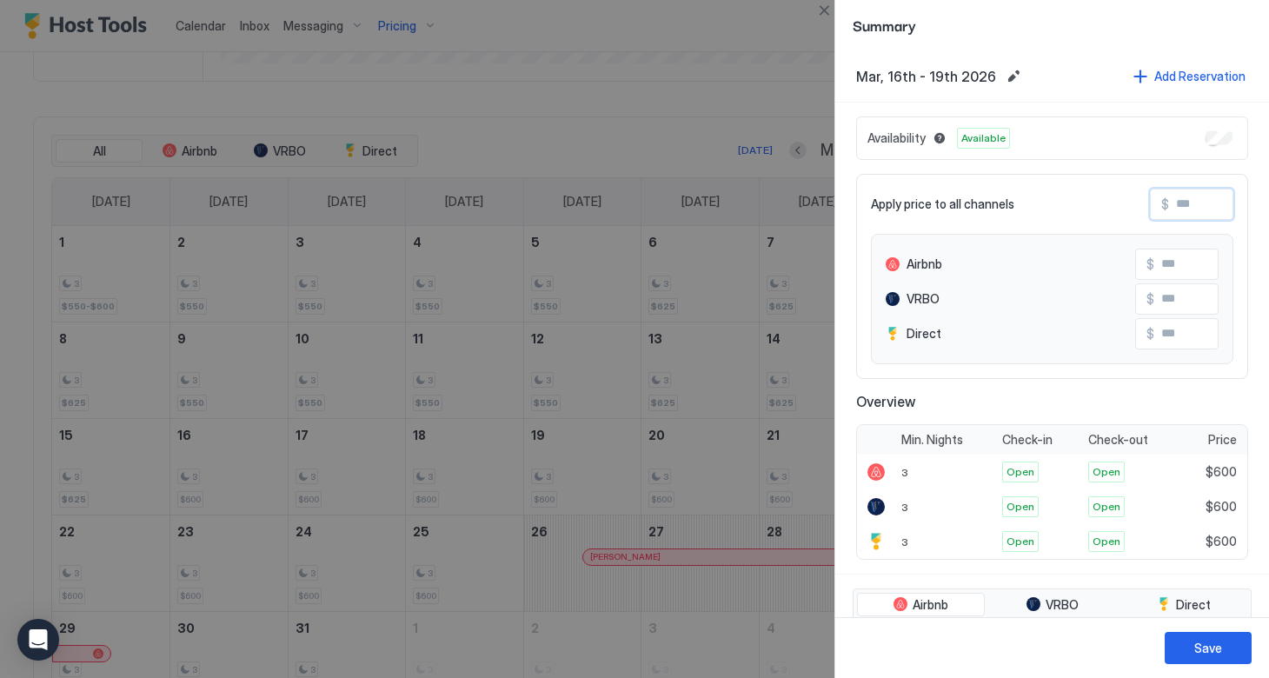
click at [1174, 208] on input "Input Field" at bounding box center [1238, 205] width 139 height 30
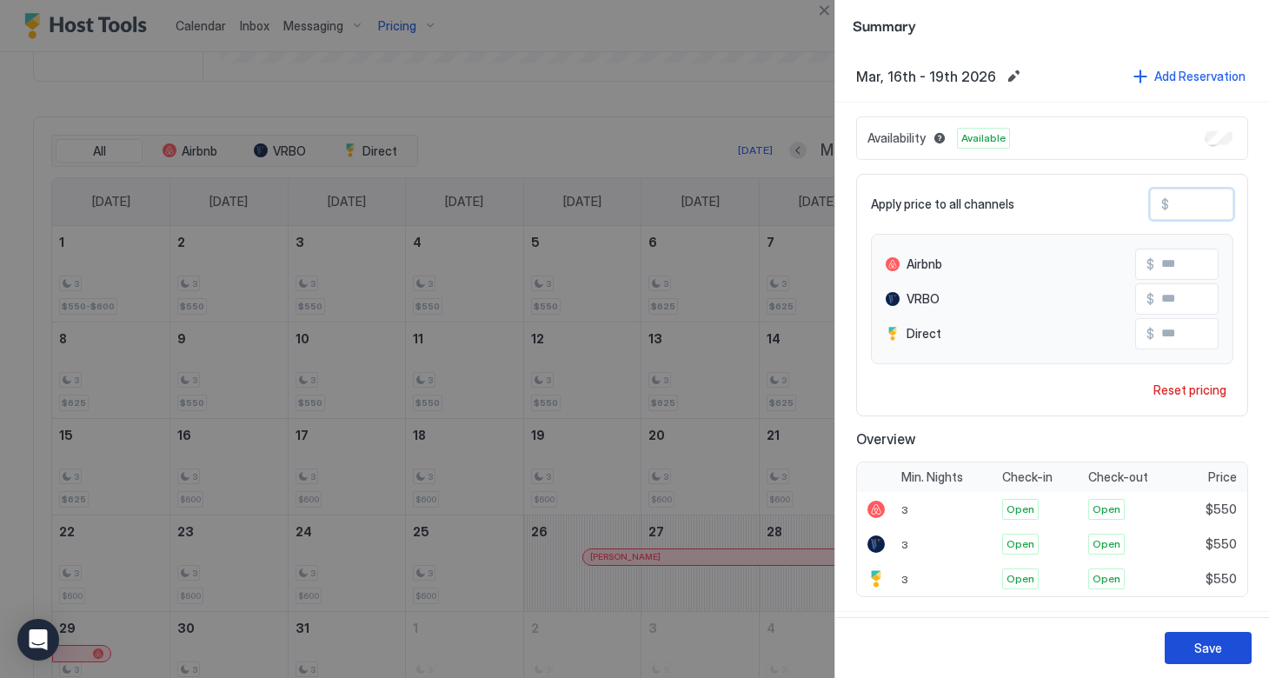
click at [1188, 643] on button "Save" at bounding box center [1208, 648] width 87 height 32
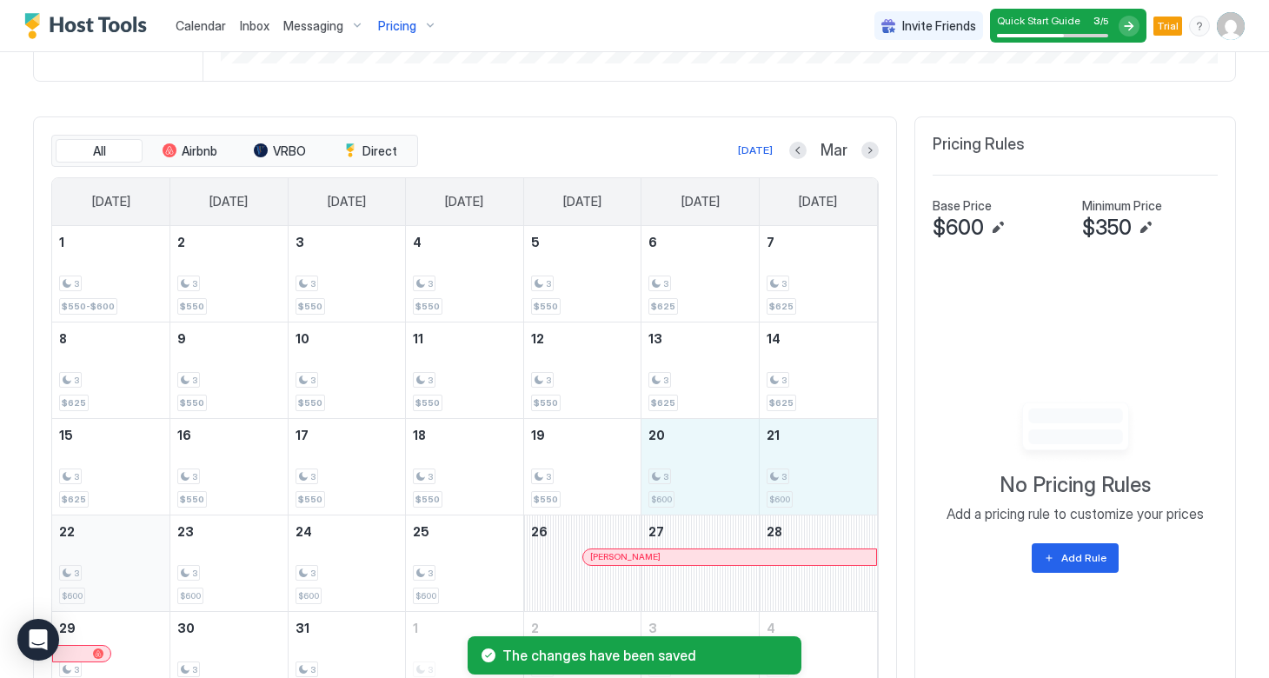
drag, startPoint x: 687, startPoint y: 472, endPoint x: 96, endPoint y: 556, distance: 596.3
click at [96, 556] on tbody "1 3 $550-$600 2 3 $550 3 3 $550 4 3 $550 5 3 $550 6 3 $625 7 3 $625 8 3 $625 9 …" at bounding box center [464, 467] width 825 height 482
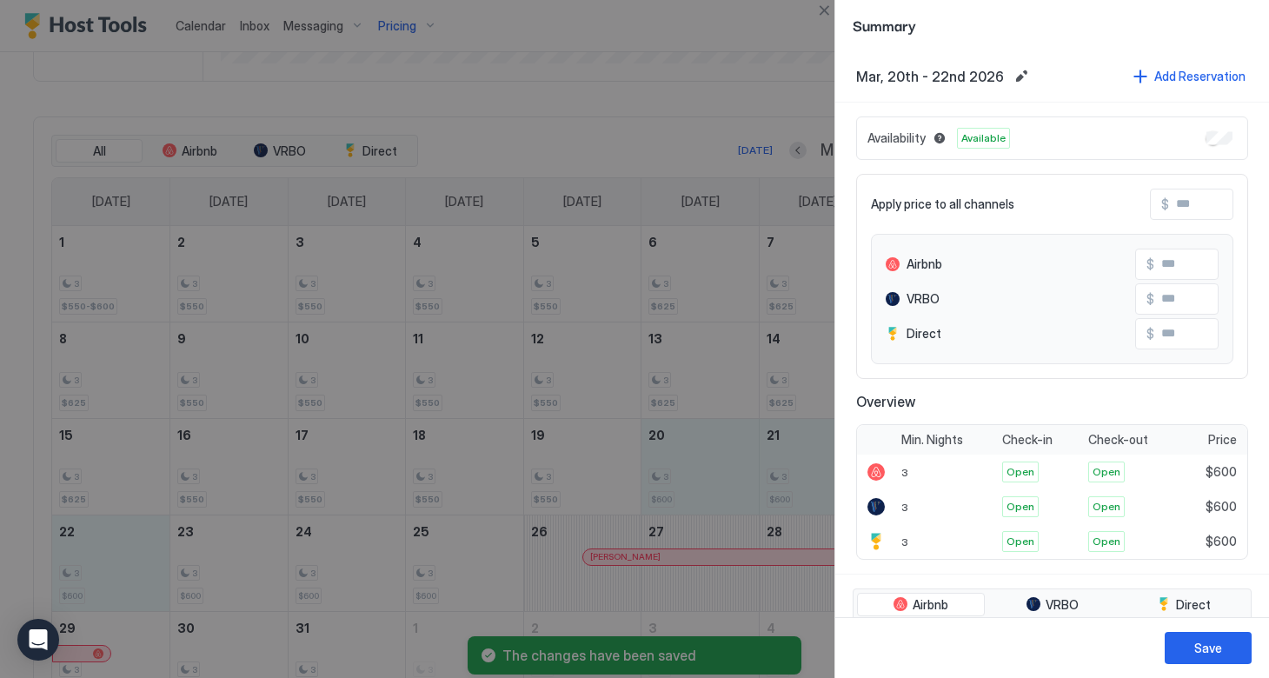
click at [1181, 216] on input "Input Field" at bounding box center [1238, 205] width 139 height 30
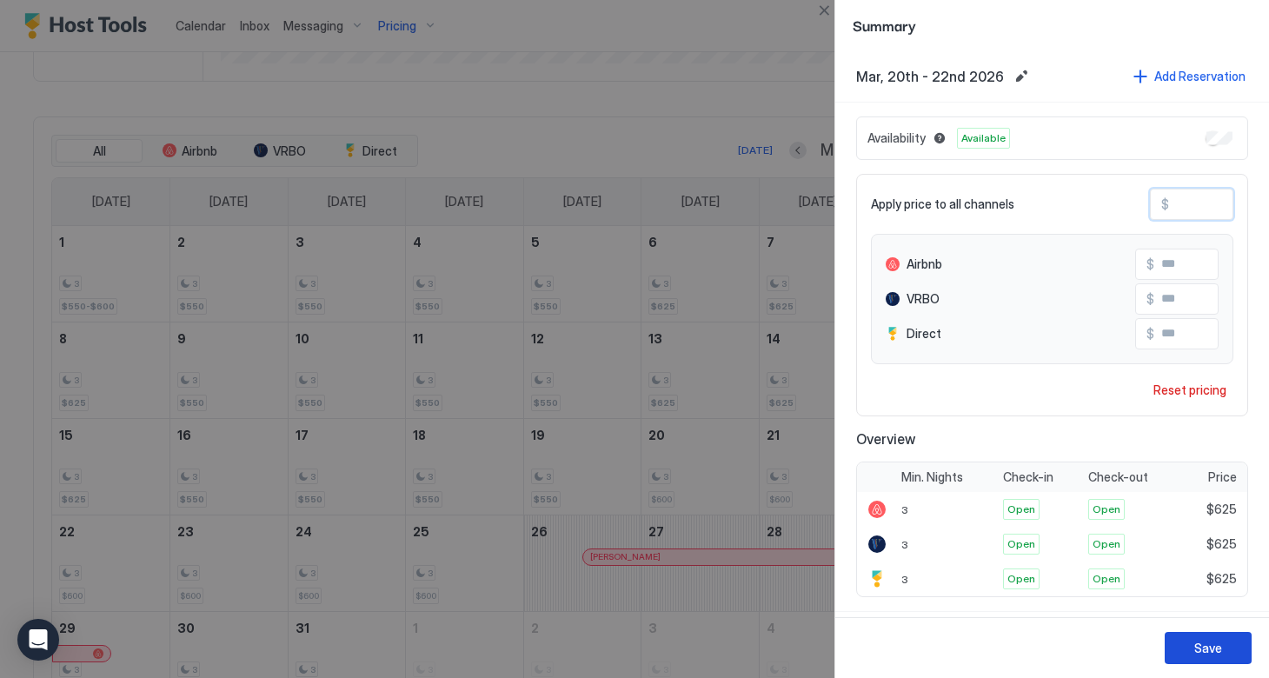
click at [1191, 650] on button "Save" at bounding box center [1208, 648] width 87 height 32
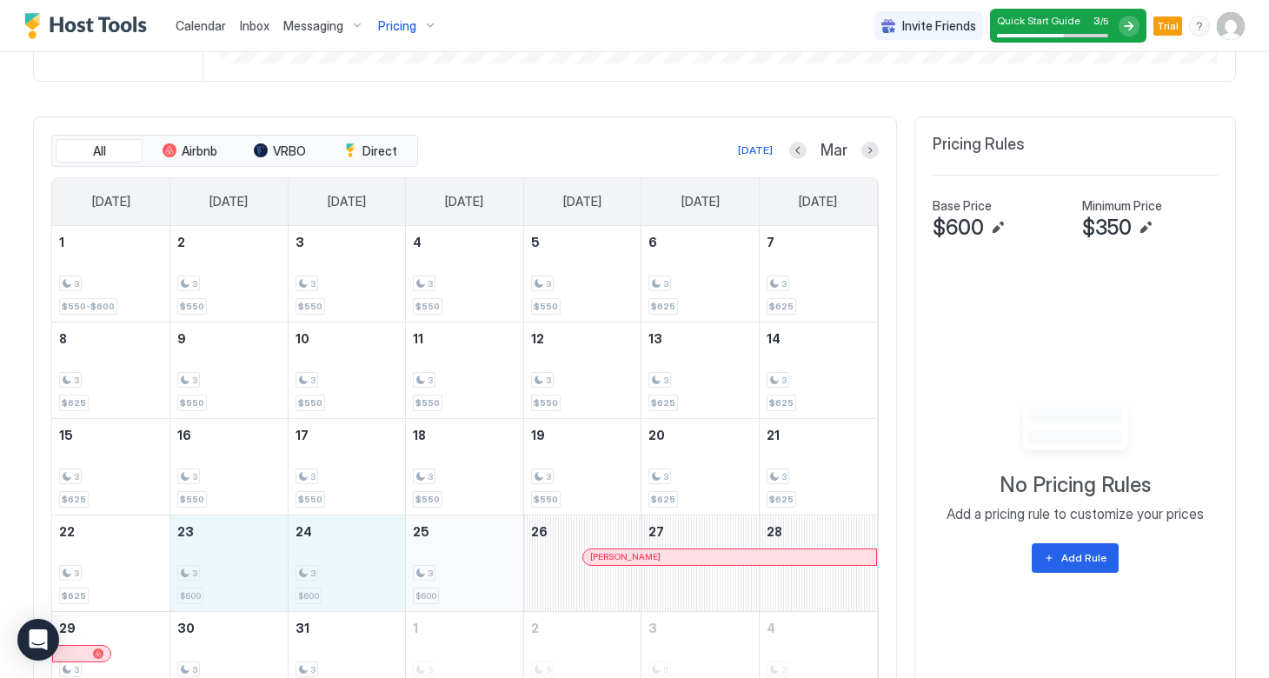
drag, startPoint x: 210, startPoint y: 577, endPoint x: 411, endPoint y: 576, distance: 201.7
click at [411, 576] on tr "22 3 $625 23 3 $600 24 3 $600 25 3 $600 26 Helen Phillips 27 28" at bounding box center [464, 563] width 825 height 96
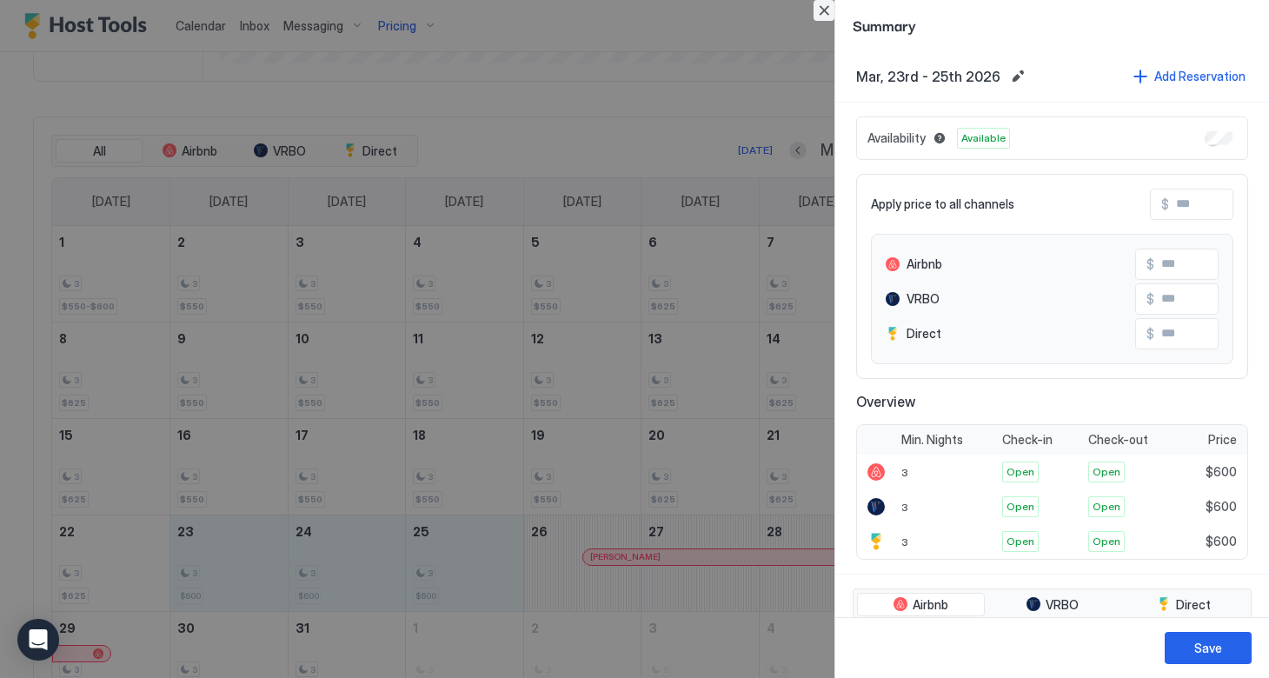
click at [828, 13] on button "Close" at bounding box center [824, 10] width 21 height 21
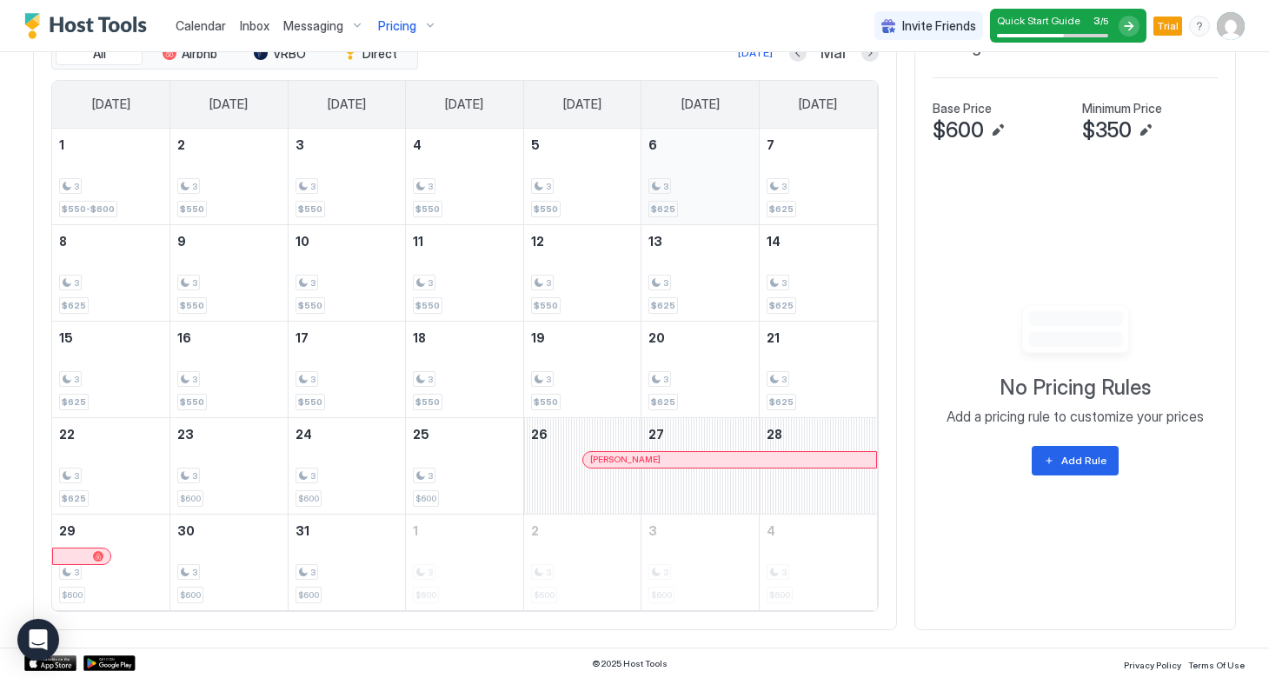
scroll to position [676, 0]
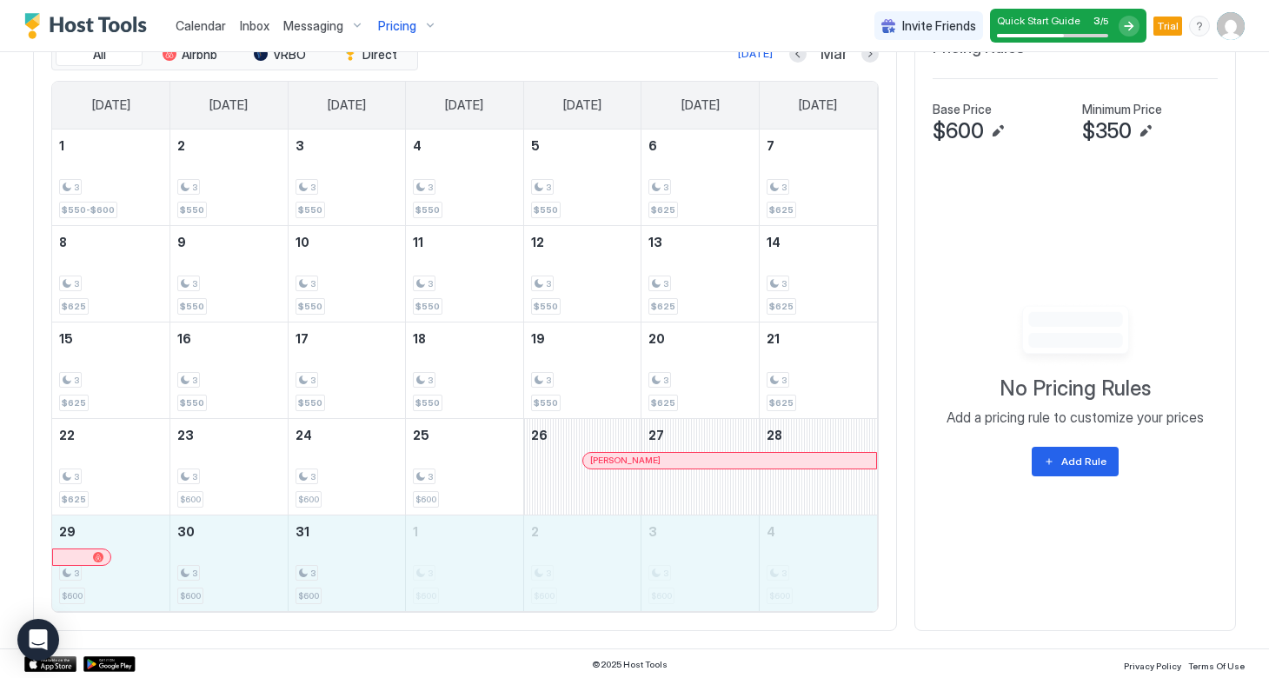
drag, startPoint x: 156, startPoint y: 562, endPoint x: 774, endPoint y: 570, distance: 617.3
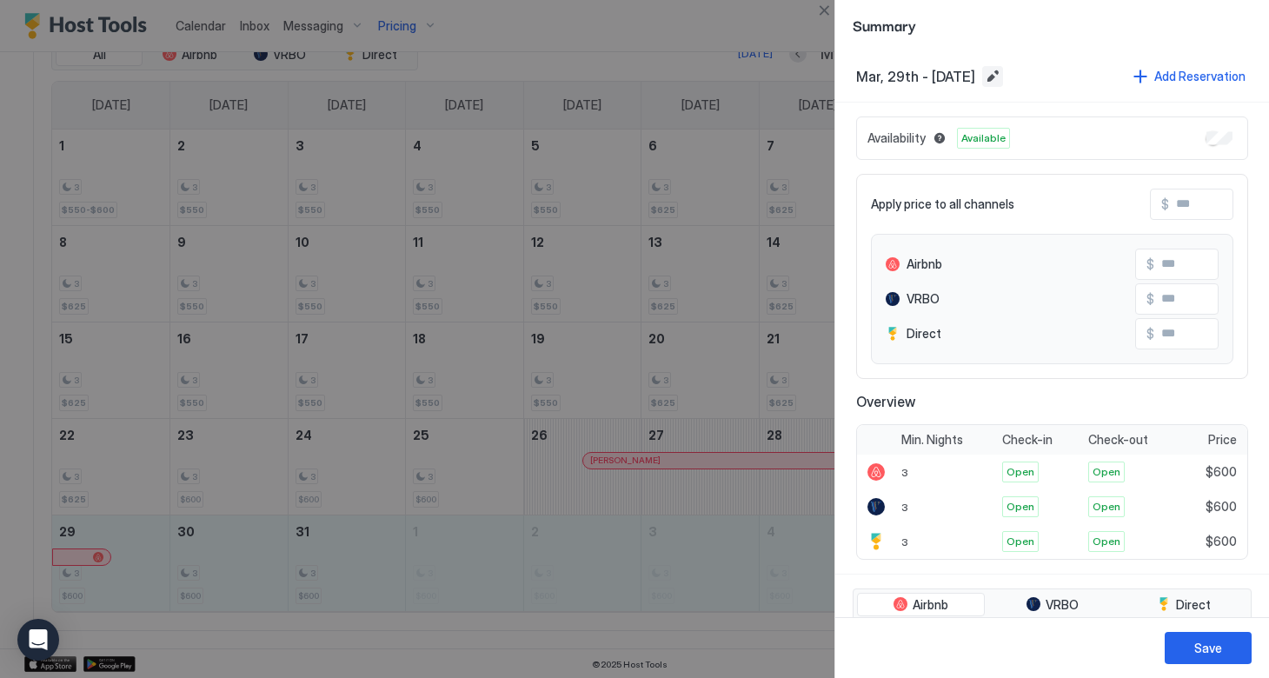
click at [1003, 75] on button "Edit date range" at bounding box center [992, 76] width 21 height 21
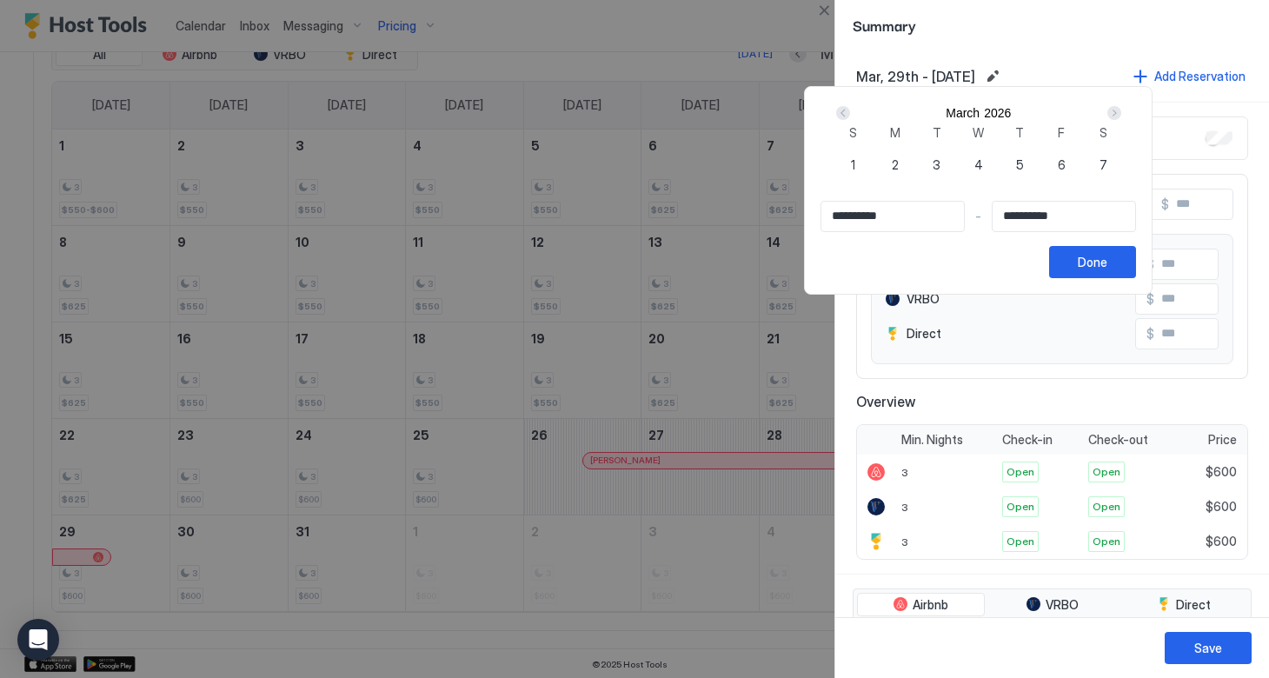
click at [1100, 231] on input "**********" at bounding box center [1064, 217] width 143 height 30
click at [1121, 116] on div "Next" at bounding box center [1115, 113] width 14 height 14
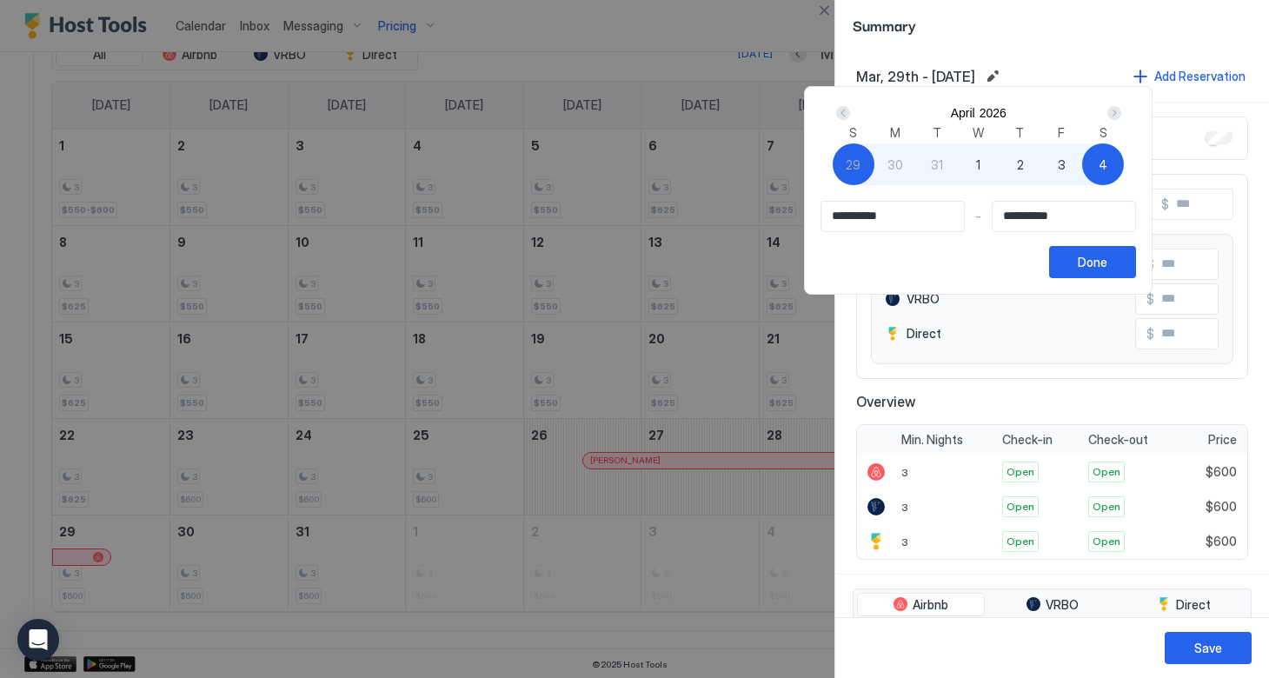
click at [1108, 271] on div "Done" at bounding box center [1093, 262] width 30 height 18
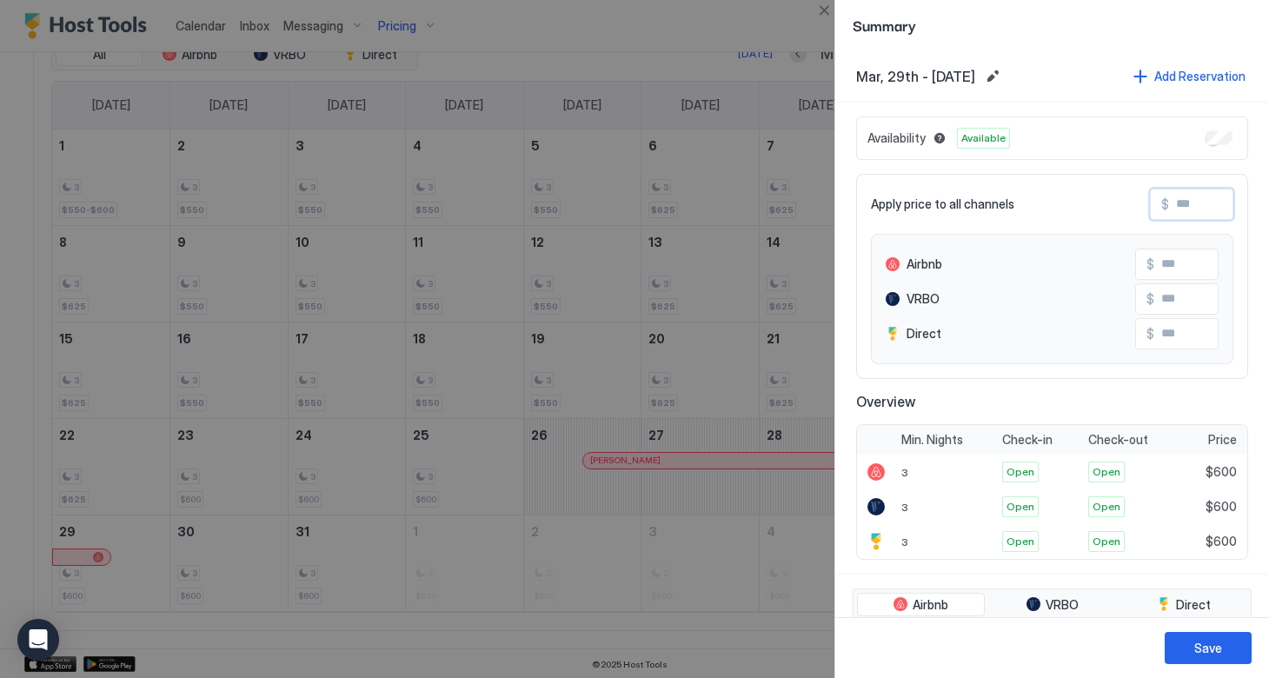
click at [1175, 208] on input "Input Field" at bounding box center [1238, 205] width 139 height 30
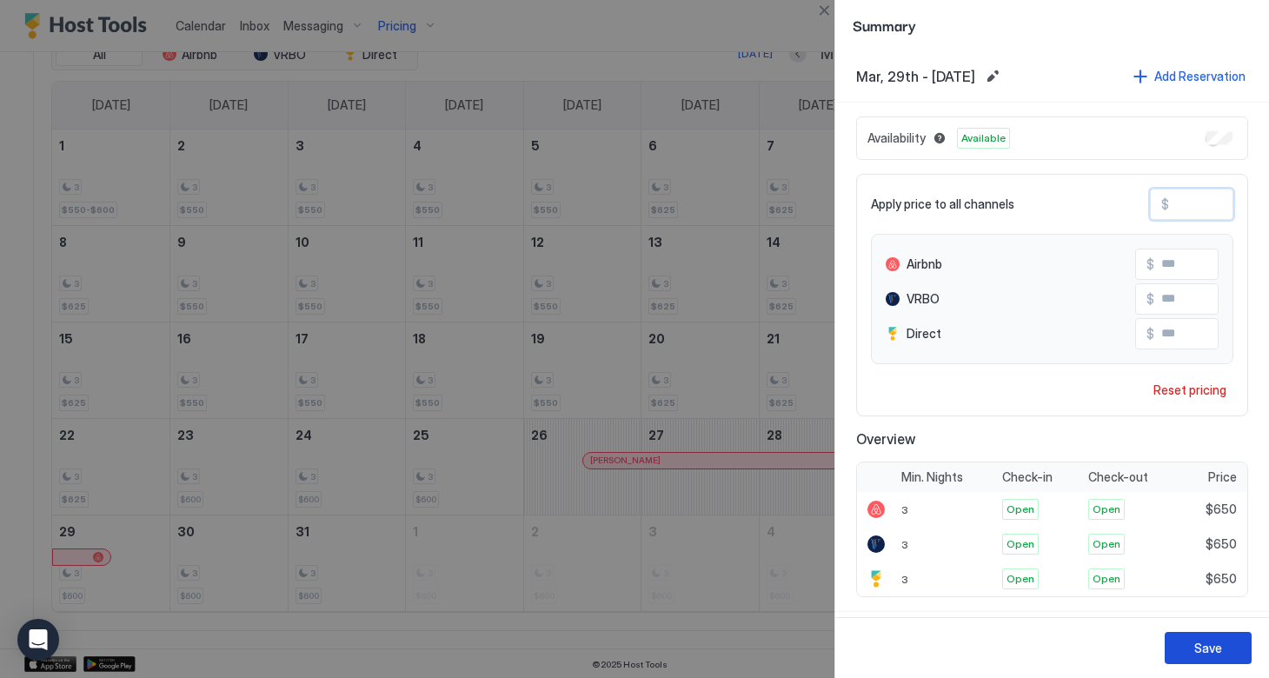
click at [1209, 639] on div "Save" at bounding box center [1208, 648] width 28 height 18
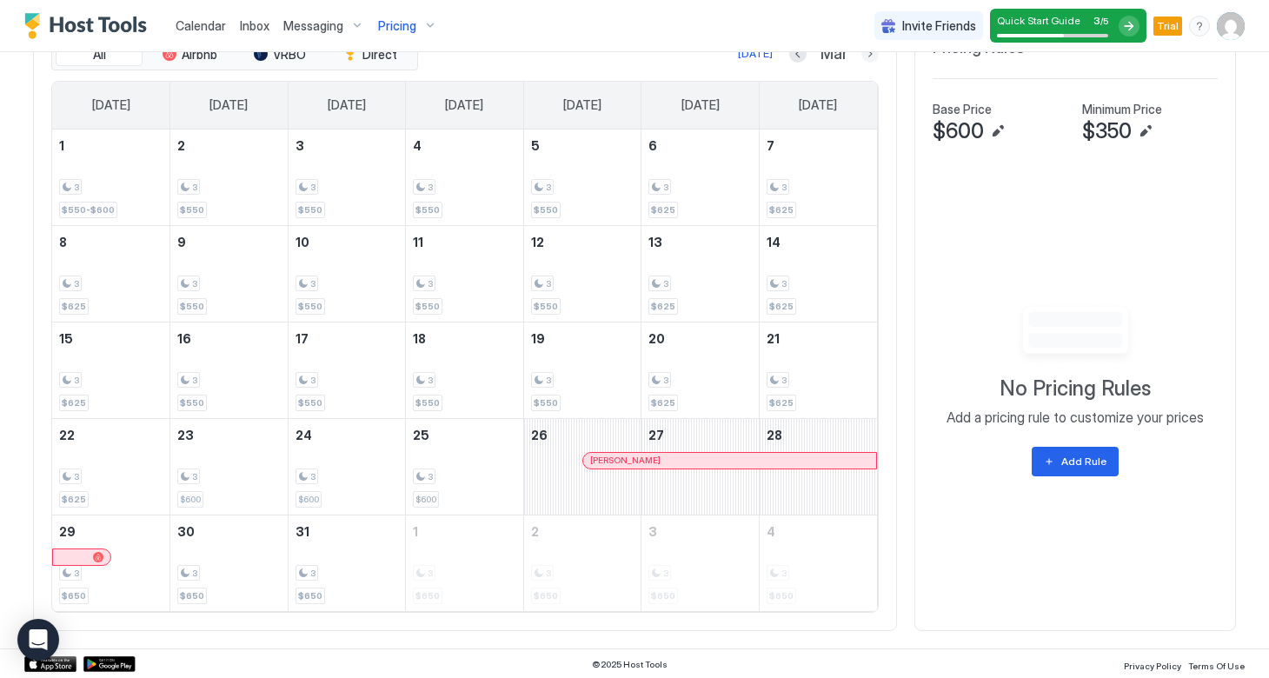
click at [870, 53] on button "Next month" at bounding box center [870, 53] width 17 height 17
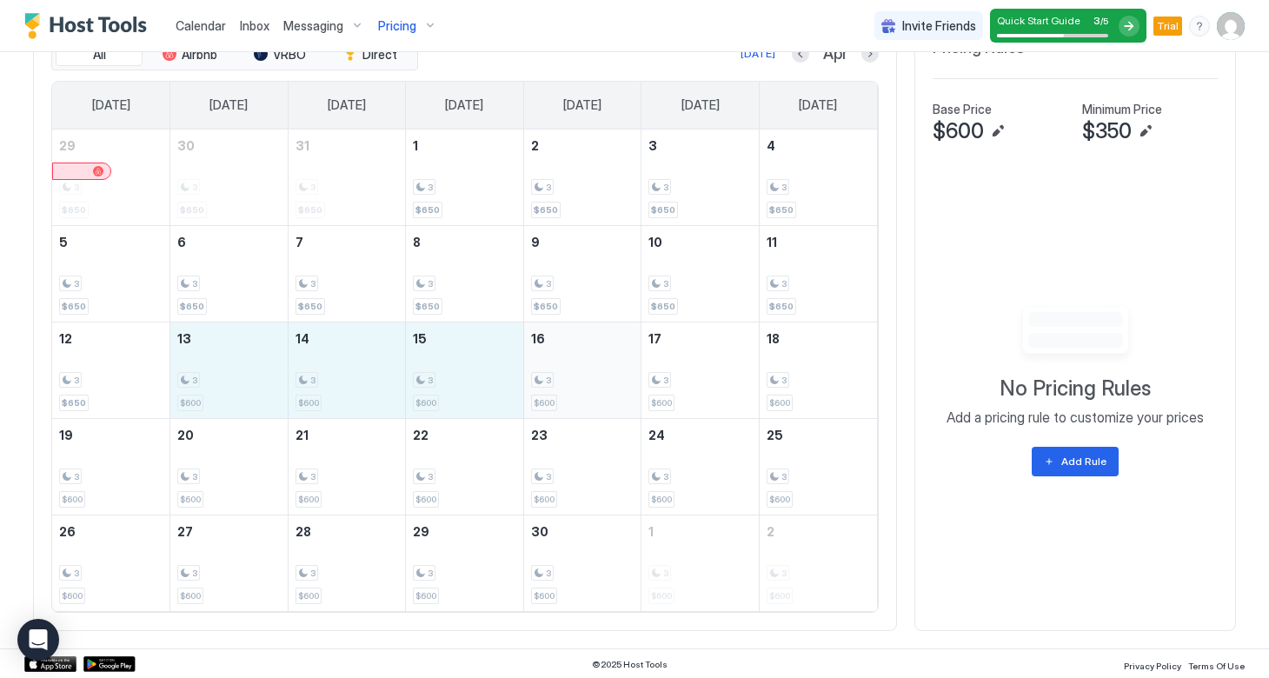
drag, startPoint x: 228, startPoint y: 380, endPoint x: 551, endPoint y: 388, distance: 323.5
click at [551, 388] on tr "12 3 $650 13 3 $600 14 3 $600 15 3 $600 16 3 $600 17 3 $600 18 3 $600" at bounding box center [464, 370] width 825 height 96
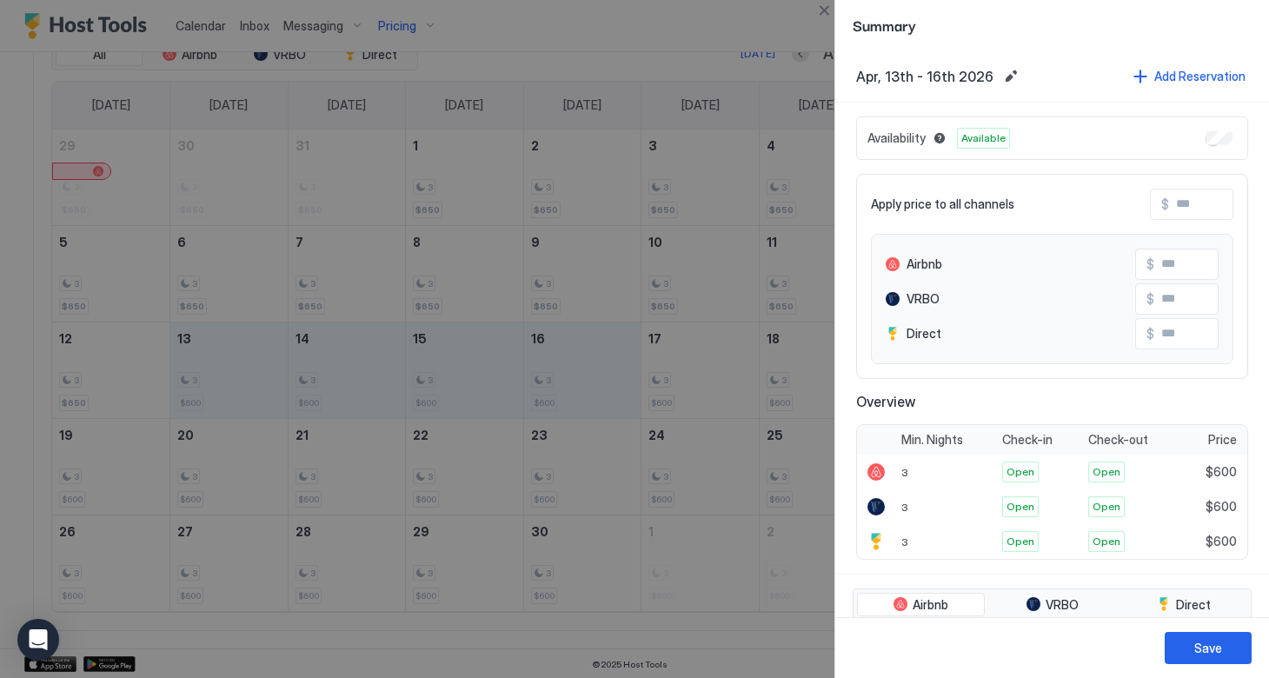
click at [1165, 206] on span "$" at bounding box center [1165, 204] width 8 height 16
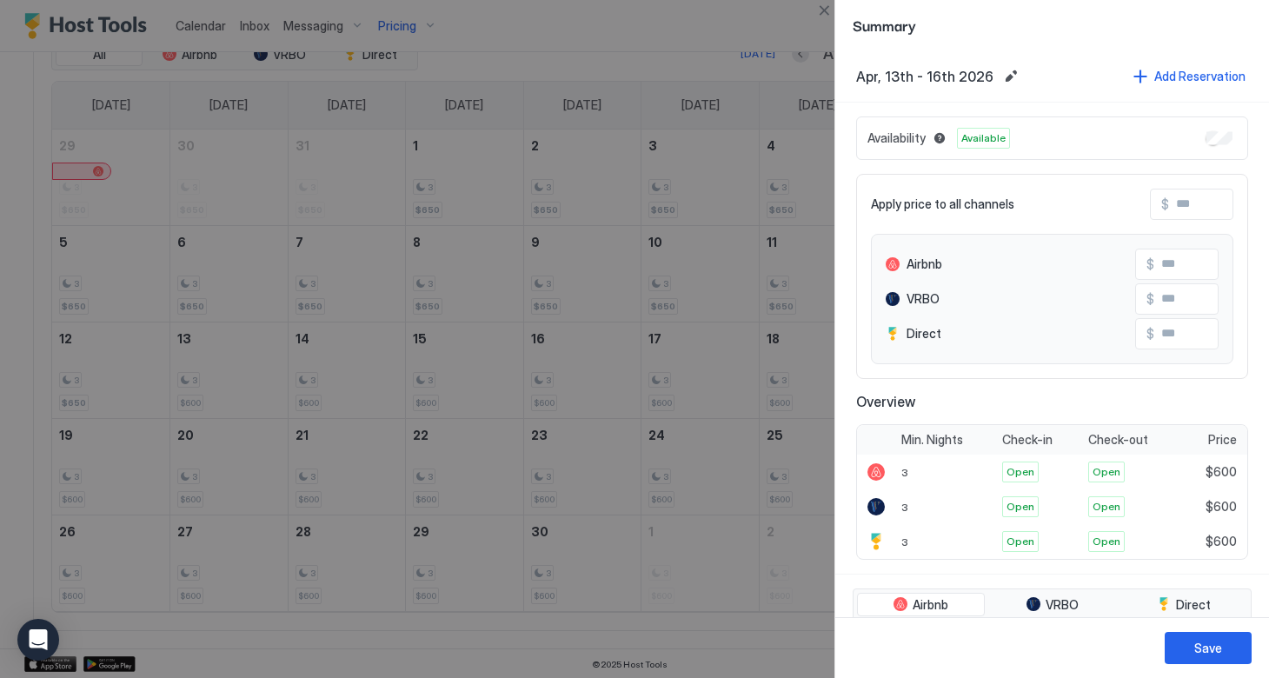
click at [1180, 210] on input "Input Field" at bounding box center [1238, 205] width 139 height 30
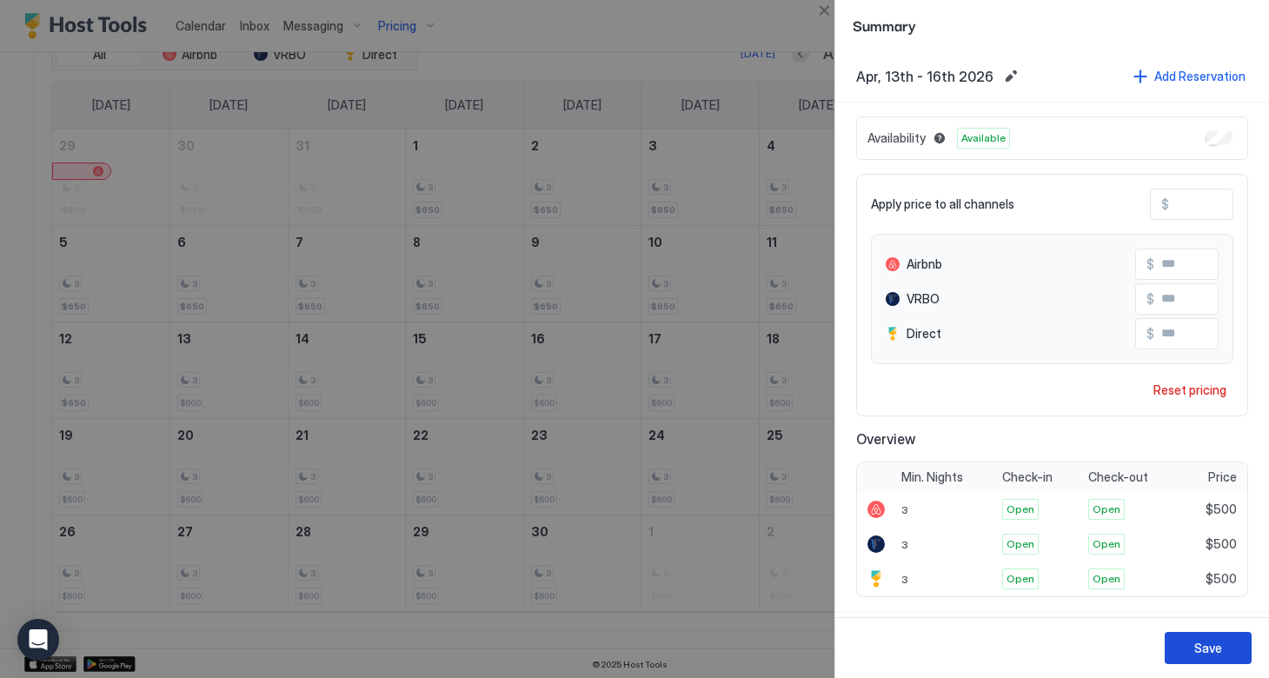
click at [1186, 651] on button "Save" at bounding box center [1208, 648] width 87 height 32
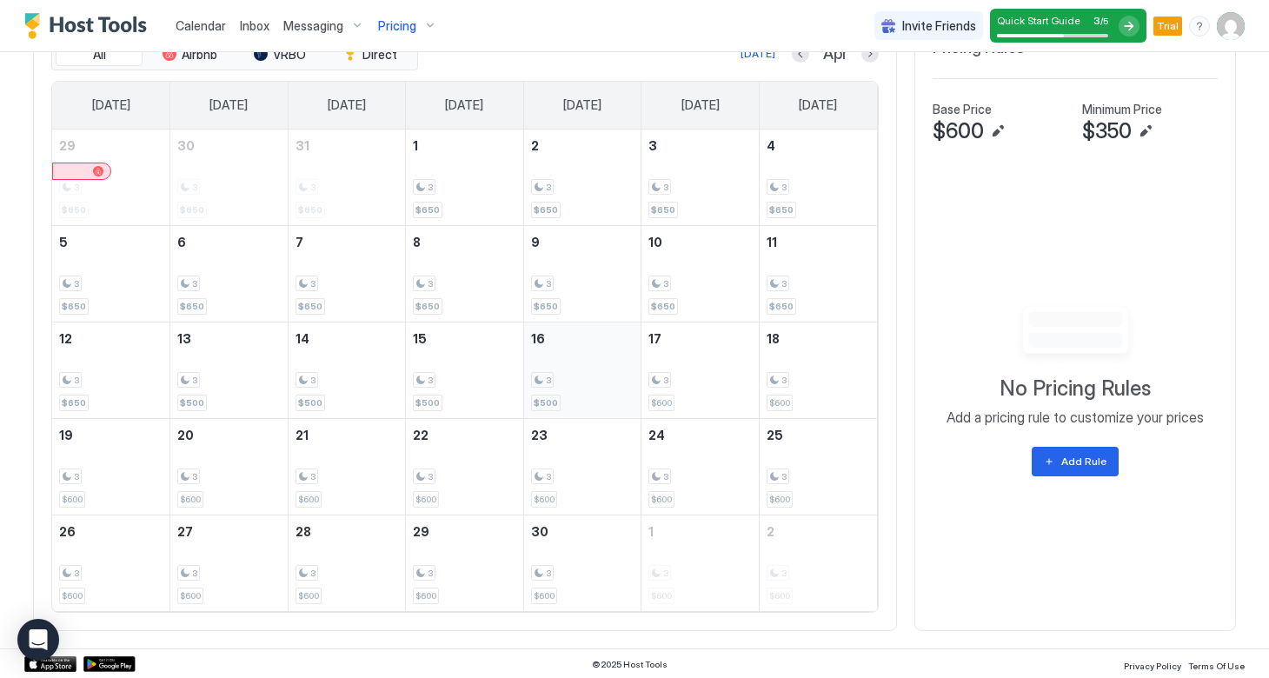
scroll to position [675, 0]
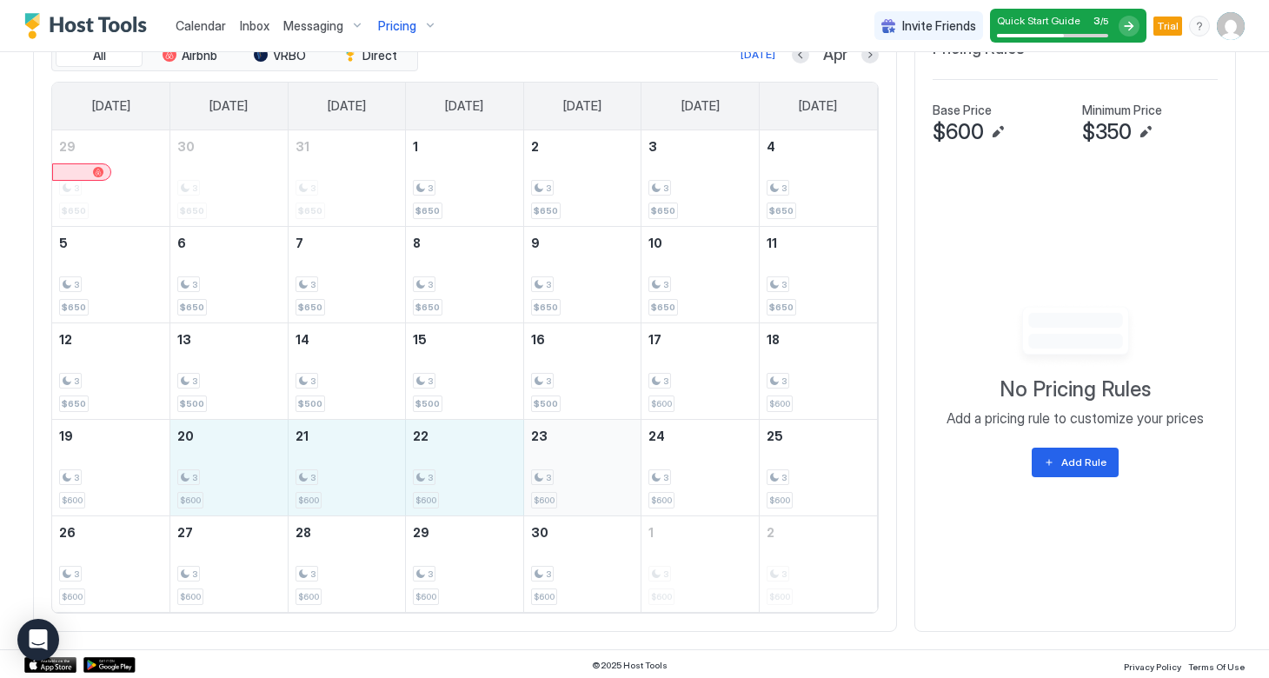
drag, startPoint x: 216, startPoint y: 474, endPoint x: 606, endPoint y: 473, distance: 390.3
click at [606, 473] on tr "19 3 $600 20 3 $600 21 3 $600 22 3 $600 23 3 $600 24 3 $600 25 3 $600" at bounding box center [464, 467] width 825 height 96
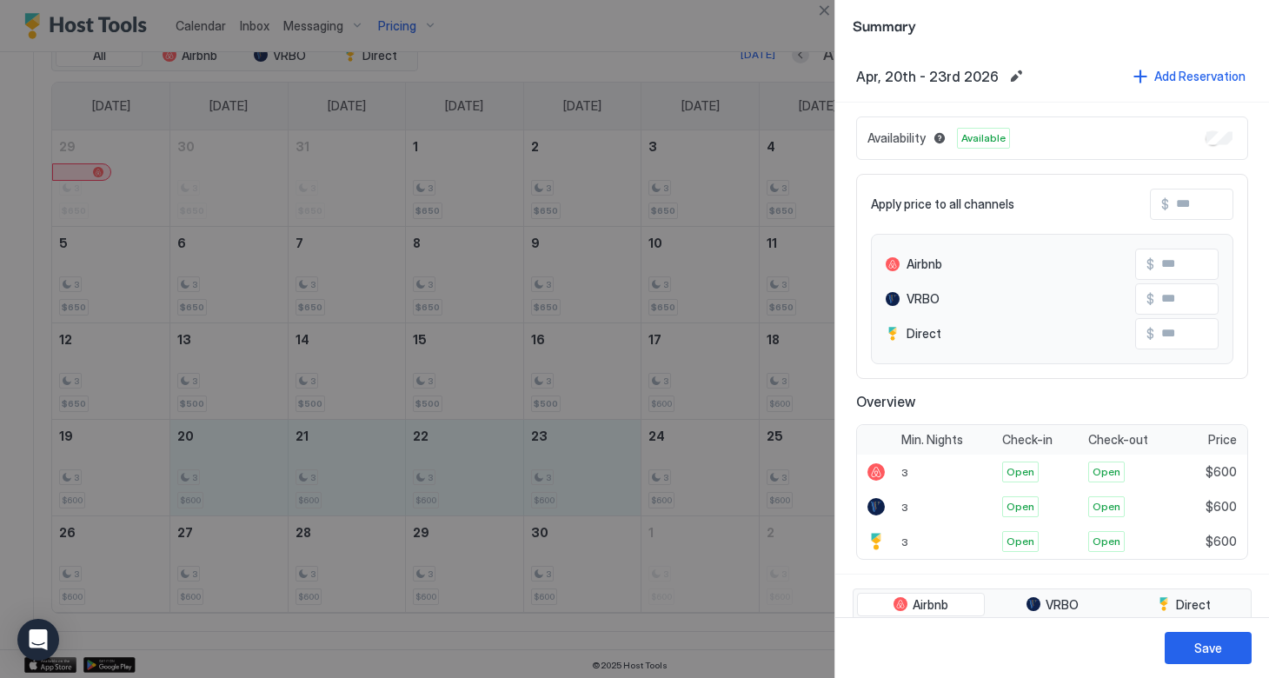
click at [1173, 203] on input "Input Field" at bounding box center [1238, 205] width 139 height 30
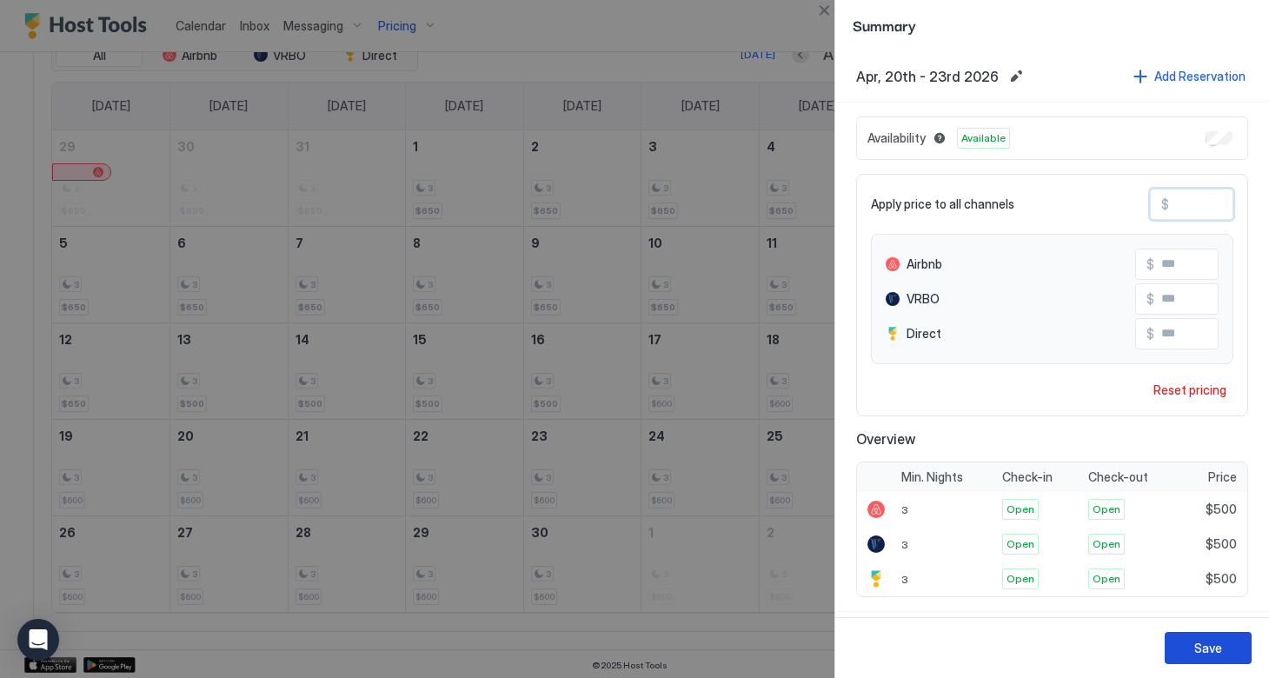
click at [1190, 655] on button "Save" at bounding box center [1208, 648] width 87 height 32
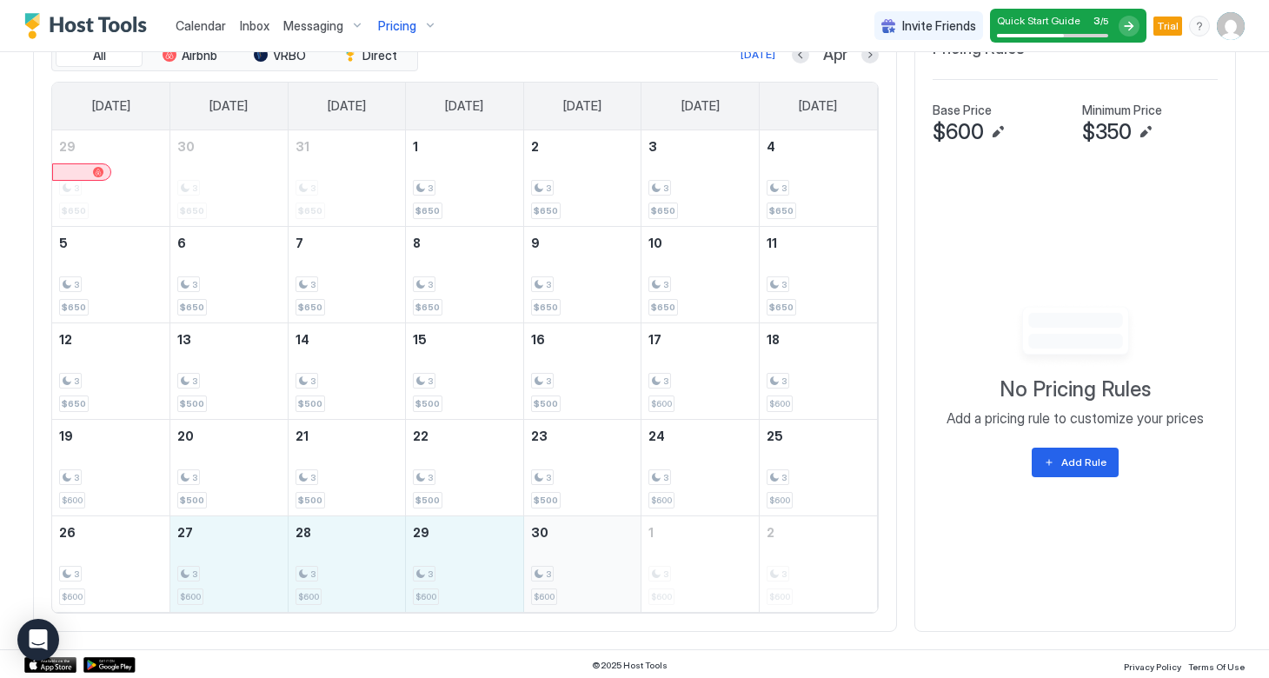
drag, startPoint x: 215, startPoint y: 544, endPoint x: 536, endPoint y: 558, distance: 322.0
click at [536, 558] on tr "26 3 $600 27 3 $600 28 3 $600 29 3 $600 30 3 $600 1 3 $600 2 3 $600" at bounding box center [464, 564] width 825 height 96
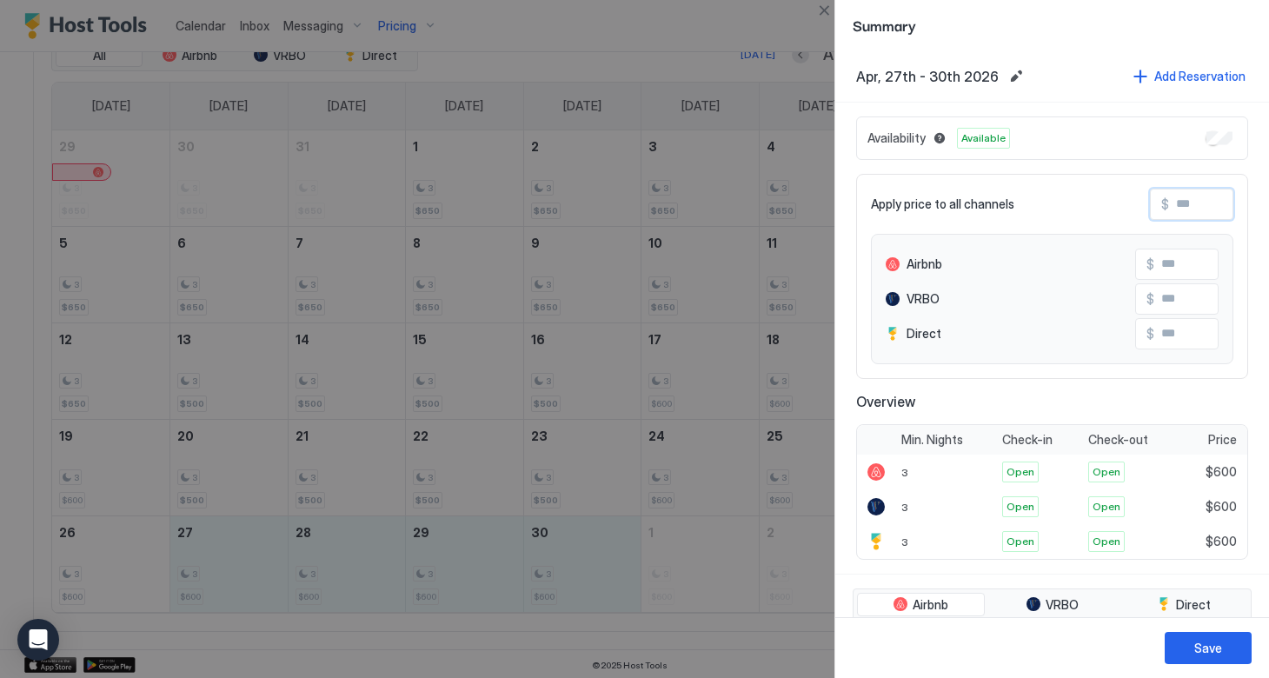
click at [1169, 206] on input "Input Field" at bounding box center [1238, 205] width 139 height 30
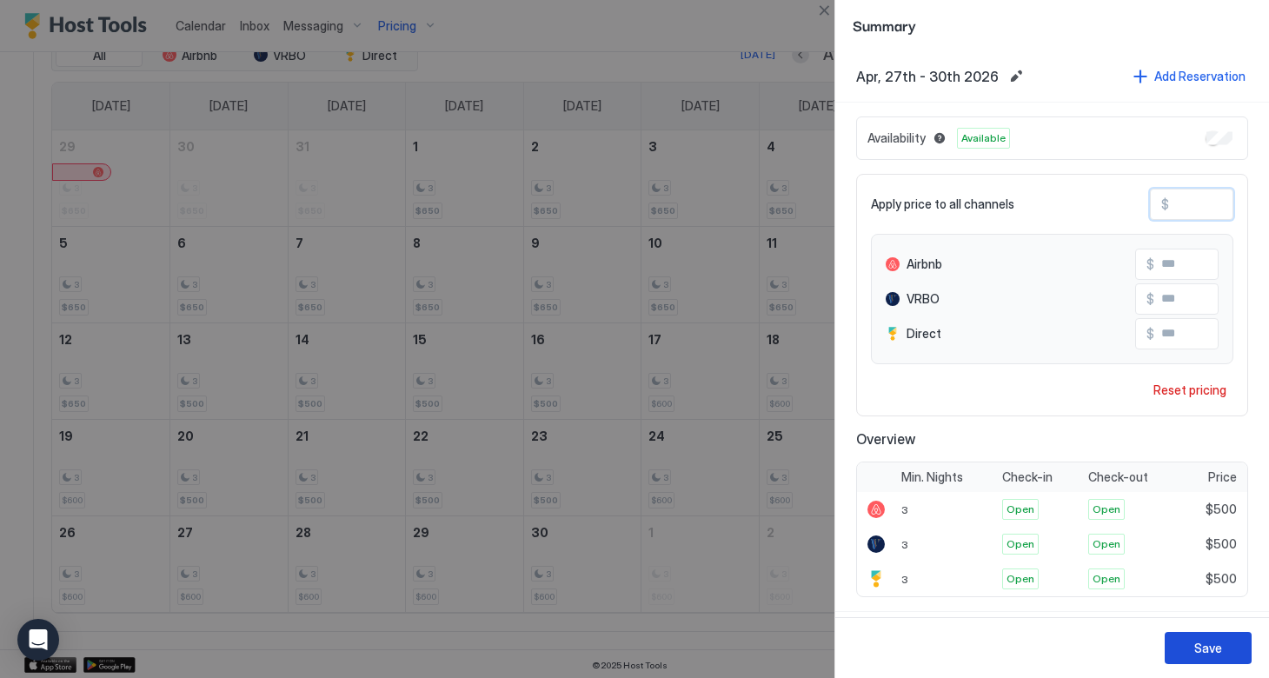
click at [1192, 653] on button "Save" at bounding box center [1208, 648] width 87 height 32
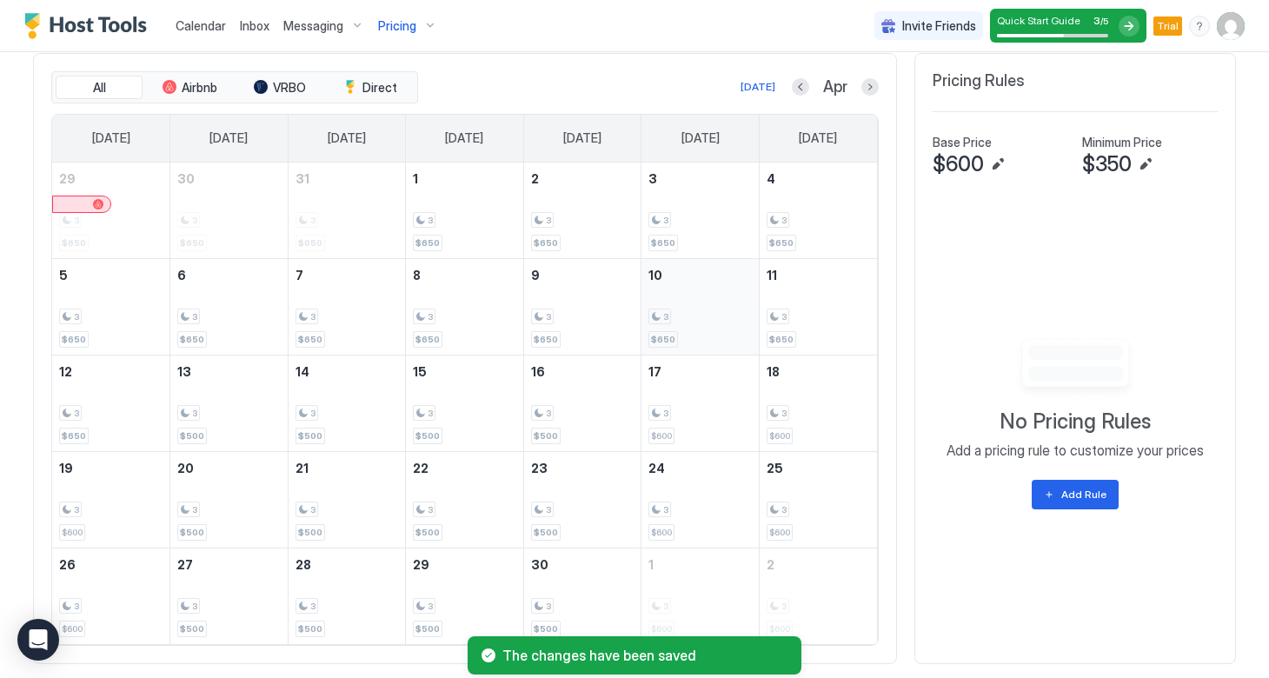
scroll to position [663, 0]
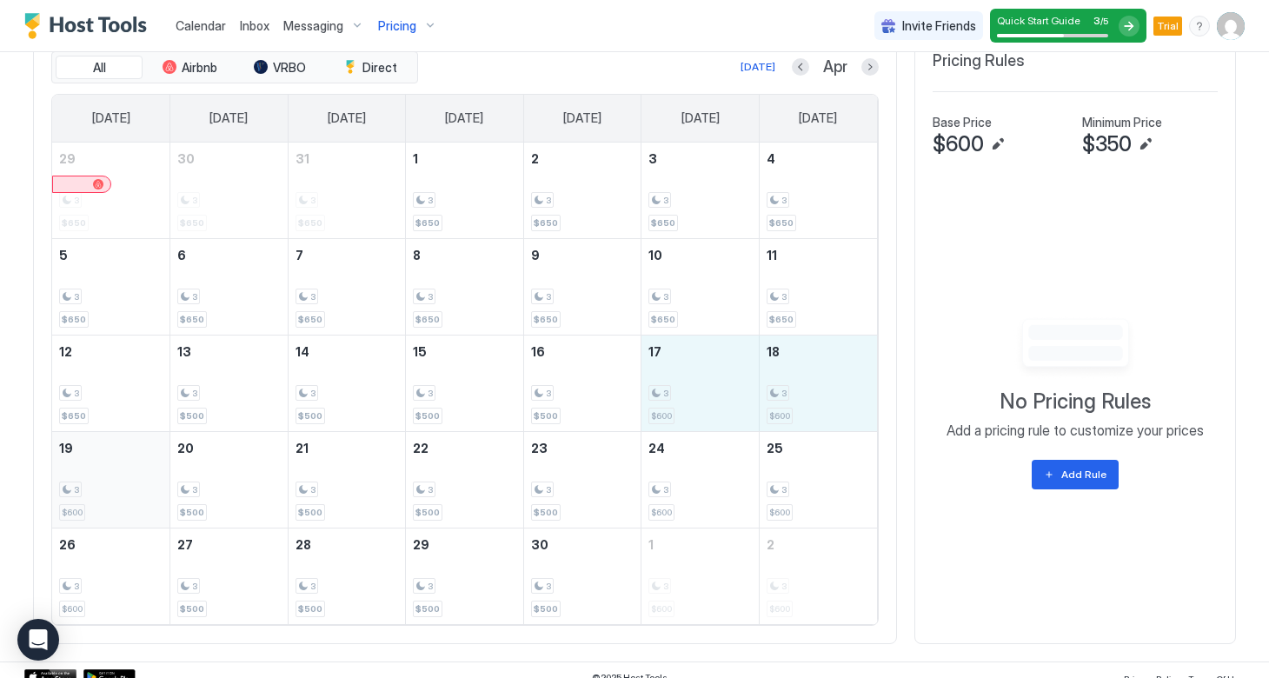
drag, startPoint x: 698, startPoint y: 403, endPoint x: 115, endPoint y: 496, distance: 590.6
click at [115, 496] on tbody "29 3 $650 30 3 $650 31 3 $650 1 3 $650 2 3 $650 3 3 $650 4 3 $650 5 3 $650 6 3 …" at bounding box center [464, 384] width 825 height 482
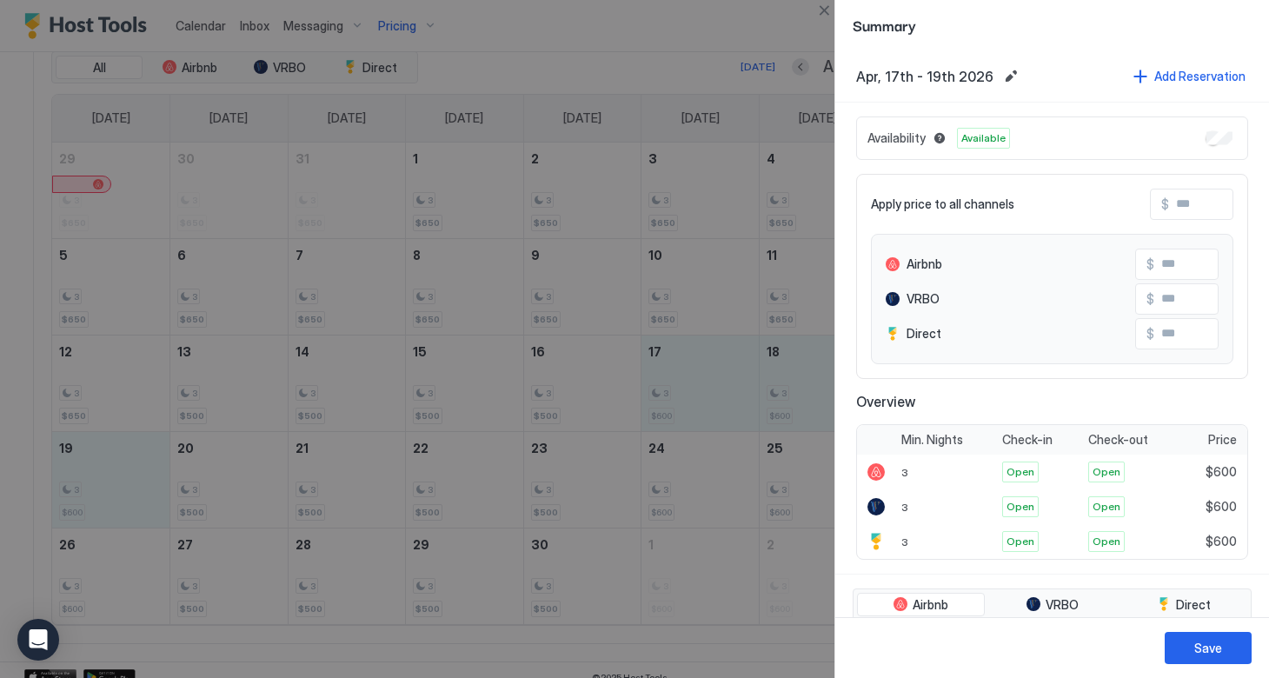
click at [1166, 204] on span "$" at bounding box center [1165, 204] width 8 height 16
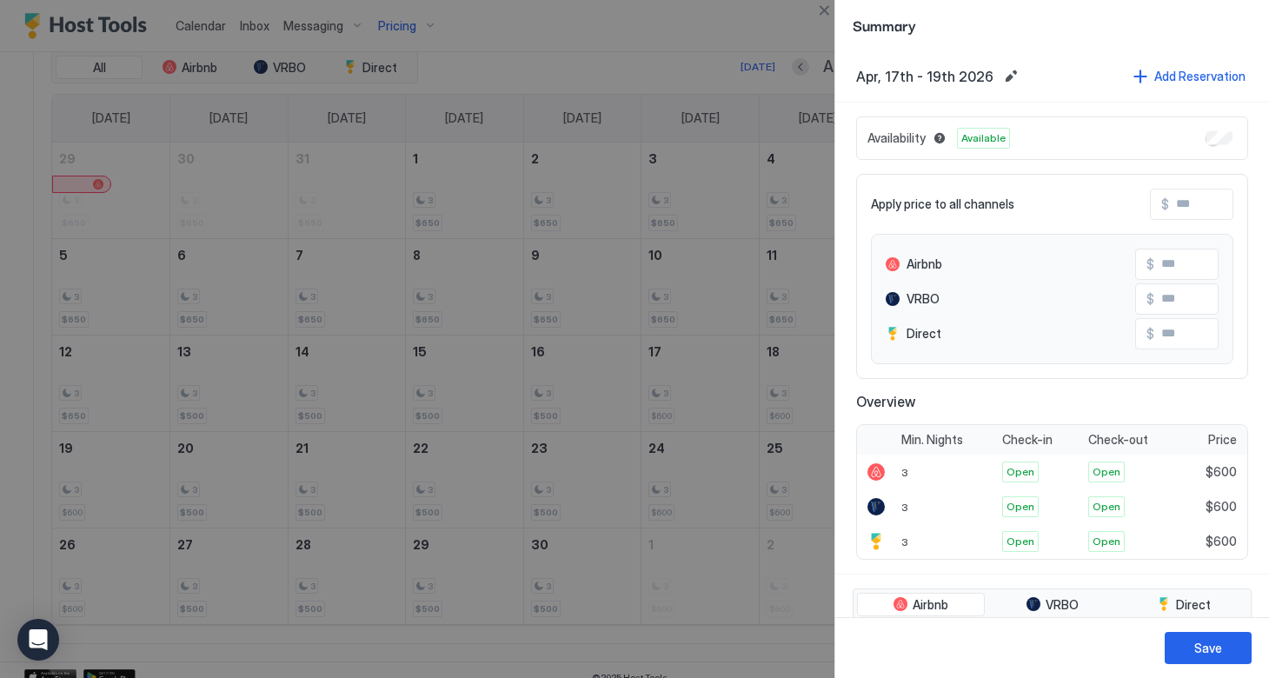
click at [1186, 203] on input "Input Field" at bounding box center [1238, 205] width 139 height 30
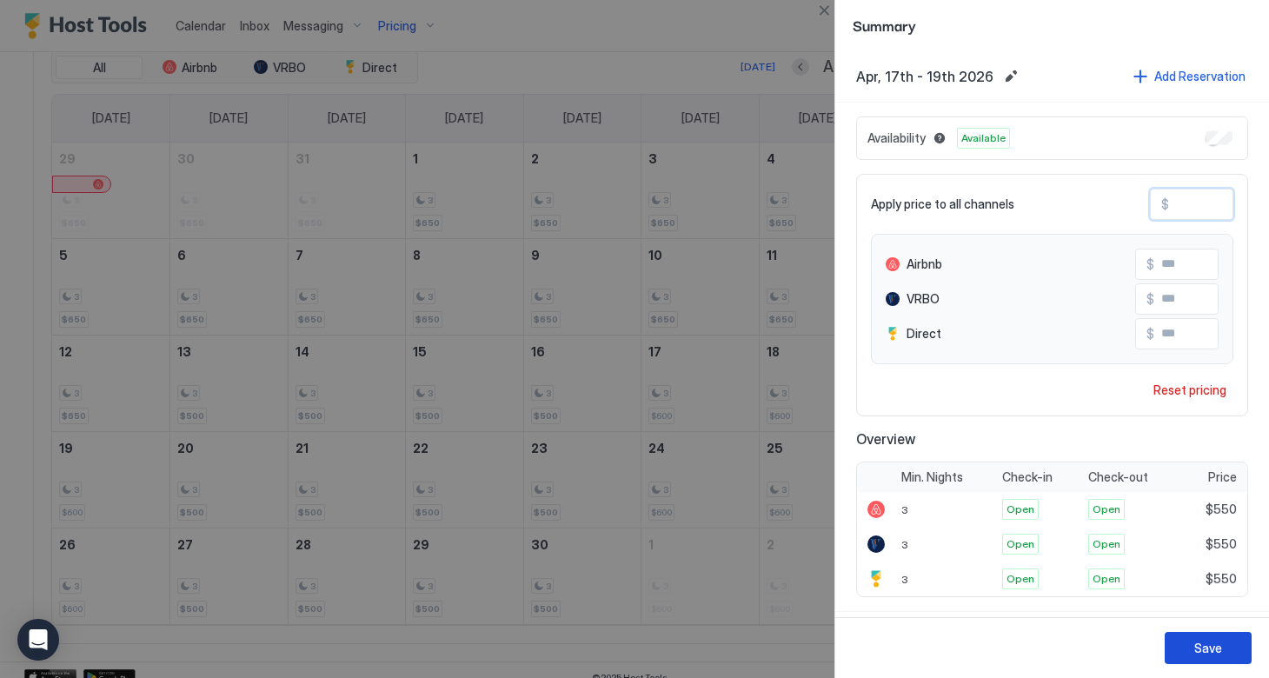
click at [1204, 649] on div "Save" at bounding box center [1208, 648] width 28 height 18
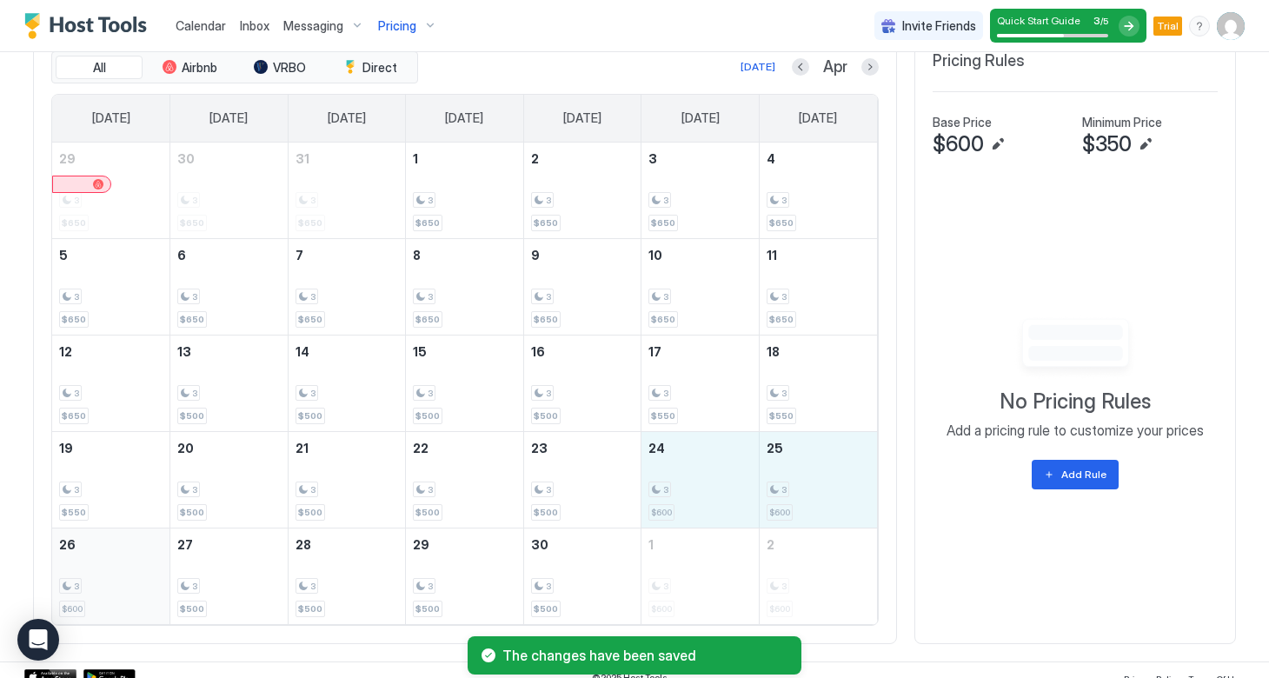
drag, startPoint x: 673, startPoint y: 497, endPoint x: 132, endPoint y: 563, distance: 544.8
click at [132, 563] on tbody "29 3 $650 30 3 $650 31 3 $650 1 3 $650 2 3 $650 3 3 $650 4 3 $650 5 3 $650 6 3 …" at bounding box center [464, 384] width 825 height 482
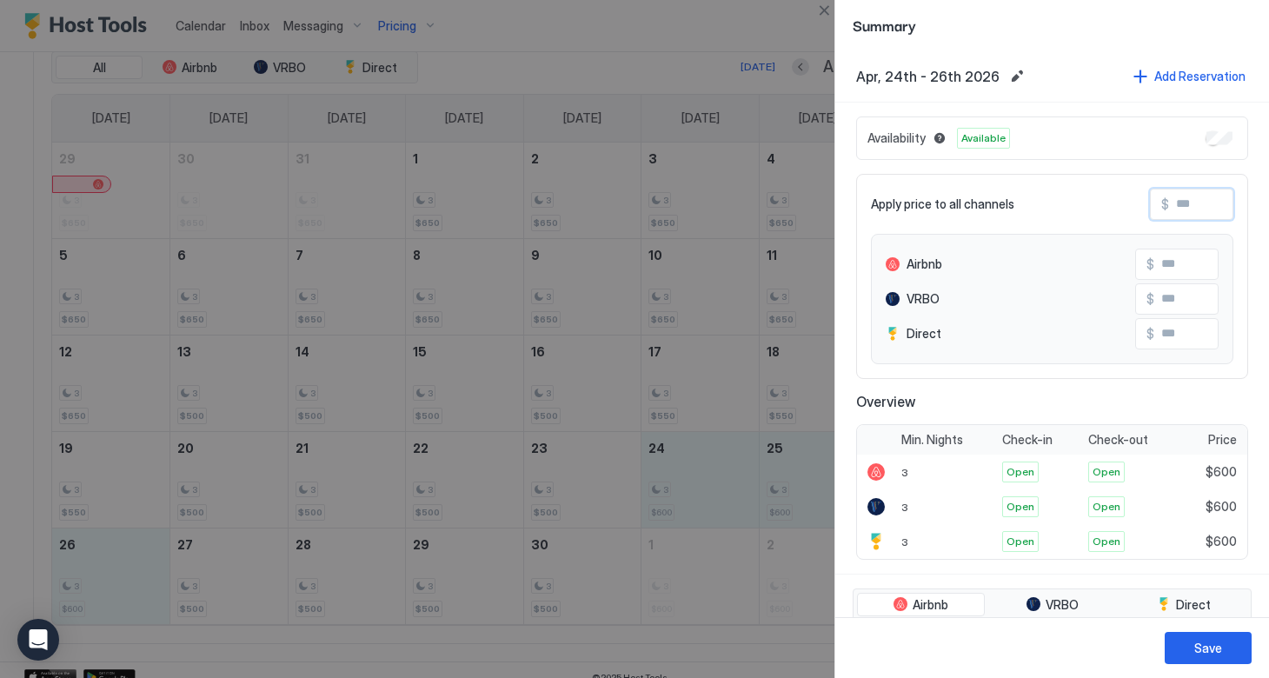
click at [1179, 201] on input "Input Field" at bounding box center [1238, 205] width 139 height 30
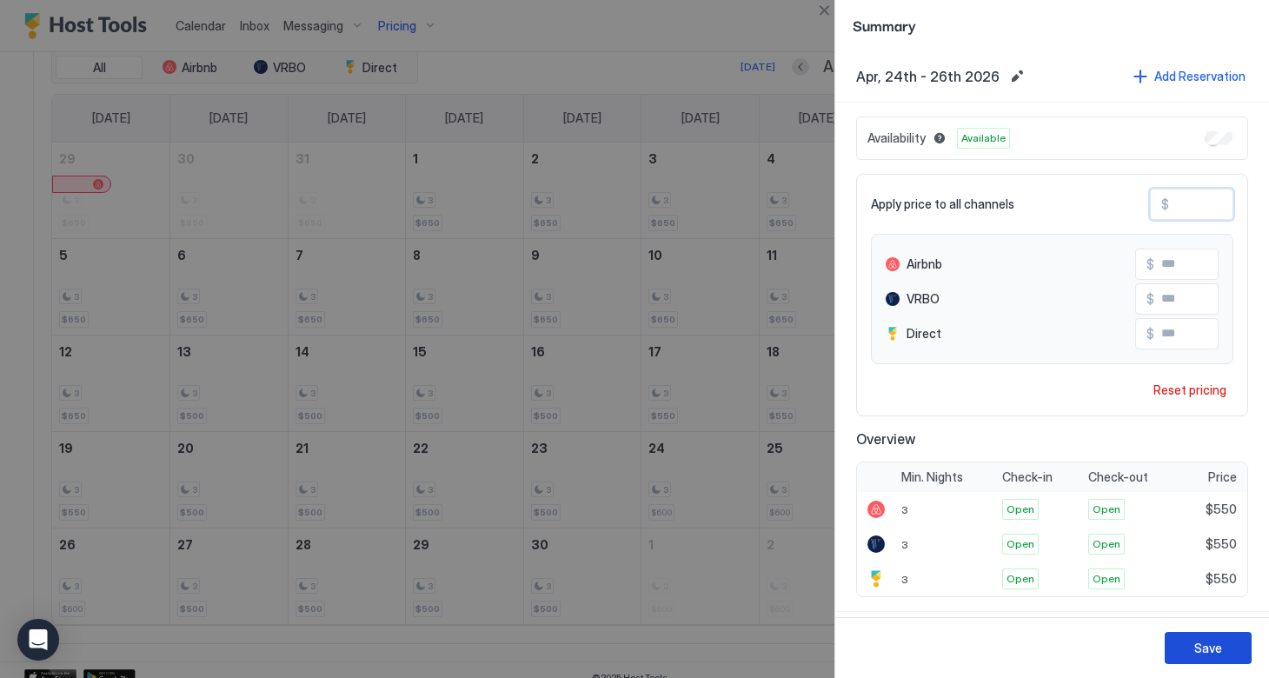
click at [1191, 646] on button "Save" at bounding box center [1208, 648] width 87 height 32
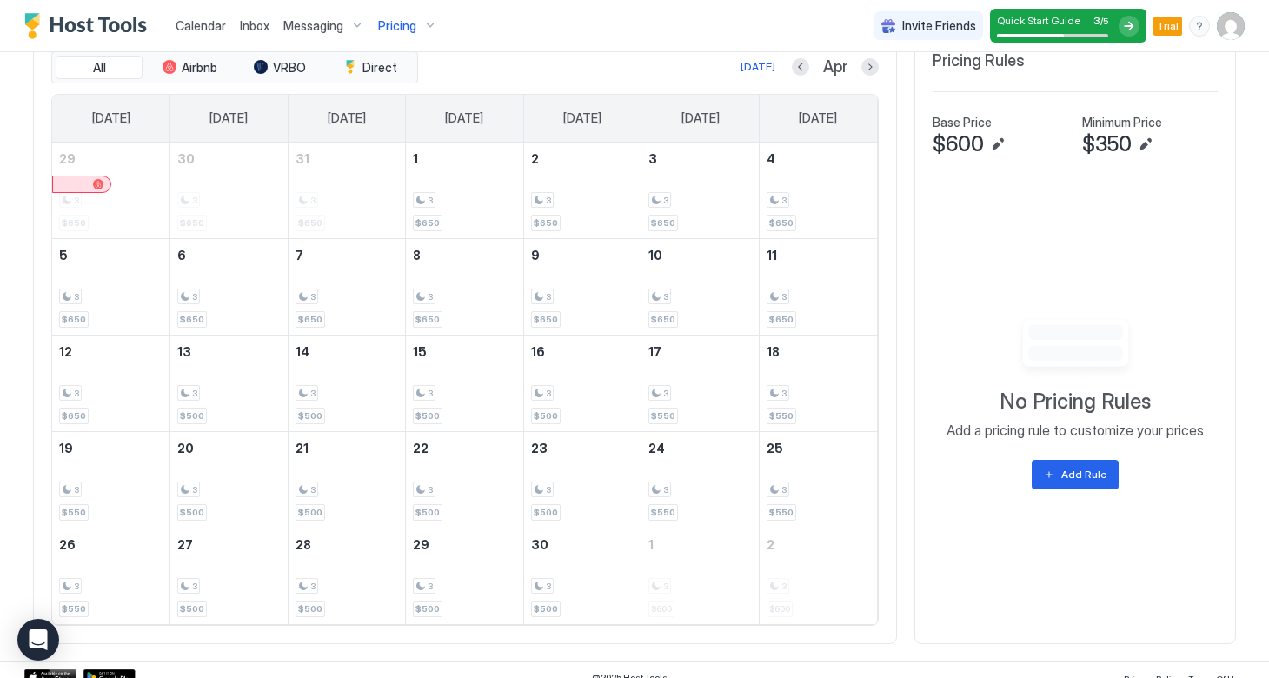
click at [868, 72] on button "Next month" at bounding box center [870, 66] width 17 height 17
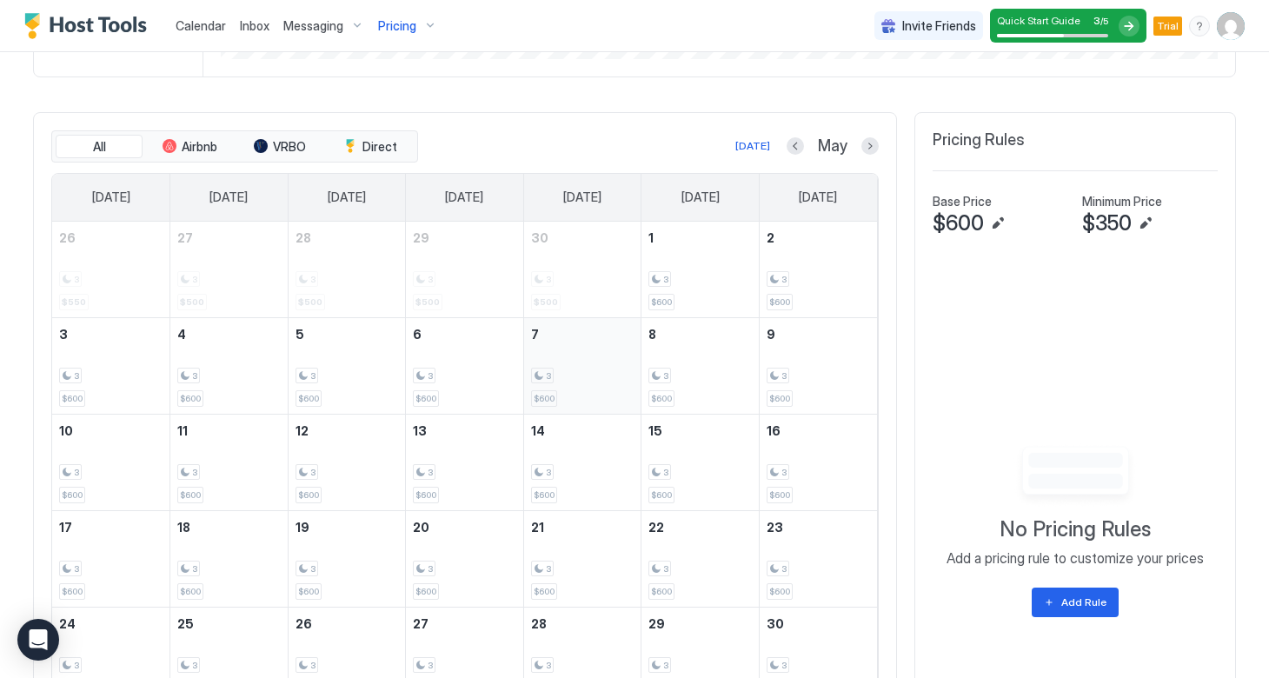
scroll to position [578, 0]
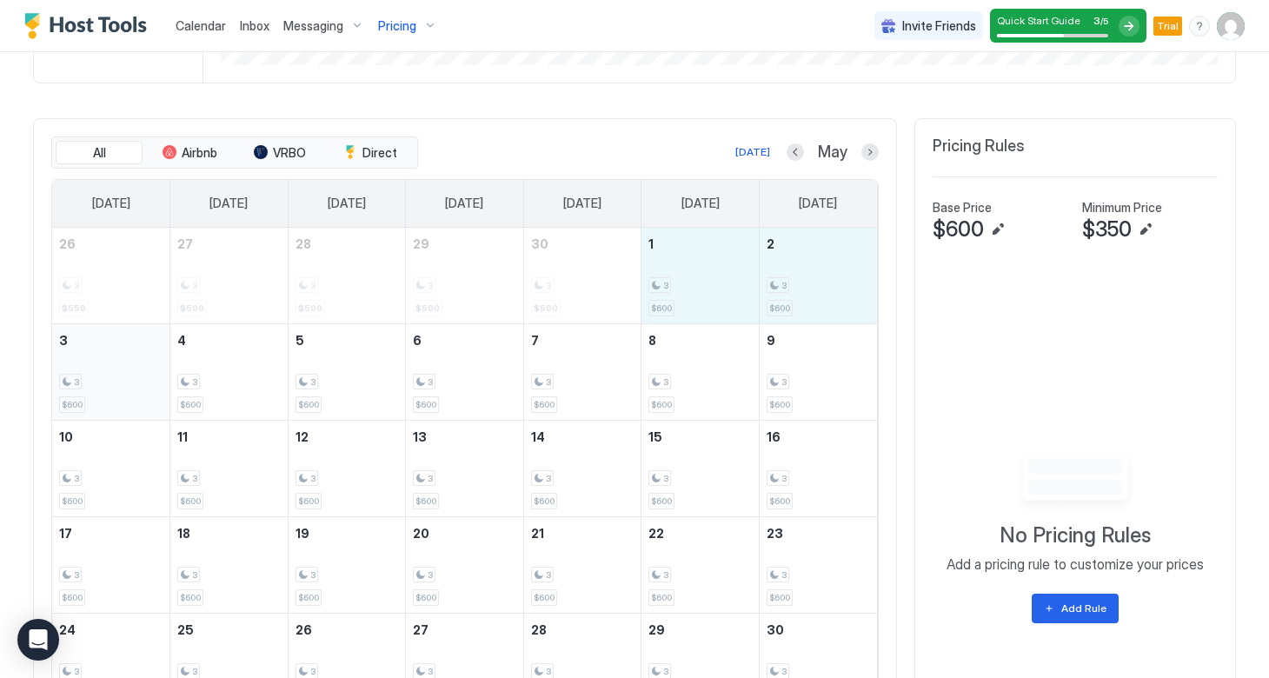
drag, startPoint x: 666, startPoint y: 285, endPoint x: 130, endPoint y: 379, distance: 544.5
click at [130, 379] on tbody "26 3 $550 27 3 $500 28 3 $500 29 3 $500 30 3 $500 1 3 $600 2 3 $600 3 3 $600 4 …" at bounding box center [464, 517] width 825 height 578
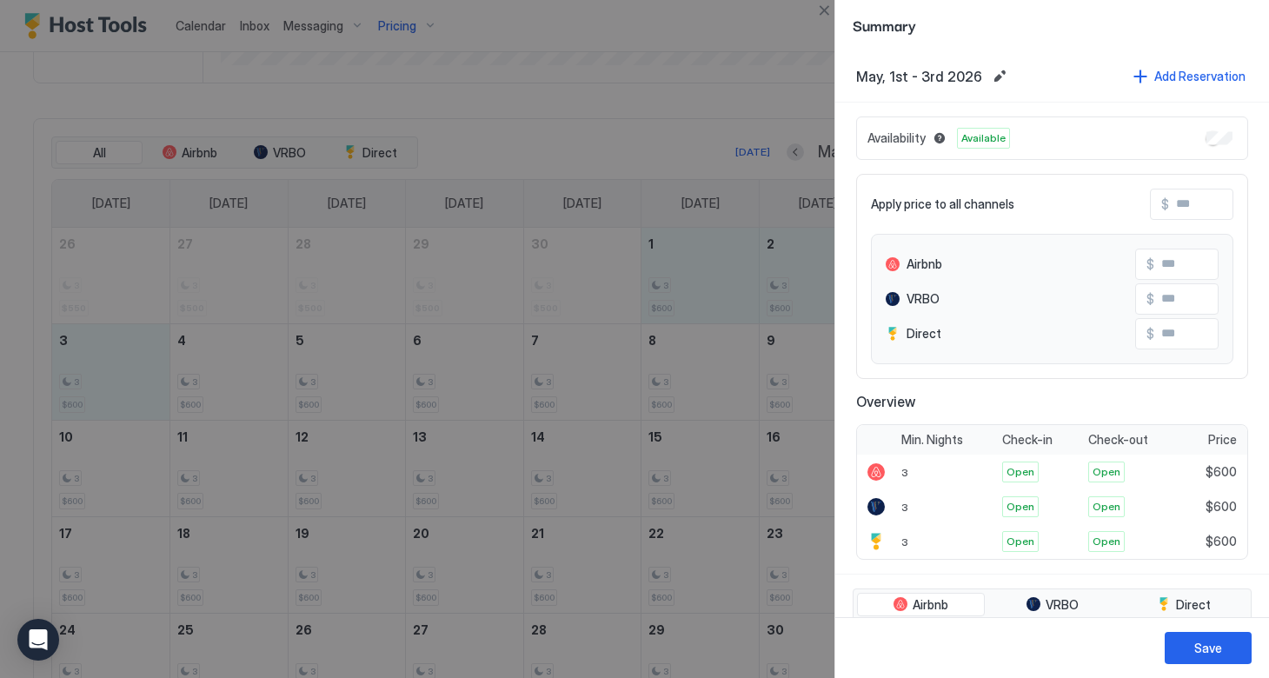
click at [1172, 201] on input "Input Field" at bounding box center [1238, 205] width 139 height 30
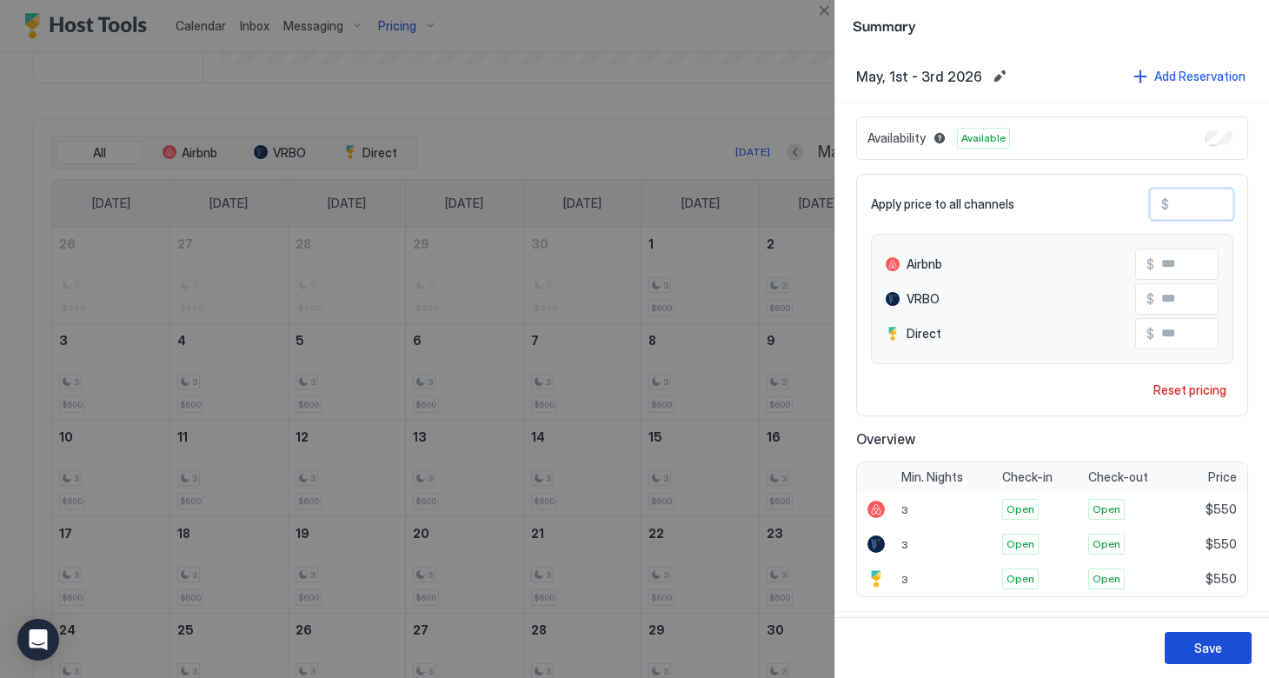
click at [1202, 651] on div "Save" at bounding box center [1208, 648] width 28 height 18
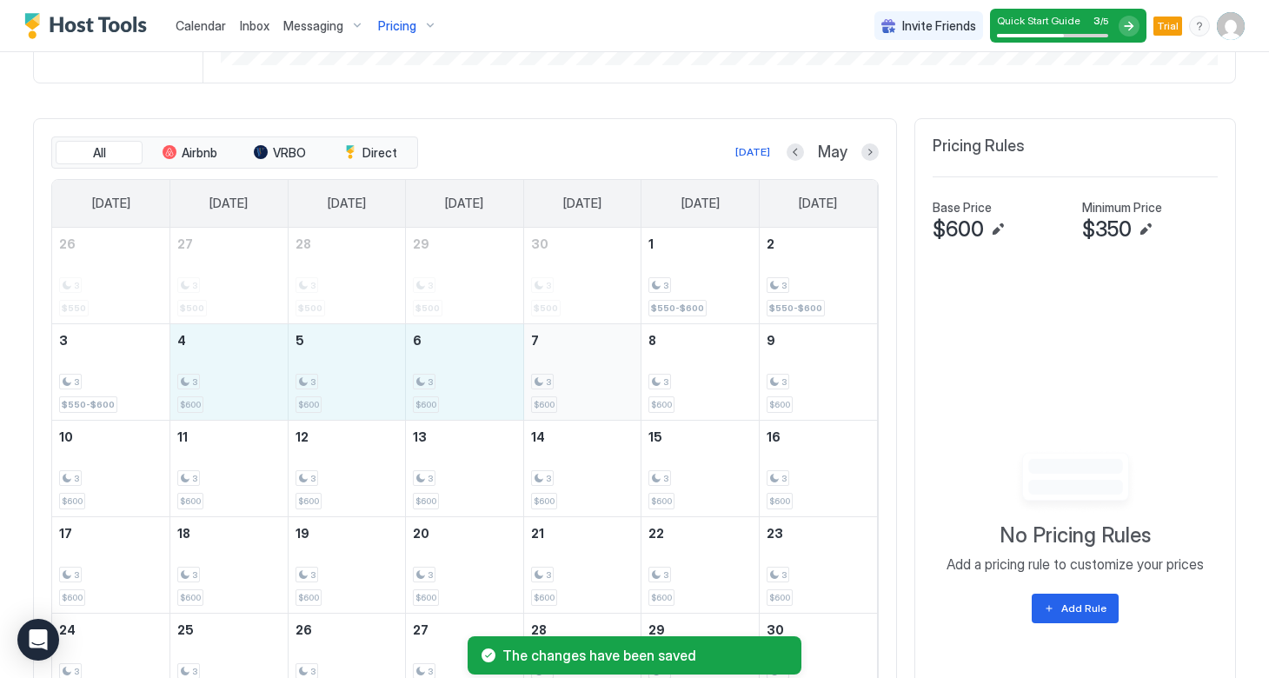
drag, startPoint x: 235, startPoint y: 381, endPoint x: 546, endPoint y: 383, distance: 311.2
click at [546, 383] on tr "3 3 $550-$600 4 3 $600 5 3 $600 6 3 $600 7 3 $600 8 3 $600 9 3 $600" at bounding box center [464, 371] width 825 height 96
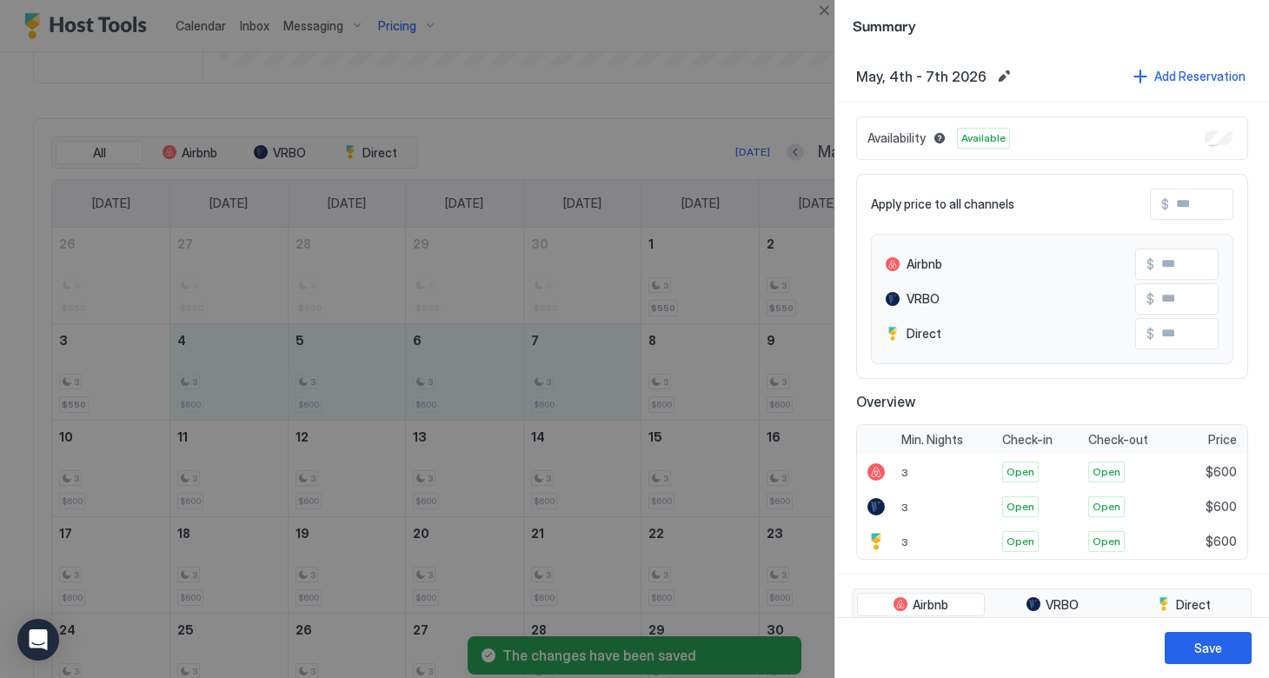
click at [1177, 209] on input "Input Field" at bounding box center [1238, 205] width 139 height 30
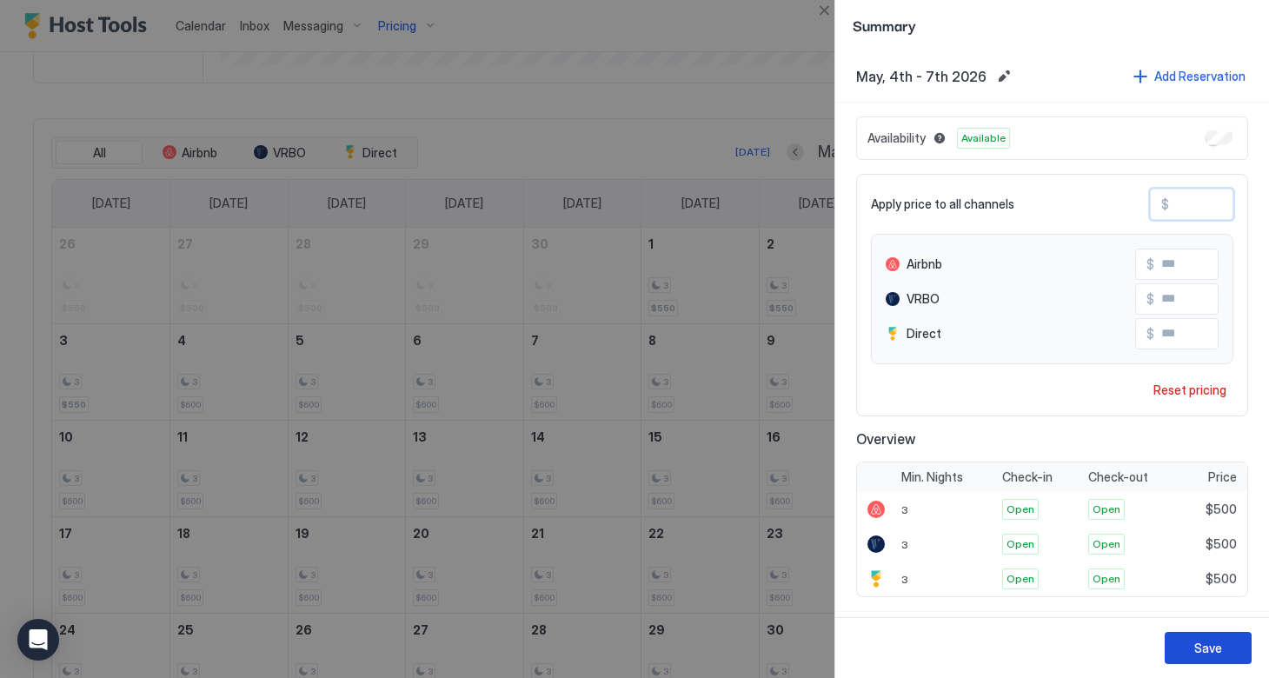
click at [1206, 655] on div "Save" at bounding box center [1208, 648] width 28 height 18
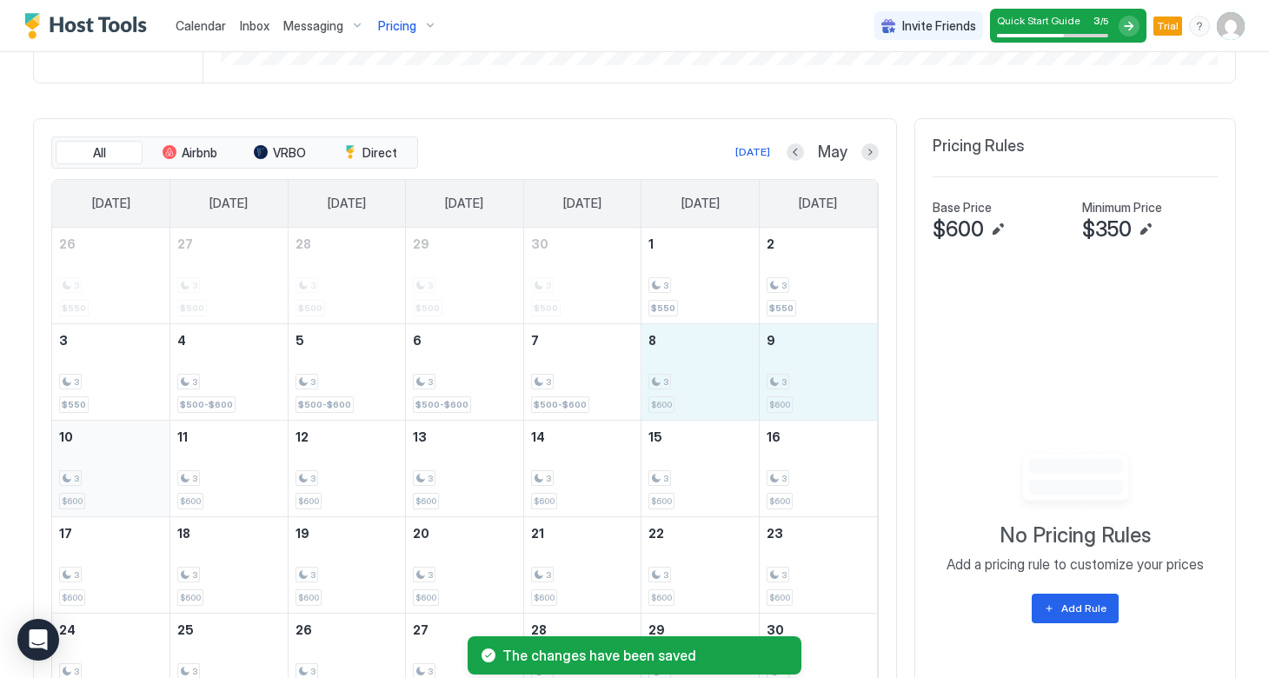
drag, startPoint x: 658, startPoint y: 389, endPoint x: 125, endPoint y: 502, distance: 544.6
click at [125, 502] on tbody "26 3 $550 27 3 $500 28 3 $500 29 3 $500 30 3 $500 1 3 $550 2 3 $550 3 3 $550 4 …" at bounding box center [464, 517] width 825 height 578
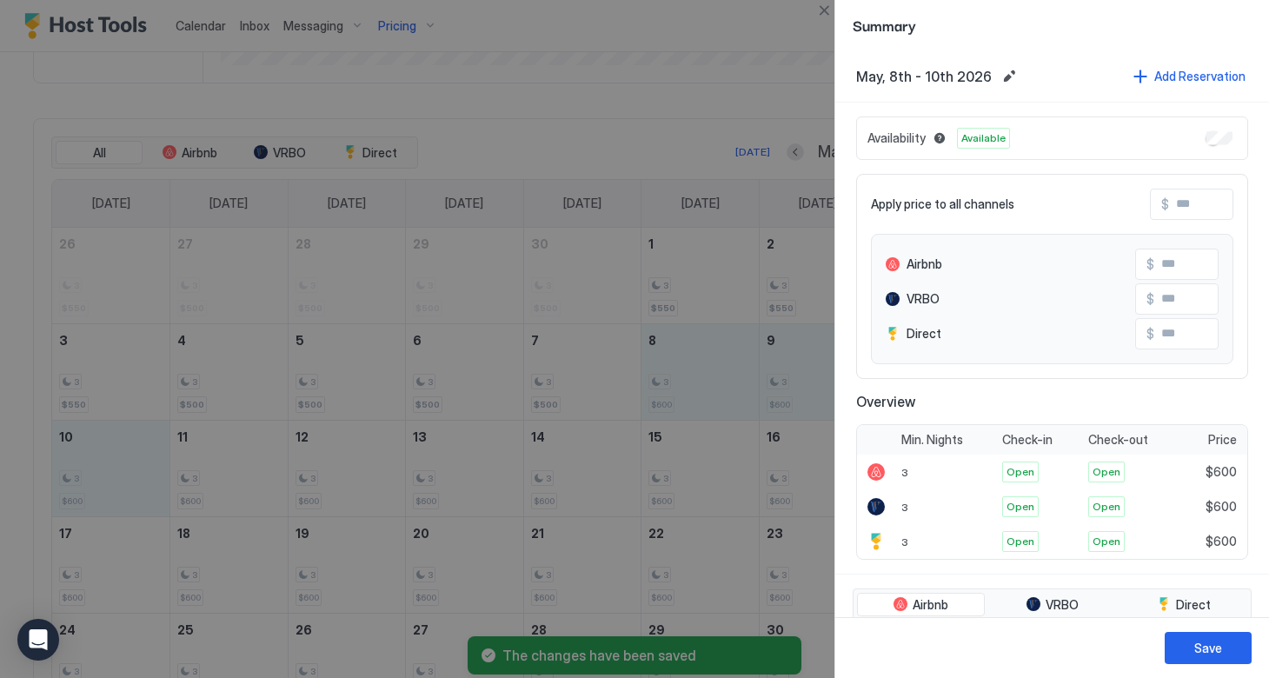
click at [1180, 196] on input "Input Field" at bounding box center [1238, 205] width 139 height 30
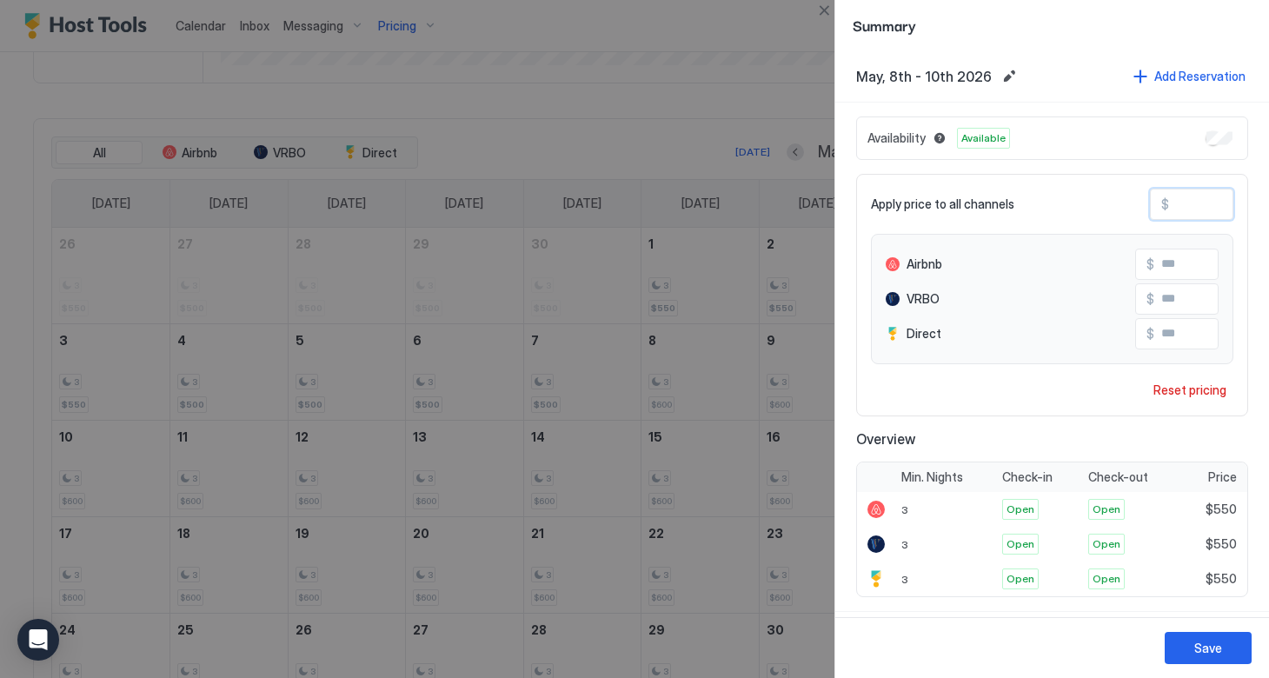
click at [1195, 645] on div "Save" at bounding box center [1208, 648] width 28 height 18
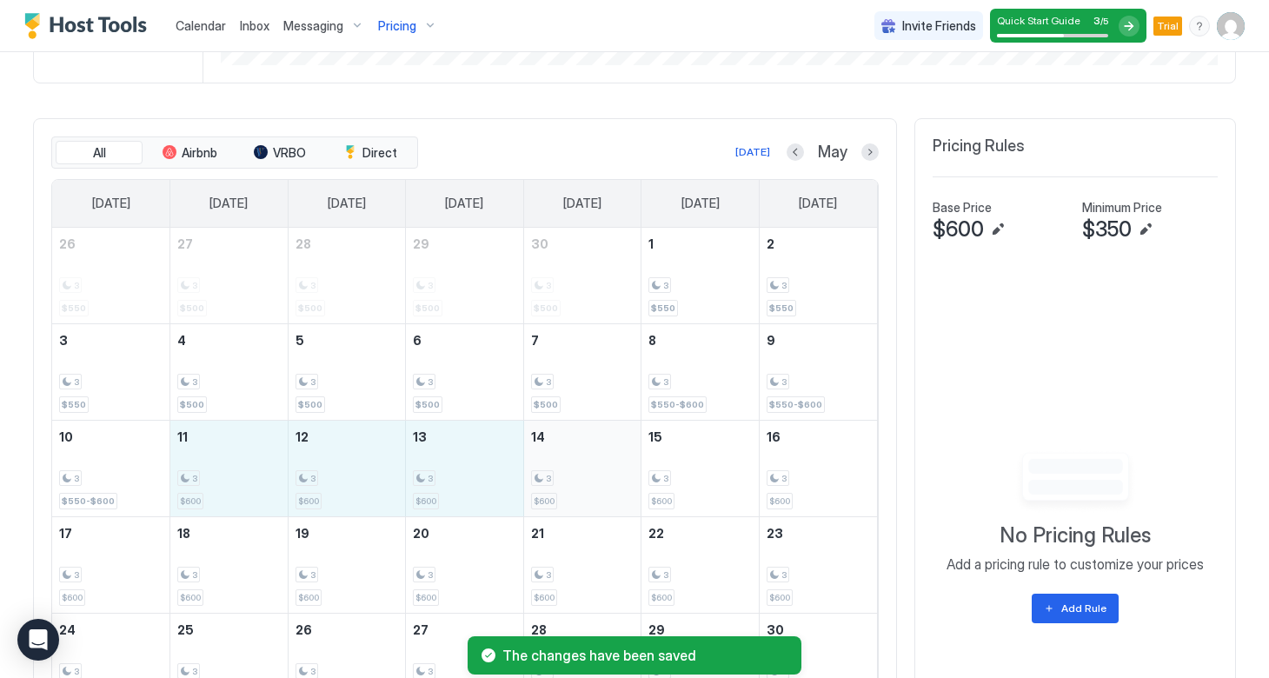
drag, startPoint x: 232, startPoint y: 487, endPoint x: 627, endPoint y: 480, distance: 394.7
click at [627, 481] on tr "10 3 $550-$600 11 3 $600 12 3 $600 13 3 $600 14 3 $600 15 3 $600 16 3 $600" at bounding box center [464, 468] width 825 height 96
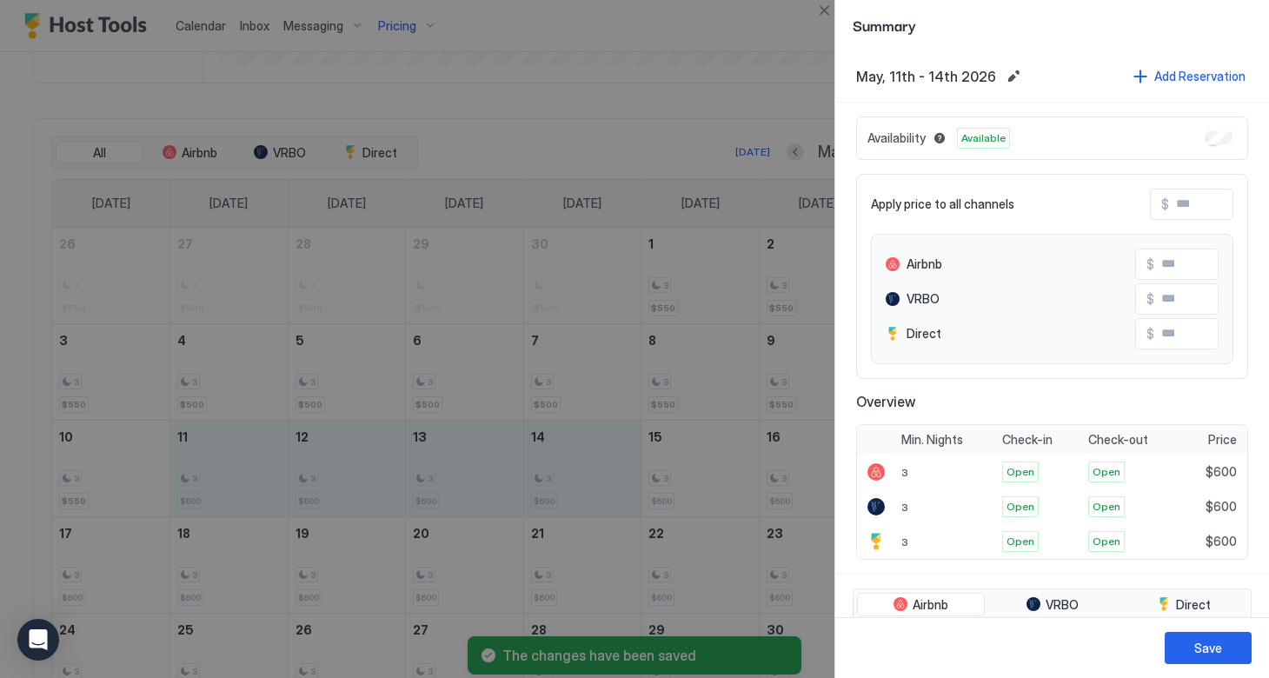
click at [1172, 204] on input "Input Field" at bounding box center [1238, 205] width 139 height 30
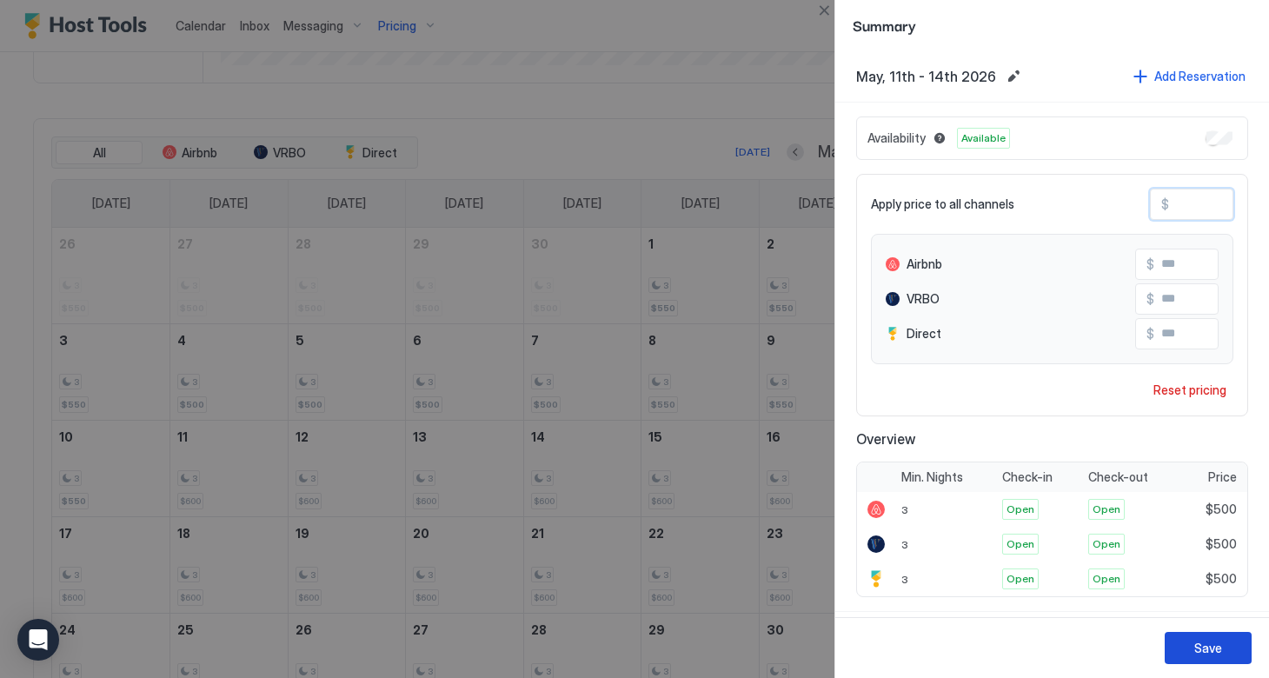
click at [1200, 649] on div "Save" at bounding box center [1208, 648] width 28 height 18
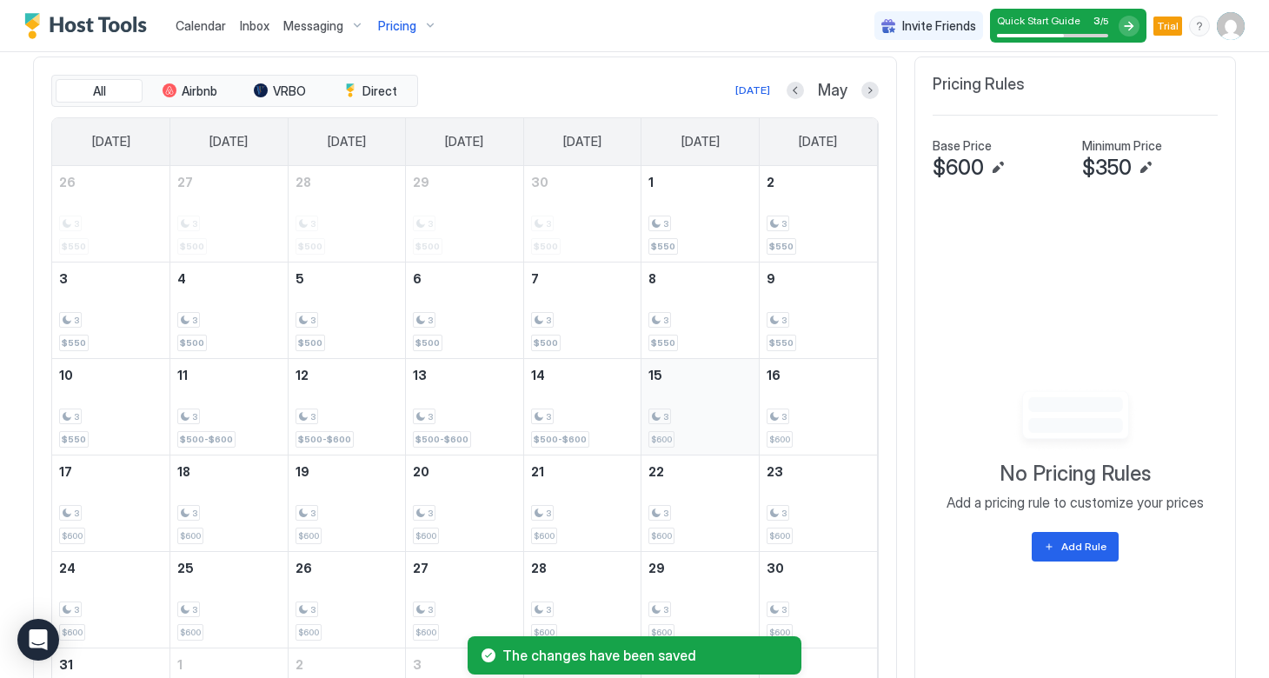
scroll to position [675, 0]
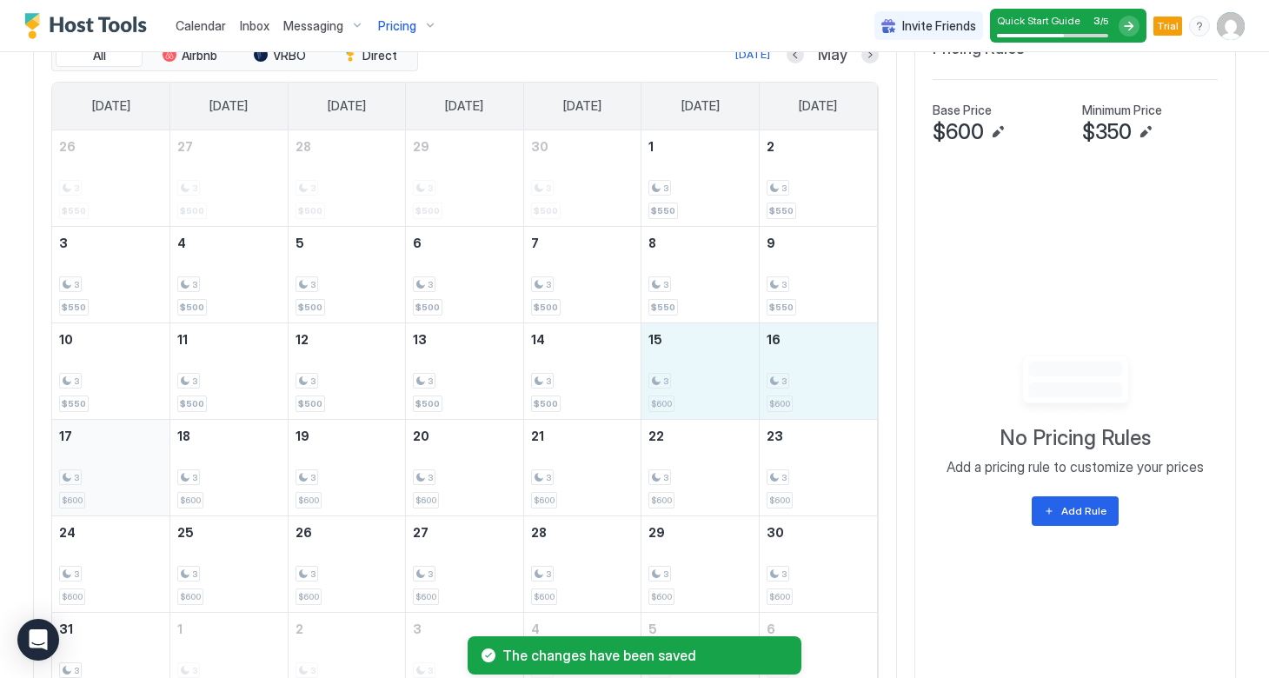
drag, startPoint x: 699, startPoint y: 391, endPoint x: 119, endPoint y: 482, distance: 587.0
click at [119, 482] on tbody "26 3 $550 27 3 $500 28 3 $500 29 3 $500 30 3 $500 1 3 $550 2 3 $550 3 3 $550 4 …" at bounding box center [464, 419] width 825 height 578
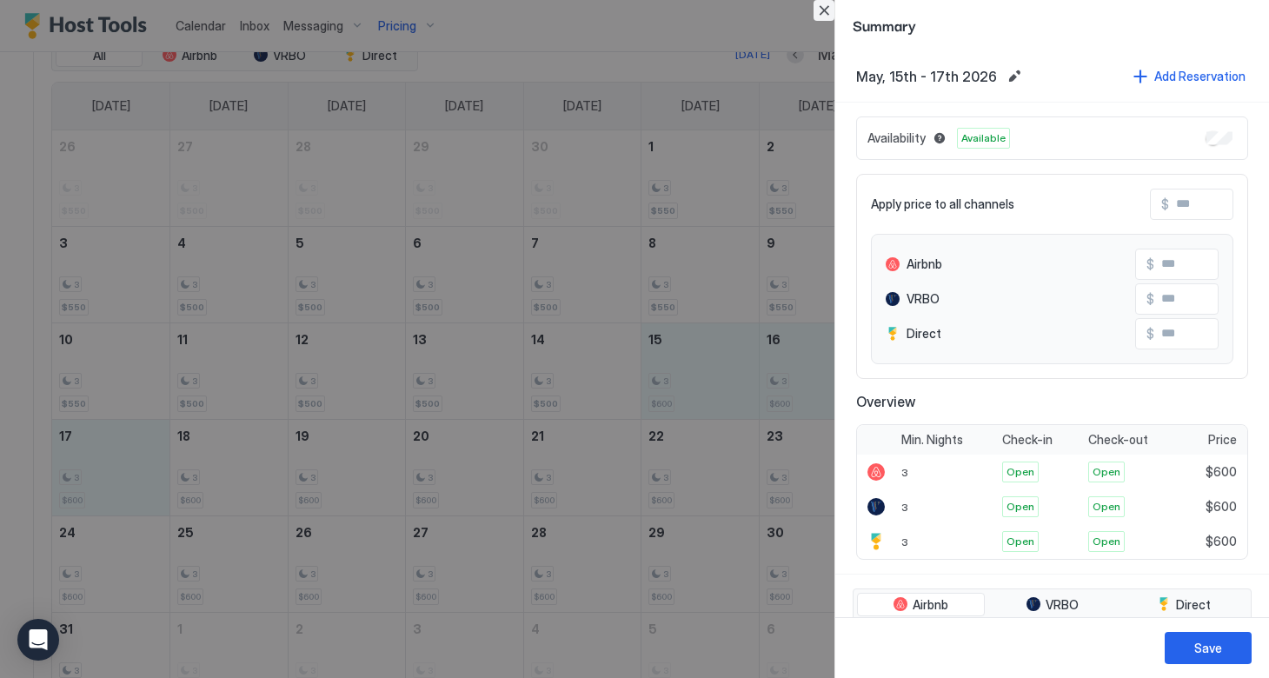
click at [827, 10] on button "Close" at bounding box center [824, 10] width 21 height 21
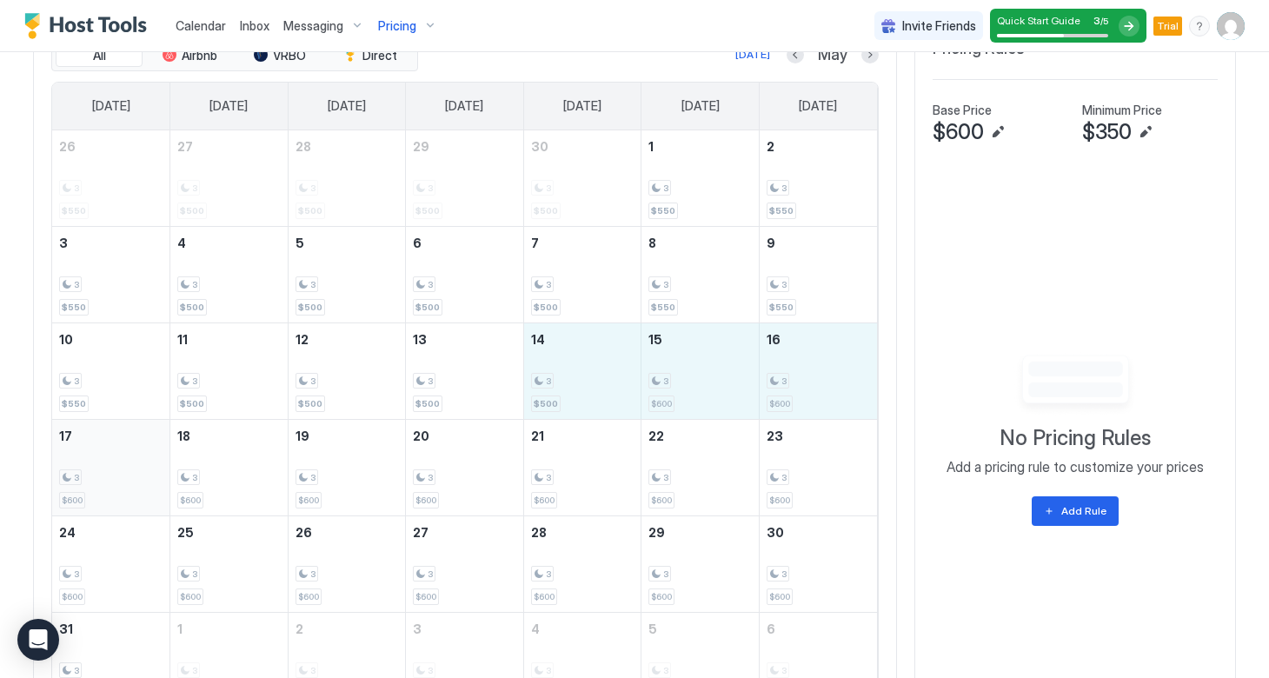
drag, startPoint x: 551, startPoint y: 383, endPoint x: 140, endPoint y: 462, distance: 418.9
click at [140, 462] on tbody "26 3 $550 27 3 $500 28 3 $500 29 3 $500 30 3 $500 1 3 $550 2 3 $550 3 3 $550 4 …" at bounding box center [464, 419] width 825 height 578
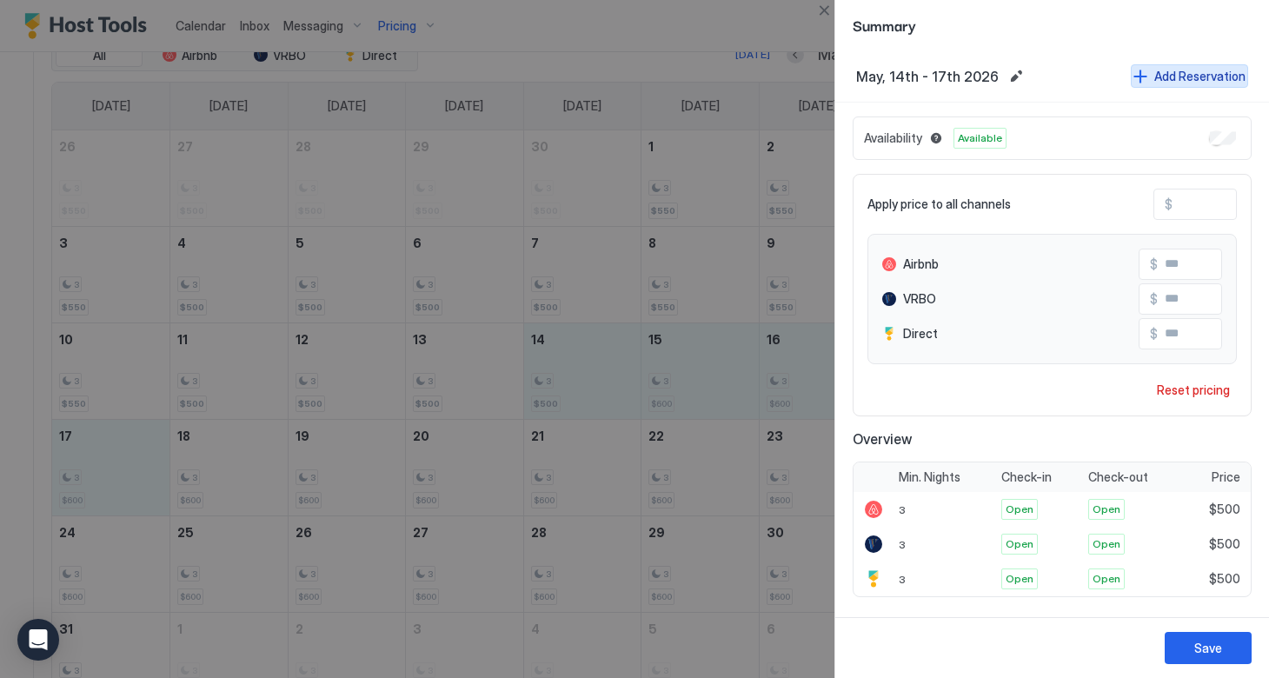
click at [1192, 72] on div "Add Reservation" at bounding box center [1199, 76] width 91 height 18
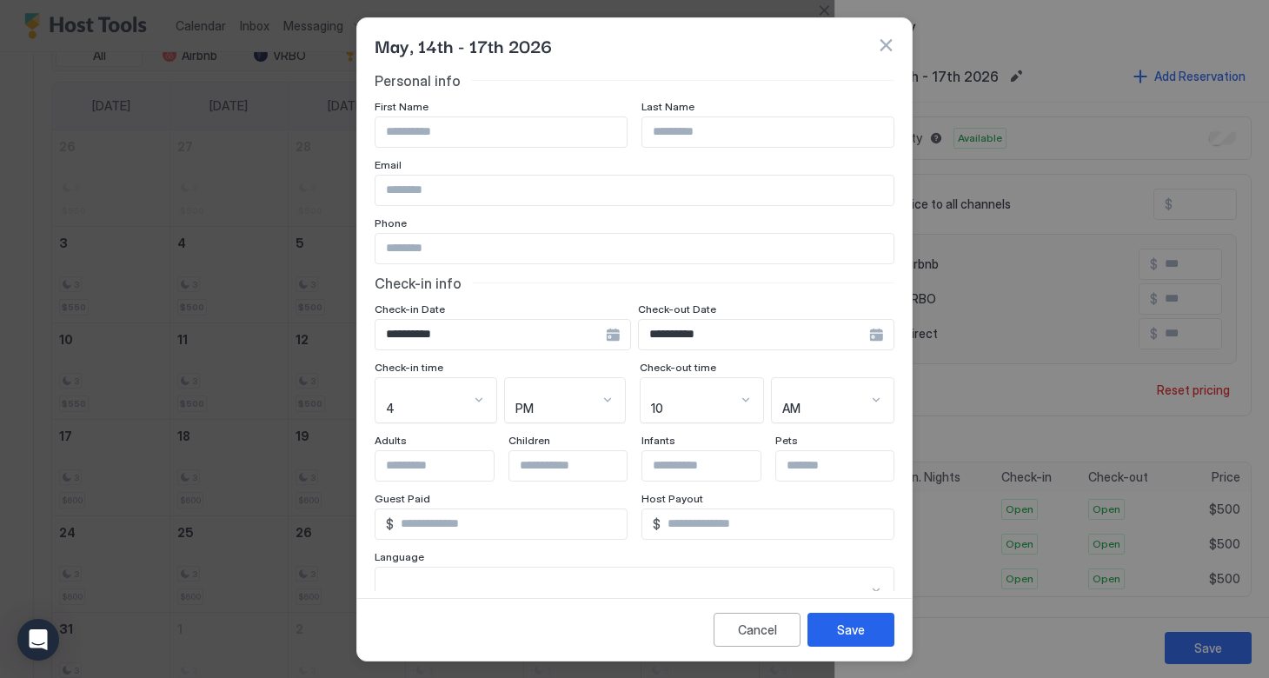
click at [564, 149] on div "**********" at bounding box center [635, 399] width 520 height 655
paste input "**********"
drag, startPoint x: 529, startPoint y: 190, endPoint x: 377, endPoint y: 183, distance: 151.4
click at [377, 183] on input "**********" at bounding box center [635, 191] width 518 height 30
drag, startPoint x: 445, startPoint y: 192, endPoint x: 367, endPoint y: 189, distance: 78.3
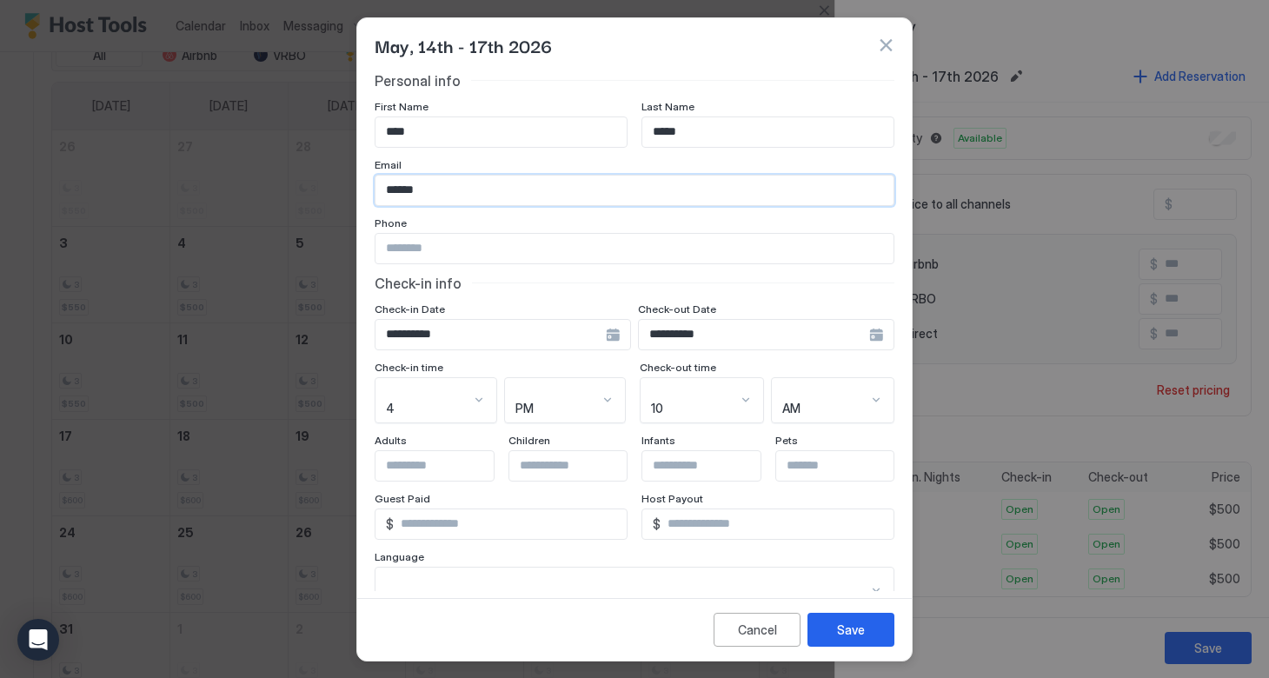
click at [367, 189] on div "**********" at bounding box center [634, 331] width 555 height 519
paste input "**********"
click at [468, 515] on input "*" at bounding box center [510, 524] width 233 height 30
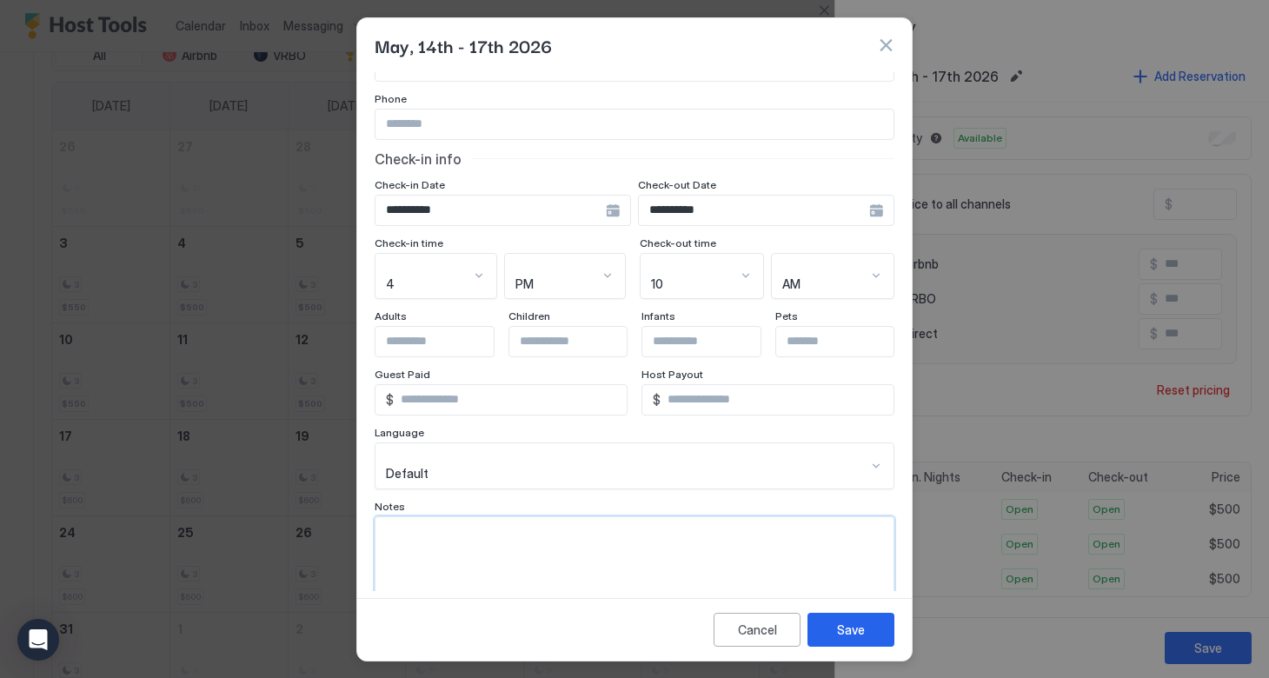
click at [456, 517] on textarea "Input Field" at bounding box center [635, 559] width 518 height 85
click at [435, 340] on input "Input Field" at bounding box center [447, 343] width 143 height 30
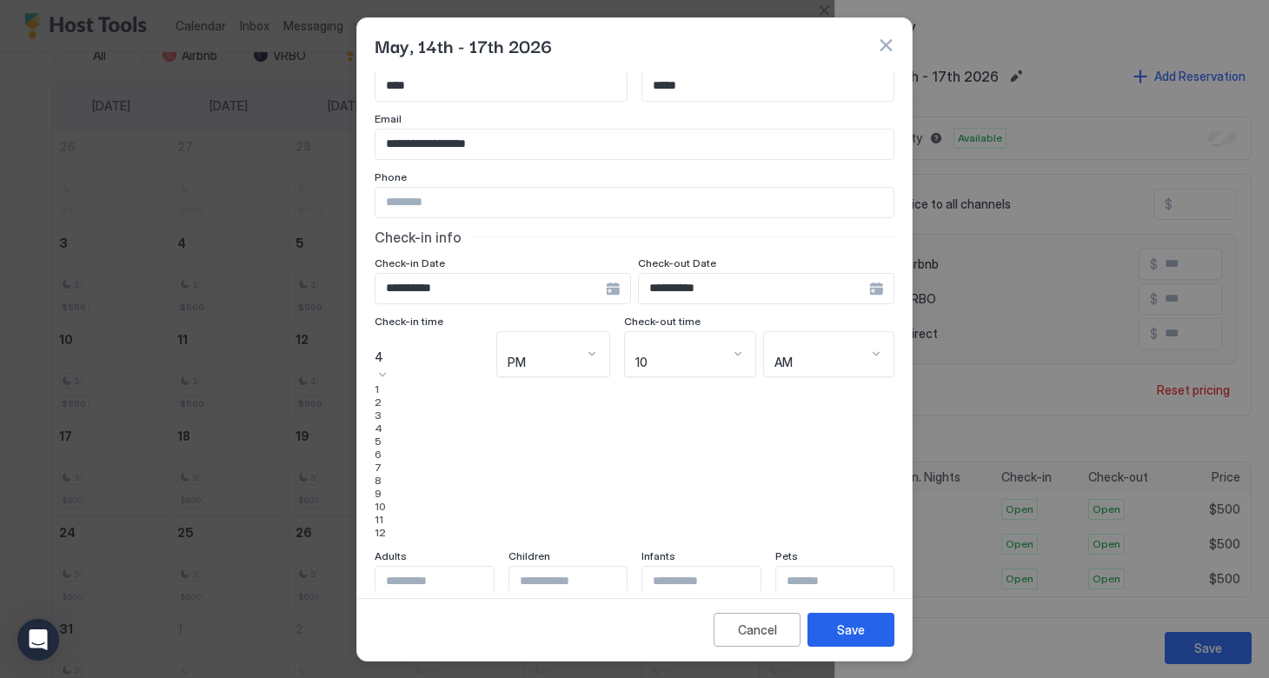
click at [482, 343] on div "4 selected, 4 of 12. 12 results available. Use Up and Down to choose options, p…" at bounding box center [432, 435] width 115 height 209
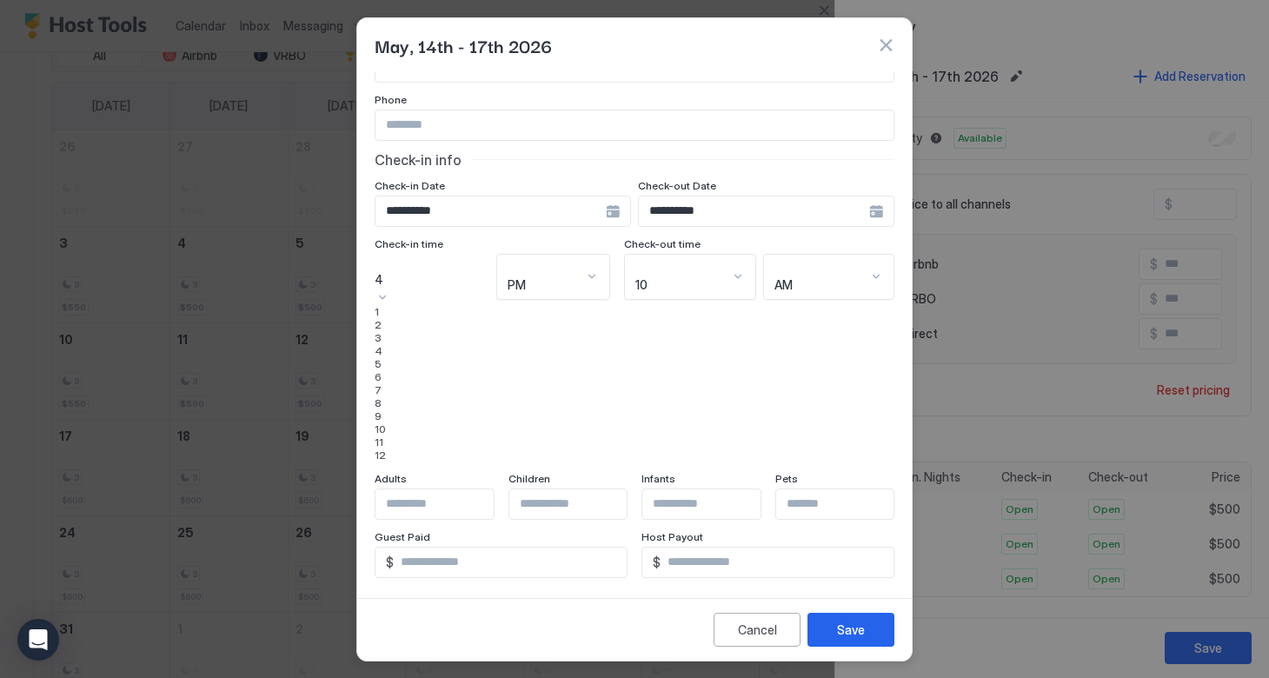
click at [411, 344] on div "3" at bounding box center [432, 337] width 115 height 13
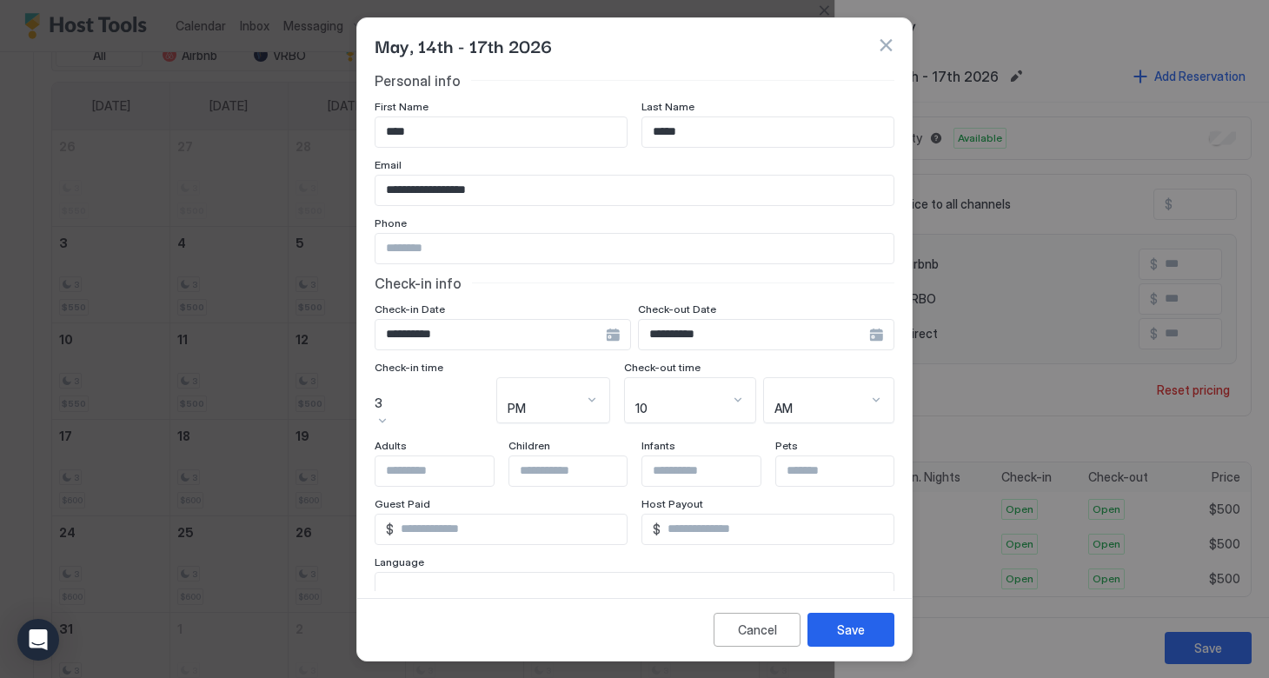
scroll to position [0, 0]
click at [835, 635] on button "Save" at bounding box center [851, 630] width 87 height 34
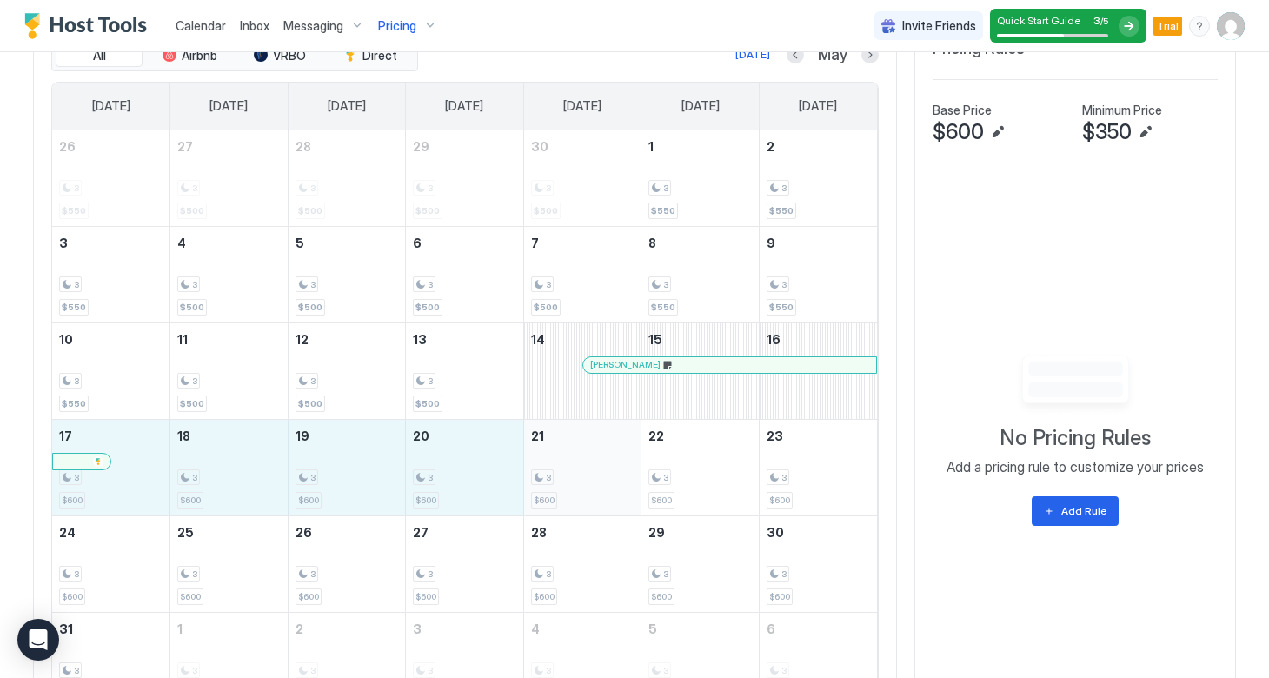
drag, startPoint x: 111, startPoint y: 461, endPoint x: 540, endPoint y: 462, distance: 428.6
click at [540, 462] on tr "17 3 $600 18 3 $600 19 3 $600 20 3 $600 21 3 $600 22 3 $600 23 3 $600" at bounding box center [464, 467] width 825 height 96
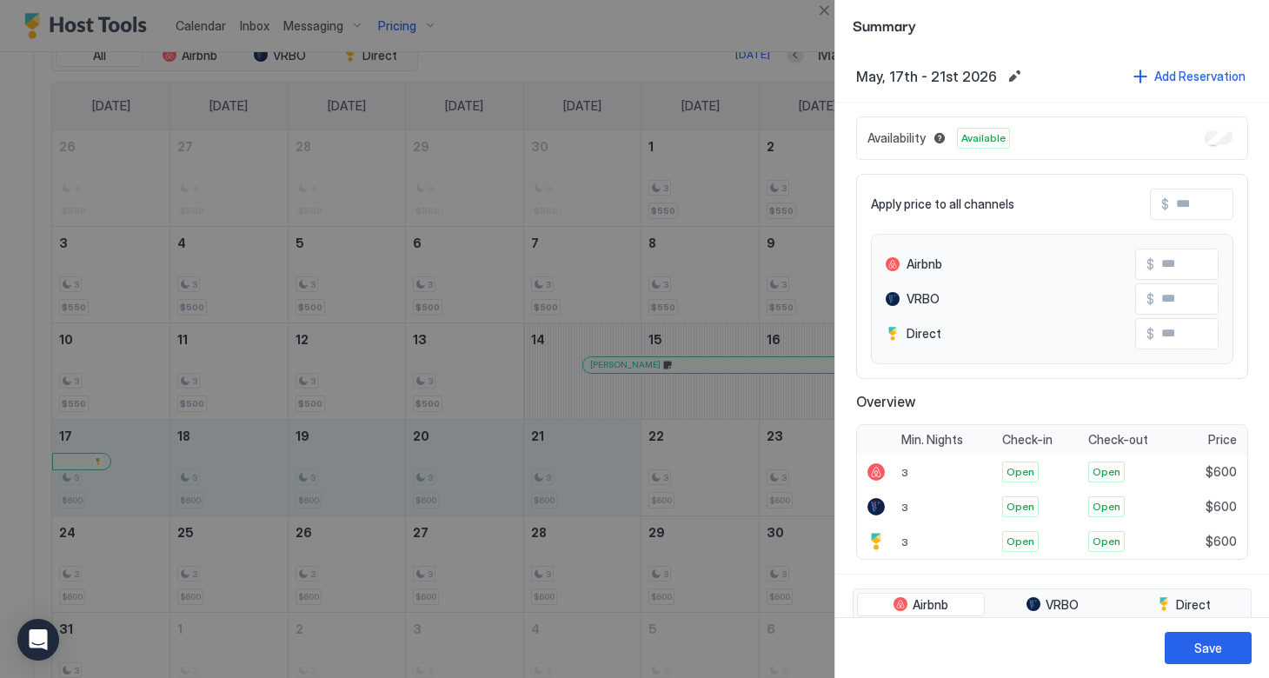
click at [1169, 206] on input "Input Field" at bounding box center [1238, 205] width 139 height 30
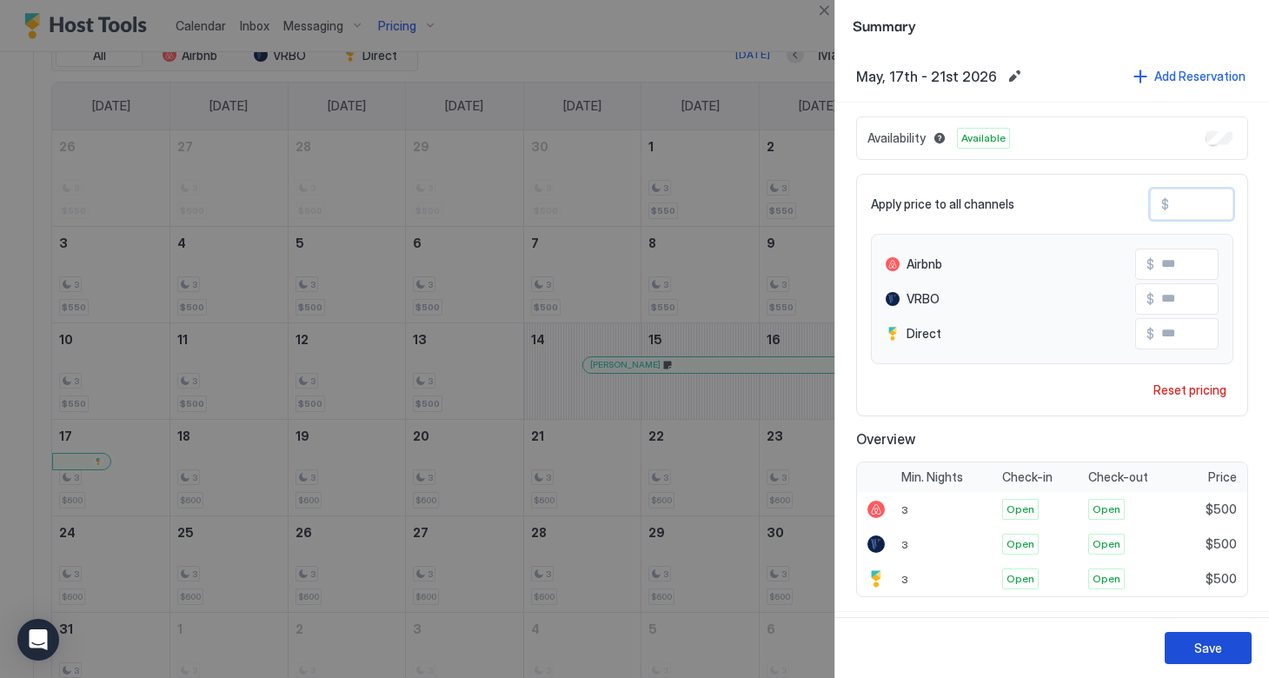
click at [1214, 646] on div "Save" at bounding box center [1208, 648] width 28 height 18
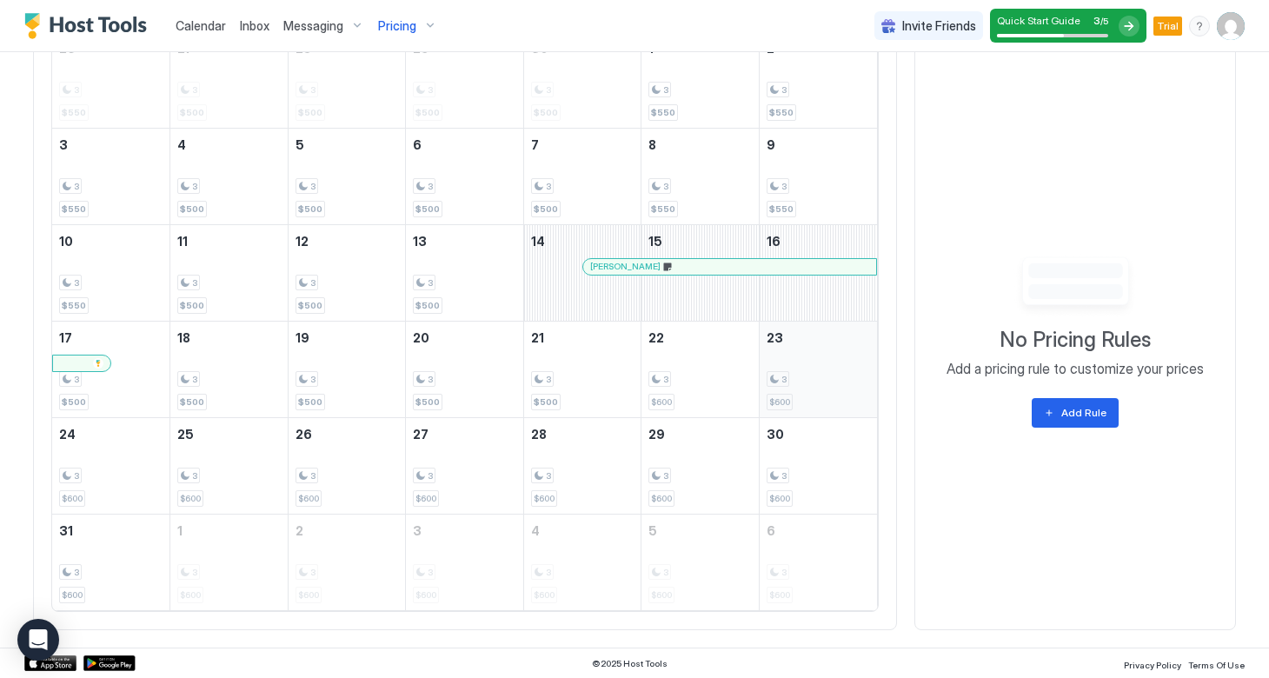
scroll to position [773, 0]
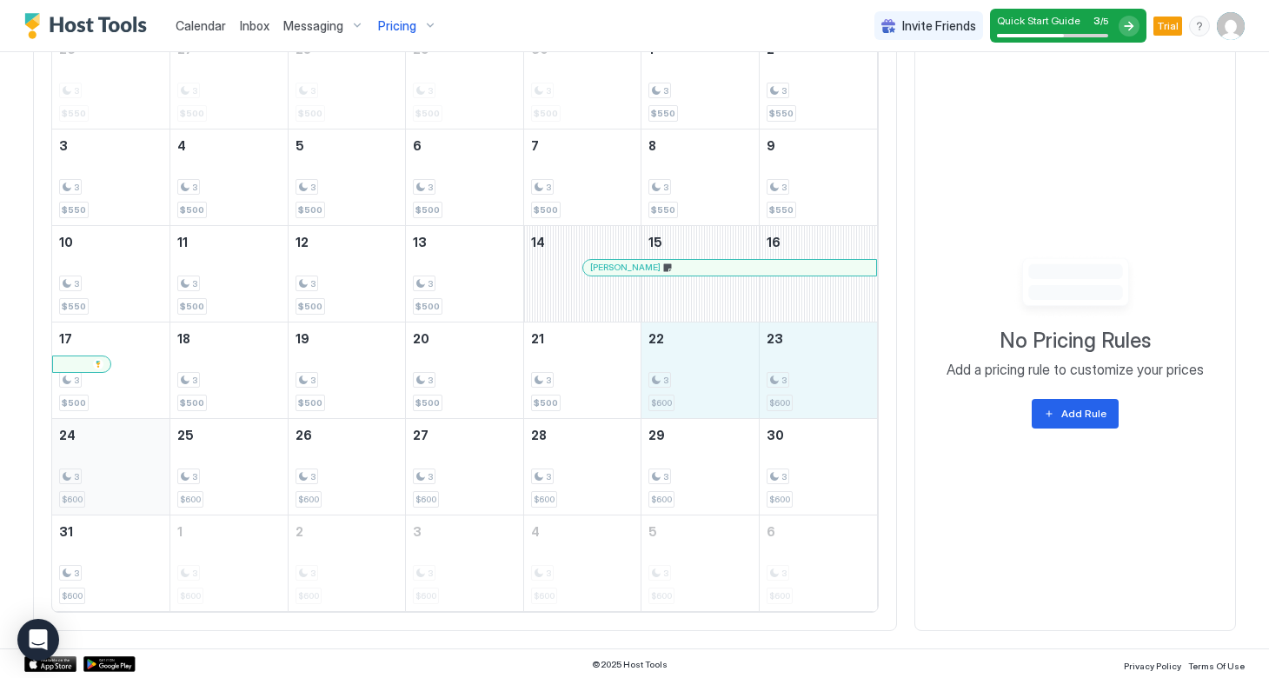
drag, startPoint x: 696, startPoint y: 389, endPoint x: 87, endPoint y: 494, distance: 618.4
click at [87, 494] on tbody "26 3 $550 27 3 $500 28 3 $500 29 3 $500 30 3 $500 1 3 $550 2 3 $550 3 3 $550 4 …" at bounding box center [464, 322] width 825 height 578
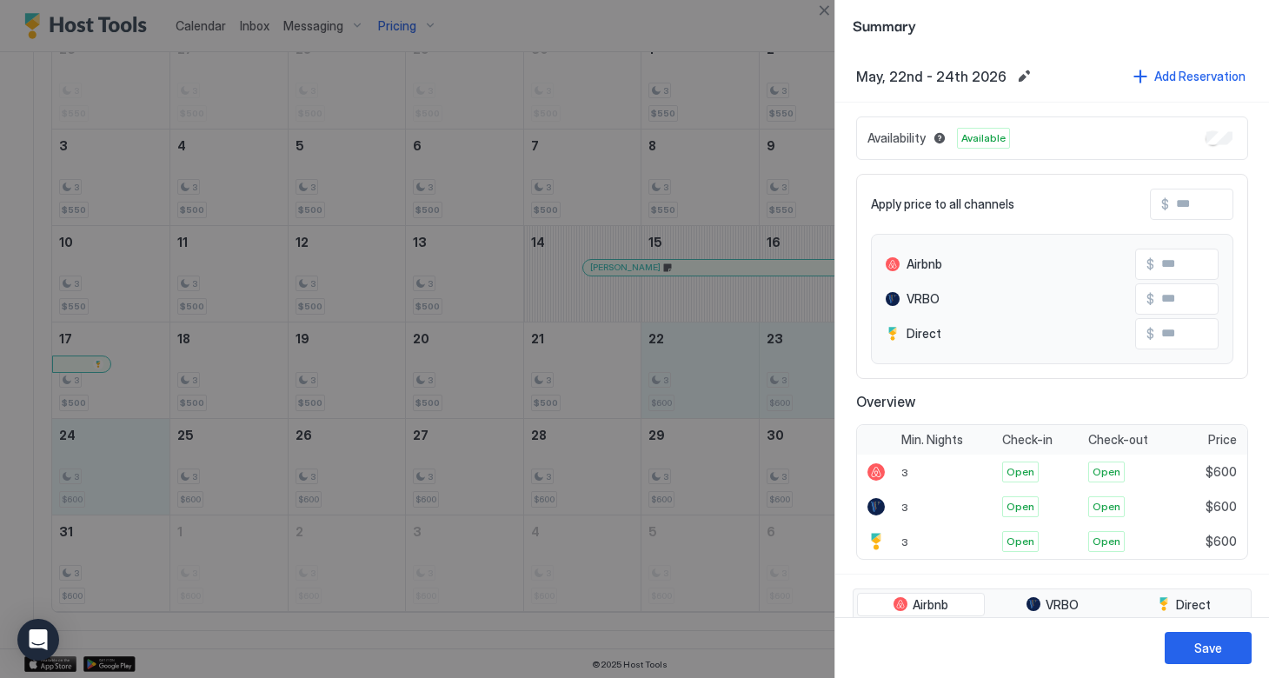
click at [1168, 205] on span "$" at bounding box center [1165, 204] width 8 height 16
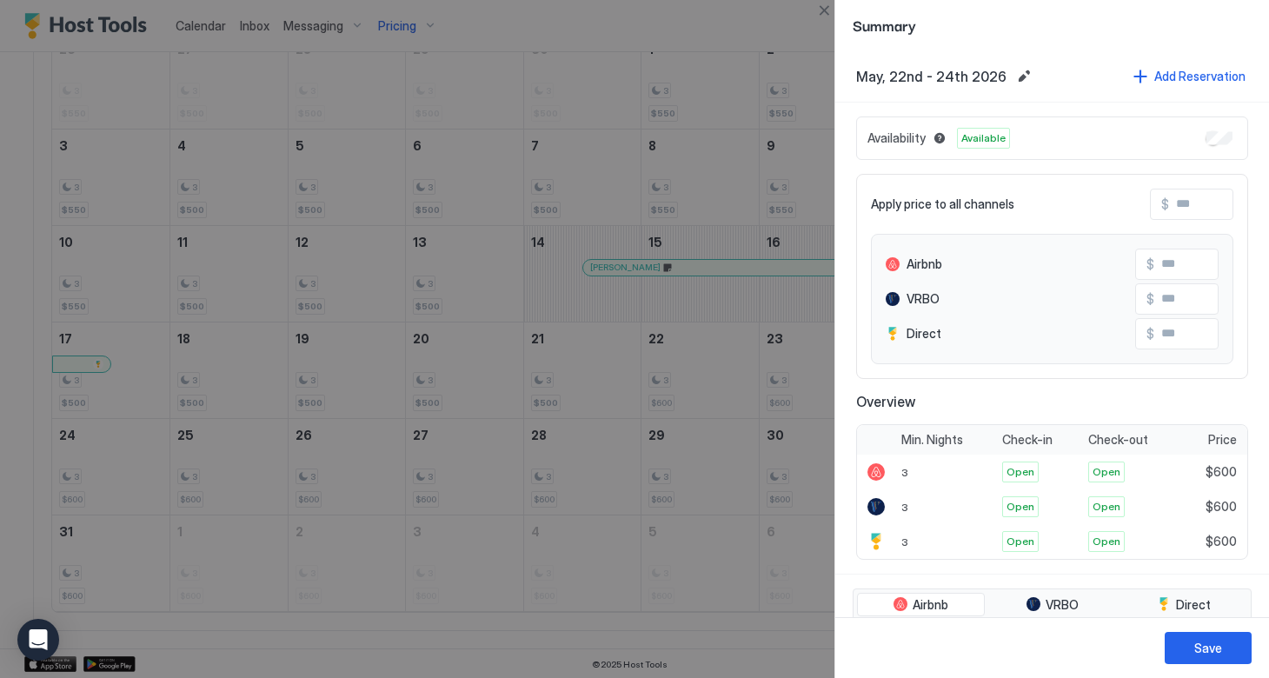
click at [1187, 203] on input "Input Field" at bounding box center [1238, 205] width 139 height 30
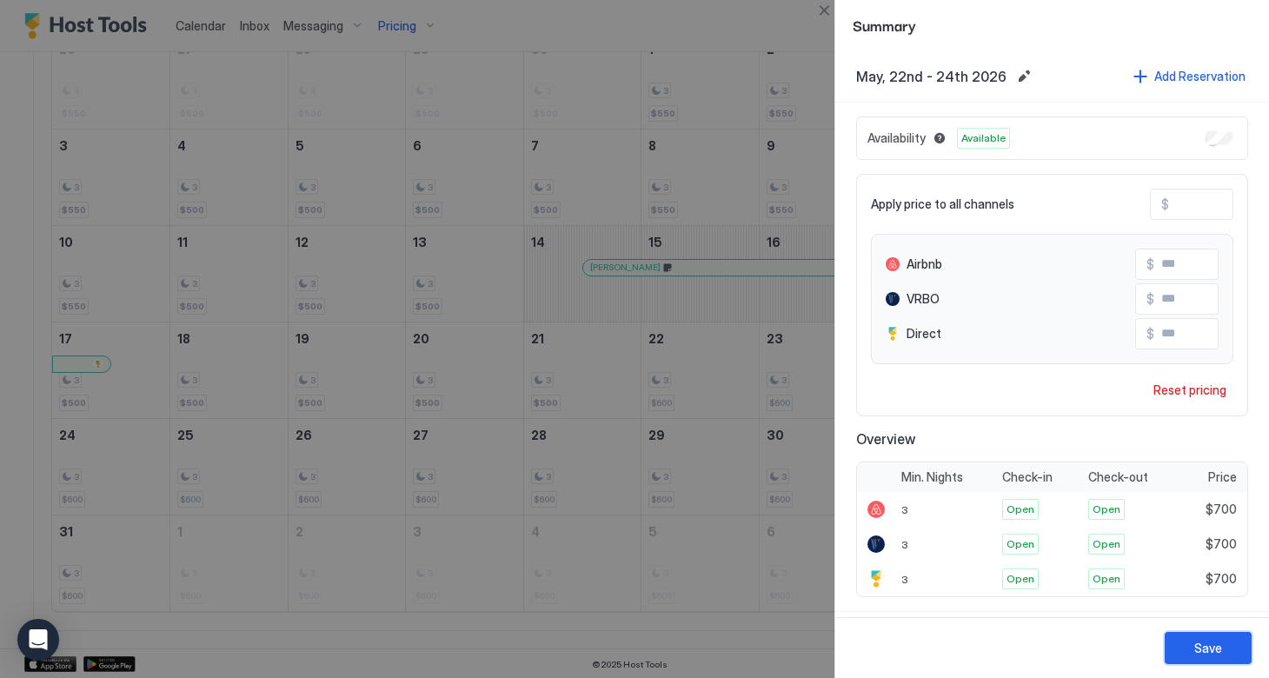
click at [1194, 648] on button "Save" at bounding box center [1208, 648] width 87 height 32
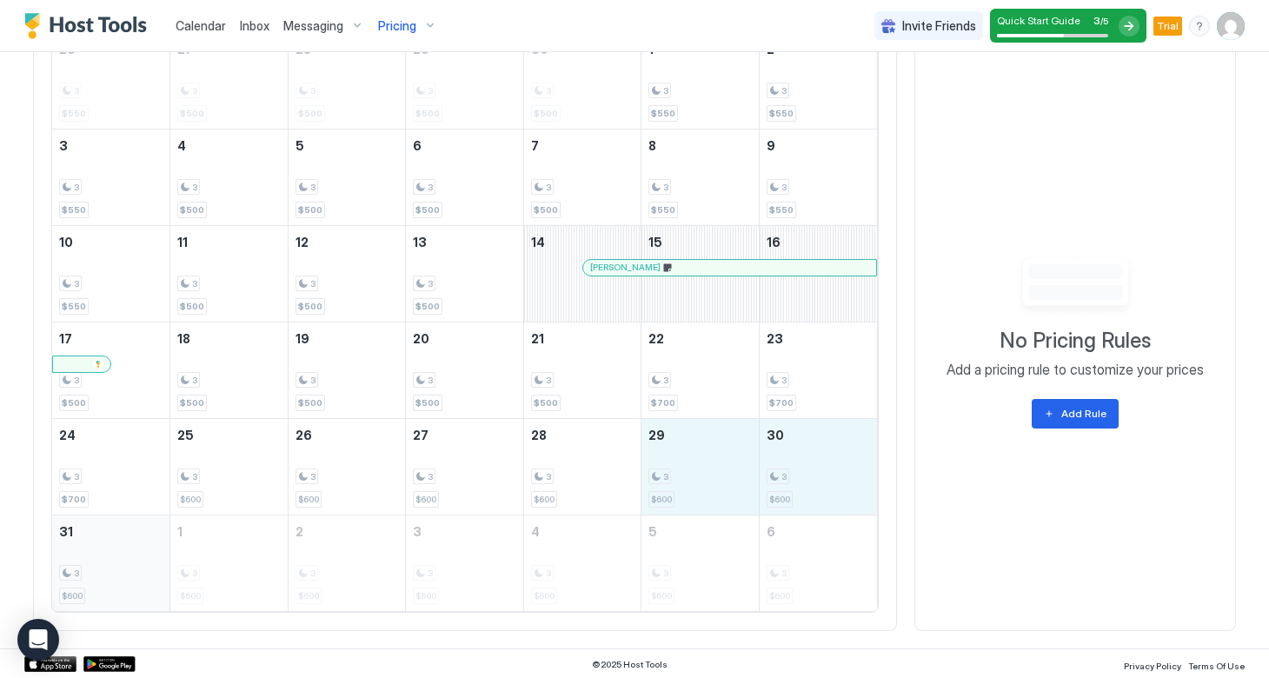
drag, startPoint x: 682, startPoint y: 470, endPoint x: 98, endPoint y: 566, distance: 592.0
click at [98, 566] on tbody "26 3 $550 27 3 $500 28 3 $500 29 3 $500 30 3 $500 1 3 $550 2 3 $550 3 3 $550 4 …" at bounding box center [464, 322] width 825 height 578
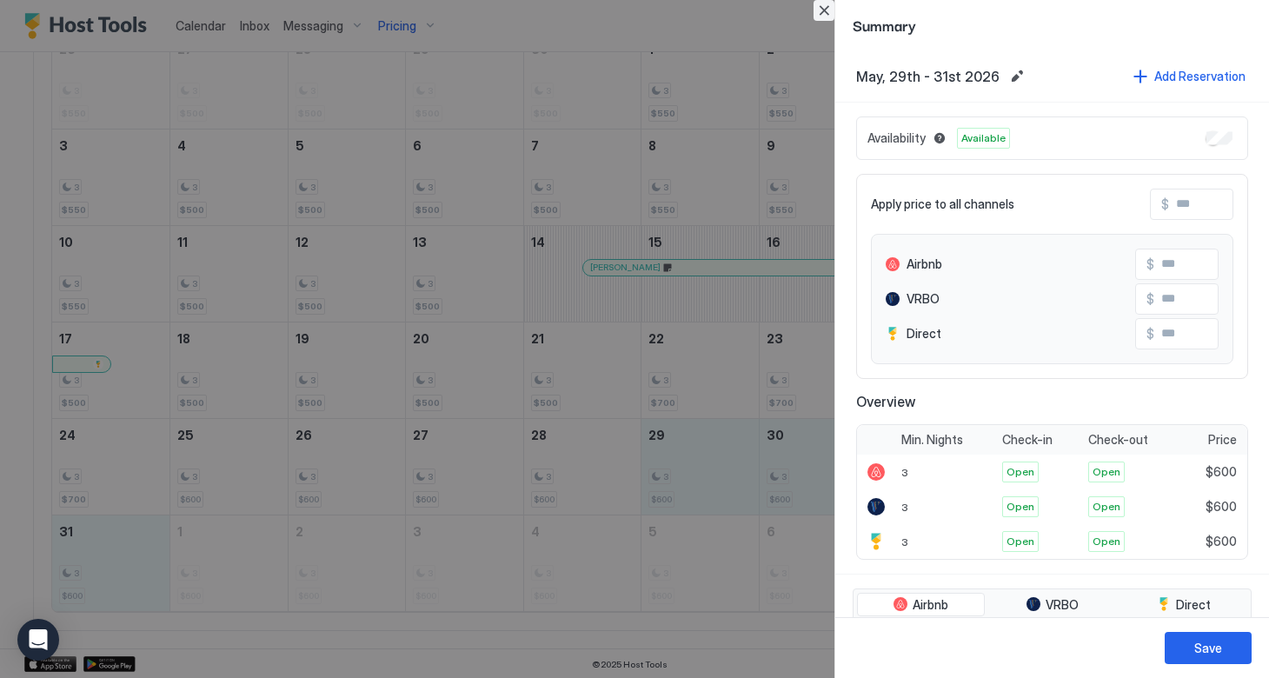
click at [827, 6] on button "Close" at bounding box center [824, 10] width 21 height 21
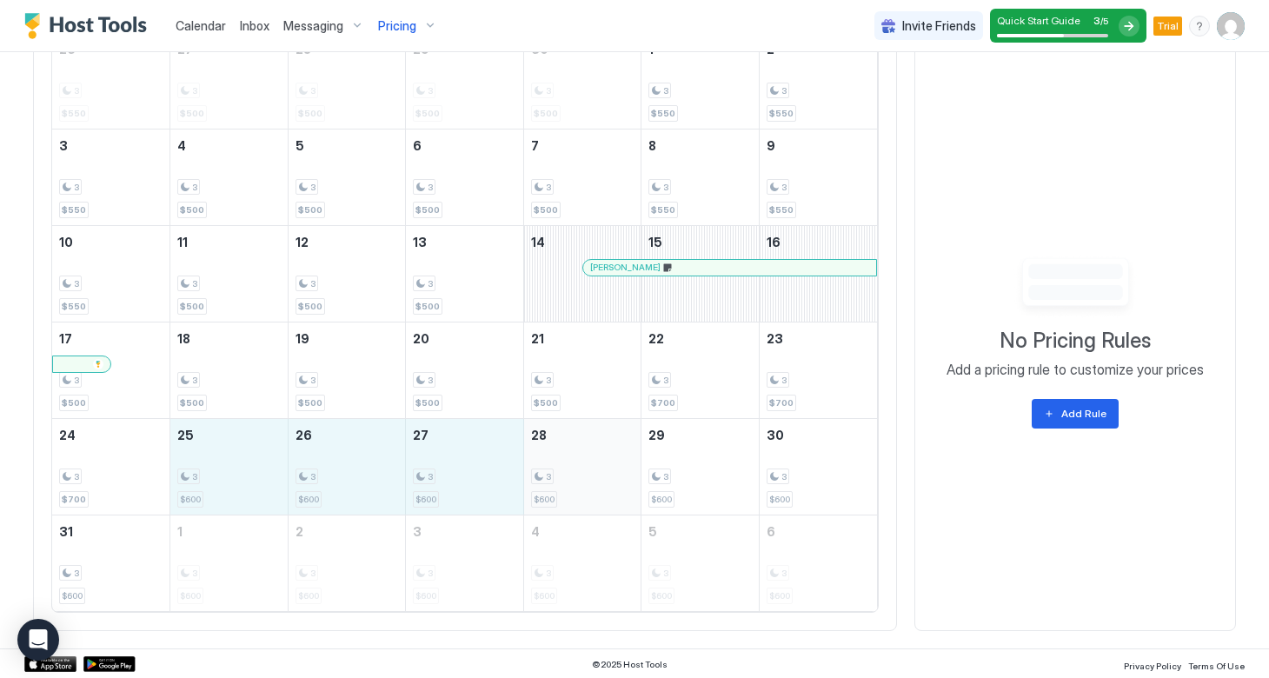
drag, startPoint x: 252, startPoint y: 481, endPoint x: 577, endPoint y: 478, distance: 325.1
click at [577, 479] on tr "24 3 $700 25 3 $600 26 3 $600 27 3 $600 28 3 $600 29 3 $600 30 3 $600" at bounding box center [464, 466] width 825 height 96
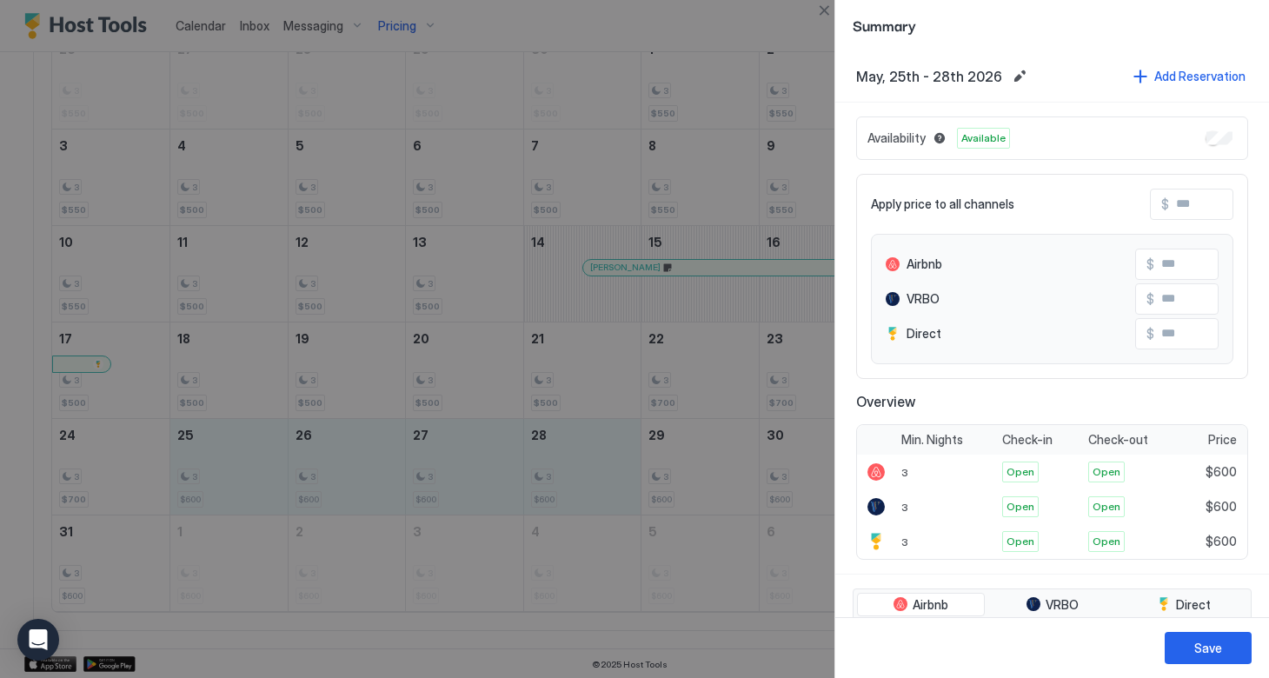
click at [1185, 205] on input "Input Field" at bounding box center [1238, 205] width 139 height 30
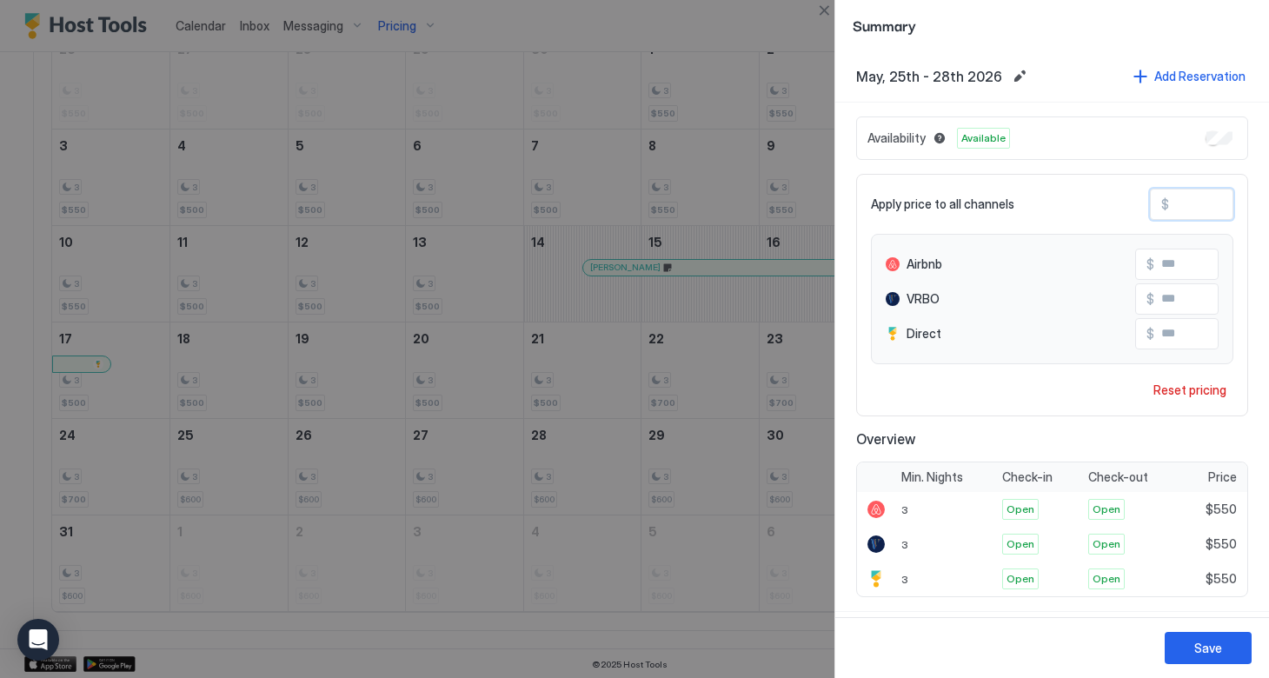
click at [1214, 629] on div "Save" at bounding box center [1052, 647] width 434 height 61
click at [1205, 645] on div "Save" at bounding box center [1208, 648] width 28 height 18
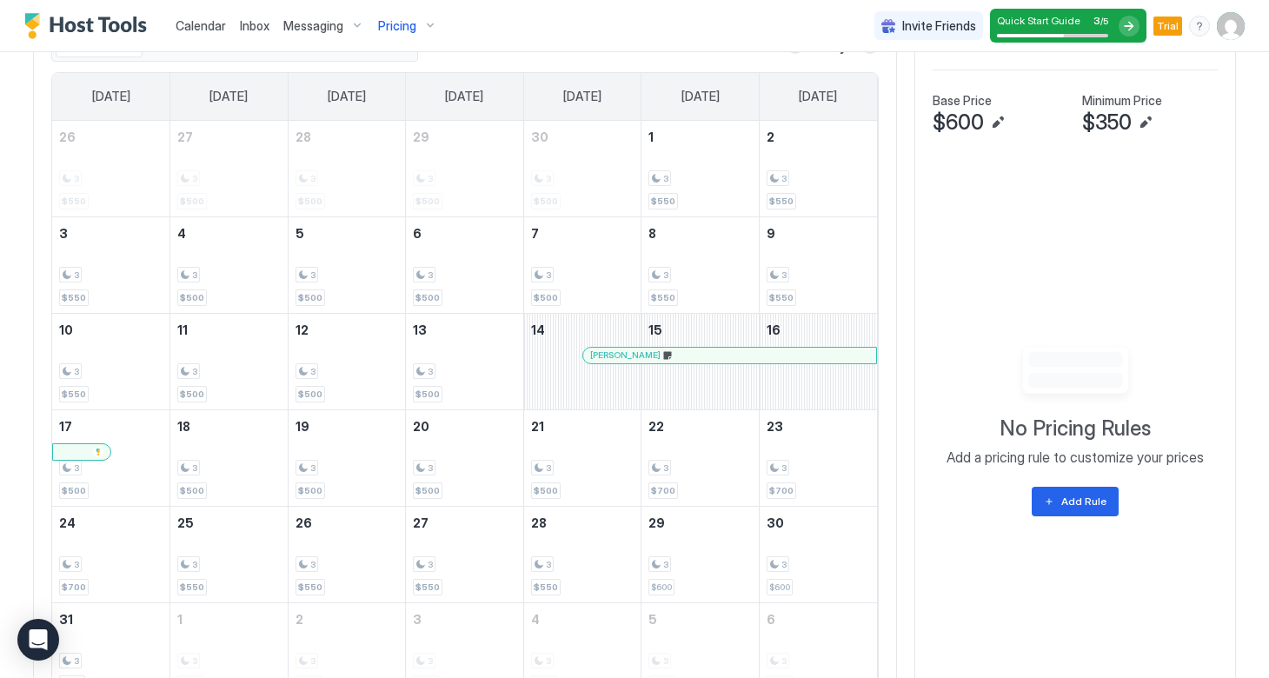
scroll to position [646, 0]
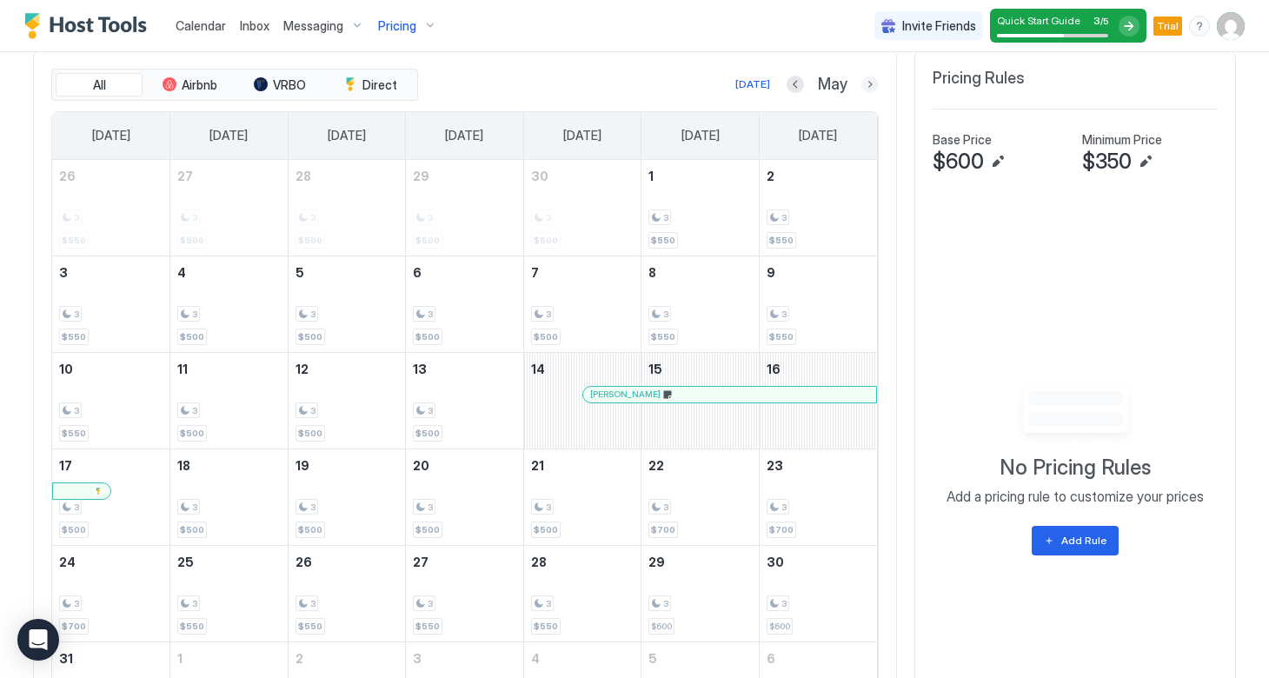
click at [876, 88] on button "Next month" at bounding box center [870, 84] width 17 height 17
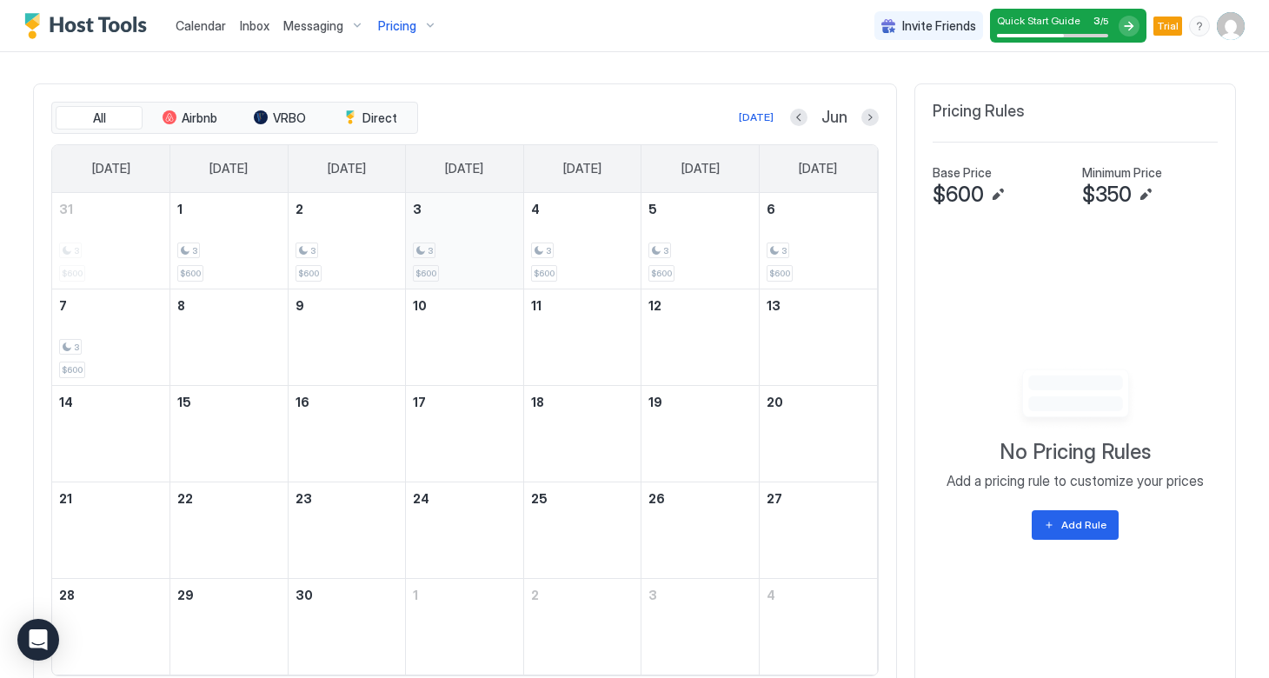
scroll to position [617, 0]
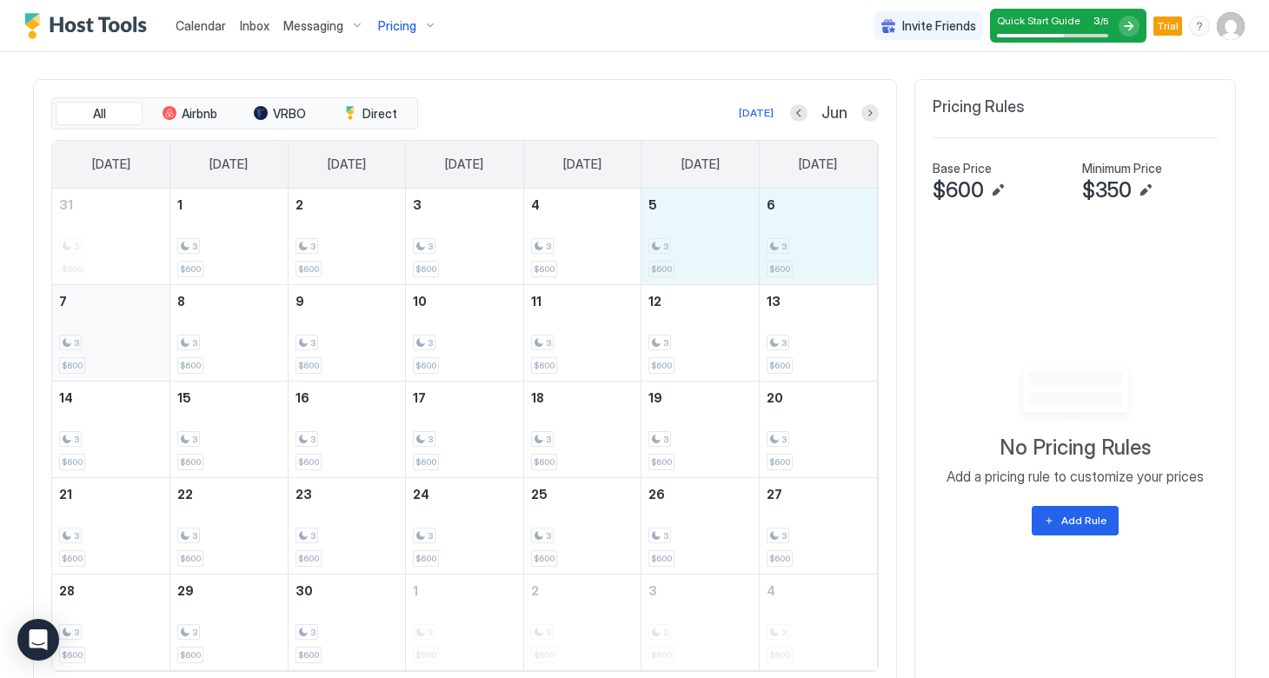
drag, startPoint x: 659, startPoint y: 241, endPoint x: 142, endPoint y: 334, distance: 525.6
click at [142, 334] on tbody "31 3 $600 1 3 $600 2 3 $600 3 3 $600 4 3 $600 5 3 $600 6 3 $600 7 3 $600 8 3 $6…" at bounding box center [464, 430] width 825 height 482
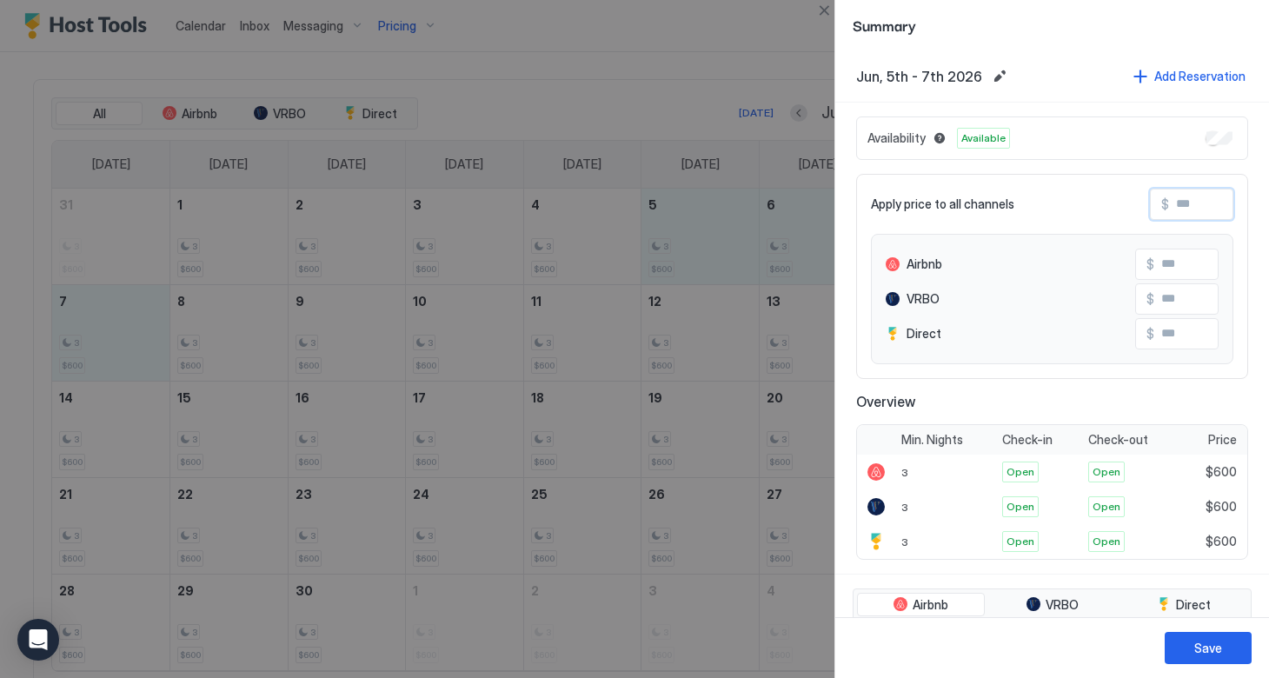
click at [1177, 200] on input "Input Field" at bounding box center [1238, 205] width 139 height 30
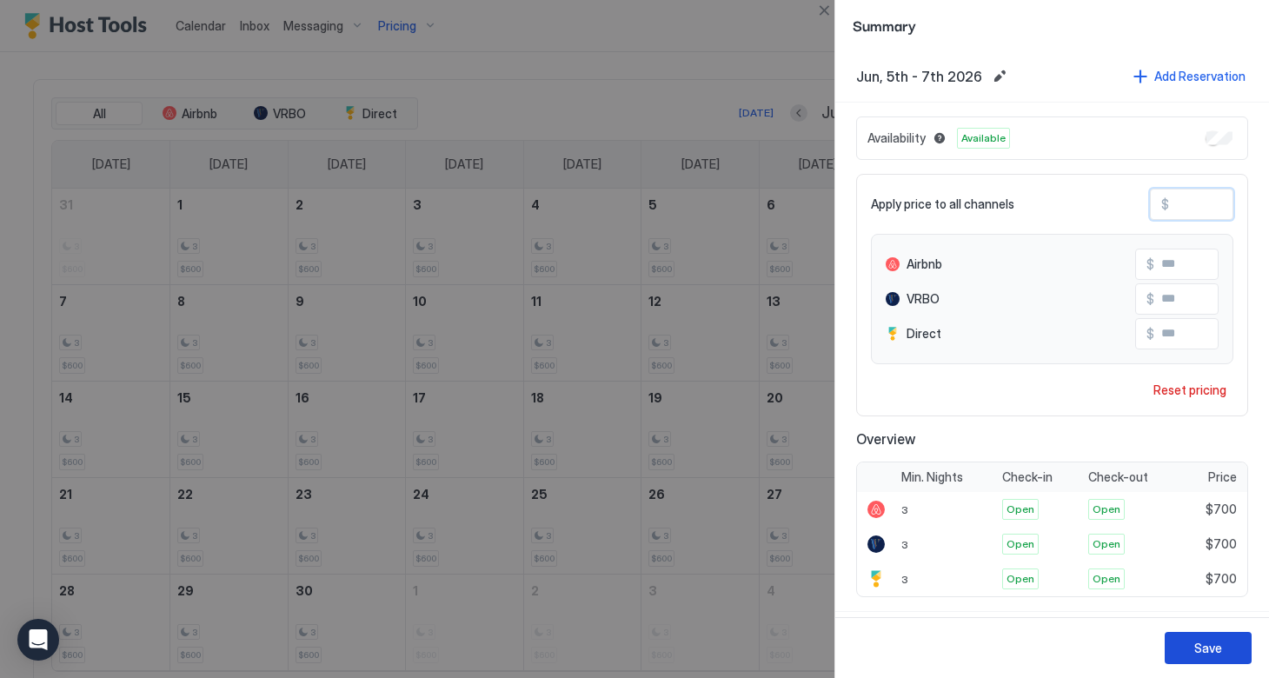
click at [1208, 642] on div "Save" at bounding box center [1208, 648] width 28 height 18
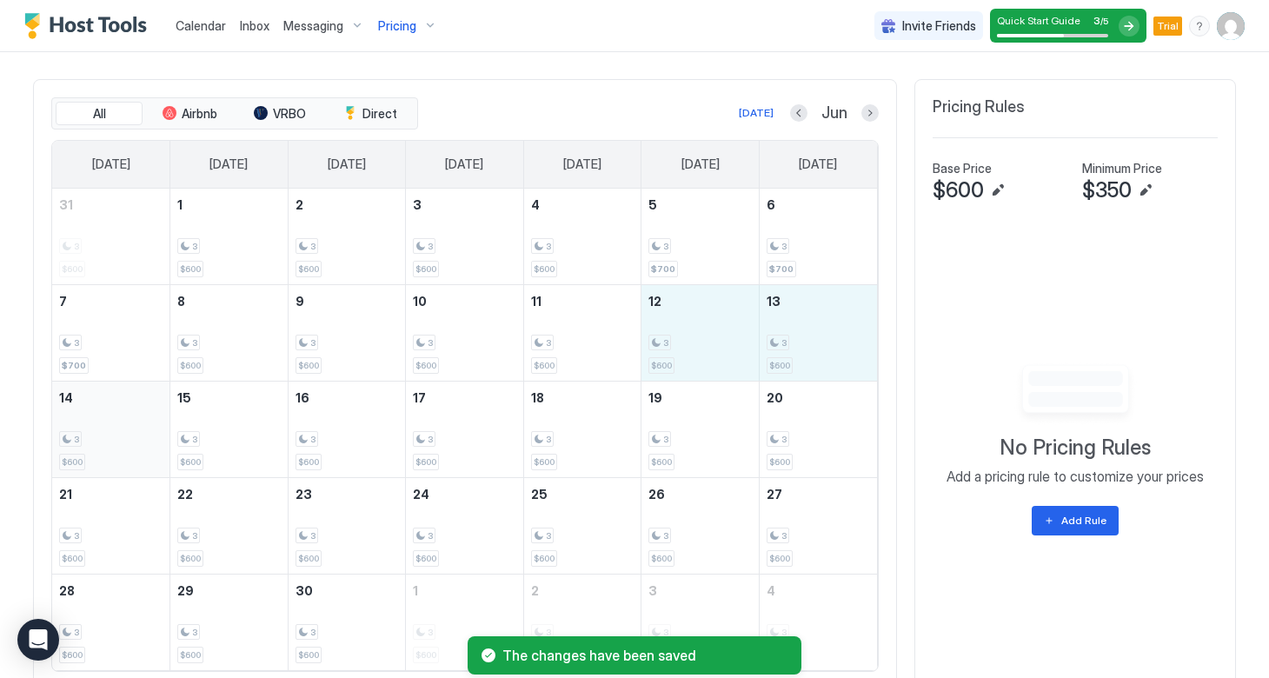
drag, startPoint x: 701, startPoint y: 339, endPoint x: 133, endPoint y: 439, distance: 576.4
click at [133, 439] on tbody "31 3 $600 1 3 $600 2 3 $600 3 3 $600 4 3 $600 5 3 $700 6 3 $700 7 3 $700 8 3 $6…" at bounding box center [464, 430] width 825 height 482
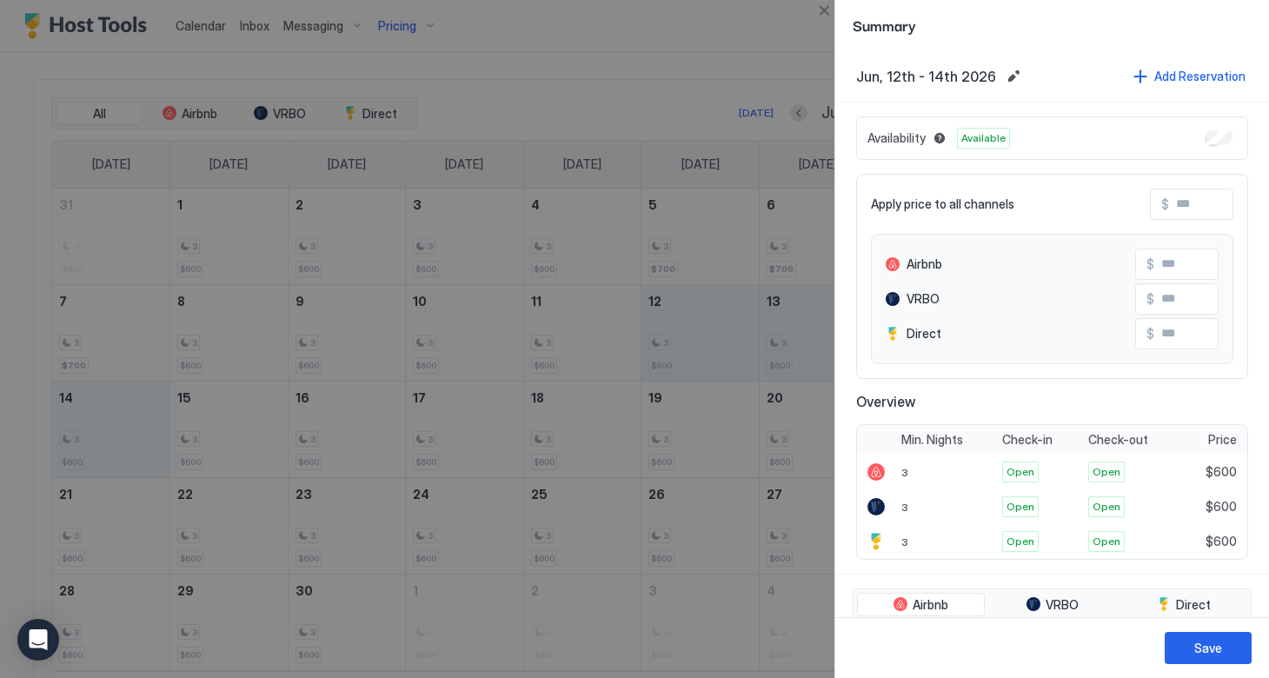
click at [1168, 204] on span "$" at bounding box center [1165, 204] width 8 height 16
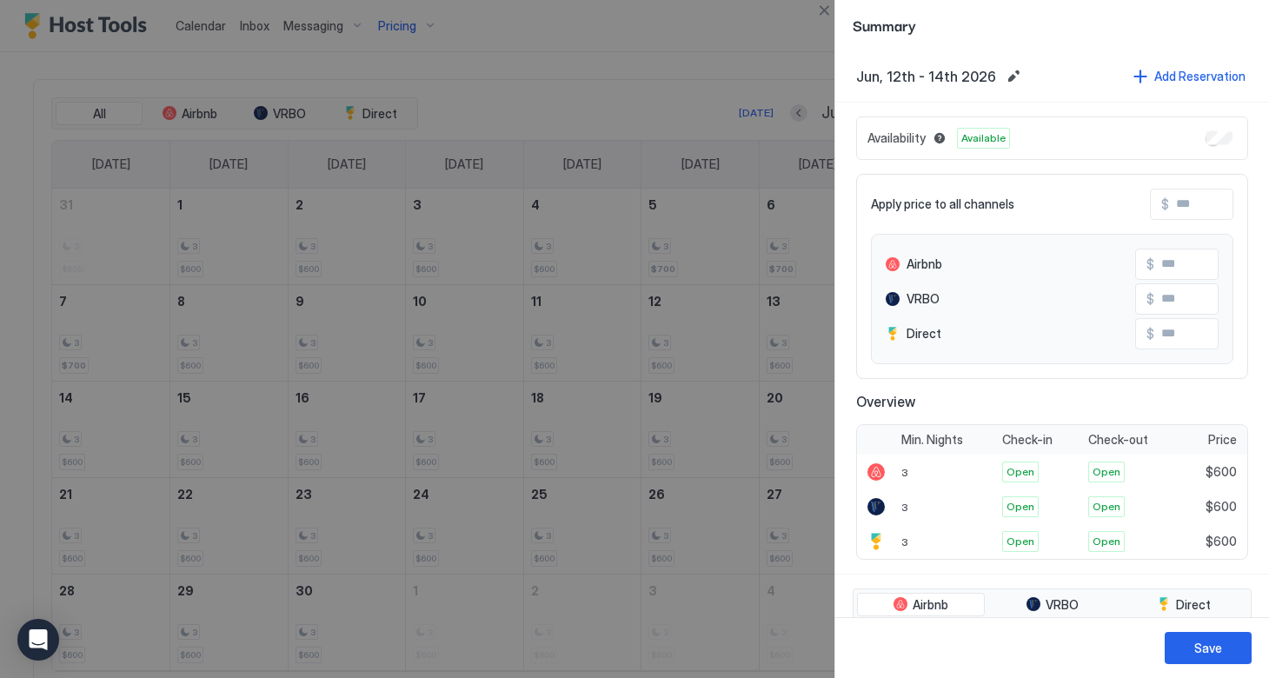
click at [1173, 206] on input "Input Field" at bounding box center [1238, 205] width 139 height 30
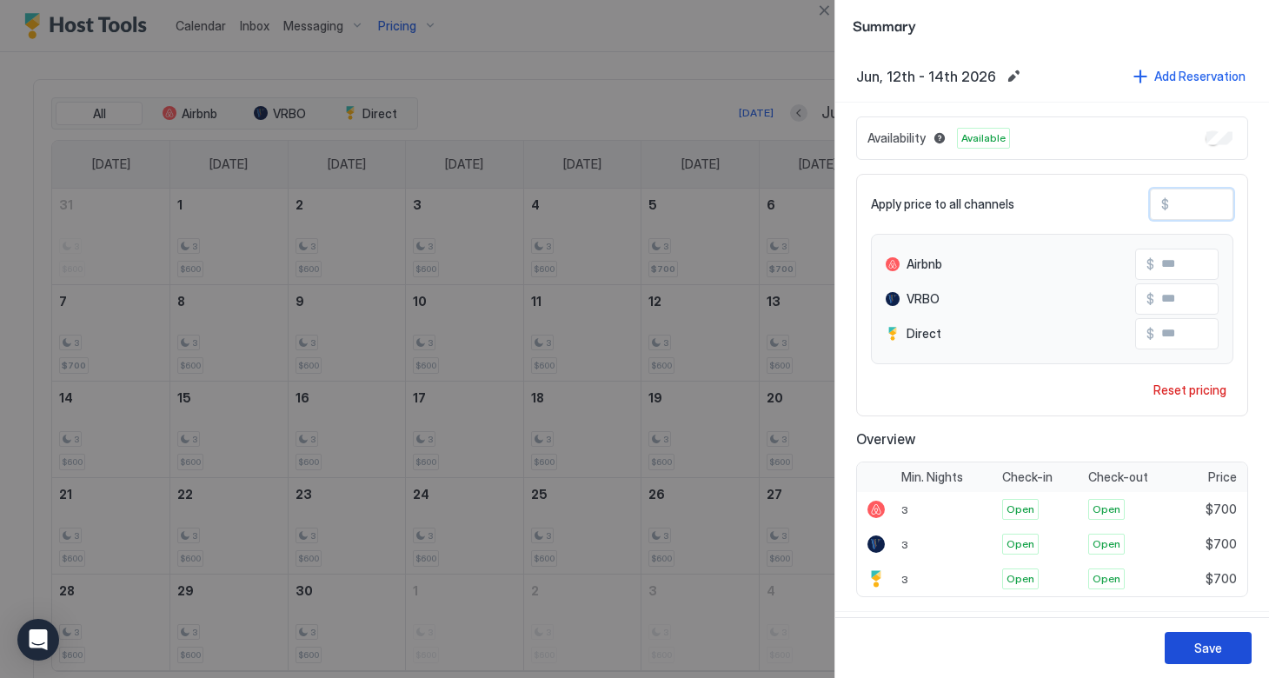
click at [1205, 637] on button "Save" at bounding box center [1208, 648] width 87 height 32
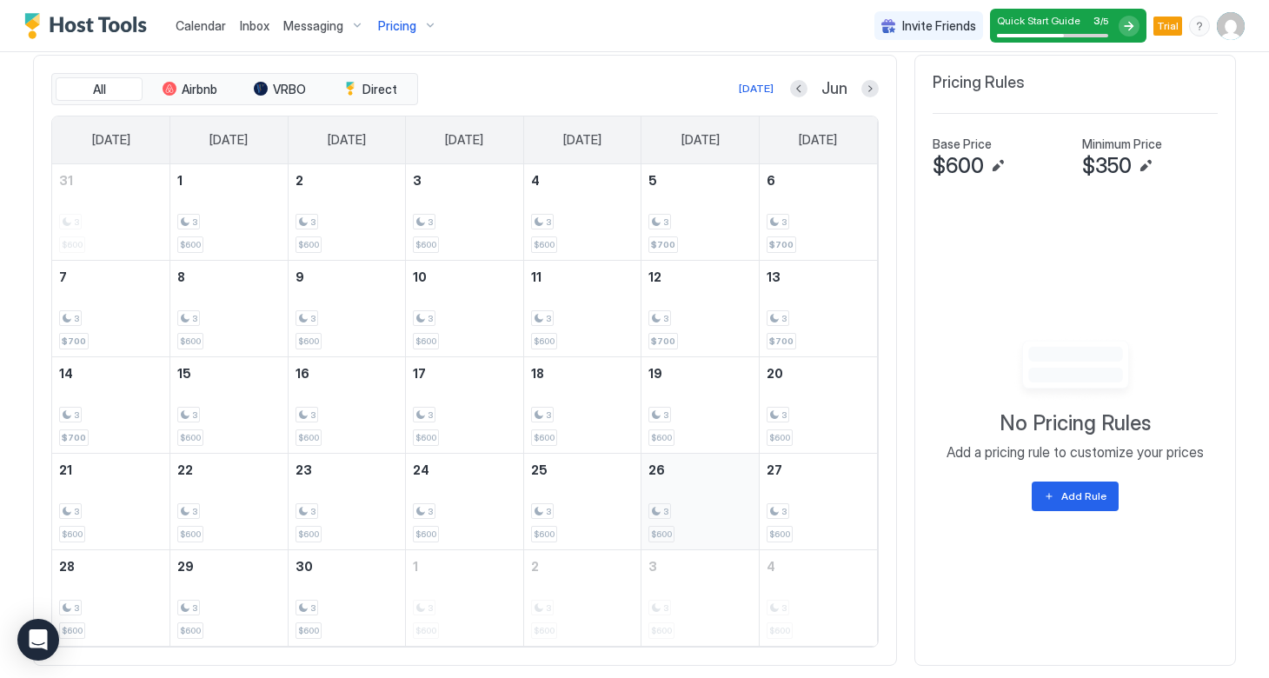
scroll to position [644, 0]
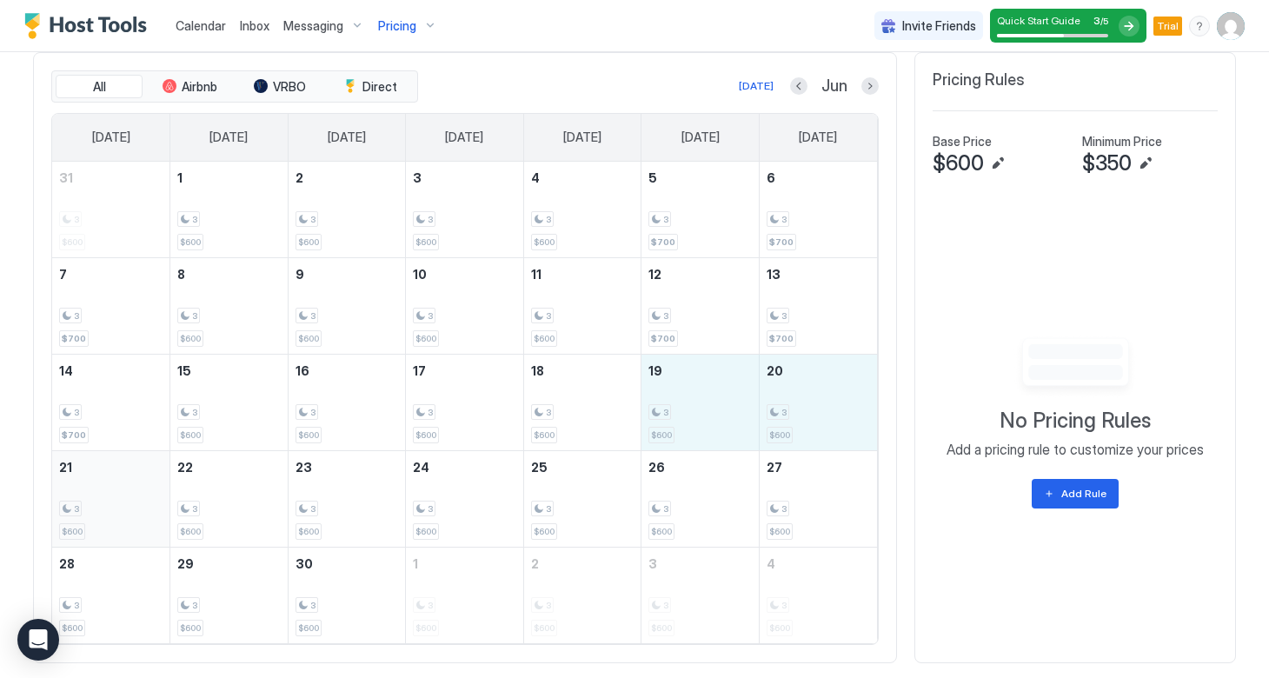
drag, startPoint x: 678, startPoint y: 419, endPoint x: 98, endPoint y: 477, distance: 582.8
click at [98, 477] on tbody "31 3 $600 1 3 $600 2 3 $600 3 3 $600 4 3 $600 5 3 $700 6 3 $700 7 3 $700 8 3 $6…" at bounding box center [464, 403] width 825 height 482
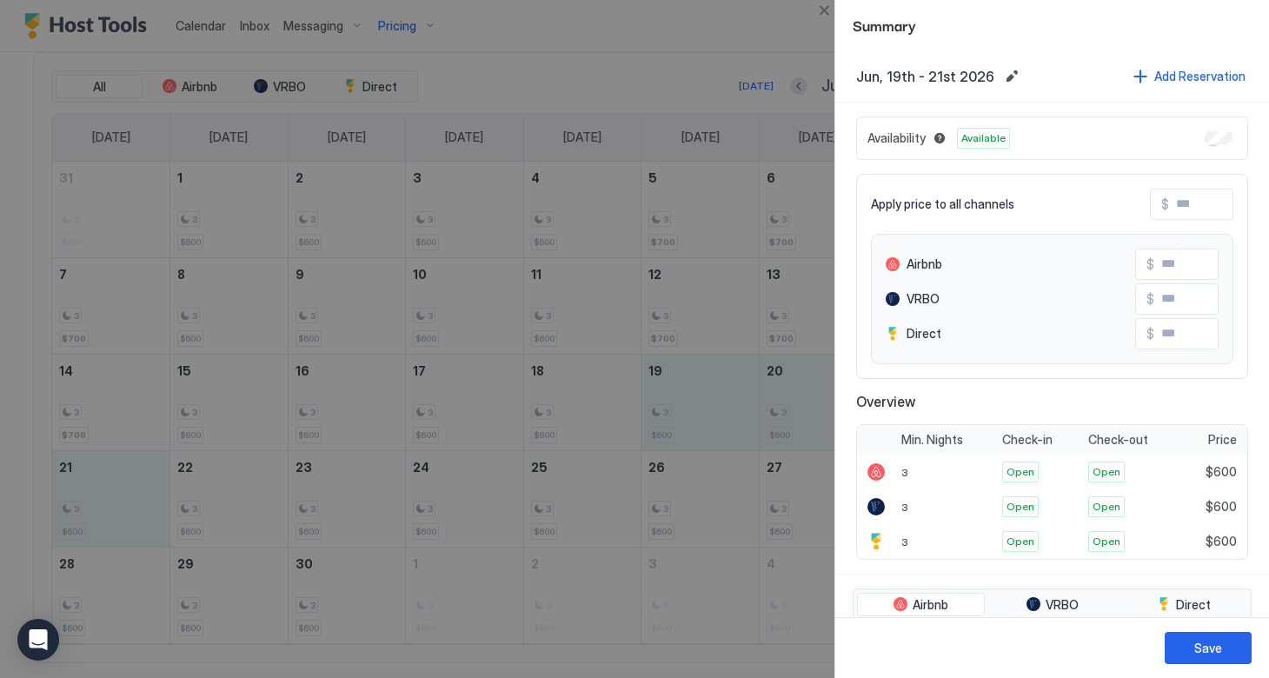
click at [1181, 206] on input "Input Field" at bounding box center [1238, 205] width 139 height 30
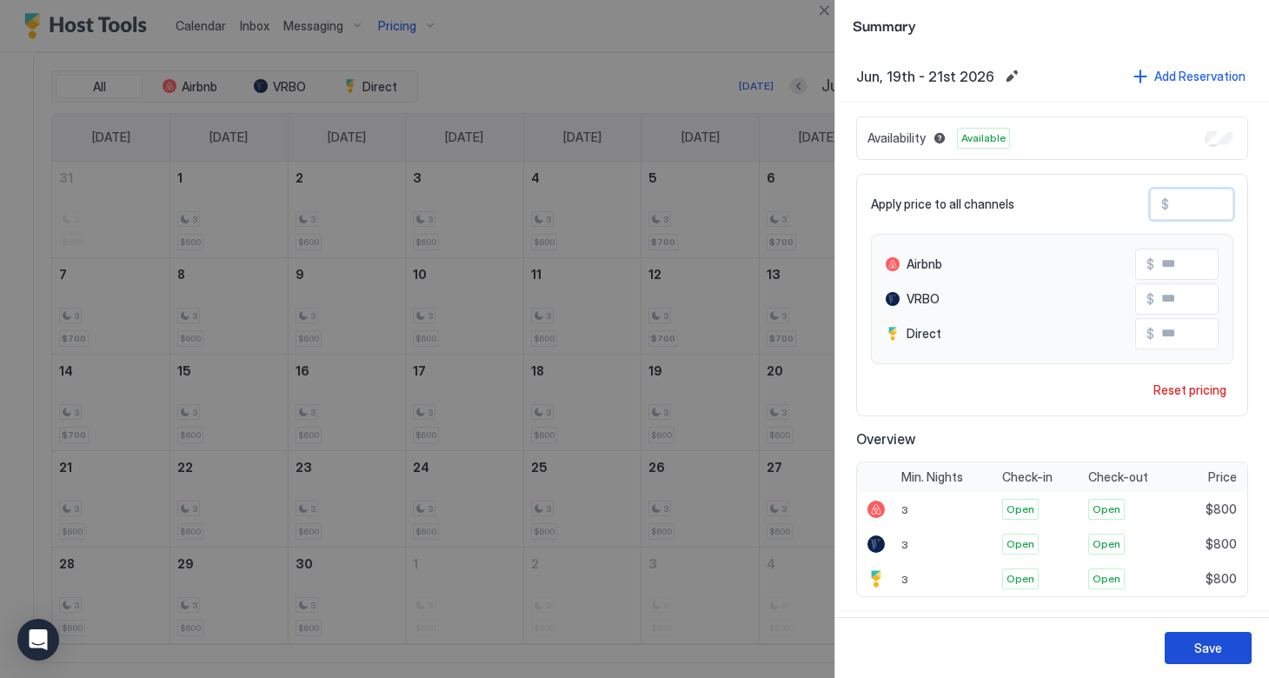
click at [1202, 646] on div "Save" at bounding box center [1208, 648] width 28 height 18
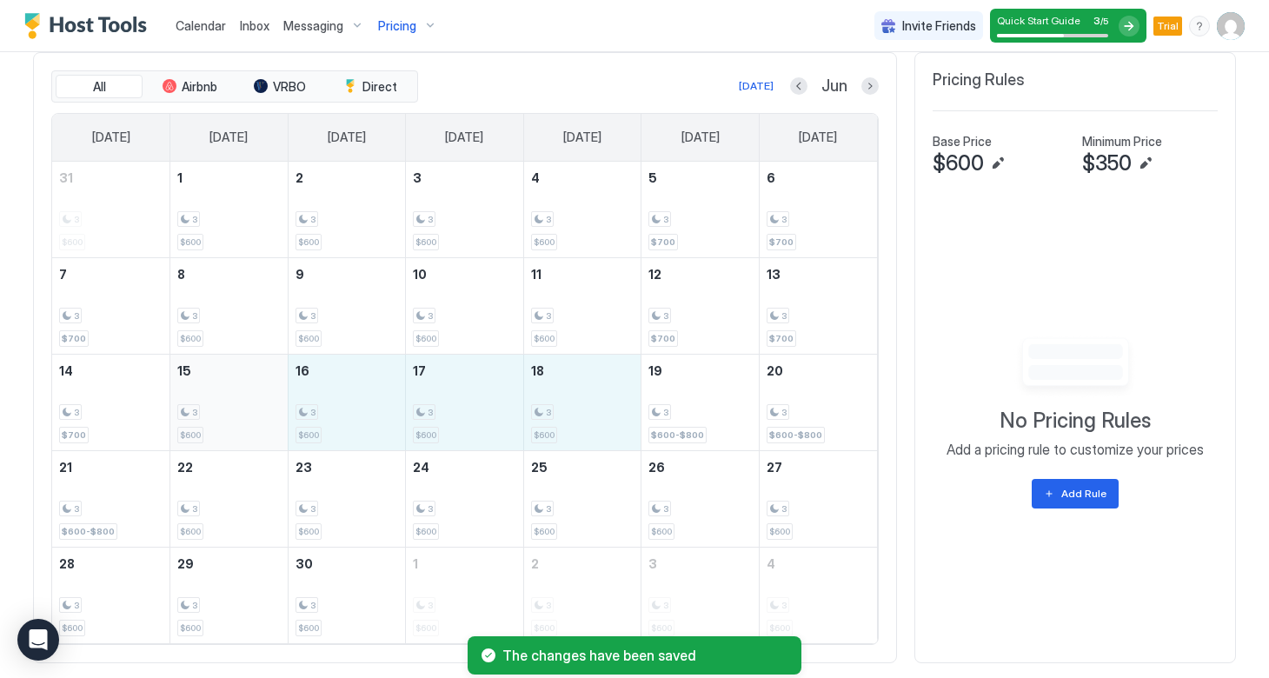
drag, startPoint x: 555, startPoint y: 412, endPoint x: 221, endPoint y: 416, distance: 333.8
click at [221, 416] on tr "14 3 $700 15 3 $600 16 3 $600 17 3 $600 18 3 $600 19 3 $600-$800 20 3 $600-$800" at bounding box center [464, 402] width 825 height 96
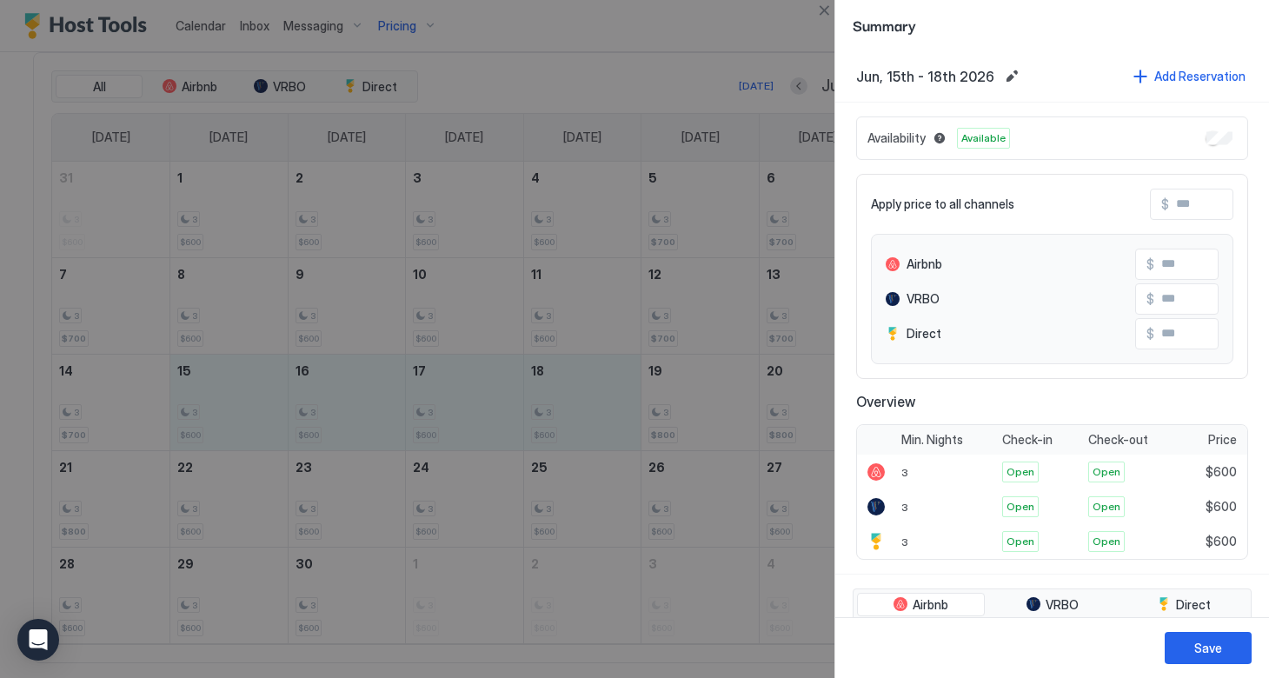
click at [1178, 206] on input "Input Field" at bounding box center [1238, 205] width 139 height 30
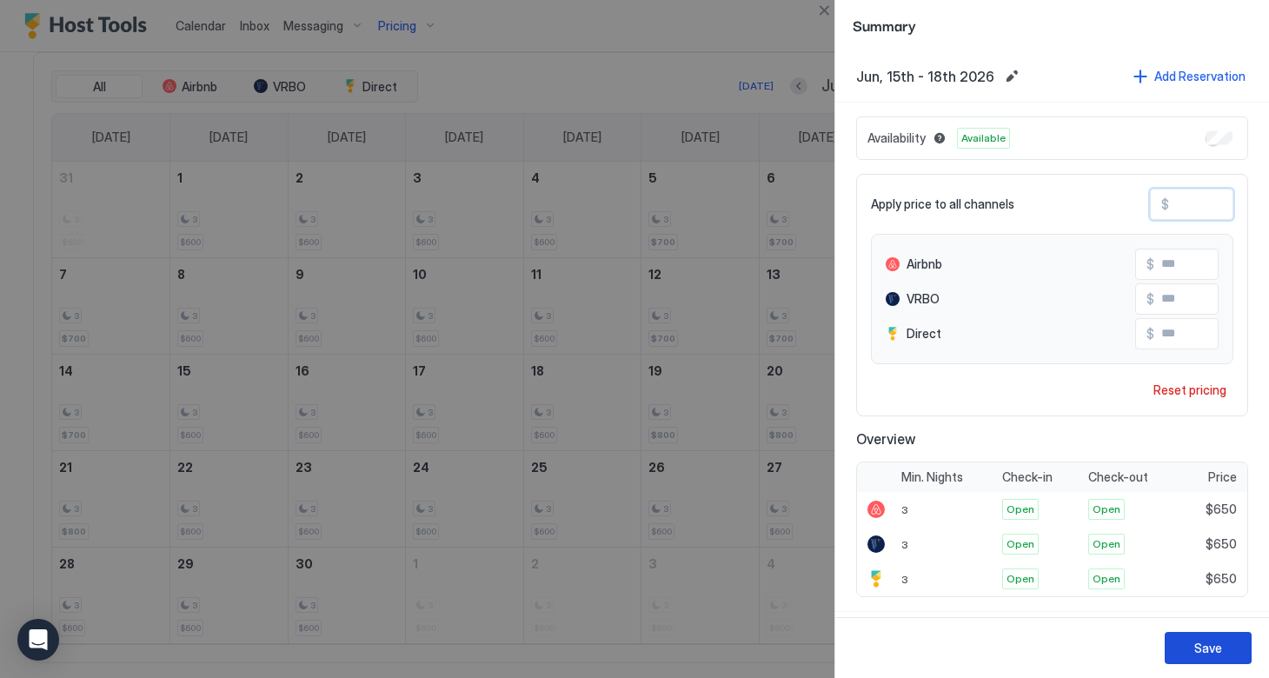
click at [1194, 648] on div "Save" at bounding box center [1208, 648] width 28 height 18
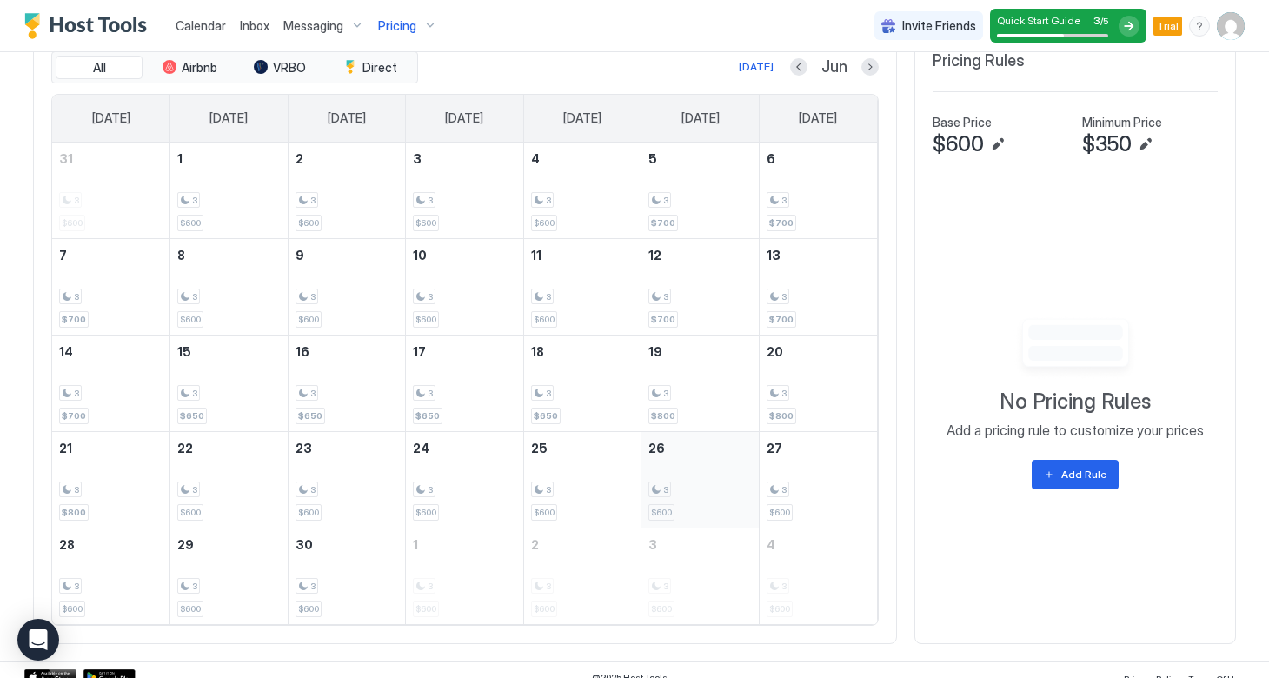
scroll to position [675, 0]
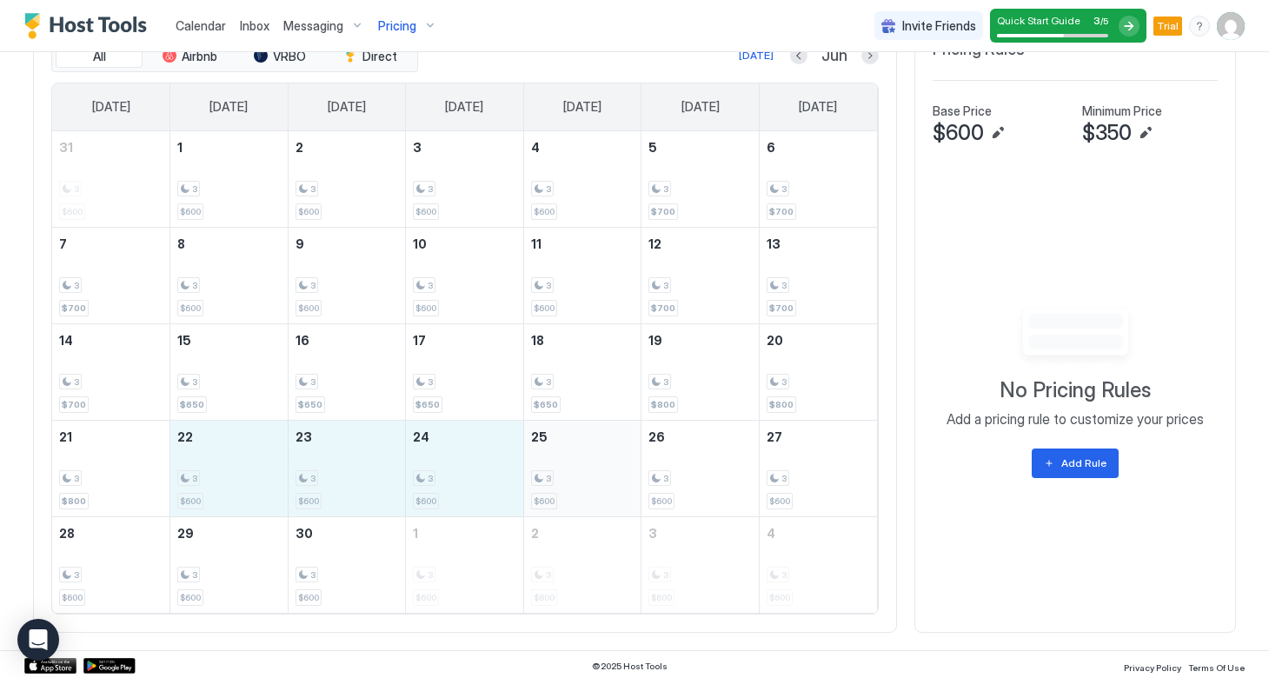
drag, startPoint x: 252, startPoint y: 472, endPoint x: 557, endPoint y: 476, distance: 305.2
click at [557, 476] on tr "21 3 $800 22 3 $600 23 3 $600 24 3 $600 25 3 $600 26 3 $600 27 3 $600" at bounding box center [464, 468] width 825 height 96
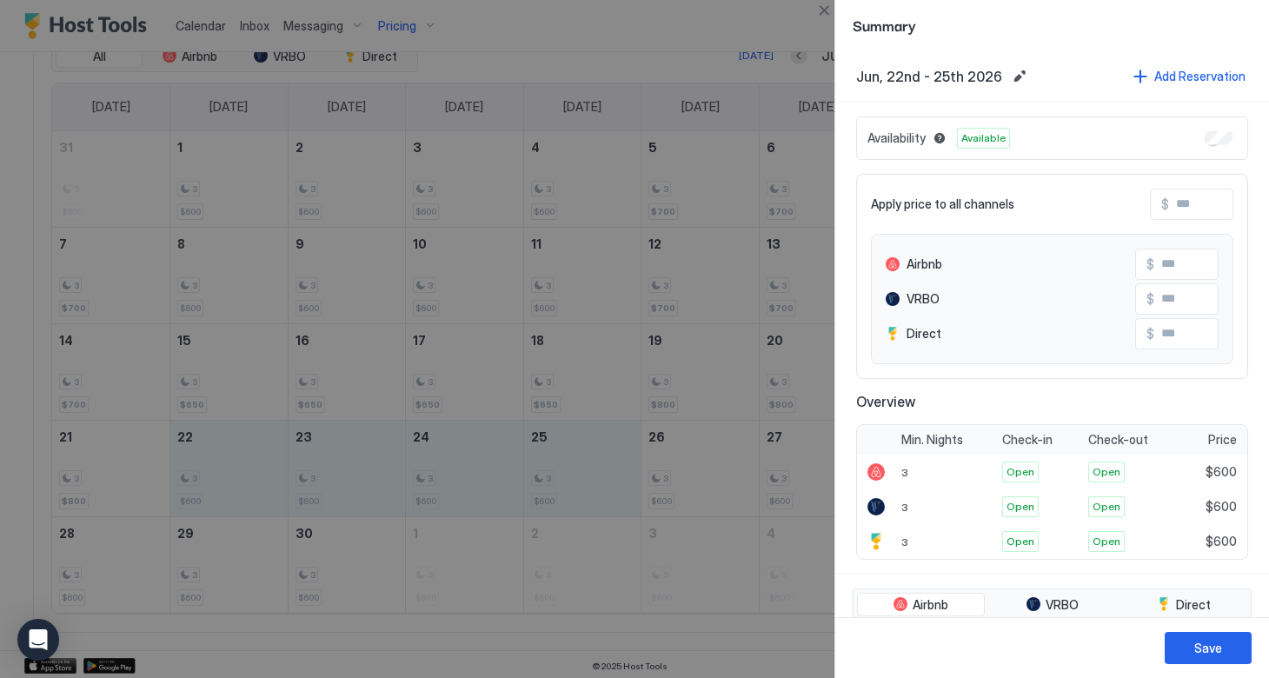
click at [1174, 207] on input "Input Field" at bounding box center [1238, 205] width 139 height 30
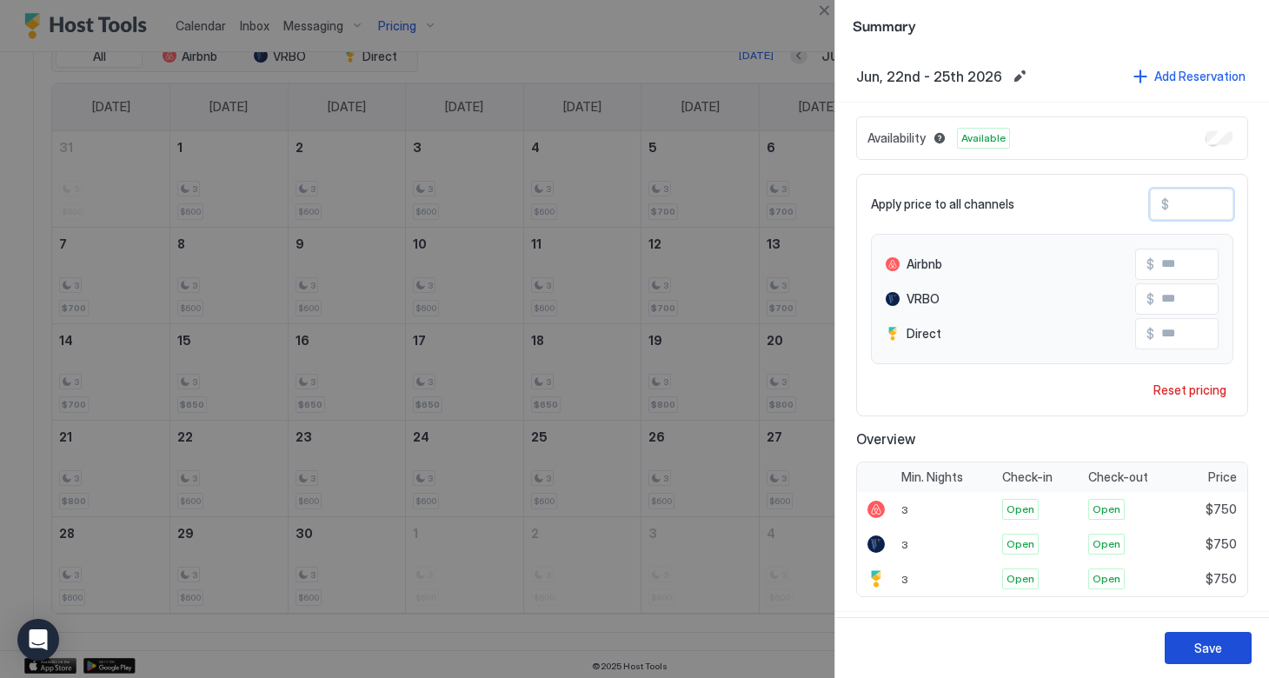
click at [1196, 651] on div "Save" at bounding box center [1208, 648] width 28 height 18
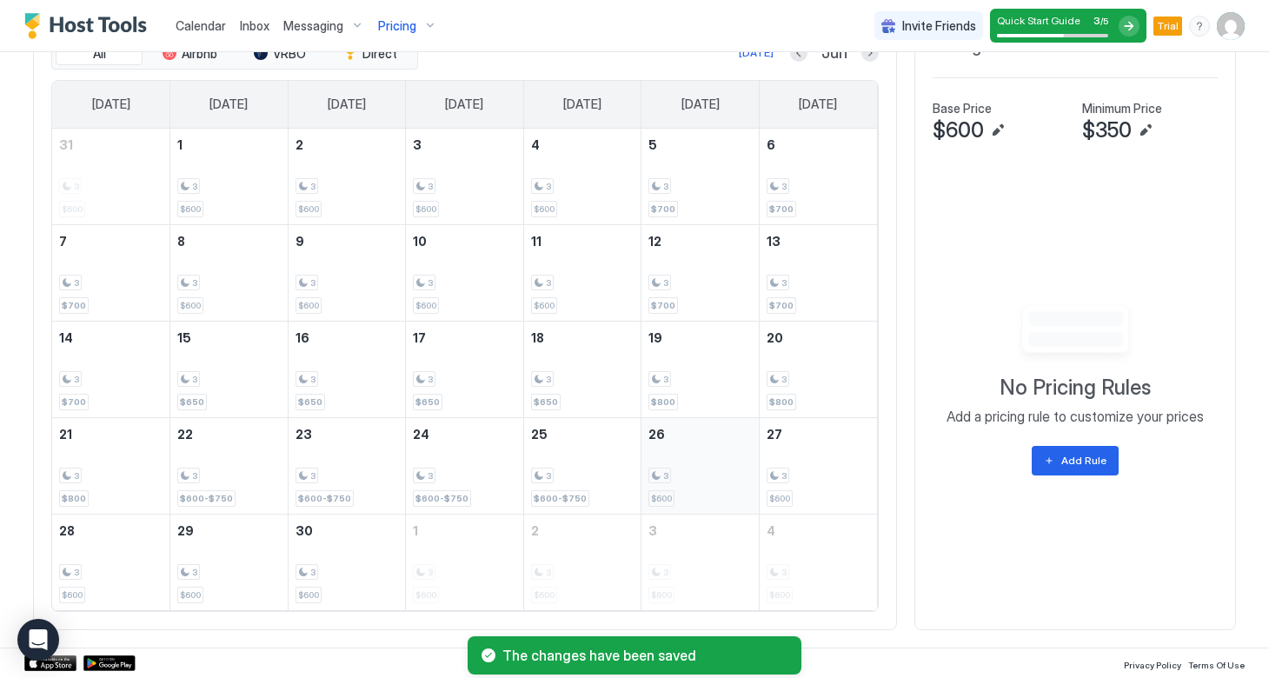
scroll to position [676, 0]
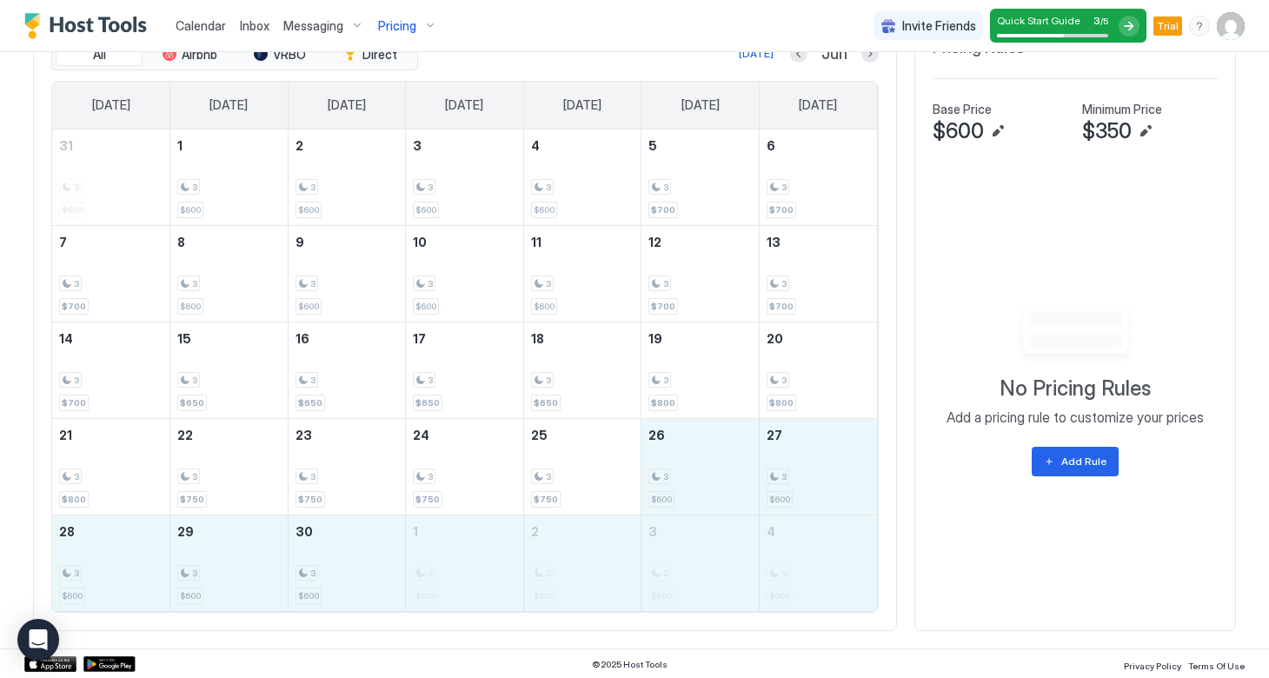
drag, startPoint x: 695, startPoint y: 486, endPoint x: 865, endPoint y: 534, distance: 177.0
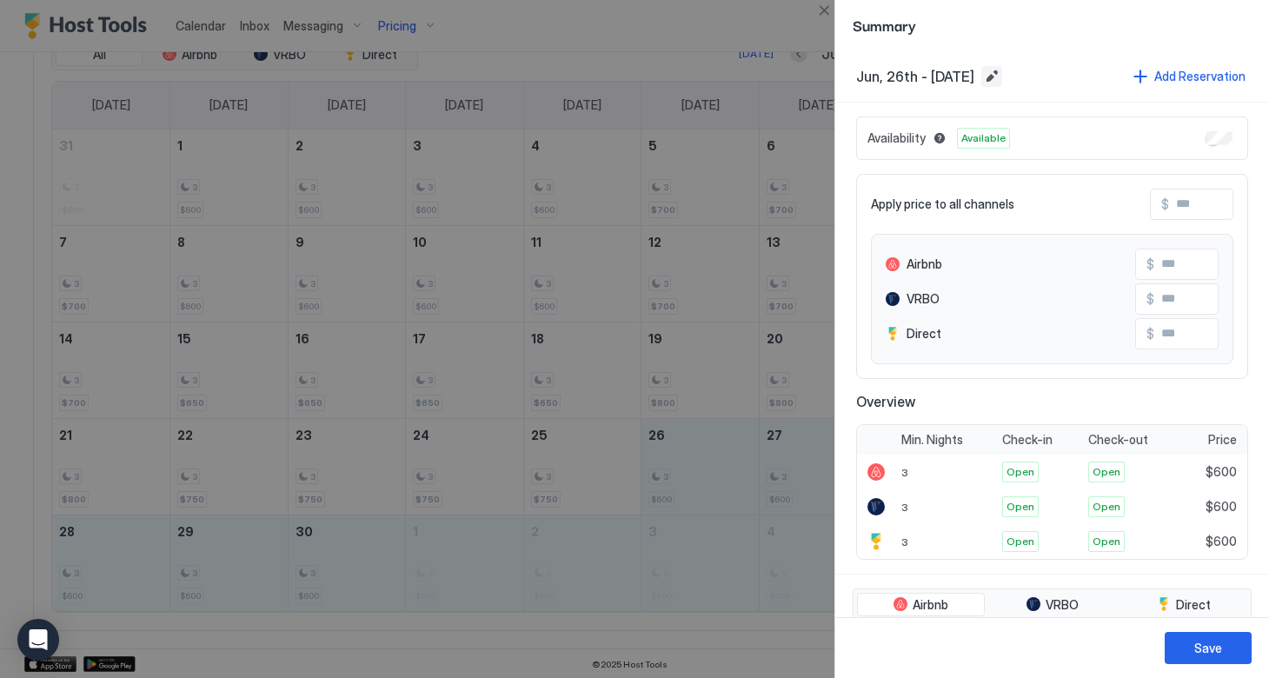
click at [1002, 77] on button "Edit date range" at bounding box center [991, 76] width 21 height 21
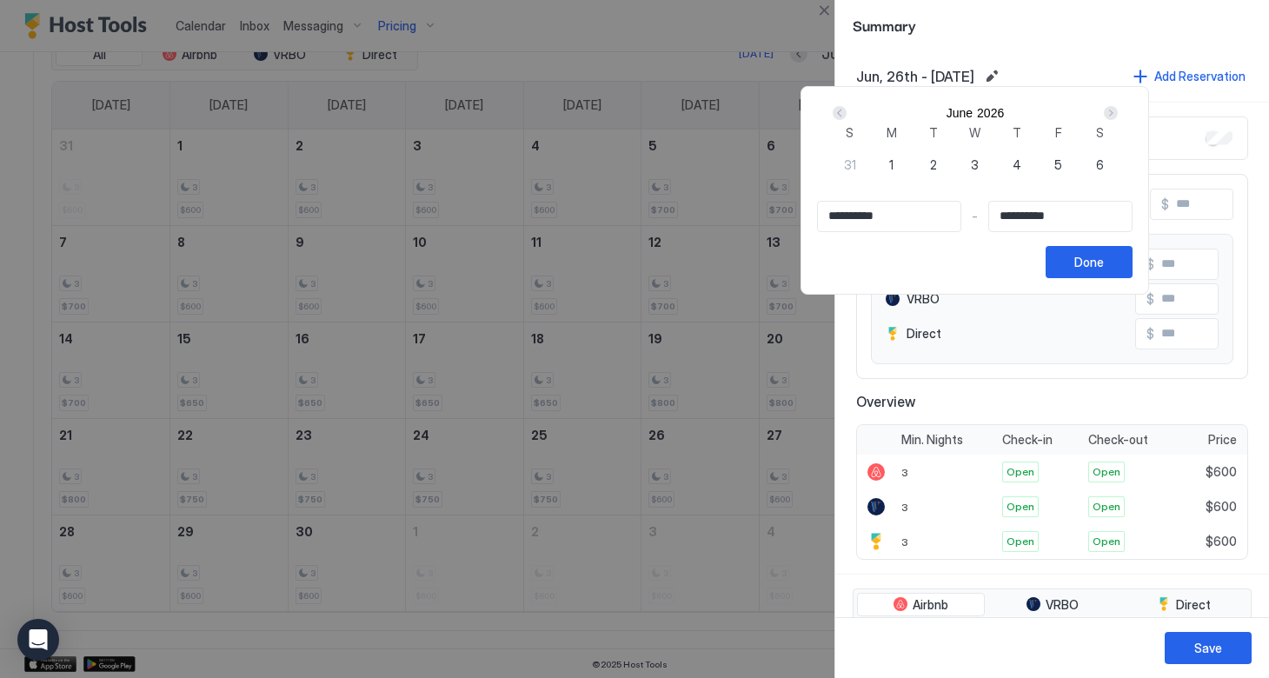
click at [1121, 112] on div "Next" at bounding box center [1111, 113] width 21 height 21
click at [1118, 120] on div "Next" at bounding box center [1111, 113] width 14 height 14
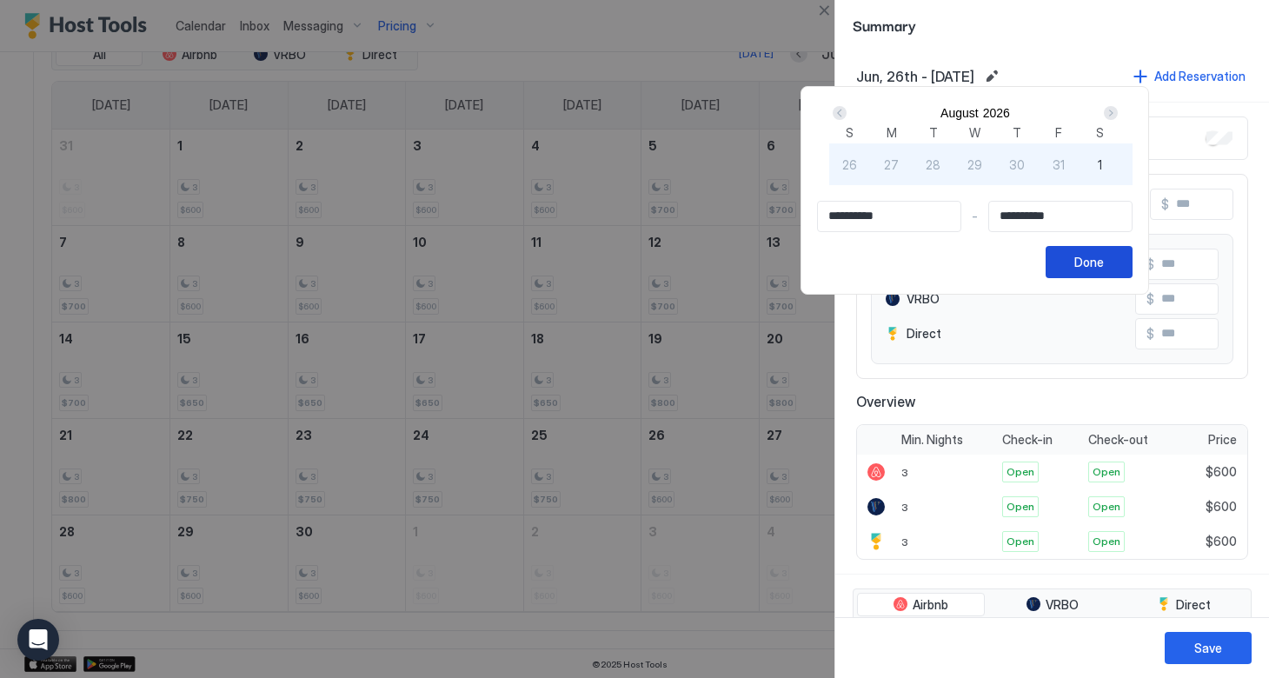
click at [1104, 271] on div "Done" at bounding box center [1090, 262] width 30 height 18
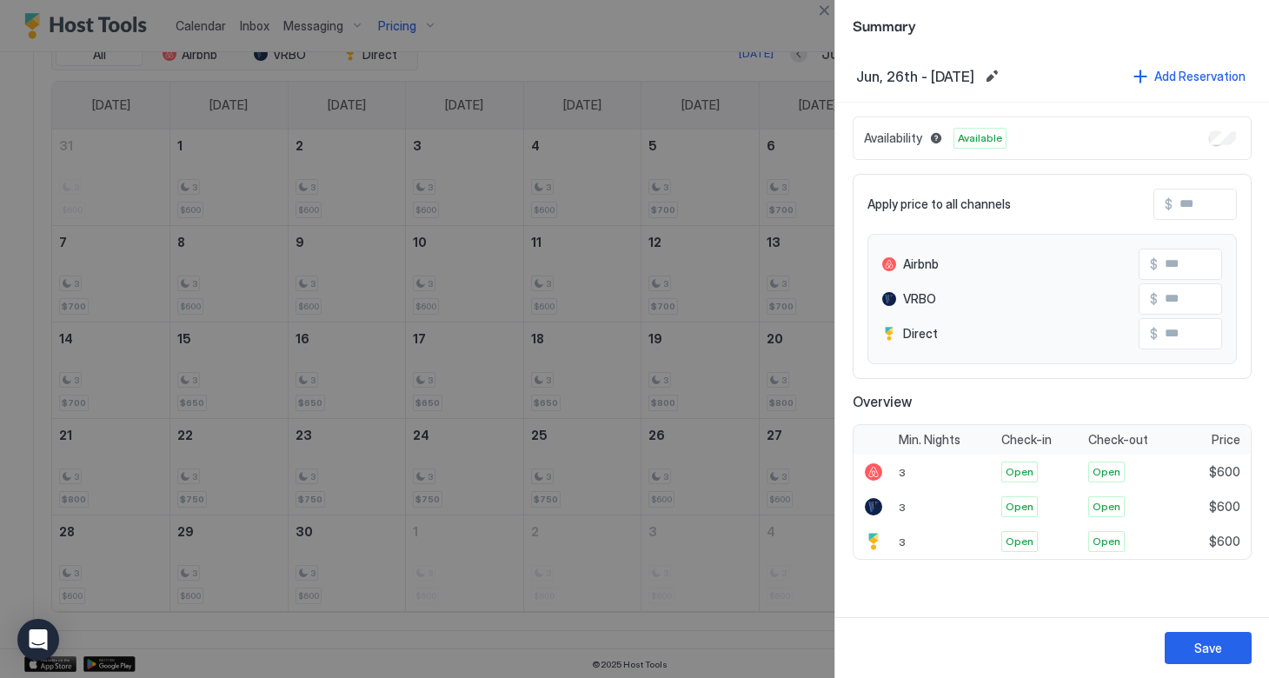
click at [1182, 209] on input "Input Field" at bounding box center [1242, 205] width 139 height 30
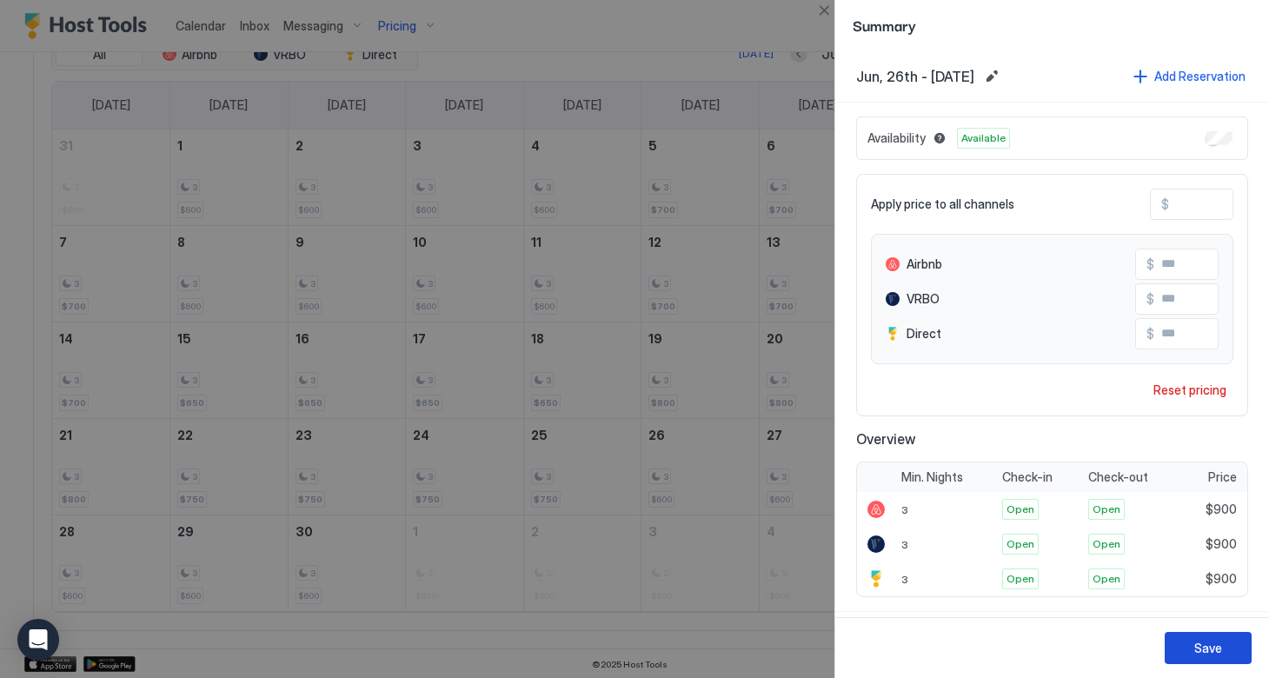
click at [1175, 643] on button "Save" at bounding box center [1208, 648] width 87 height 32
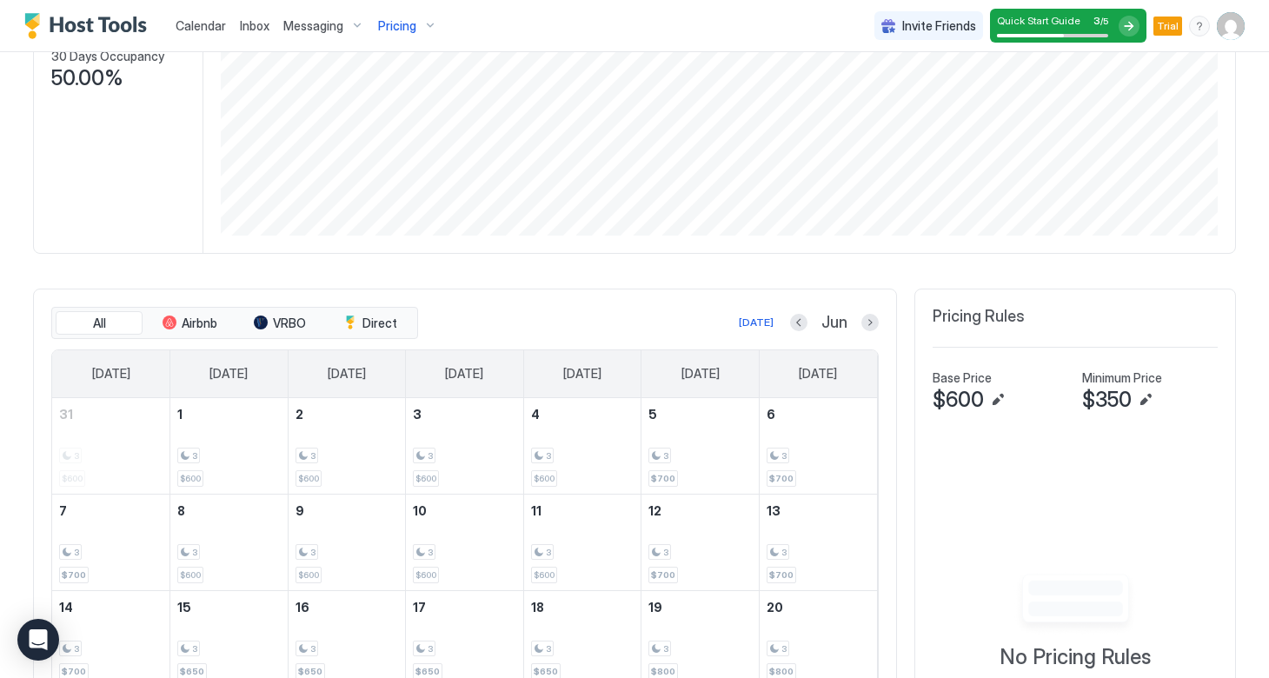
scroll to position [375, 0]
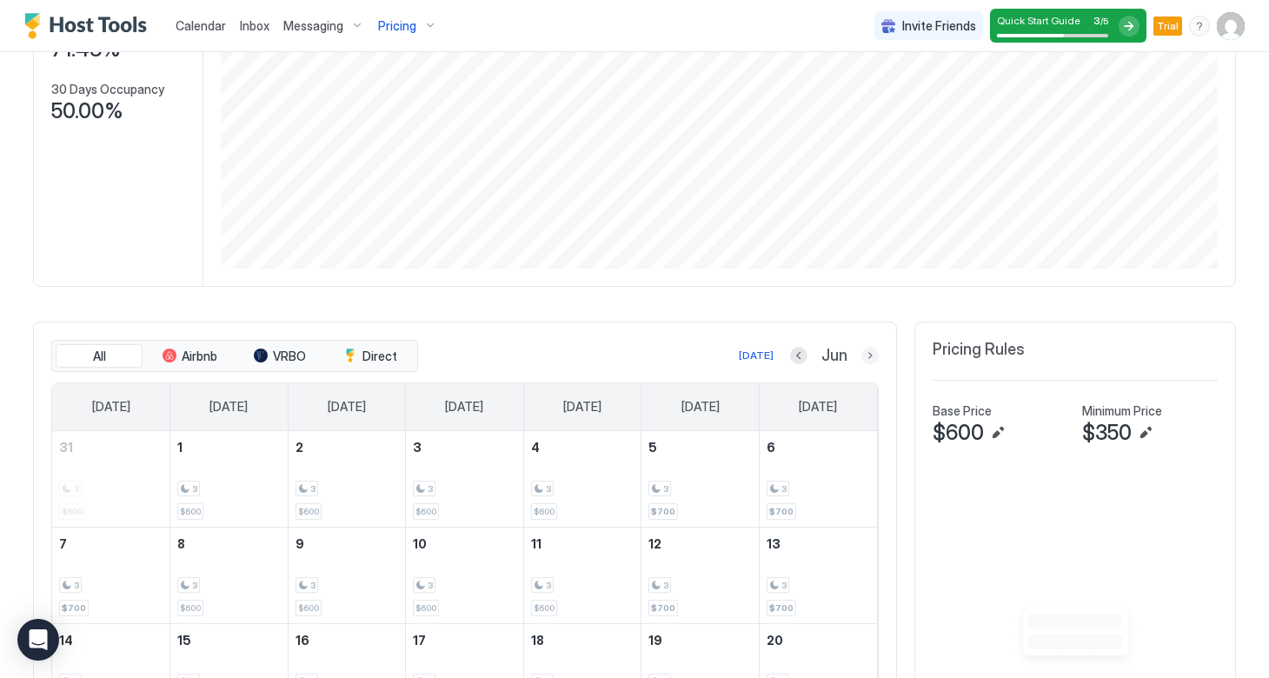
click at [867, 348] on button "Next month" at bounding box center [870, 355] width 17 height 17
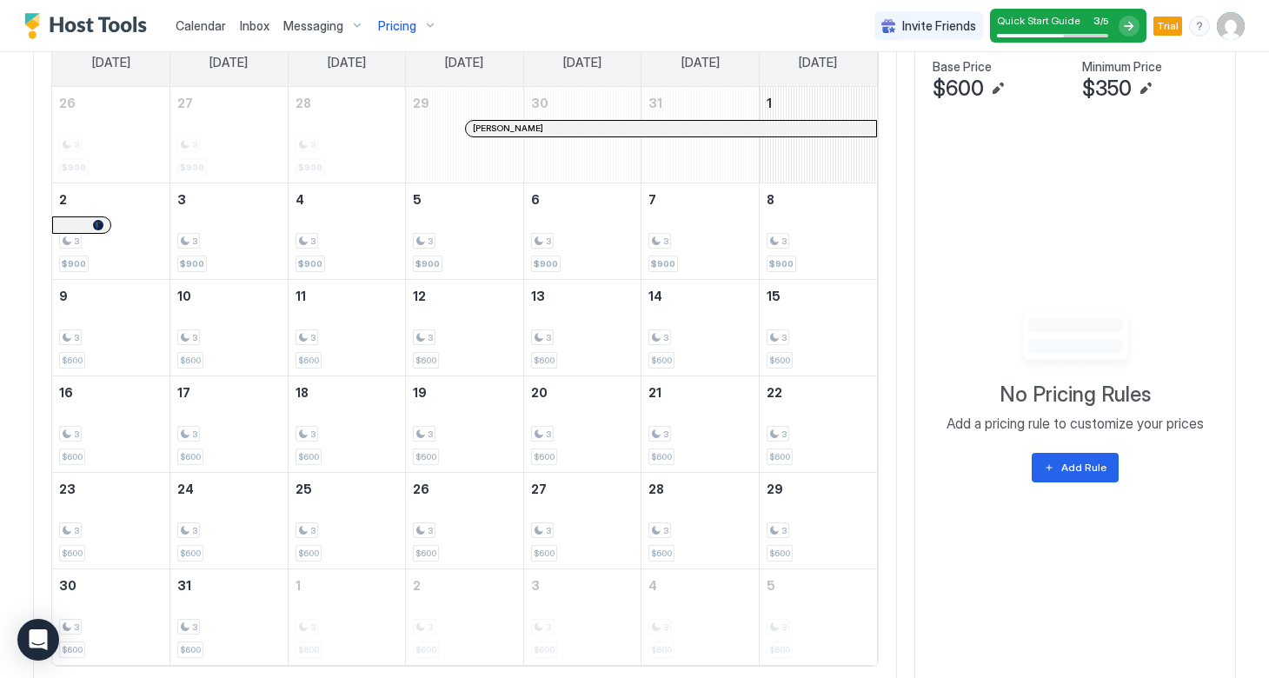
scroll to position [722, 0]
click at [216, 322] on div "3 $600" at bounding box center [228, 325] width 103 height 82
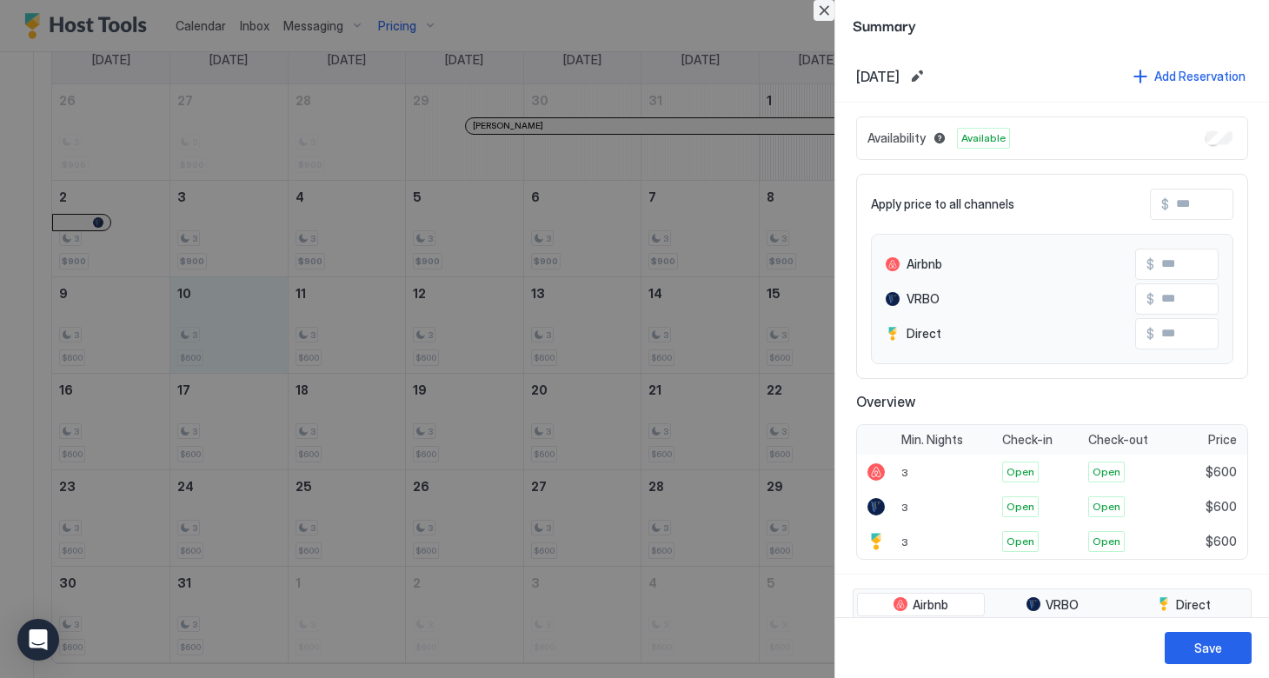
click at [828, 8] on button "Close" at bounding box center [824, 10] width 21 height 21
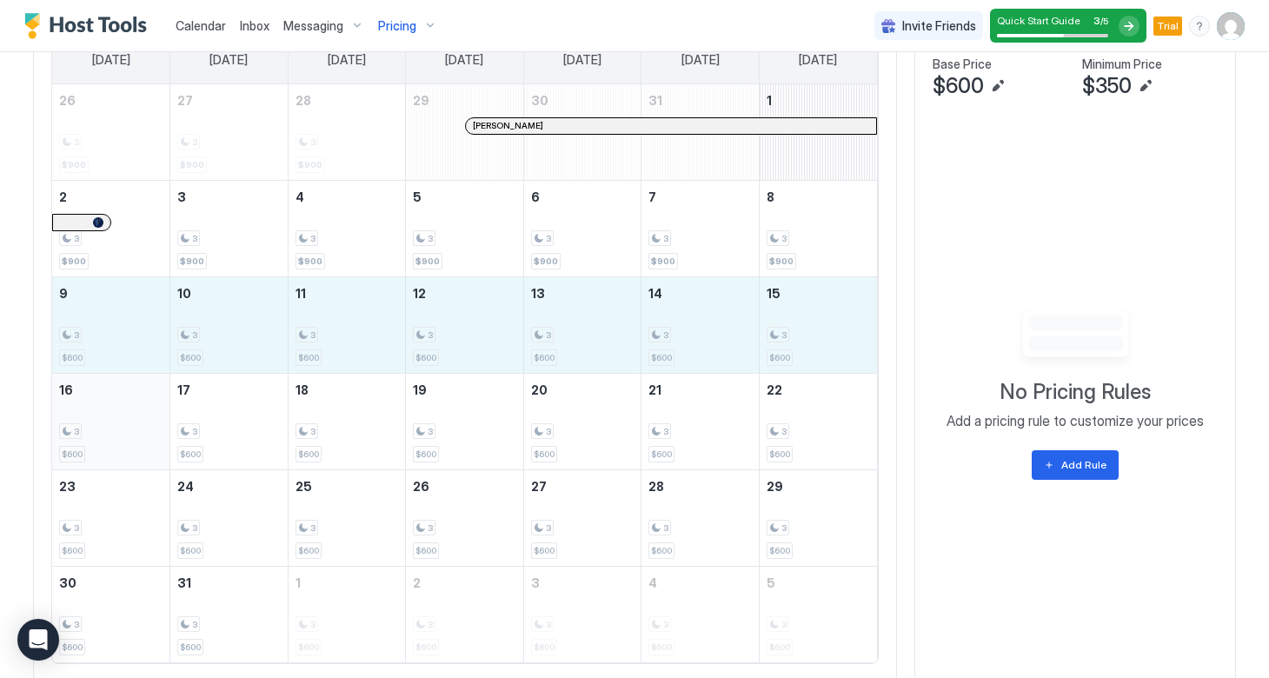
drag, startPoint x: 114, startPoint y: 331, endPoint x: 142, endPoint y: 431, distance: 103.8
click at [142, 431] on tbody "26 3 $900 27 3 $900 28 3 $900 29 Trisha Combe 30 31 1 2 3 $900 3 3 $900 4 3 $90…" at bounding box center [464, 373] width 825 height 578
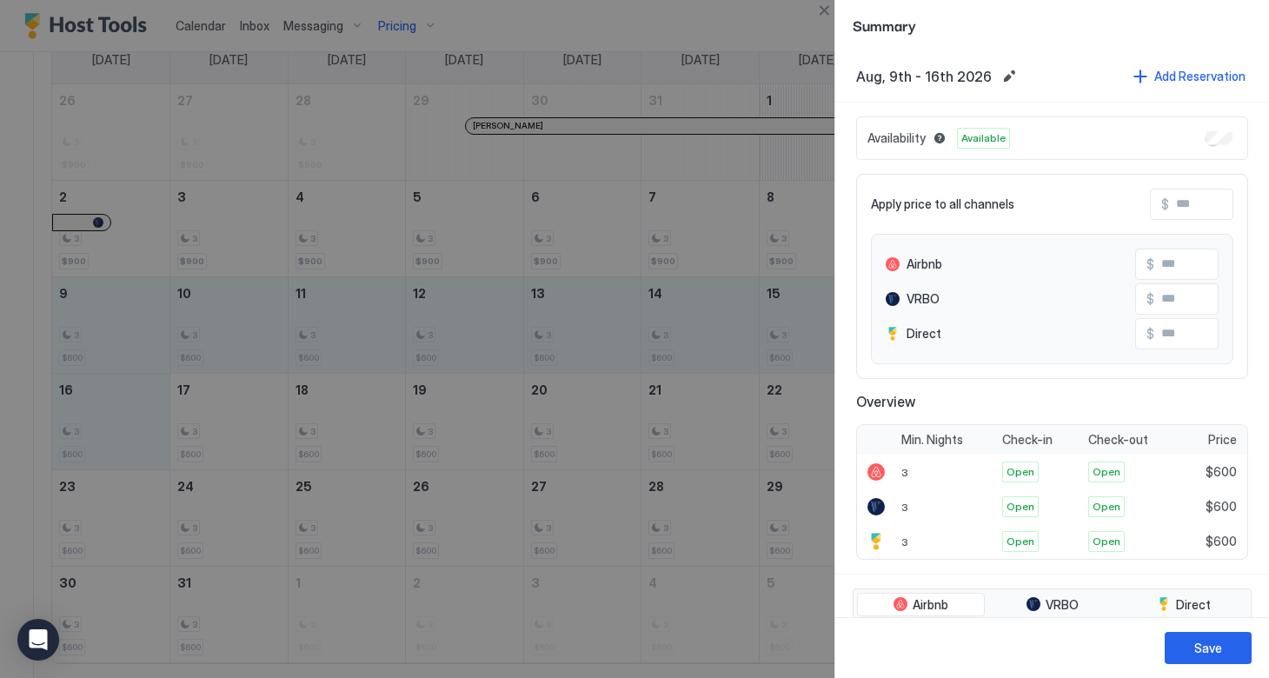
click at [1178, 208] on input "Input Field" at bounding box center [1238, 205] width 139 height 30
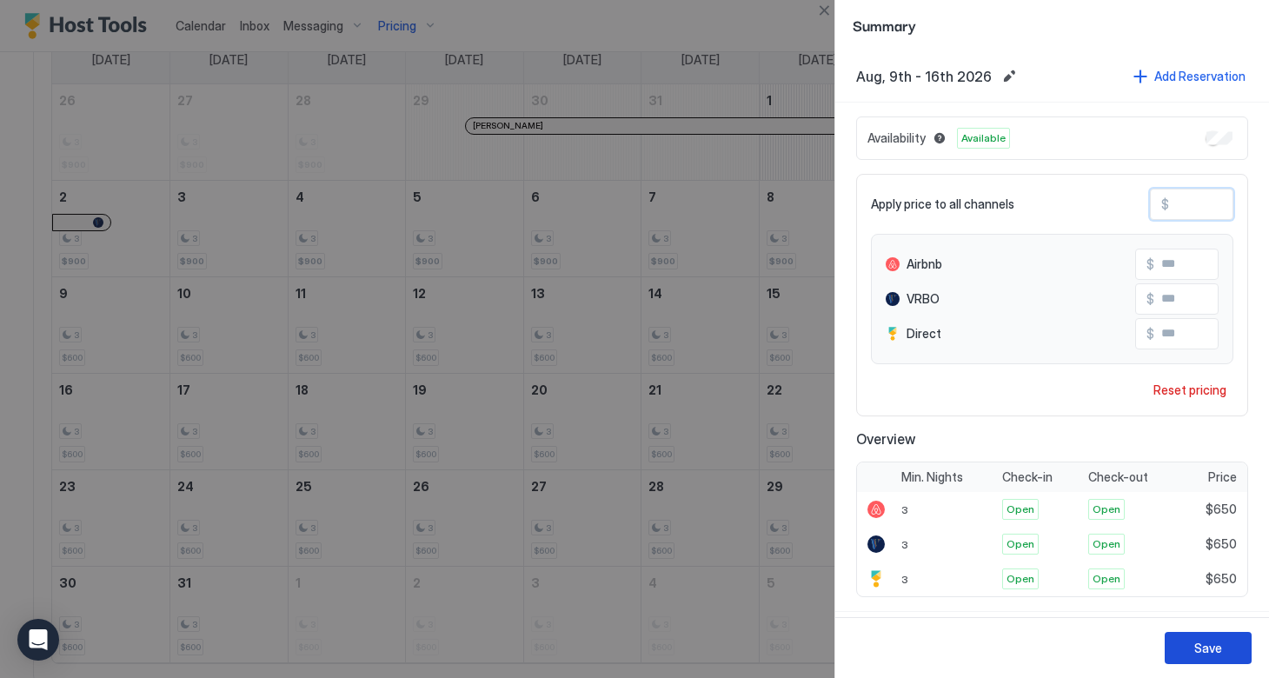
click at [1191, 639] on button "Save" at bounding box center [1208, 648] width 87 height 32
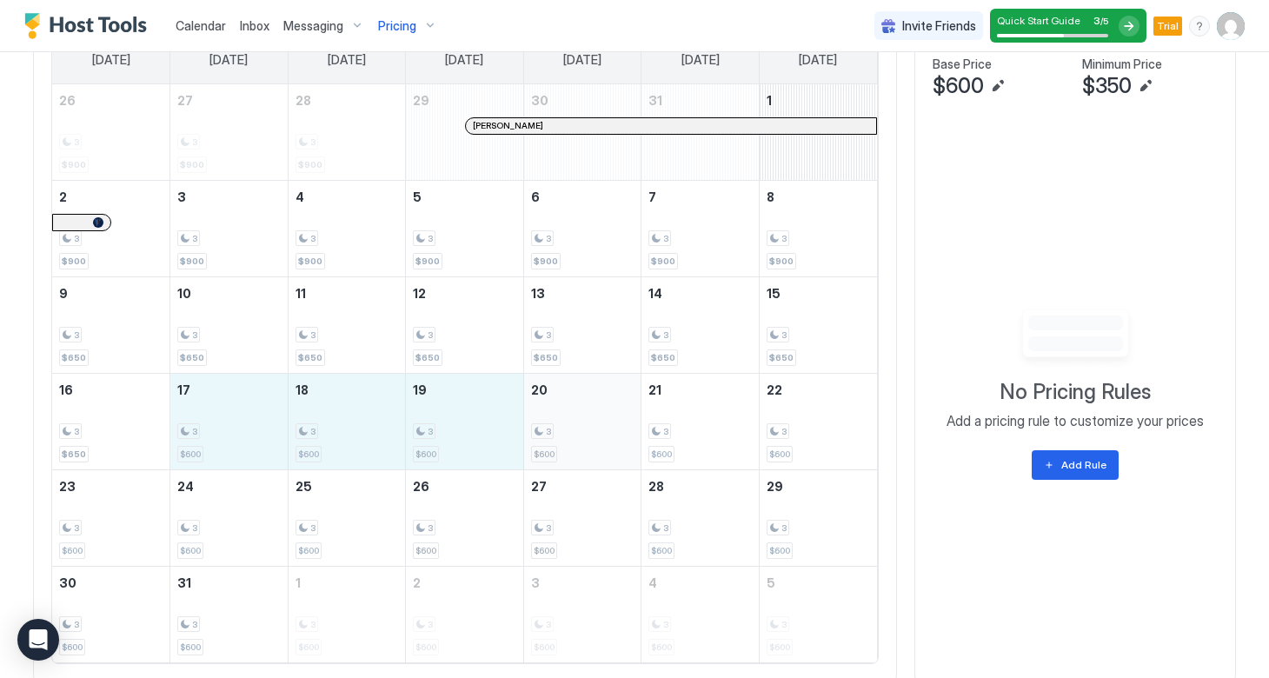
drag, startPoint x: 193, startPoint y: 433, endPoint x: 541, endPoint y: 443, distance: 347.9
click at [541, 443] on tr "16 3 $650 17 3 $600 18 3 $600 19 3 $600 20 3 $600 21 3 $600 22 3 $600" at bounding box center [464, 421] width 825 height 96
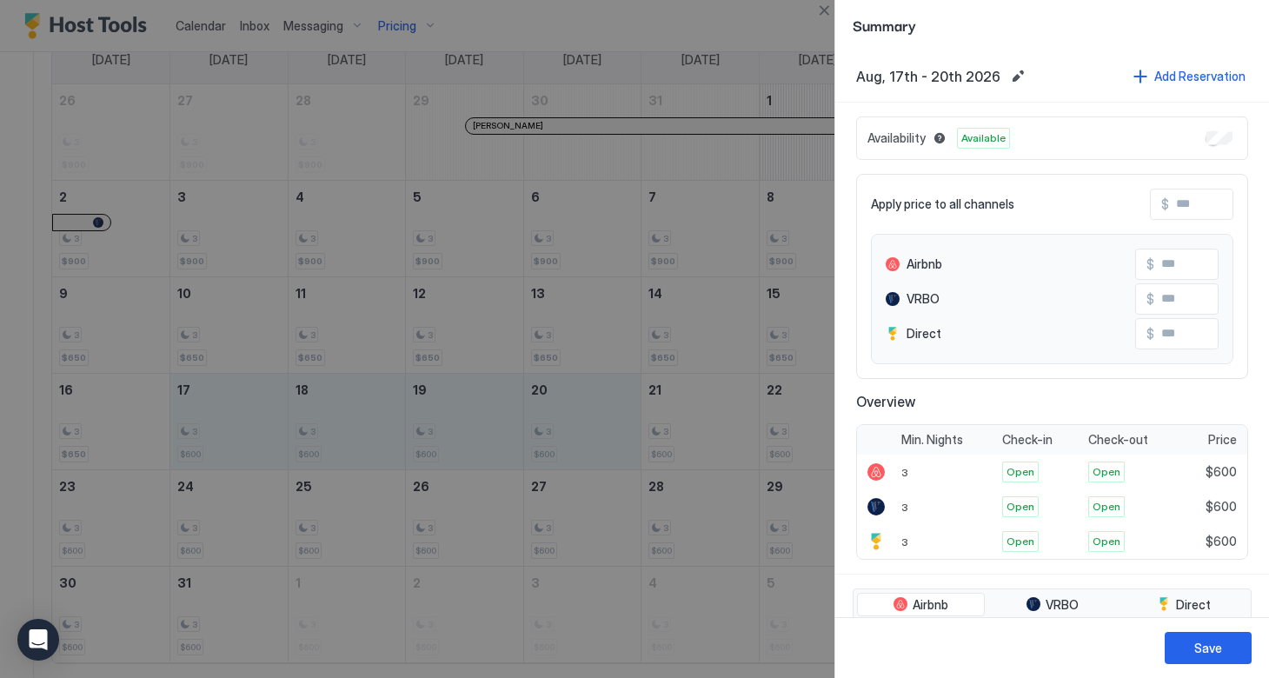
click at [1162, 196] on span "$" at bounding box center [1165, 204] width 8 height 16
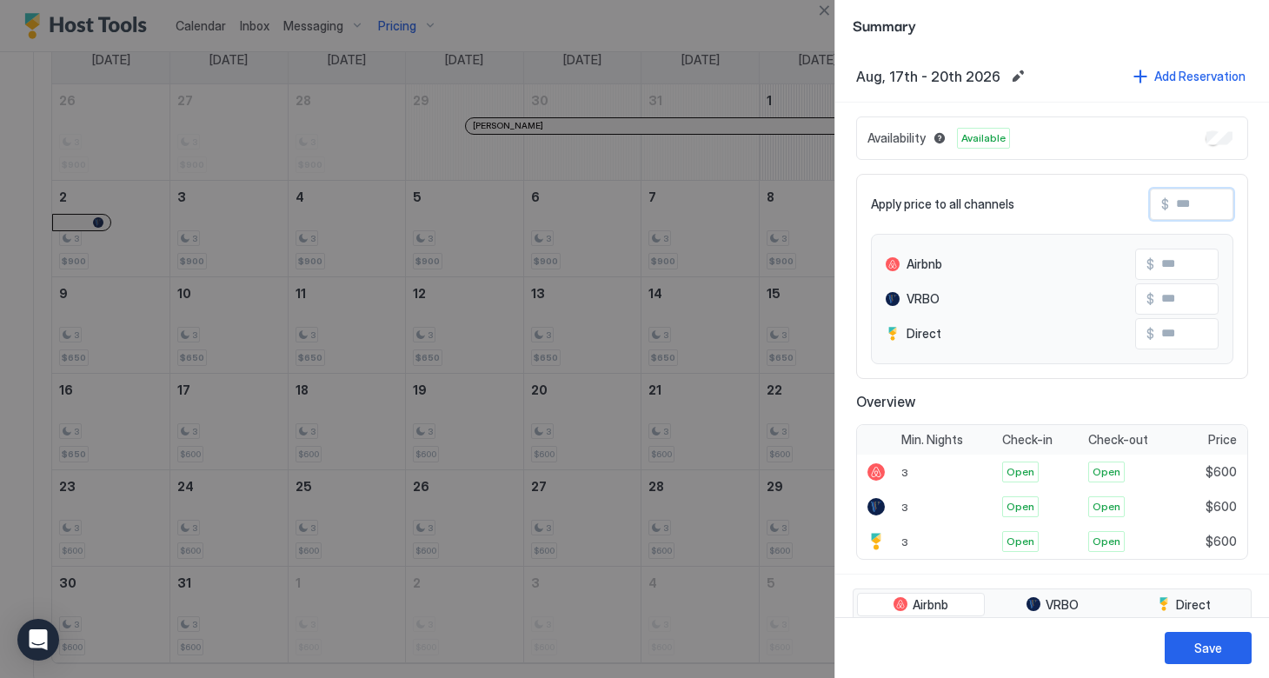
click at [1181, 198] on input "Input Field" at bounding box center [1238, 205] width 139 height 30
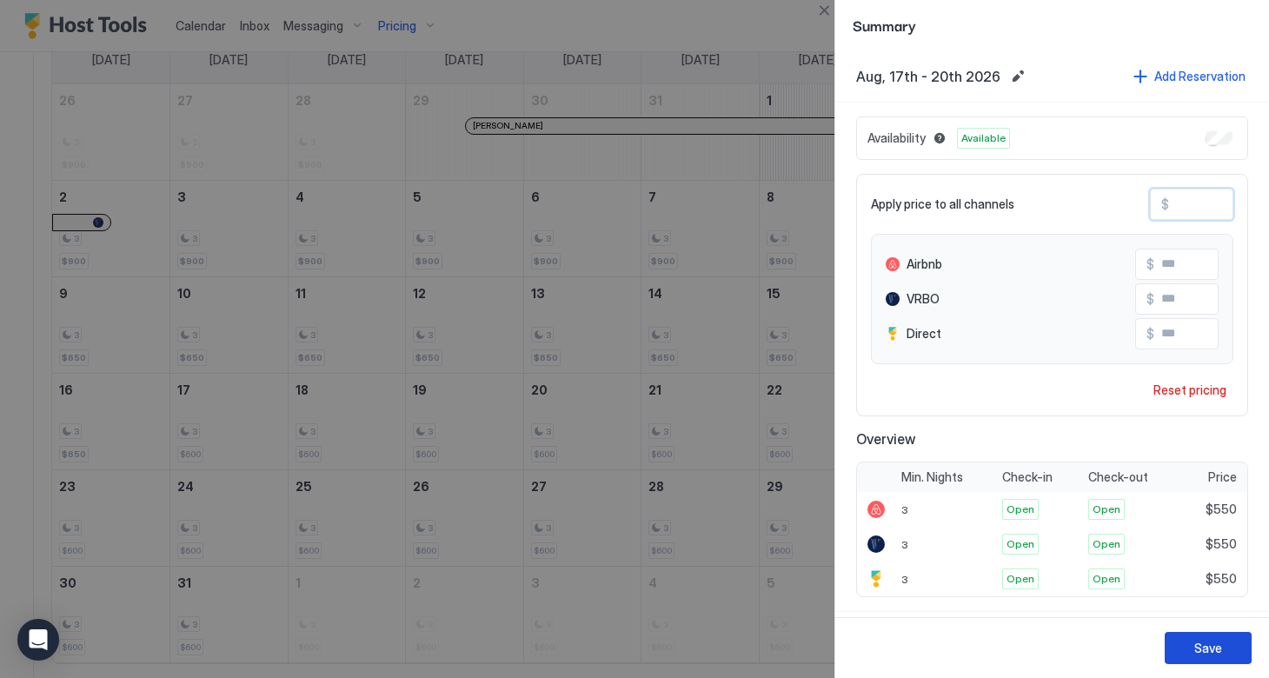
click at [1182, 650] on button "Save" at bounding box center [1208, 648] width 87 height 32
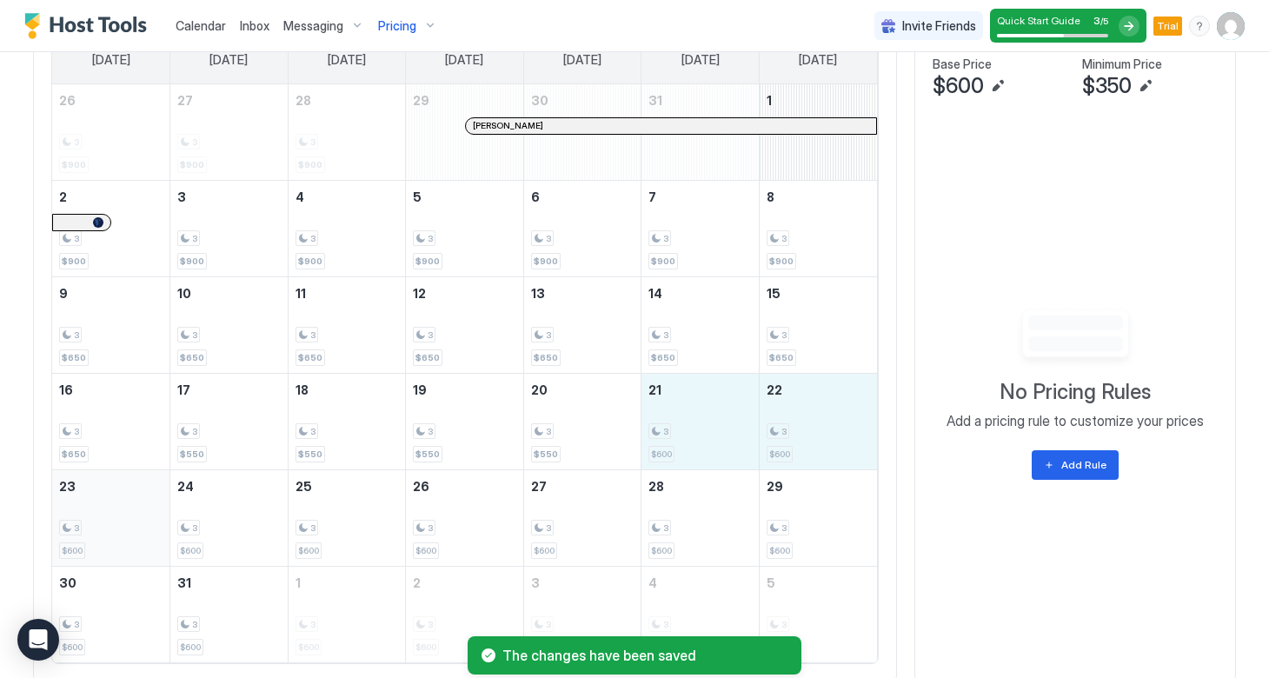
drag, startPoint x: 680, startPoint y: 437, endPoint x: 98, endPoint y: 529, distance: 588.8
click at [98, 529] on tbody "26 3 $900 27 3 $900 28 3 $900 29 Trisha Combe 30 31 1 2 3 $900 3 3 $900 4 3 $90…" at bounding box center [464, 373] width 825 height 578
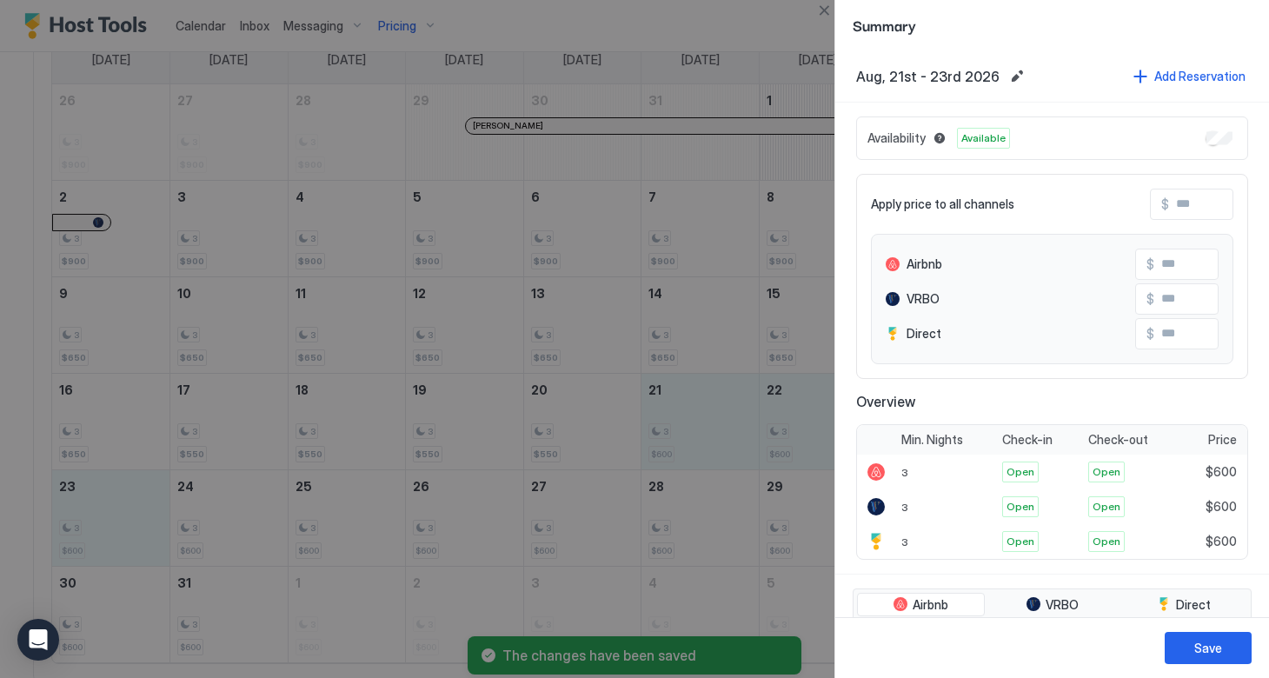
click at [1183, 202] on input "Input Field" at bounding box center [1238, 205] width 139 height 30
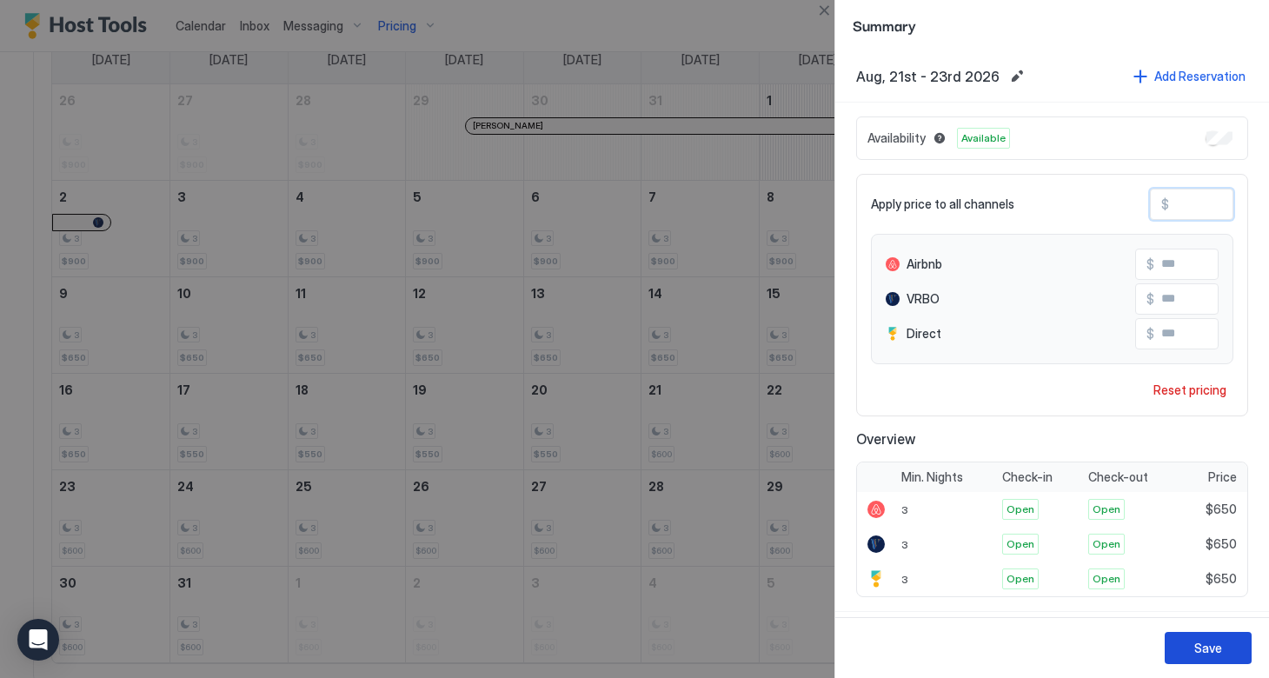
click at [1216, 649] on div "Save" at bounding box center [1208, 648] width 28 height 18
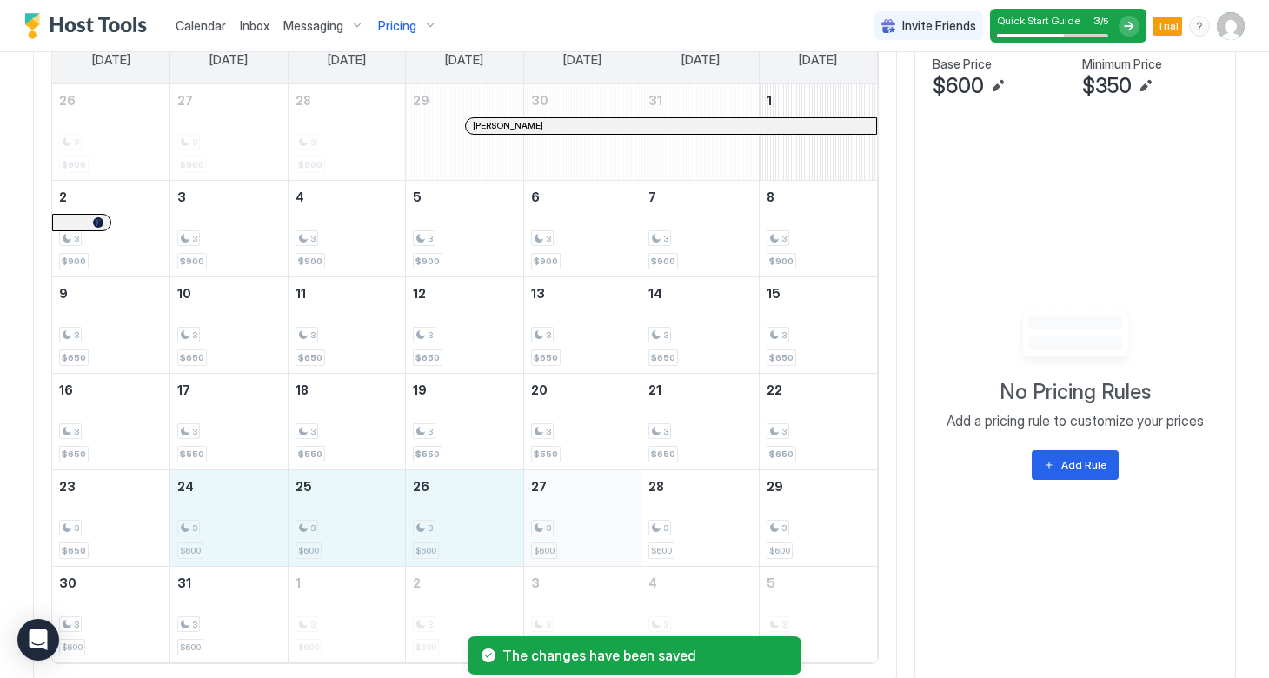
drag, startPoint x: 236, startPoint y: 532, endPoint x: 589, endPoint y: 519, distance: 352.3
click at [589, 519] on tr "23 3 $650 24 3 $600 25 3 $600 26 3 $600 27 3 $600 28 3 $600 29 3 $600" at bounding box center [464, 517] width 825 height 96
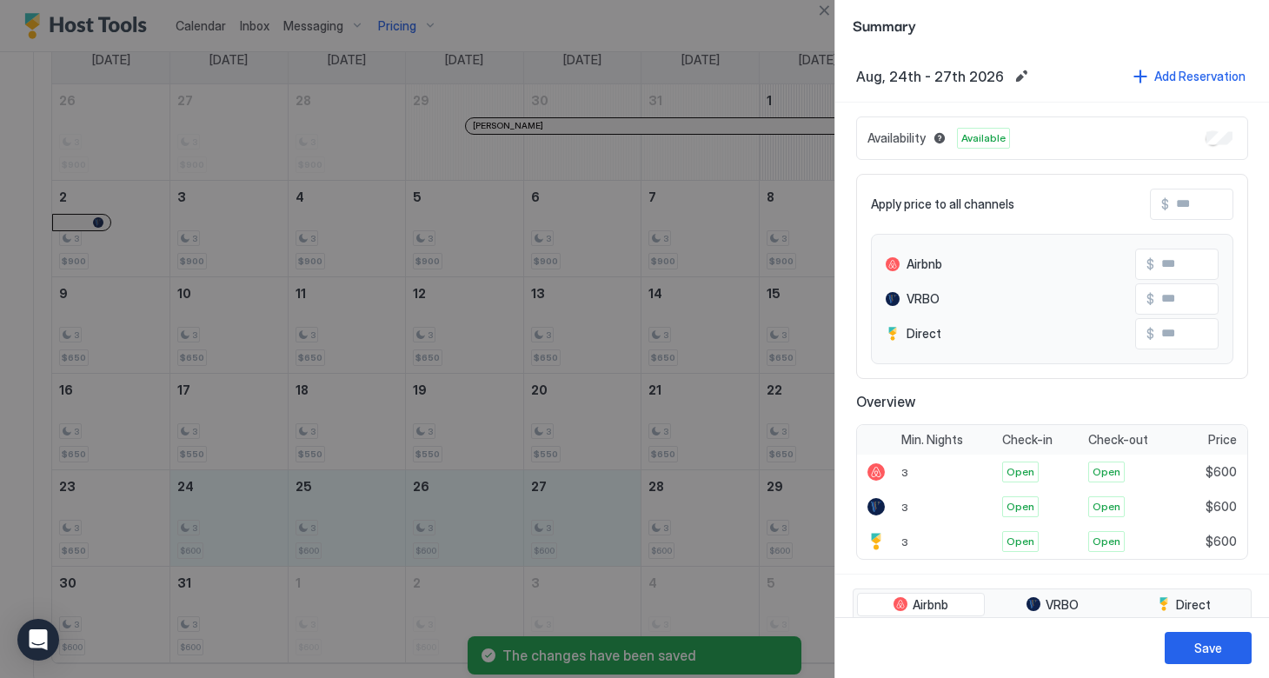
click at [1169, 209] on input "Input Field" at bounding box center [1238, 205] width 139 height 30
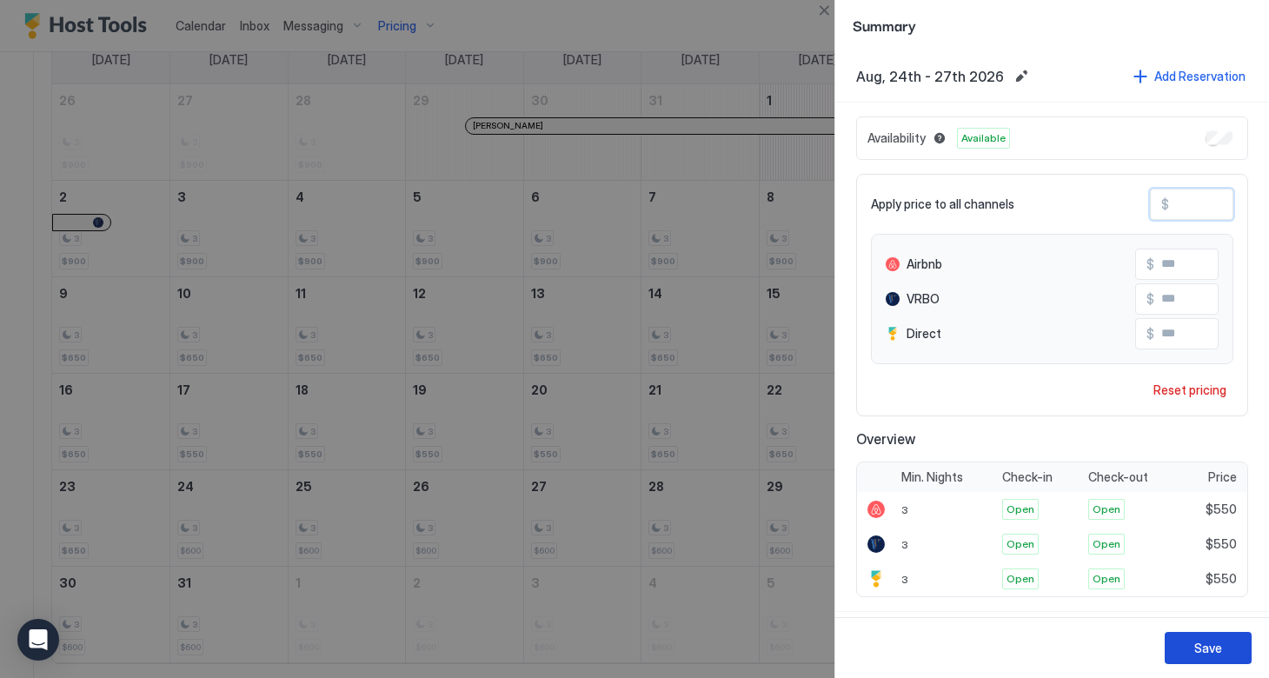
click at [1195, 642] on div "Save" at bounding box center [1208, 648] width 28 height 18
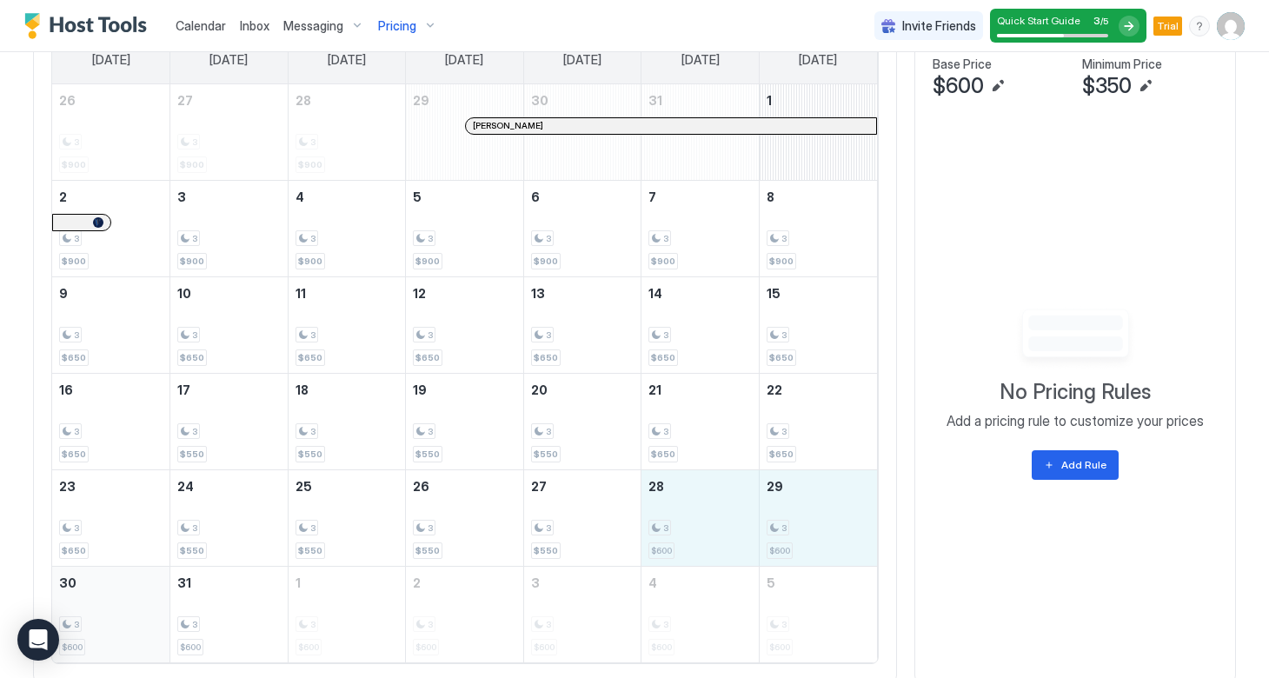
drag, startPoint x: 680, startPoint y: 520, endPoint x: 161, endPoint y: 593, distance: 524.1
click at [161, 594] on tbody "26 3 $900 27 3 $900 28 3 $900 29 Trisha Combe 30 31 1 2 3 $900 3 3 $900 4 3 $90…" at bounding box center [464, 373] width 825 height 578
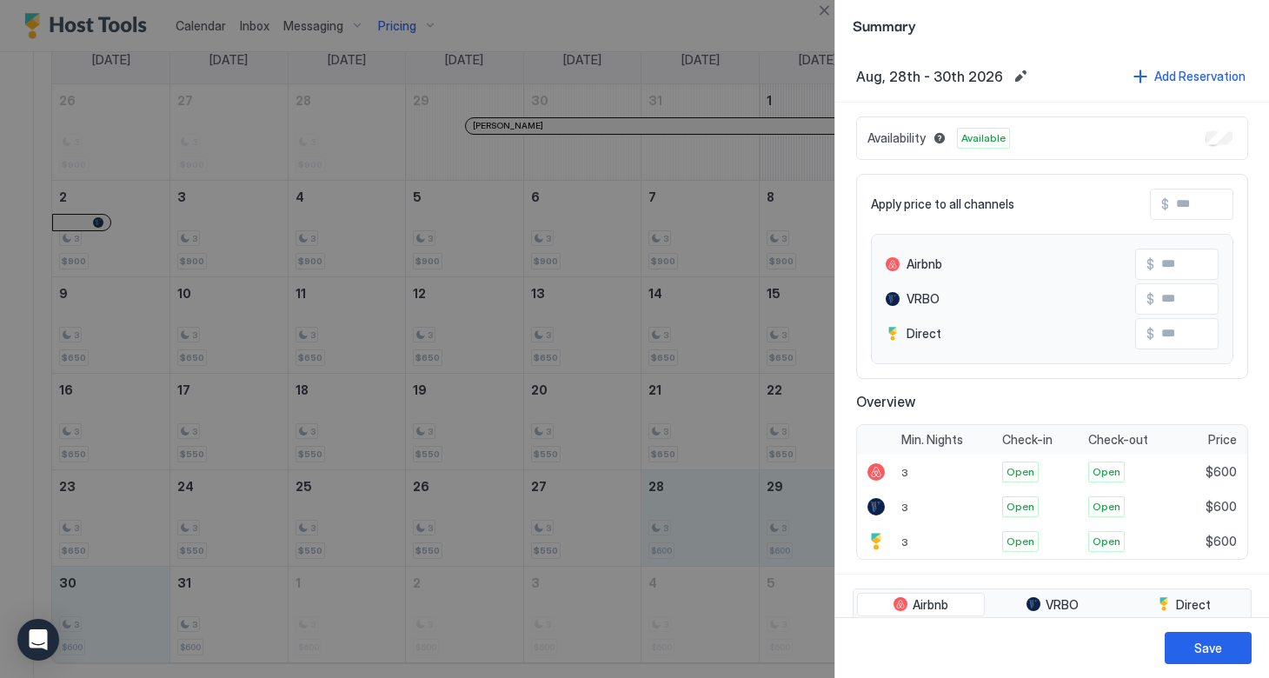
click at [1171, 206] on input "Input Field" at bounding box center [1238, 205] width 139 height 30
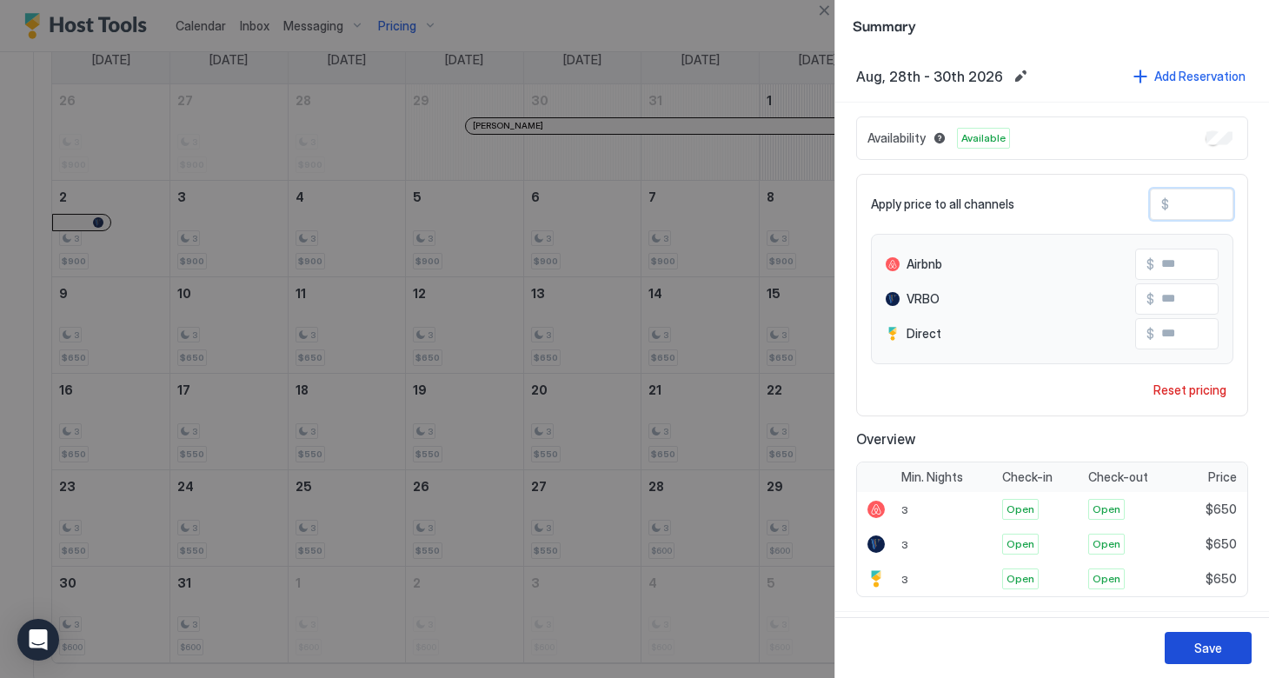
click at [1208, 653] on div "Save" at bounding box center [1208, 648] width 28 height 18
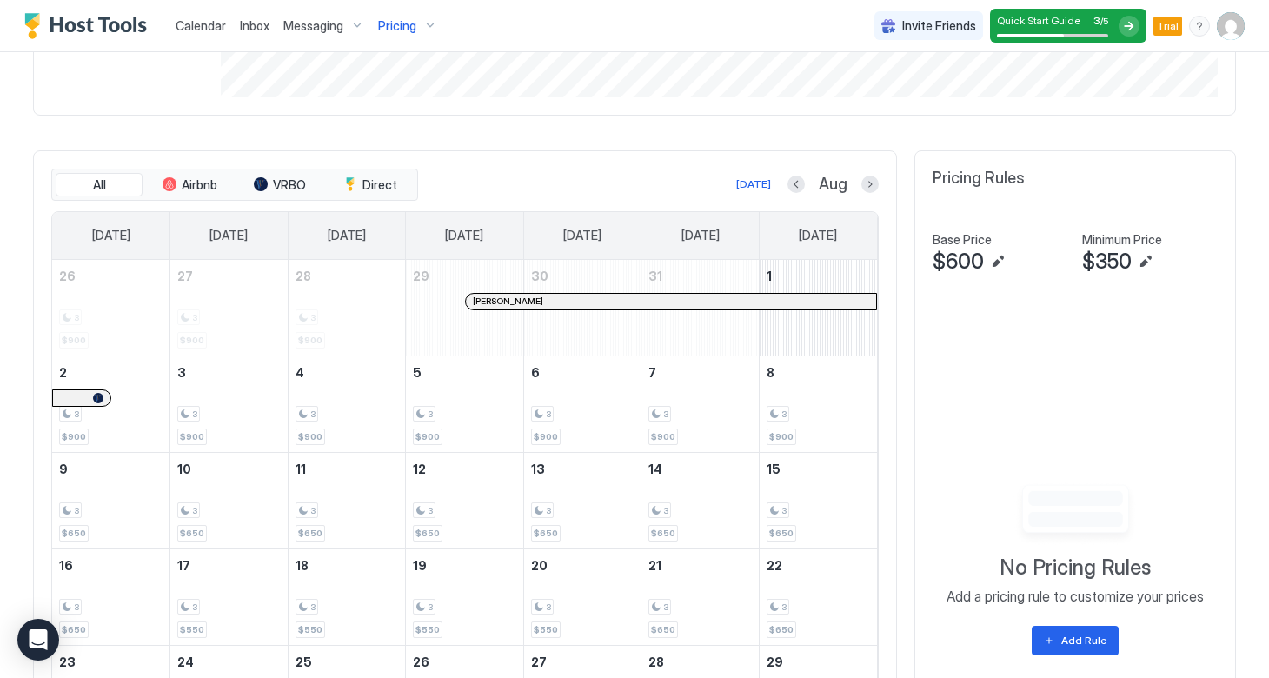
scroll to position [529, 0]
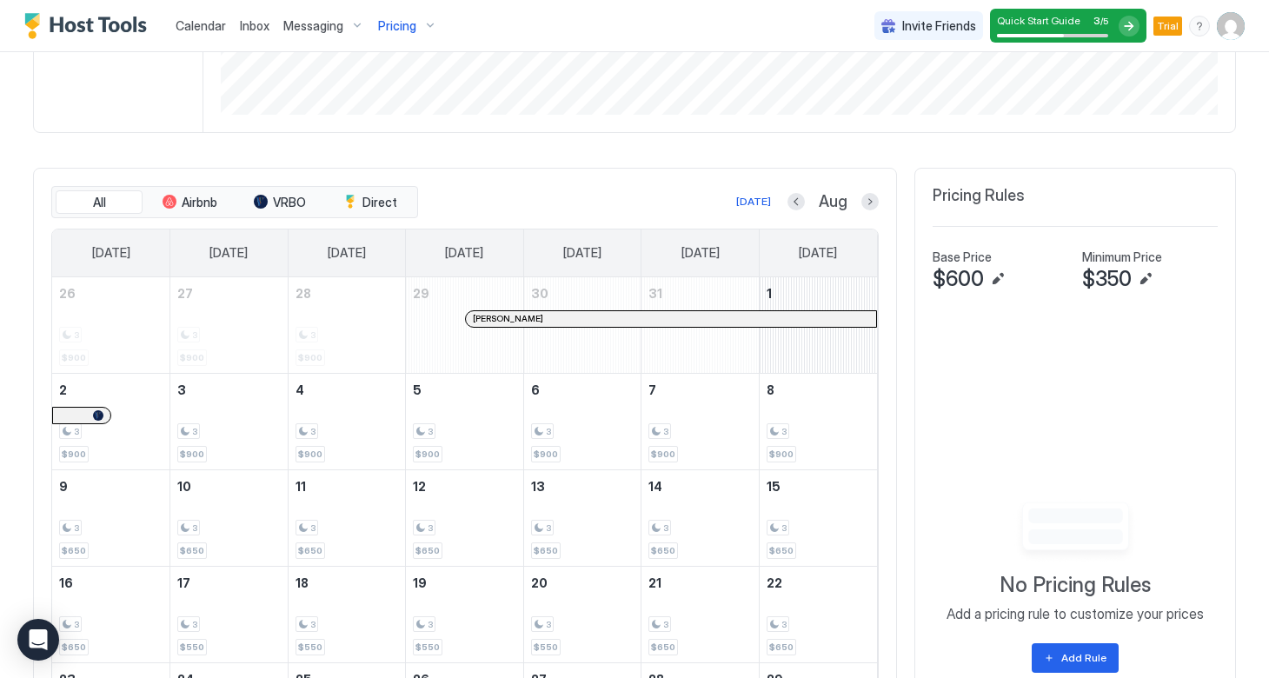
click at [864, 202] on button "Next month" at bounding box center [870, 201] width 17 height 17
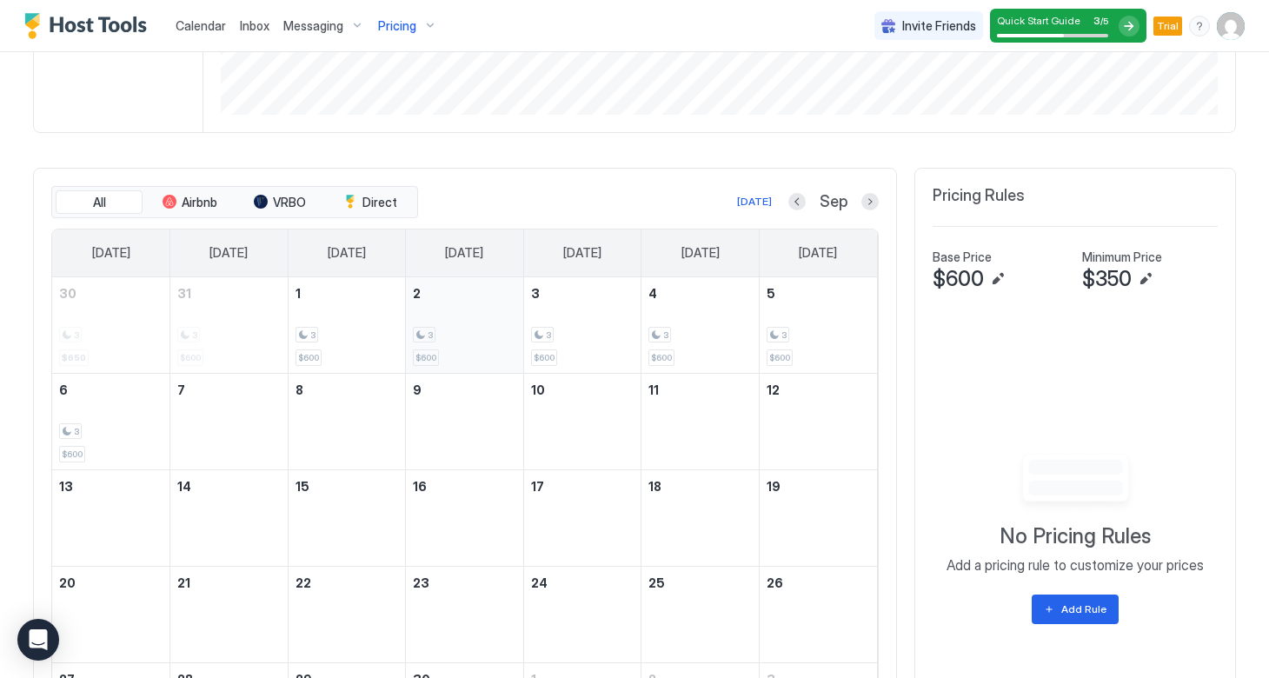
scroll to position [569, 0]
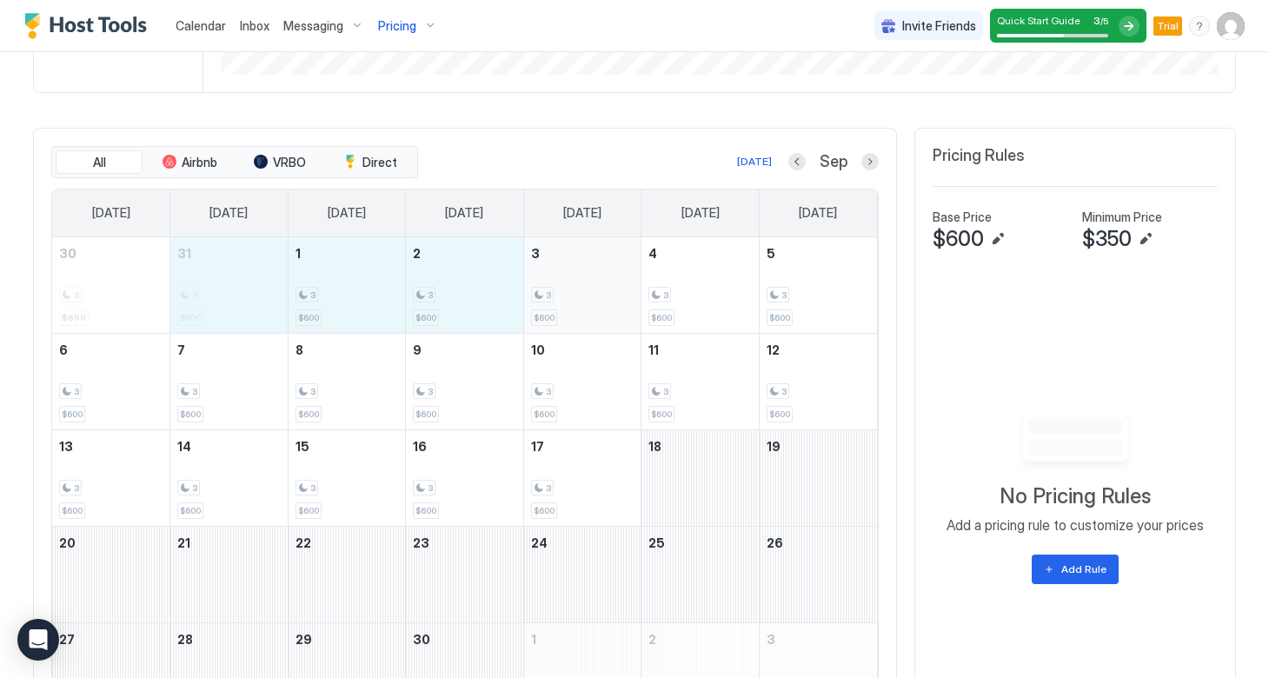
drag, startPoint x: 224, startPoint y: 270, endPoint x: 572, endPoint y: 289, distance: 348.3
click at [572, 290] on tr "30 3 $650 31 3 $600 1 3 $600 2 3 $600 3 3 $600 4 3 $600 5 3 $600" at bounding box center [464, 285] width 825 height 96
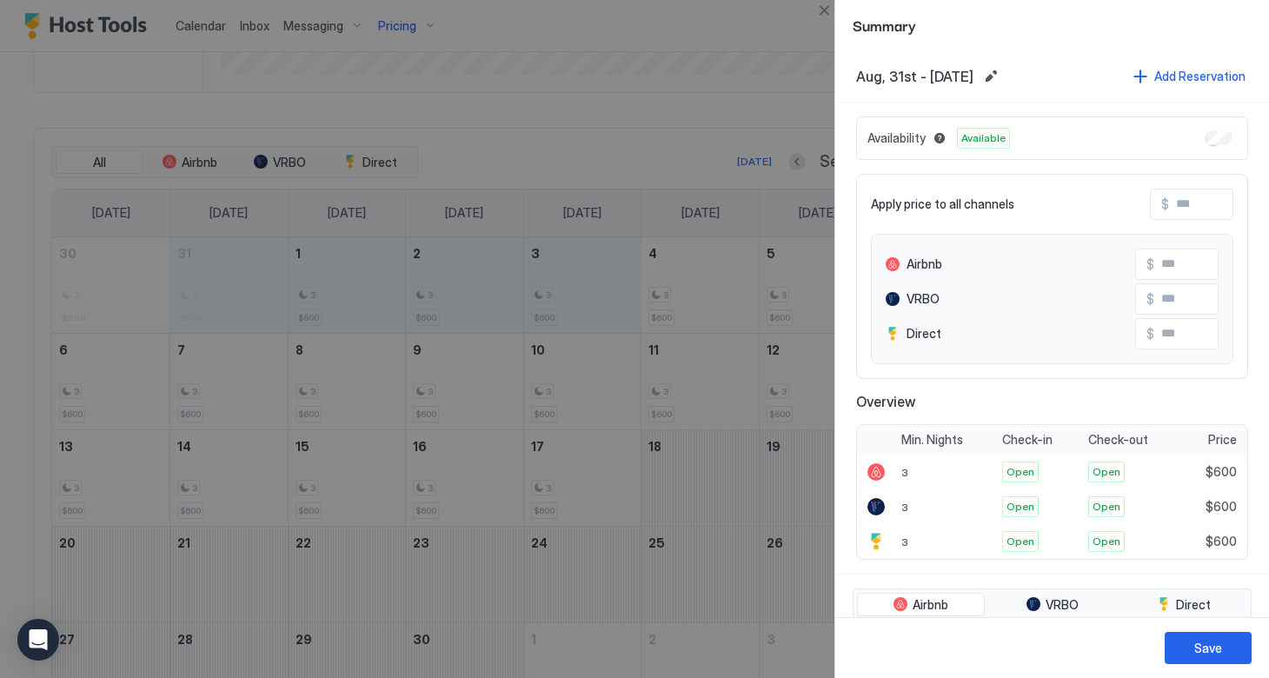
click at [1180, 210] on input "Input Field" at bounding box center [1238, 205] width 139 height 30
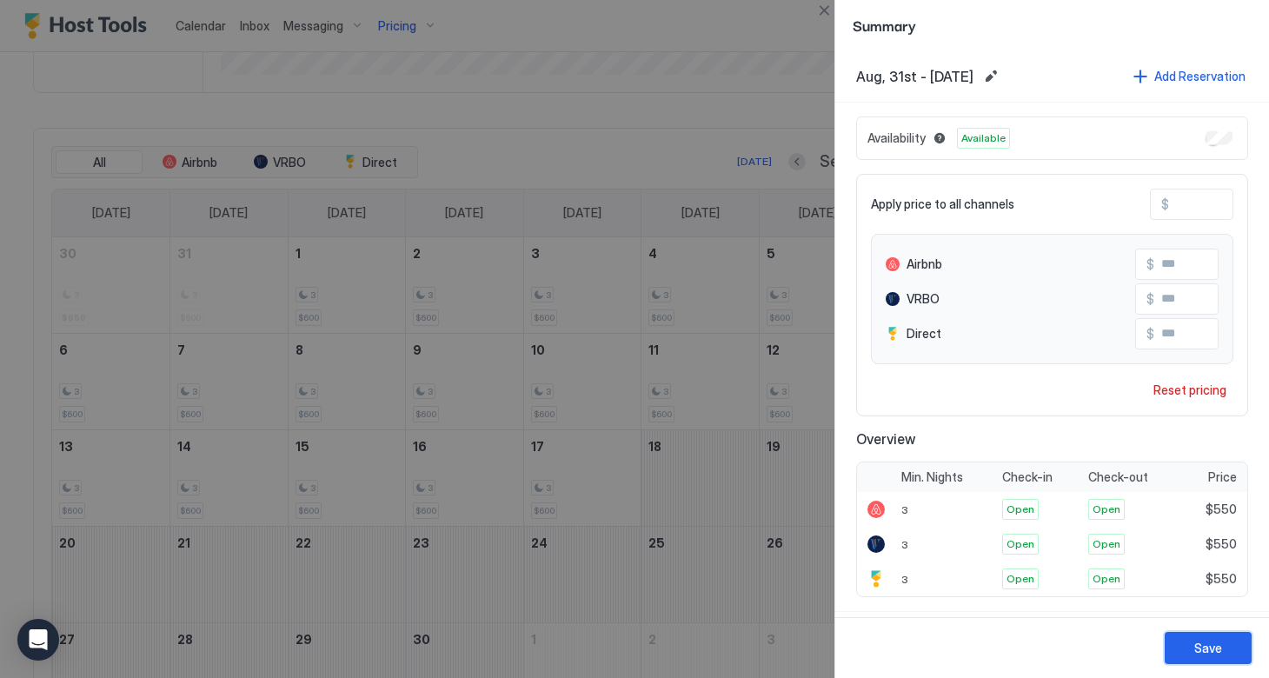
click at [1193, 653] on button "Save" at bounding box center [1208, 648] width 87 height 32
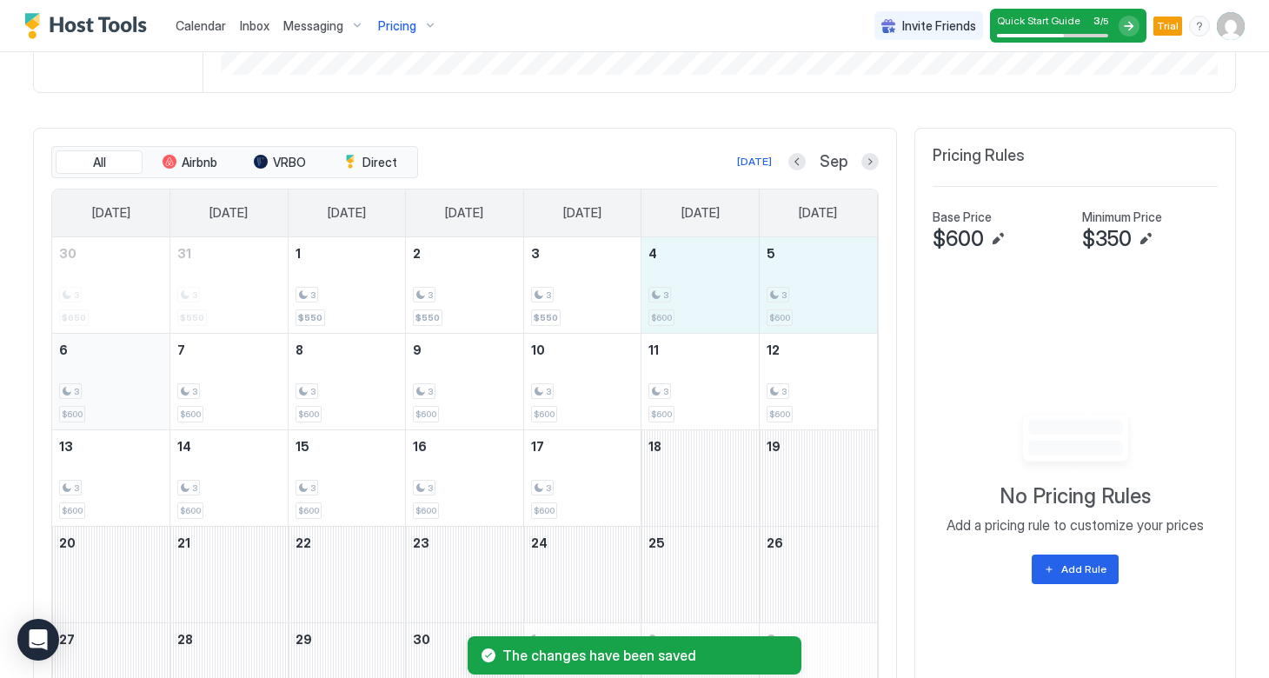
drag, startPoint x: 710, startPoint y: 297, endPoint x: 132, endPoint y: 369, distance: 582.5
click at [132, 369] on tbody "30 3 $650 31 3 $550 1 3 $550 2 3 $550 3 3 $550 4 3 $600 5 3 $600 6 3 $600 7 3 $…" at bounding box center [464, 478] width 825 height 482
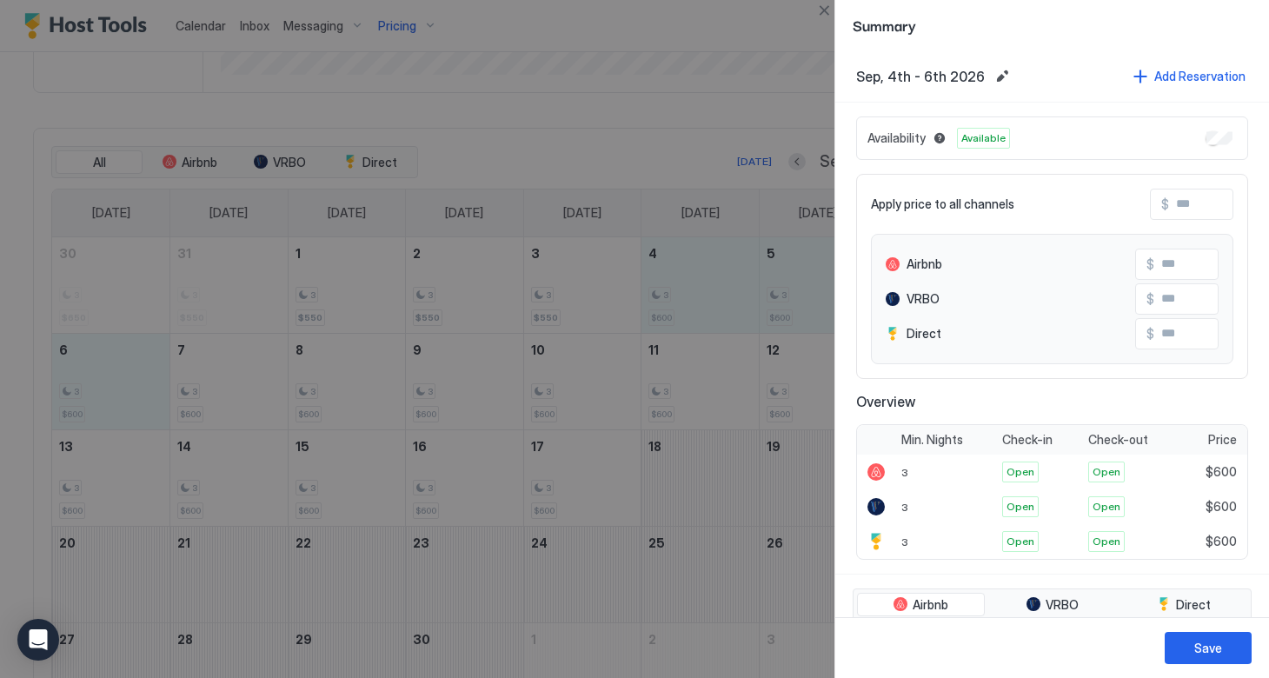
click at [1179, 210] on input "Input Field" at bounding box center [1238, 205] width 139 height 30
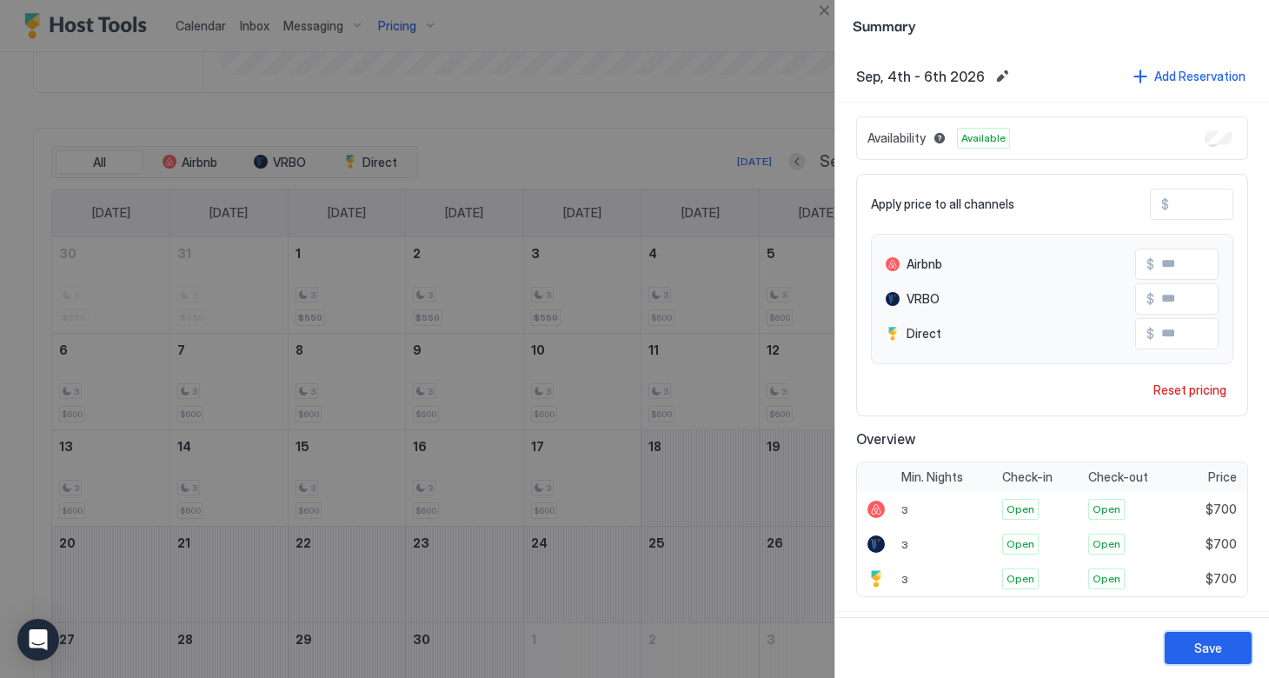
click at [1194, 643] on div "Save" at bounding box center [1208, 648] width 28 height 18
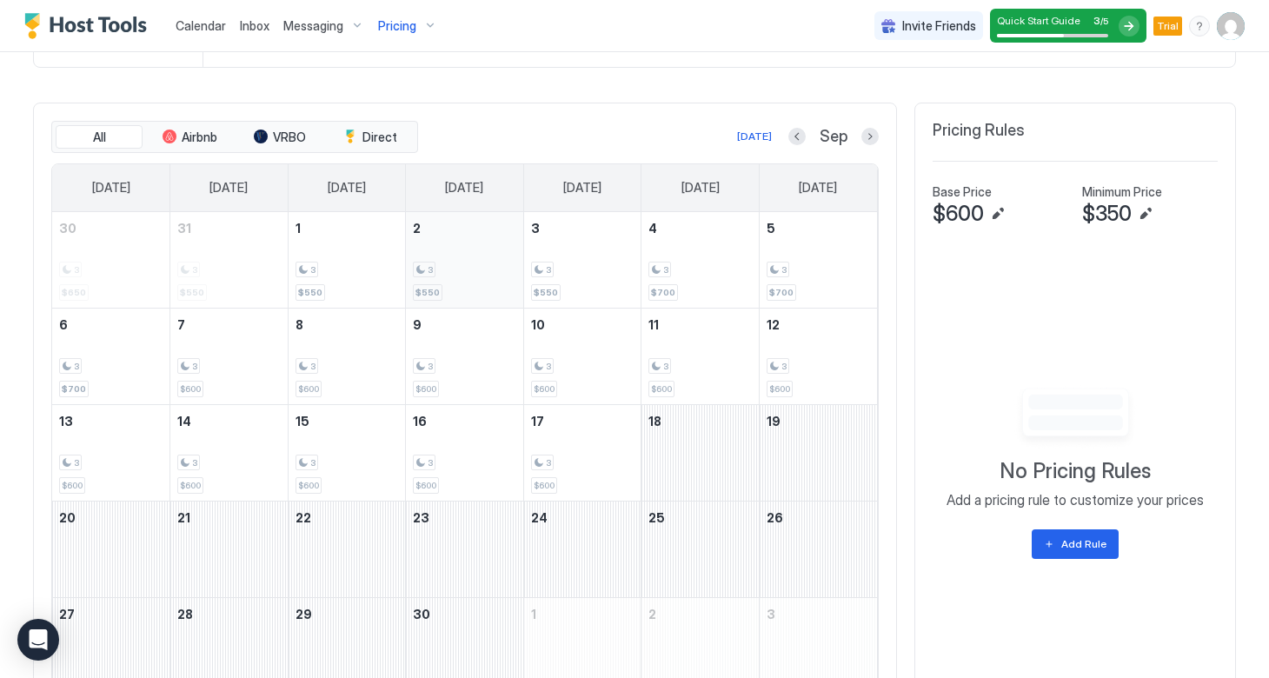
scroll to position [596, 0]
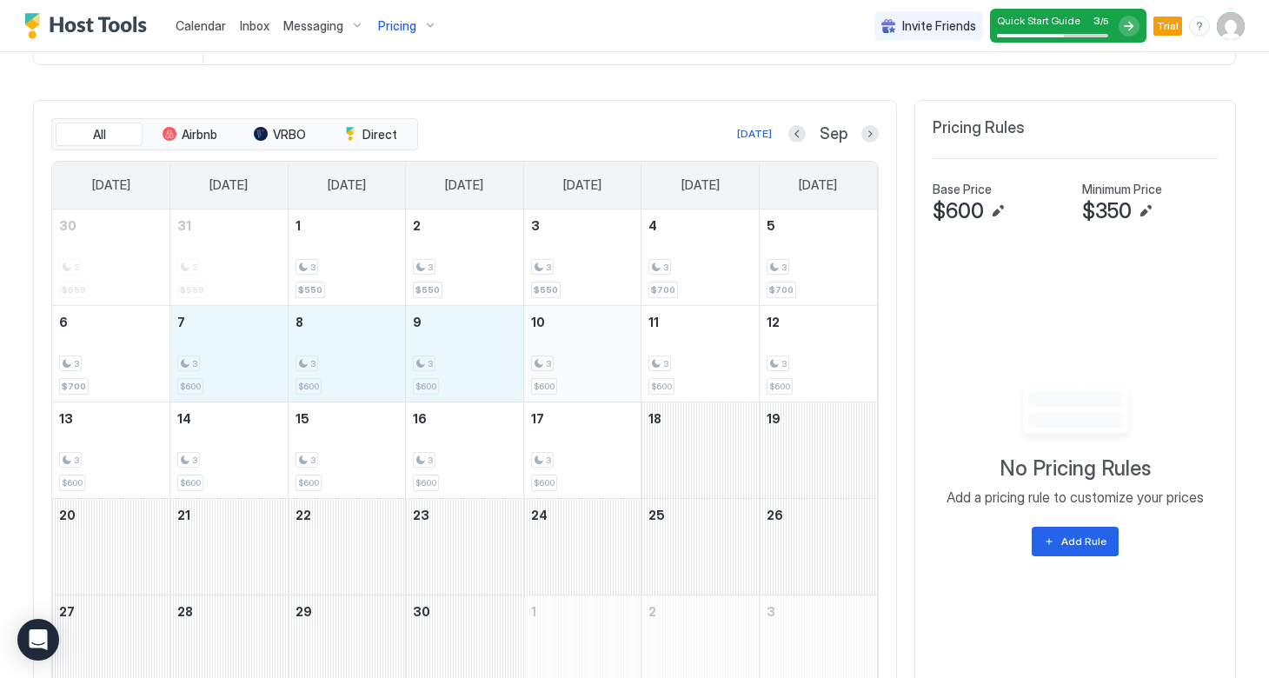
drag, startPoint x: 220, startPoint y: 356, endPoint x: 556, endPoint y: 365, distance: 336.5
click at [556, 365] on tr "6 3 $700 7 3 $600 8 3 $600 9 3 $600 10 3 $600 11 3 $600 12 3 $600" at bounding box center [464, 353] width 825 height 96
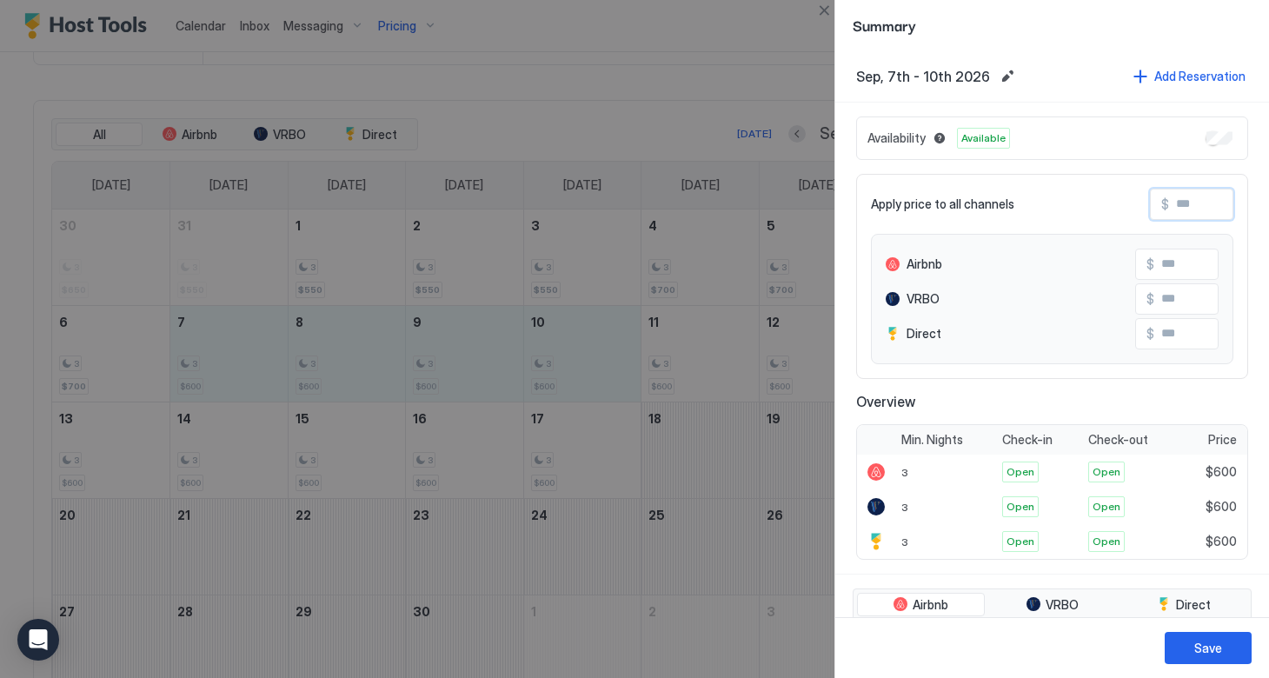
click at [1178, 210] on input "Input Field" at bounding box center [1238, 205] width 139 height 30
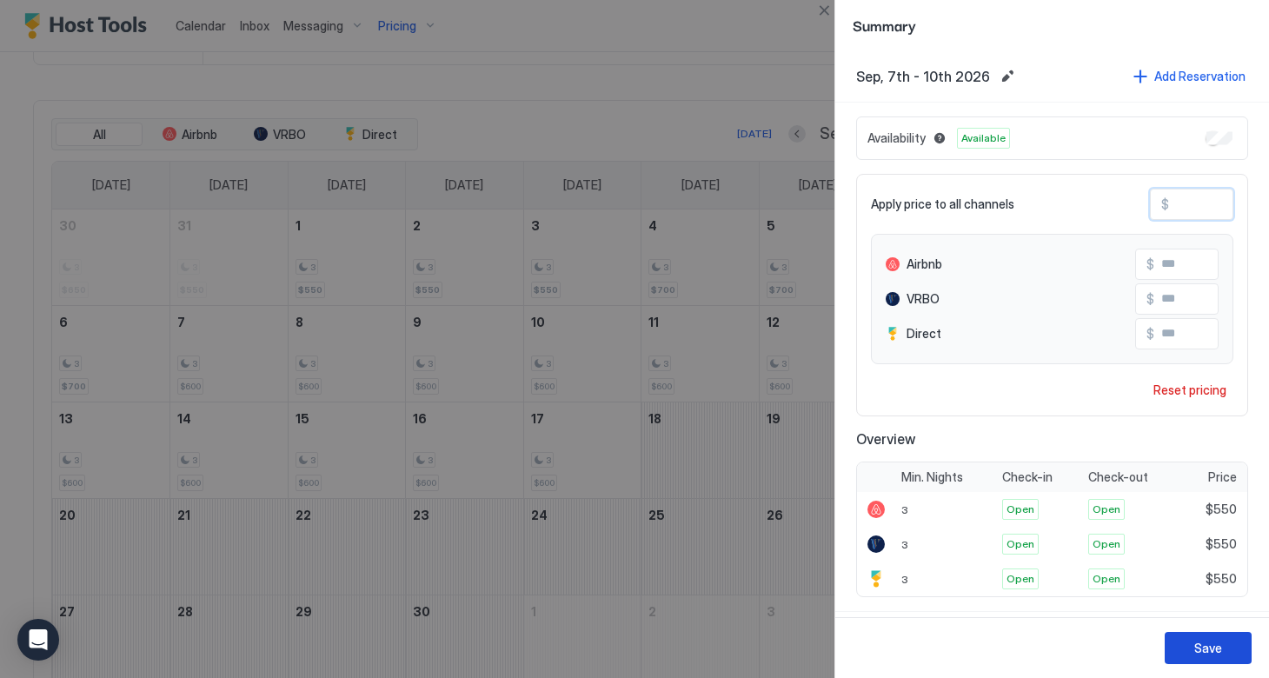
click at [1201, 649] on div "Save" at bounding box center [1208, 648] width 28 height 18
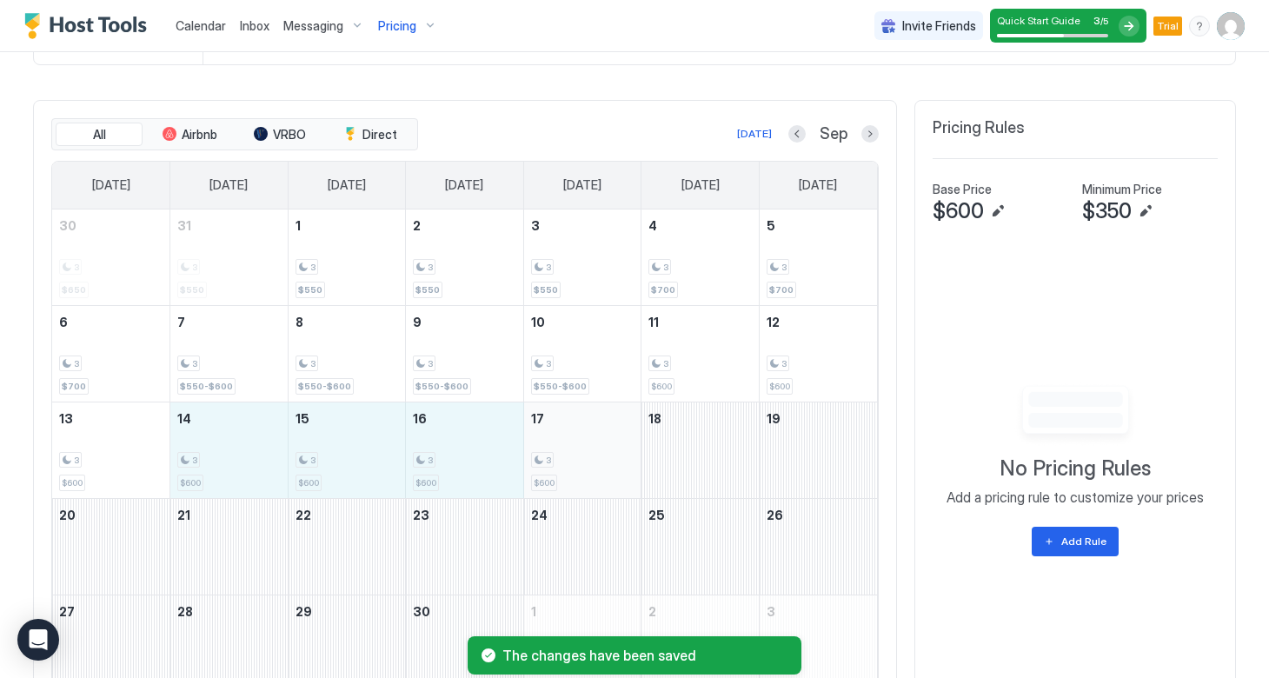
drag, startPoint x: 227, startPoint y: 465, endPoint x: 535, endPoint y: 476, distance: 307.9
click at [536, 476] on tr "13 3 $600 14 3 $600 15 3 $600 16 3 $600 17 3 $600 18 19" at bounding box center [464, 450] width 825 height 96
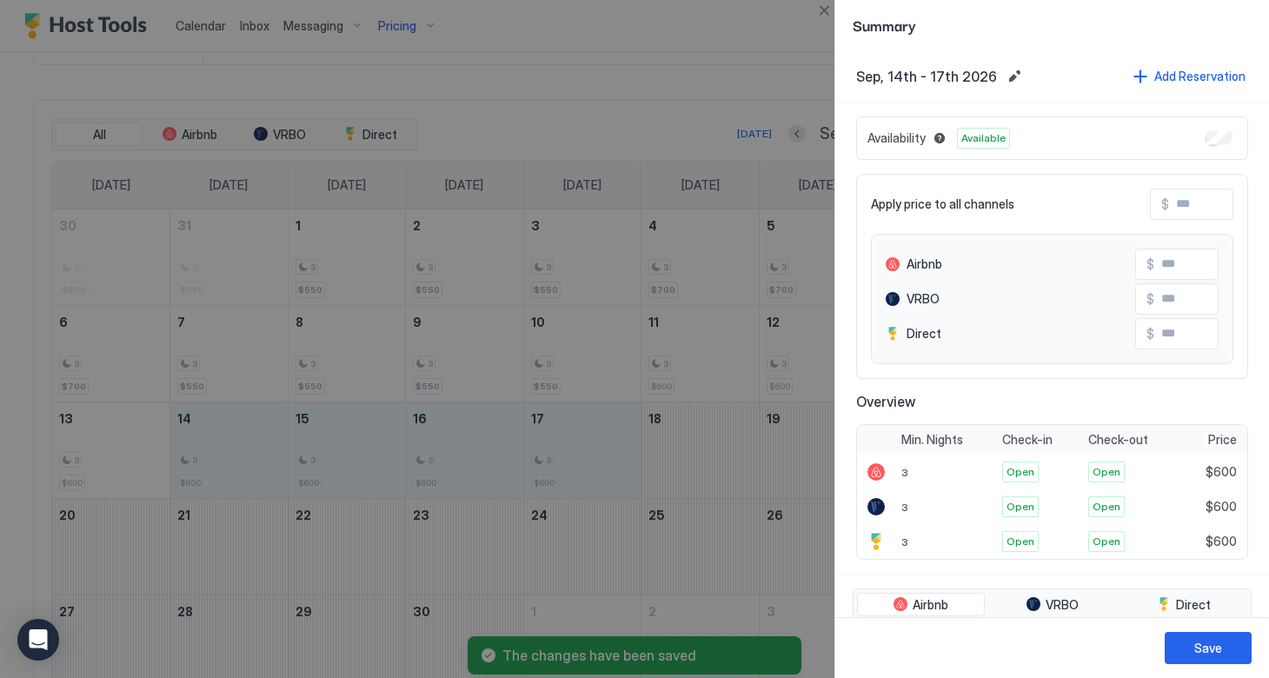
click at [1174, 207] on input "Input Field" at bounding box center [1238, 205] width 139 height 30
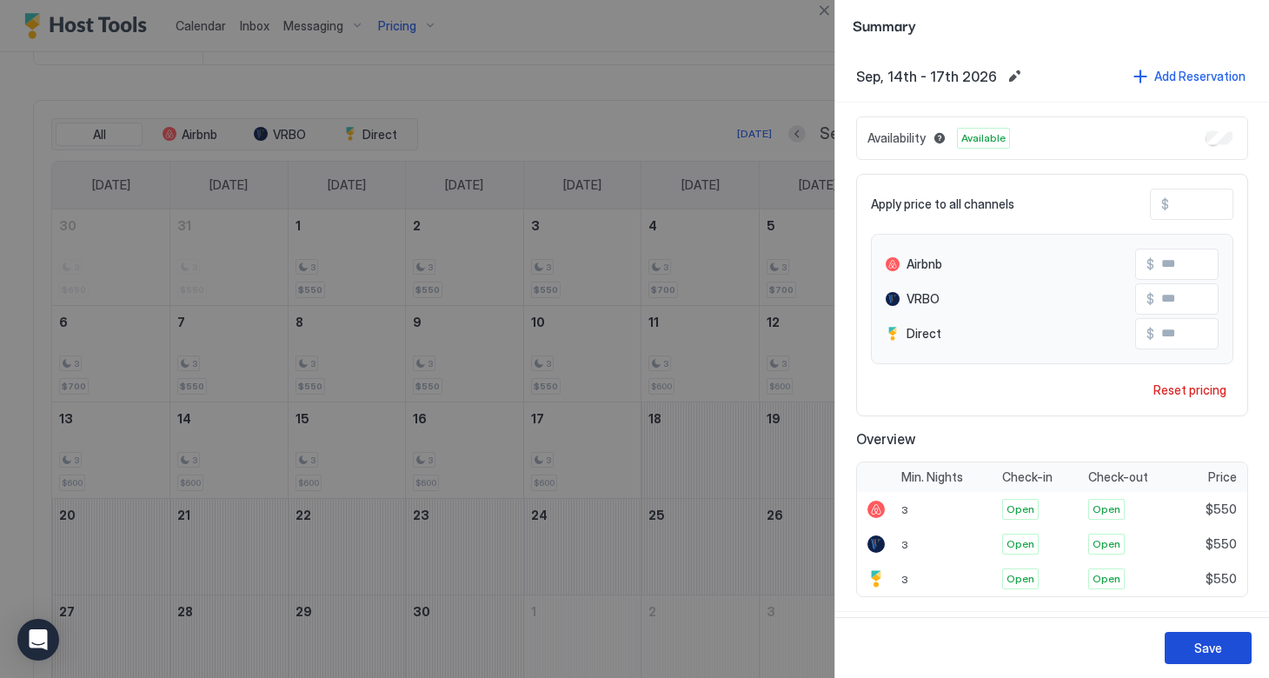
click at [1208, 643] on div "Save" at bounding box center [1208, 648] width 28 height 18
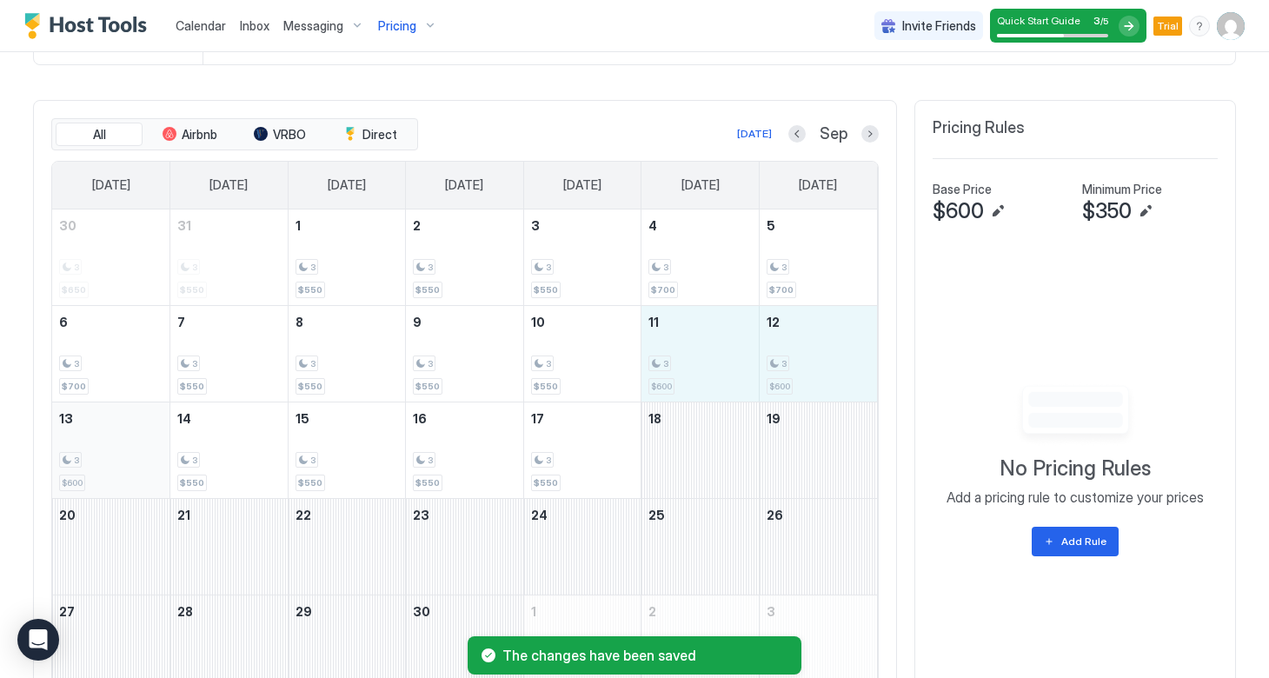
drag, startPoint x: 656, startPoint y: 360, endPoint x: 123, endPoint y: 453, distance: 541.8
click at [123, 453] on tbody "30 3 $650 31 3 $550 1 3 $550 2 3 $550 3 3 $550 4 3 $700 5 3 $700 6 3 $700 7 3 $…" at bounding box center [464, 451] width 825 height 482
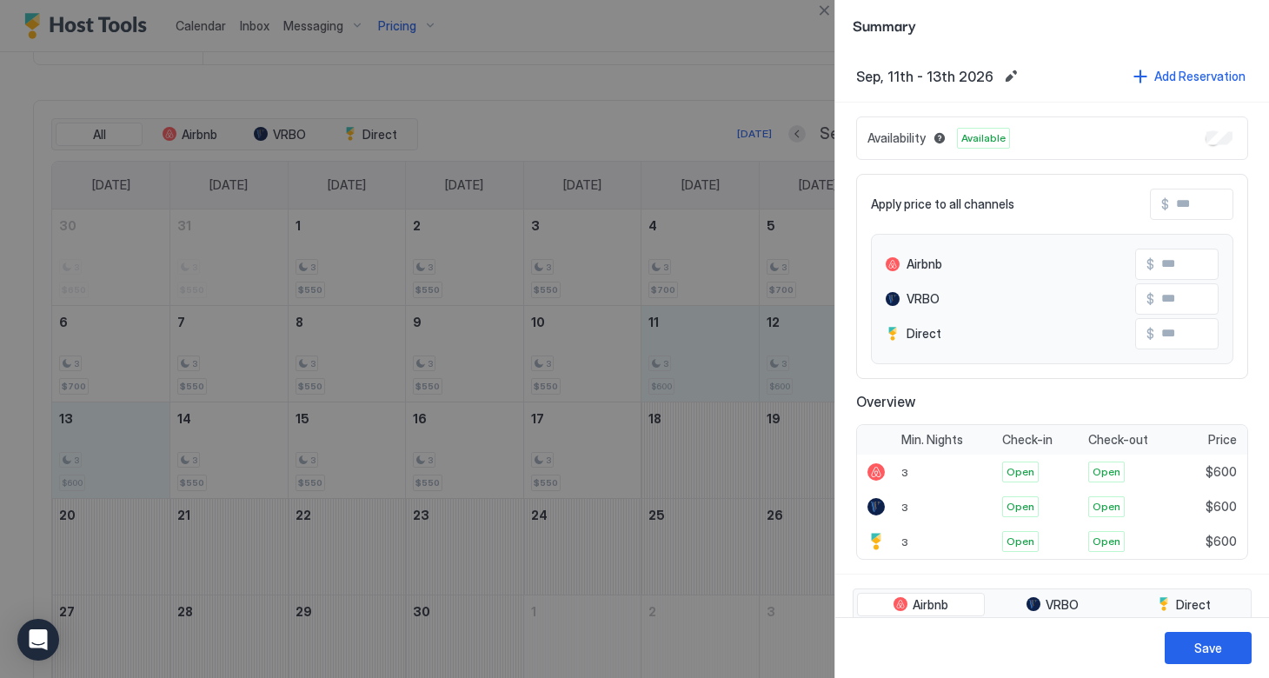
click at [1167, 204] on span "$" at bounding box center [1165, 204] width 8 height 16
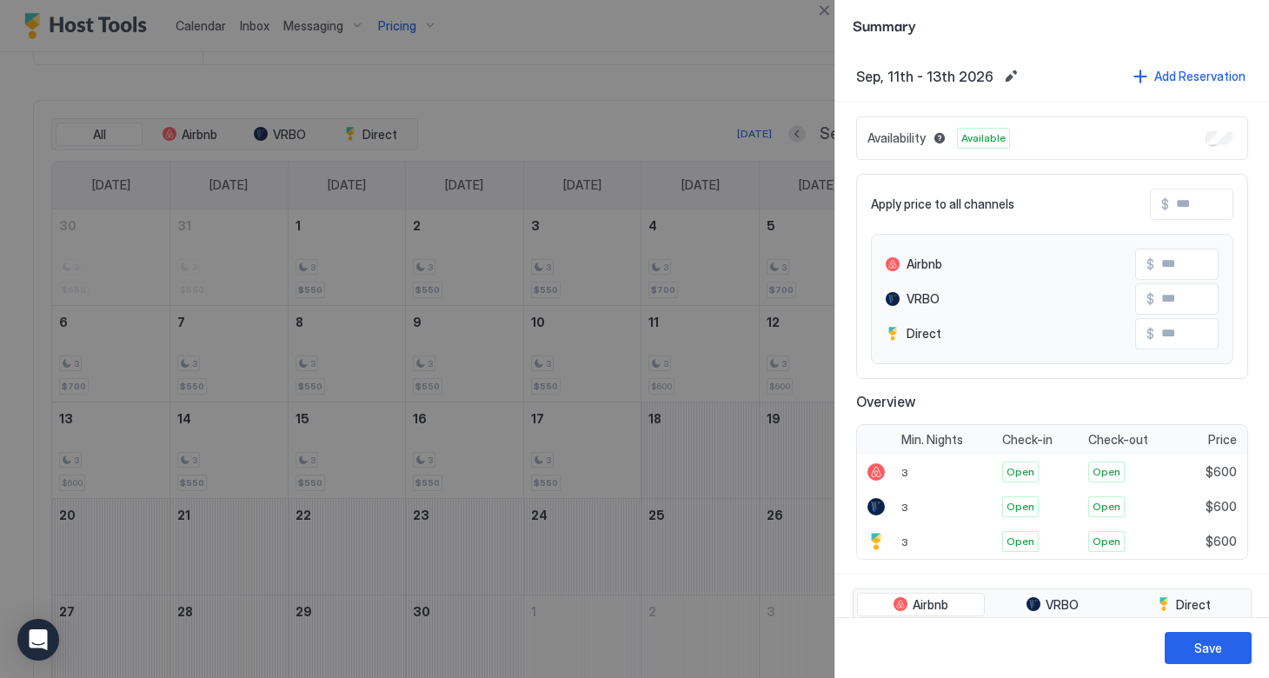
click at [1180, 205] on input "Input Field" at bounding box center [1238, 205] width 139 height 30
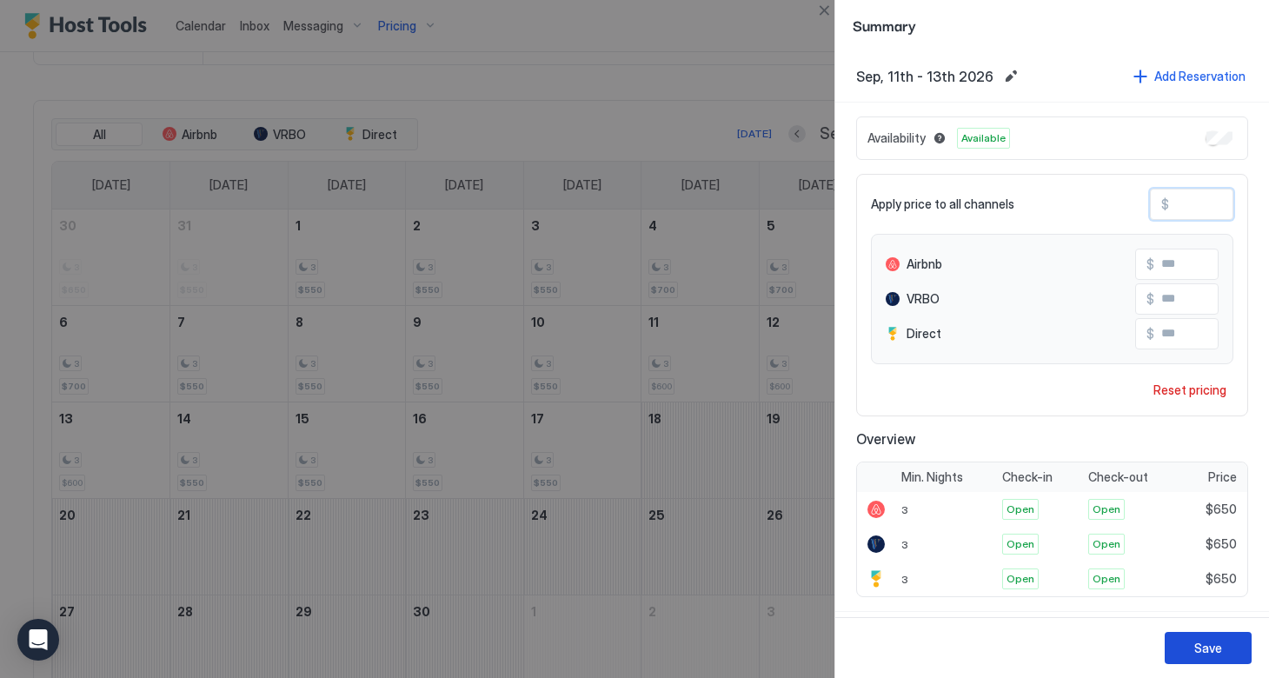
click at [1197, 649] on div "Save" at bounding box center [1208, 648] width 28 height 18
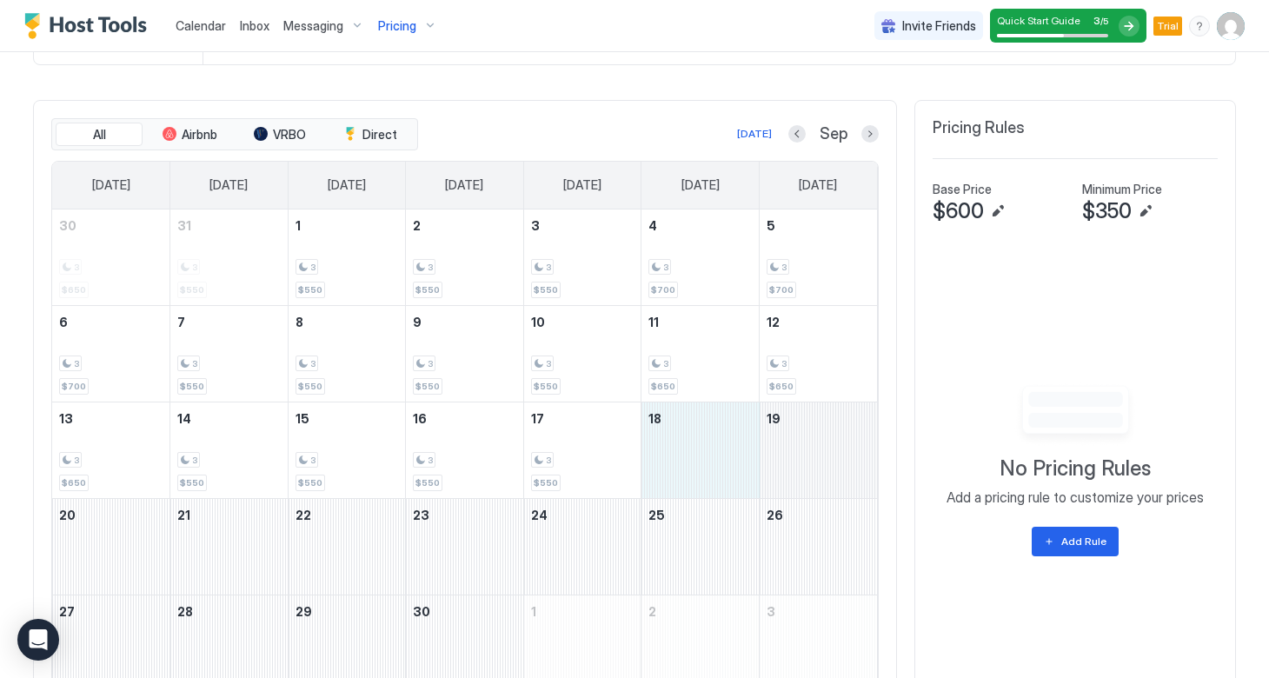
drag, startPoint x: 704, startPoint y: 452, endPoint x: 788, endPoint y: 455, distance: 83.5
click at [788, 455] on tr "13 3 $650 14 3 $550 15 3 $550 16 3 $550 17 3 $550 18 19" at bounding box center [464, 450] width 825 height 96
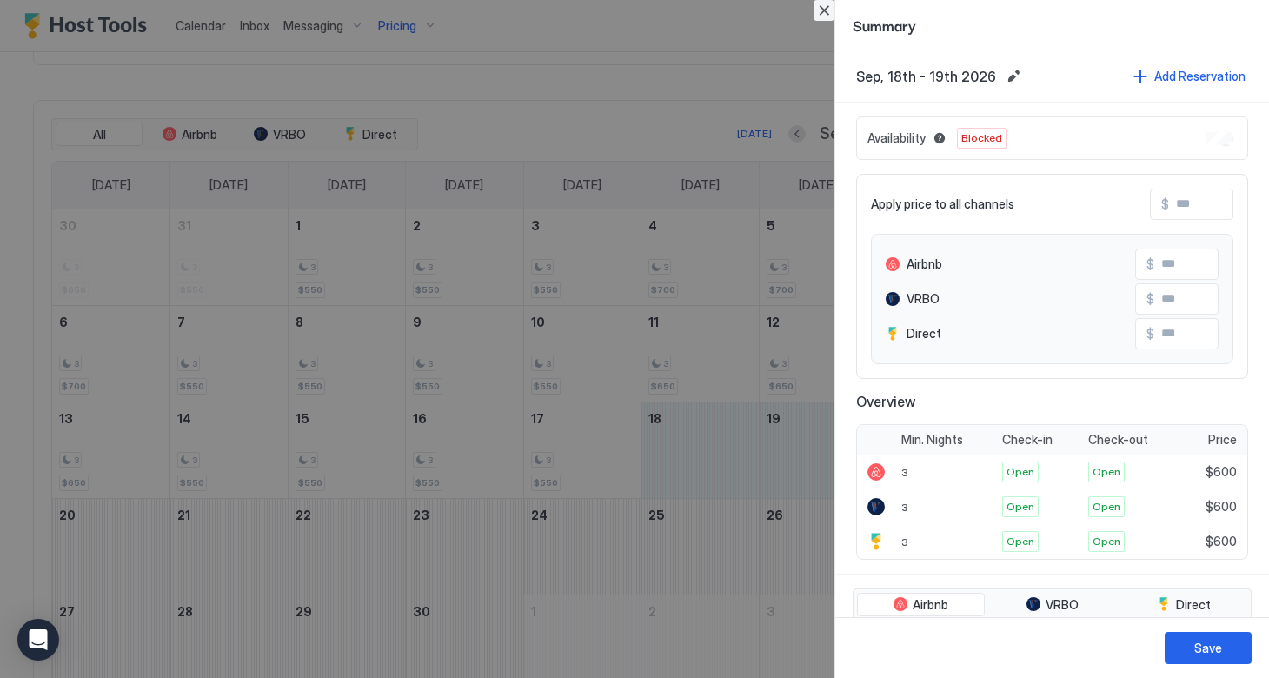
click at [824, 11] on button "Close" at bounding box center [824, 10] width 21 height 21
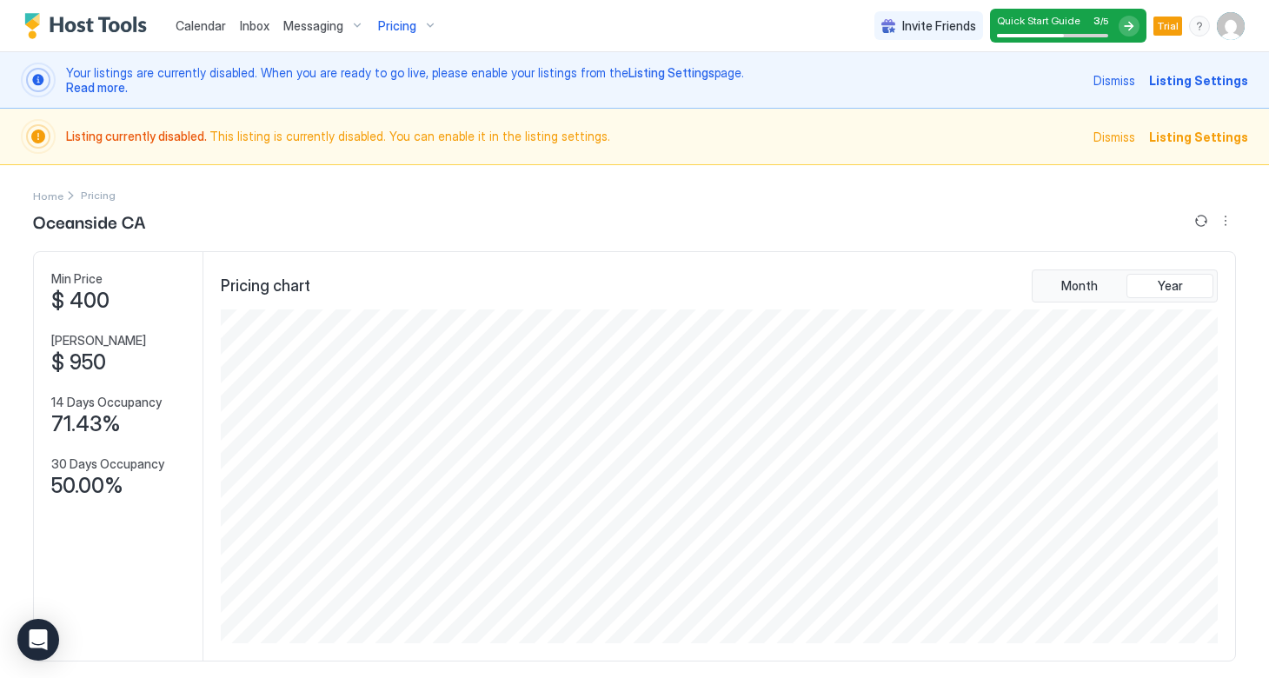
scroll to position [0, 0]
click at [323, 33] on div "Messaging" at bounding box center [323, 26] width 95 height 30
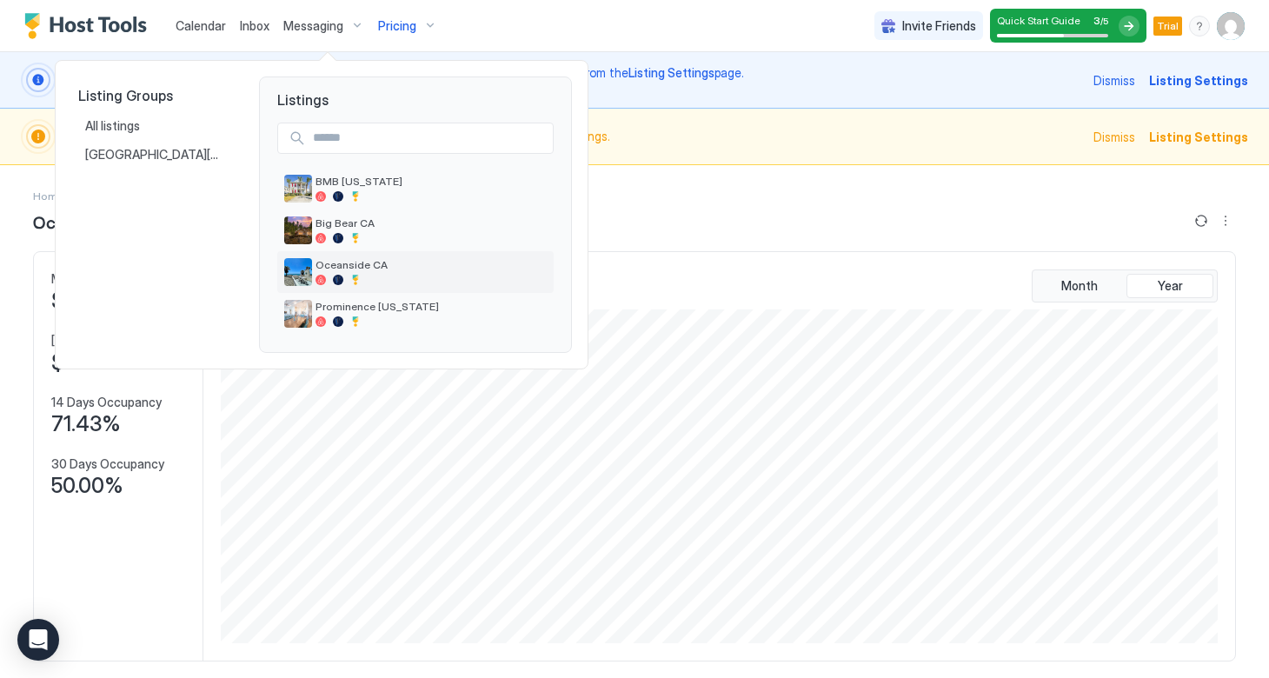
click at [332, 273] on div "Oceanside CA" at bounding box center [431, 271] width 231 height 27
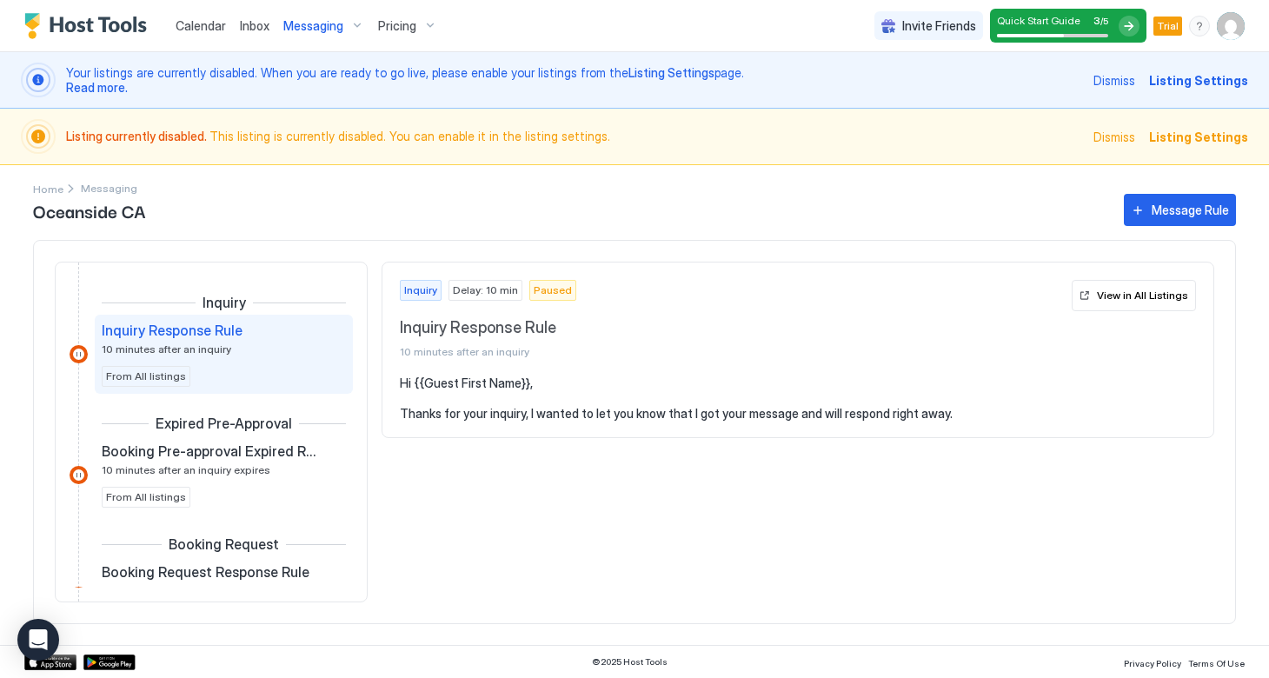
scroll to position [22, 0]
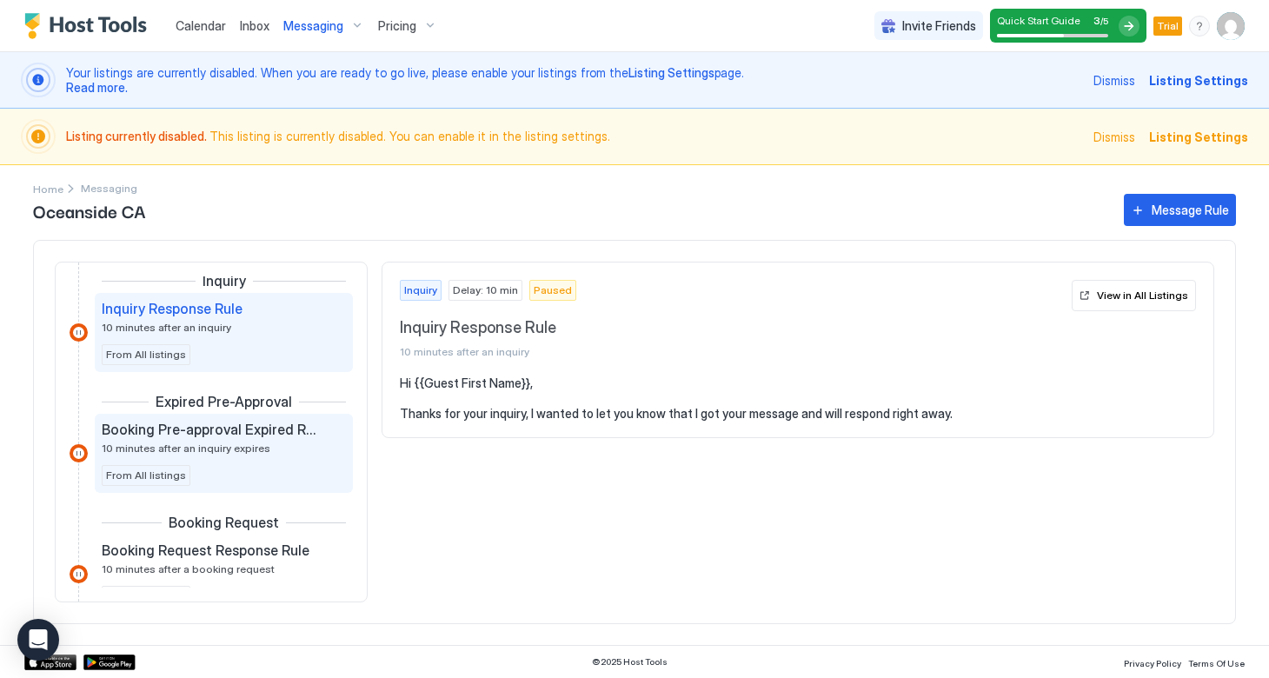
click at [230, 428] on span "Booking Pre-approval Expired Rule" at bounding box center [210, 429] width 216 height 17
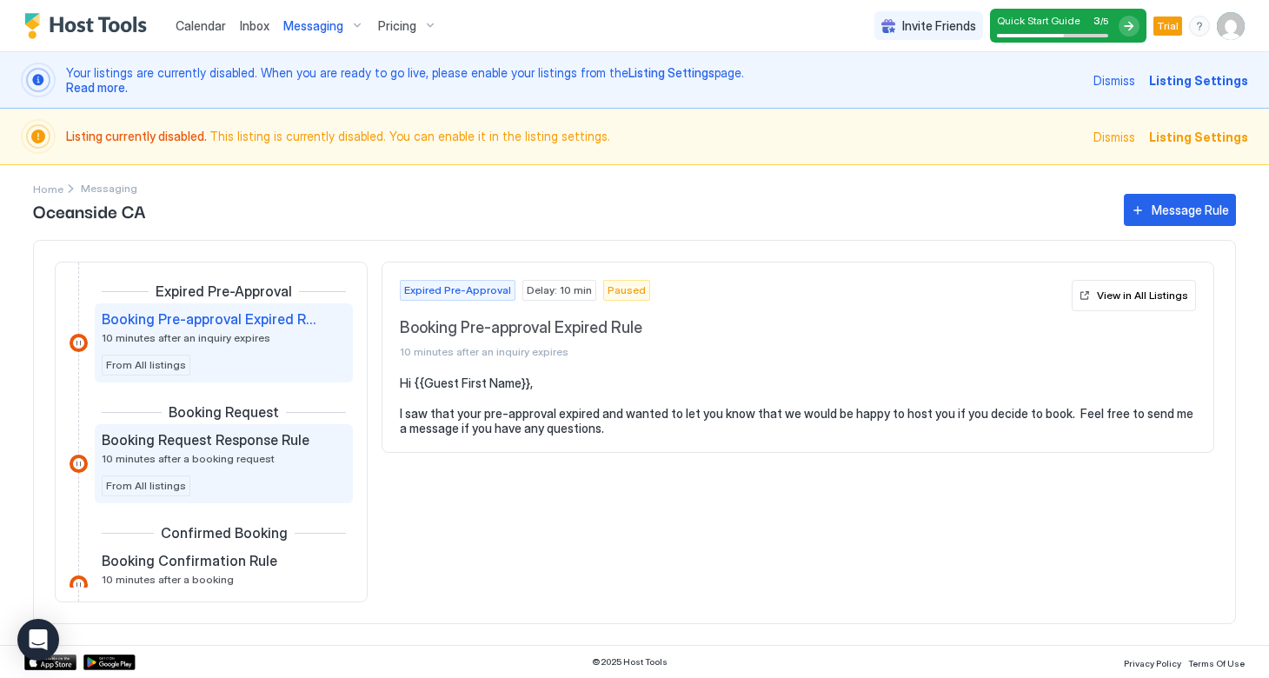
scroll to position [133, 0]
click at [221, 443] on span "Booking Request Response Rule" at bounding box center [206, 438] width 208 height 17
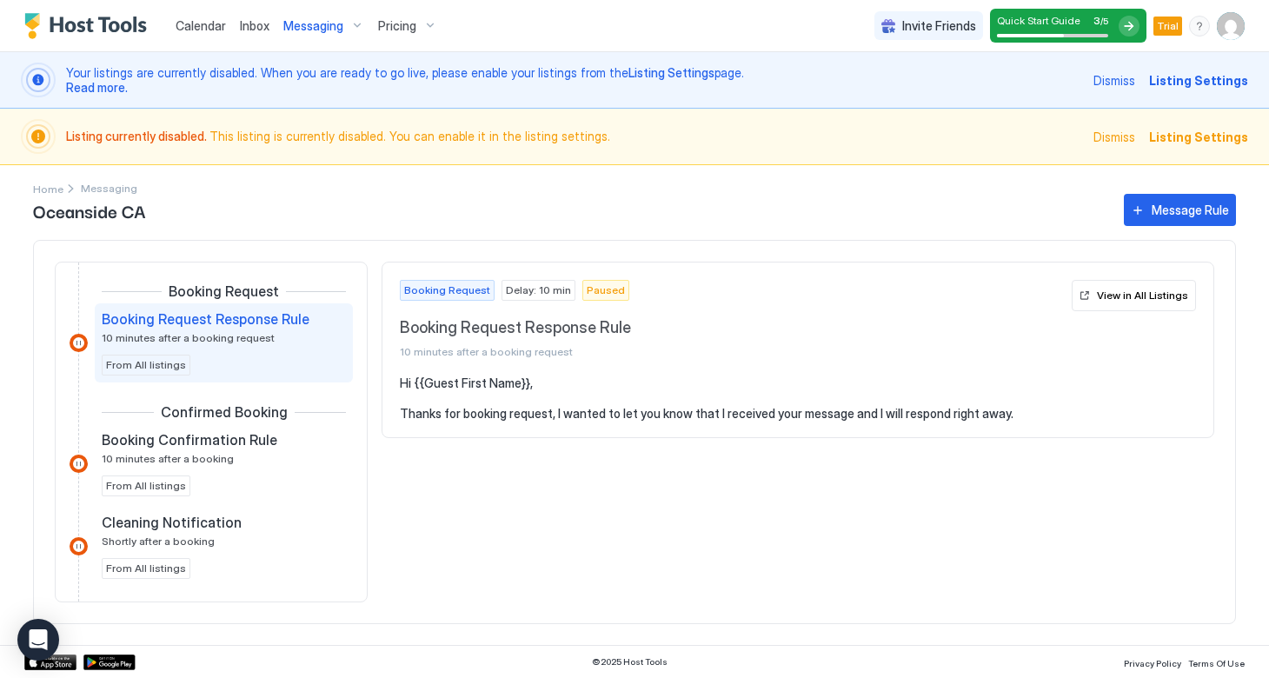
scroll to position [272, 0]
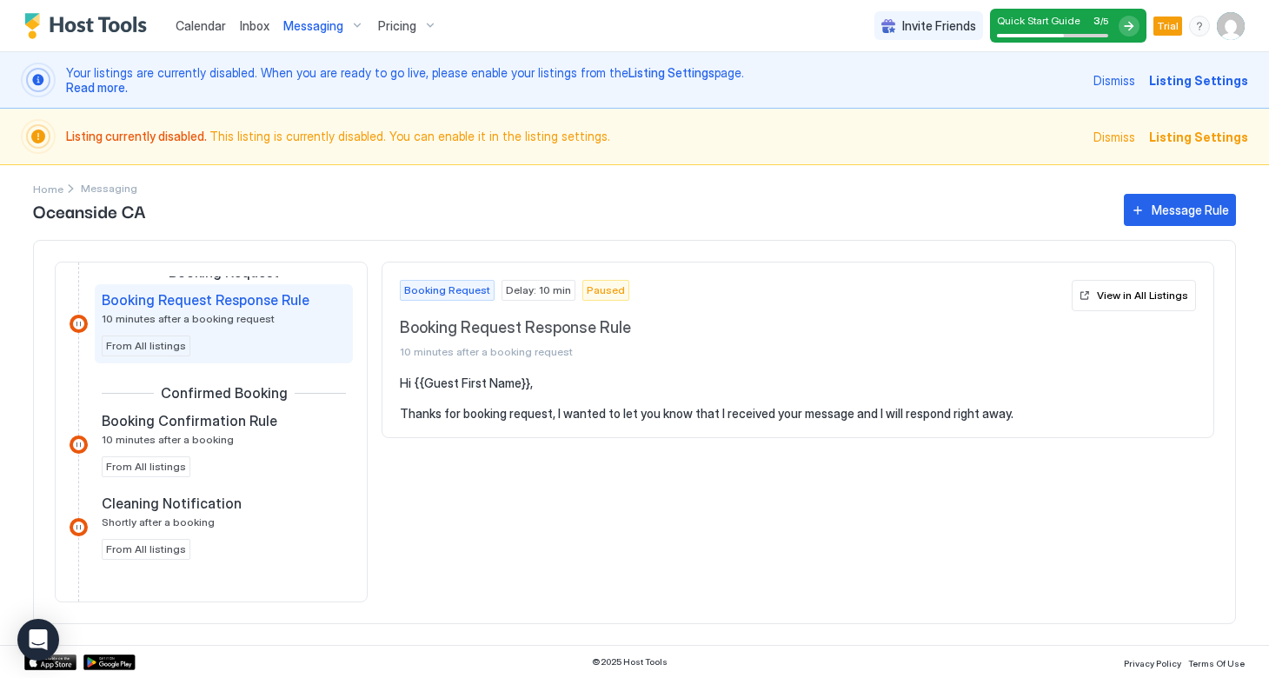
click at [221, 443] on span "10 minutes after a booking" at bounding box center [168, 439] width 132 height 13
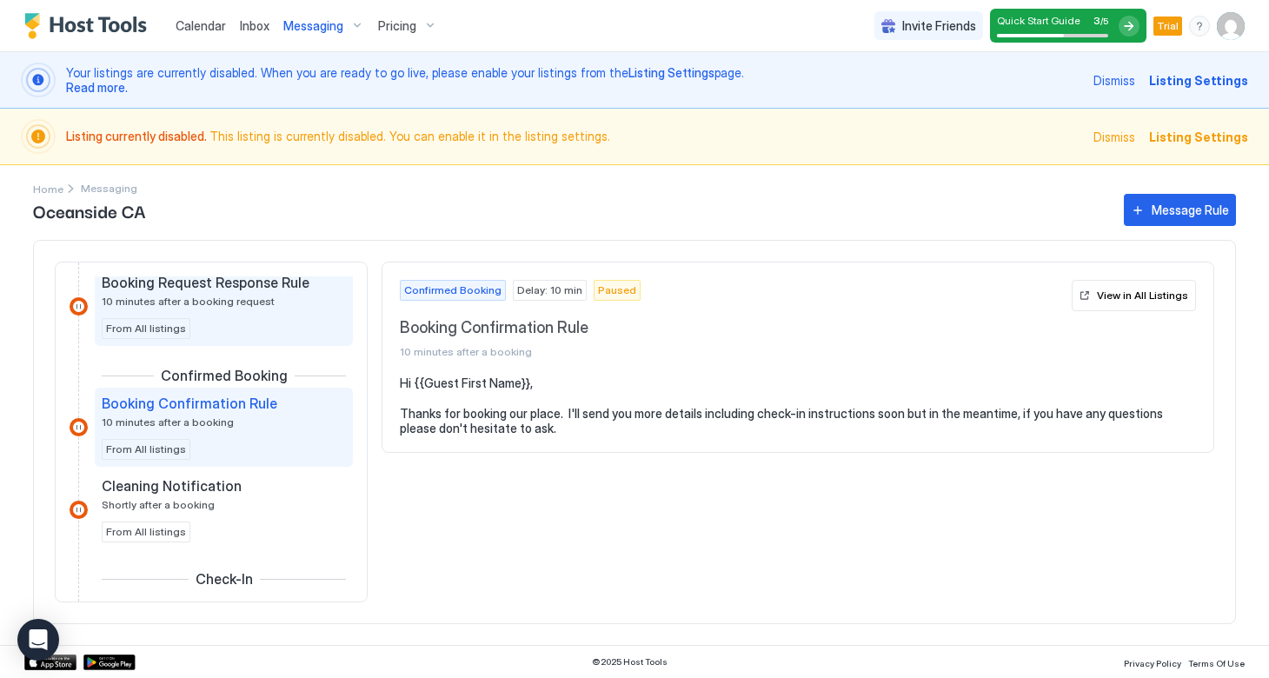
scroll to position [298, 0]
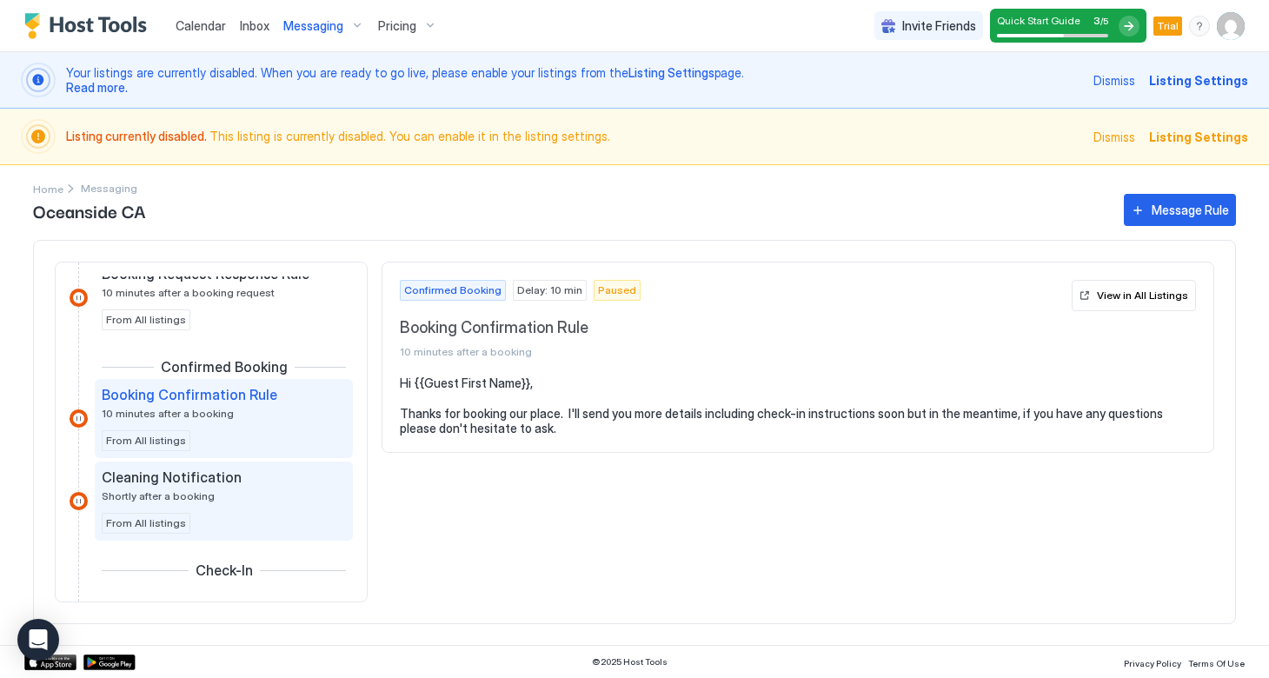
click at [217, 483] on span "Cleaning Notification" at bounding box center [172, 477] width 140 height 17
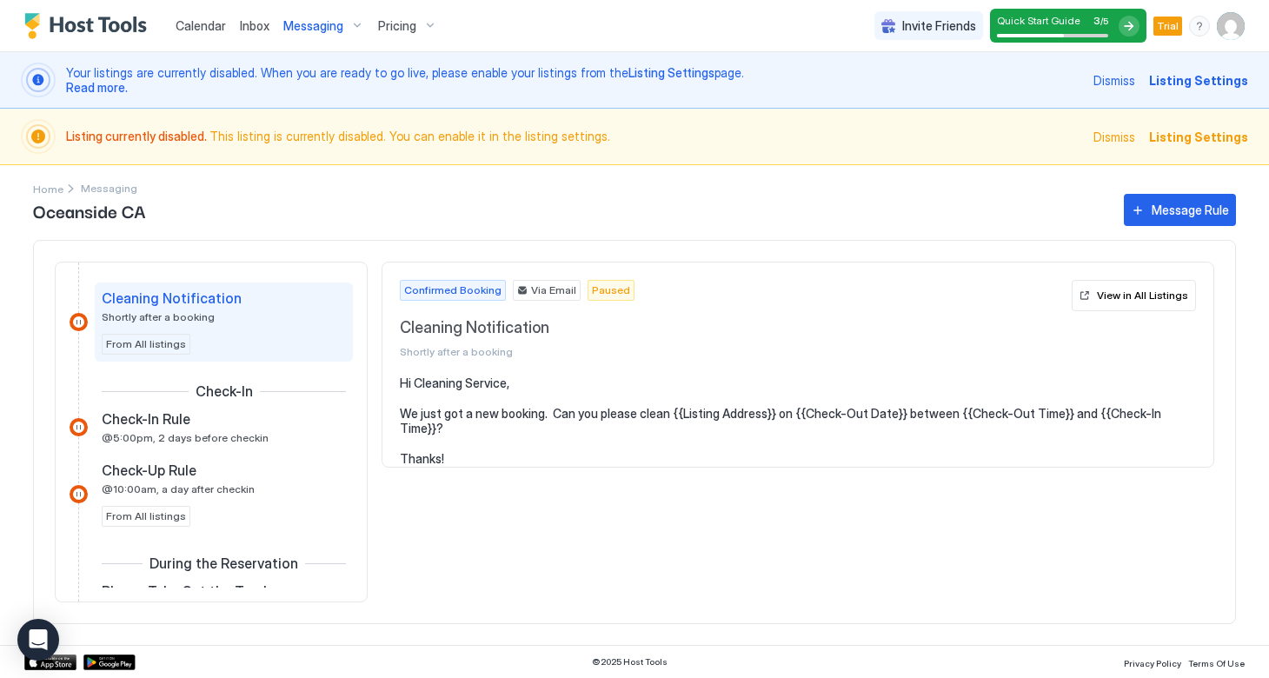
scroll to position [482, 0]
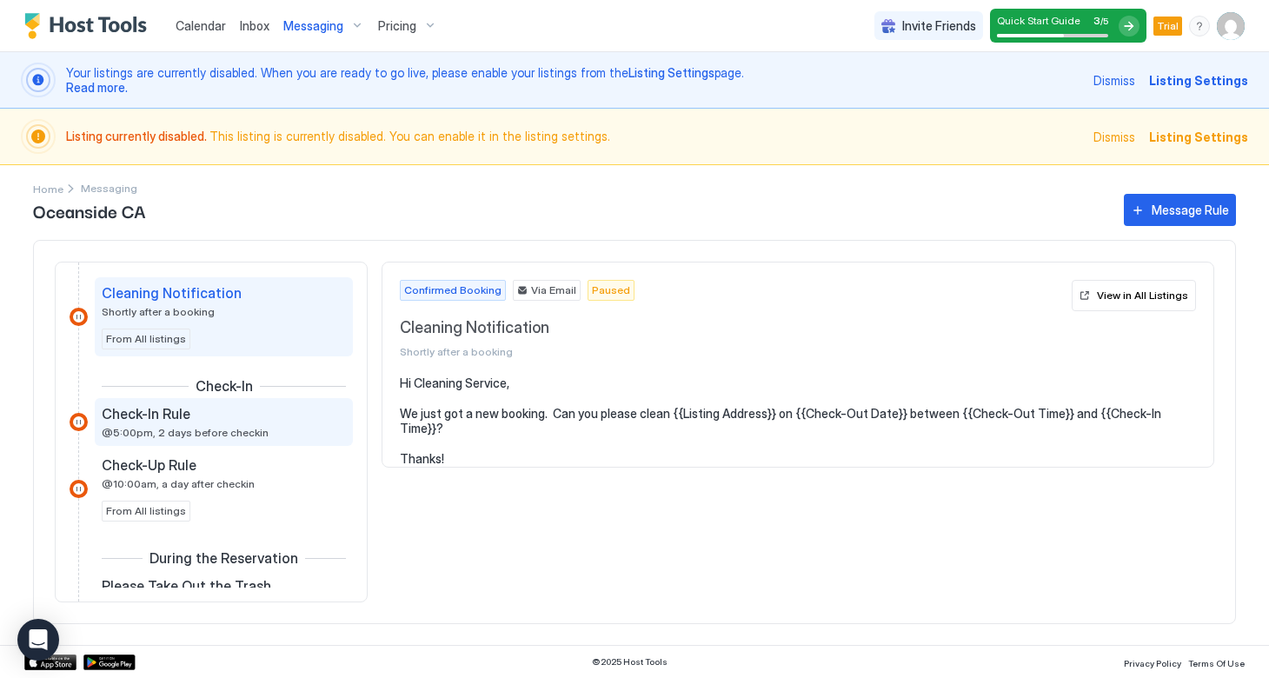
click at [206, 435] on span "@5:00pm, 2 days before checkin" at bounding box center [185, 432] width 167 height 13
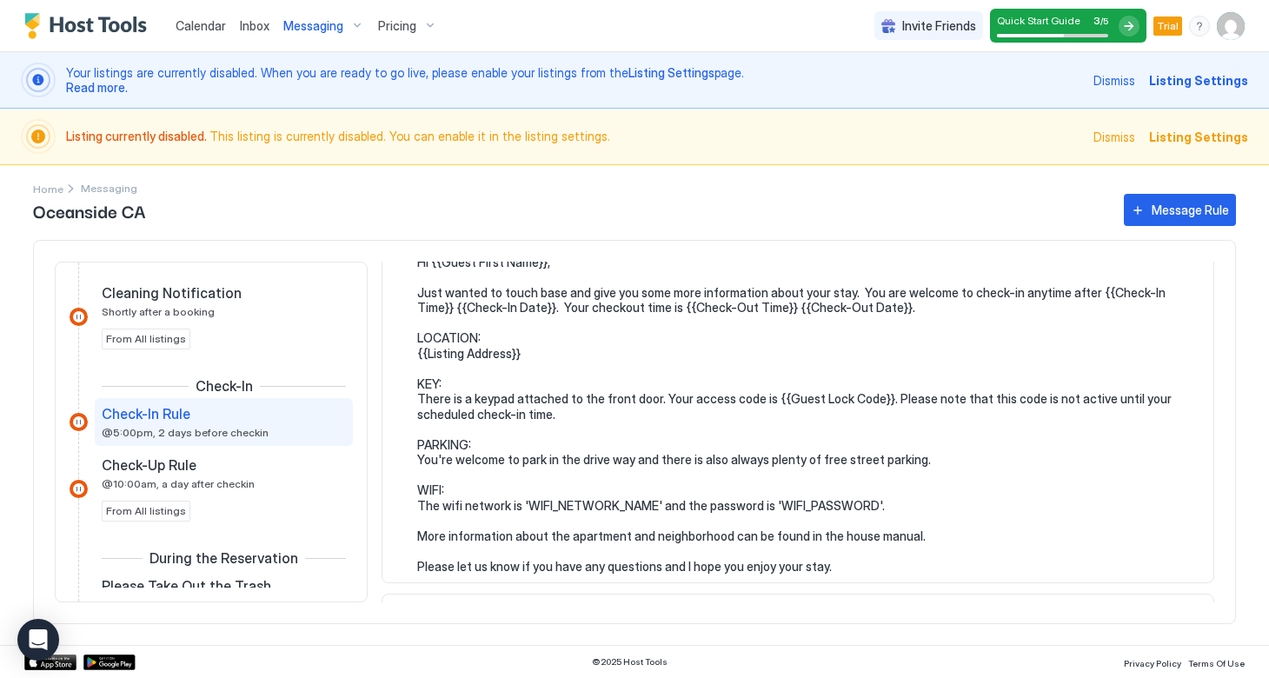
scroll to position [122, 0]
drag, startPoint x: 872, startPoint y: 495, endPoint x: 780, endPoint y: 496, distance: 92.2
click at [780, 496] on pre "Hi {{Guest First Name}}, Just wanted to touch base and give you some more infor…" at bounding box center [806, 414] width 779 height 320
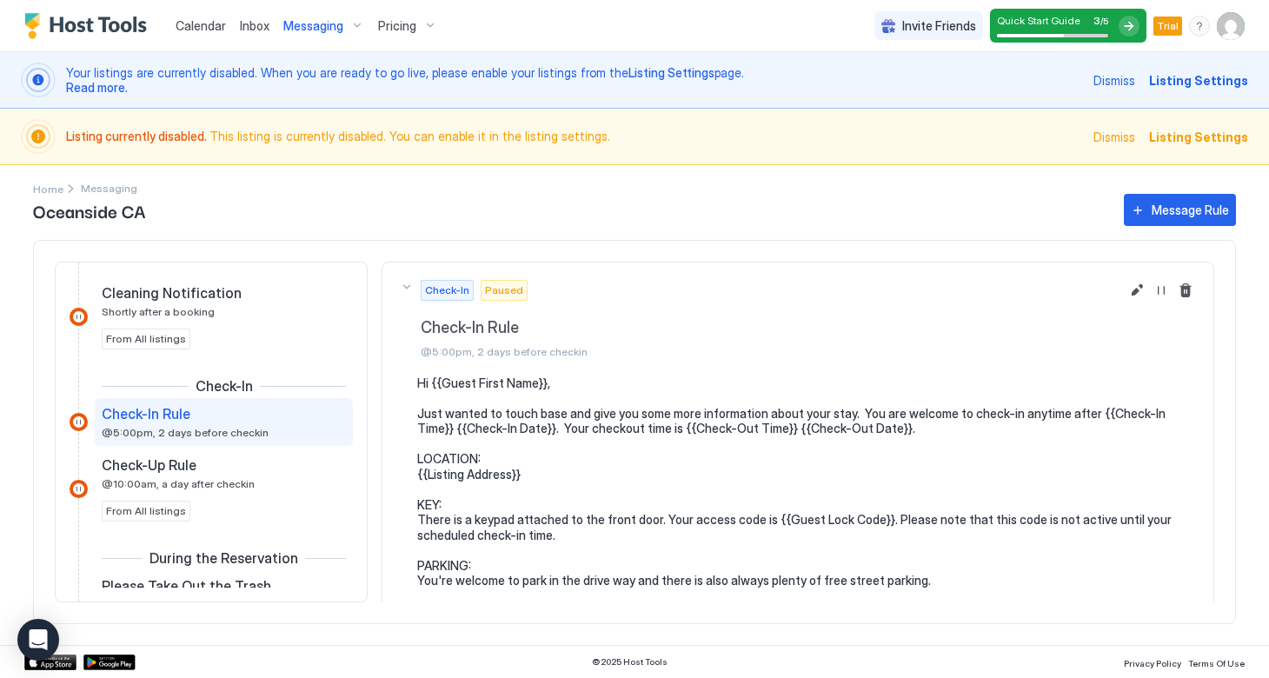
scroll to position [0, 0]
click at [1133, 289] on button "Edit message rule" at bounding box center [1137, 290] width 21 height 21
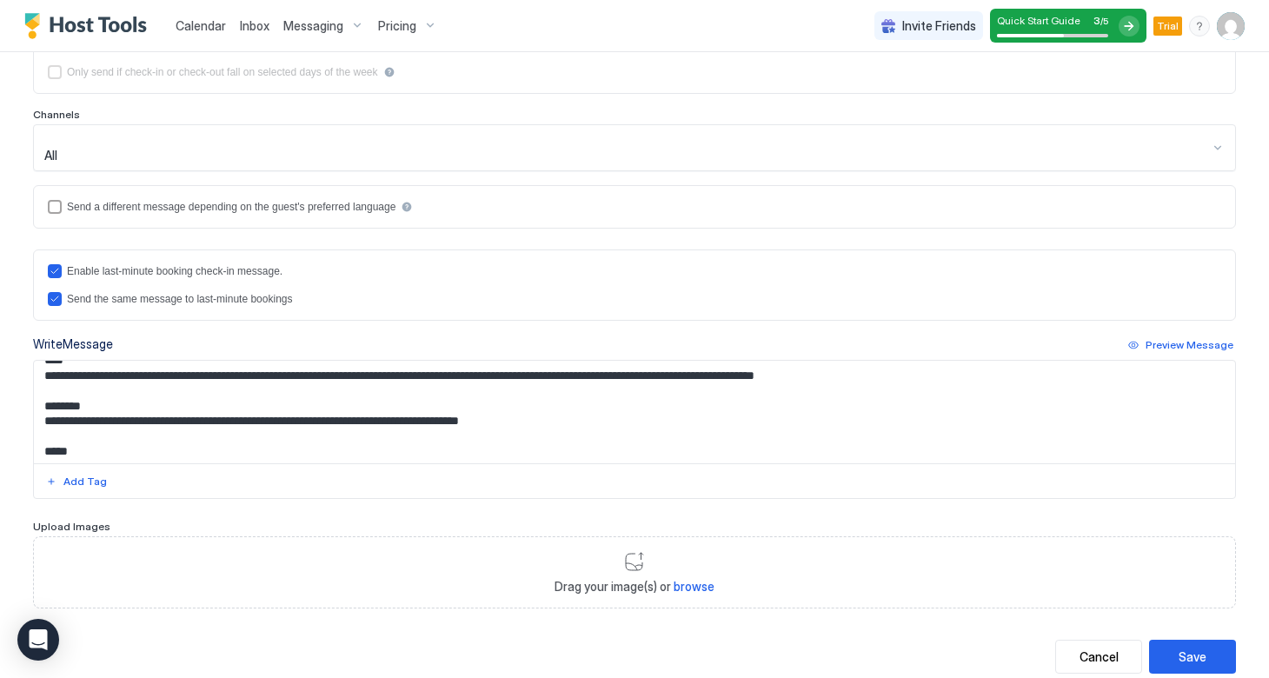
scroll to position [431, 0]
drag, startPoint x: 498, startPoint y: 342, endPoint x: 389, endPoint y: 336, distance: 108.8
click at [389, 362] on textarea "**********" at bounding box center [634, 413] width 1201 height 103
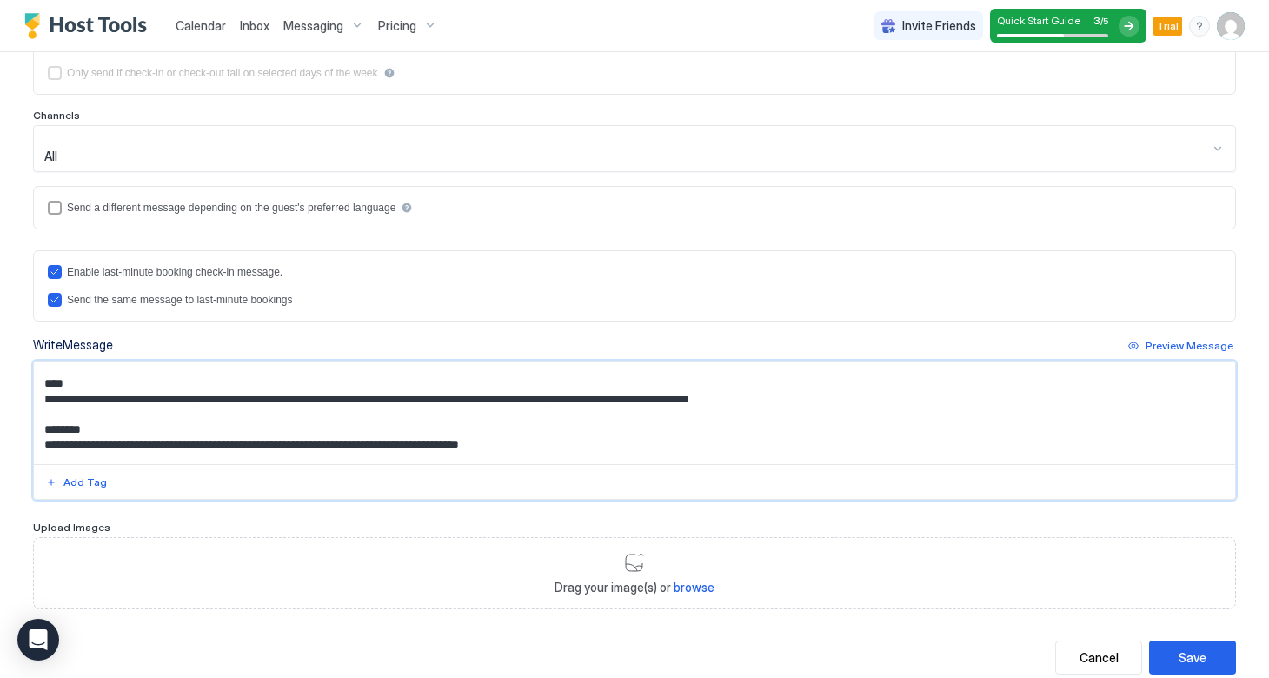
scroll to position [99, 0]
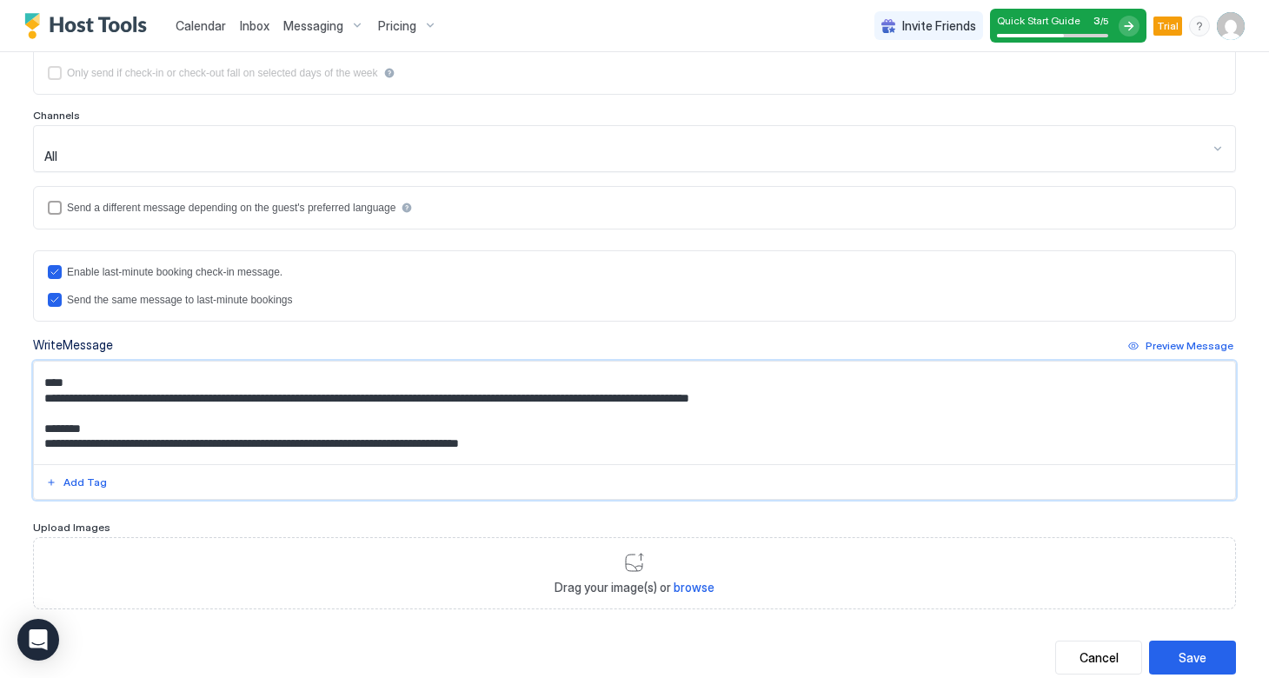
click at [830, 363] on textarea "**********" at bounding box center [634, 413] width 1201 height 103
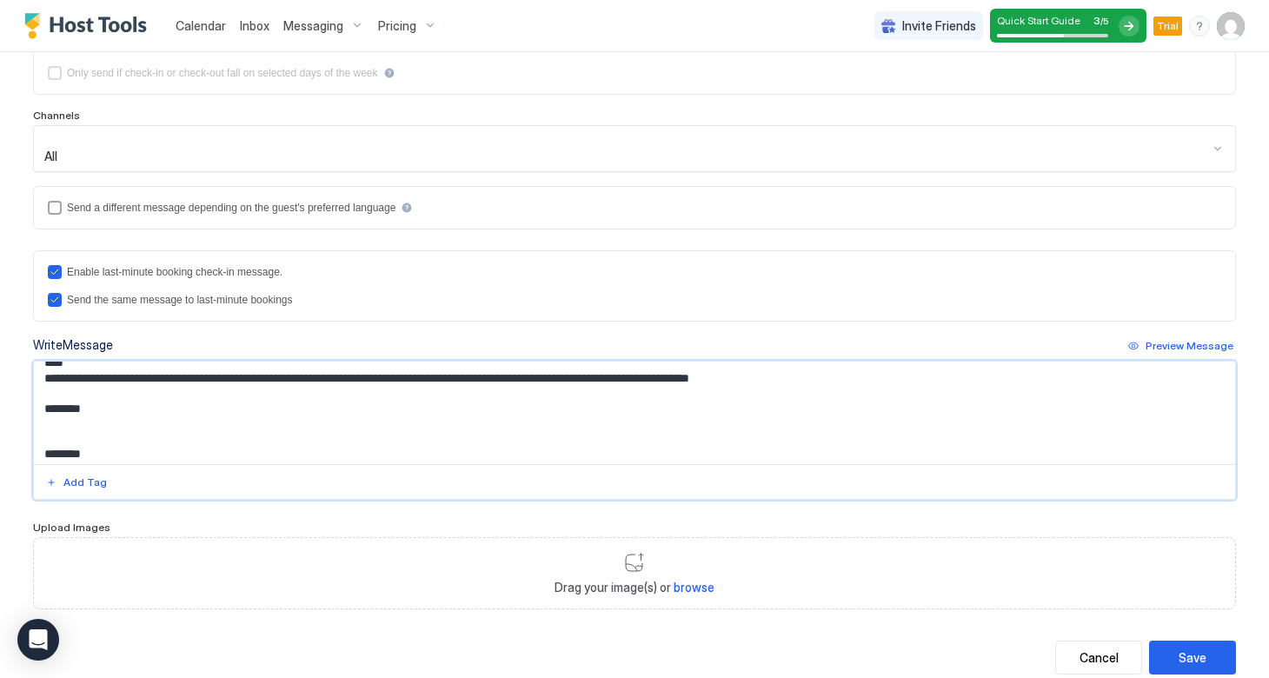
scroll to position [126, 0]
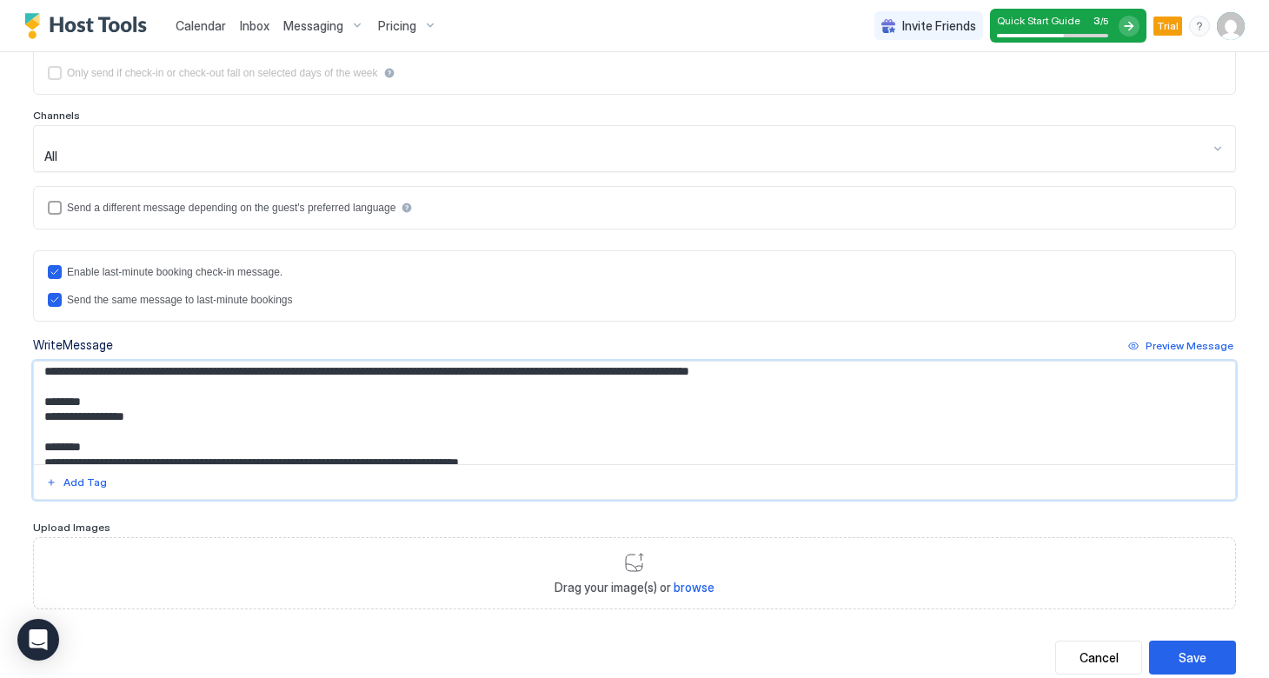
drag, startPoint x: 166, startPoint y: 379, endPoint x: 29, endPoint y: 323, distance: 148.5
click at [29, 323] on div "**********" at bounding box center [635, 186] width 1252 height 1018
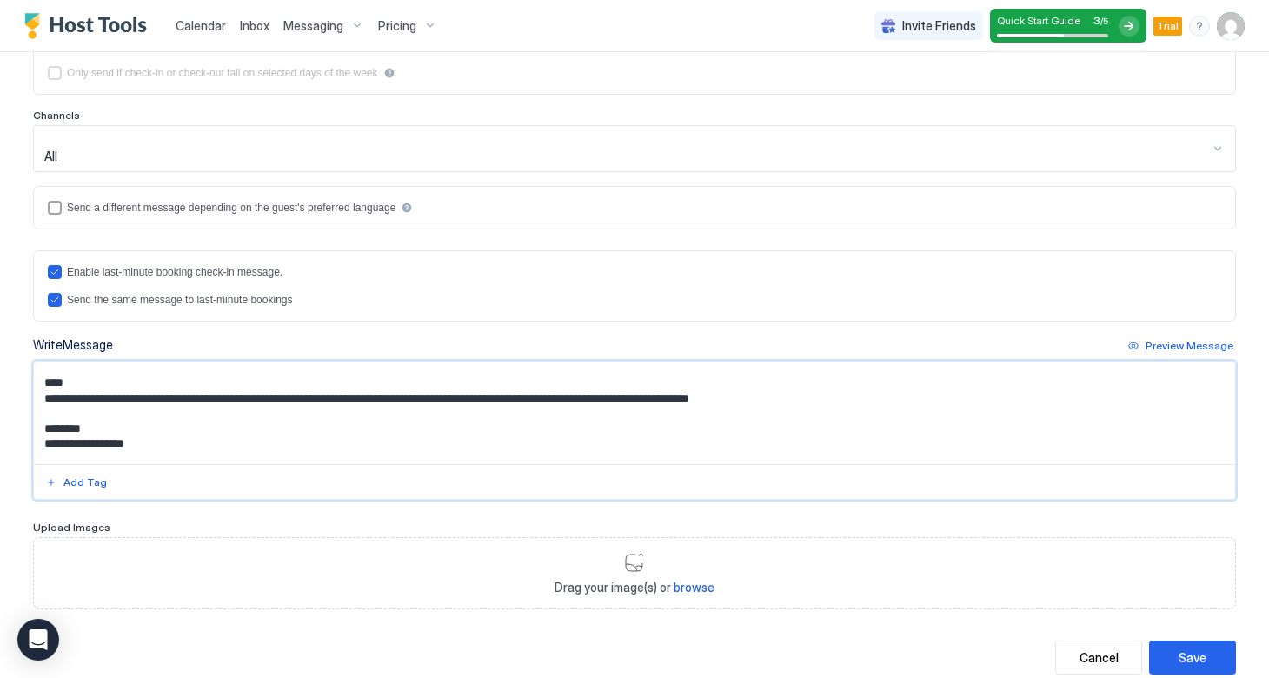
paste textarea "**********"
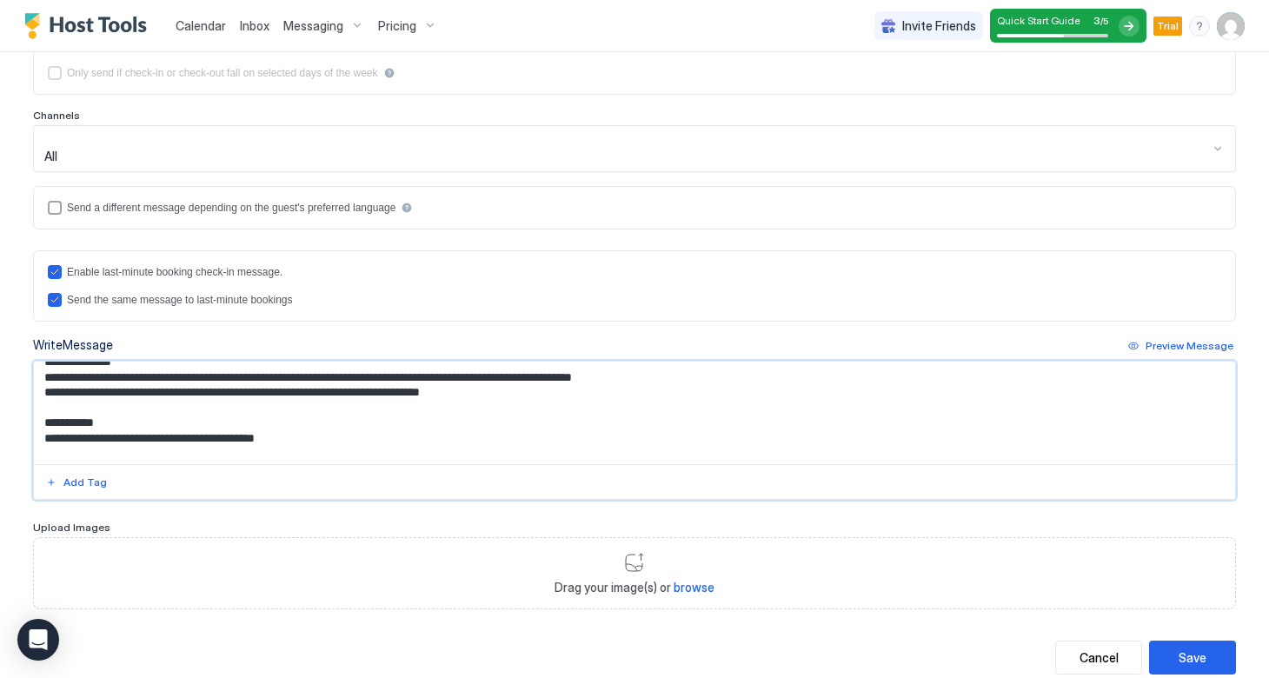
scroll to position [110, 0]
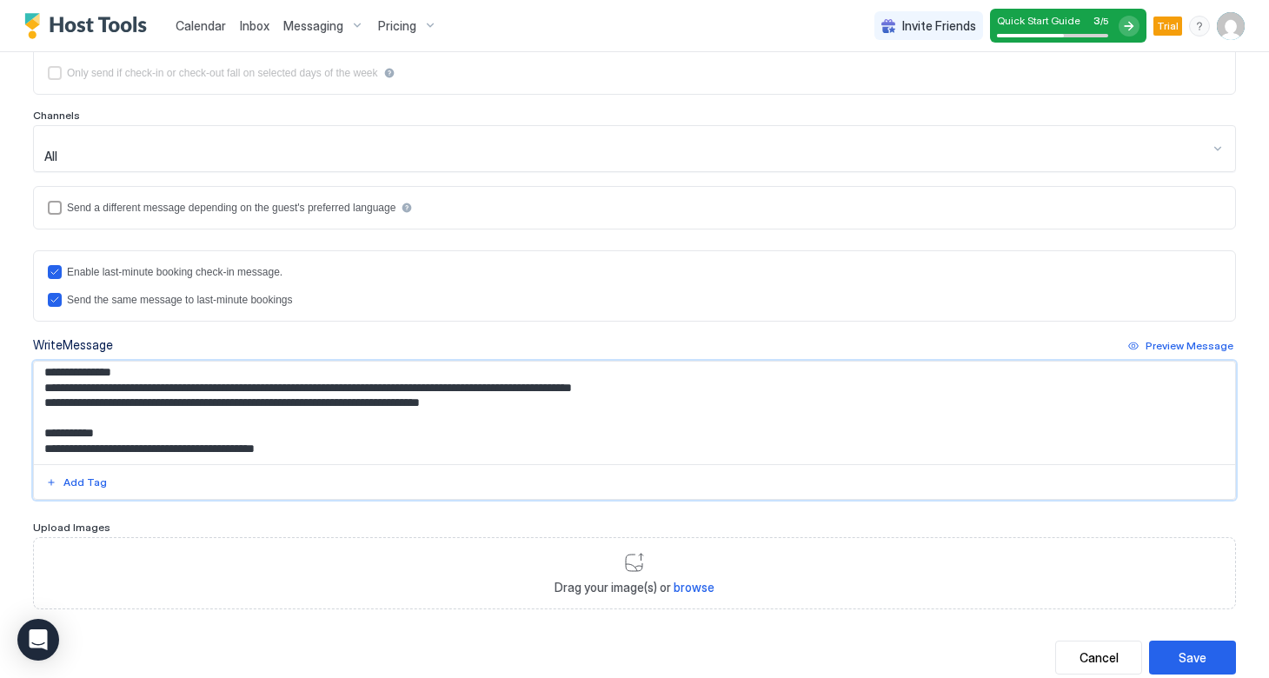
drag, startPoint x: 114, startPoint y: 395, endPoint x: 46, endPoint y: 395, distance: 67.8
click at [46, 395] on textarea "**********" at bounding box center [634, 413] width 1201 height 103
drag, startPoint x: 140, startPoint y: 334, endPoint x: 24, endPoint y: 336, distance: 115.7
click at [24, 336] on div "**********" at bounding box center [635, 186] width 1252 height 1018
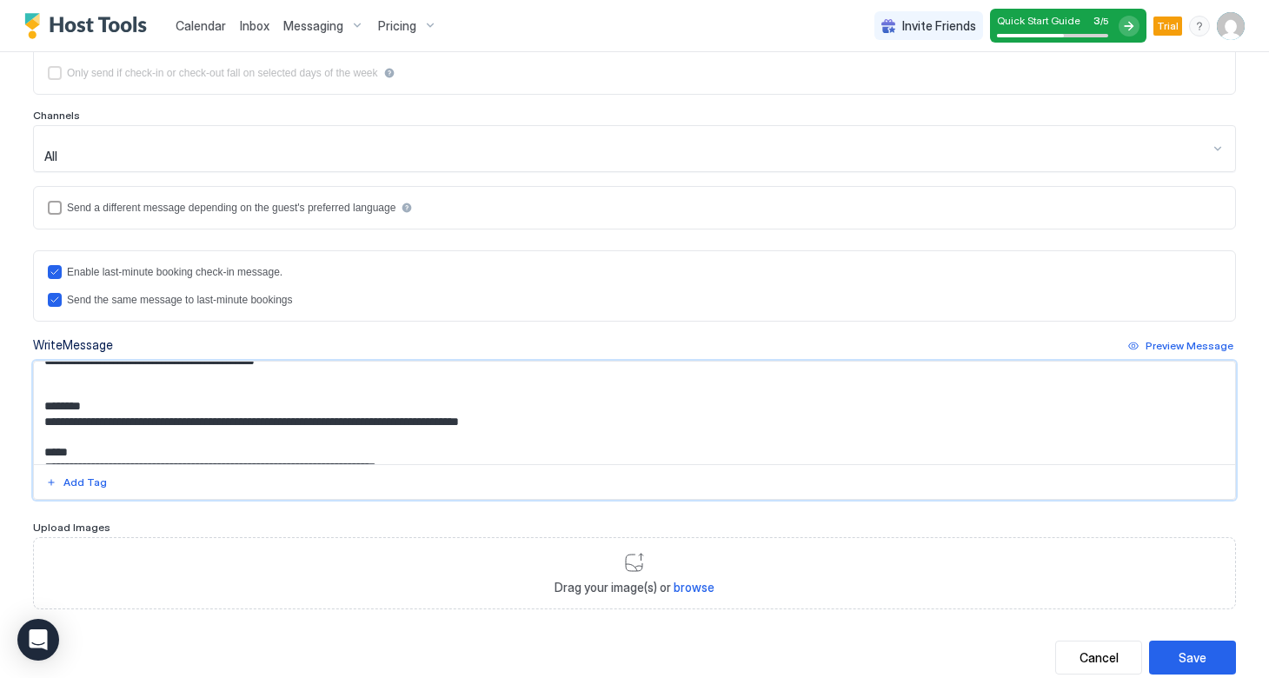
scroll to position [206, 0]
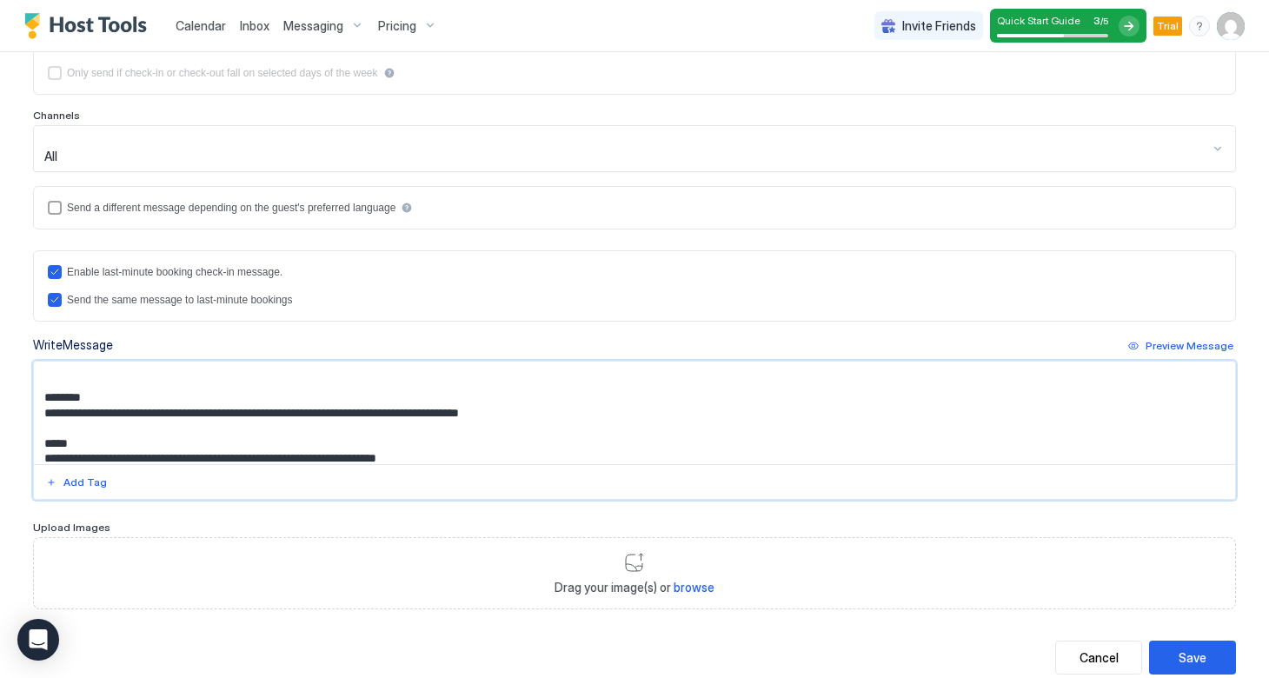
click at [155, 362] on textarea "**********" at bounding box center [634, 413] width 1201 height 103
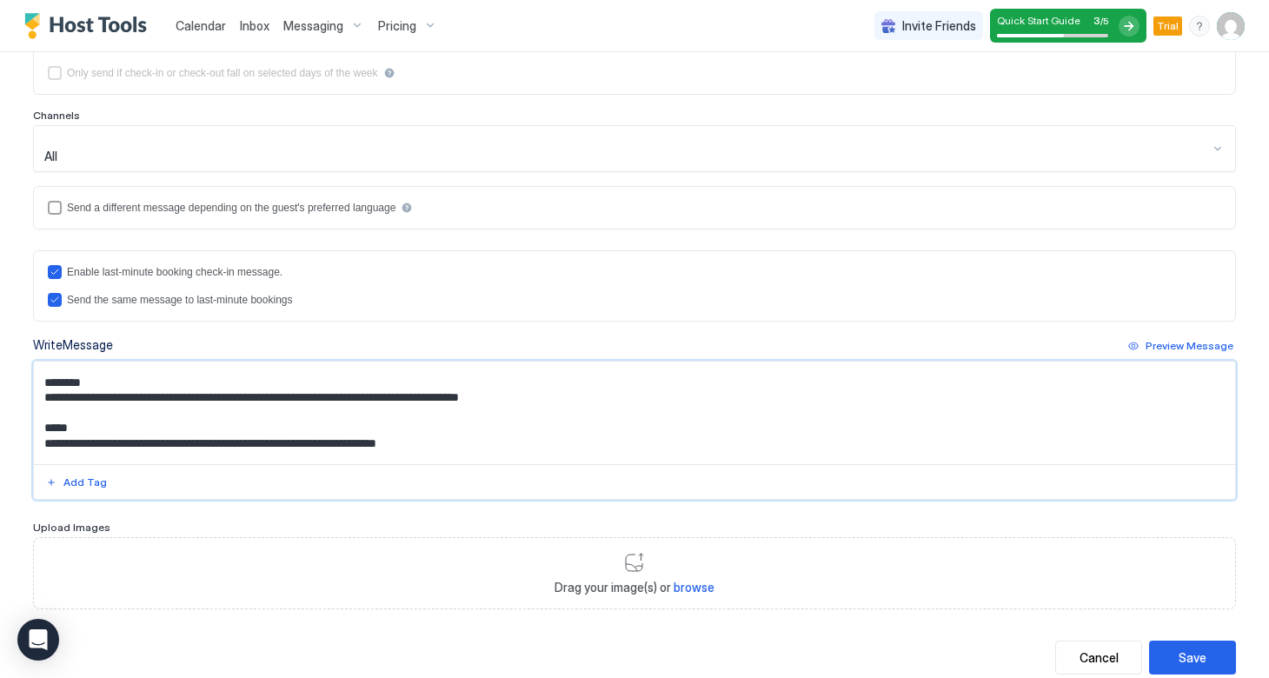
click at [202, 362] on textarea "**********" at bounding box center [634, 413] width 1201 height 103
click at [497, 363] on textarea "**********" at bounding box center [634, 413] width 1201 height 103
click at [275, 362] on textarea "**********" at bounding box center [634, 413] width 1201 height 103
click at [413, 362] on textarea "**********" at bounding box center [634, 413] width 1201 height 103
click at [481, 362] on textarea "**********" at bounding box center [634, 413] width 1201 height 103
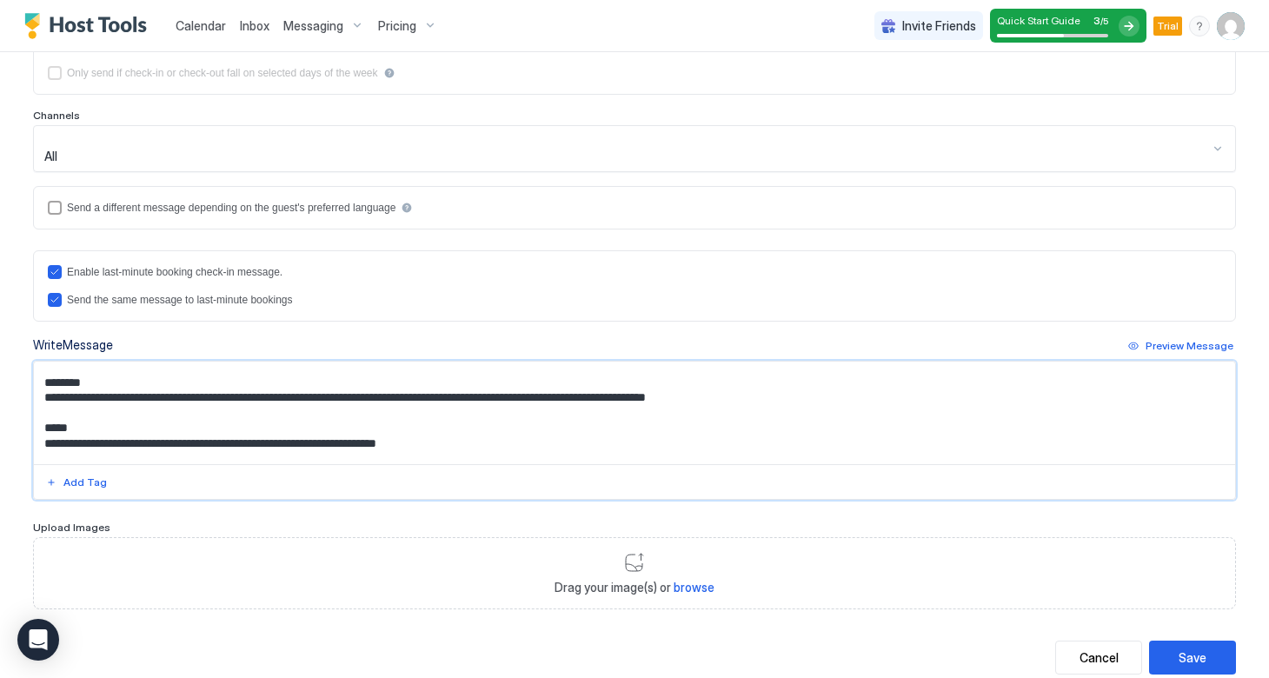
click at [476, 404] on textarea "**********" at bounding box center [634, 413] width 1201 height 103
click at [489, 362] on textarea "**********" at bounding box center [634, 413] width 1201 height 103
click at [475, 362] on textarea "**********" at bounding box center [634, 413] width 1201 height 103
drag, startPoint x: 490, startPoint y: 407, endPoint x: 399, endPoint y: 399, distance: 91.6
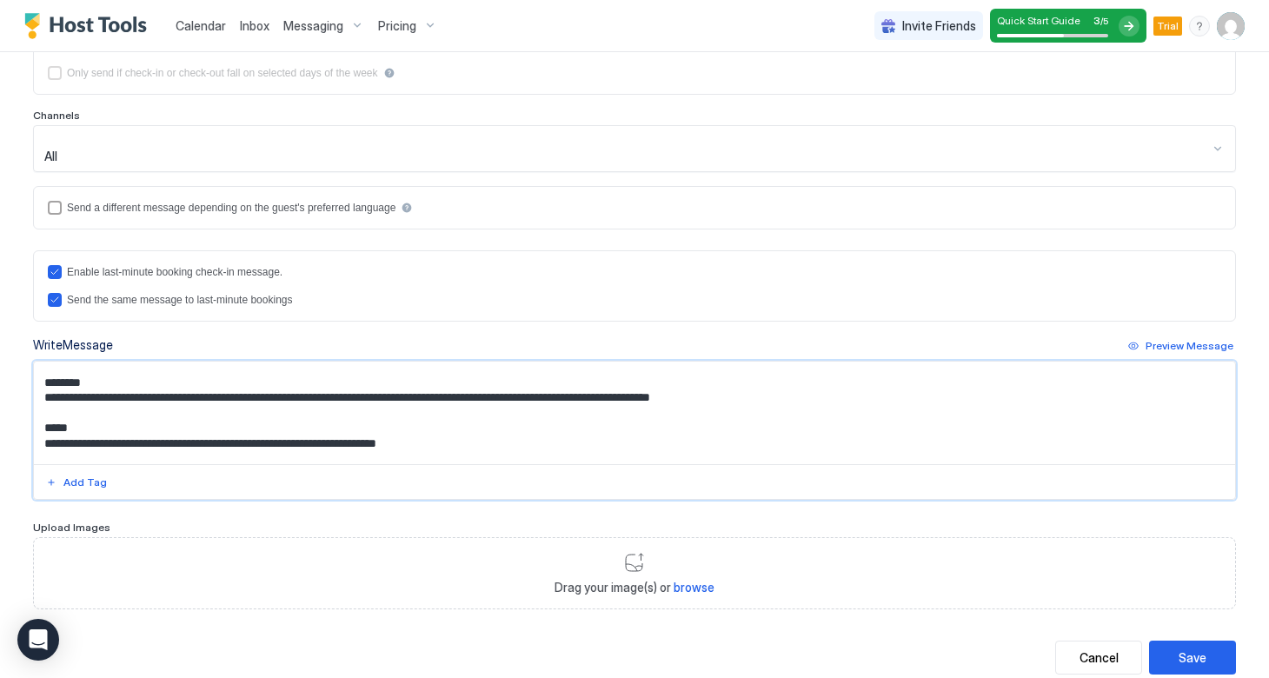
click at [399, 399] on textarea "**********" at bounding box center [634, 413] width 1201 height 103
drag, startPoint x: 276, startPoint y: 401, endPoint x: 153, endPoint y: 403, distance: 123.5
click at [153, 403] on textarea "**********" at bounding box center [634, 413] width 1201 height 103
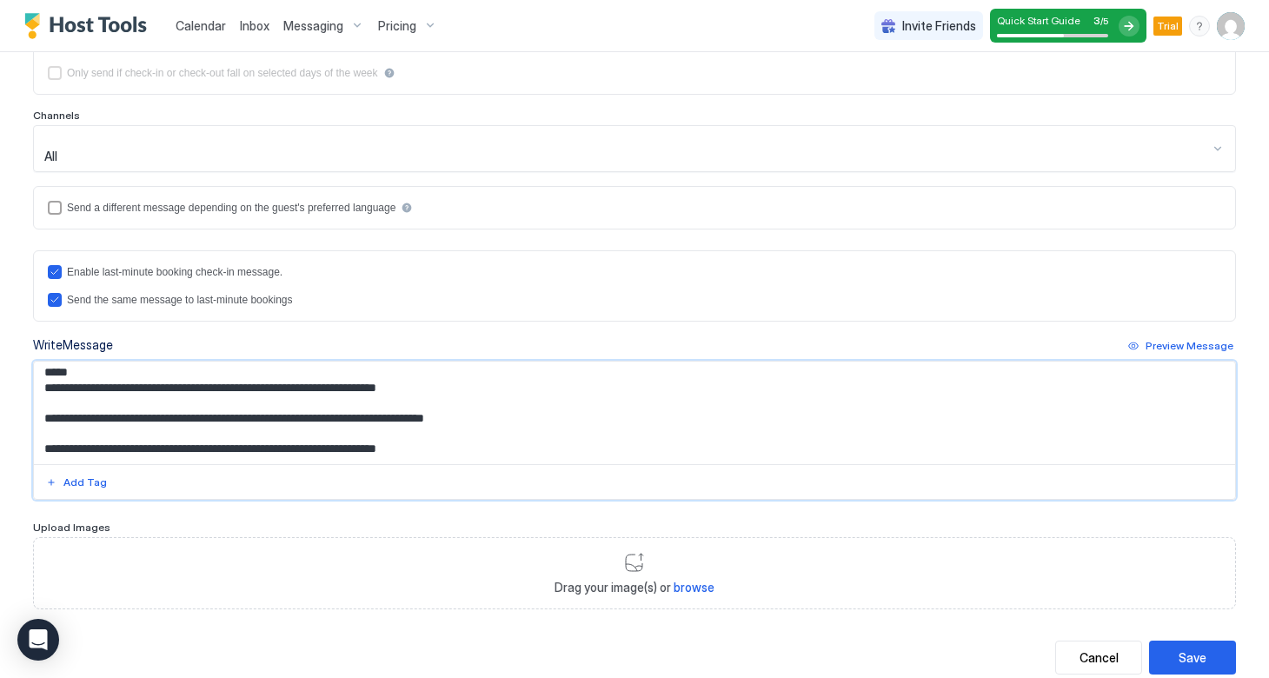
scroll to position [266, 0]
drag, startPoint x: 348, startPoint y: 377, endPoint x: 289, endPoint y: 376, distance: 58.3
click at [289, 376] on textarea "**********" at bounding box center [634, 413] width 1201 height 103
click at [218, 371] on textarea "**********" at bounding box center [634, 413] width 1201 height 103
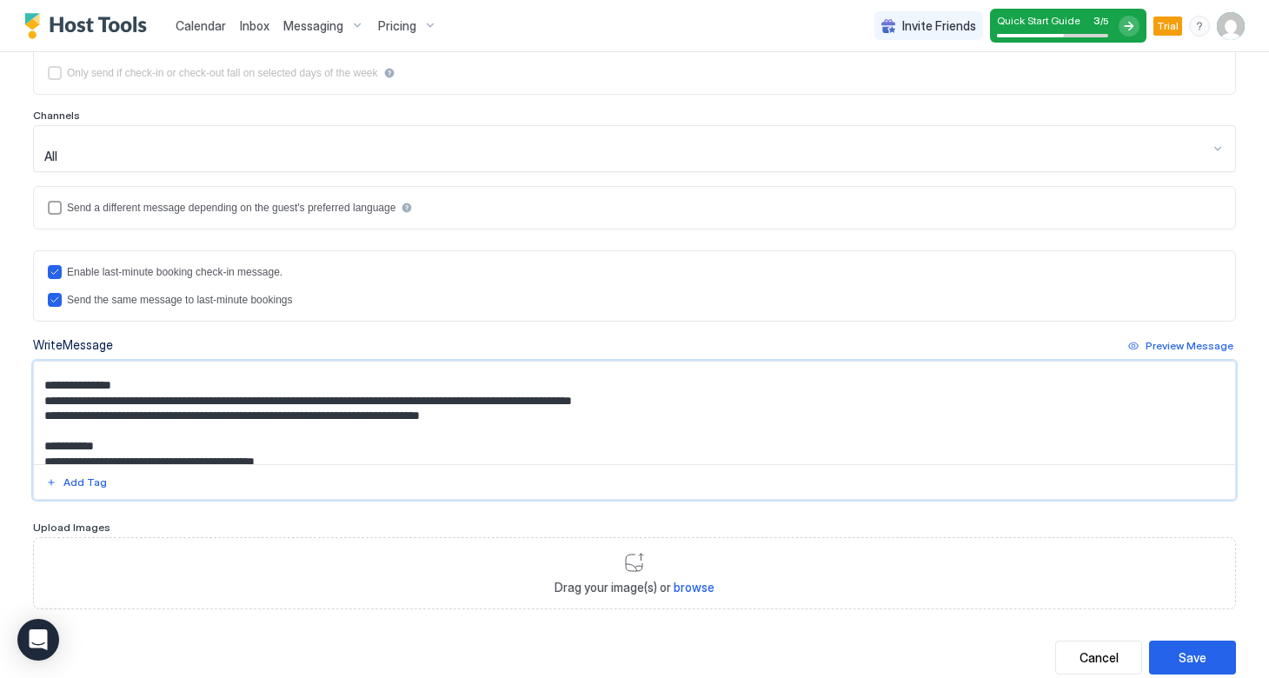
scroll to position [79, 0]
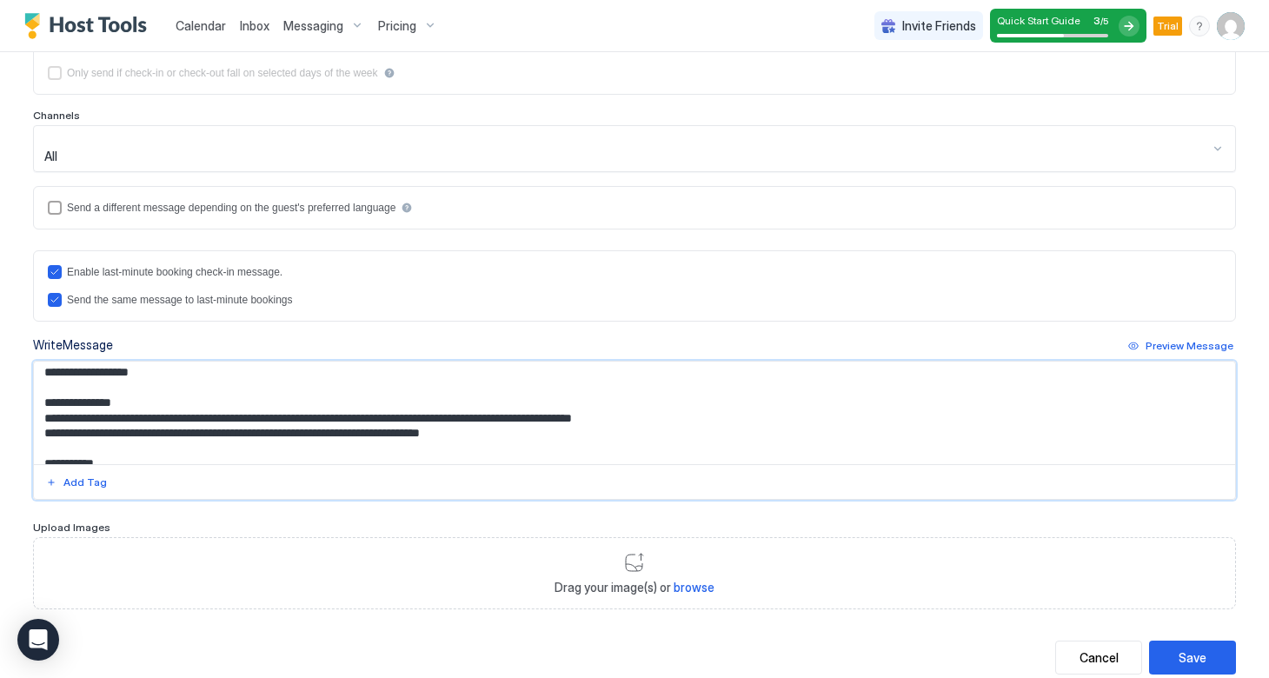
drag, startPoint x: 151, startPoint y: 335, endPoint x: 31, endPoint y: 336, distance: 120.0
click at [30, 336] on div "**********" at bounding box center [635, 186] width 1252 height 1018
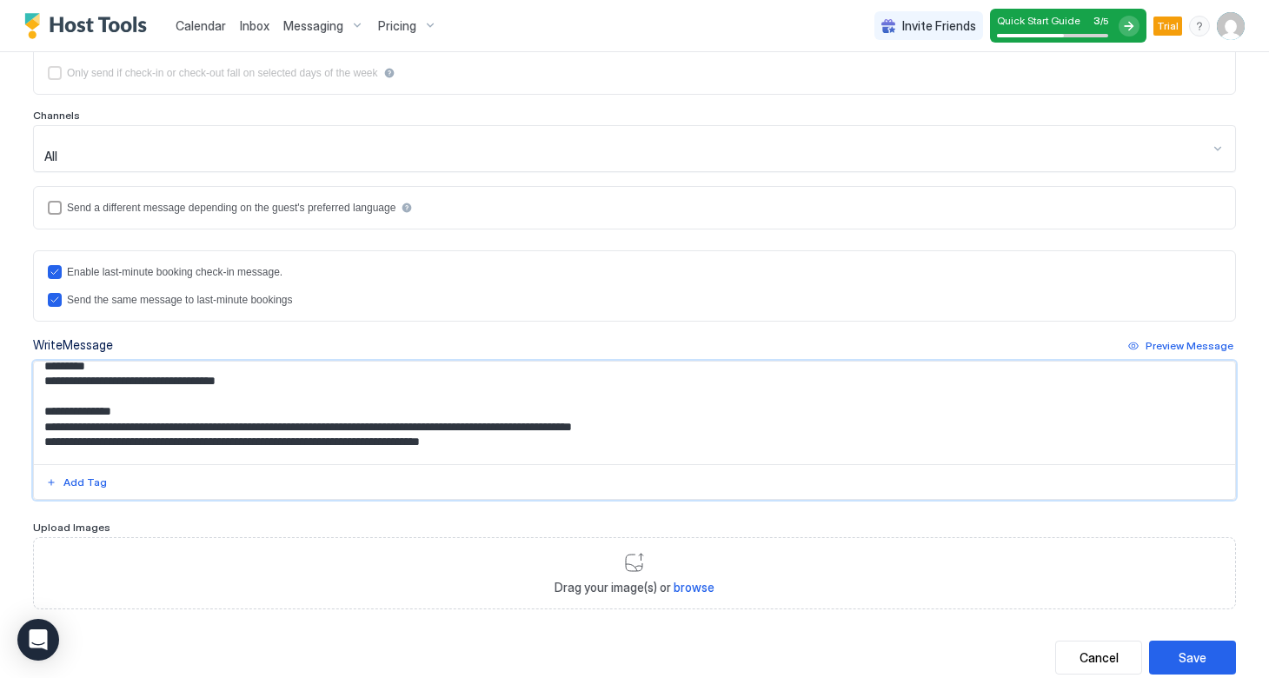
scroll to position [67, 0]
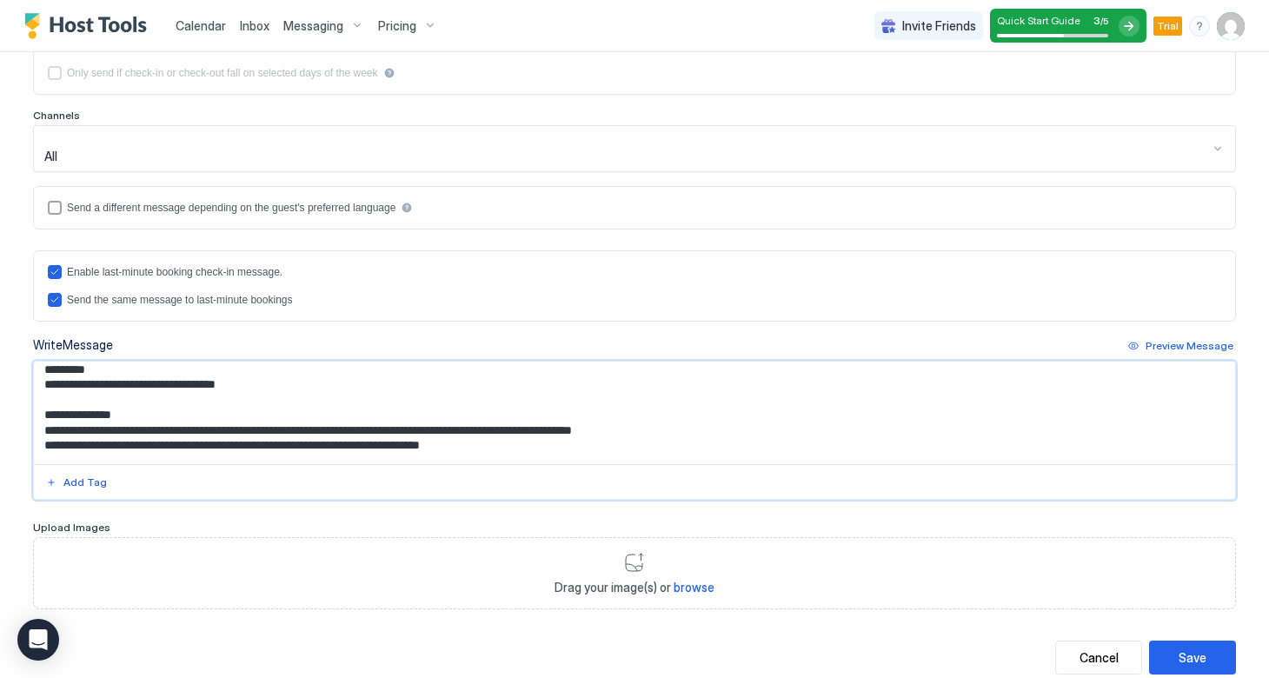
click at [181, 380] on textarea "**********" at bounding box center [634, 413] width 1201 height 103
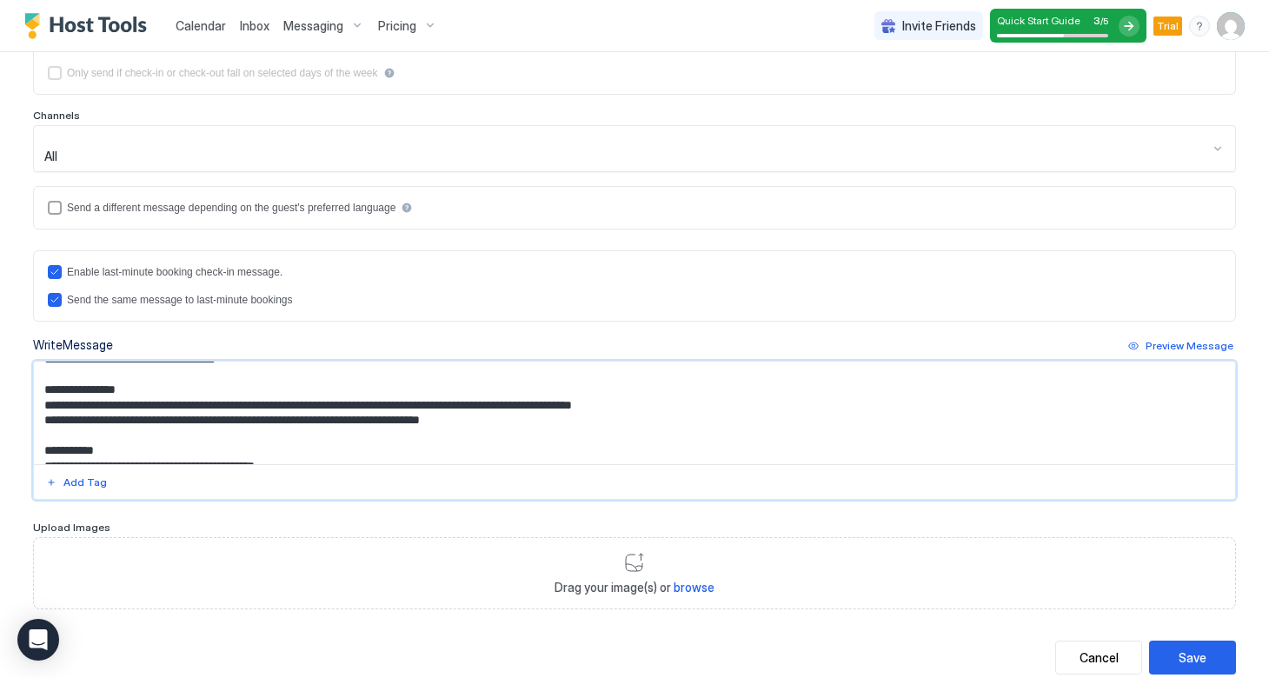
click at [147, 404] on textarea "**********" at bounding box center [634, 413] width 1201 height 103
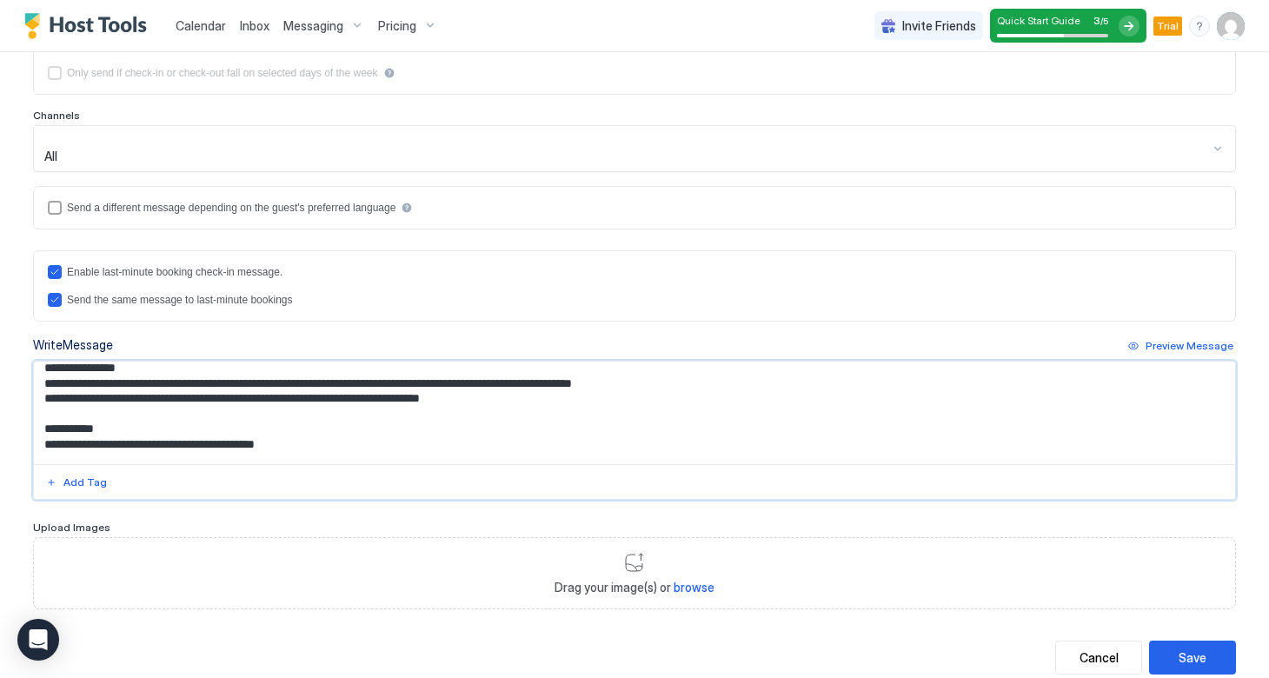
click at [144, 386] on textarea "**********" at bounding box center [634, 413] width 1201 height 103
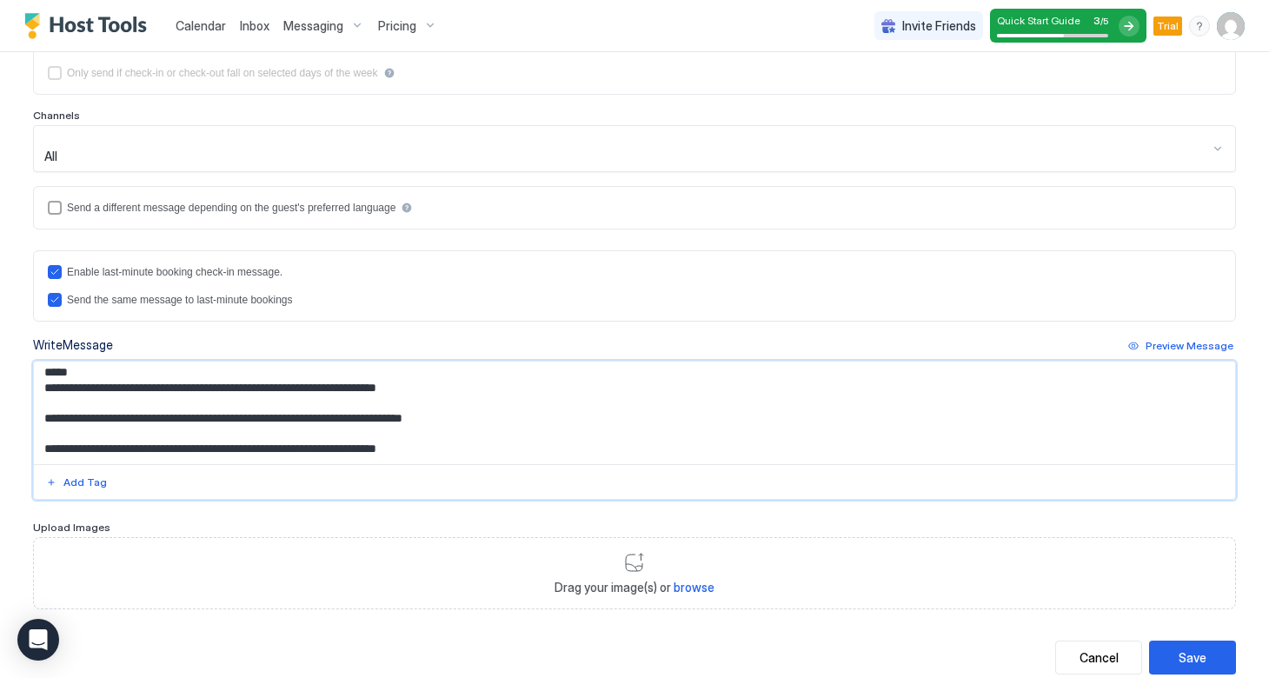
scroll to position [266, 0]
click at [216, 362] on textarea "**********" at bounding box center [634, 413] width 1201 height 103
click at [460, 403] on textarea "**********" at bounding box center [634, 413] width 1201 height 103
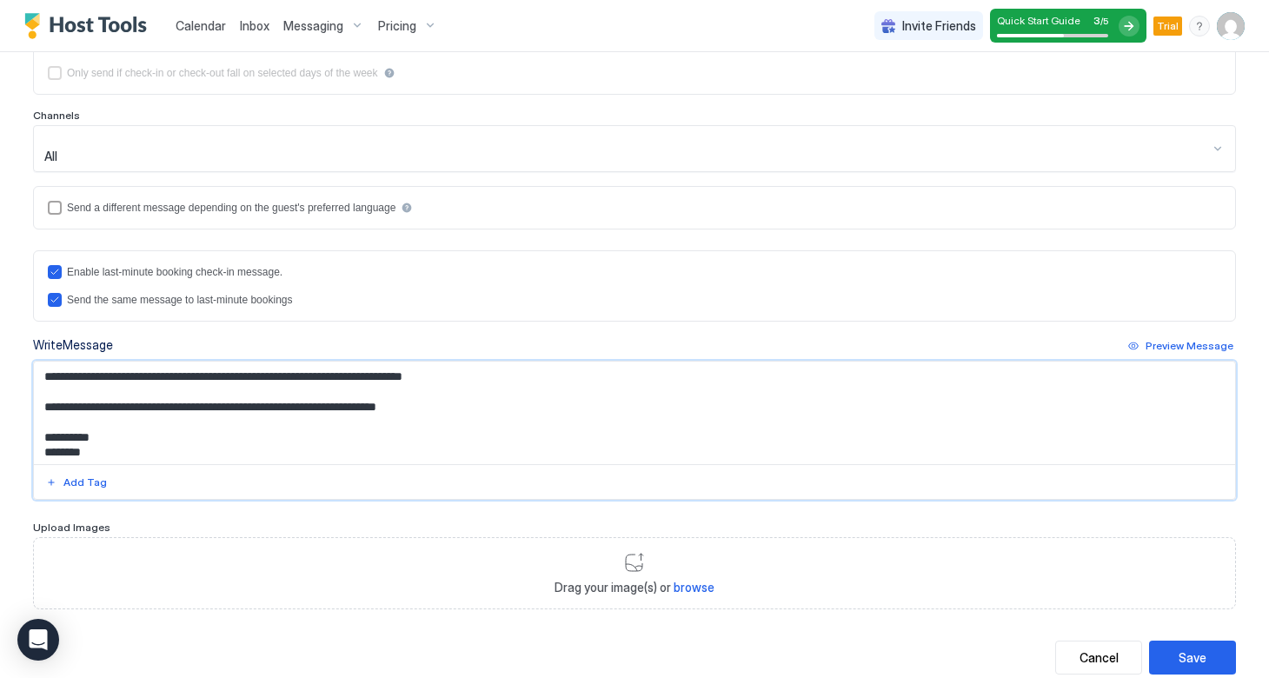
scroll to position [318, 0]
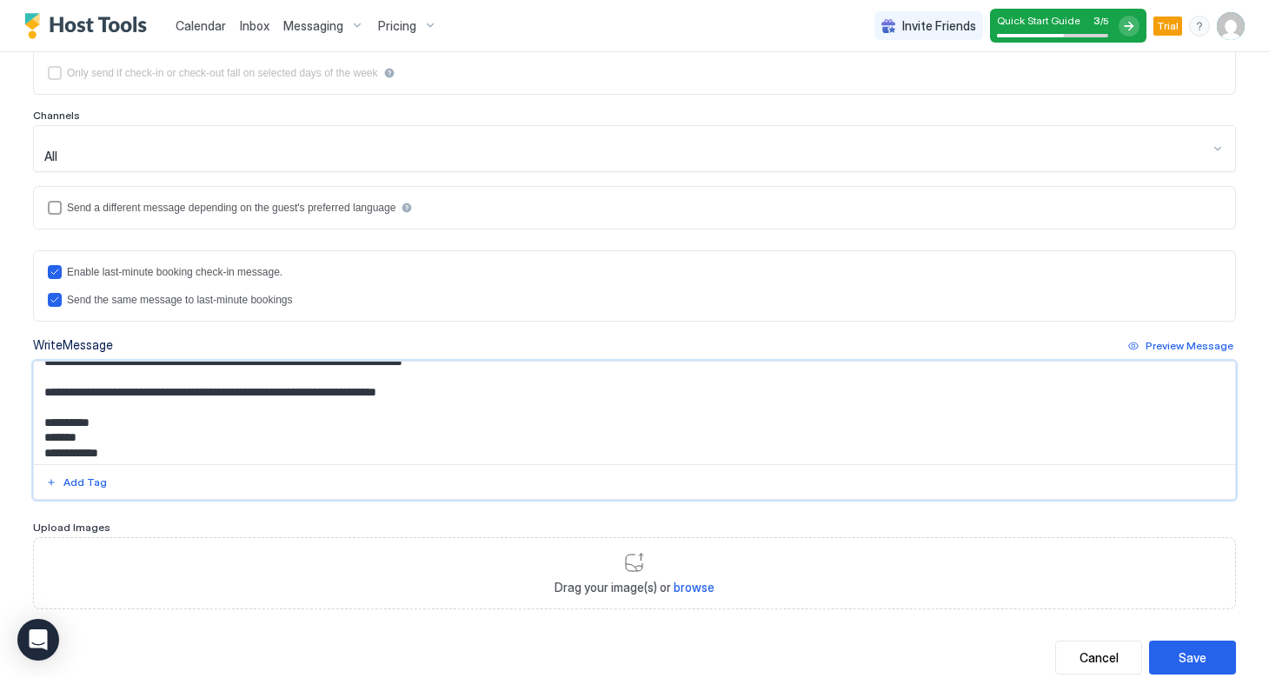
drag, startPoint x: 142, startPoint y: 412, endPoint x: 30, endPoint y: 377, distance: 117.4
click at [30, 377] on div "**********" at bounding box center [635, 186] width 1252 height 1018
click at [1161, 338] on div "Preview Message" at bounding box center [1190, 346] width 88 height 16
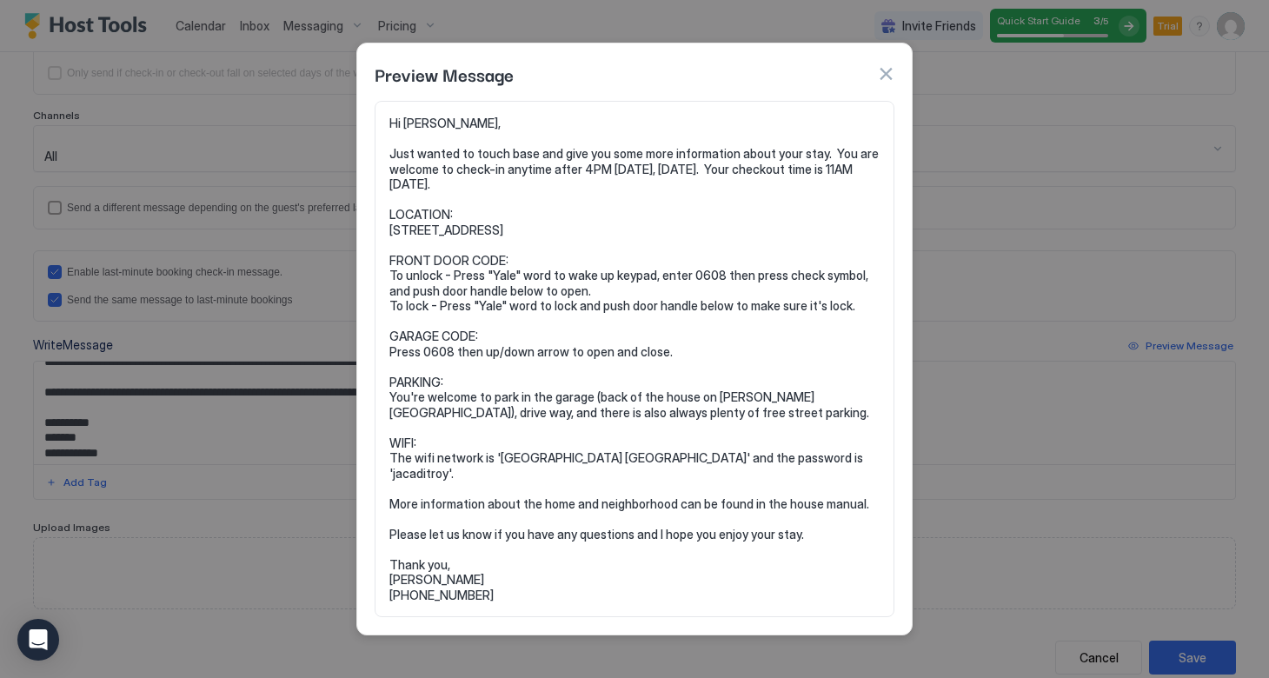
click at [888, 83] on button "button" at bounding box center [885, 73] width 17 height 17
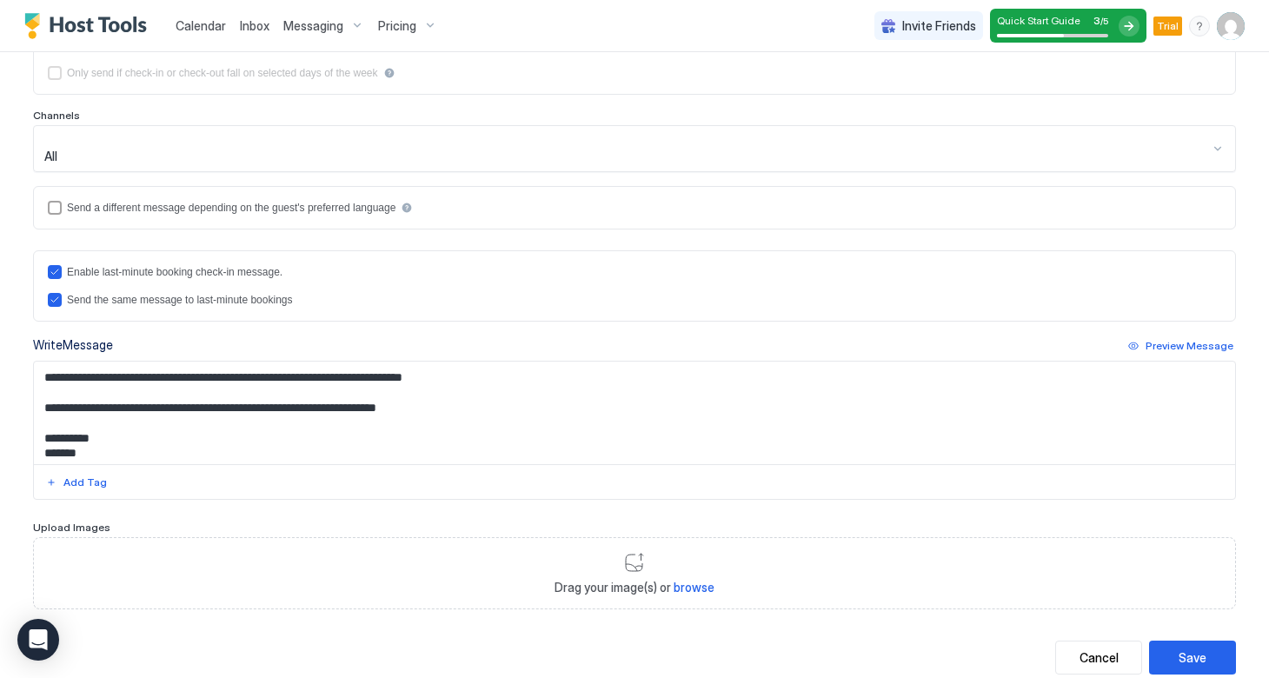
scroll to position [297, 0]
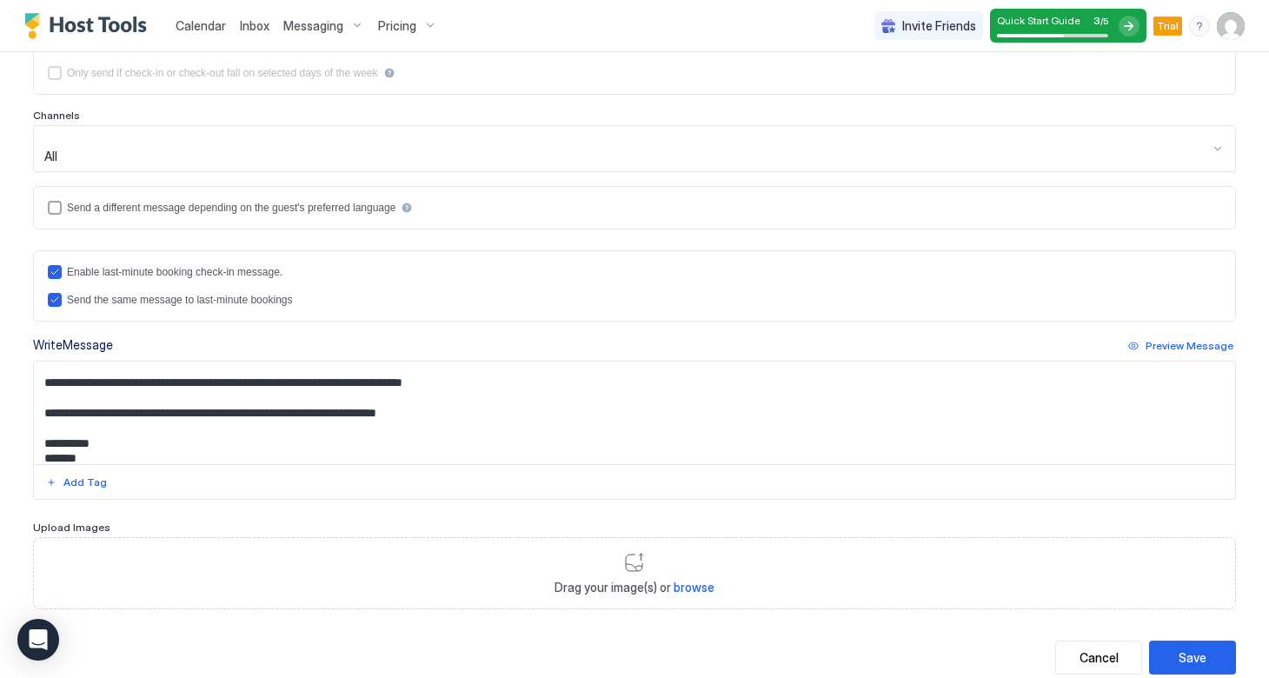
click at [484, 362] on textarea "**********" at bounding box center [634, 413] width 1201 height 103
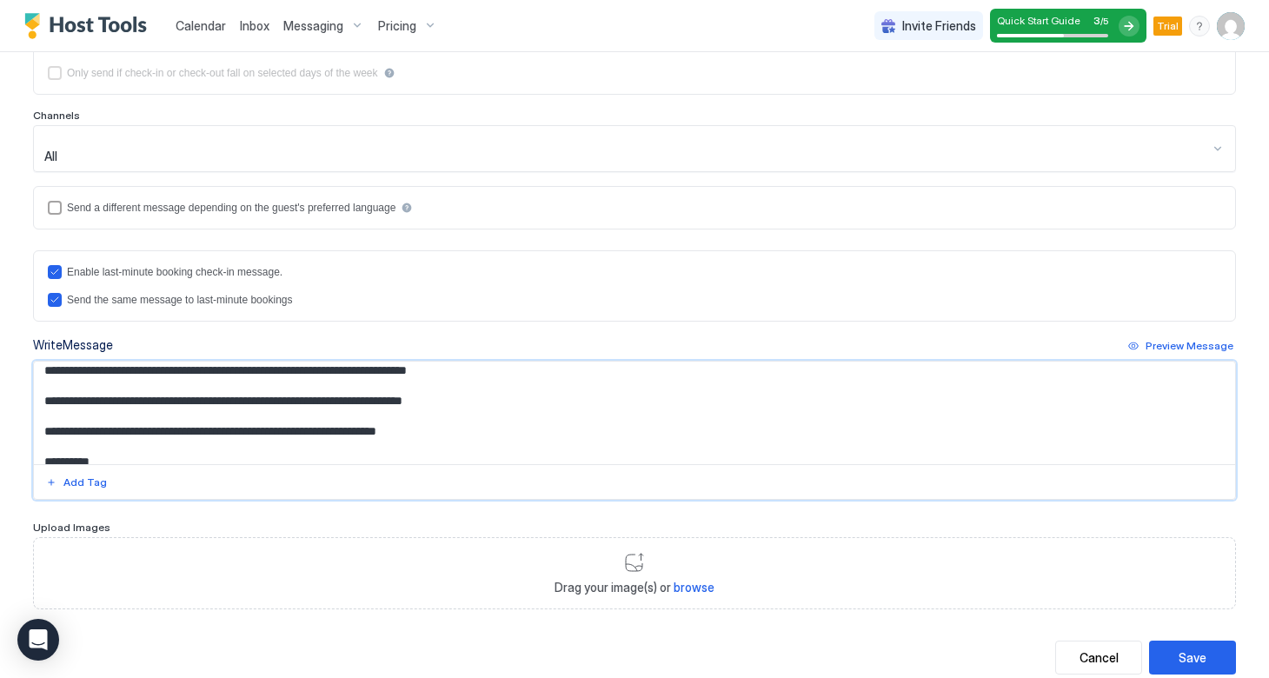
scroll to position [270, 0]
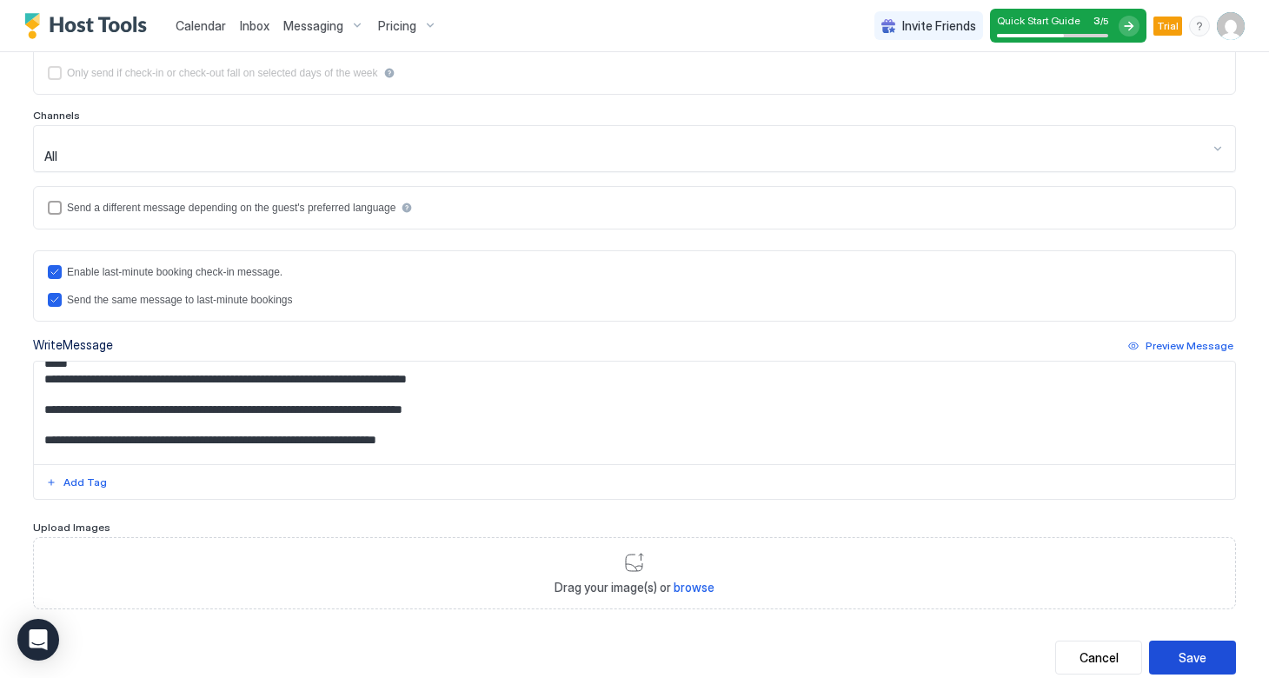
click at [1207, 641] on button "Save" at bounding box center [1192, 658] width 87 height 34
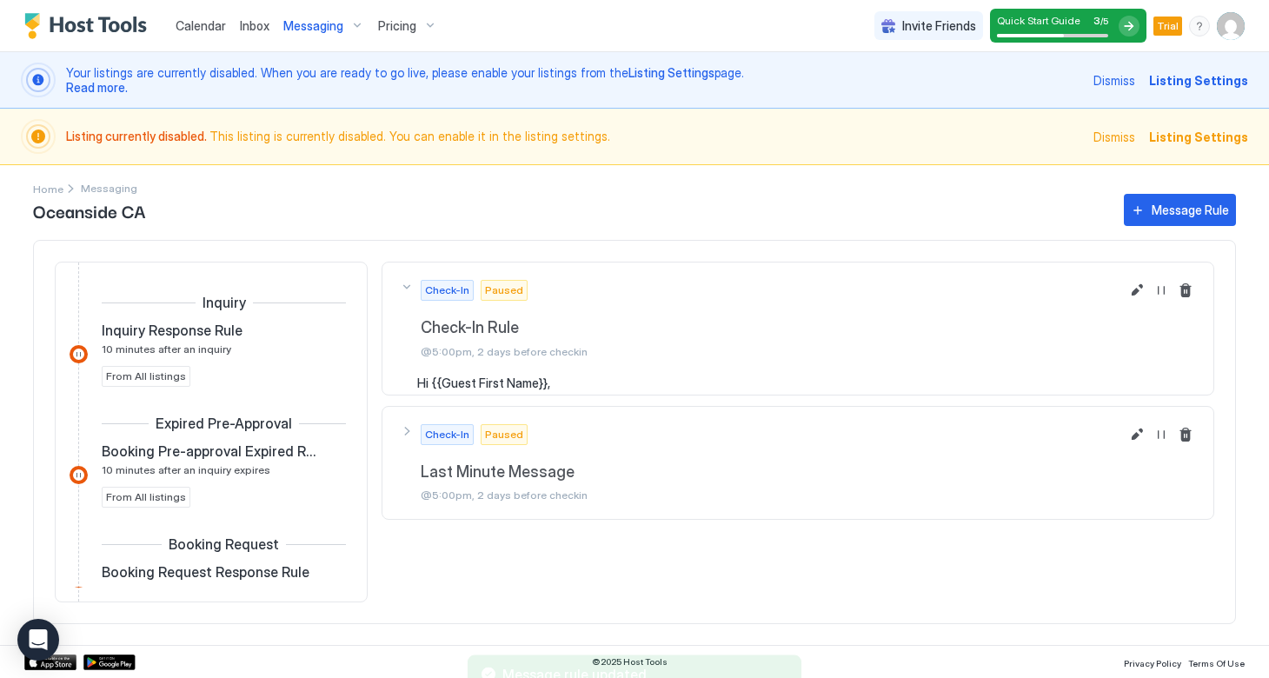
scroll to position [473, 0]
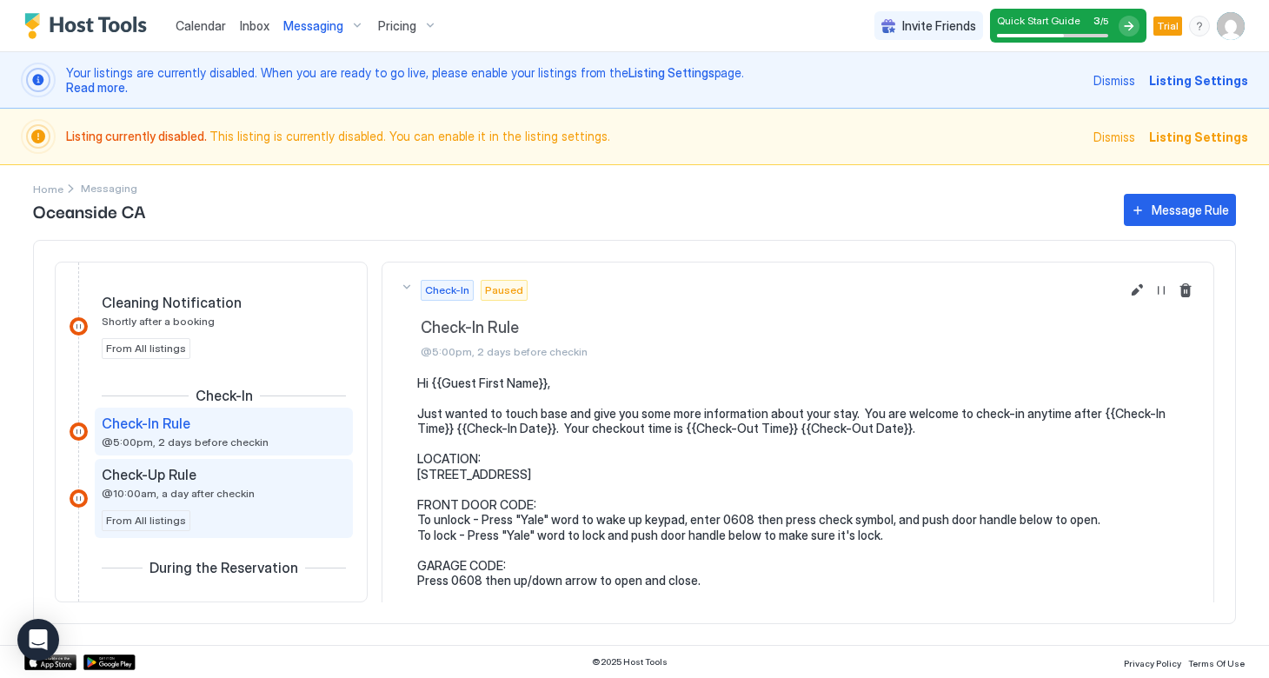
click at [170, 496] on span "@10:00am, a day after checkin" at bounding box center [178, 493] width 153 height 13
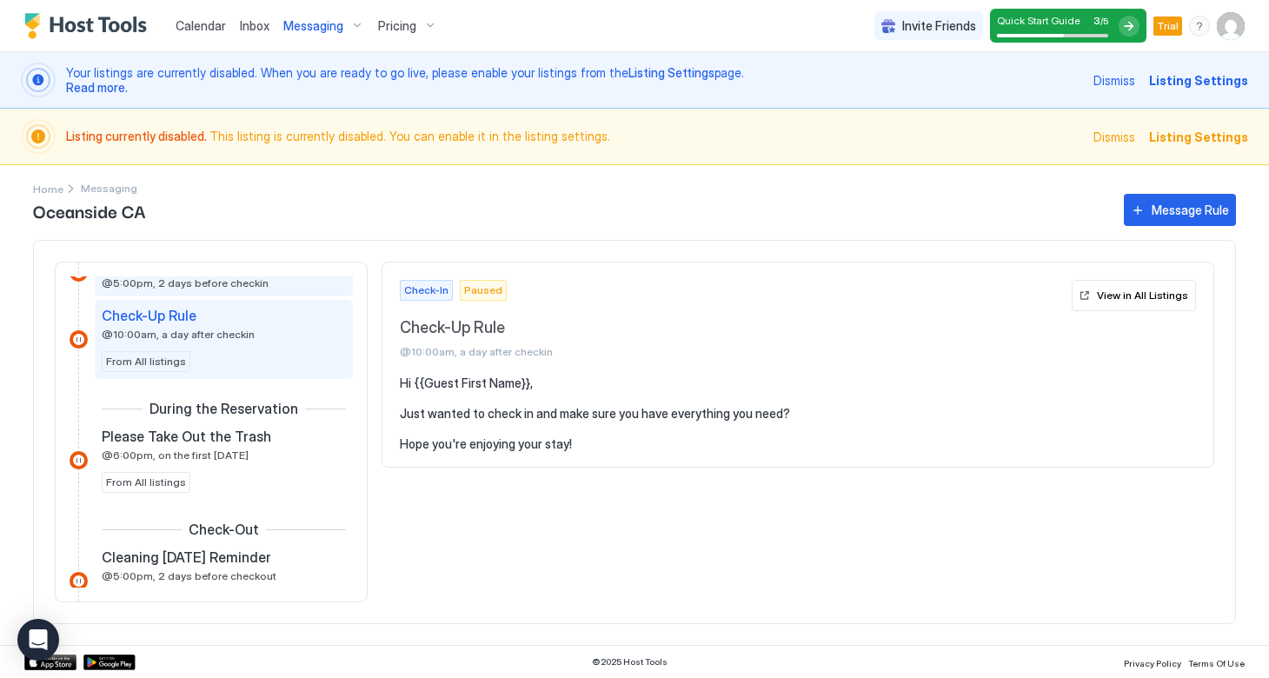
scroll to position [632, 0]
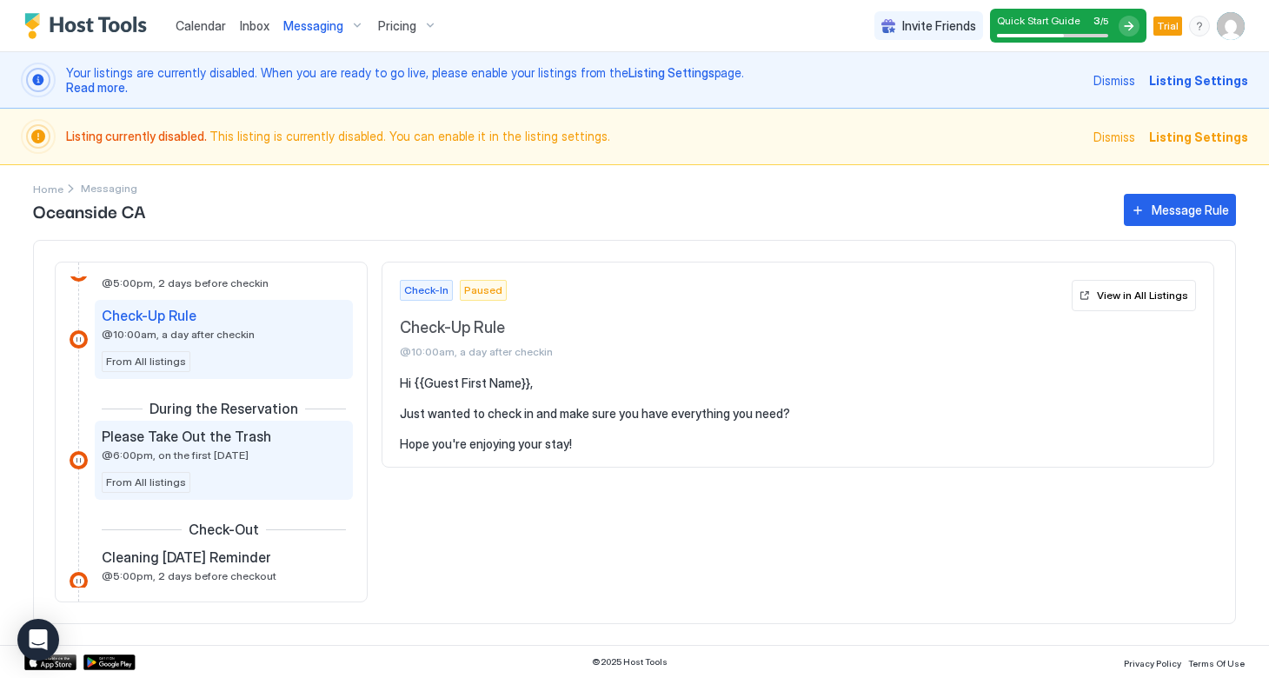
click at [200, 446] on div "Please Take Out the Trash @6:00pm, on the first Thursday" at bounding box center [212, 445] width 220 height 34
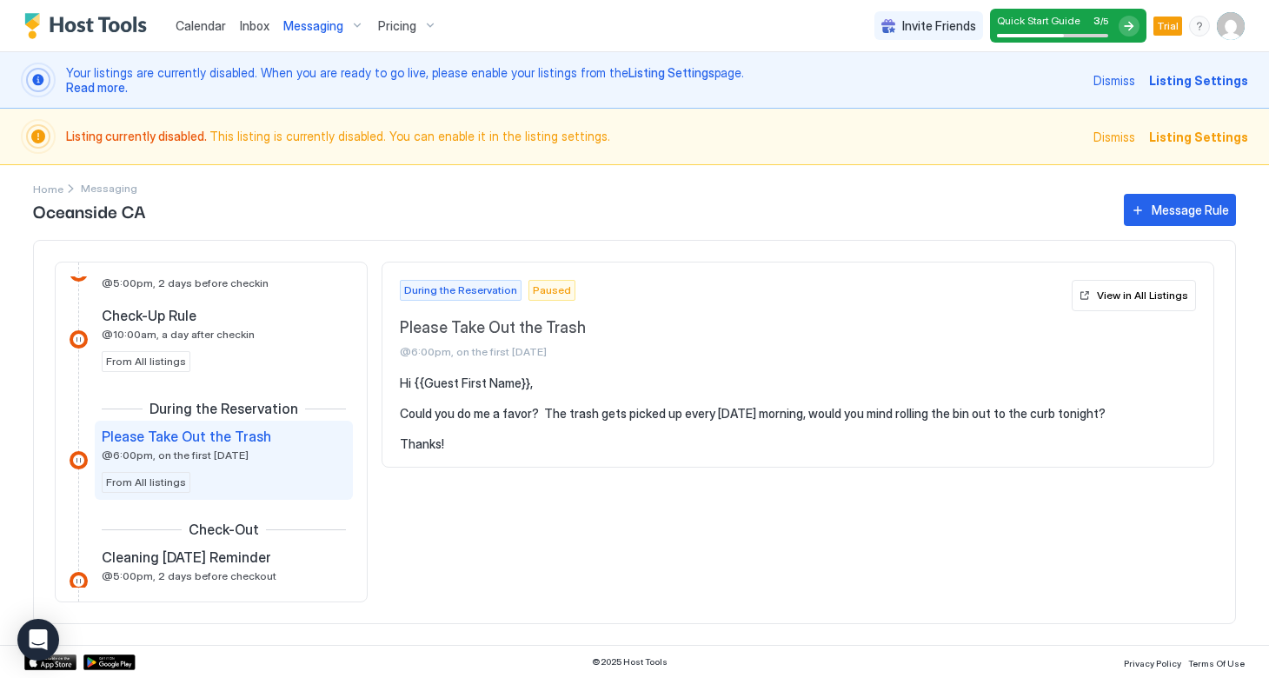
click at [735, 414] on pre "Hi {{Guest First Name}}, Could you do me a favor? The trash gets picked up ever…" at bounding box center [798, 414] width 796 height 77
click at [1015, 339] on div "Please Take Out the Trash @6:00pm, on the first Thursday" at bounding box center [732, 338] width 665 height 40
click at [243, 540] on div "Check-Out" at bounding box center [211, 531] width 283 height 21
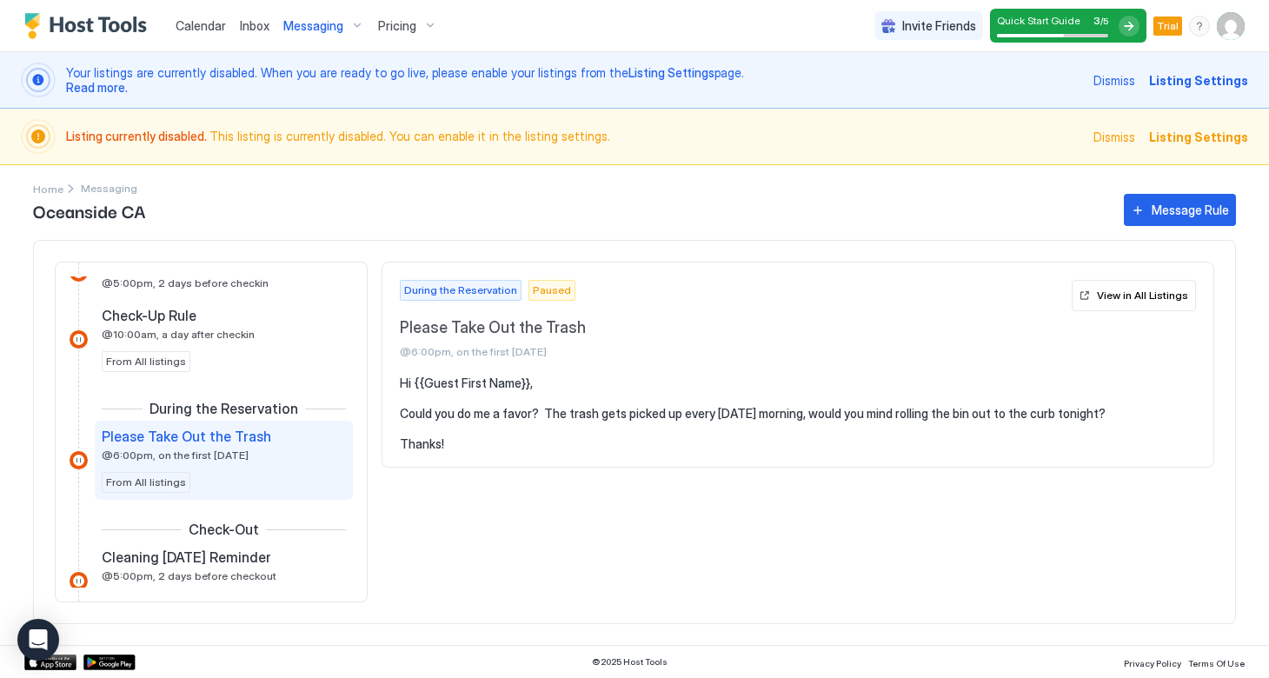
click at [230, 487] on div "Please Take Out the Trash @6:00pm, on the first Thursday From All listings" at bounding box center [224, 460] width 244 height 65
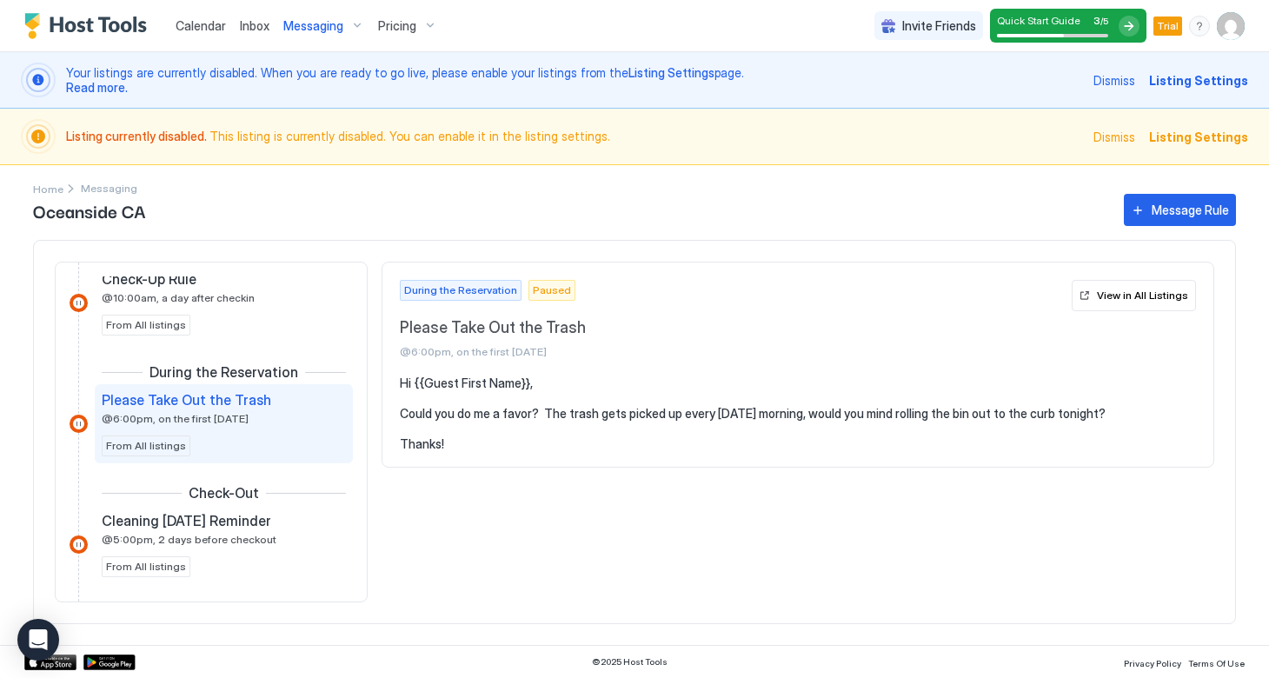
scroll to position [686, 0]
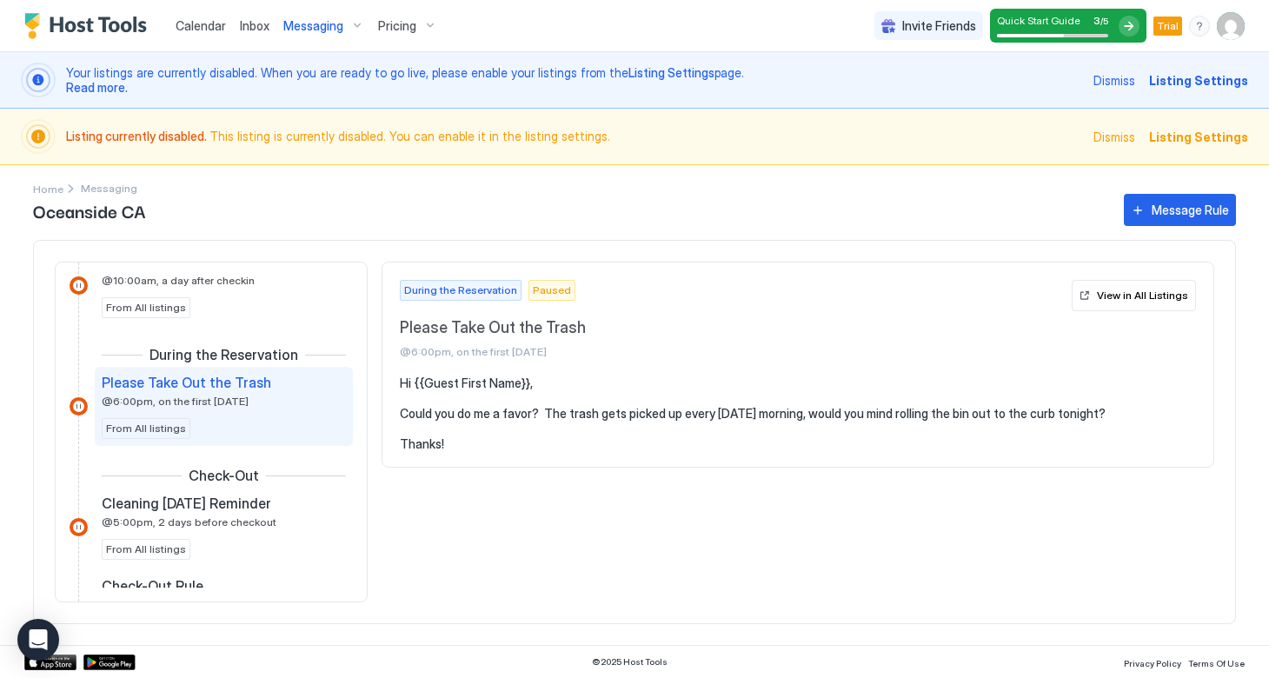
click at [203, 390] on span "Please Take Out the Trash" at bounding box center [187, 382] width 170 height 17
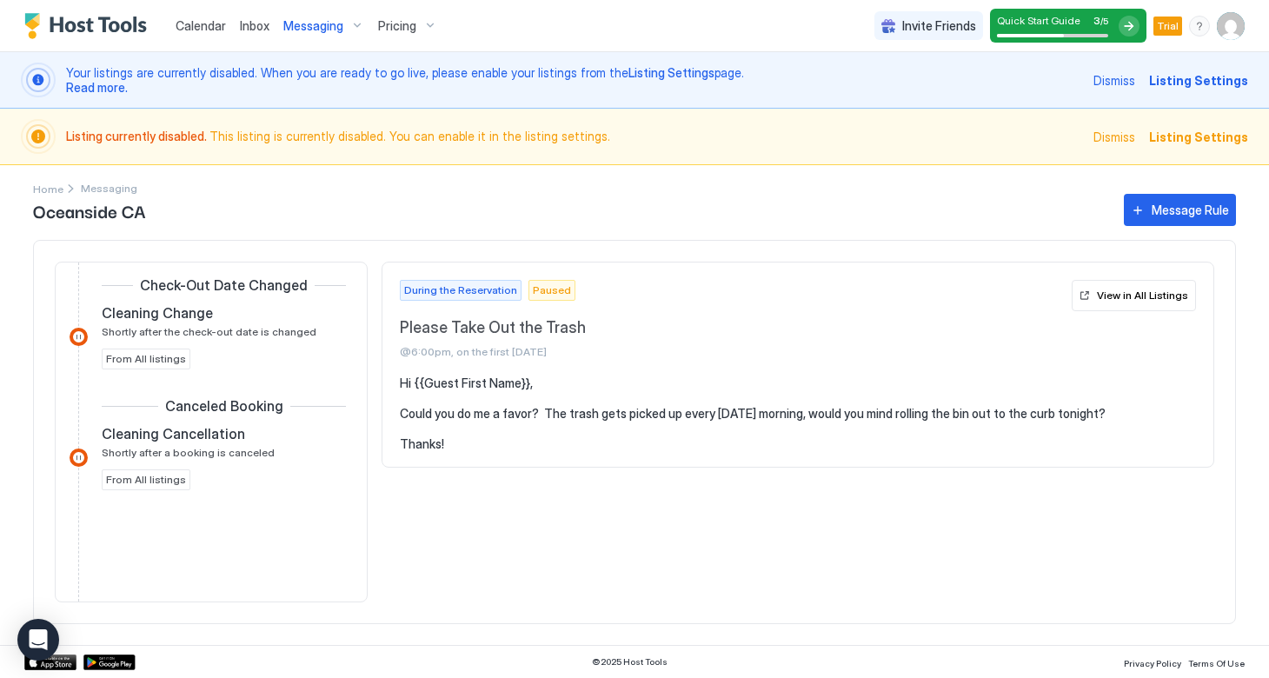
scroll to position [1327, 0]
click at [542, 289] on span "Paused" at bounding box center [552, 291] width 38 height 16
click at [485, 289] on span "During the Reservation" at bounding box center [460, 291] width 113 height 16
click at [533, 289] on span "Paused" at bounding box center [552, 291] width 38 height 16
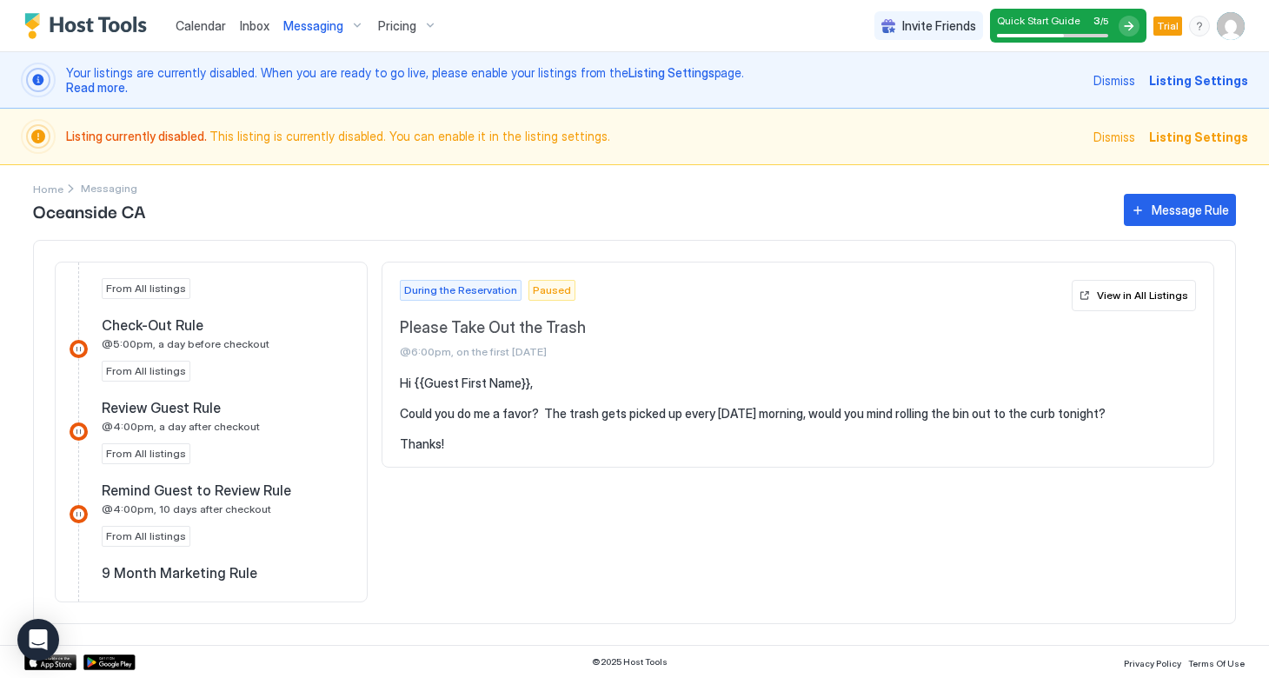
scroll to position [939, 0]
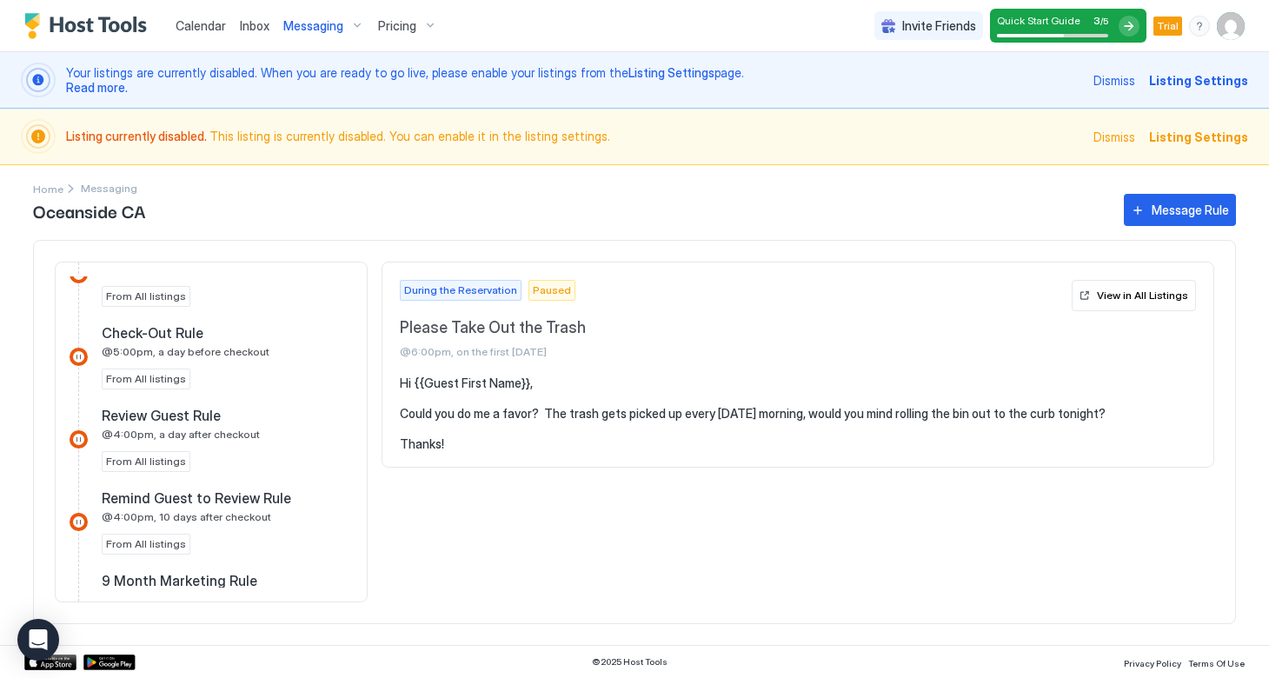
click at [463, 354] on span "@6:00pm, on the first Thursday" at bounding box center [732, 351] width 665 height 13
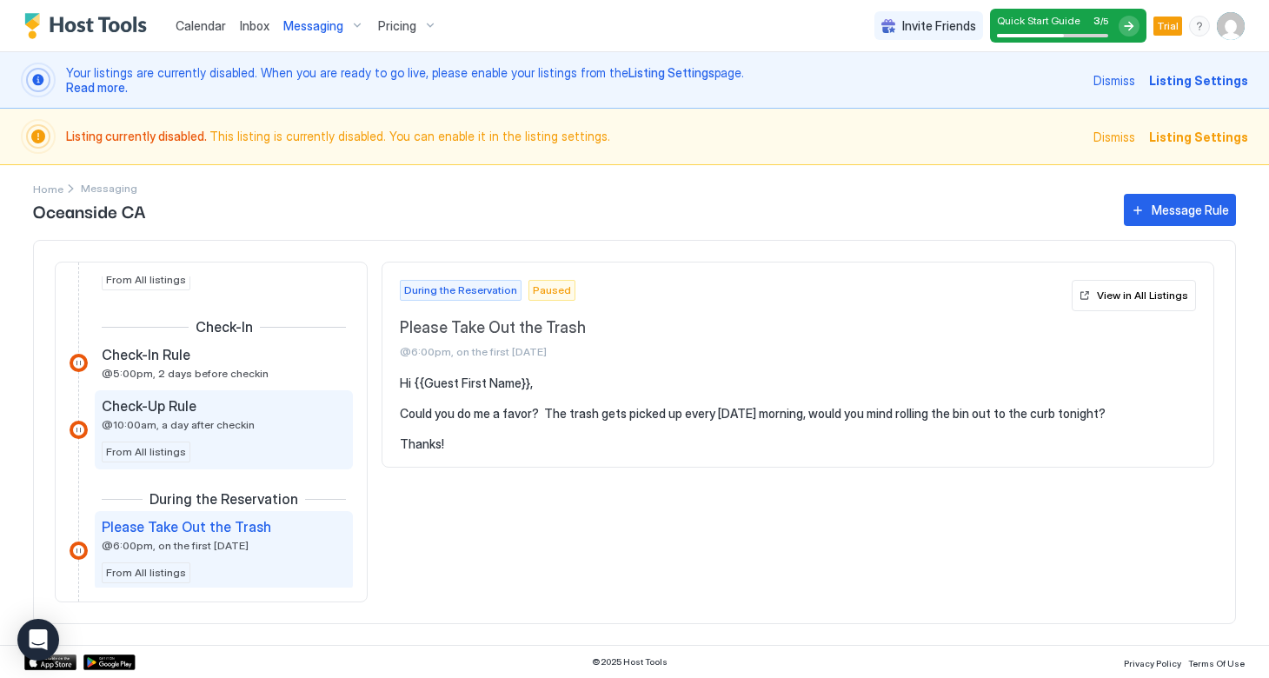
scroll to position [526, 0]
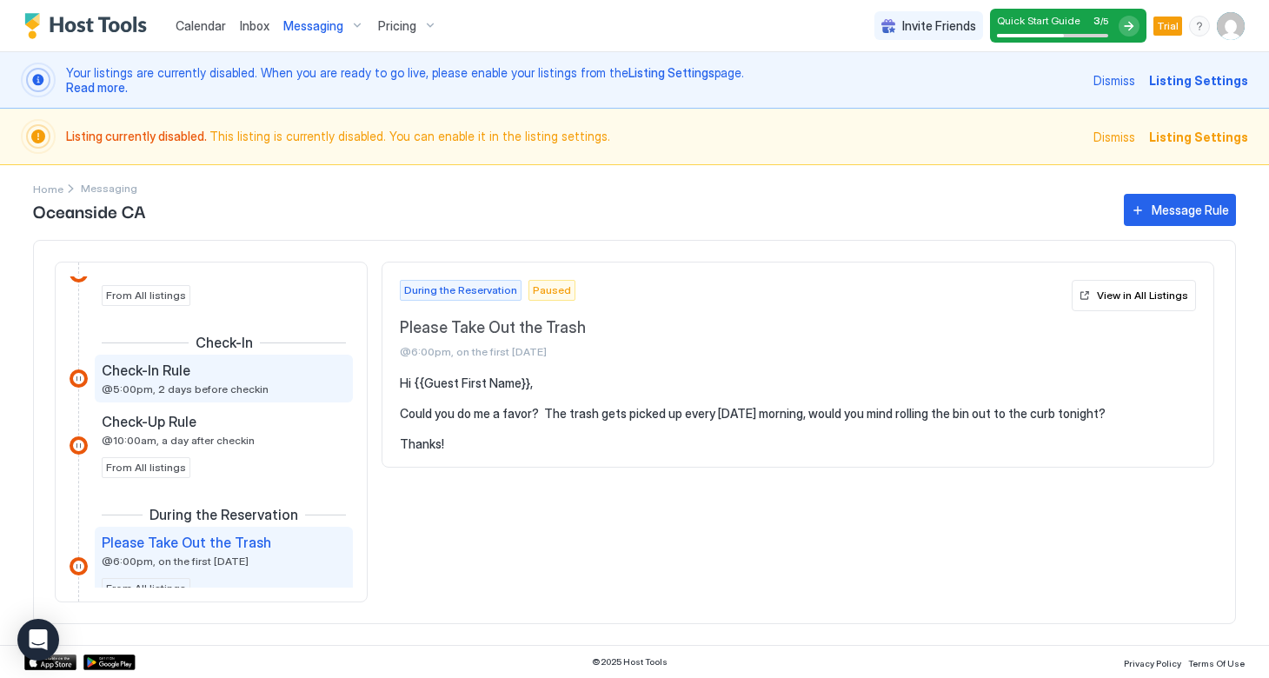
click at [201, 389] on span "@5:00pm, 2 days before checkin" at bounding box center [185, 389] width 167 height 13
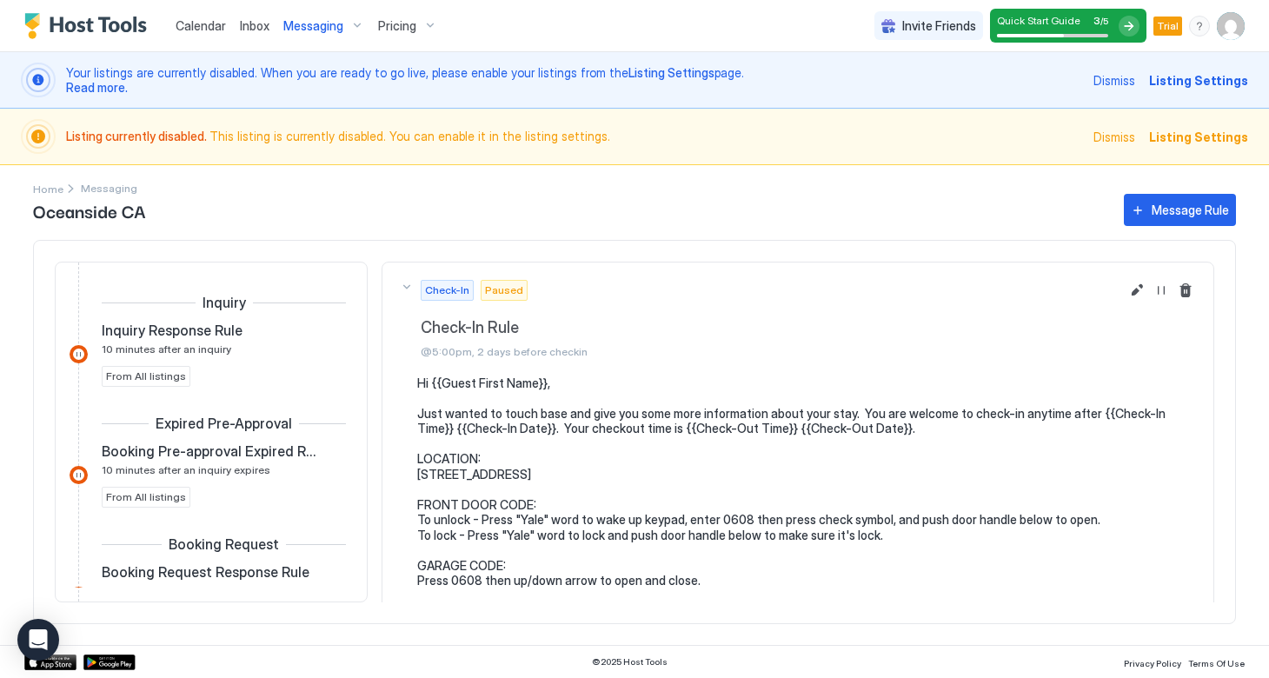
click at [1186, 137] on span "Listing Settings" at bounding box center [1198, 137] width 99 height 18
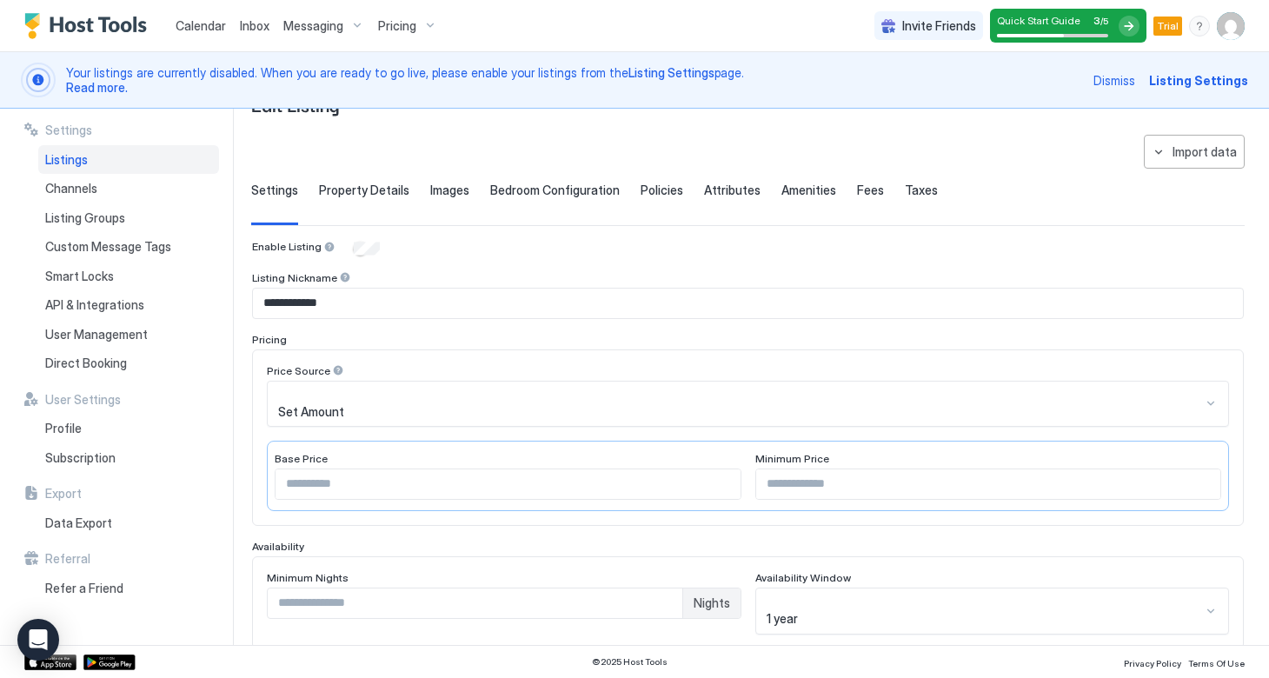
scroll to position [59, 0]
click at [905, 185] on span "Taxes" at bounding box center [921, 188] width 33 height 16
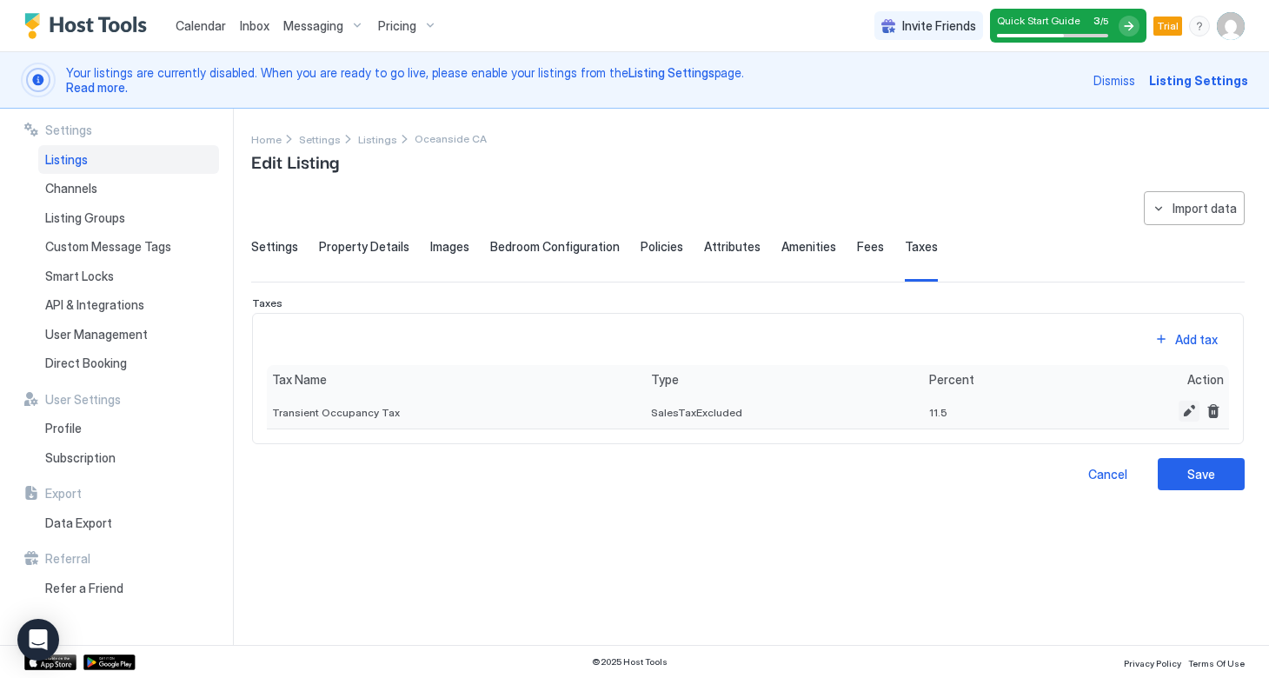
click at [1190, 409] on button "Edit" at bounding box center [1189, 411] width 21 height 21
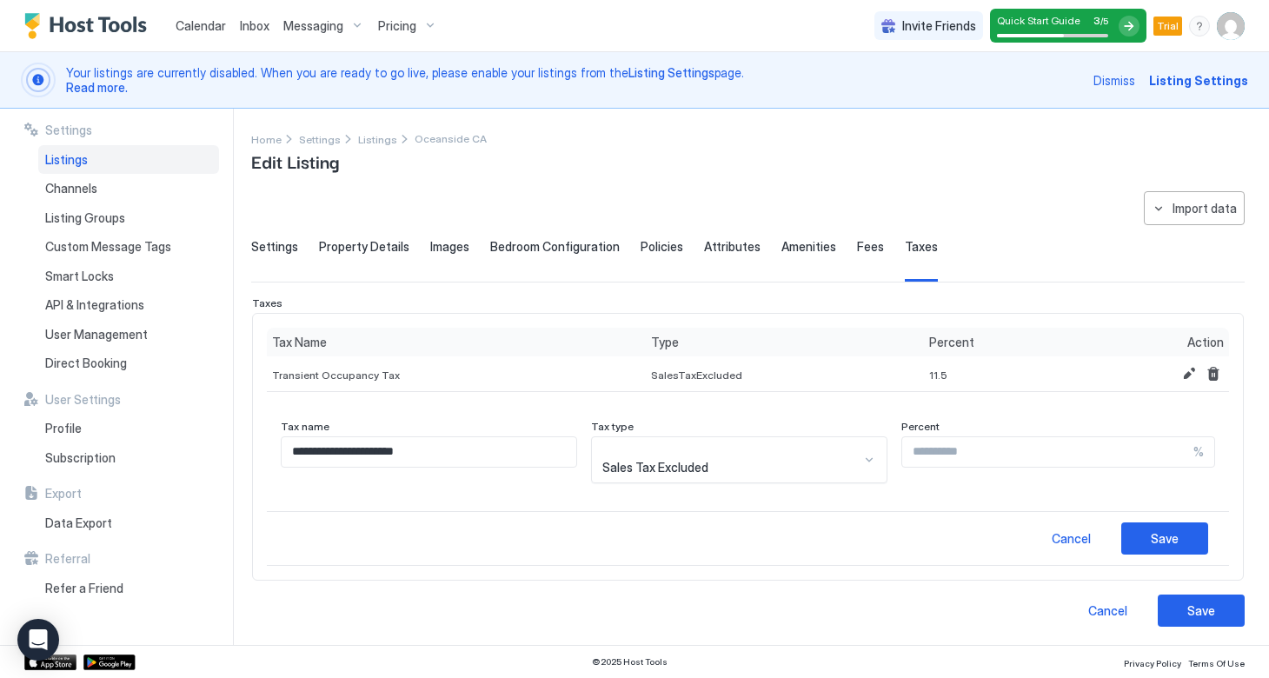
click at [843, 458] on div at bounding box center [731, 452] width 258 height 16
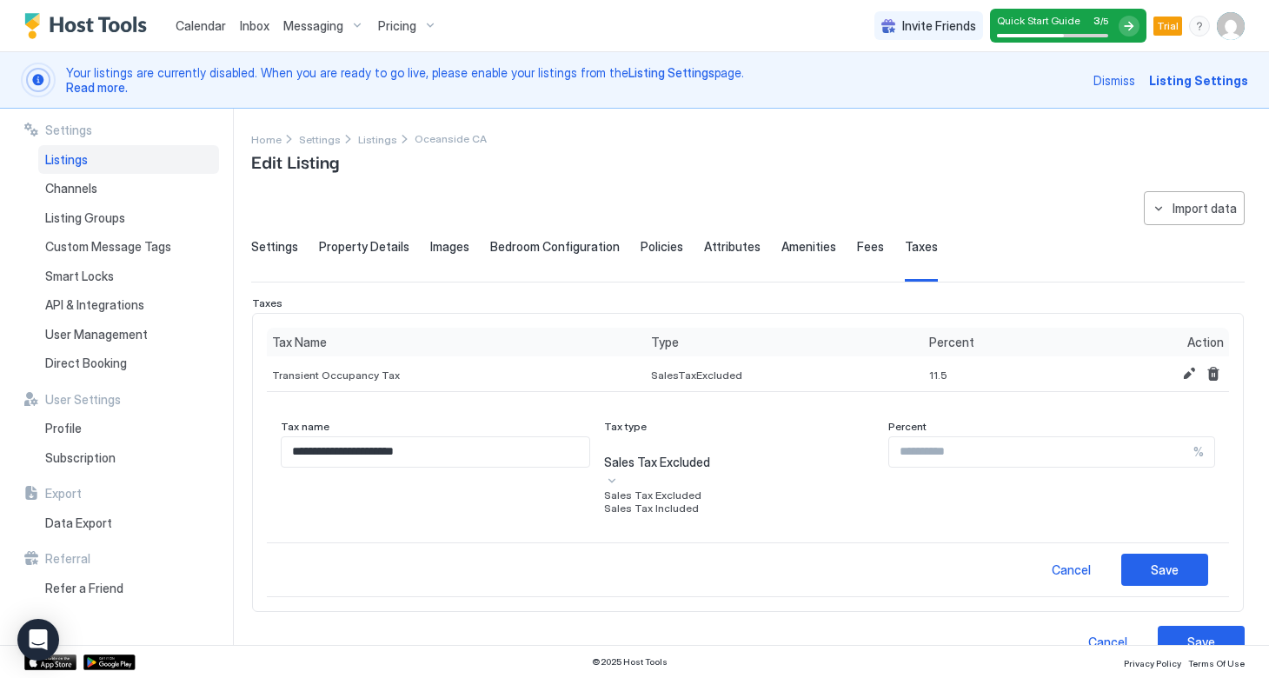
click at [713, 515] on div "Sales Tax Included" at bounding box center [739, 508] width 271 height 13
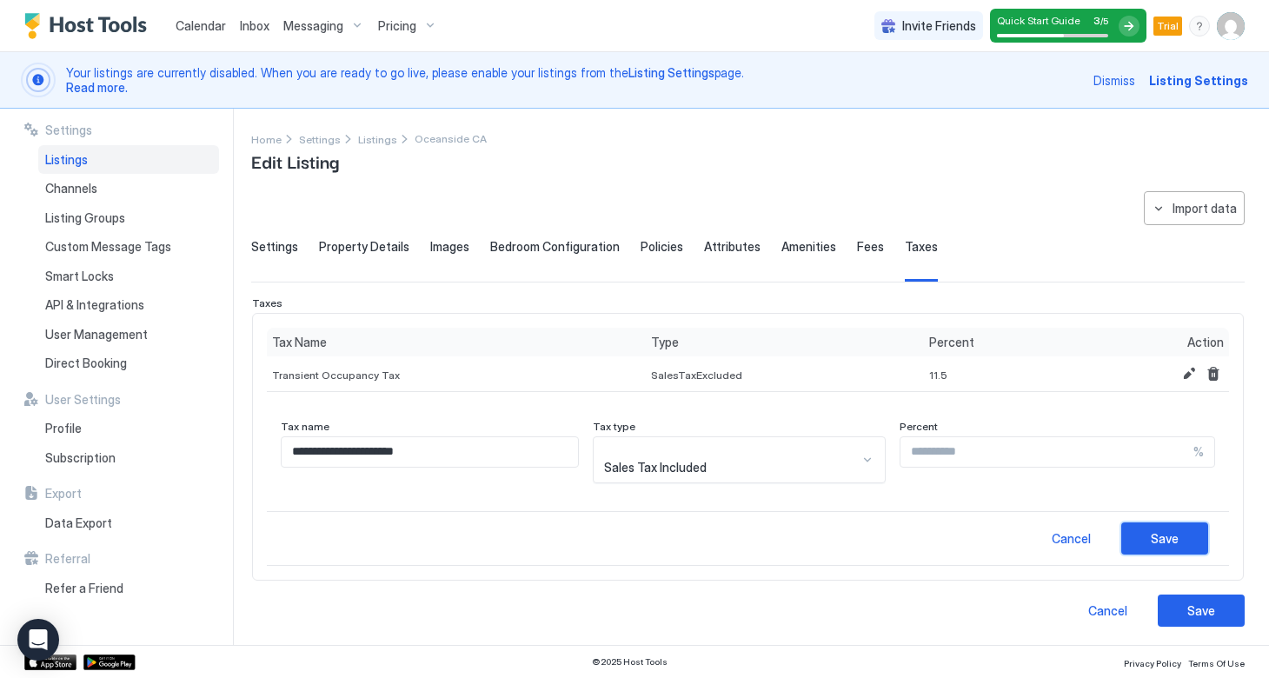
click at [1162, 529] on div "Save" at bounding box center [1165, 538] width 28 height 18
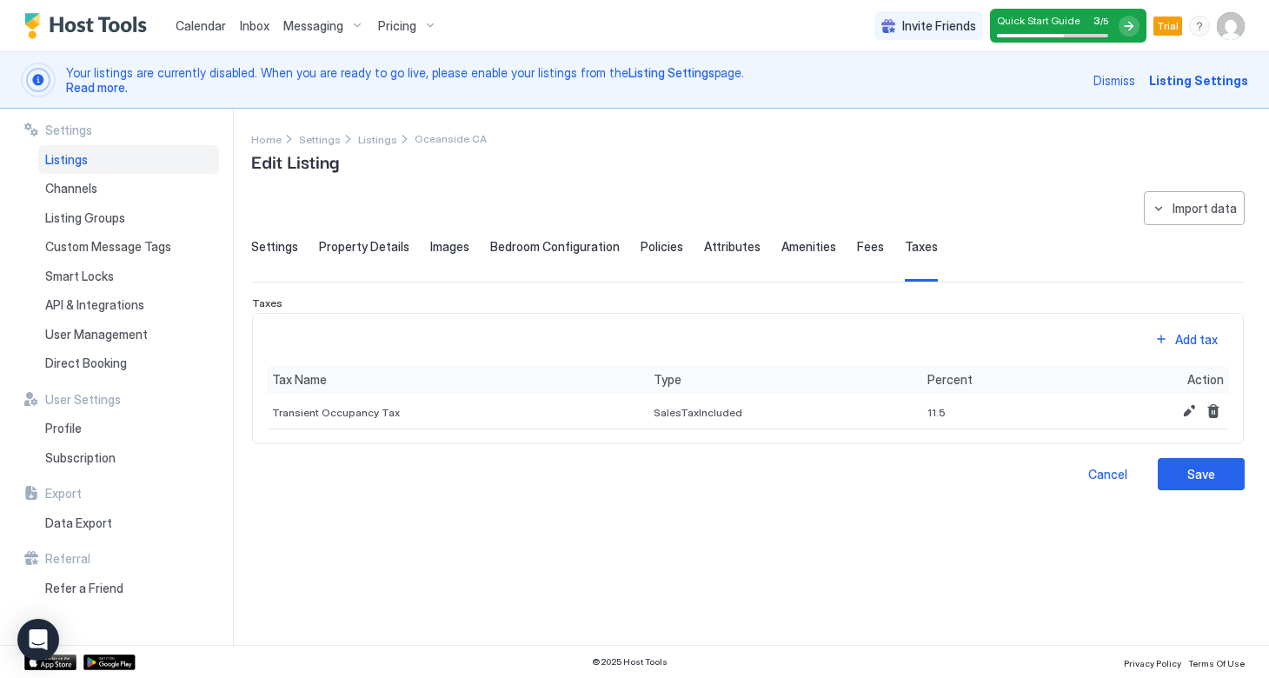
click at [857, 248] on span "Fees" at bounding box center [870, 247] width 27 height 16
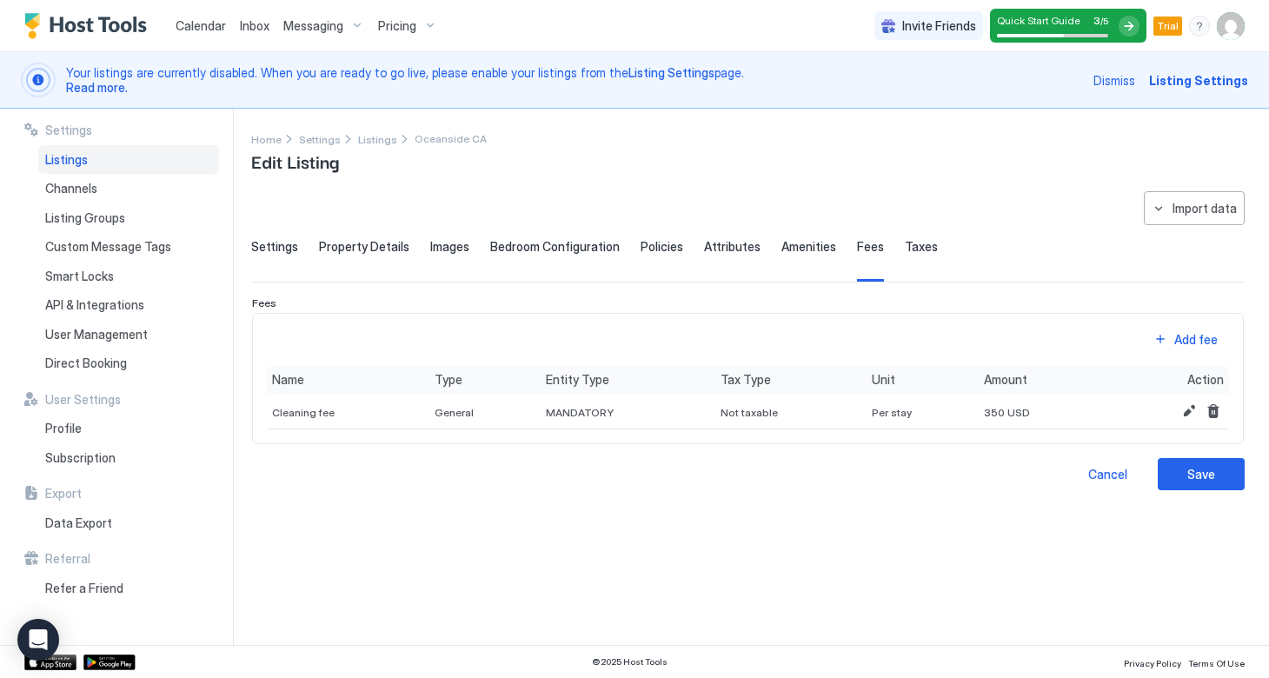
click at [280, 239] on span "Settings" at bounding box center [274, 247] width 47 height 16
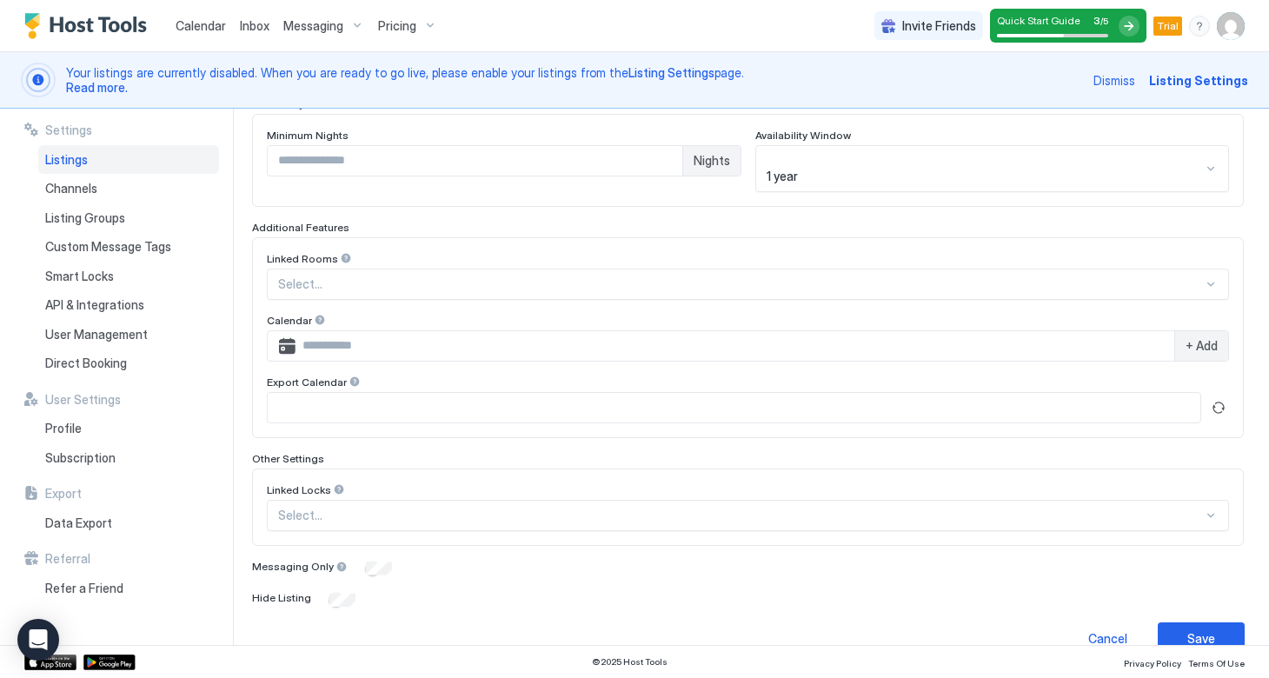
scroll to position [498, 0]
click at [1201, 630] on div "Save" at bounding box center [1202, 639] width 28 height 18
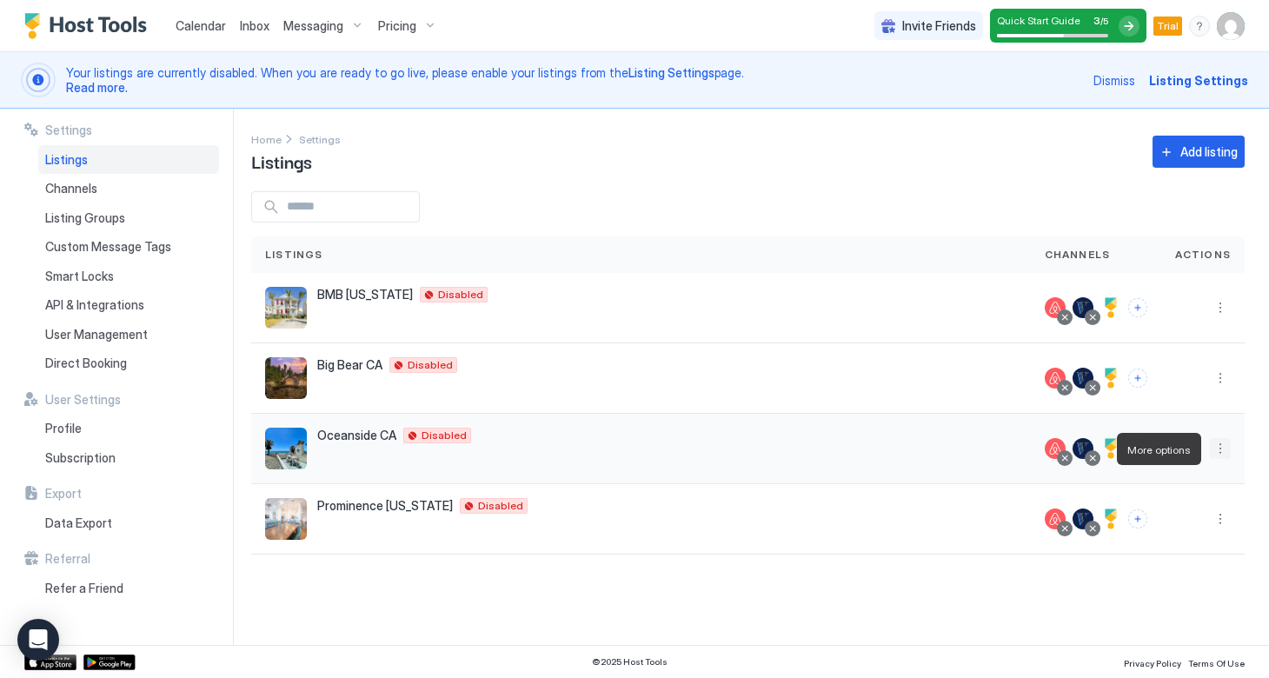
click at [1221, 452] on button "More options" at bounding box center [1220, 448] width 21 height 21
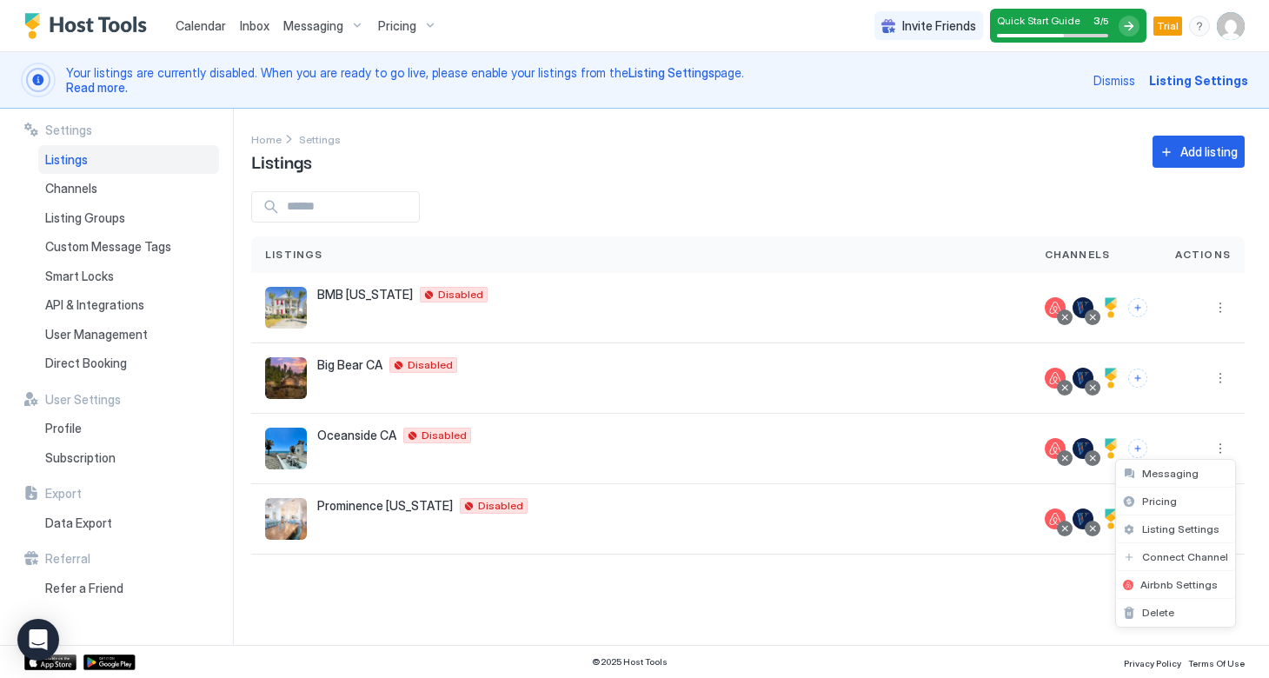
click at [918, 424] on div at bounding box center [634, 339] width 1269 height 678
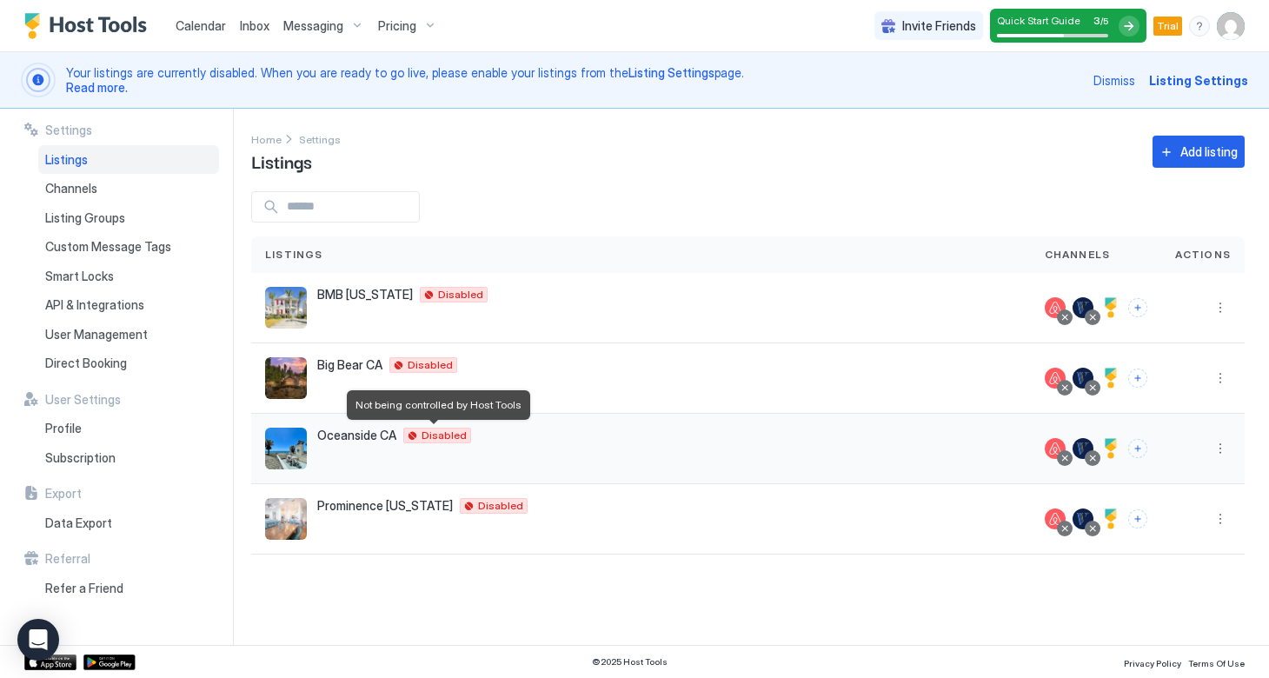
click at [416, 436] on div "Disabled" at bounding box center [437, 436] width 68 height 16
click at [429, 436] on span "Disabled" at bounding box center [444, 436] width 45 height 0
click at [1229, 451] on button "More options" at bounding box center [1220, 448] width 21 height 21
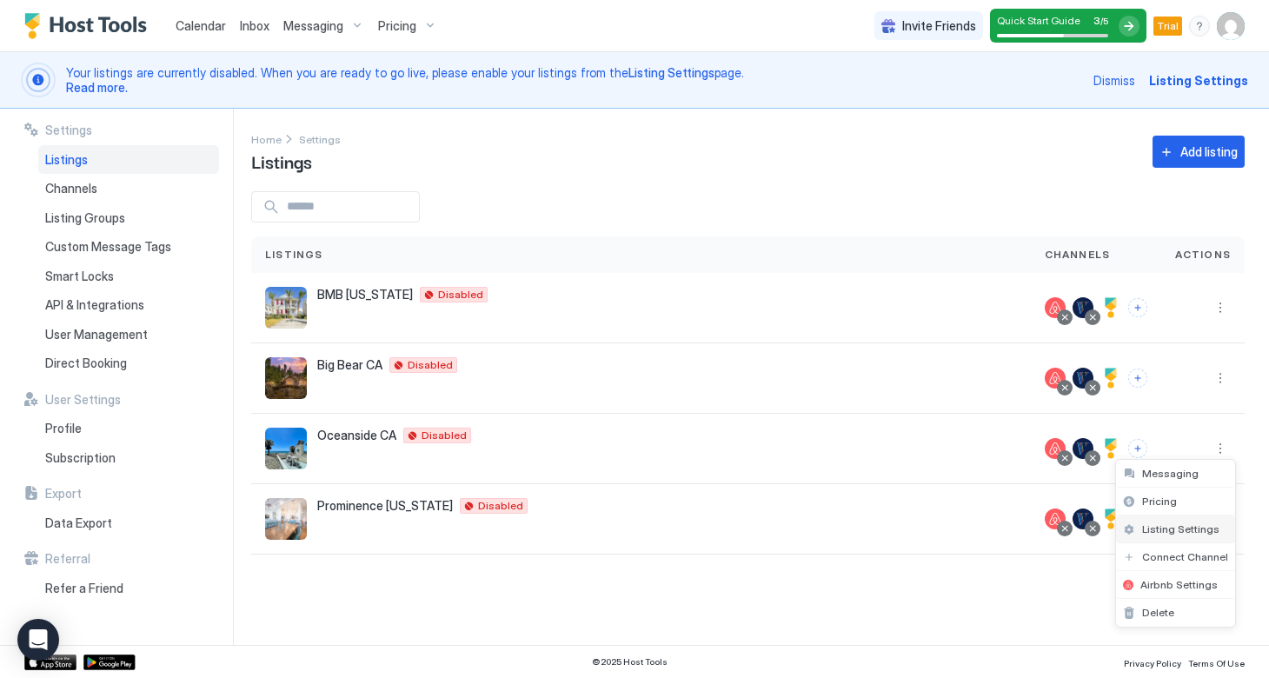
click at [1153, 529] on span "Listing Settings" at bounding box center [1180, 528] width 77 height 13
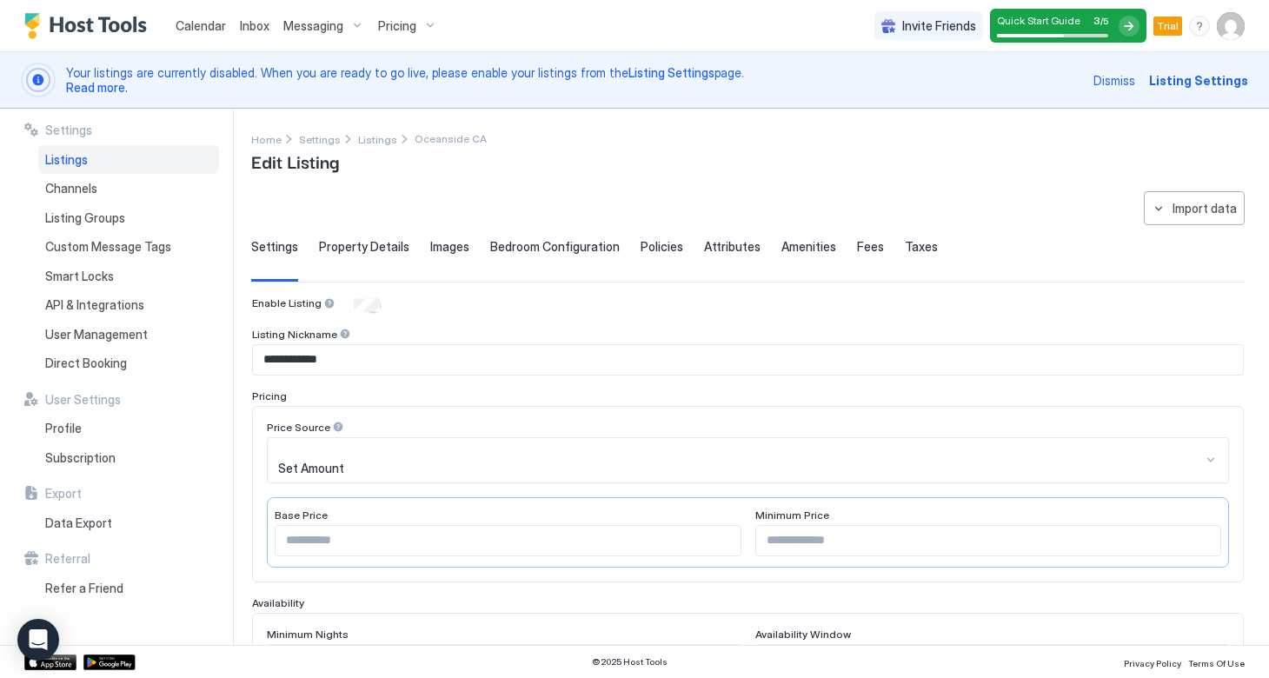
click at [374, 250] on span "Property Details" at bounding box center [364, 247] width 90 height 16
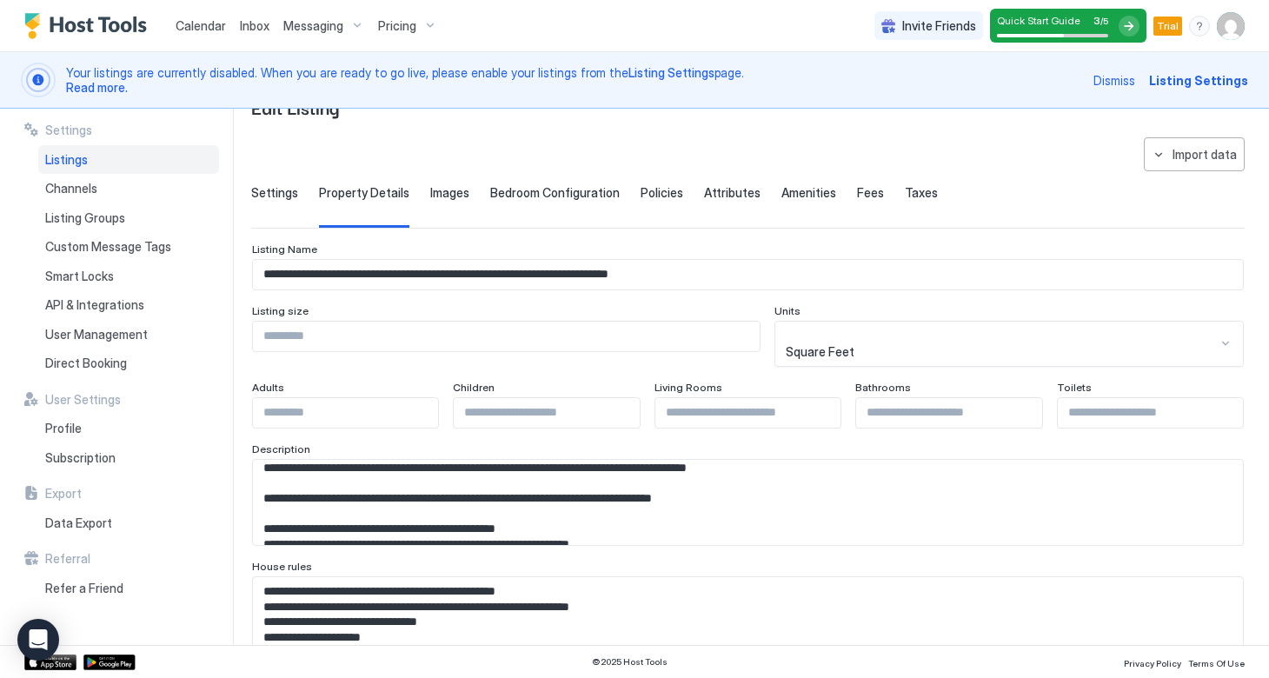
scroll to position [123, 0]
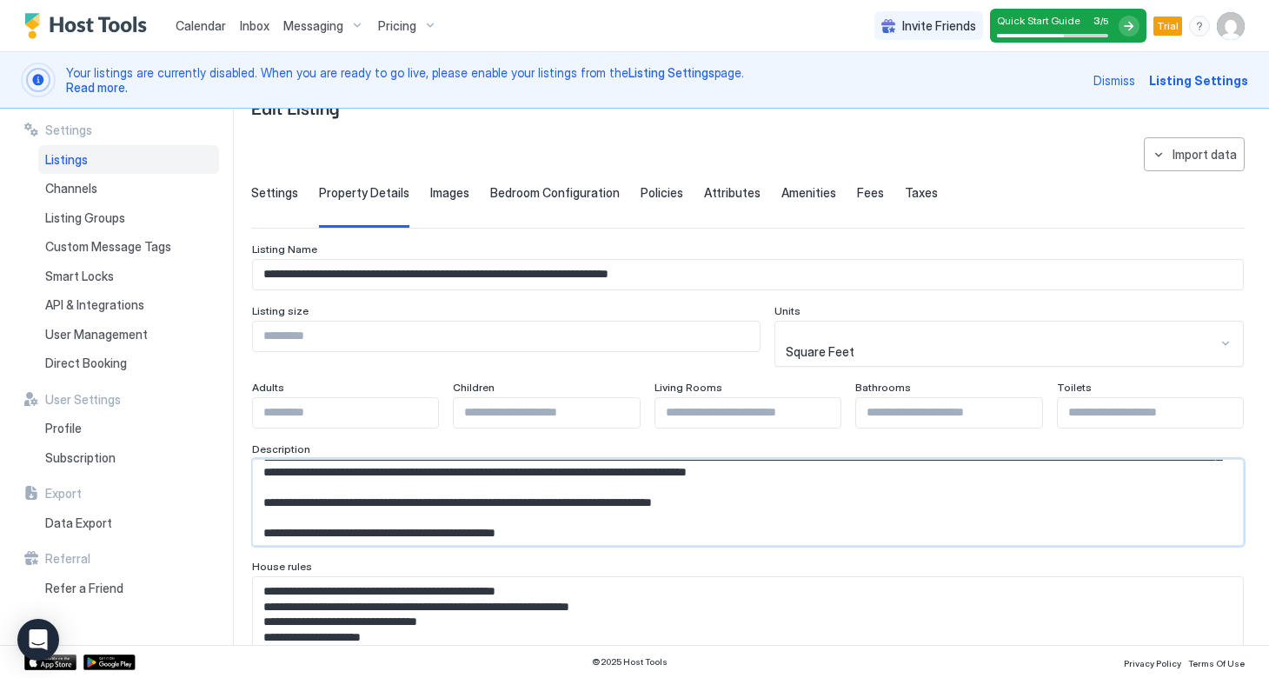
drag, startPoint x: 756, startPoint y: 482, endPoint x: 249, endPoint y: 478, distance: 507.7
click at [249, 478] on div "**********" at bounding box center [634, 377] width 1269 height 536
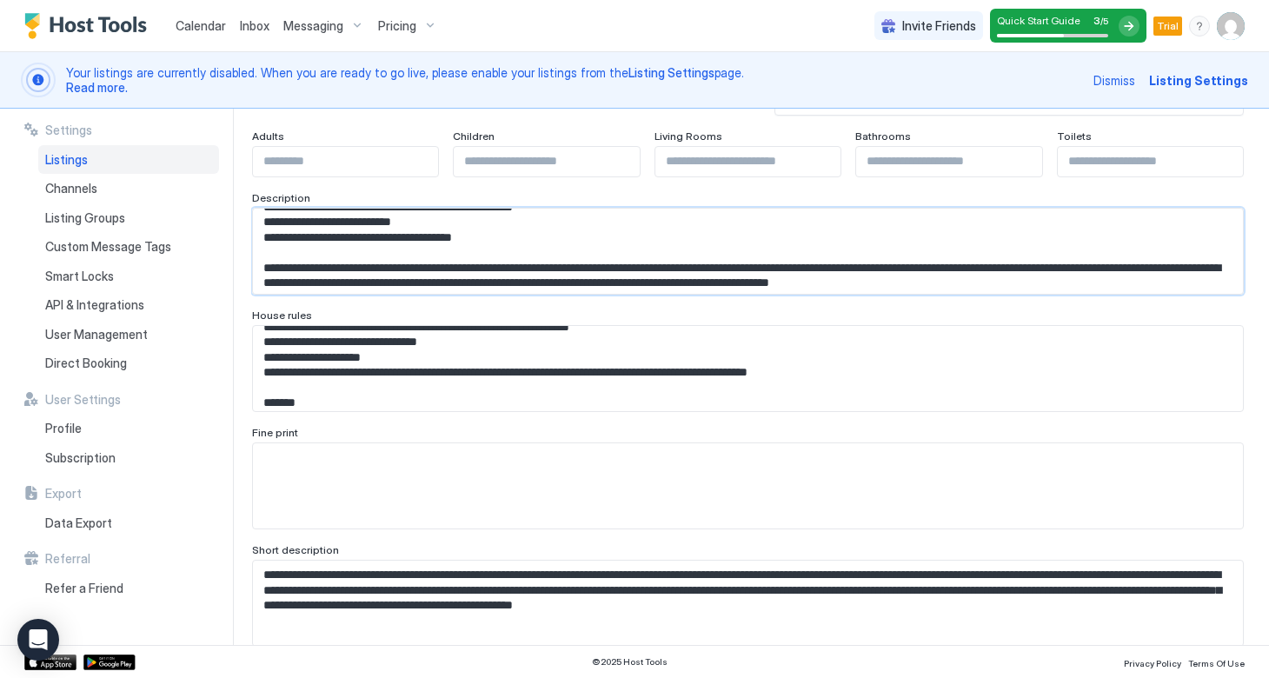
scroll to position [10, 0]
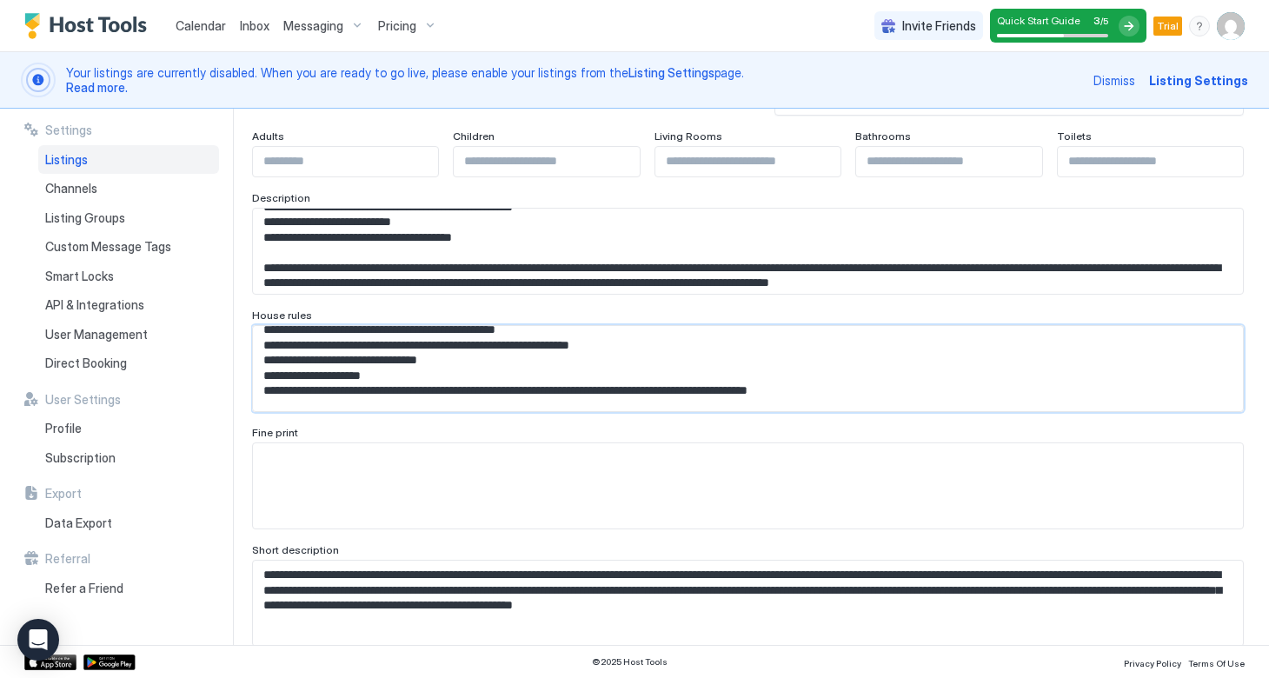
click at [474, 347] on textarea "Input Field" at bounding box center [748, 368] width 990 height 85
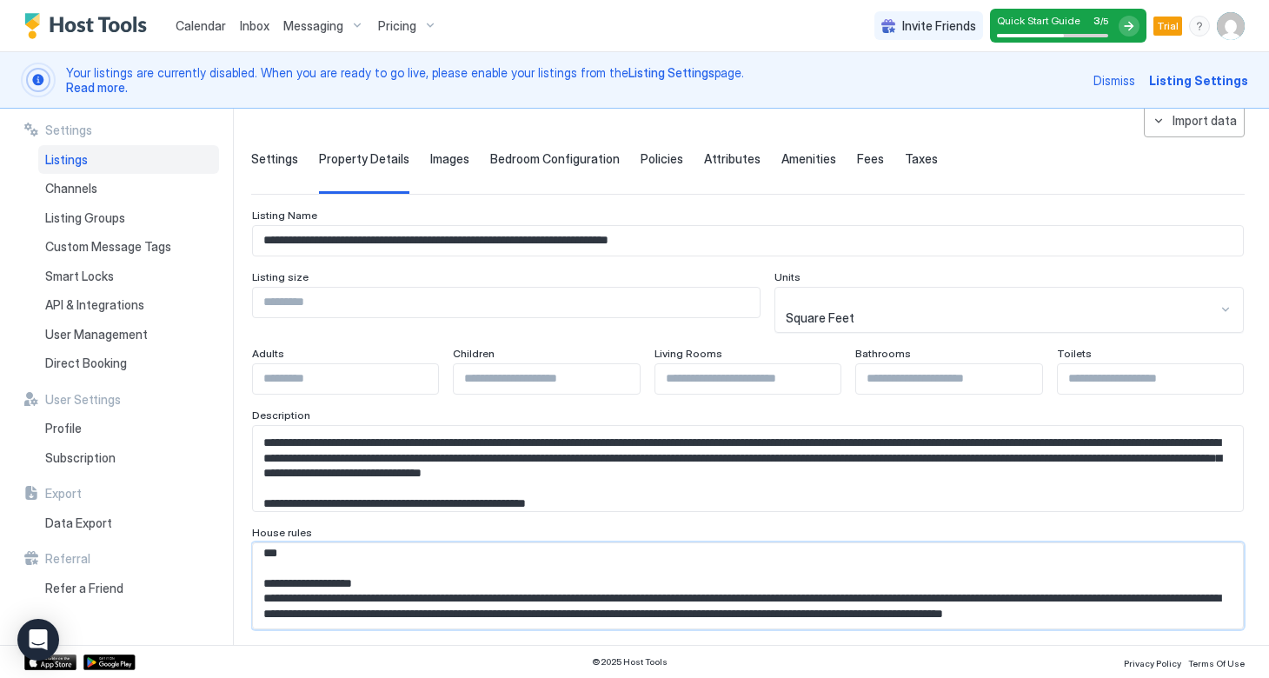
scroll to position [46, 0]
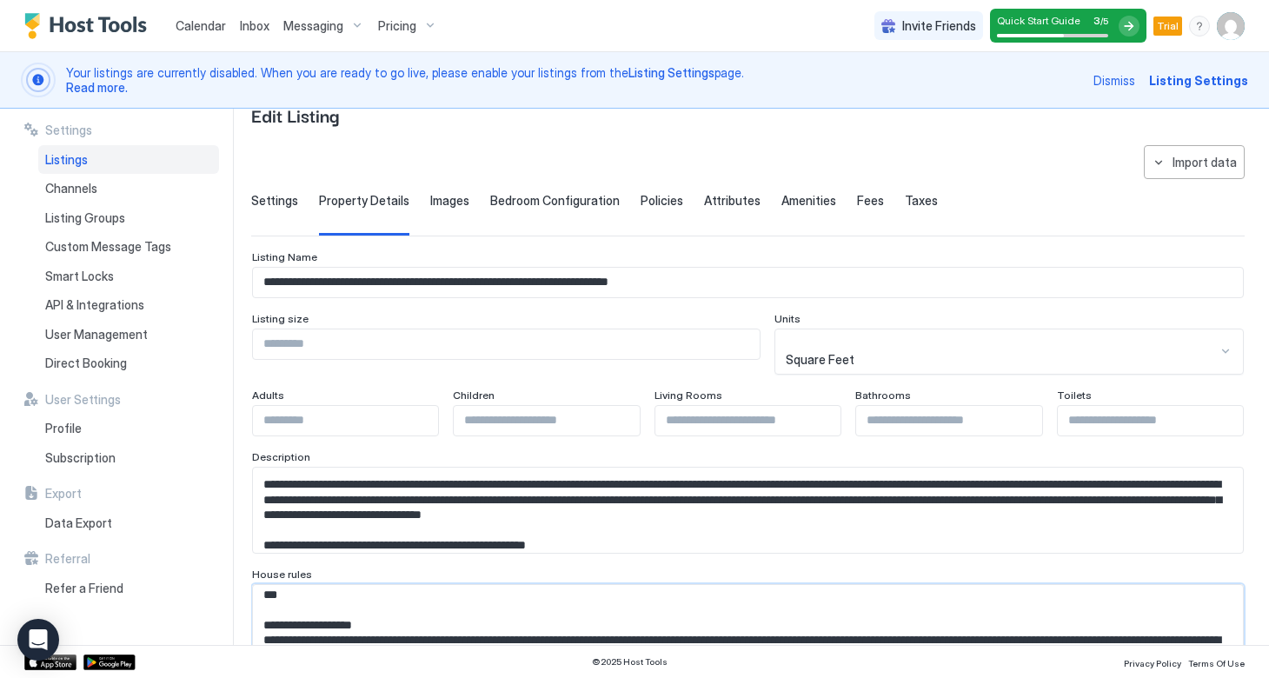
click at [834, 406] on input "*" at bounding box center [747, 421] width 185 height 30
click at [591, 407] on input "Input Field" at bounding box center [546, 421] width 185 height 30
click at [600, 352] on input "****" at bounding box center [506, 344] width 507 height 30
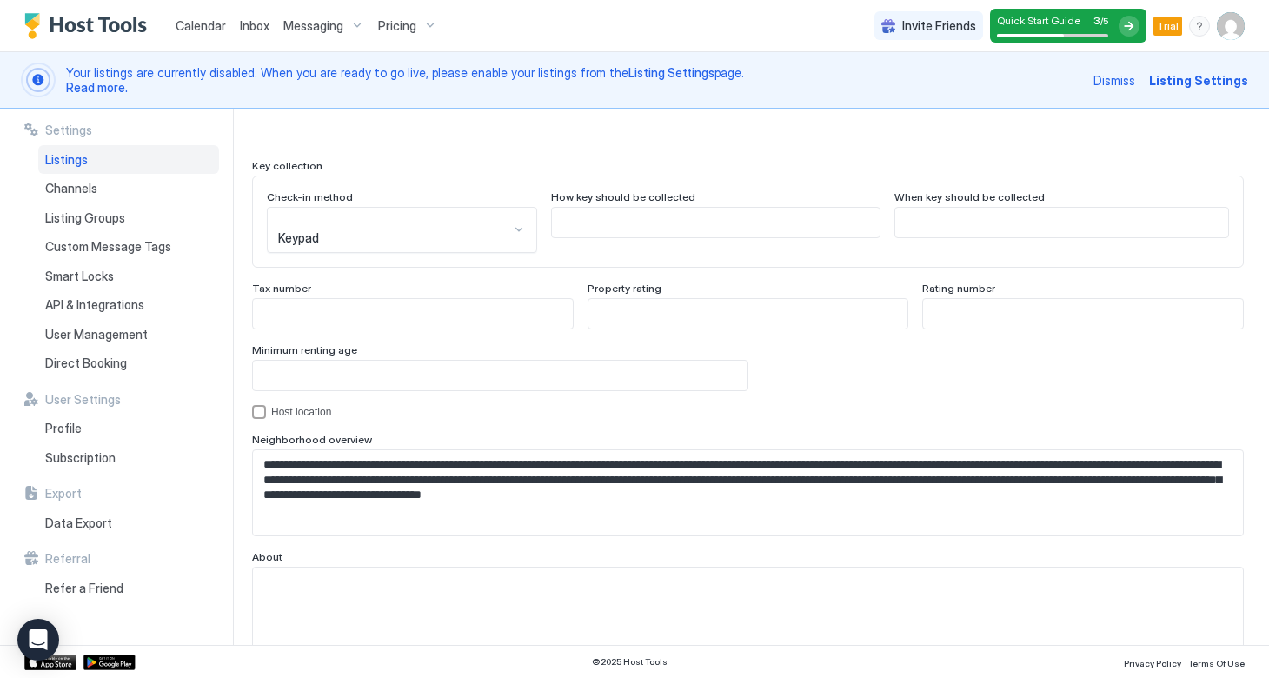
scroll to position [1639, 0]
click at [1180, 669] on button "Save" at bounding box center [1201, 685] width 87 height 32
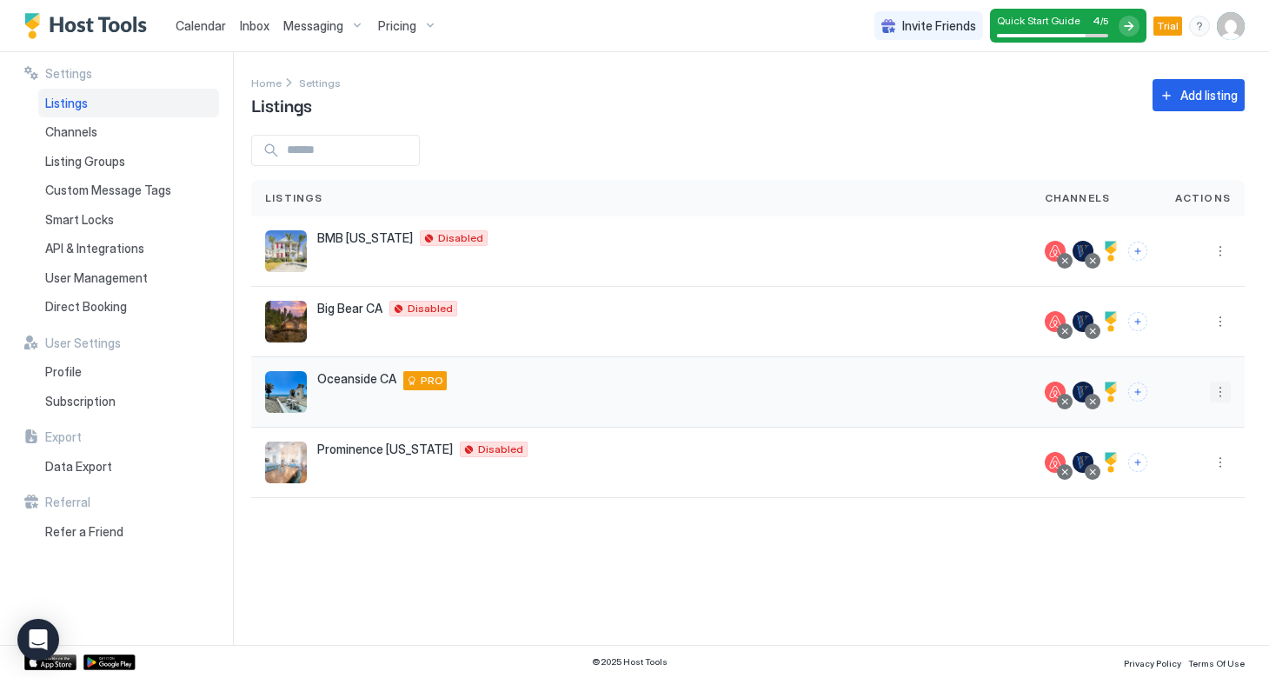
click at [1220, 395] on button "More options" at bounding box center [1220, 392] width 21 height 21
click at [1192, 470] on span "Listing Settings" at bounding box center [1180, 472] width 77 height 13
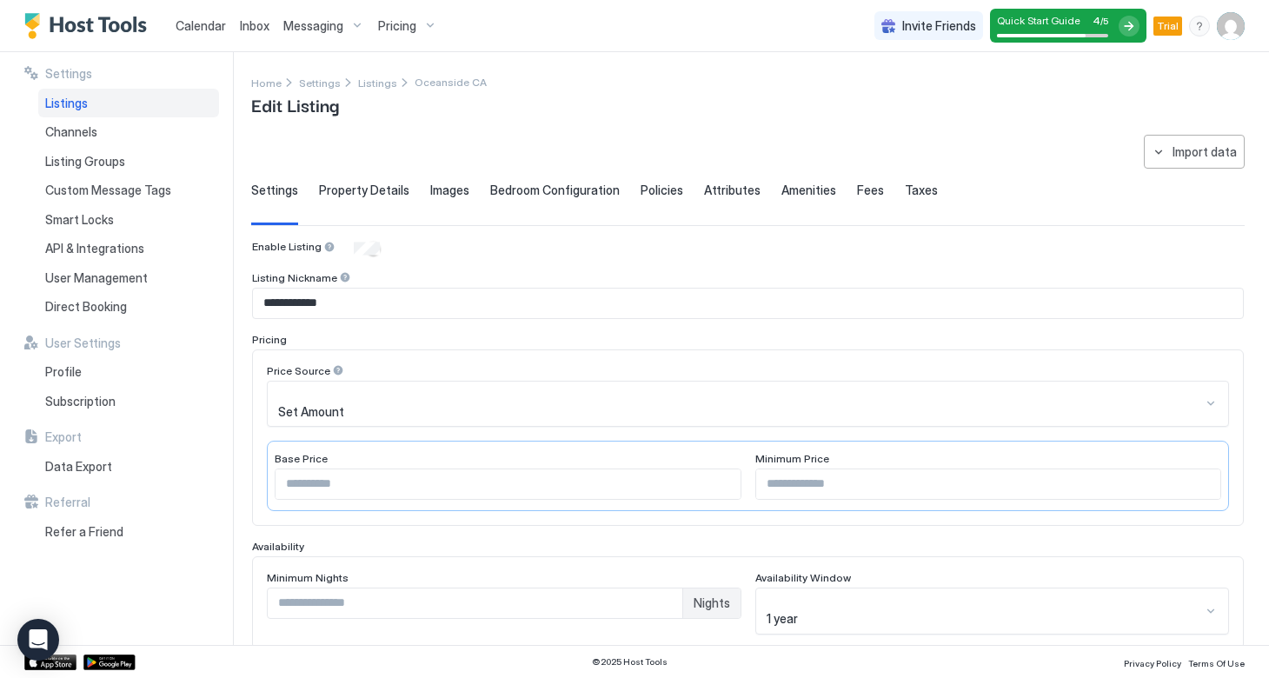
click at [905, 186] on span "Taxes" at bounding box center [921, 191] width 33 height 16
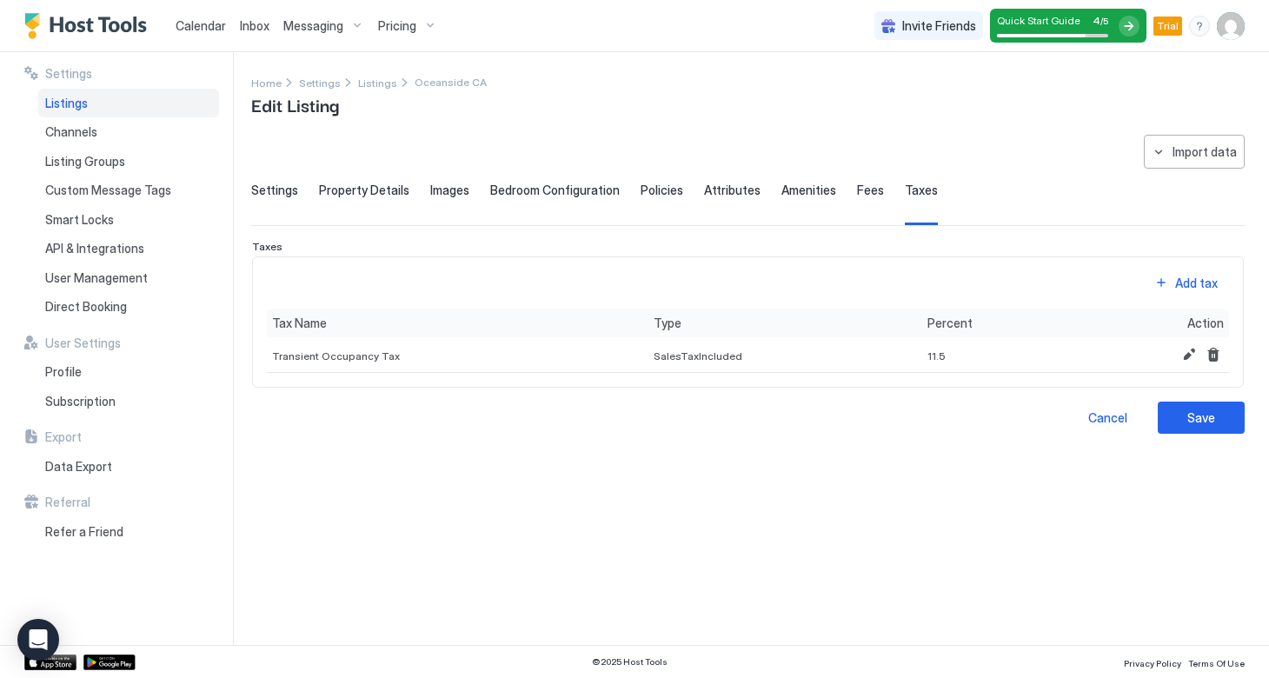
click at [378, 190] on span "Property Details" at bounding box center [364, 191] width 90 height 16
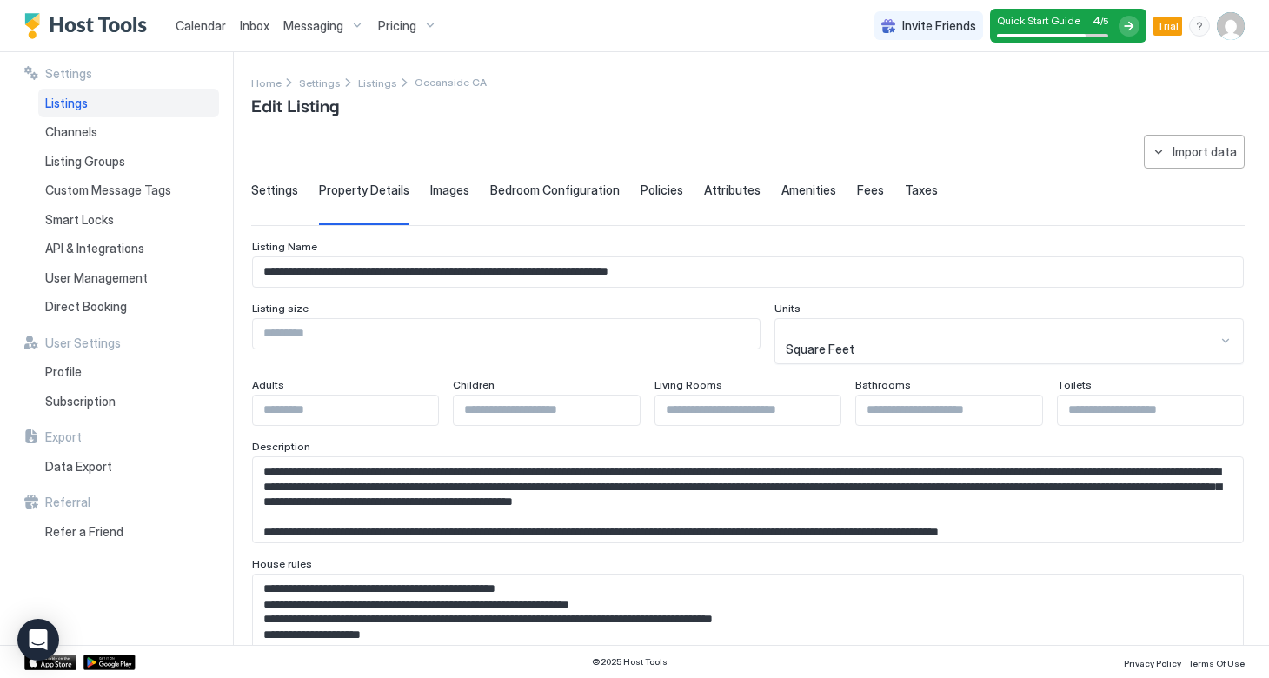
click at [276, 186] on span "Settings" at bounding box center [274, 191] width 47 height 16
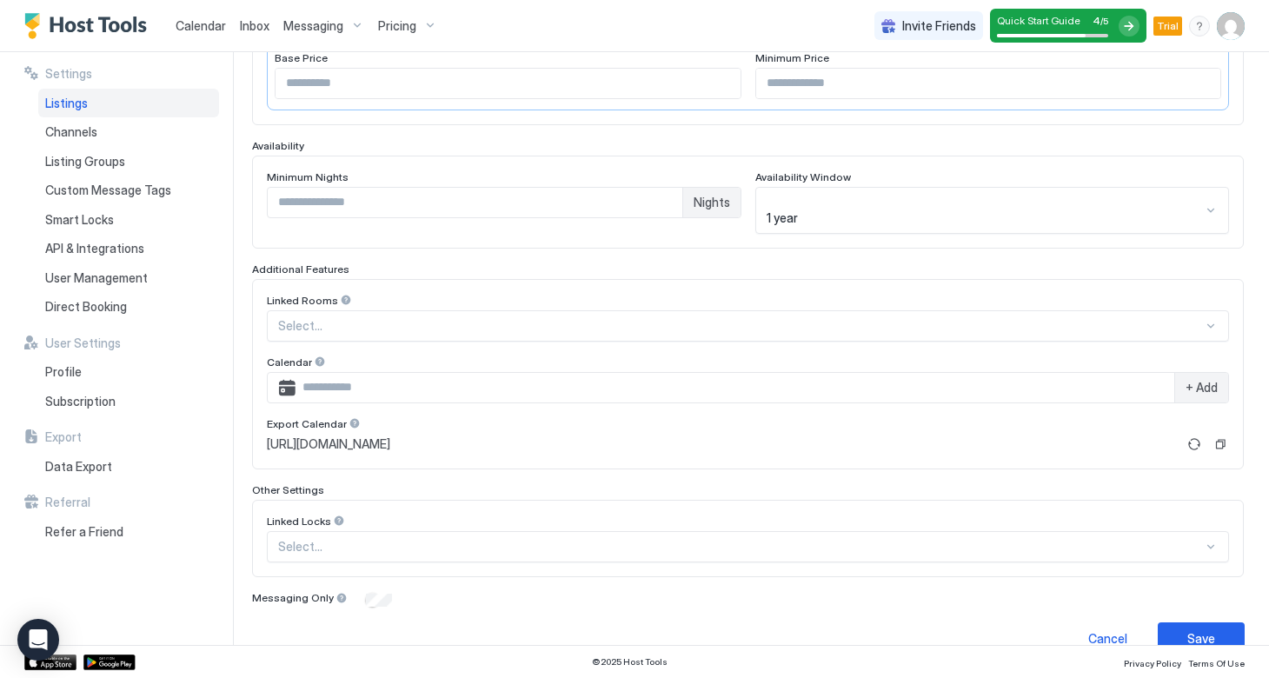
scroll to position [400, 0]
click at [1221, 436] on button "Copy" at bounding box center [1220, 444] width 17 height 17
click at [190, 30] on span "Calendar" at bounding box center [201, 25] width 50 height 15
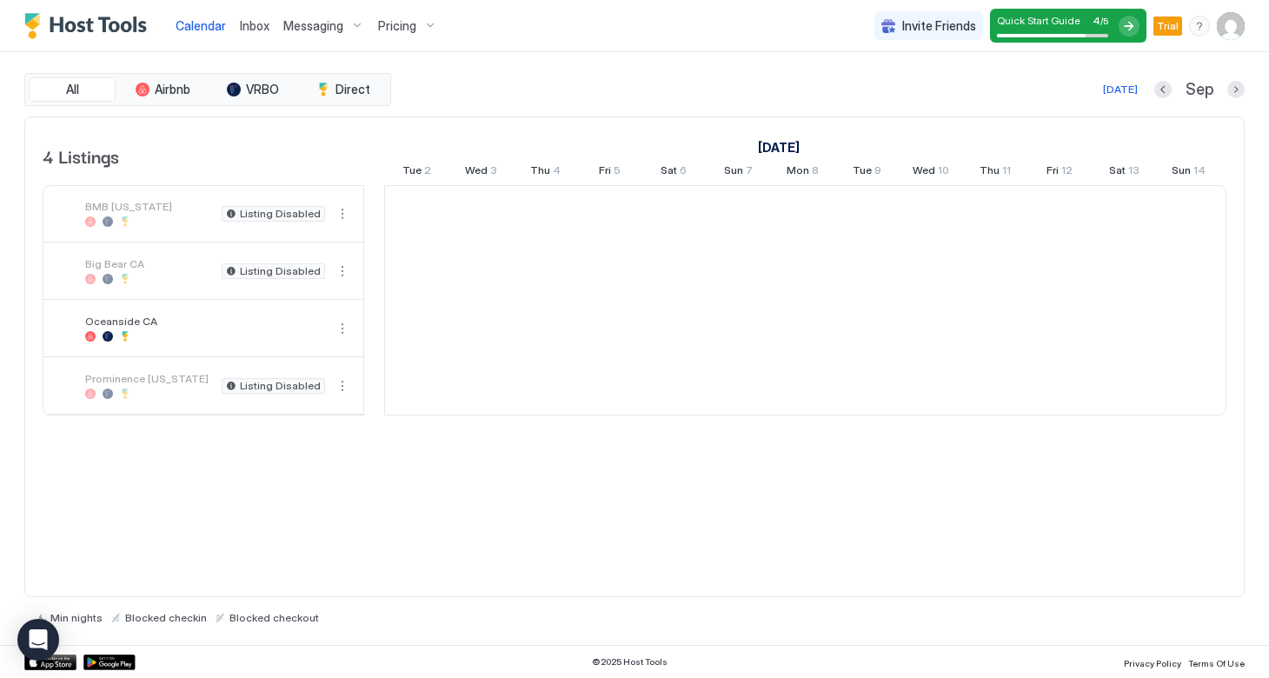
scroll to position [0, 966]
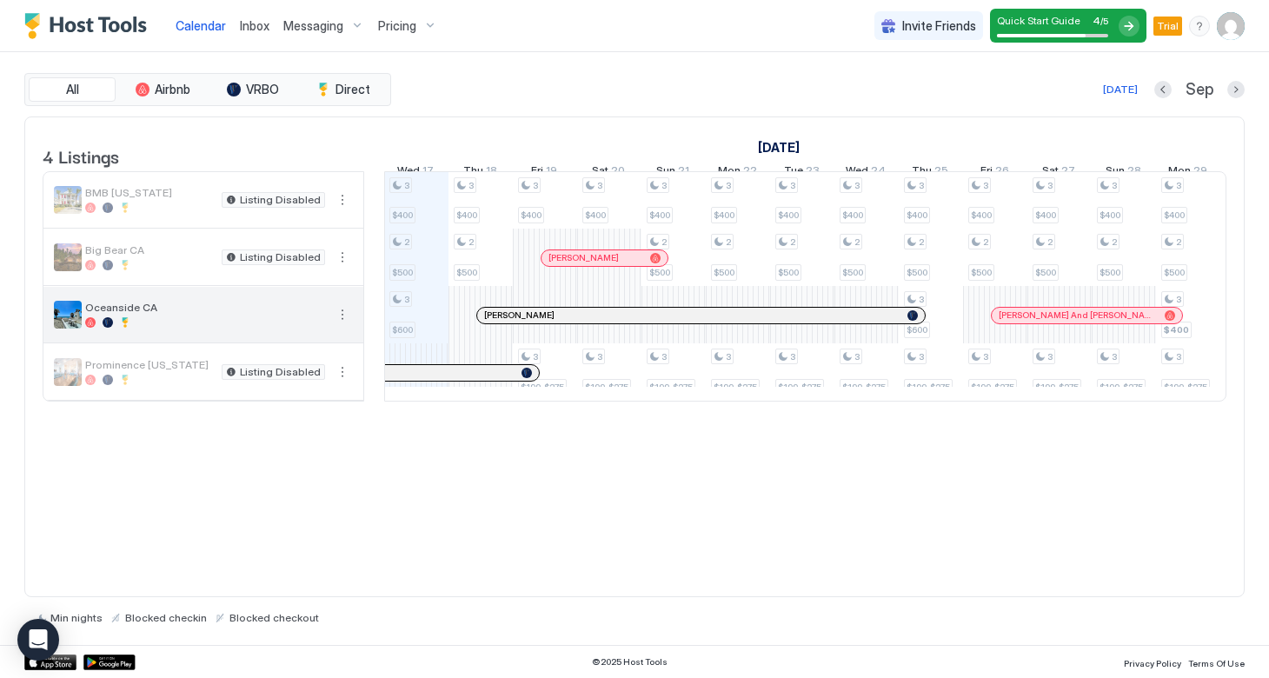
click at [341, 325] on button "More options" at bounding box center [342, 314] width 21 height 21
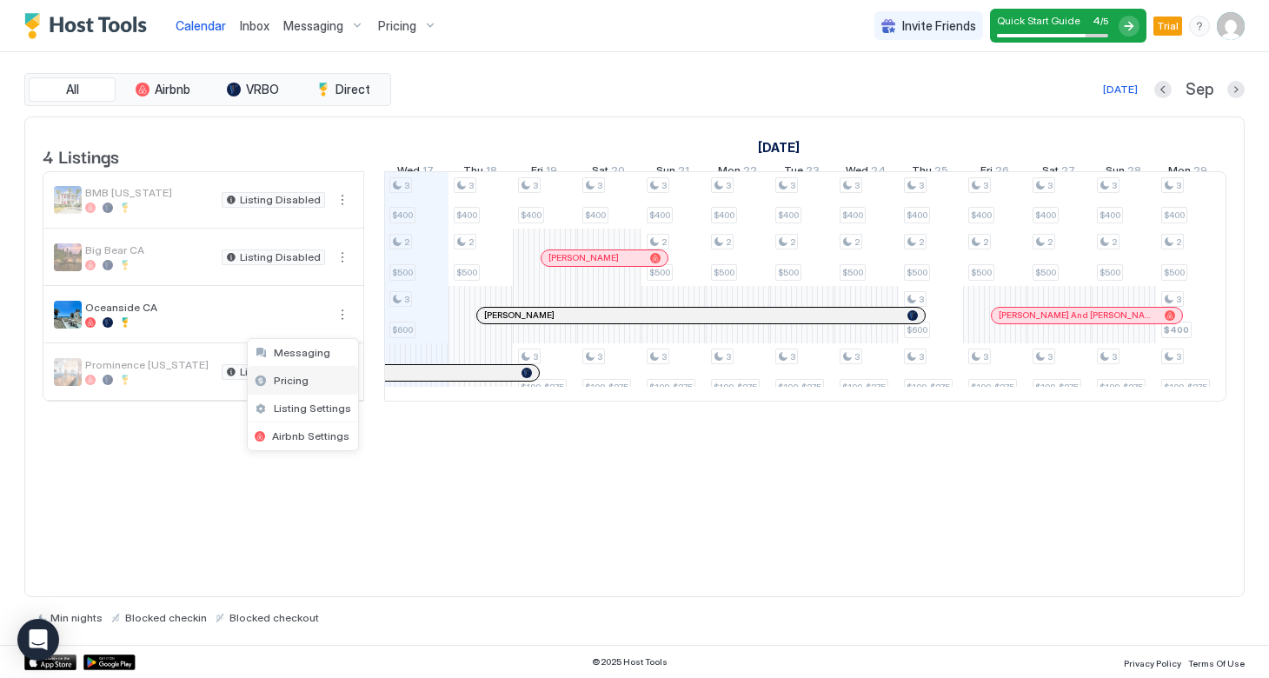
click at [309, 383] on div "Pricing" at bounding box center [303, 381] width 110 height 28
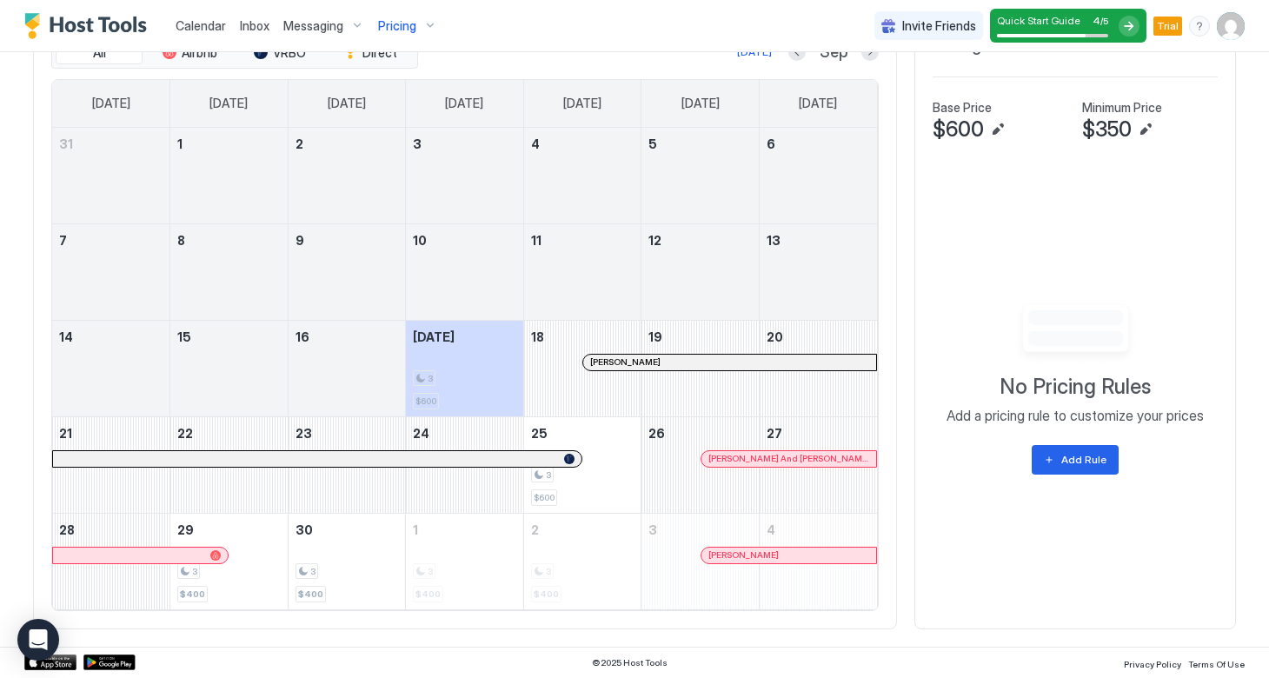
scroll to position [563, 0]
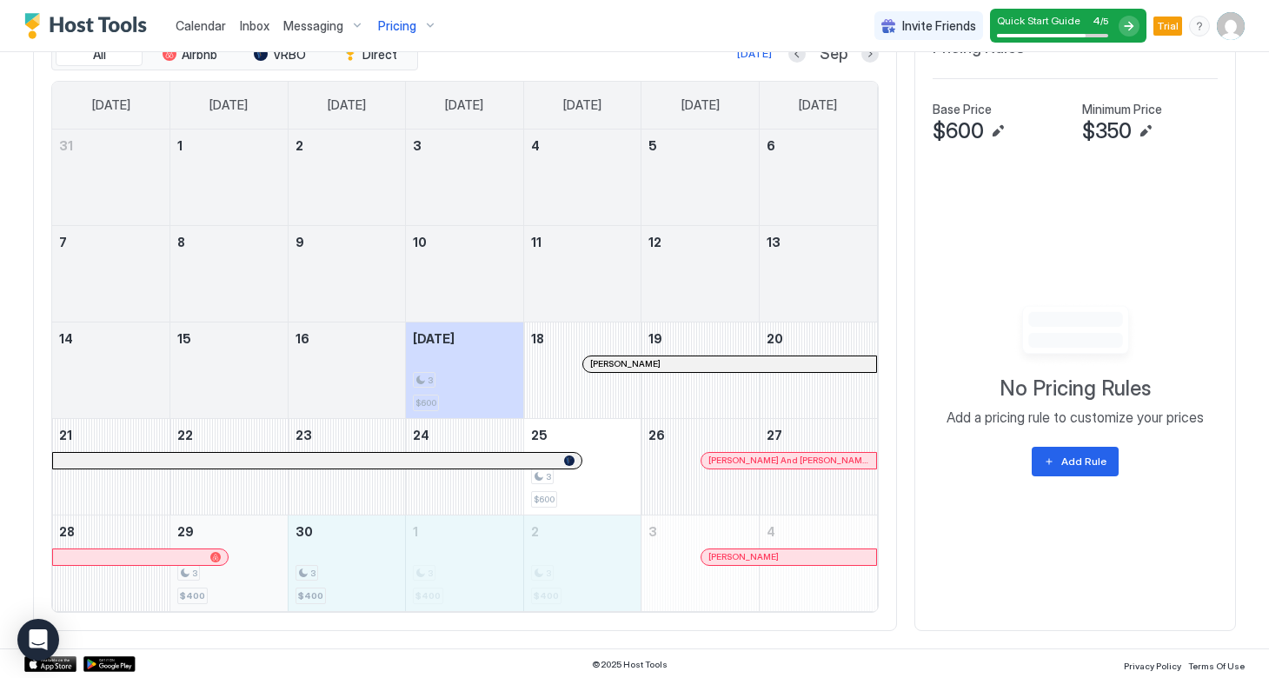
drag, startPoint x: 565, startPoint y: 564, endPoint x: 265, endPoint y: 562, distance: 299.9
click at [264, 563] on tr "28 29 3 $400 30 3 $400 1 3 $400 2 3 $400 3 Shaina Hearn 4" at bounding box center [464, 563] width 825 height 96
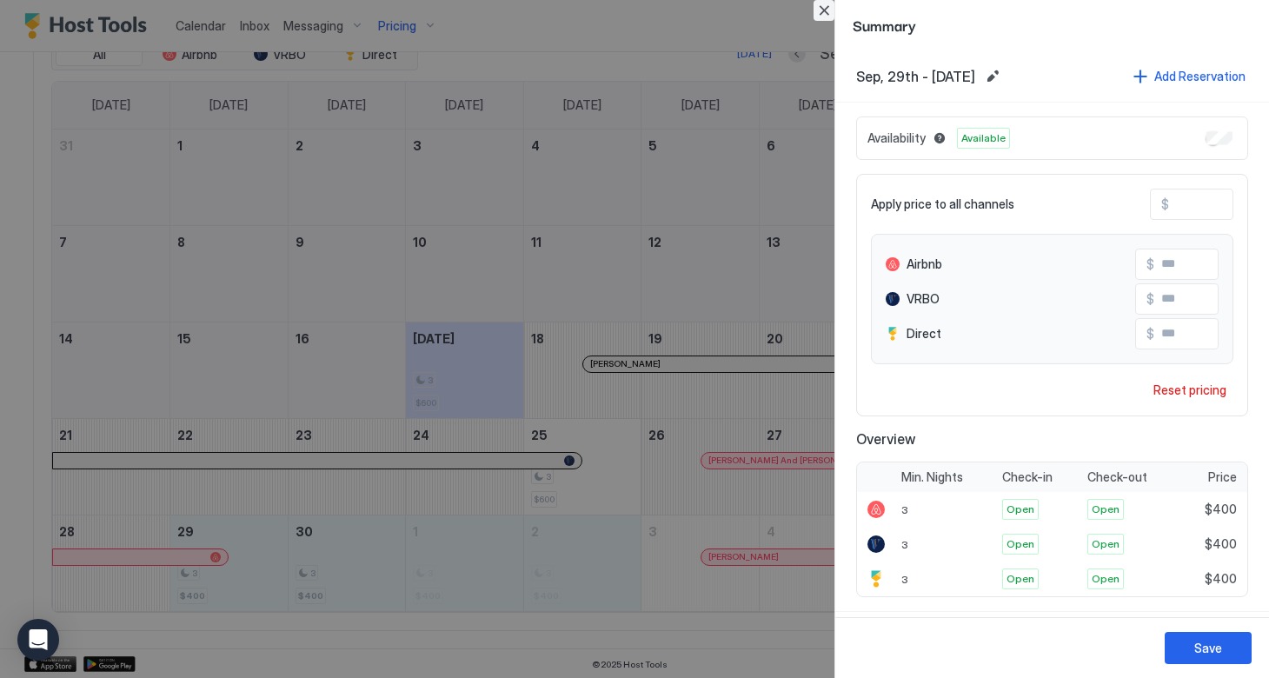
click at [819, 14] on button "Close" at bounding box center [824, 10] width 21 height 21
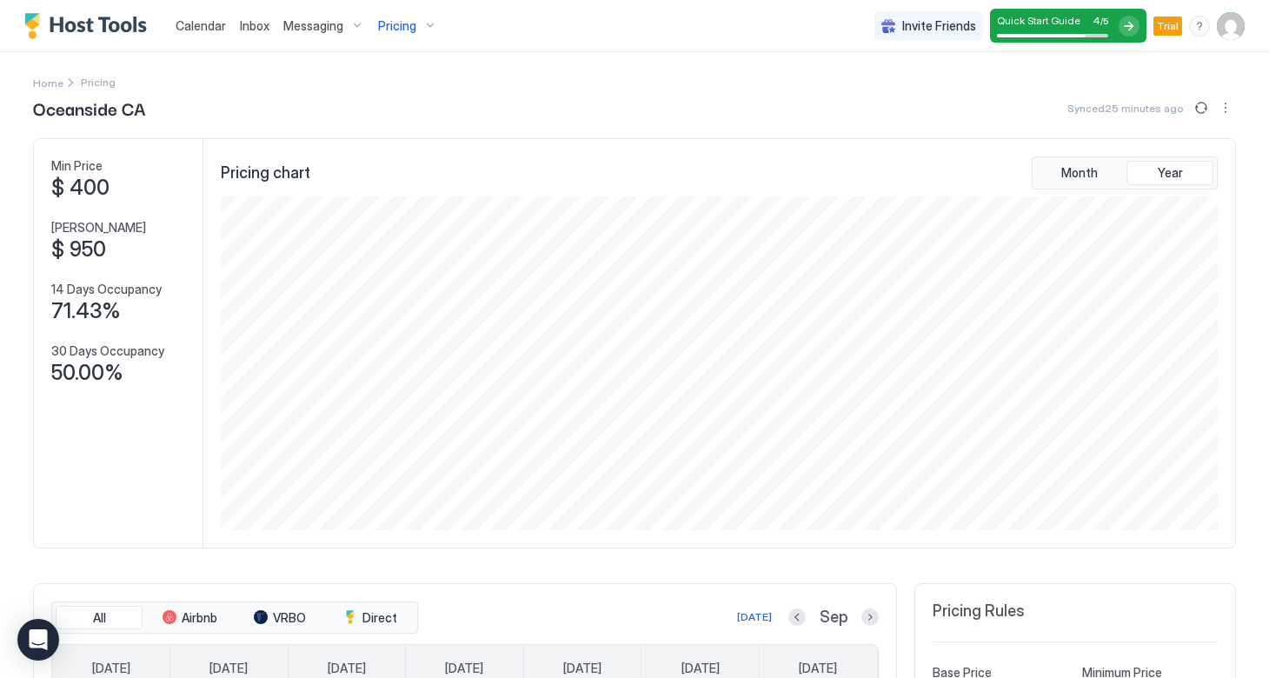
scroll to position [0, 0]
click at [1227, 30] on img "User profile" at bounding box center [1231, 26] width 28 height 28
click at [425, 24] on div at bounding box center [634, 339] width 1269 height 678
click at [200, 26] on span "Calendar" at bounding box center [201, 25] width 50 height 15
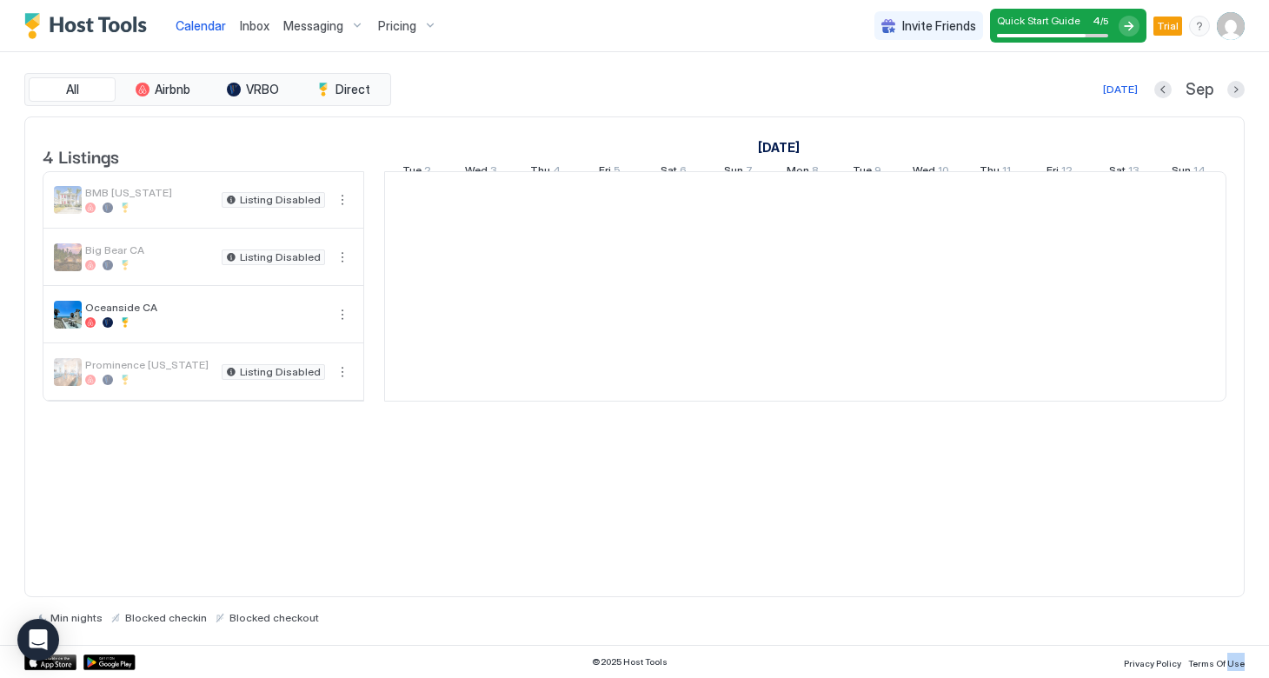
scroll to position [0, 966]
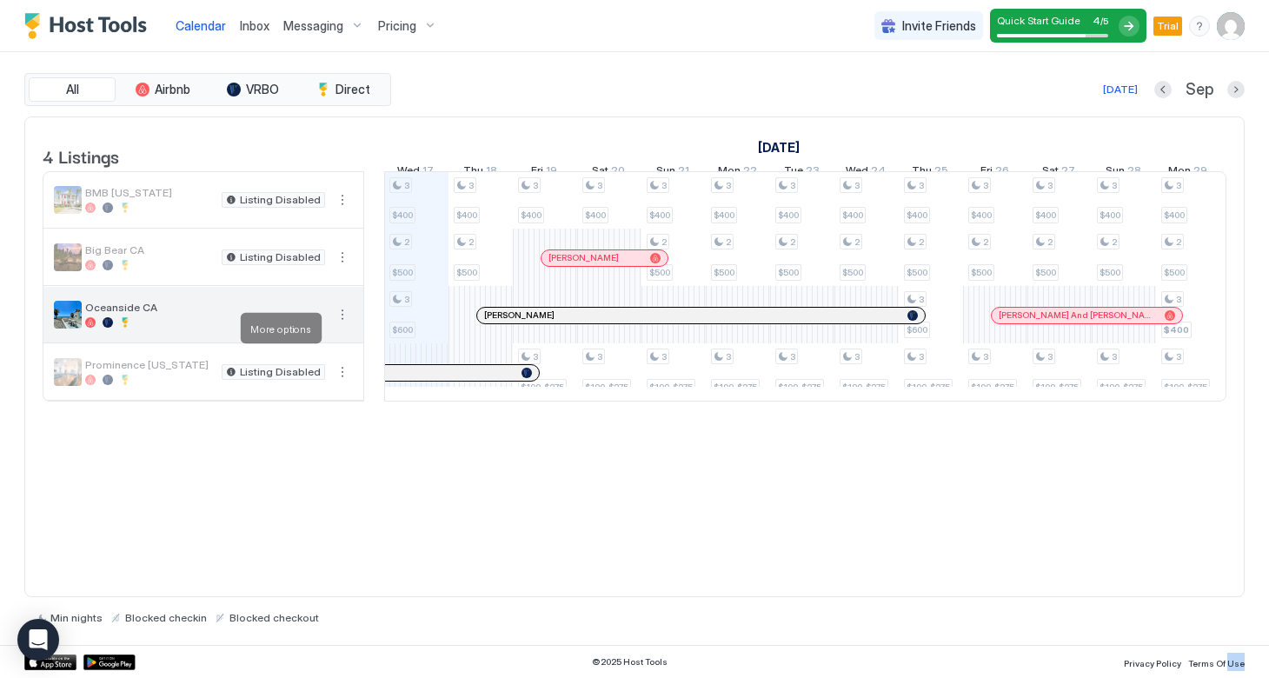
click at [344, 323] on button "More options" at bounding box center [342, 314] width 21 height 21
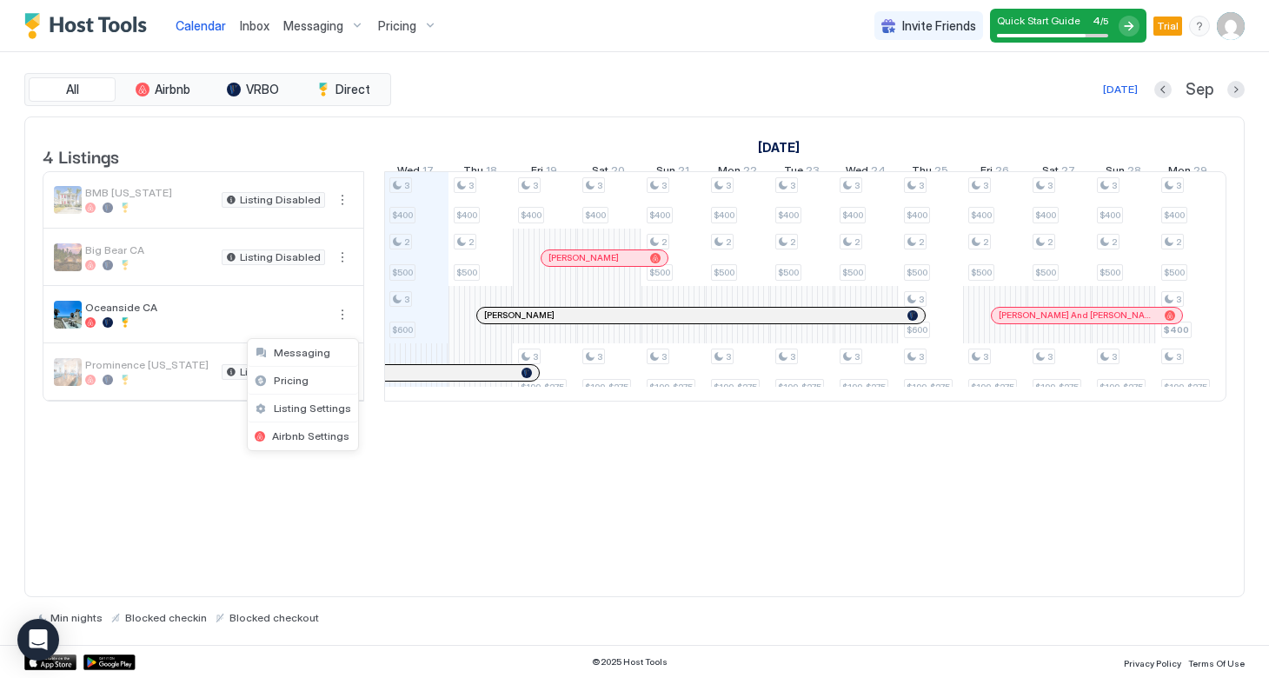
click at [210, 323] on div at bounding box center [634, 339] width 1269 height 678
click at [61, 95] on button "All" at bounding box center [72, 89] width 87 height 24
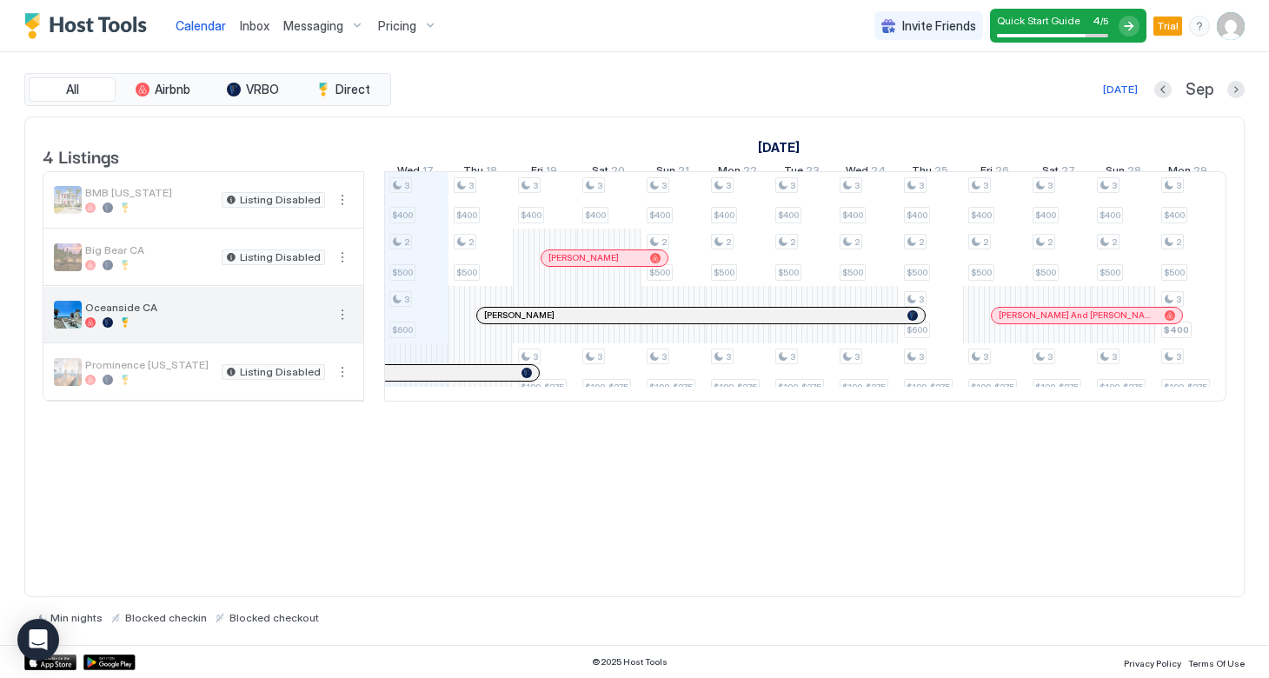
click at [123, 314] on span "Oceanside CA" at bounding box center [205, 307] width 240 height 13
click at [332, 325] on button "More options" at bounding box center [342, 314] width 21 height 21
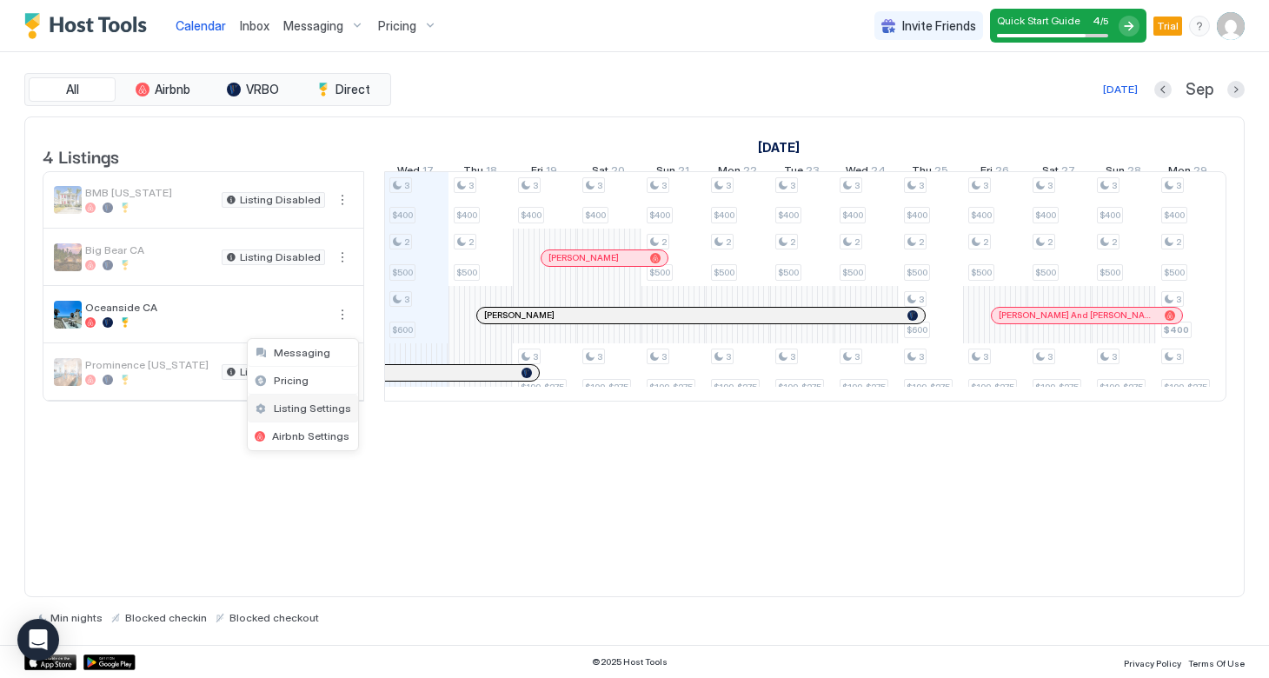
click at [315, 403] on span "Listing Settings" at bounding box center [312, 408] width 77 height 13
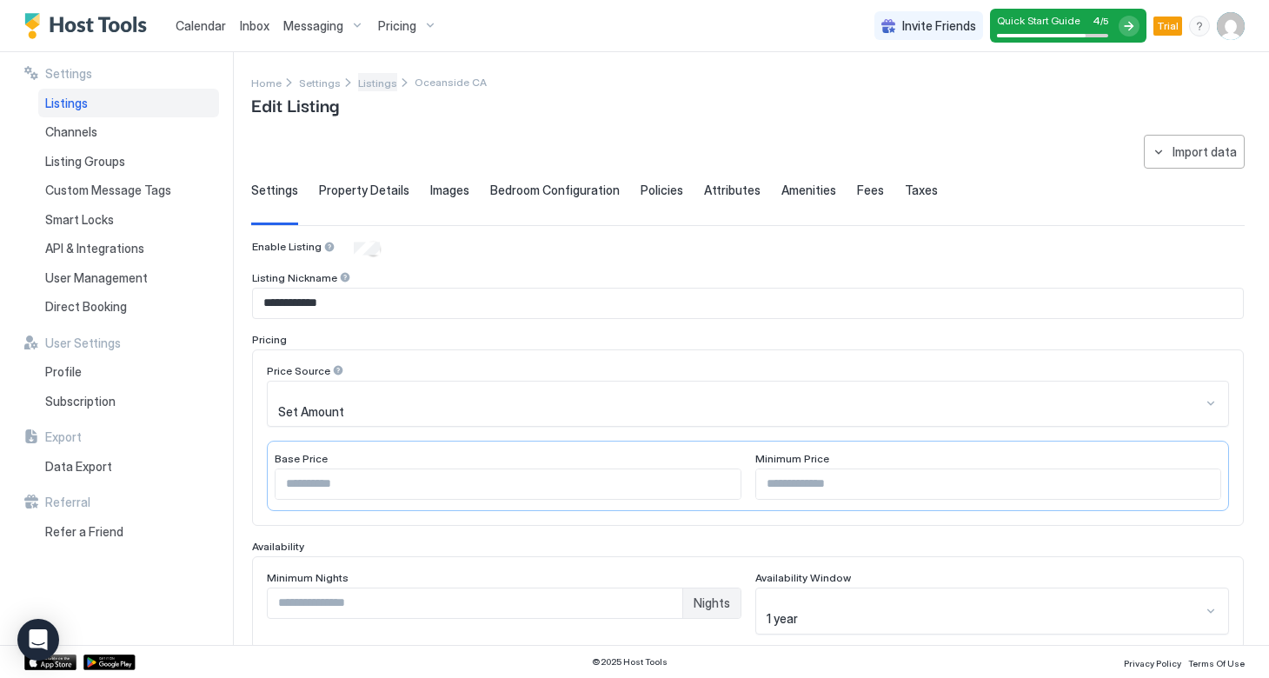
click at [361, 86] on span "Listings" at bounding box center [377, 83] width 39 height 13
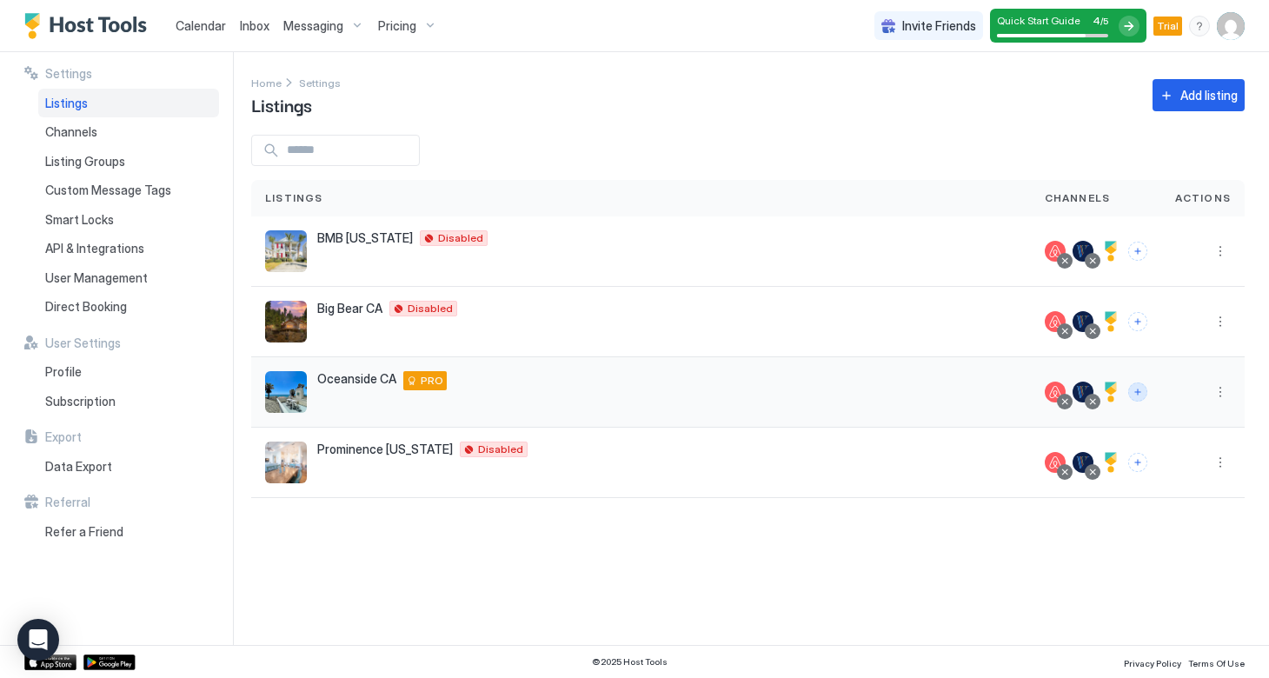
click at [1145, 395] on button "Connect channels" at bounding box center [1137, 392] width 19 height 19
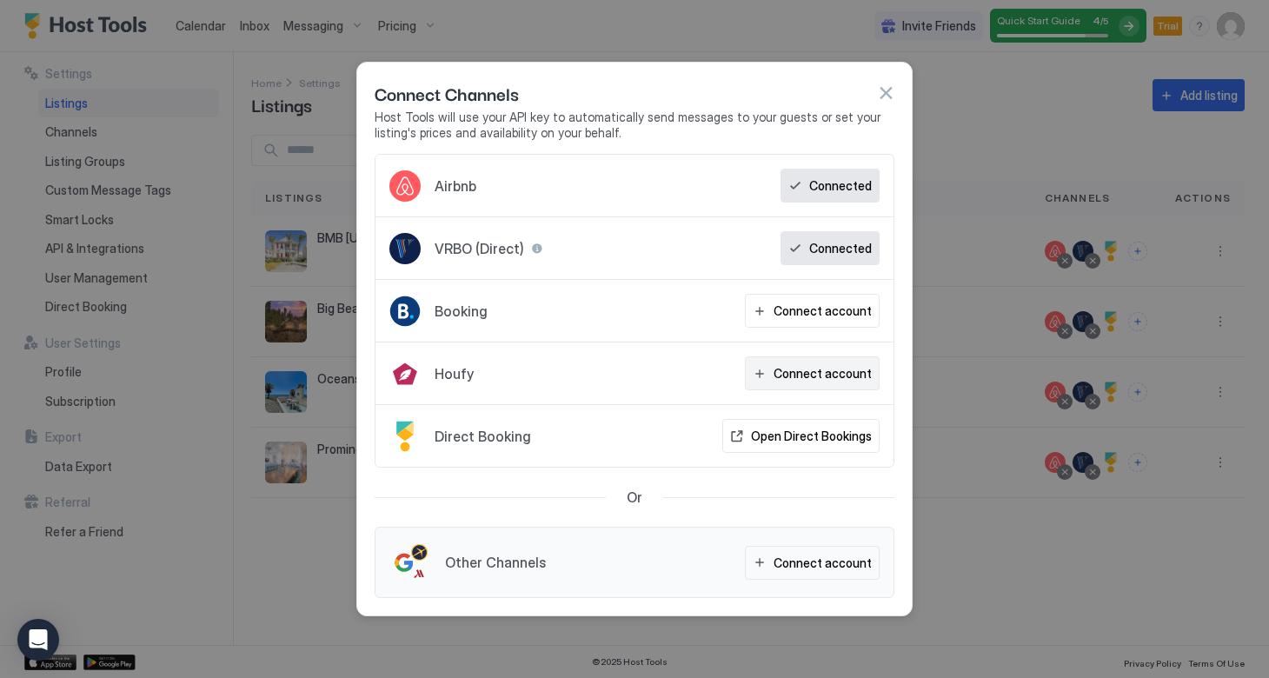
click at [804, 368] on div "Connect account" at bounding box center [823, 373] width 98 height 18
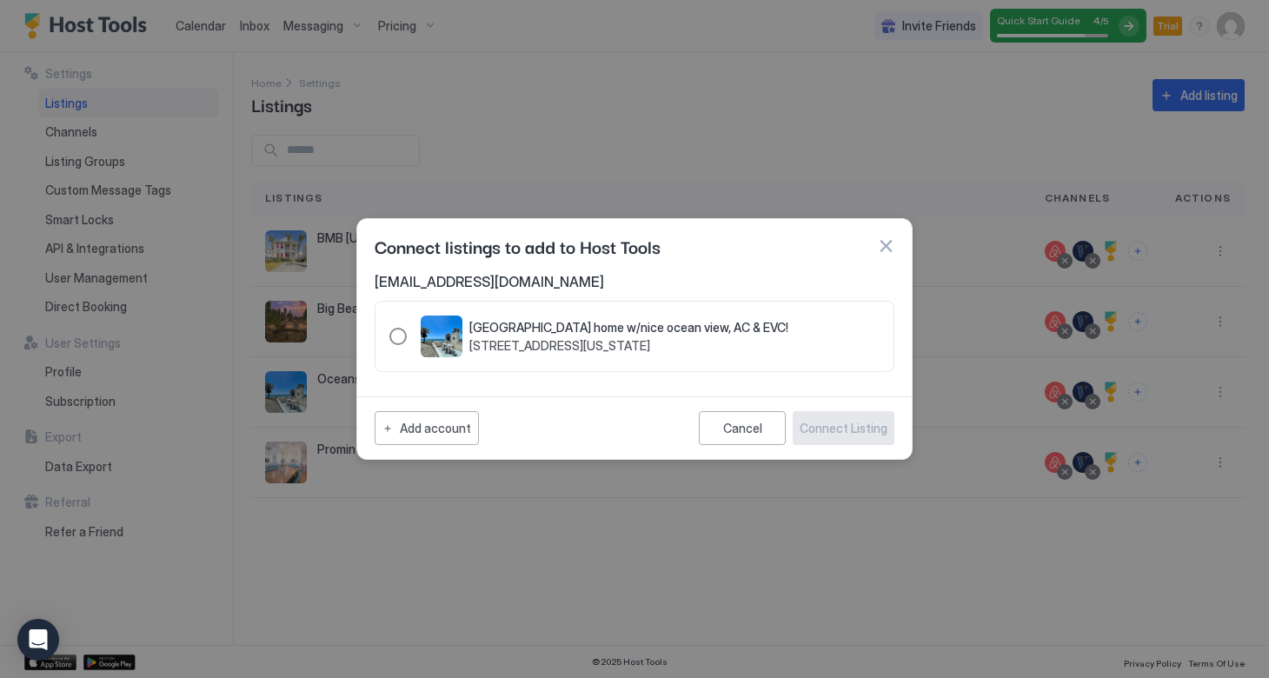
click at [401, 336] on div "237663" at bounding box center [397, 336] width 17 height 17
click at [836, 433] on div "Connect Listing" at bounding box center [844, 428] width 88 height 18
